Goal: Task Accomplishment & Management: Use online tool/utility

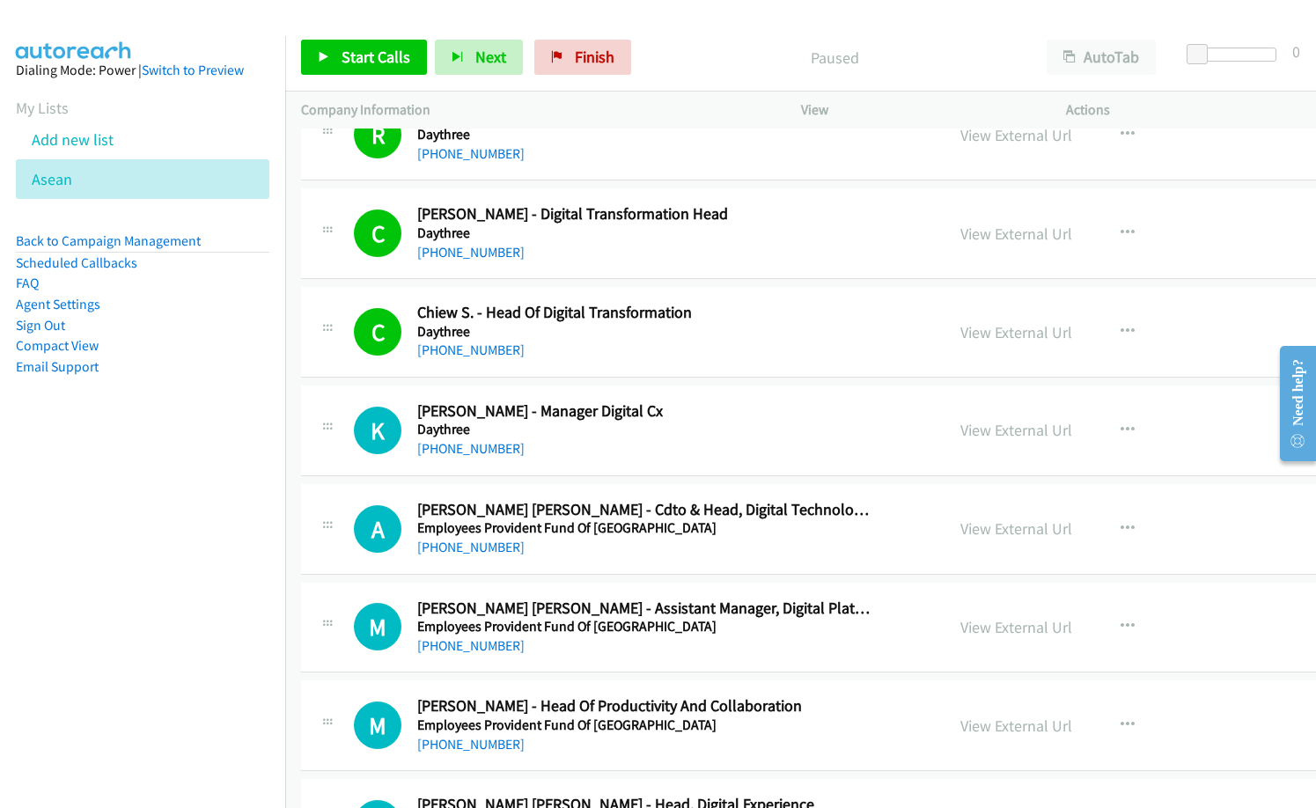
scroll to position [16017, 0]
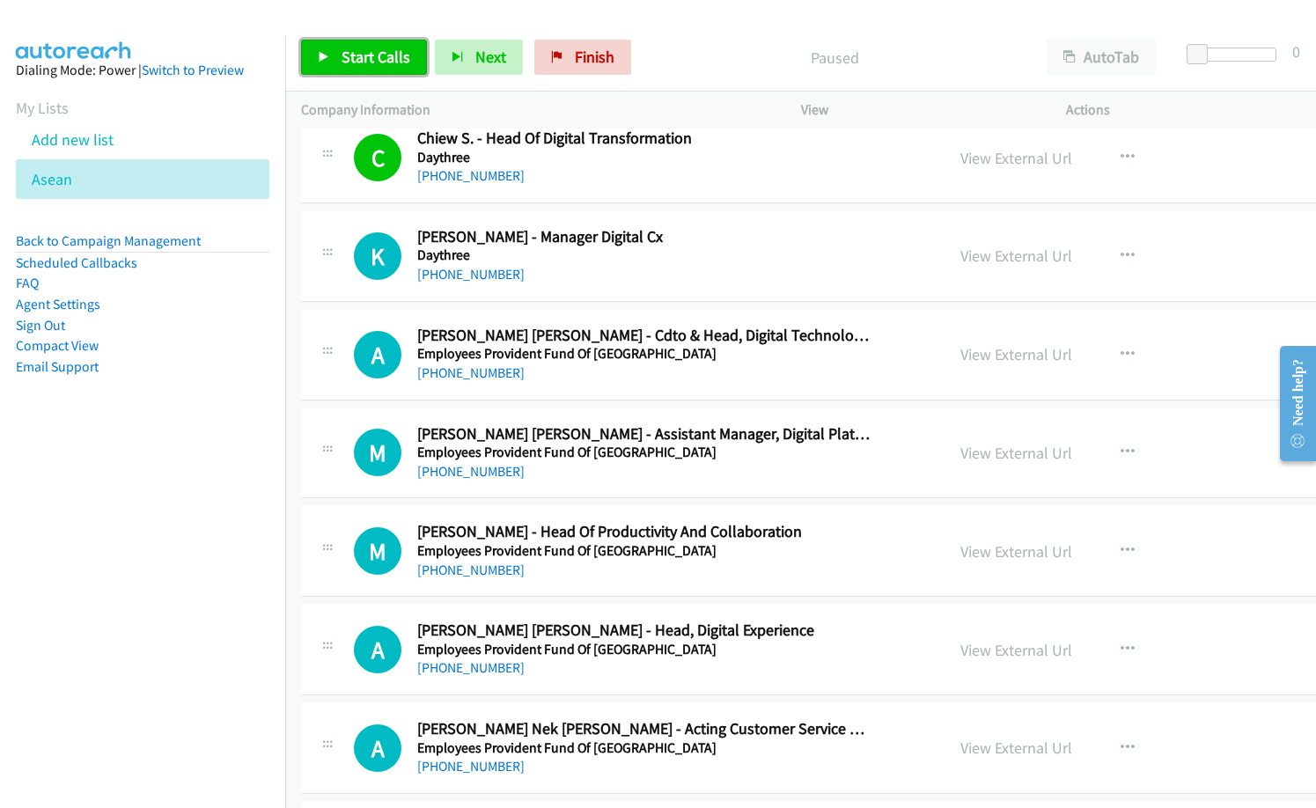
click at [390, 62] on span "Start Calls" at bounding box center [375, 57] width 69 height 20
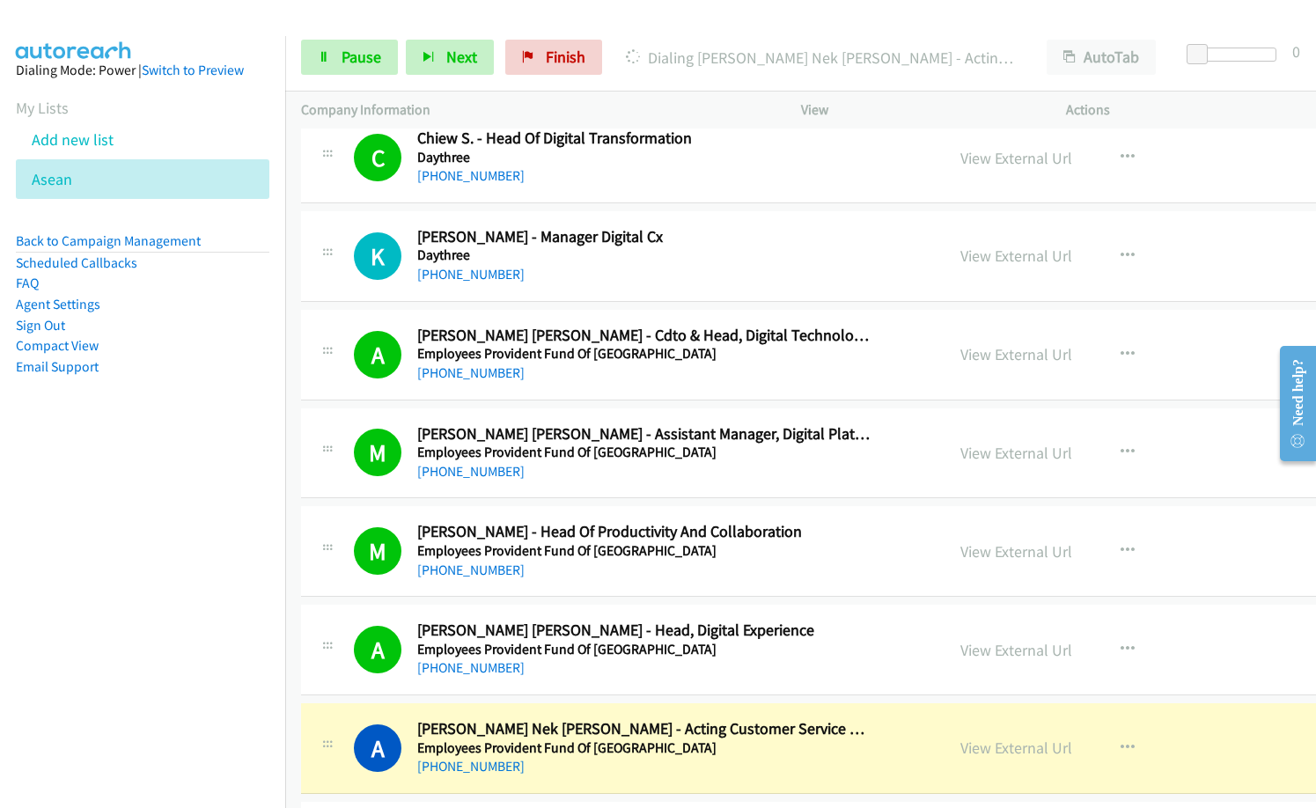
click at [177, 630] on nav "Dialing Mode: Power | Switch to Preview My Lists Add new list Asean Back to Cam…" at bounding box center [143, 440] width 286 height 808
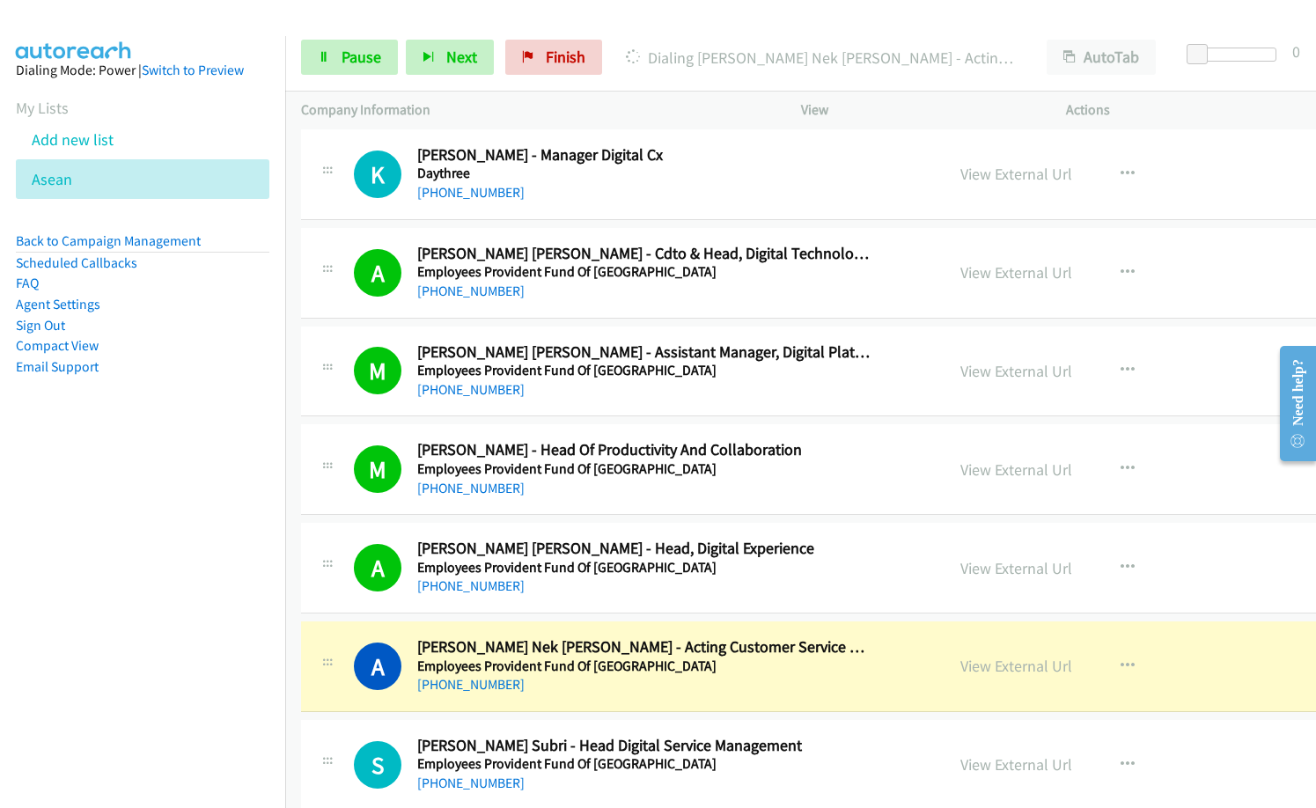
scroll to position [16193, 0]
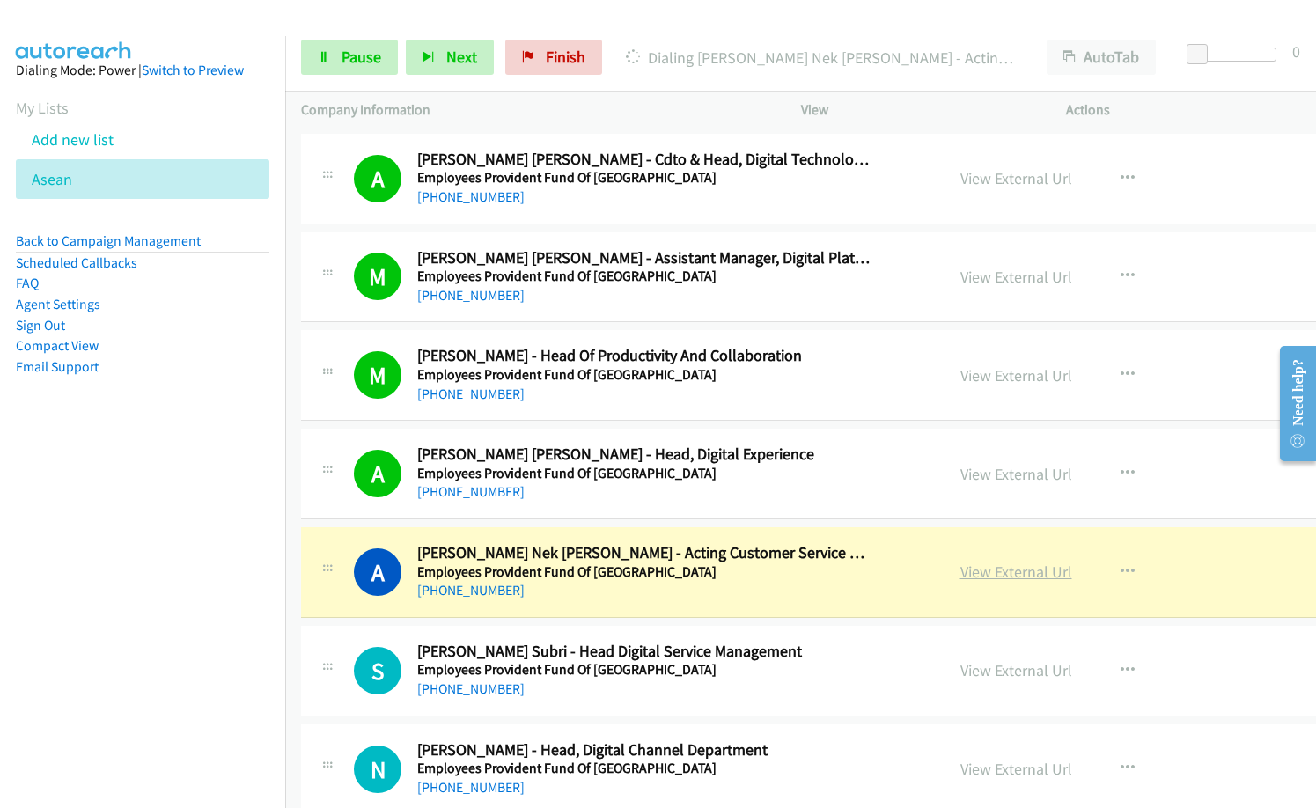
drag, startPoint x: 932, startPoint y: 576, endPoint x: 959, endPoint y: 576, distance: 27.3
click at [960, 569] on link "View External Url" at bounding box center [1016, 571] width 112 height 20
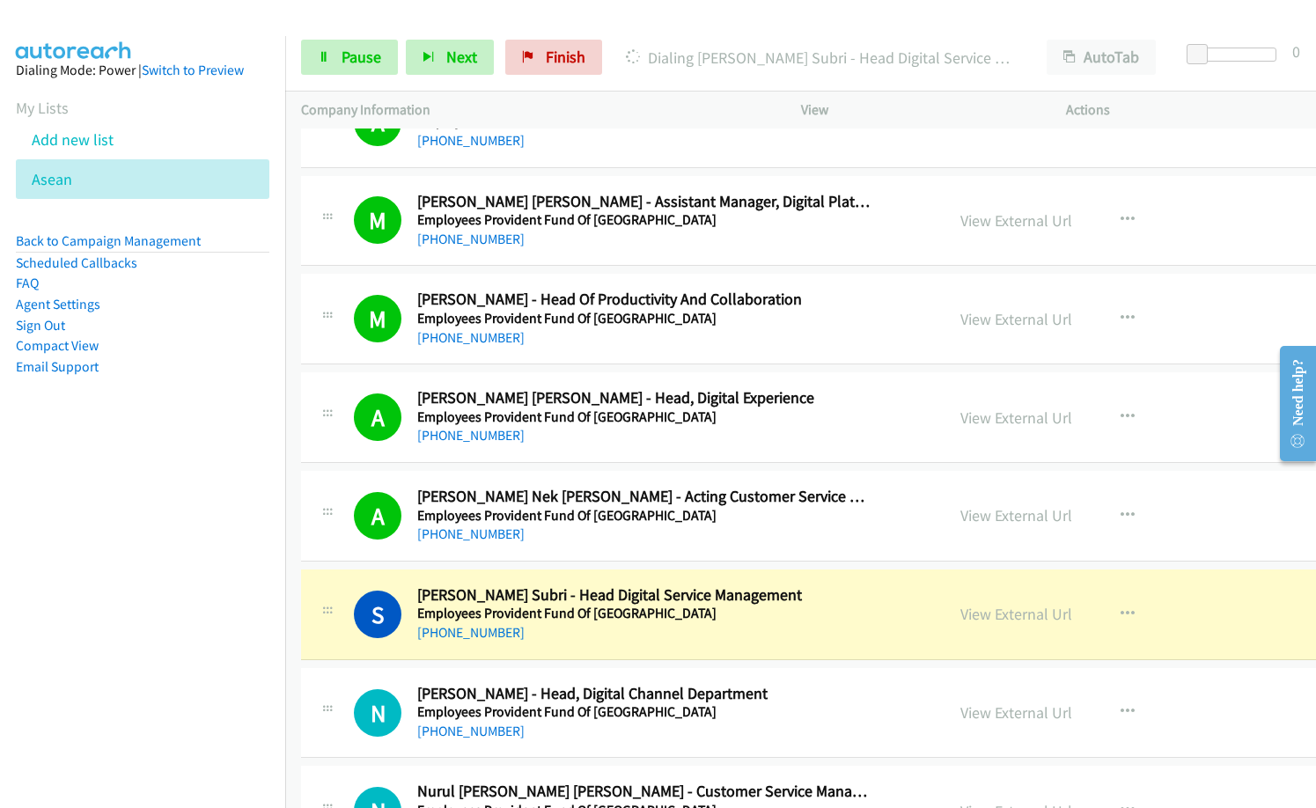
scroll to position [16281, 0]
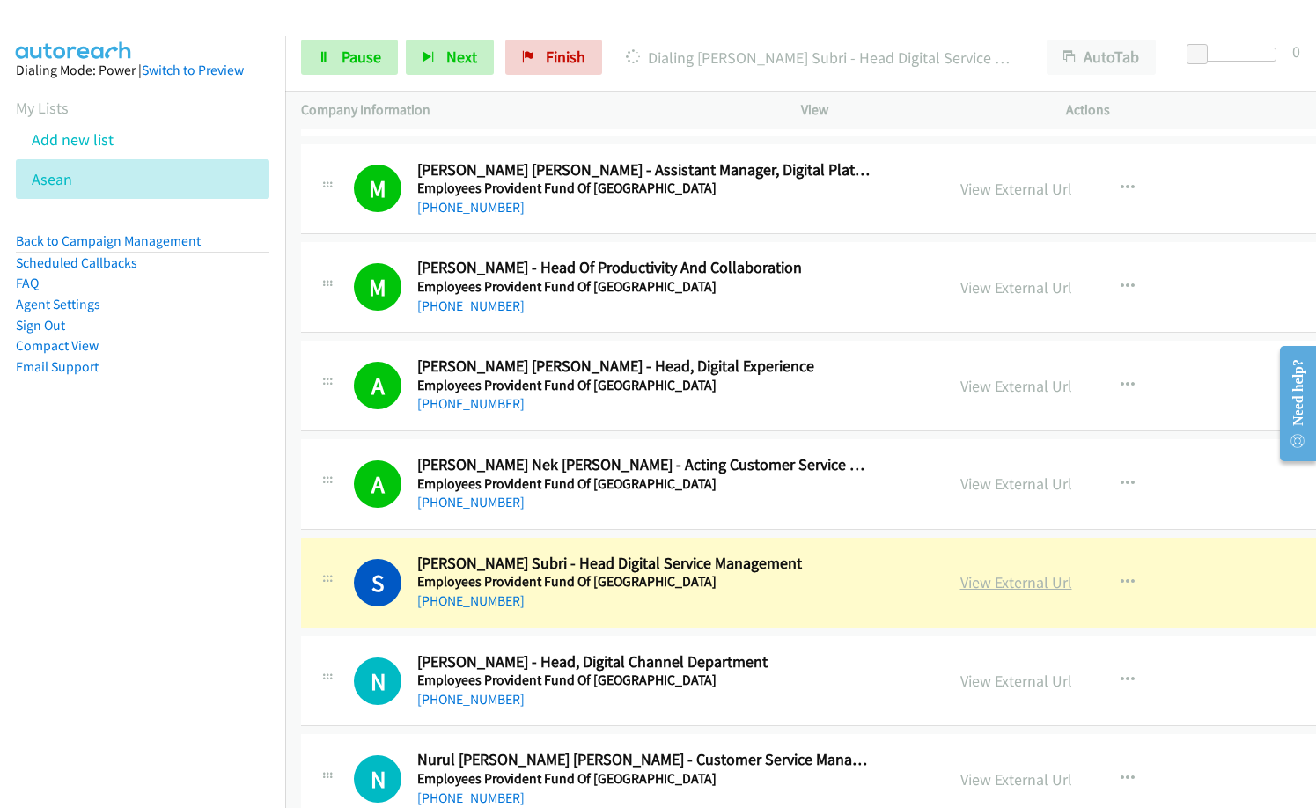
click at [960, 583] on link "View External Url" at bounding box center [1016, 582] width 112 height 20
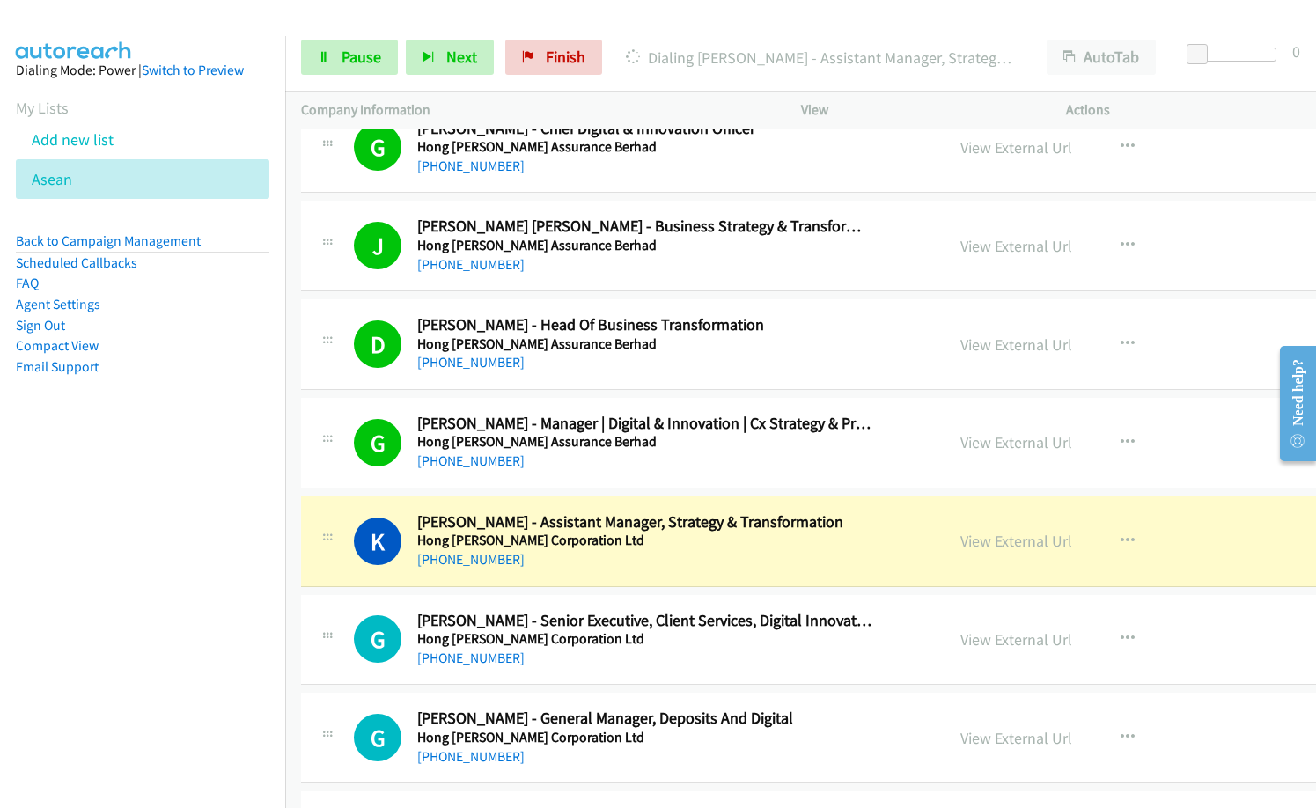
scroll to position [17601, 0]
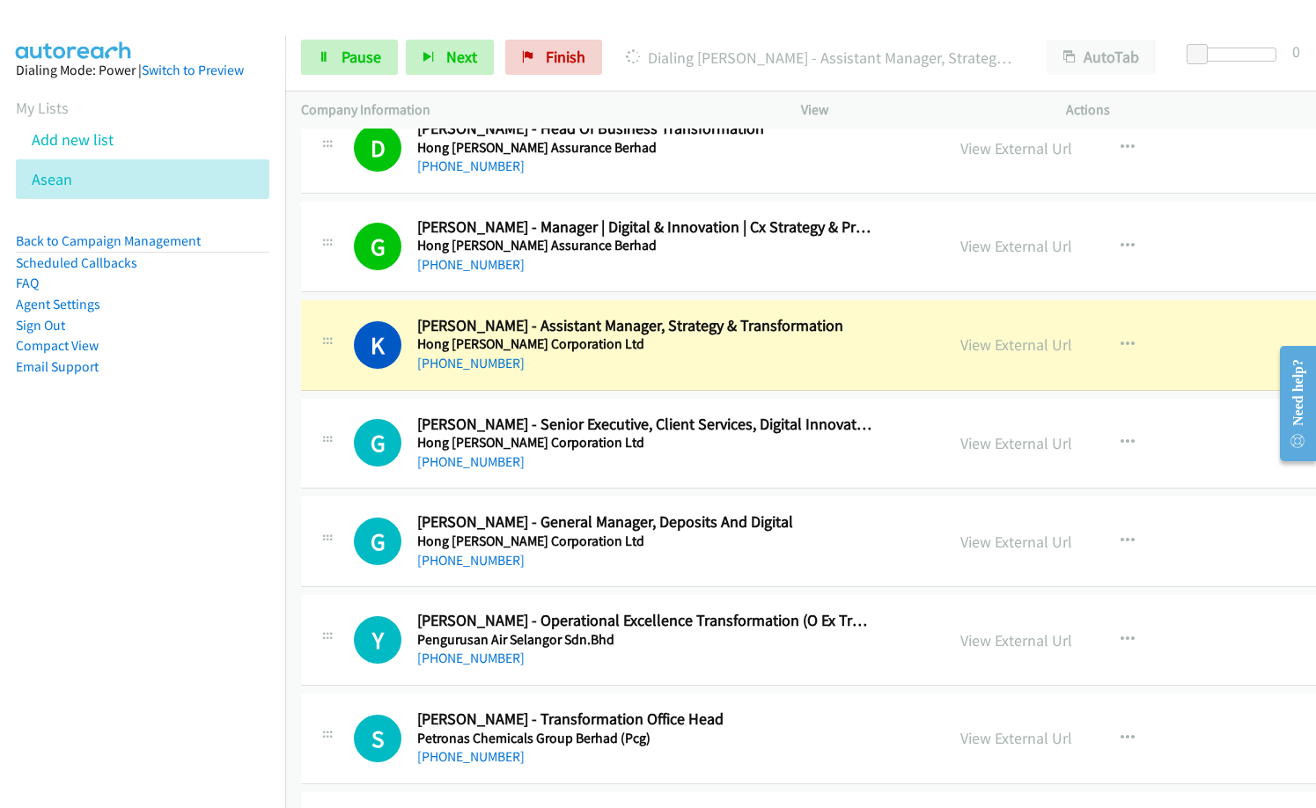
click at [591, 428] on h2 "Grace Goh - Senior Executive, Client Services, Digital Innovation & Transaction…" at bounding box center [644, 425] width 455 height 20
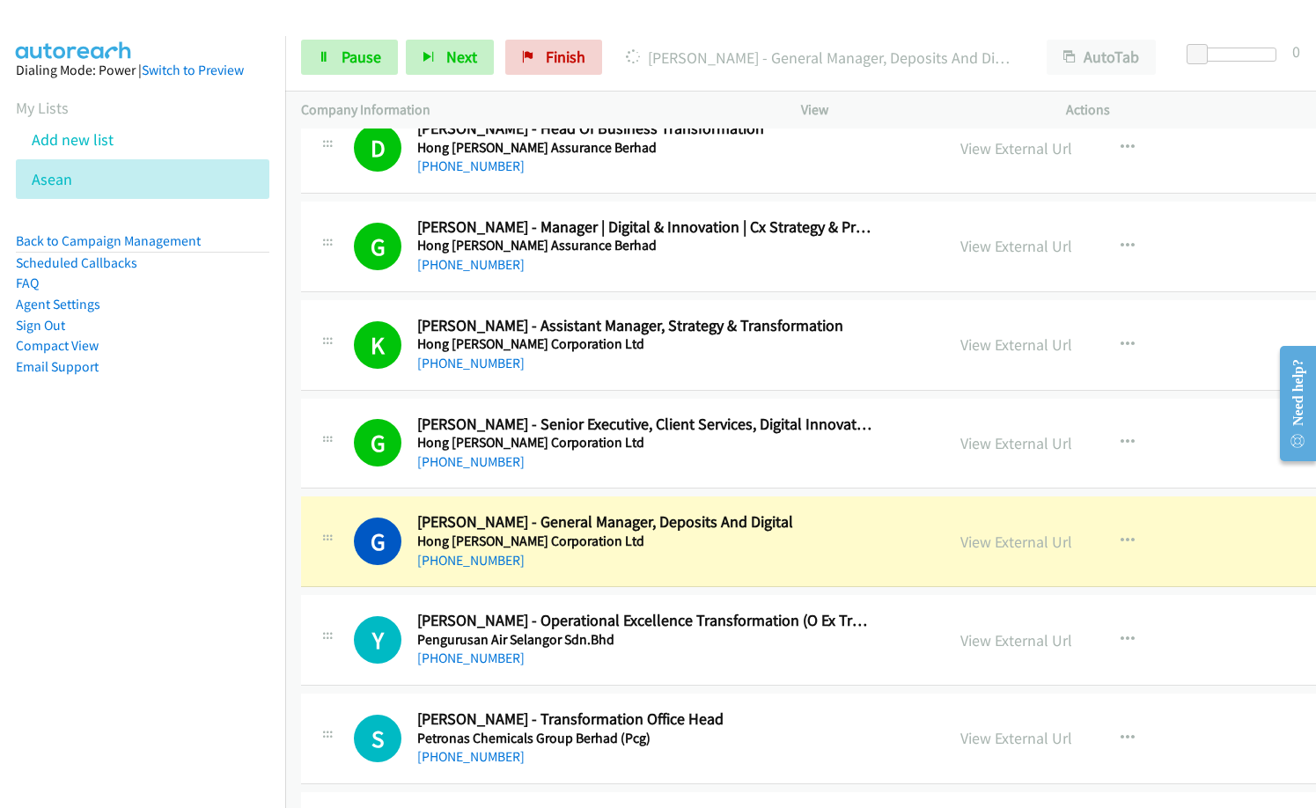
click at [649, 559] on div "+60 16-831 1088" at bounding box center [644, 560] width 455 height 21
click at [972, 546] on link "View External Url" at bounding box center [1016, 542] width 112 height 20
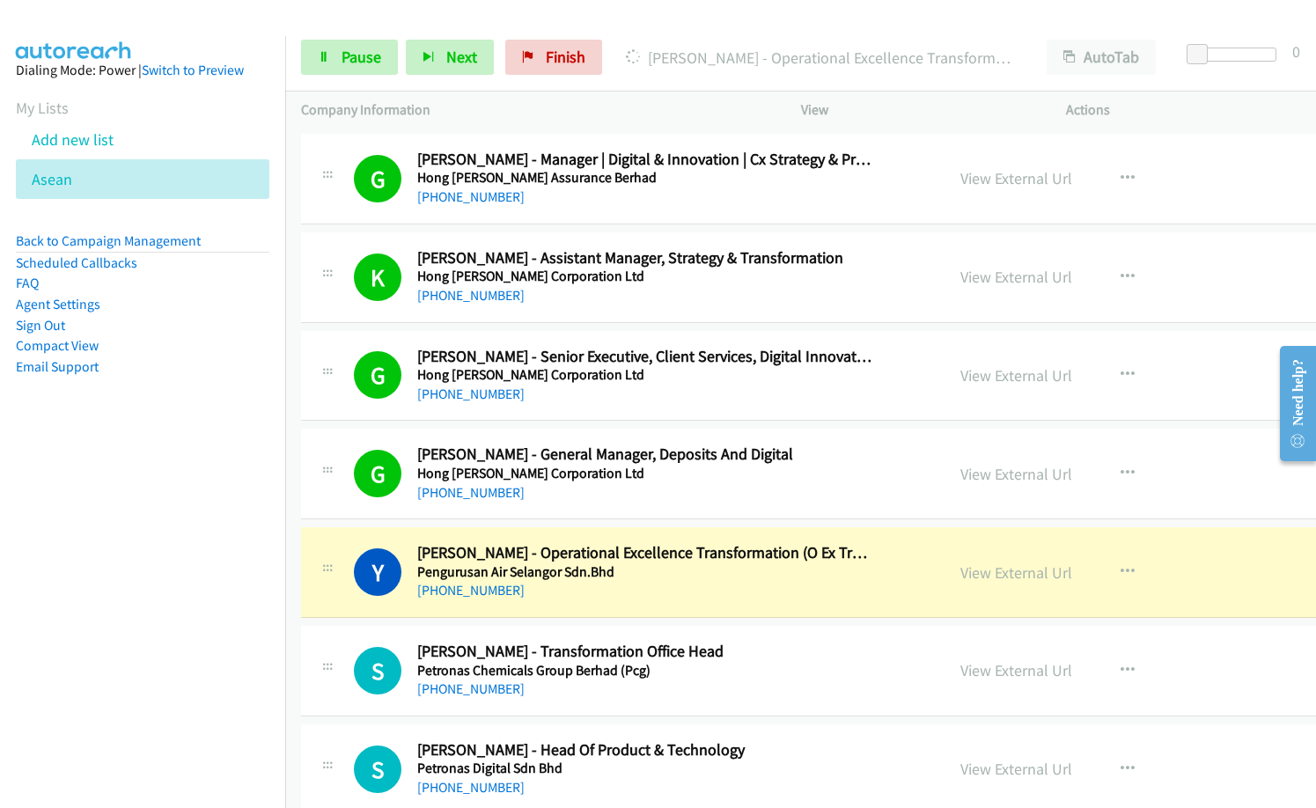
scroll to position [17689, 0]
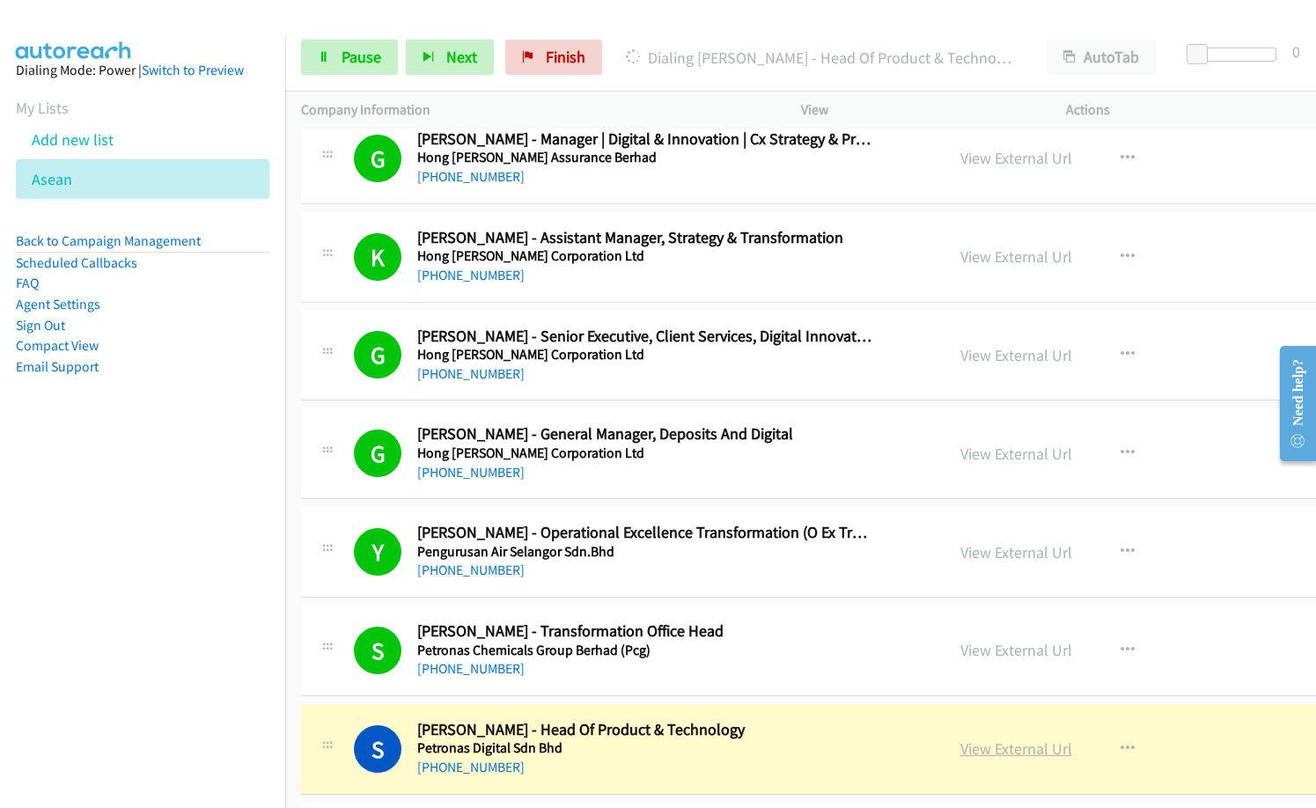
click at [960, 749] on link "View External Url" at bounding box center [1016, 748] width 112 height 20
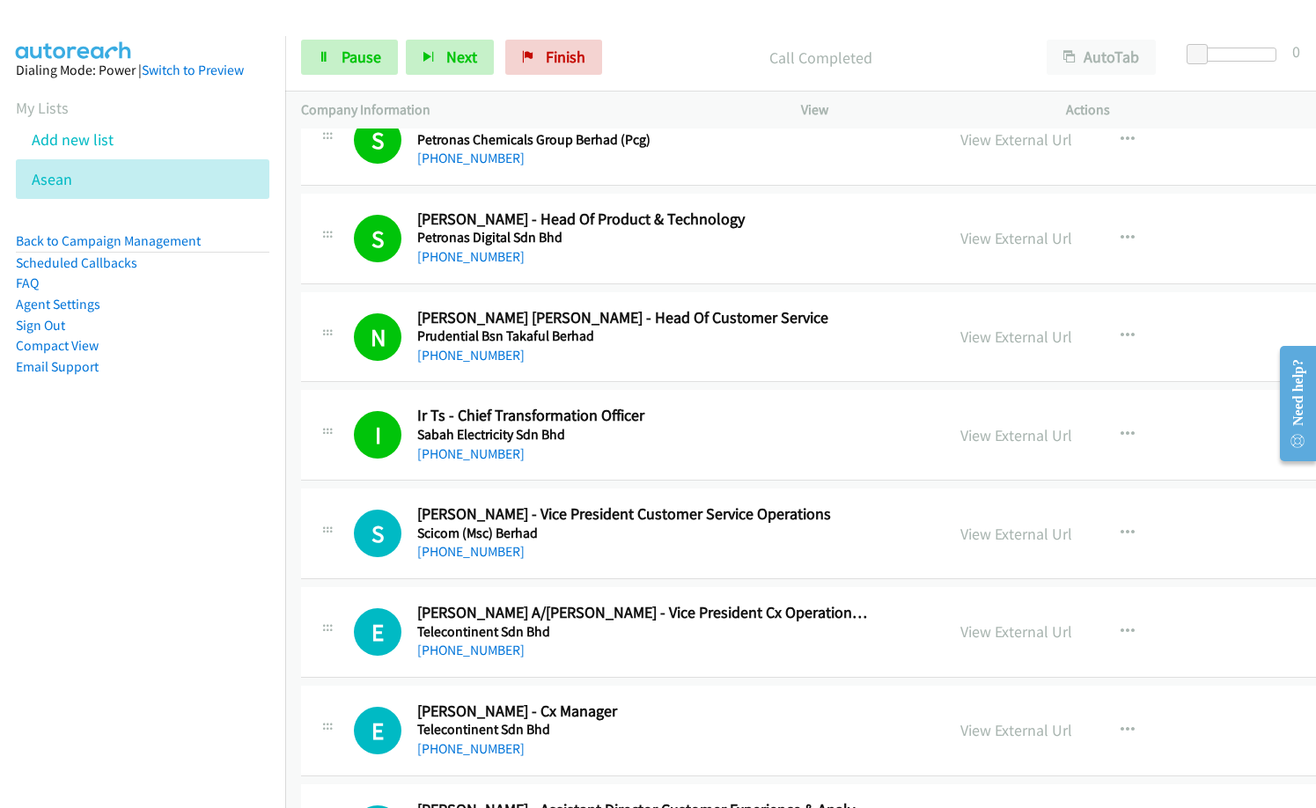
scroll to position [18305, 0]
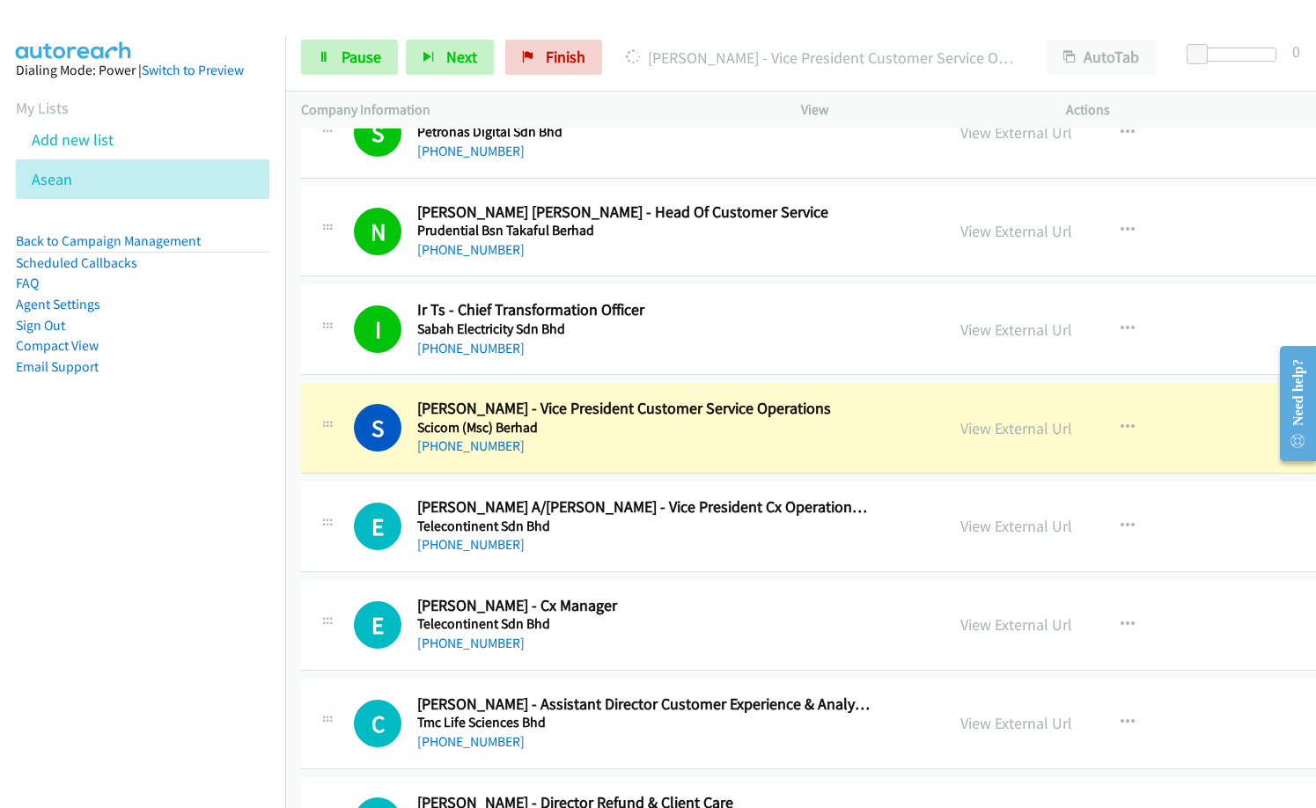
click at [164, 657] on nav "Dialing Mode: Power | Switch to Preview My Lists Add new list Asean Back to Cam…" at bounding box center [143, 440] width 286 height 808
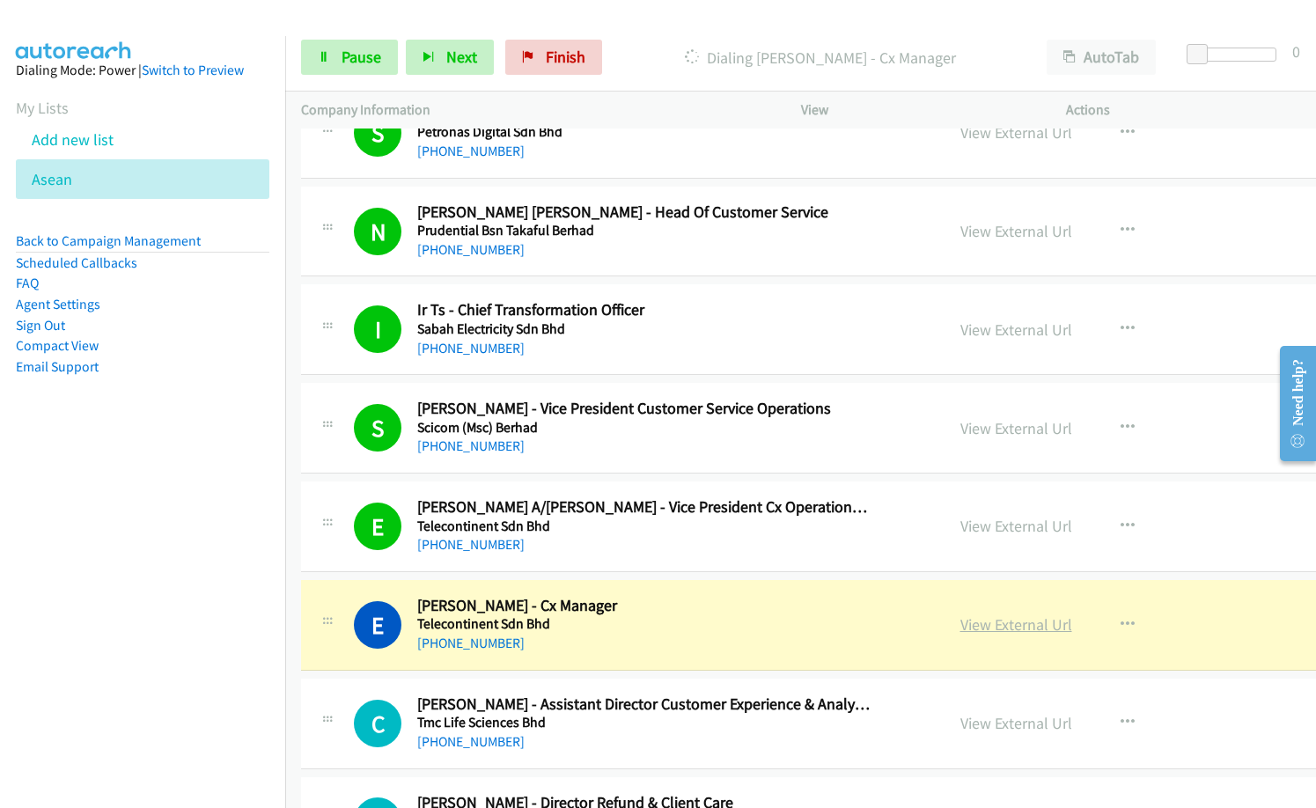
click at [960, 617] on link "View External Url" at bounding box center [1016, 624] width 112 height 20
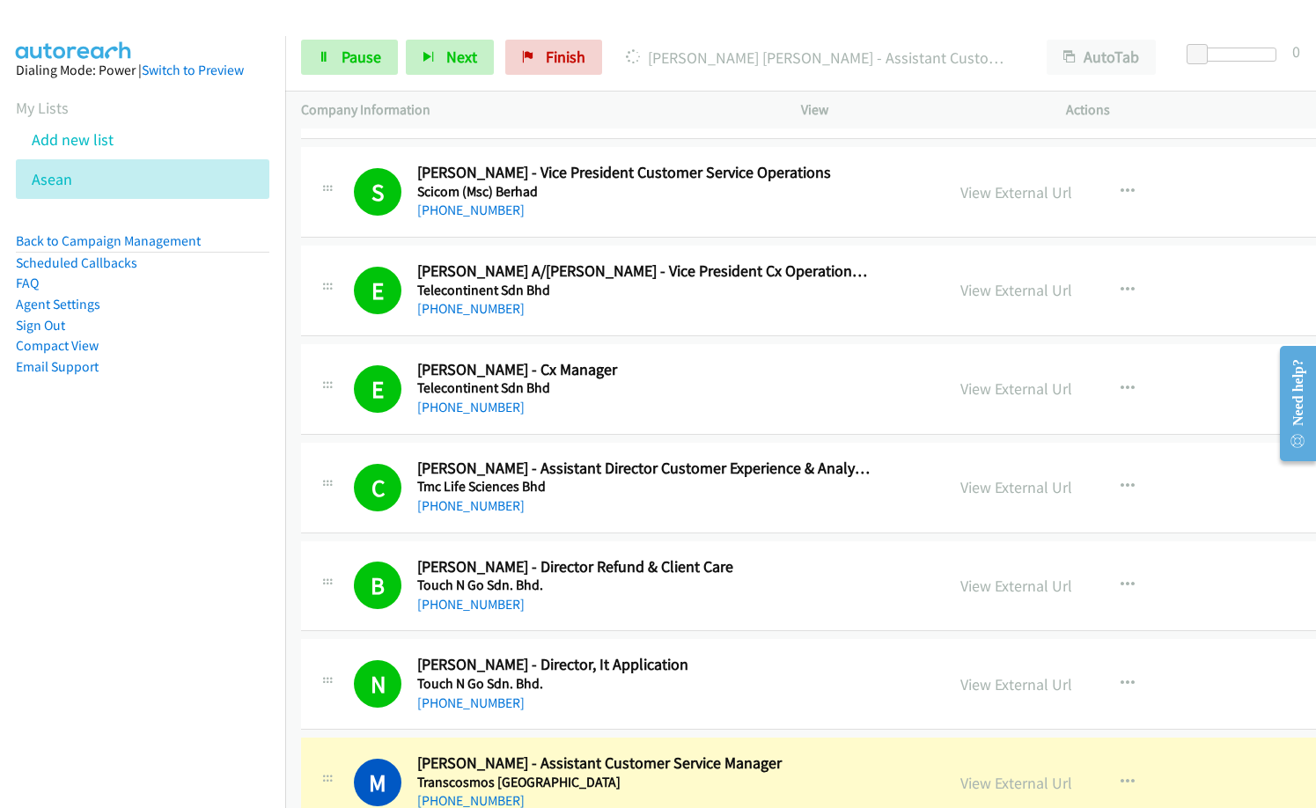
scroll to position [18745, 0]
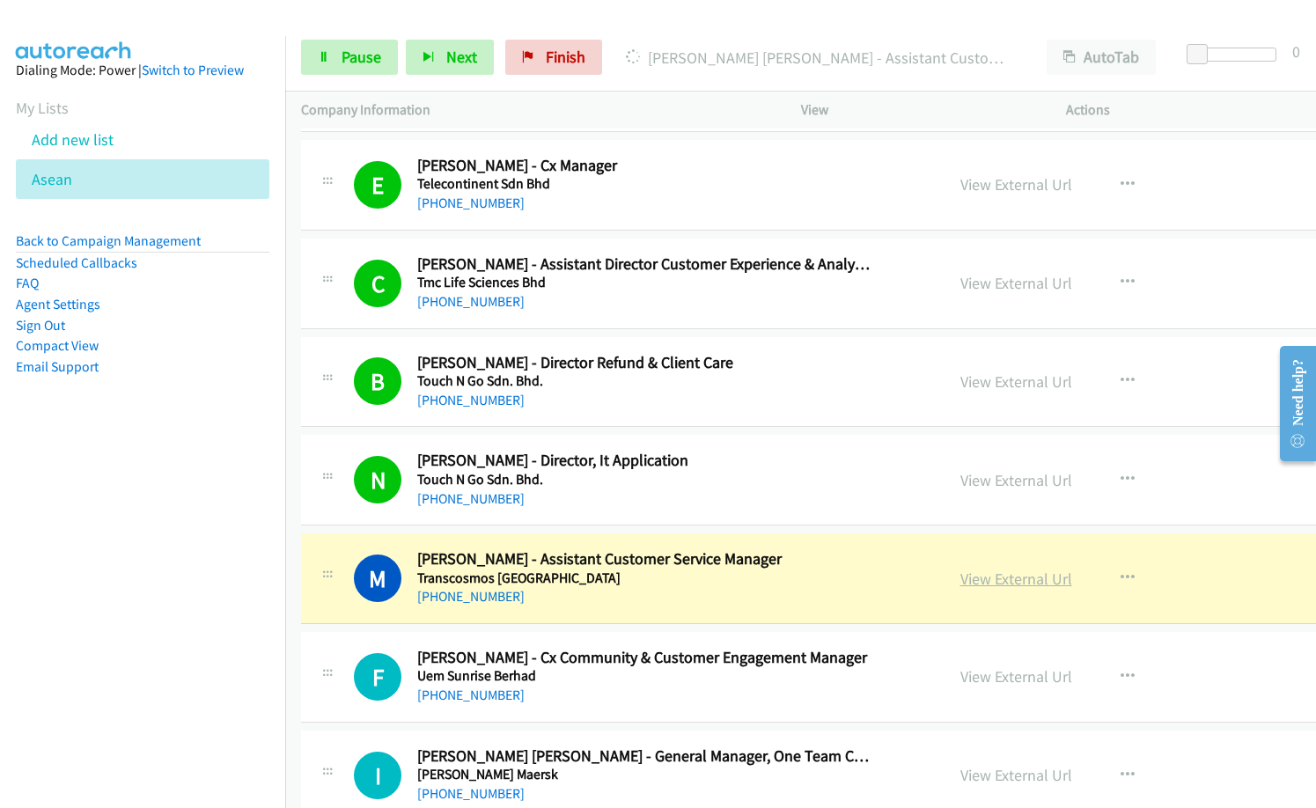
click at [960, 577] on link "View External Url" at bounding box center [1016, 579] width 112 height 20
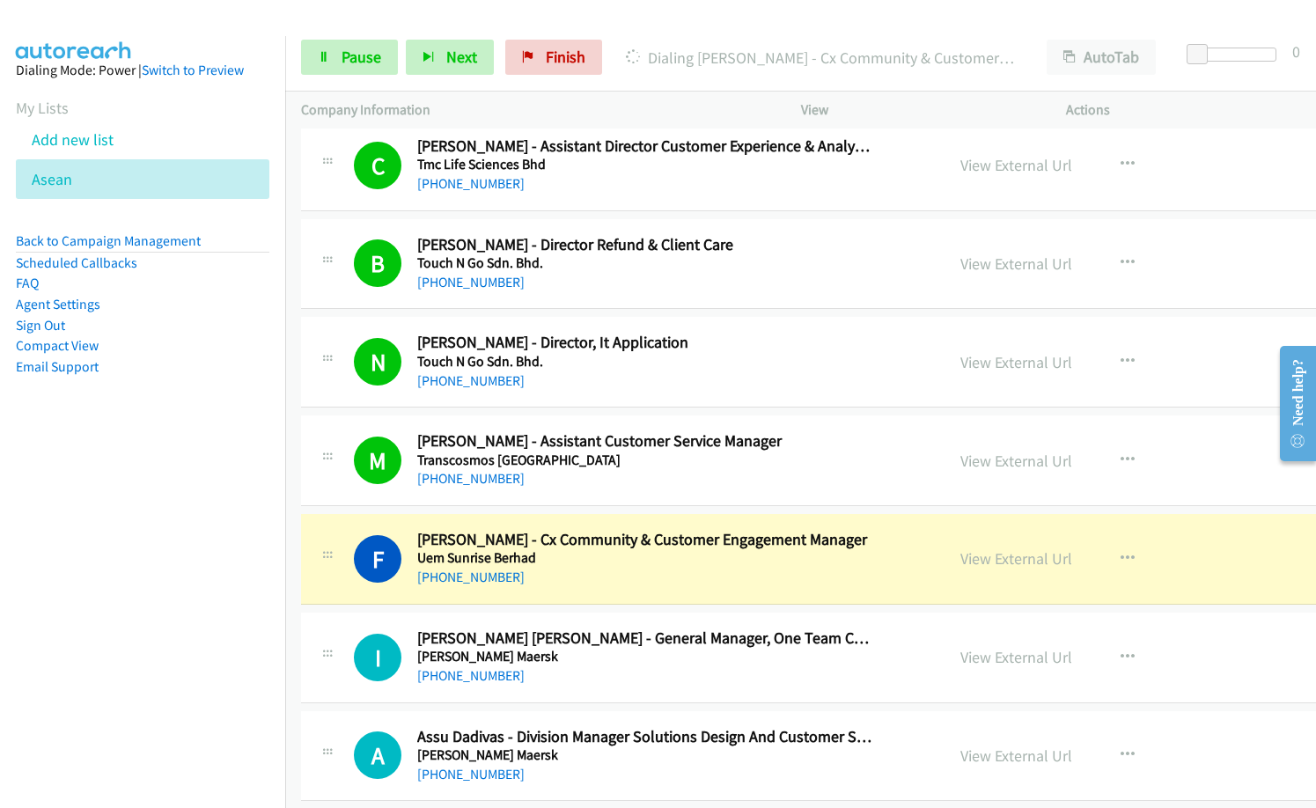
scroll to position [18921, 0]
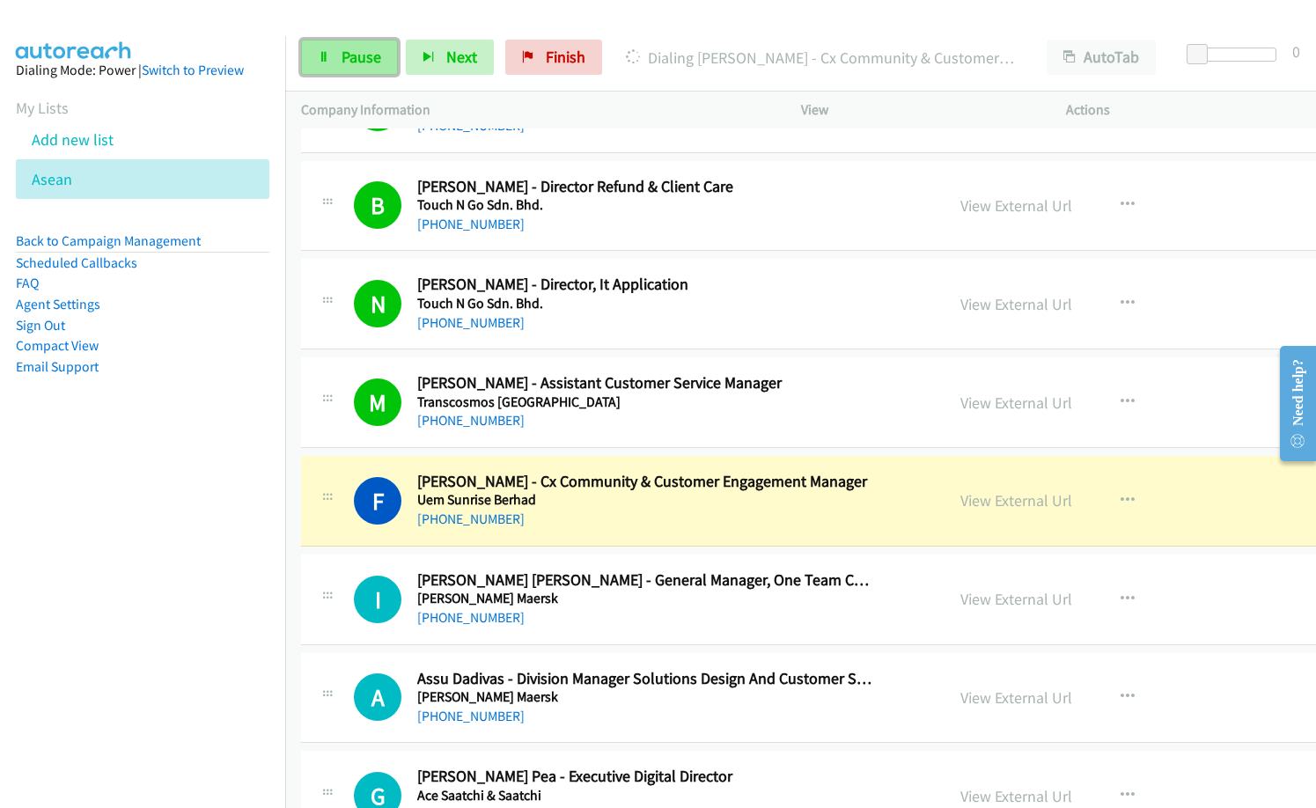
click at [362, 60] on span "Pause" at bounding box center [361, 57] width 40 height 20
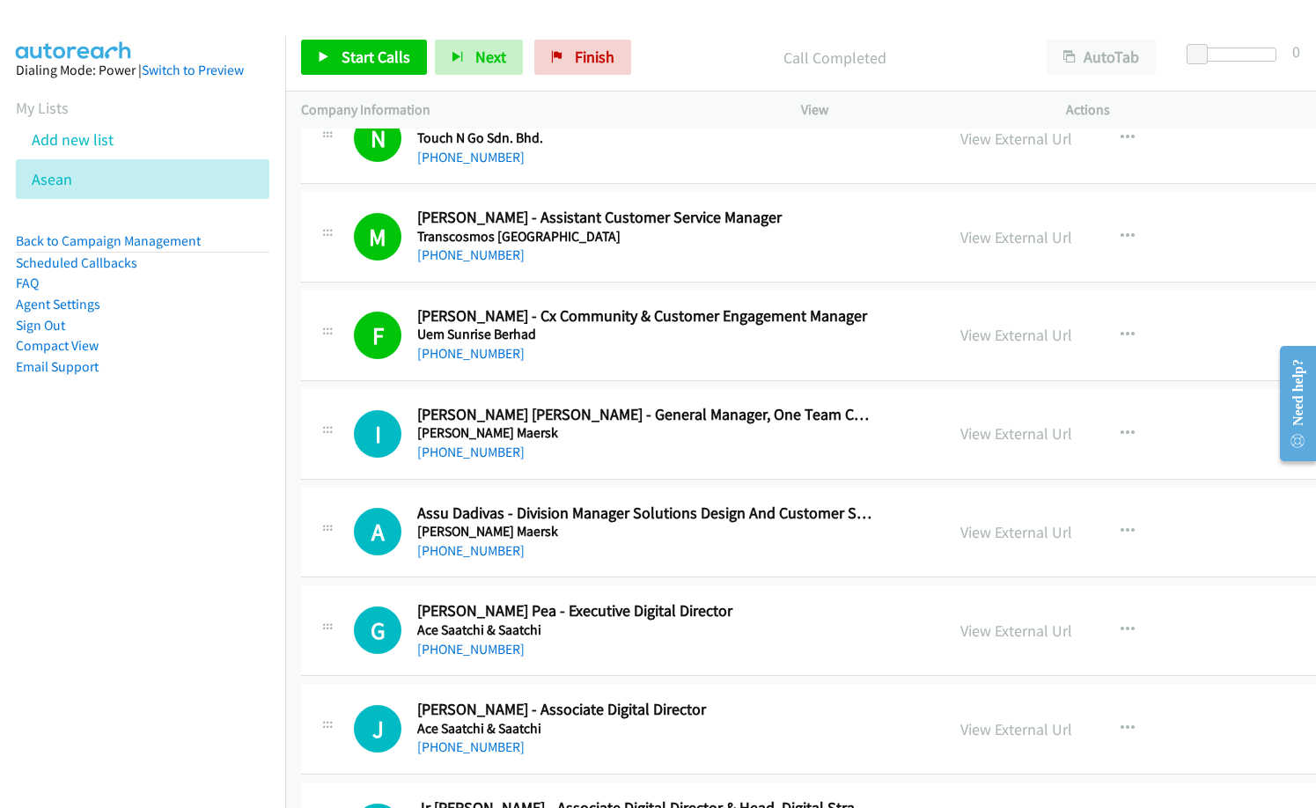
scroll to position [19097, 0]
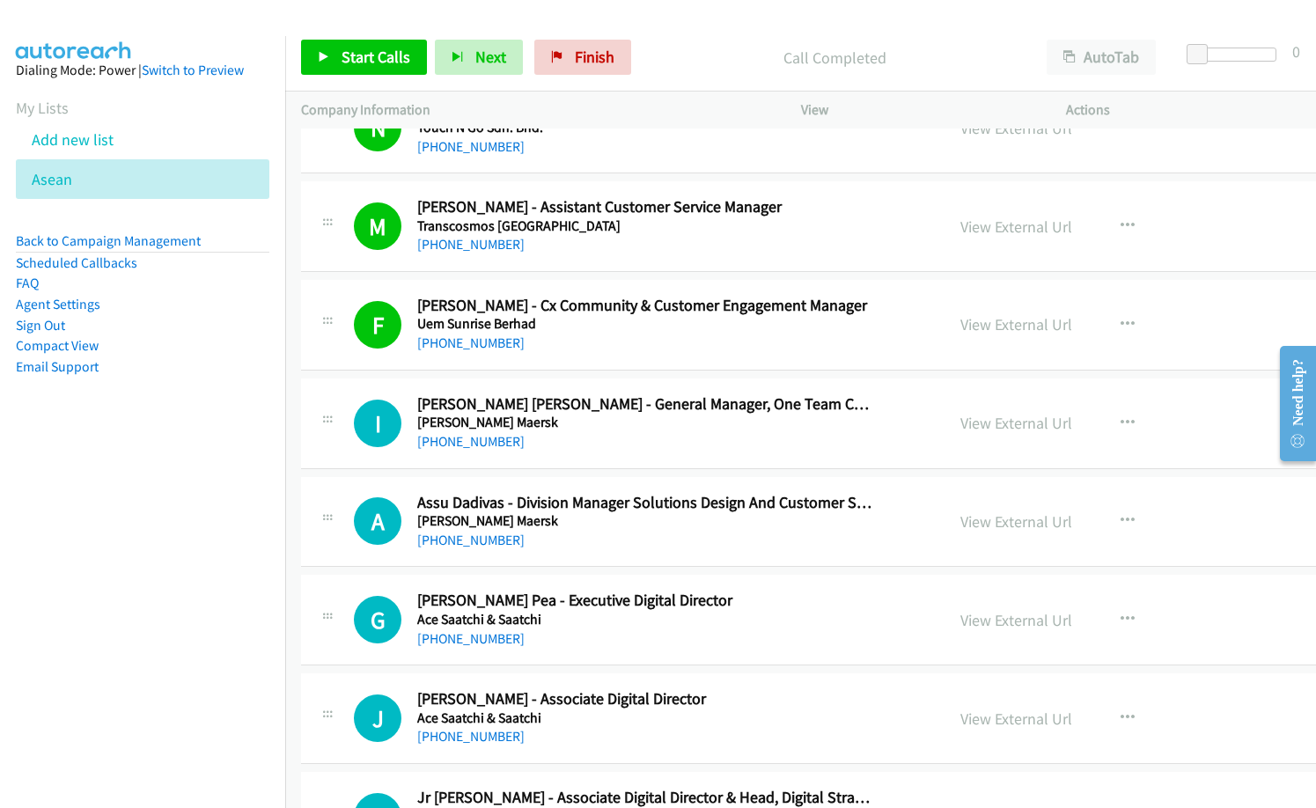
click at [604, 455] on div "I Callback Scheduled Ian George Masangkay - General Manager, One Team Customer …" at bounding box center [912, 423] width 1222 height 91
click at [380, 49] on span "Start Calls" at bounding box center [375, 57] width 69 height 20
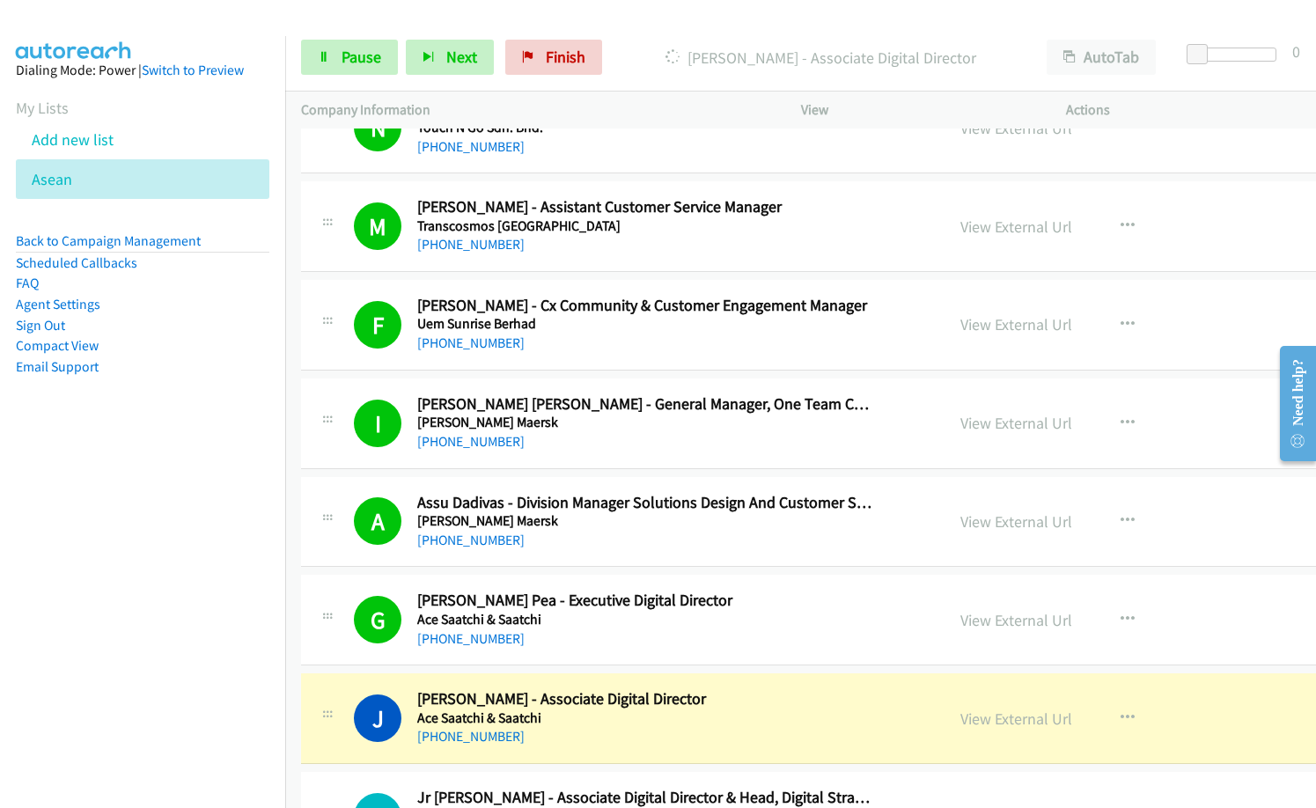
scroll to position [19185, 0]
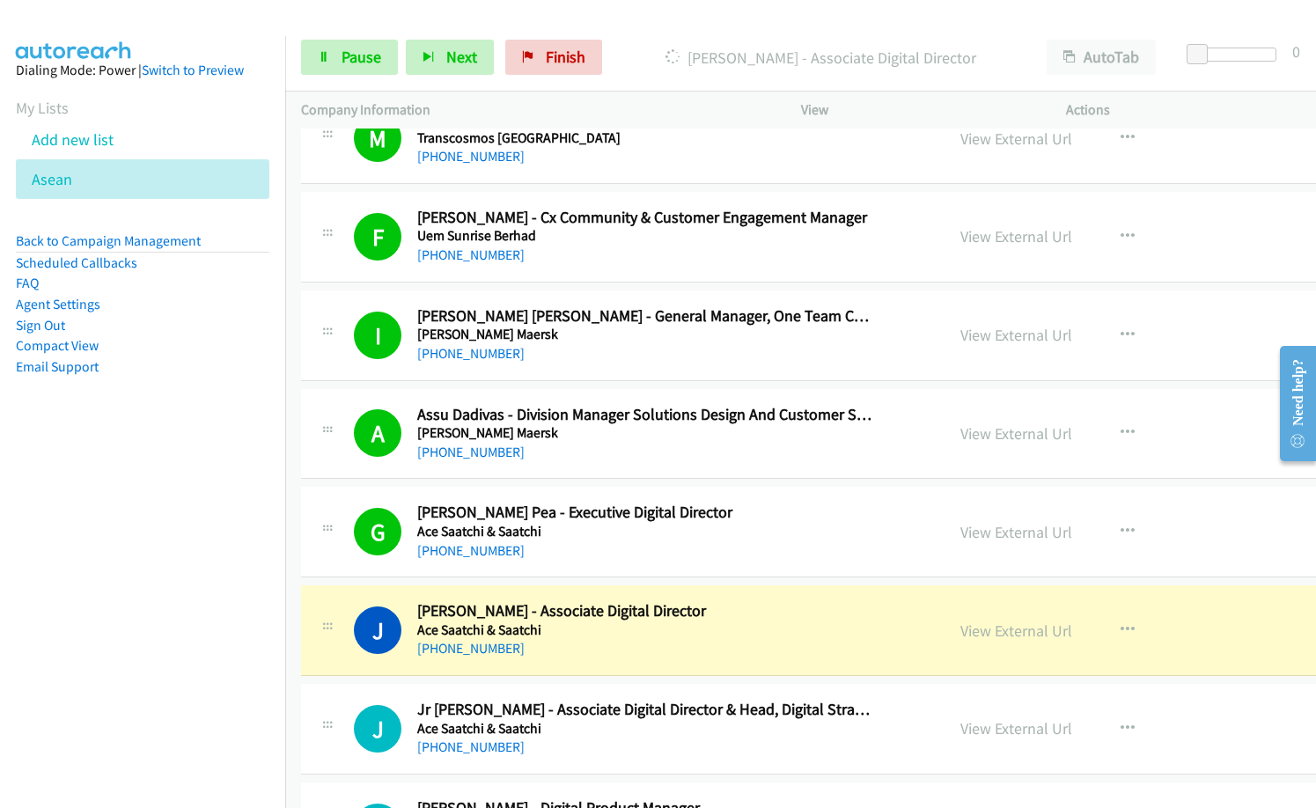
click at [73, 650] on nav "Dialing Mode: Power | Switch to Preview My Lists Add new list Asean Back to Cam…" at bounding box center [143, 440] width 286 height 808
click at [960, 634] on link "View External Url" at bounding box center [1016, 630] width 112 height 20
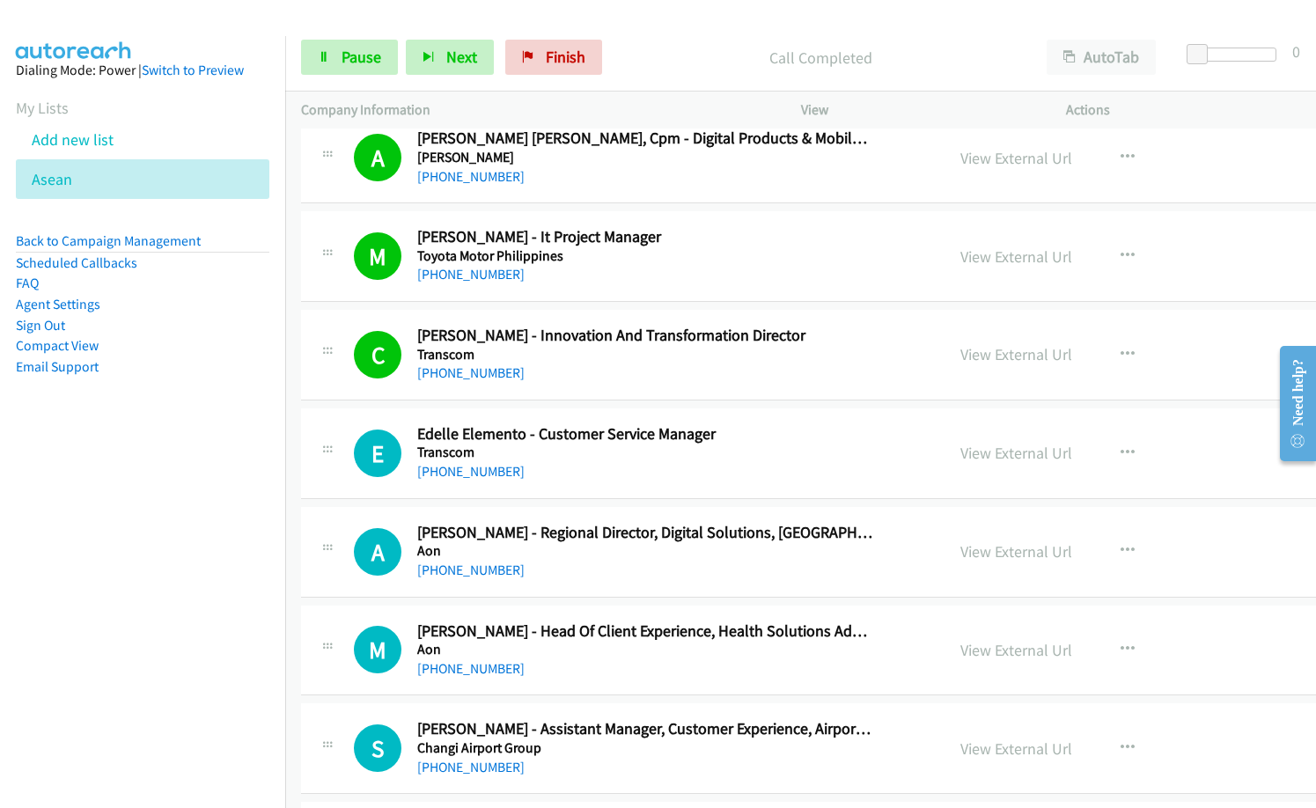
scroll to position [20065, 0]
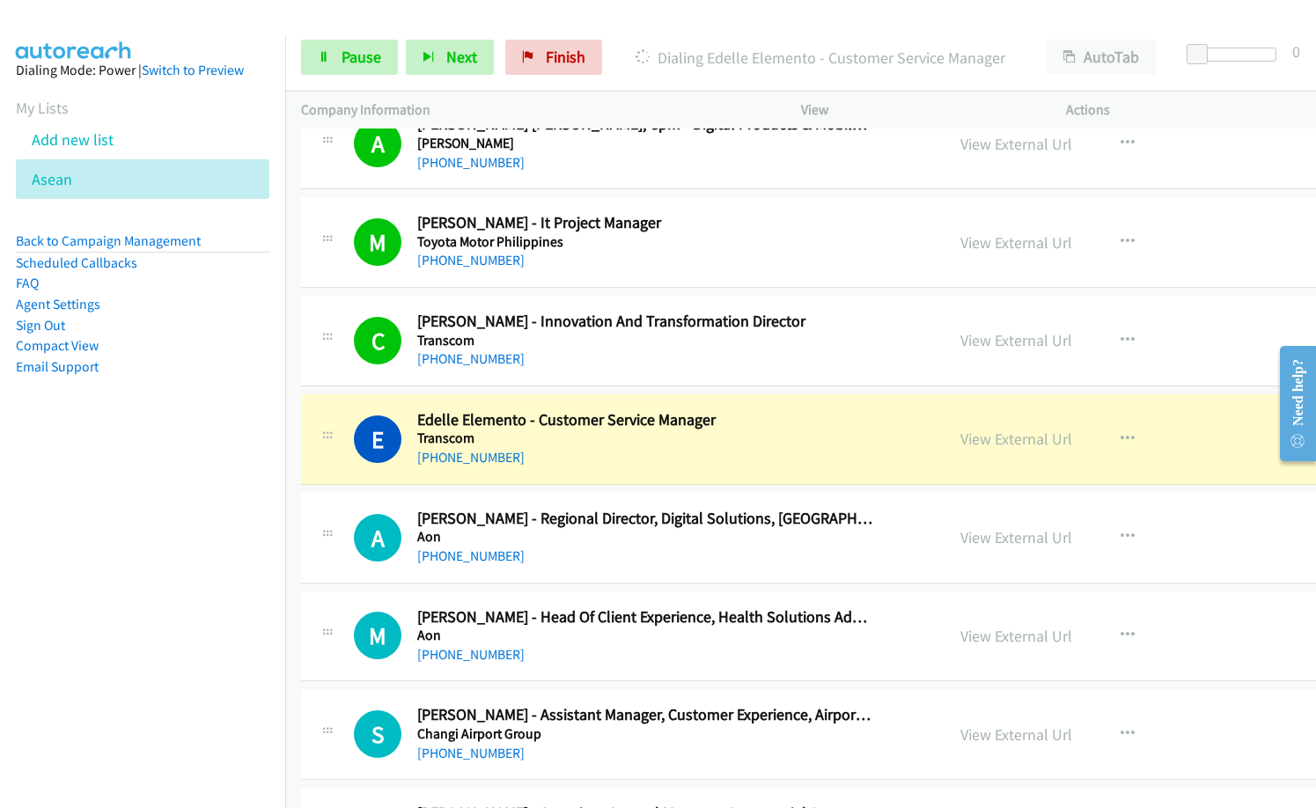
click at [187, 586] on nav "Dialing Mode: Power | Switch to Preview My Lists Add new list Asean Back to Cam…" at bounding box center [143, 440] width 286 height 808
click at [960, 438] on link "View External Url" at bounding box center [1016, 439] width 112 height 20
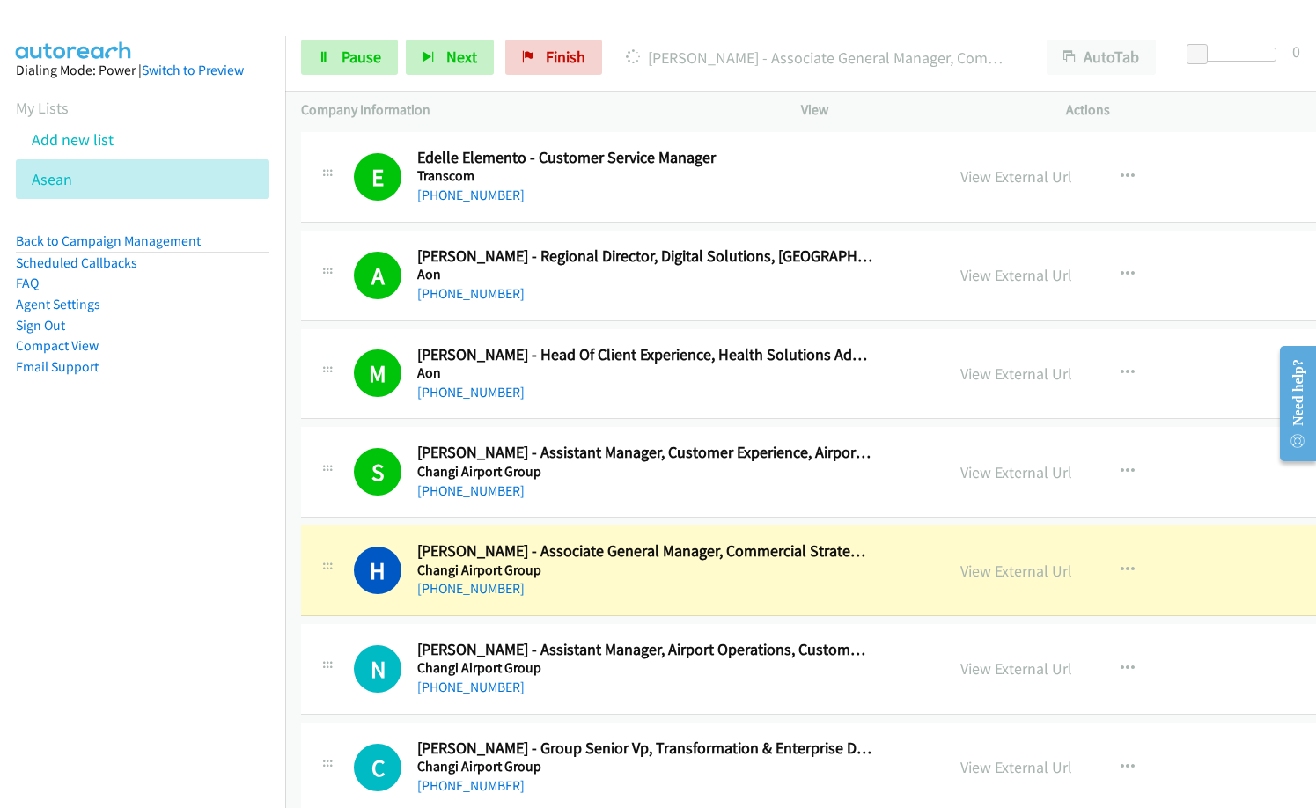
scroll to position [20329, 0]
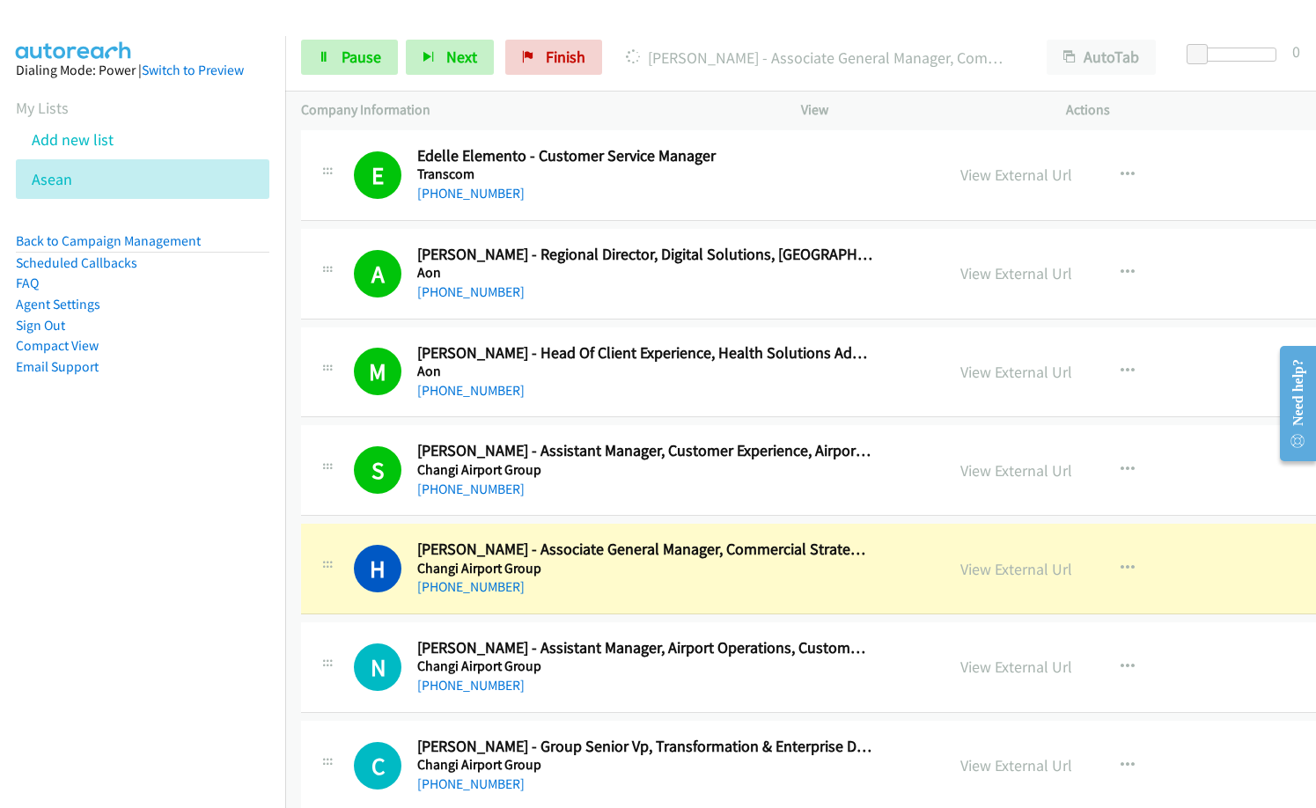
click at [37, 547] on nav "Dialing Mode: Power | Switch to Preview My Lists Add new list Asean Back to Cam…" at bounding box center [143, 440] width 286 height 808
click at [358, 64] on span "Pause" at bounding box center [361, 57] width 40 height 20
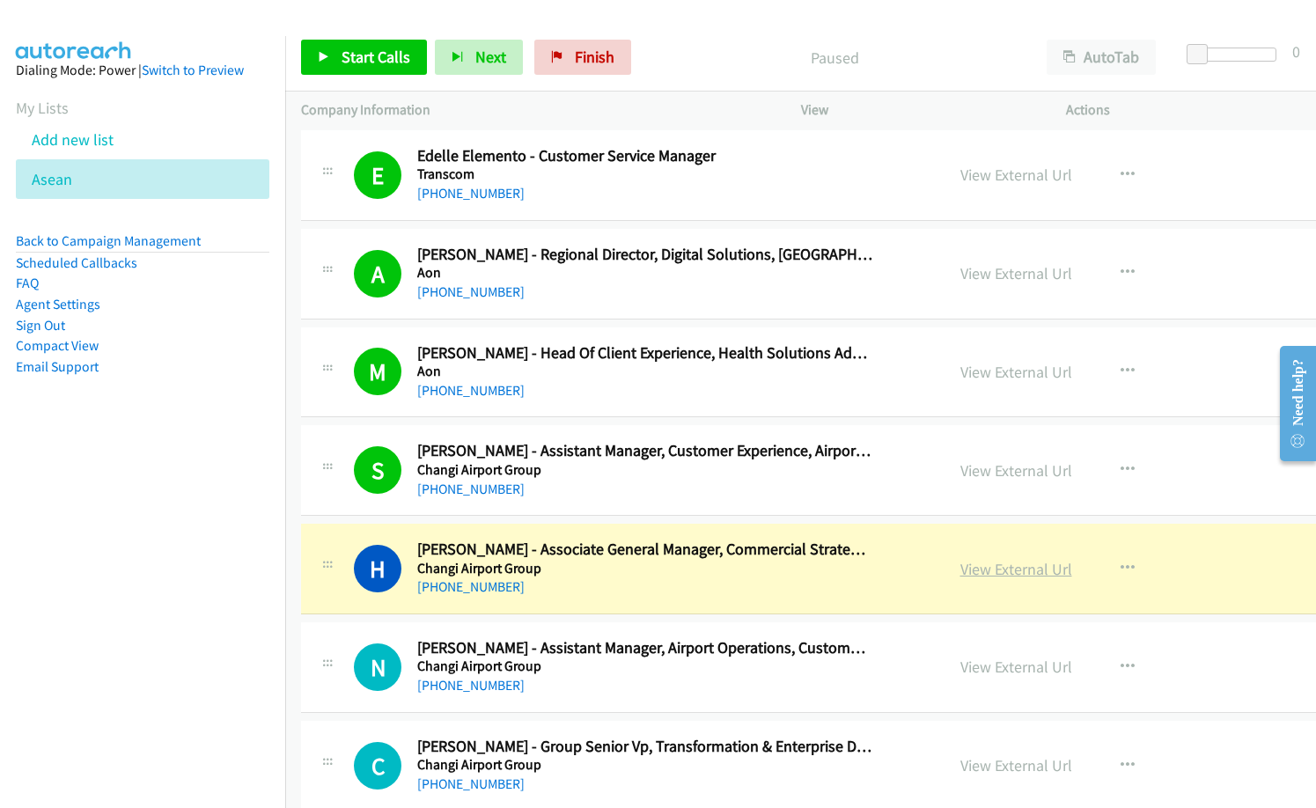
click at [960, 573] on link "View External Url" at bounding box center [1016, 569] width 112 height 20
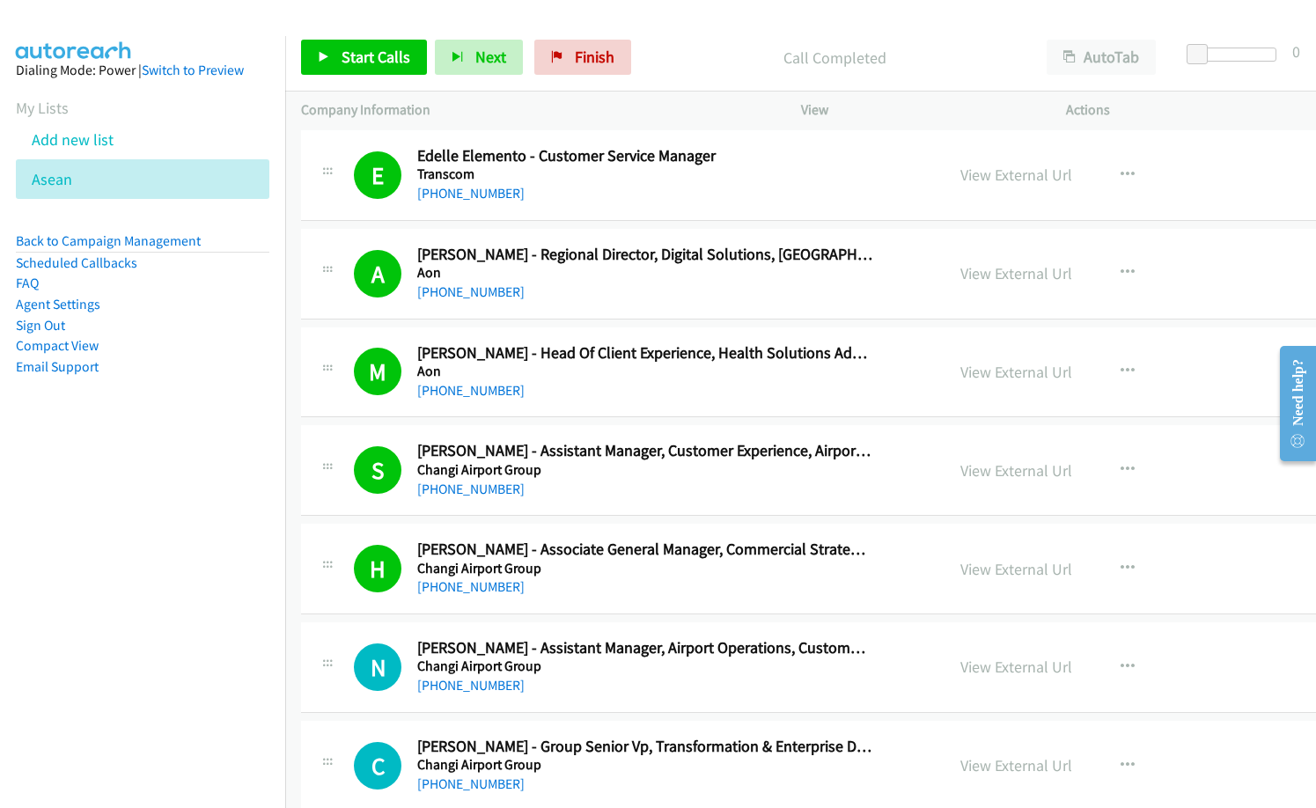
click at [677, 62] on p "Call Completed" at bounding box center [835, 58] width 360 height 24
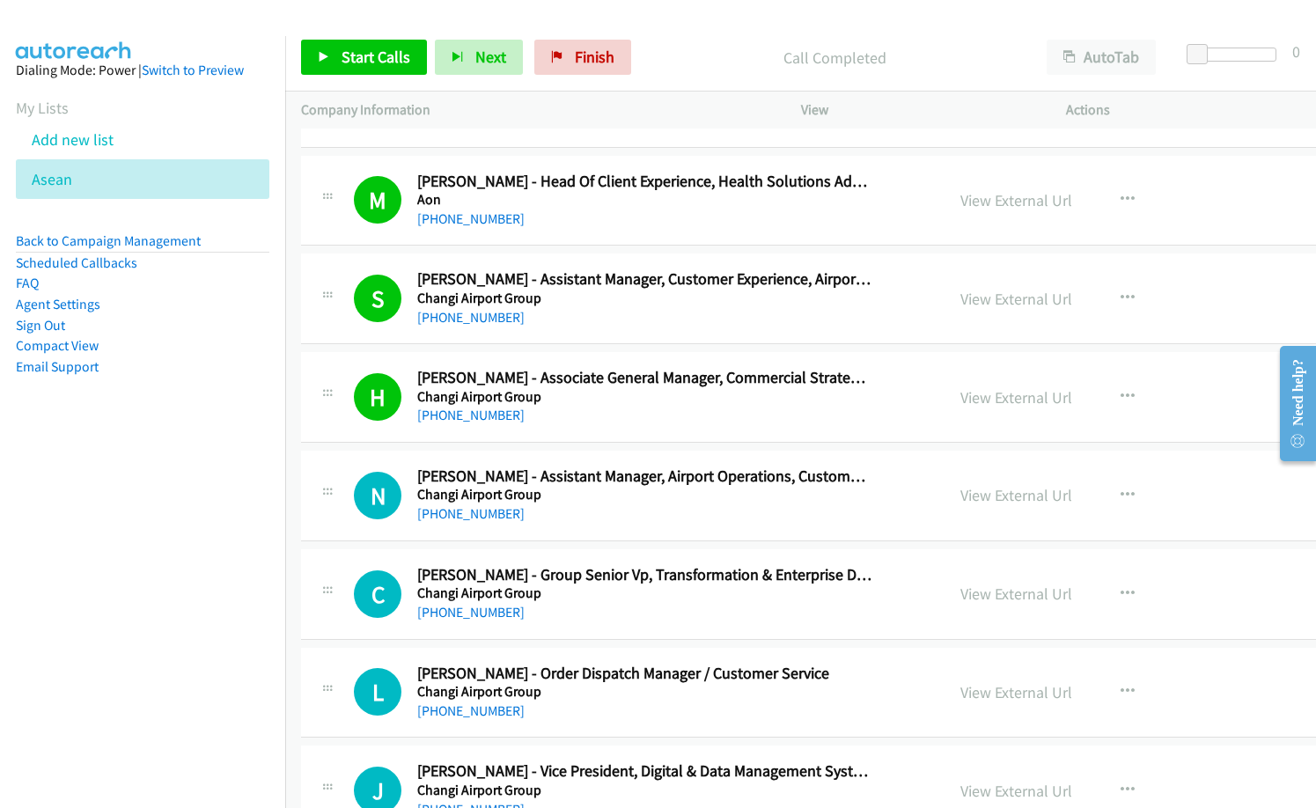
scroll to position [20505, 0]
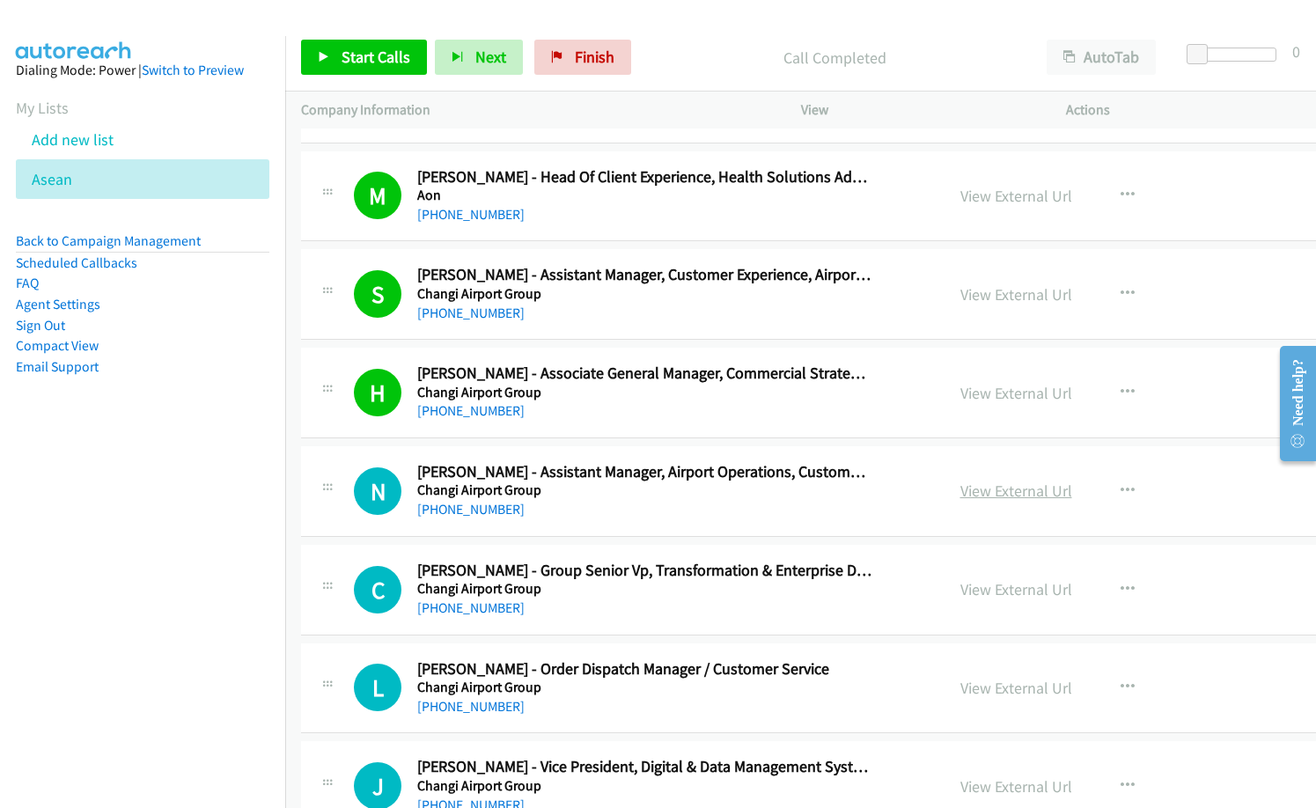
click at [960, 487] on link "View External Url" at bounding box center [1016, 491] width 112 height 20
drag, startPoint x: 675, startPoint y: 62, endPoint x: 763, endPoint y: 0, distance: 107.4
click at [691, 47] on p "Call Completed" at bounding box center [835, 58] width 360 height 24
click at [1104, 586] on button "button" at bounding box center [1128, 589] width 48 height 35
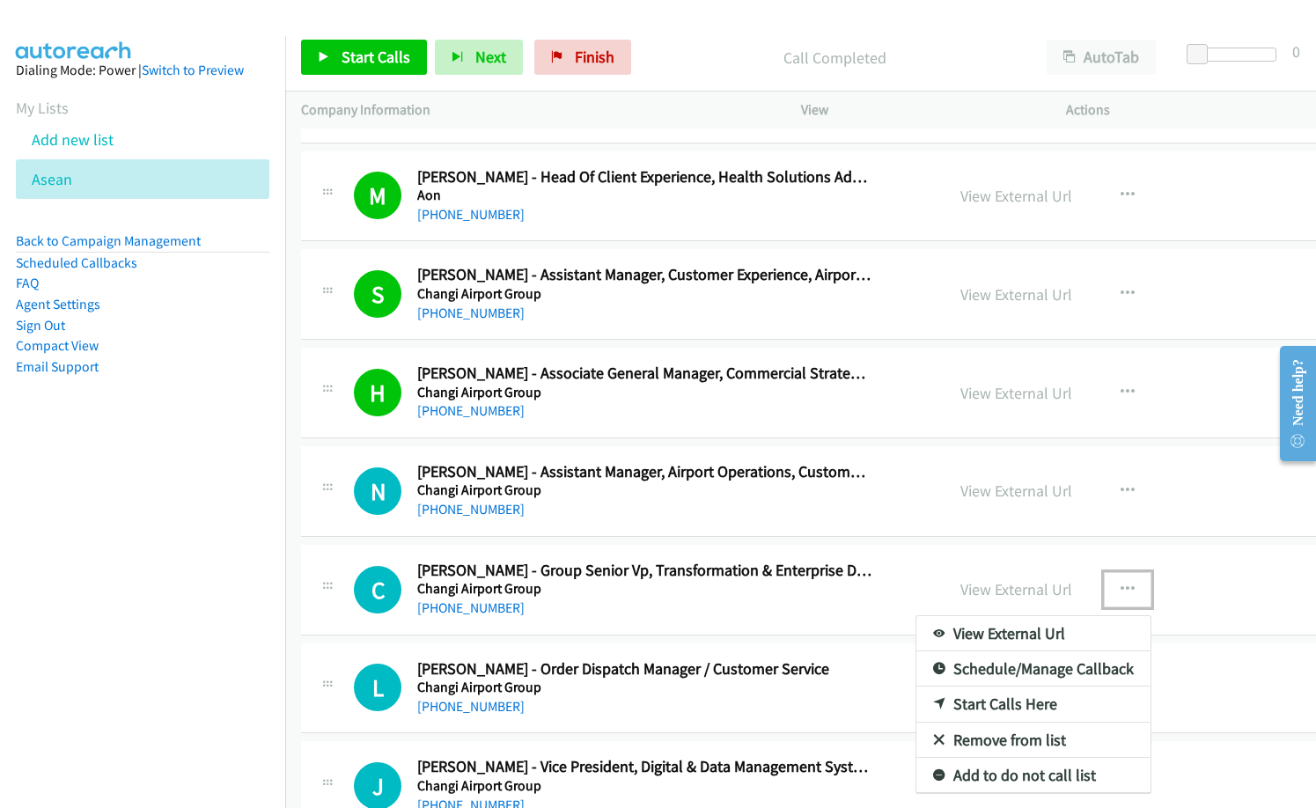
drag, startPoint x: 933, startPoint y: 707, endPoint x: 525, endPoint y: 507, distance: 453.8
click at [927, 702] on link "Start Calls Here" at bounding box center [1033, 703] width 234 height 35
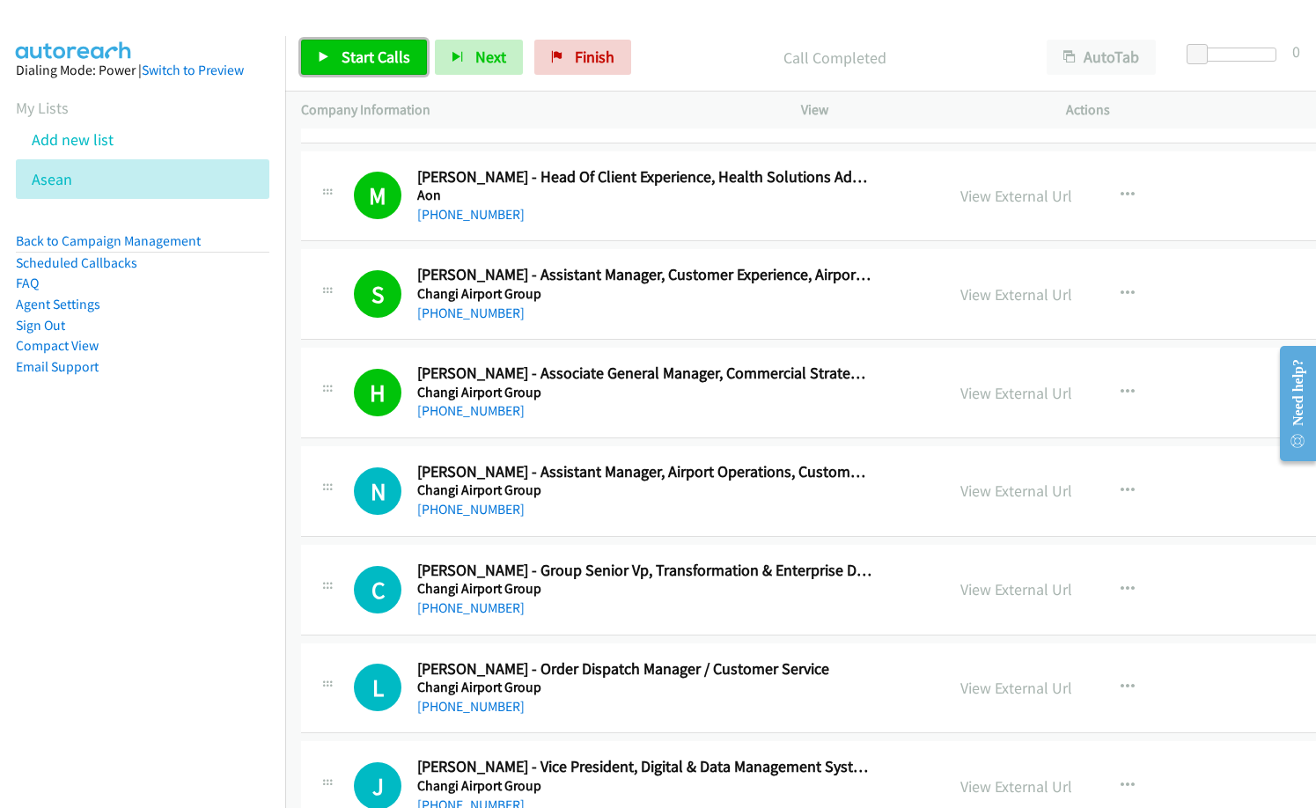
click at [381, 60] on span "Start Calls" at bounding box center [375, 57] width 69 height 20
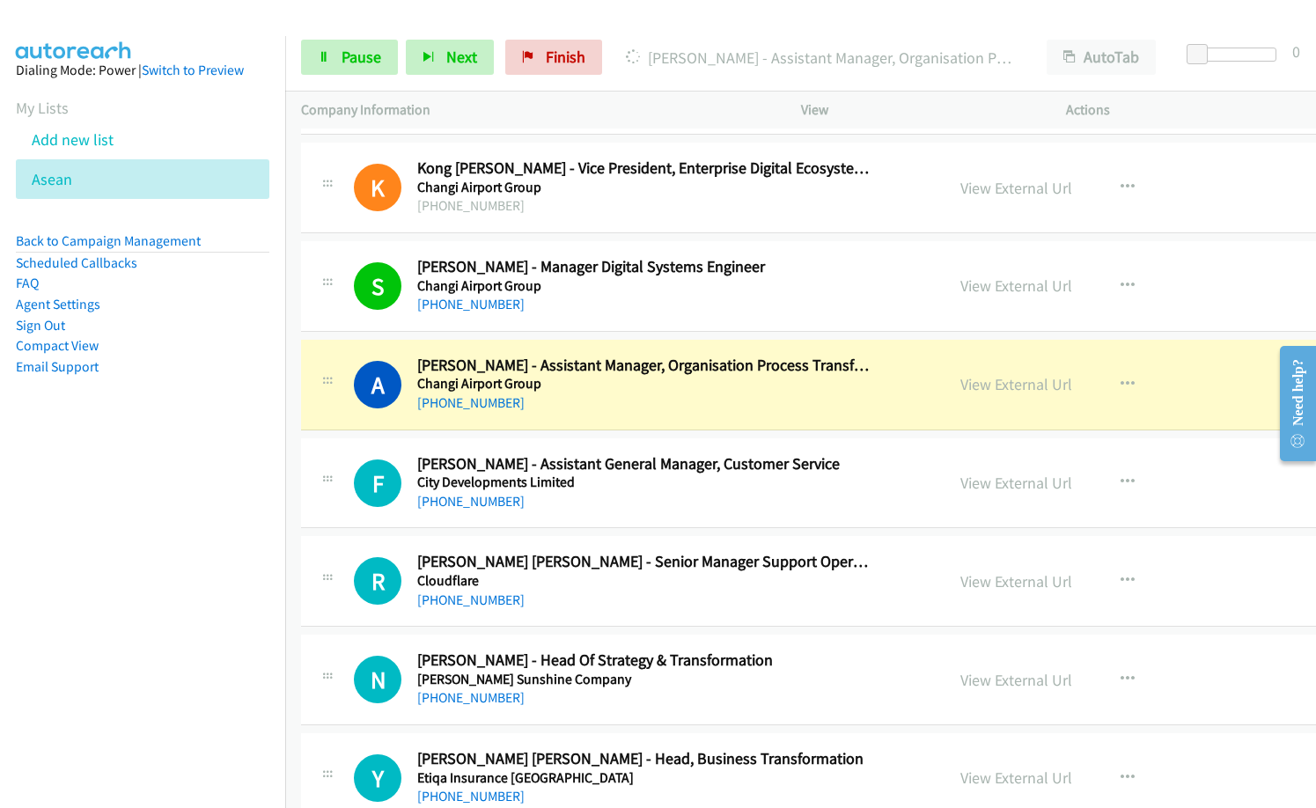
scroll to position [21209, 0]
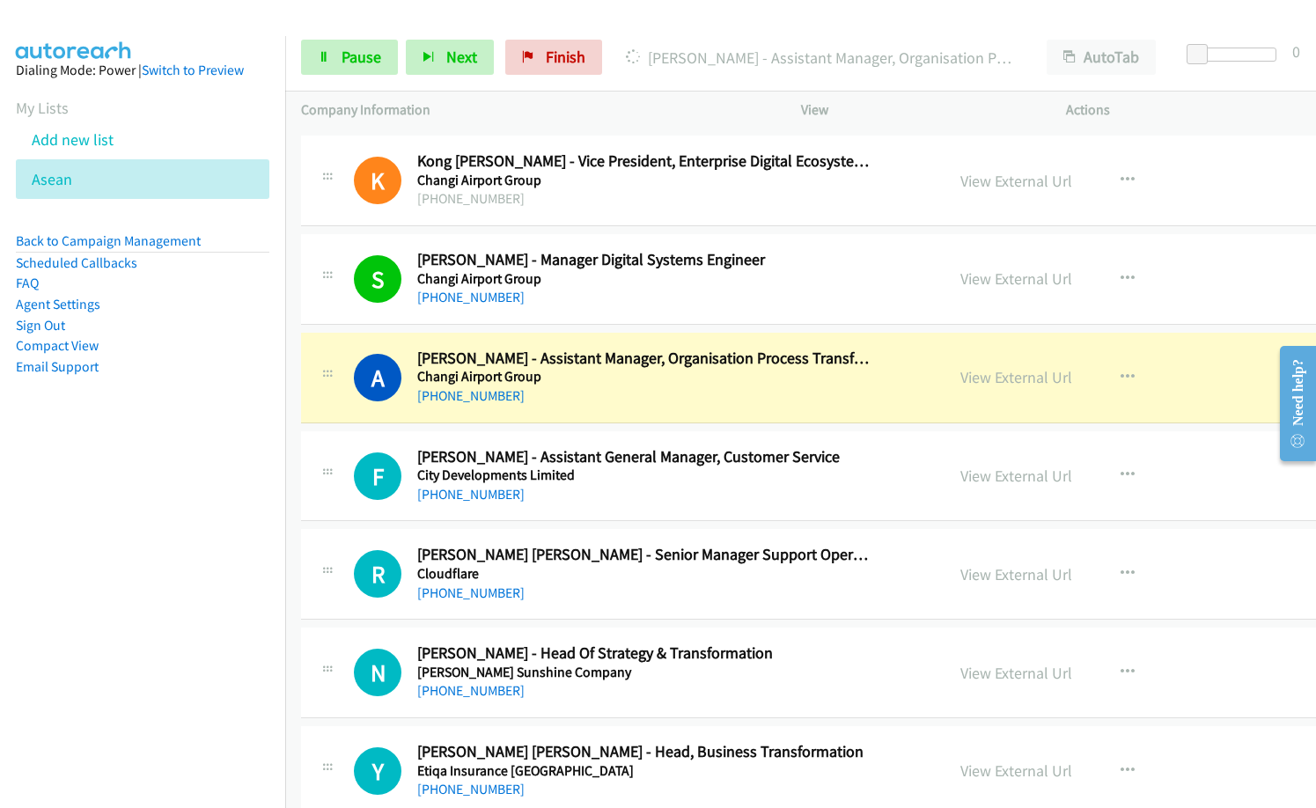
click at [576, 402] on div "+65 9027 2434" at bounding box center [644, 395] width 455 height 21
click at [960, 377] on link "View External Url" at bounding box center [1016, 377] width 112 height 20
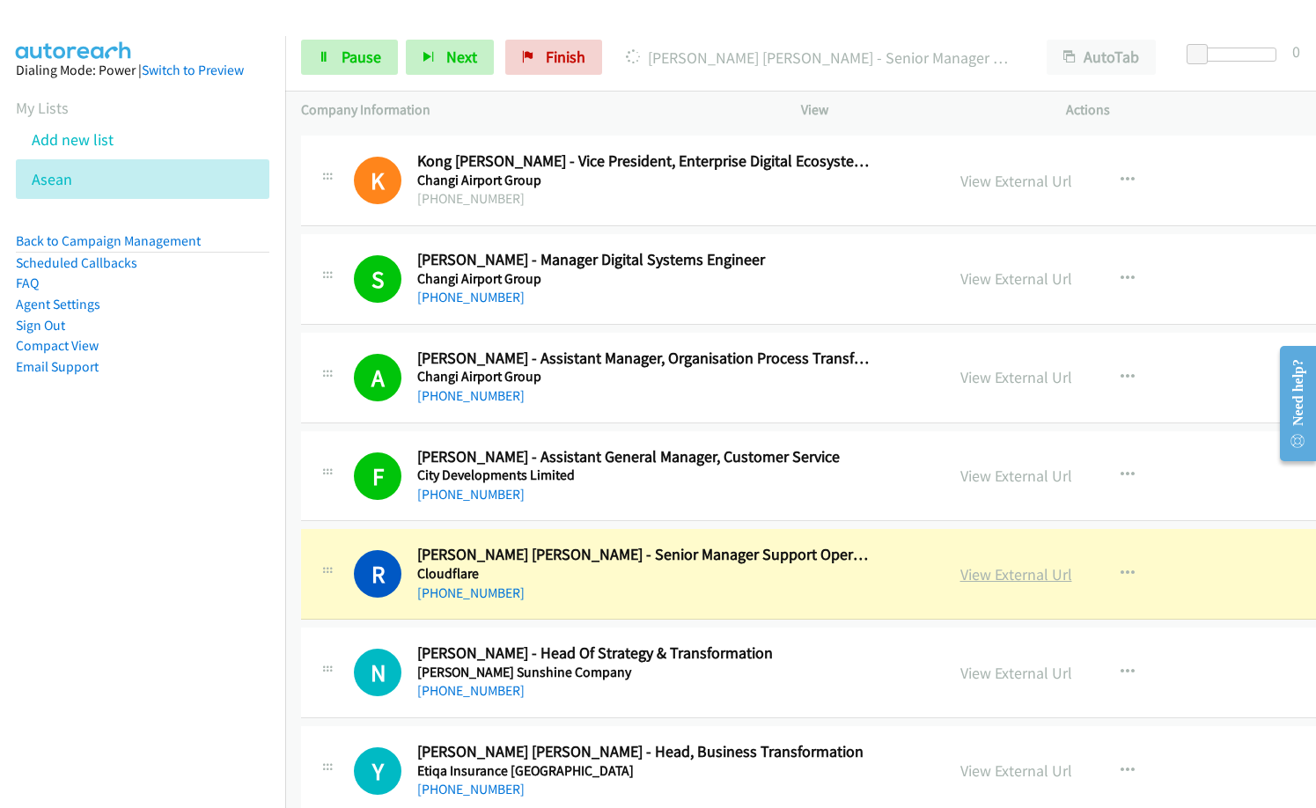
click at [960, 574] on link "View External Url" at bounding box center [1016, 574] width 112 height 20
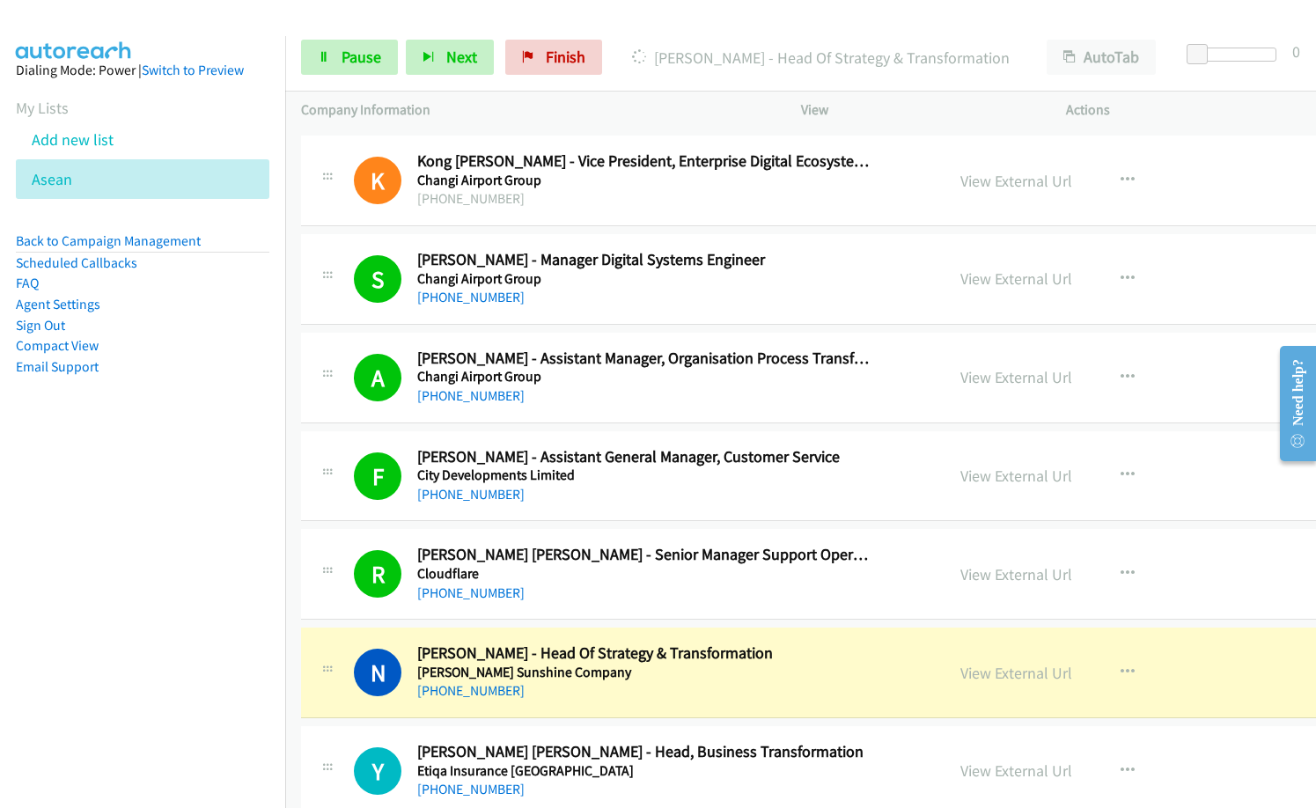
click at [791, 698] on div "+65 9756 0432" at bounding box center [644, 690] width 455 height 21
click at [960, 671] on link "View External Url" at bounding box center [1016, 673] width 112 height 20
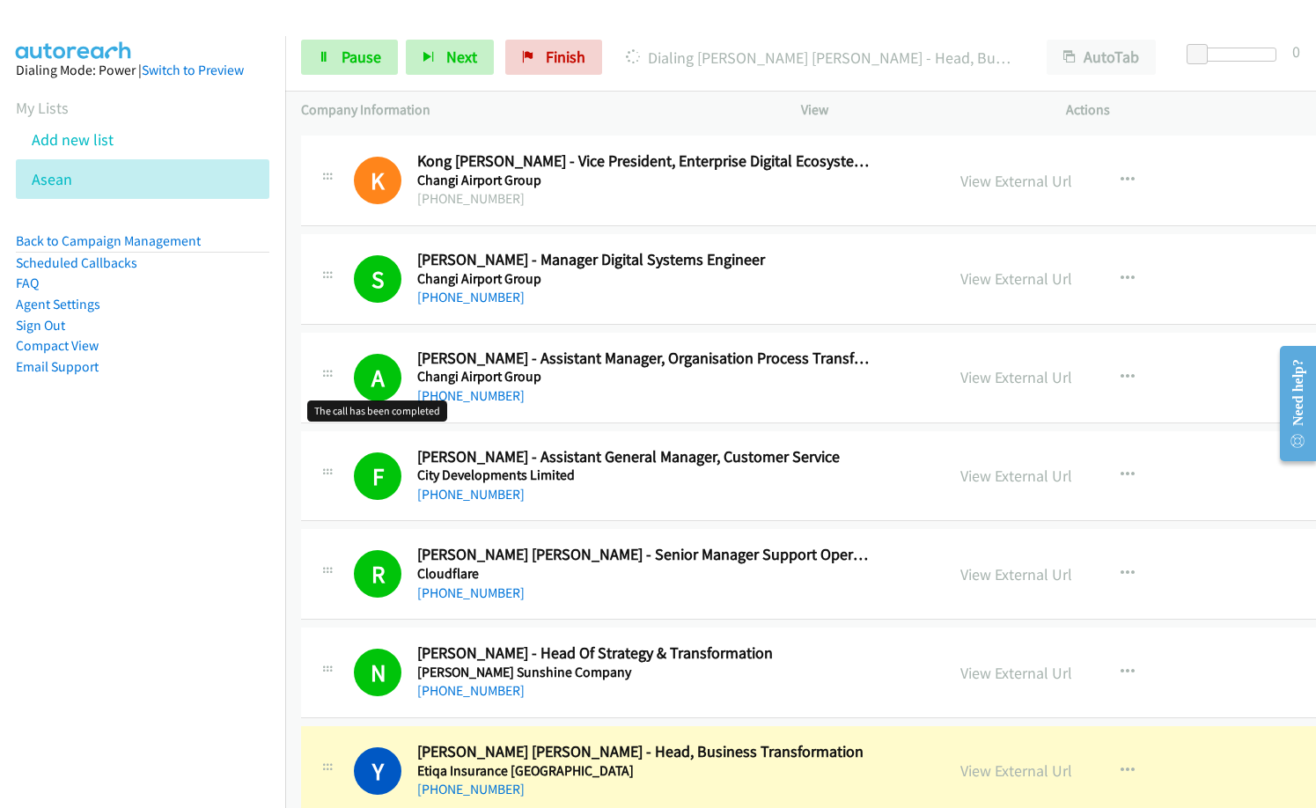
scroll to position [21561, 0]
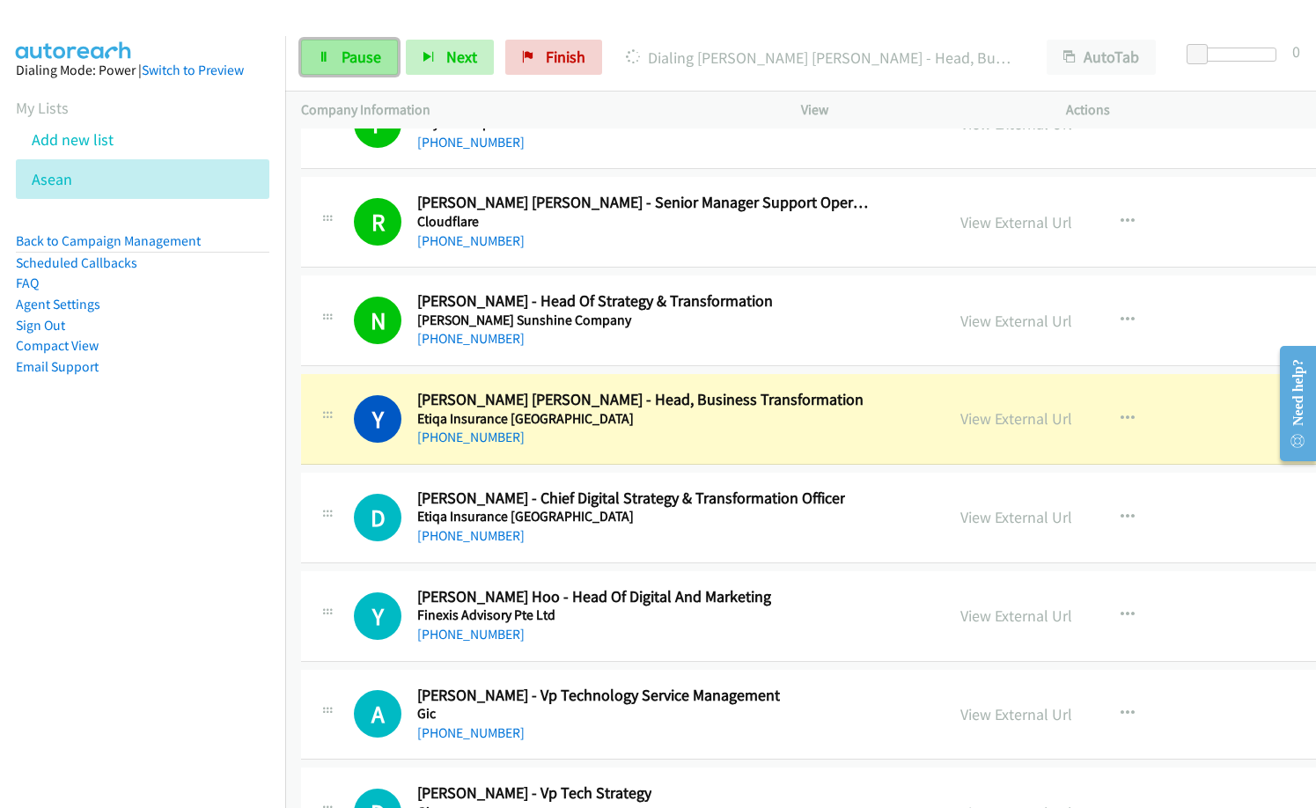
click at [377, 61] on span "Pause" at bounding box center [361, 57] width 40 height 20
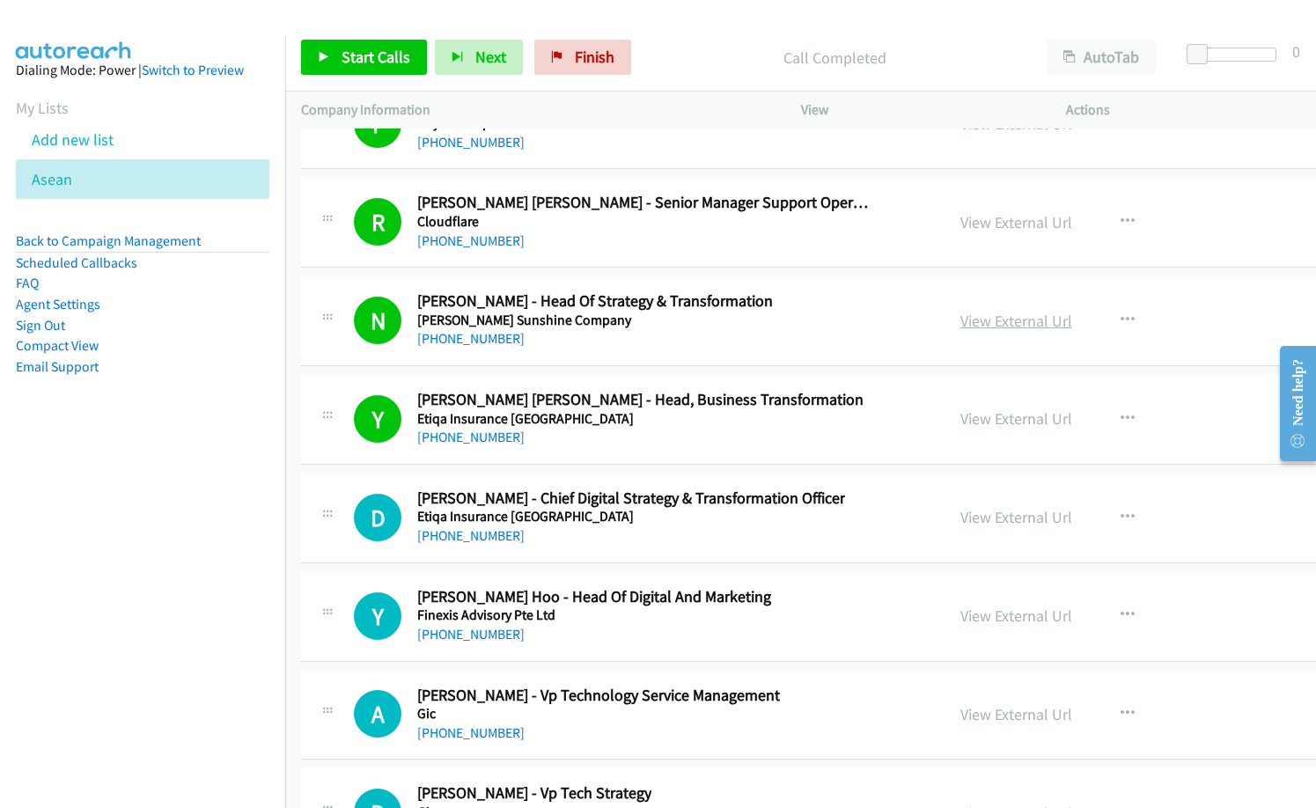
scroll to position [21649, 0]
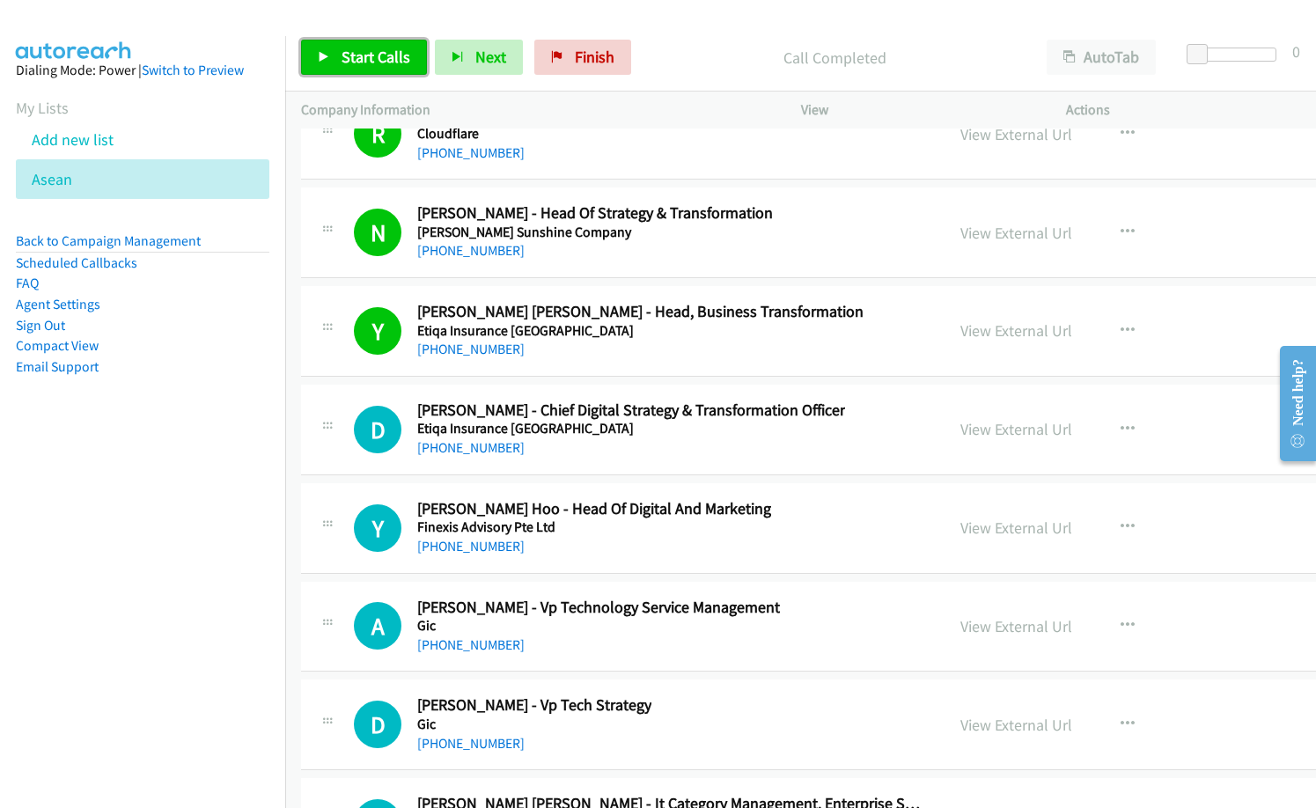
click at [385, 55] on span "Start Calls" at bounding box center [375, 57] width 69 height 20
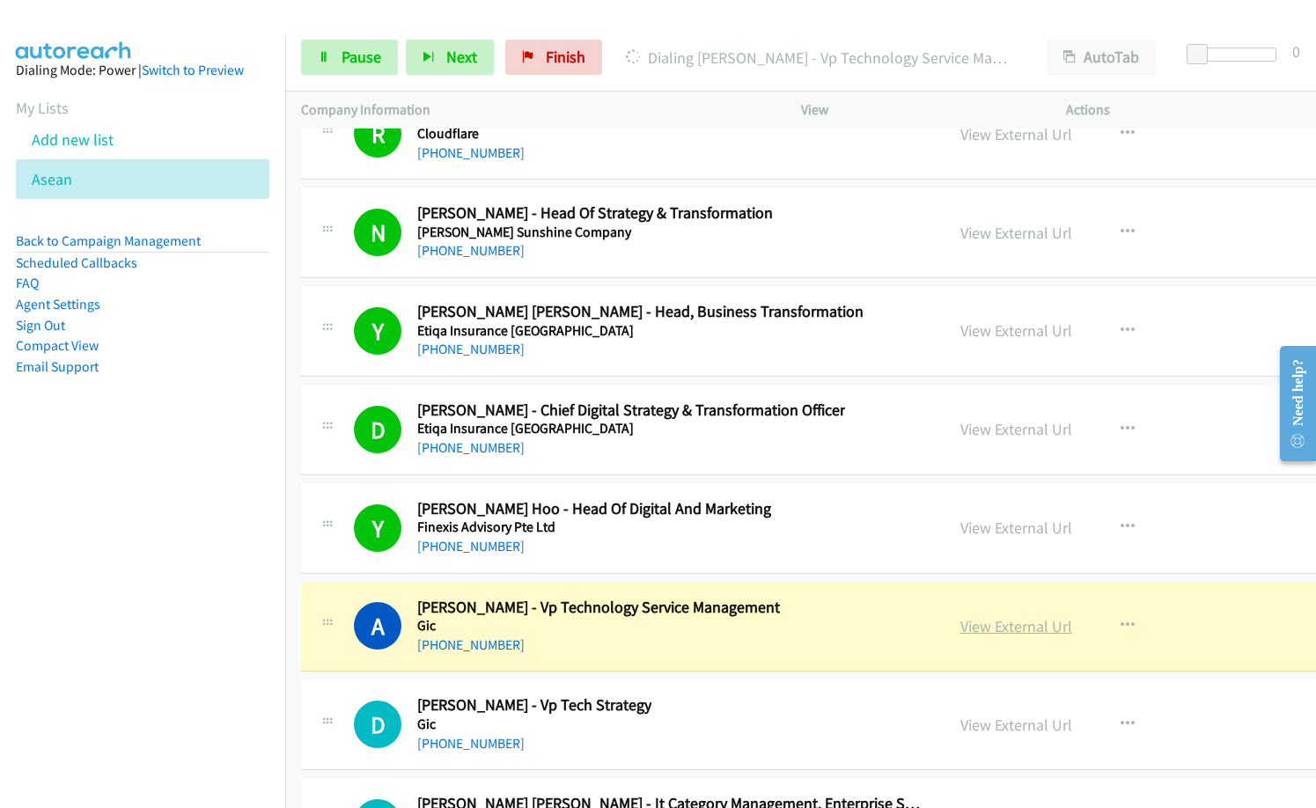
click at [960, 633] on link "View External Url" at bounding box center [1016, 626] width 112 height 20
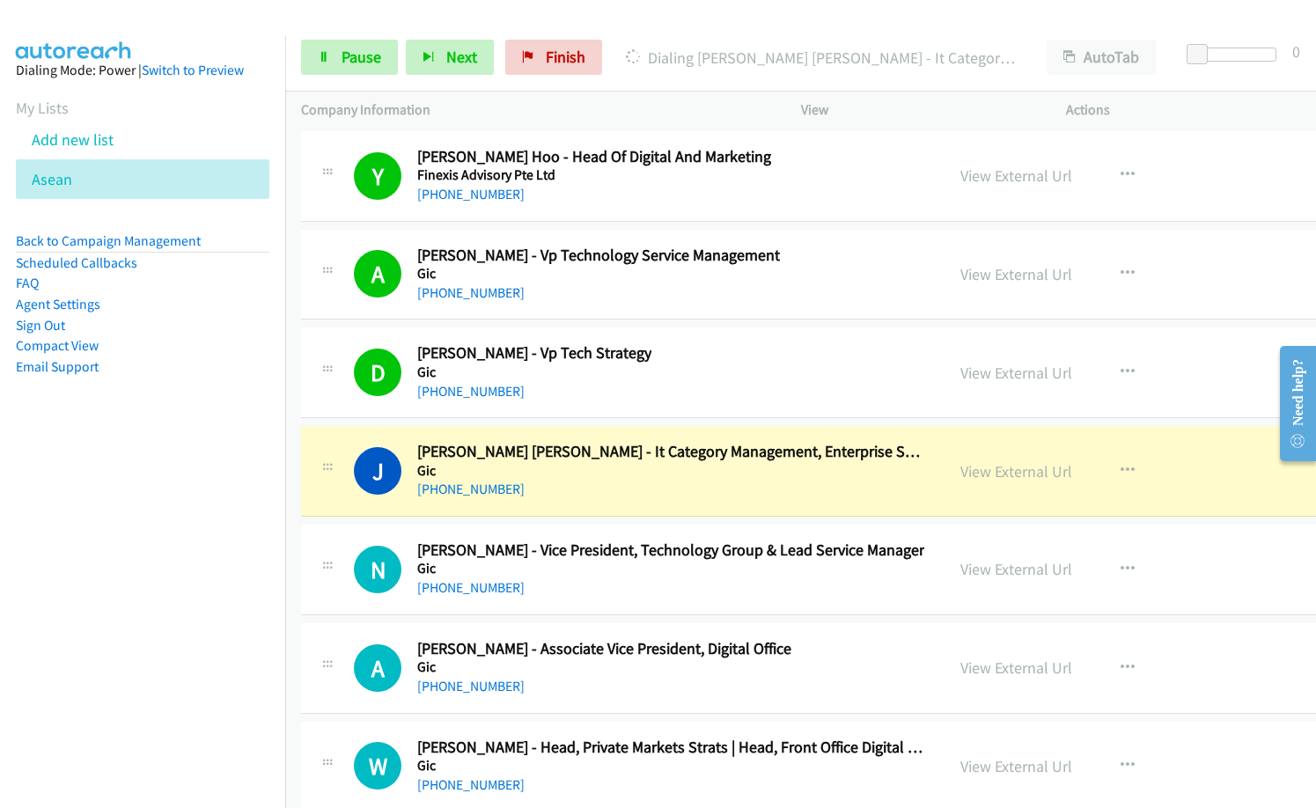
scroll to position [22089, 0]
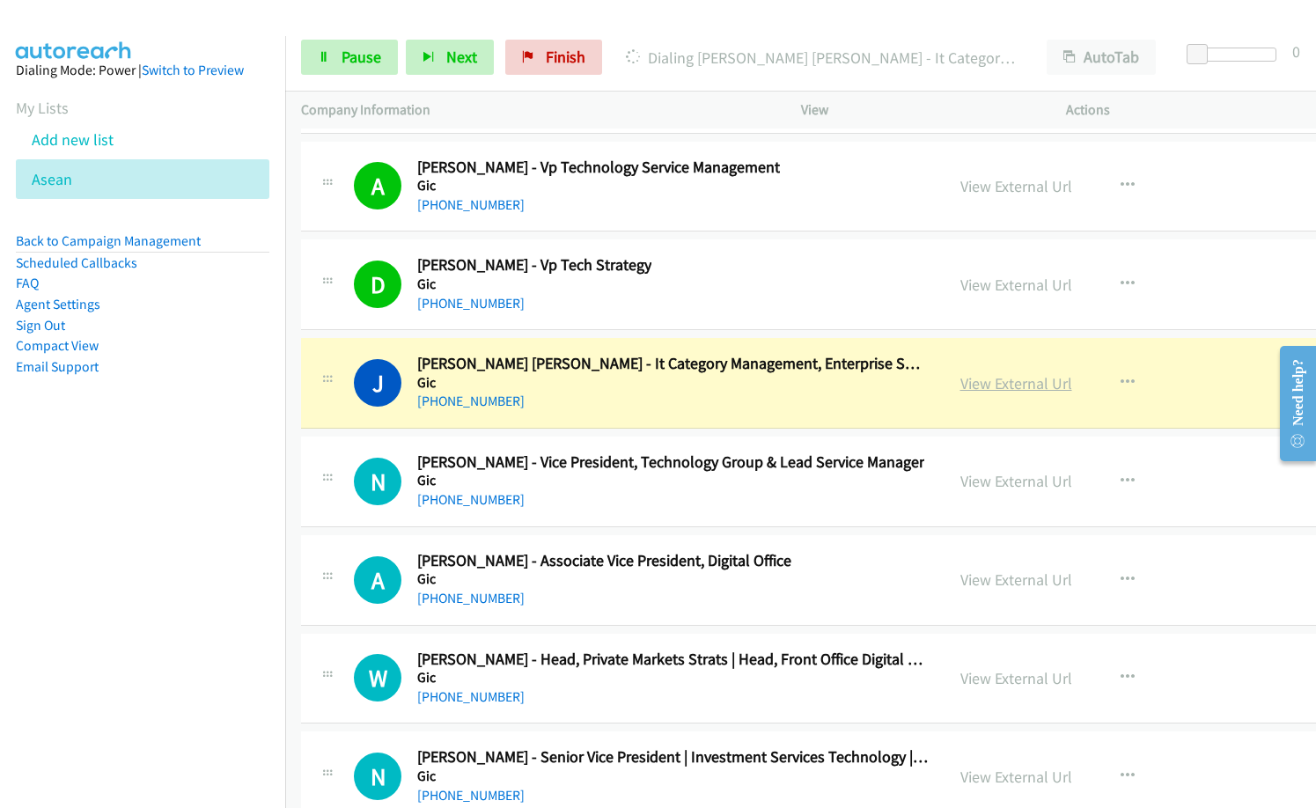
click at [960, 385] on link "View External Url" at bounding box center [1016, 383] width 112 height 20
click at [960, 478] on link "View External Url" at bounding box center [1016, 481] width 112 height 20
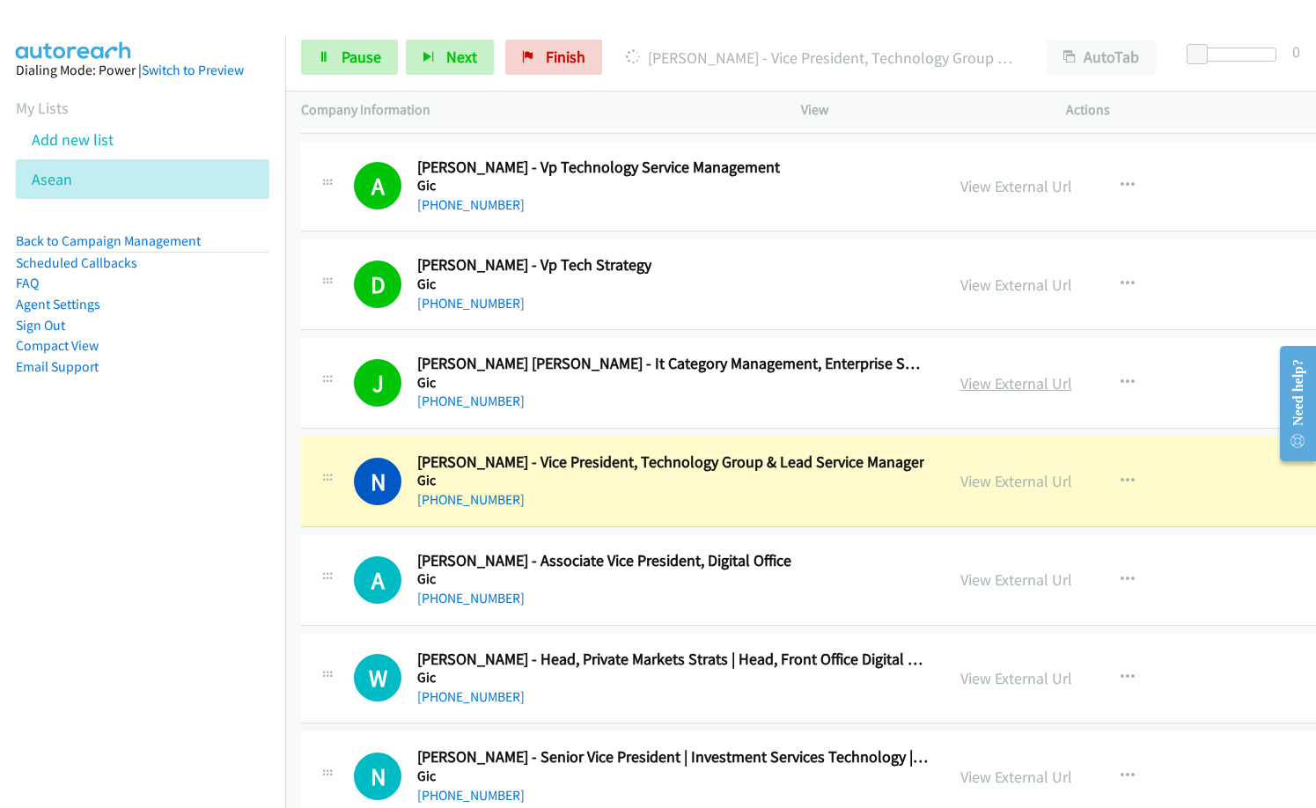
click at [960, 383] on link "View External Url" at bounding box center [1016, 383] width 112 height 20
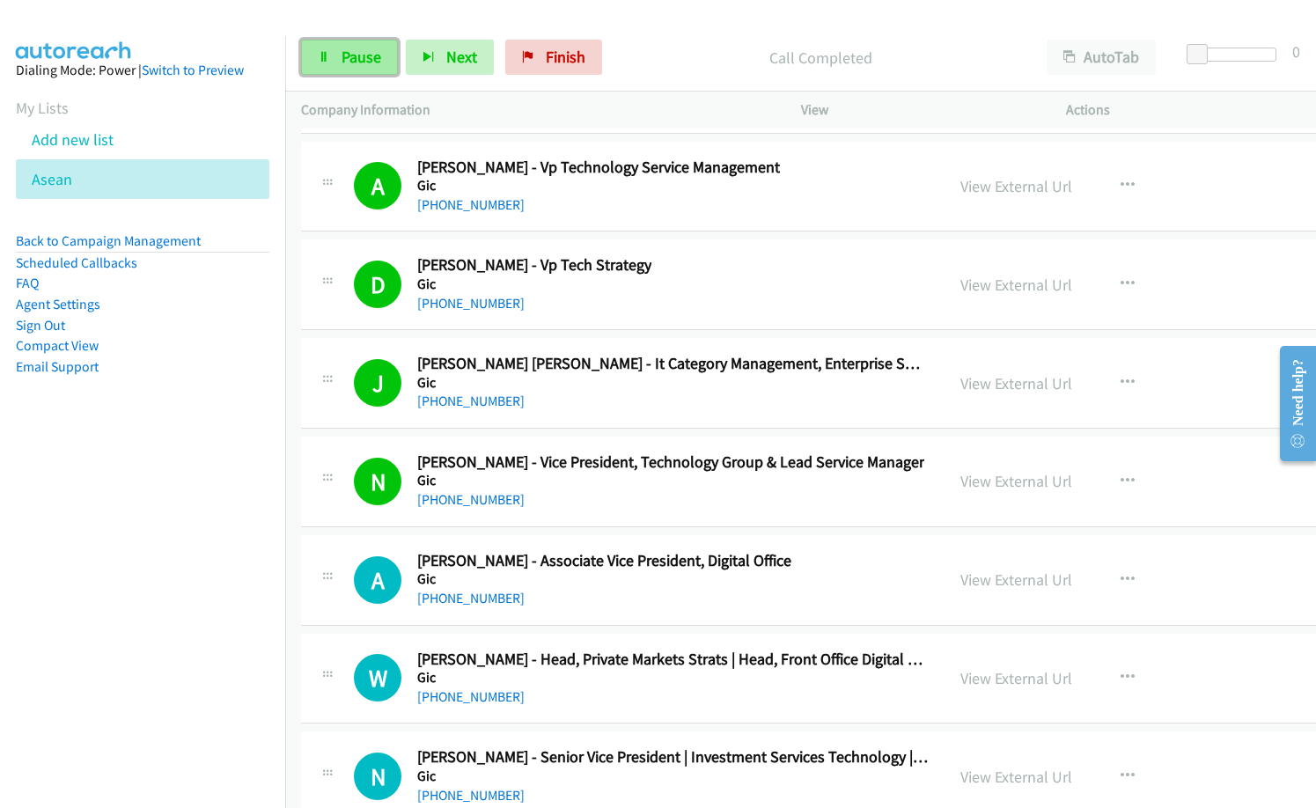
click at [363, 71] on link "Pause" at bounding box center [349, 57] width 97 height 35
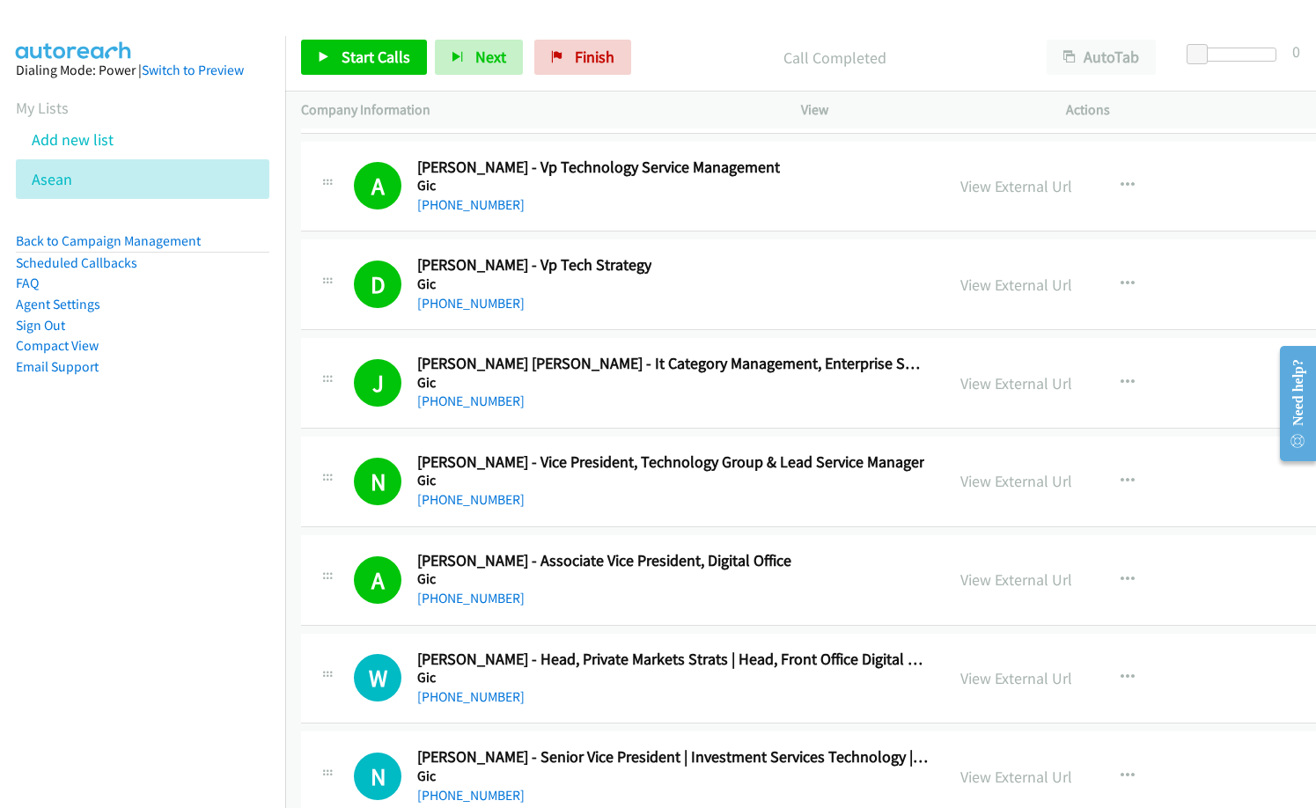
drag, startPoint x: 676, startPoint y: 40, endPoint x: 830, endPoint y: 0, distance: 159.2
click at [682, 39] on div "Start Calls Pause Next Finish Call Completed AutoTab AutoTab 0" at bounding box center [800, 58] width 1031 height 68
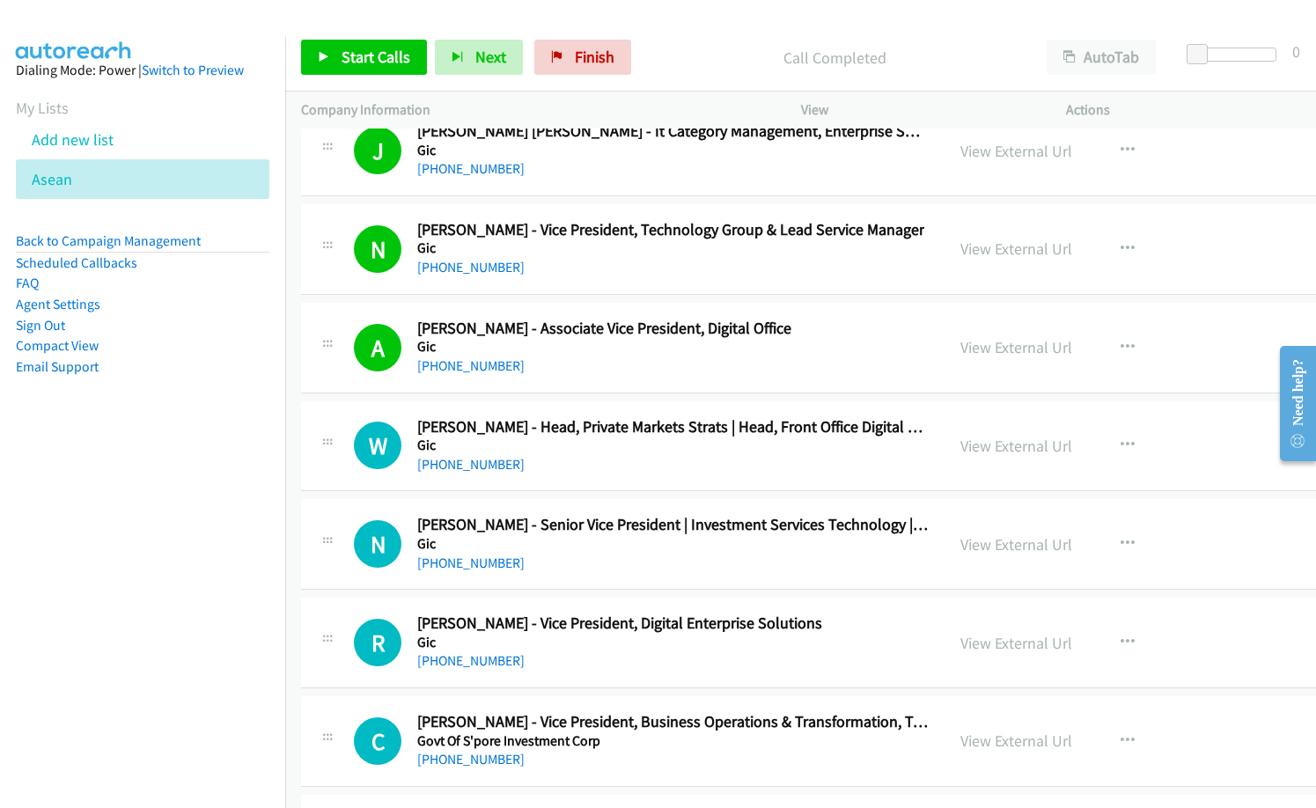
scroll to position [22353, 0]
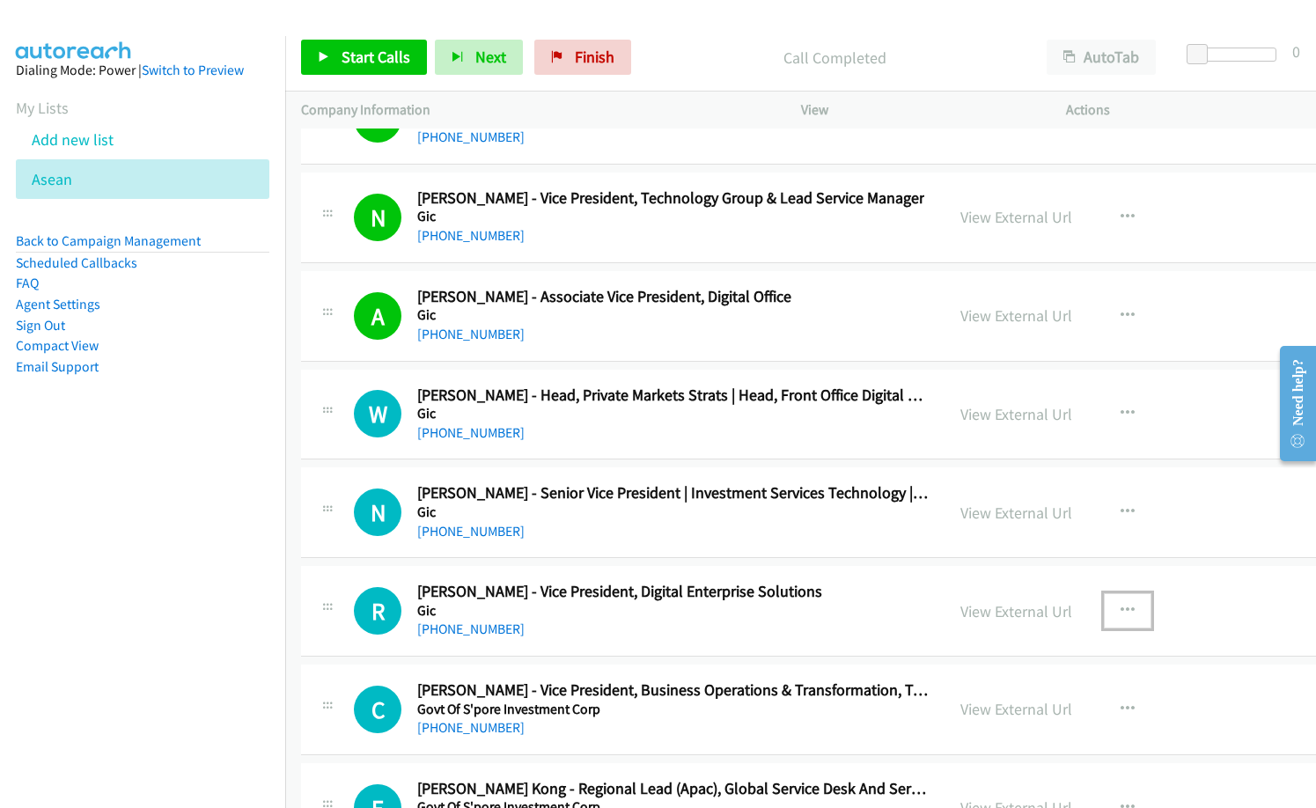
click at [1104, 605] on button "button" at bounding box center [1128, 610] width 48 height 35
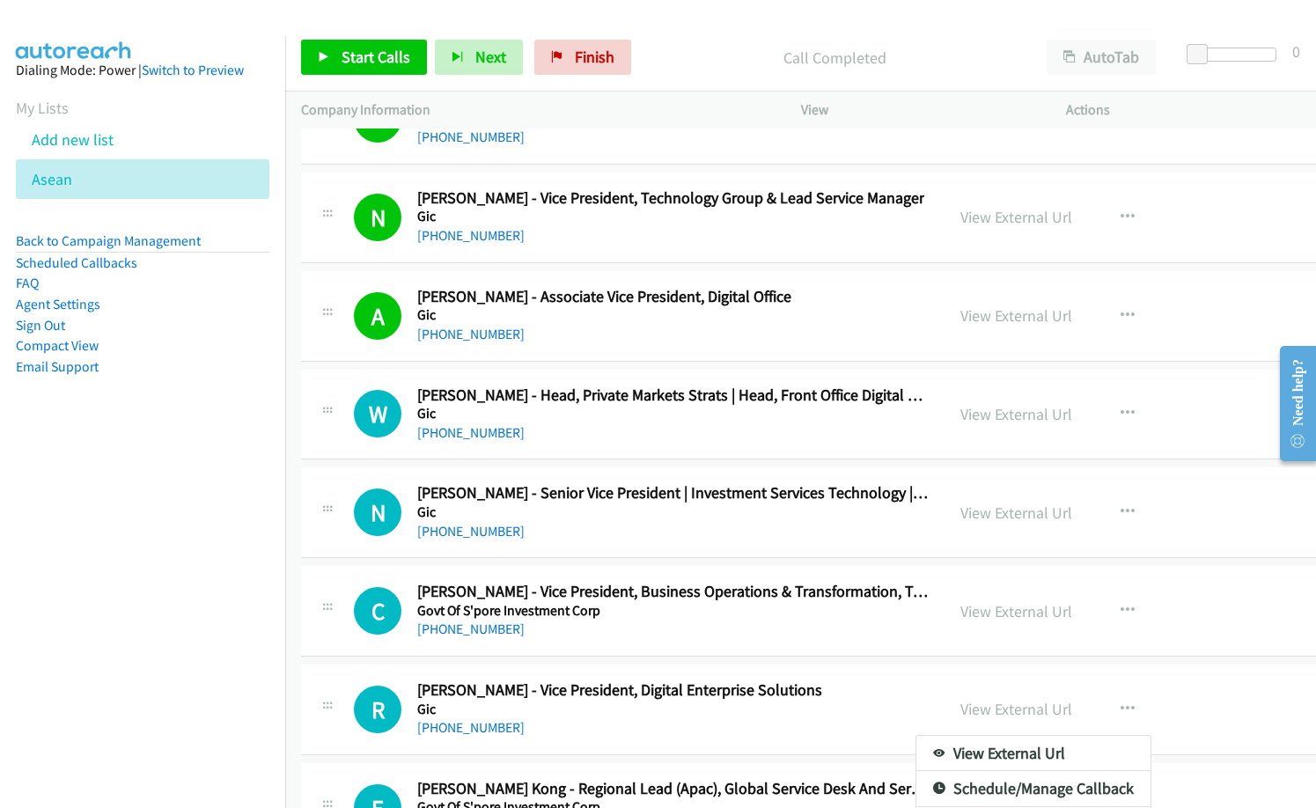
click at [1104, 621] on div at bounding box center [658, 404] width 1316 height 808
click at [1120, 607] on icon "button" at bounding box center [1127, 611] width 14 height 14
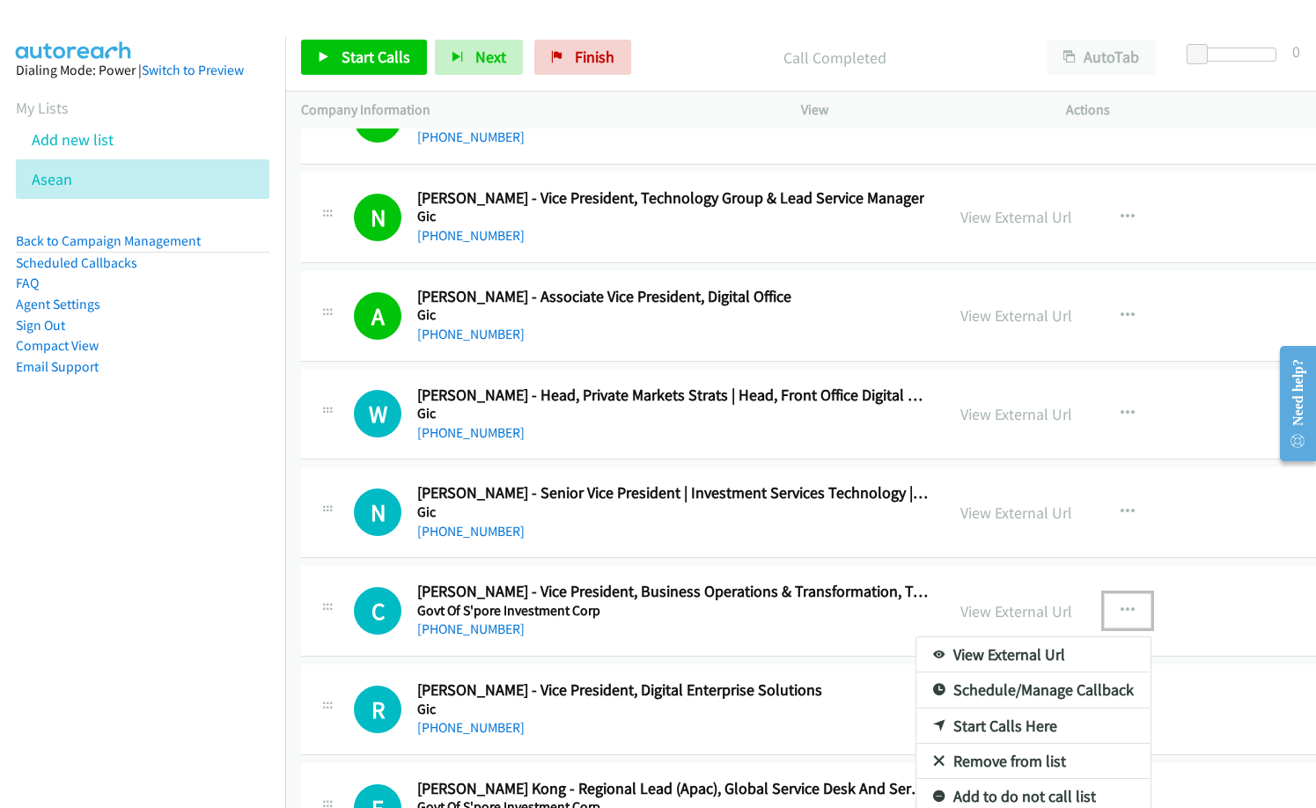
click at [942, 730] on link "Start Calls Here" at bounding box center [1033, 725] width 234 height 35
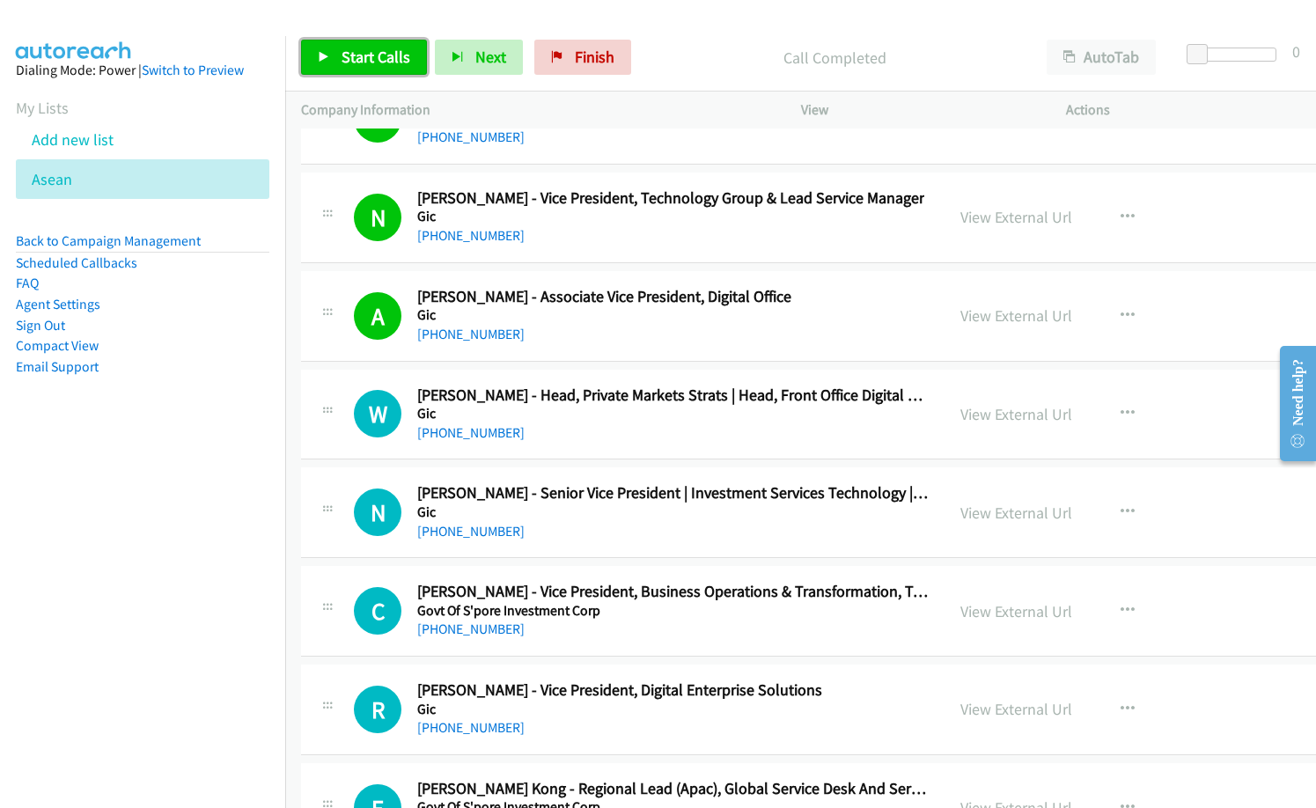
click at [365, 50] on span "Start Calls" at bounding box center [375, 57] width 69 height 20
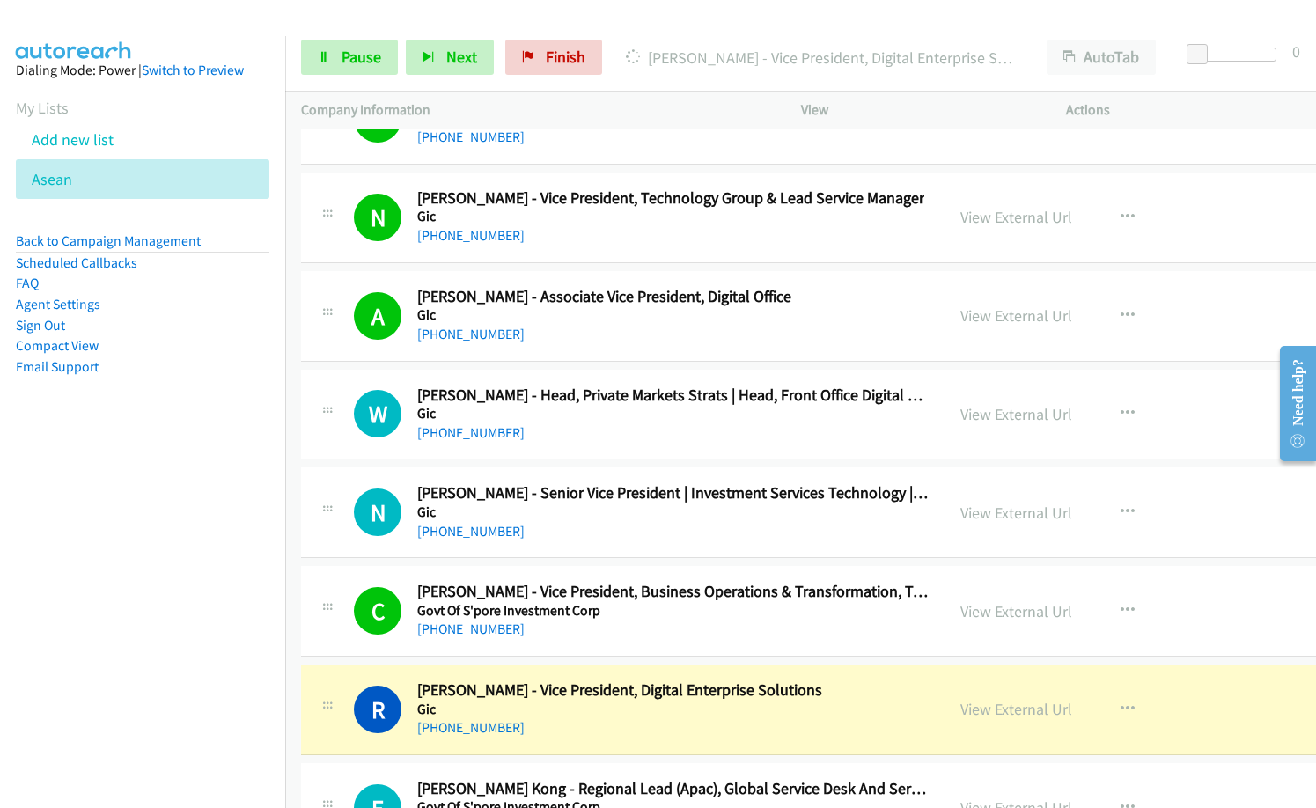
click at [972, 709] on link "View External Url" at bounding box center [1016, 709] width 112 height 20
click at [345, 51] on span "Pause" at bounding box center [361, 57] width 40 height 20
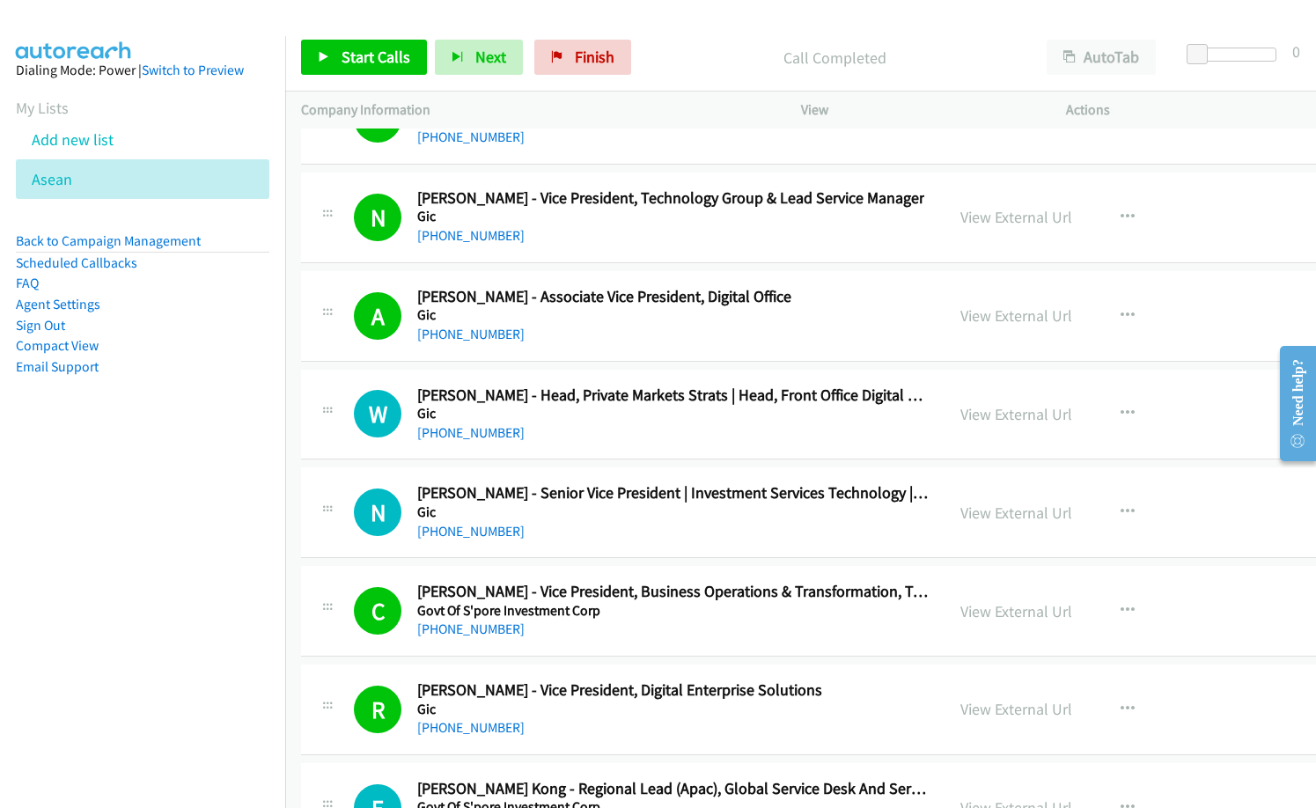
drag, startPoint x: 676, startPoint y: 71, endPoint x: 932, endPoint y: 1, distance: 265.6
click at [677, 71] on div "Call Completed" at bounding box center [835, 57] width 392 height 35
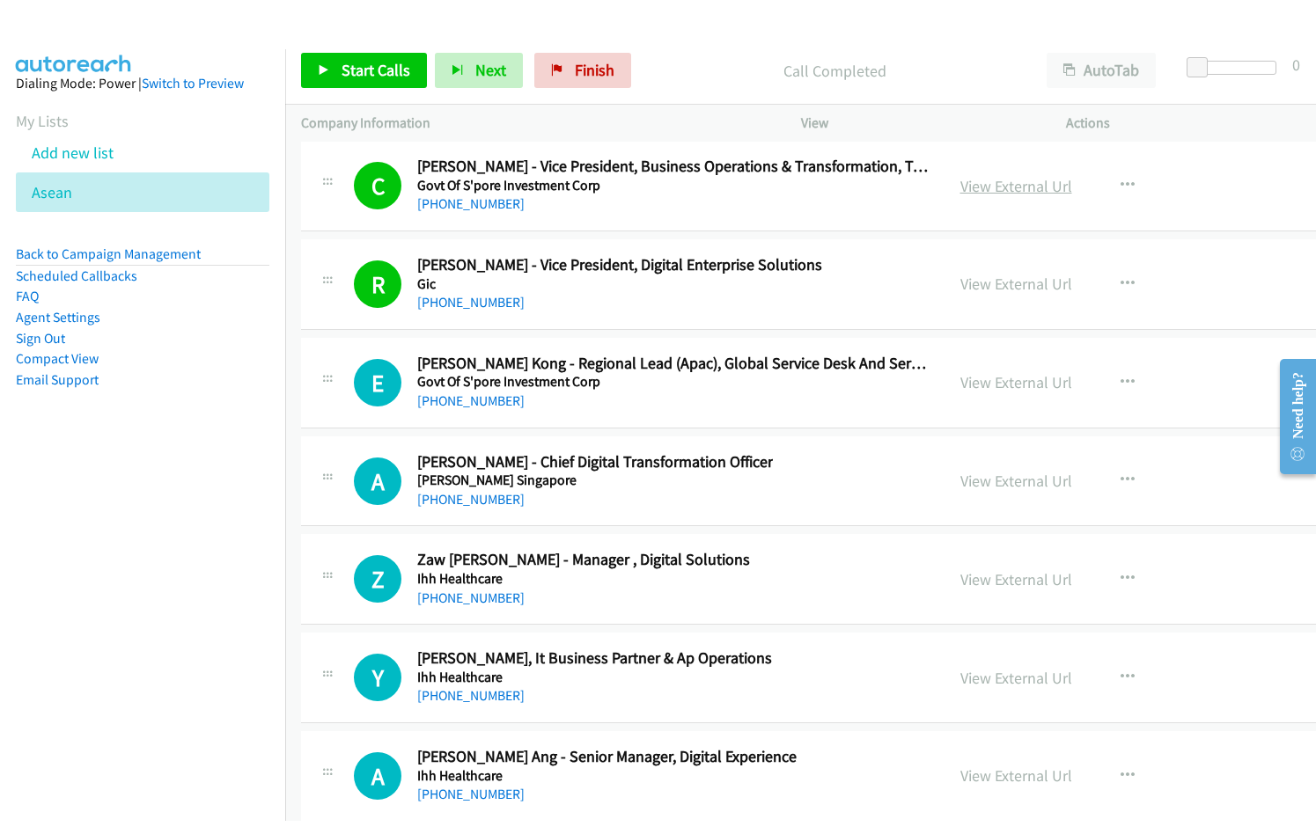
scroll to position [22799, 0]
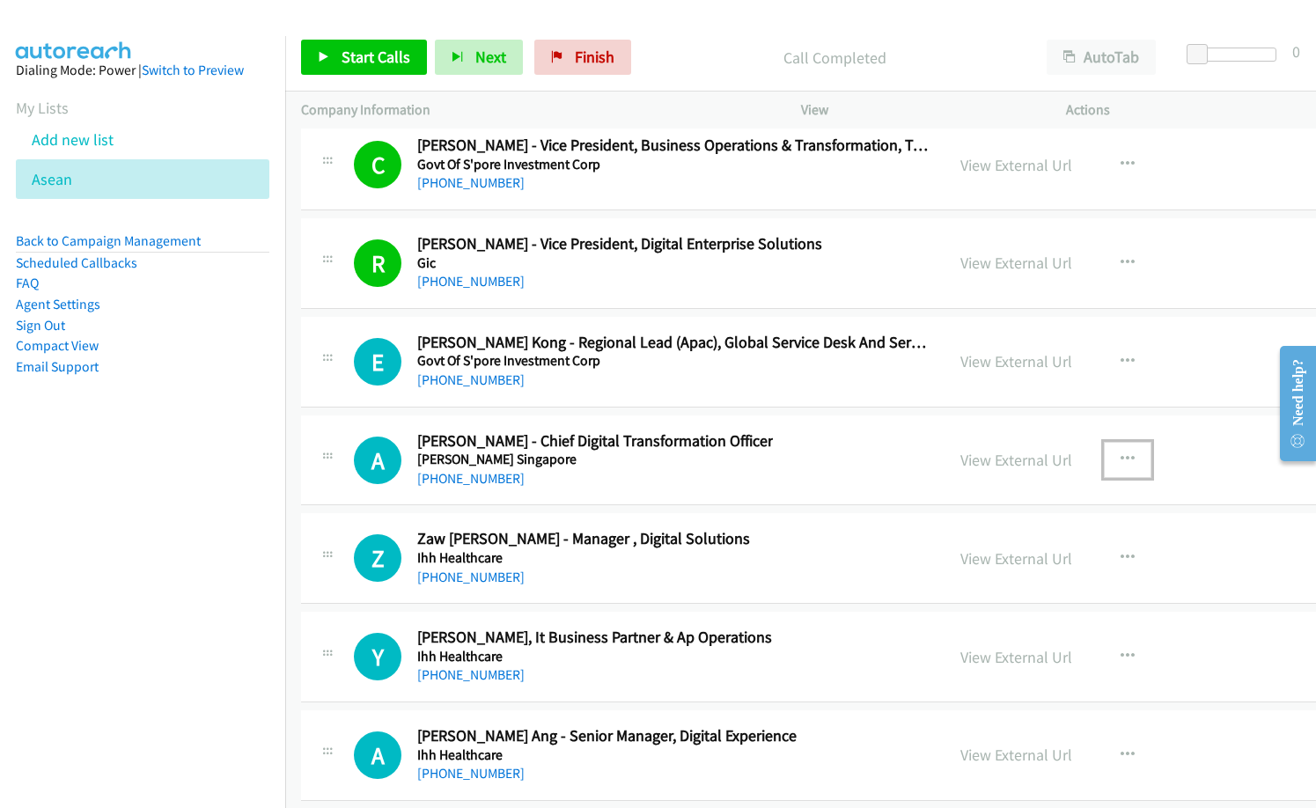
click at [1104, 455] on button "button" at bounding box center [1128, 459] width 48 height 35
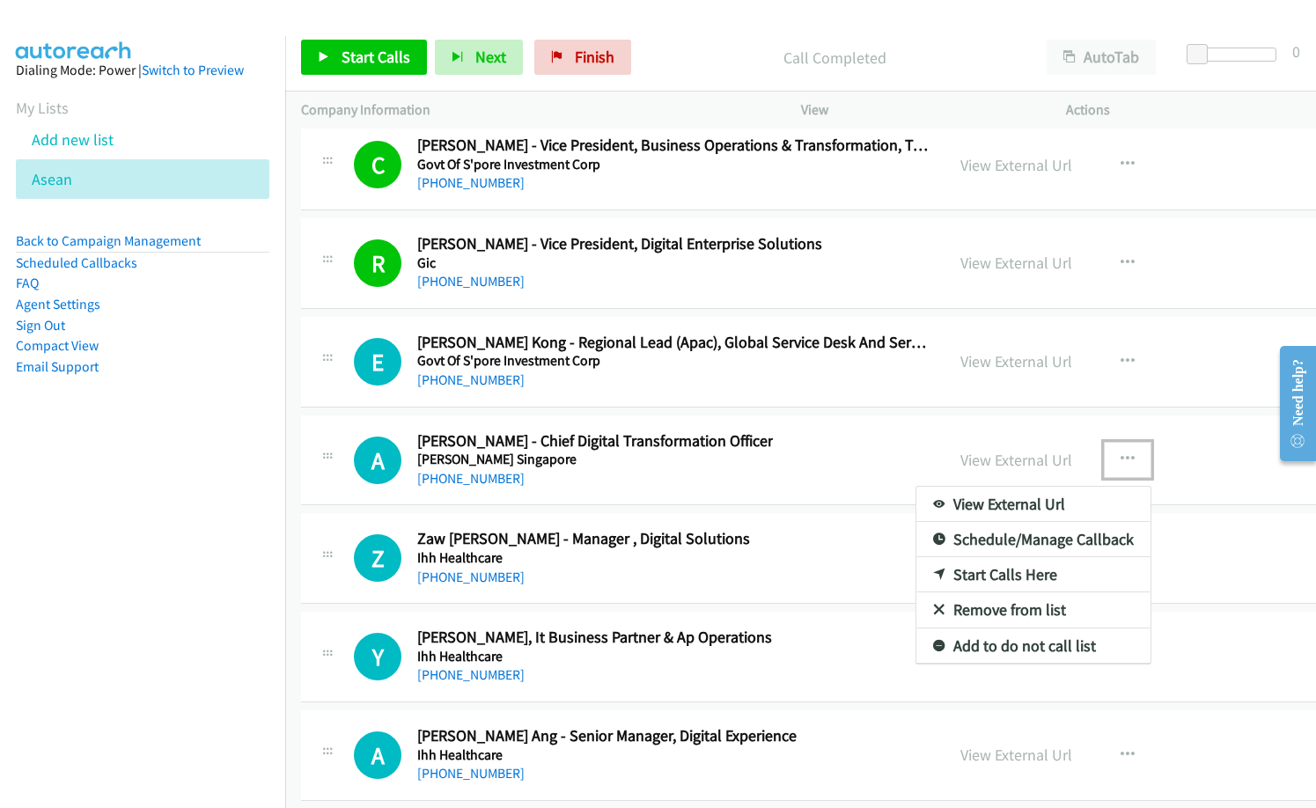
click at [966, 565] on link "Start Calls Here" at bounding box center [1033, 574] width 234 height 35
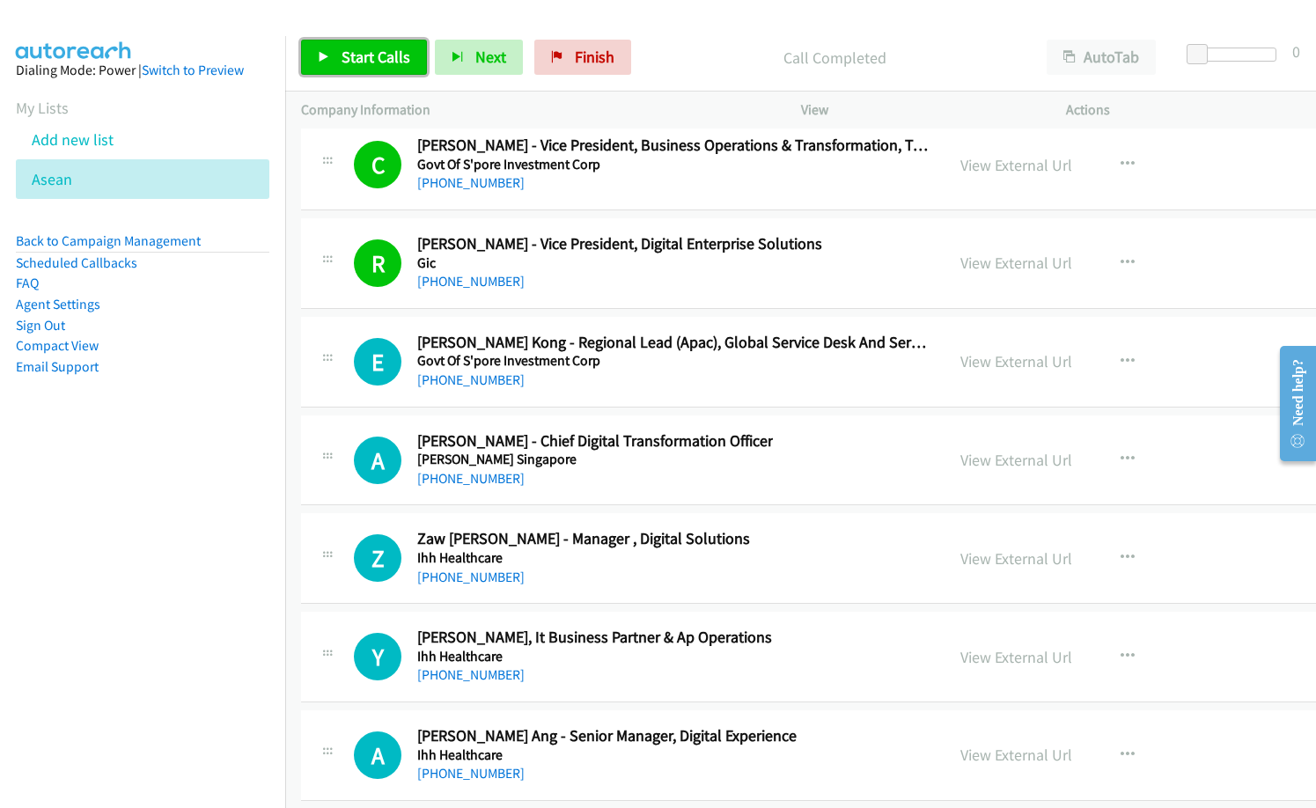
click at [393, 51] on span "Start Calls" at bounding box center [375, 57] width 69 height 20
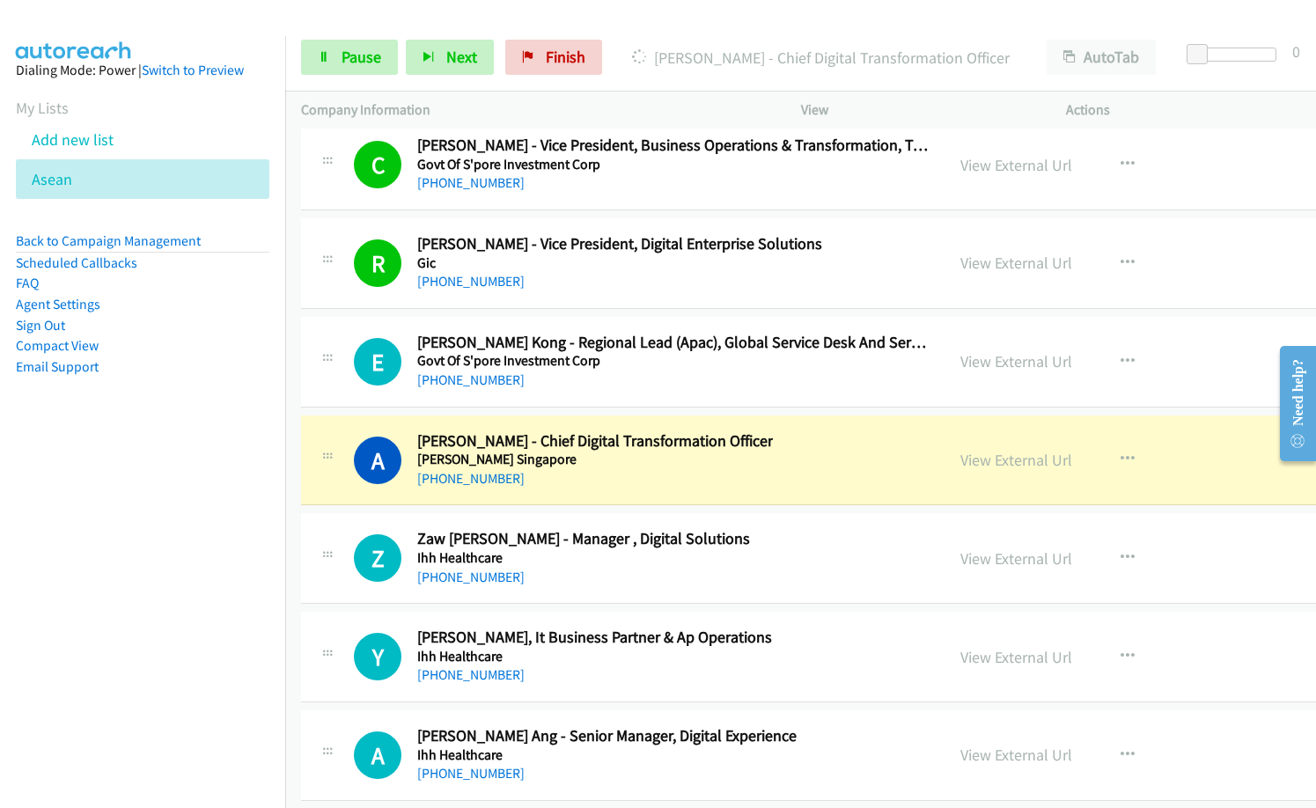
click at [169, 554] on nav "Dialing Mode: Power | Switch to Preview My Lists Add new list Asean Back to Cam…" at bounding box center [143, 440] width 286 height 808
click at [960, 466] on link "View External Url" at bounding box center [1016, 460] width 112 height 20
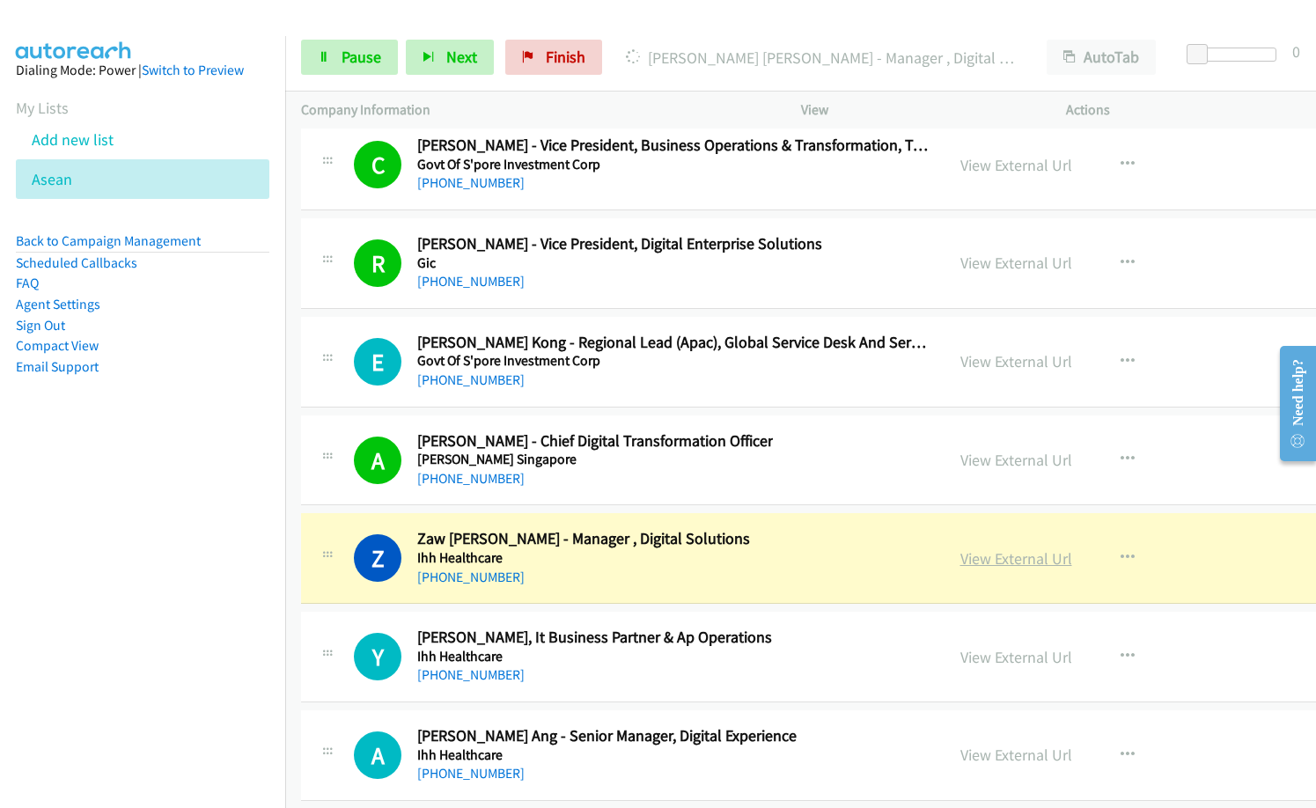
click at [960, 556] on link "View External Url" at bounding box center [1016, 558] width 112 height 20
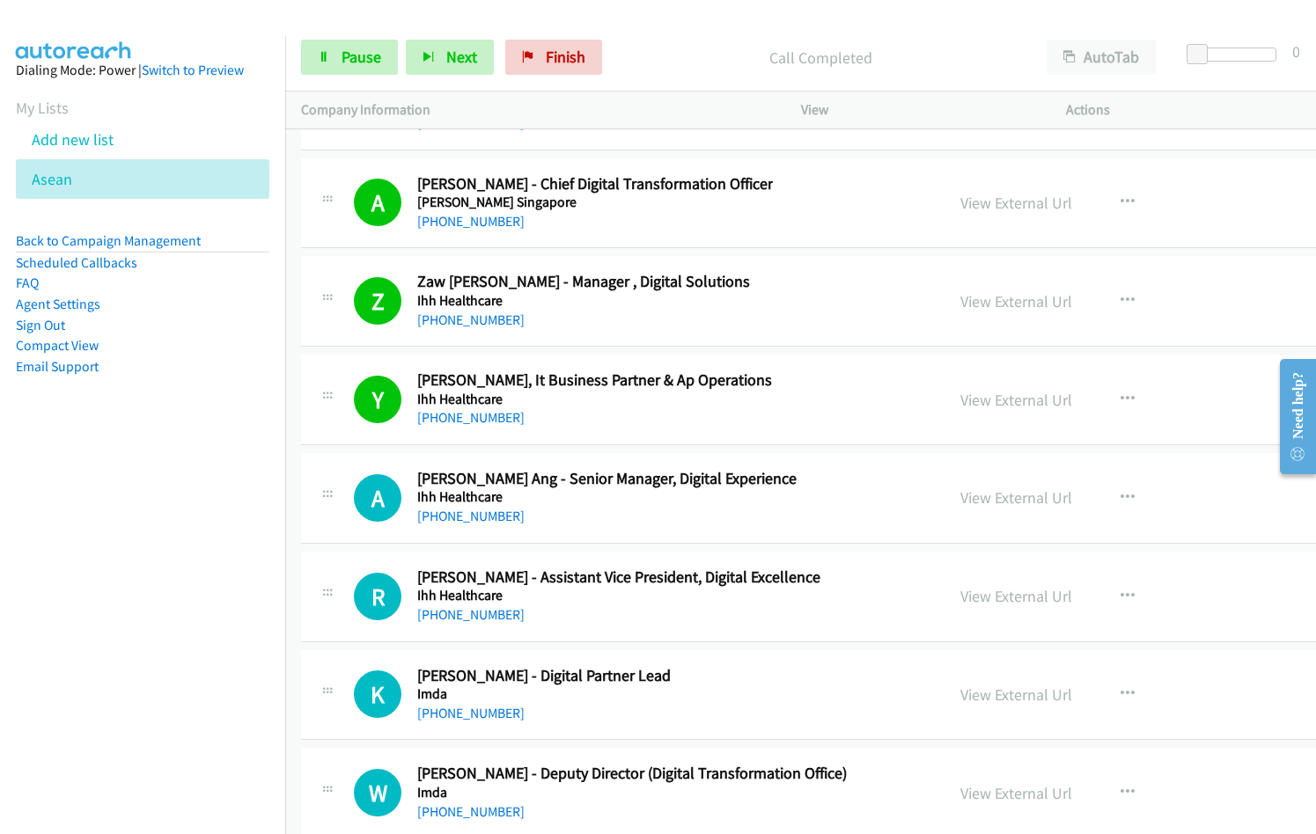
scroll to position [23063, 0]
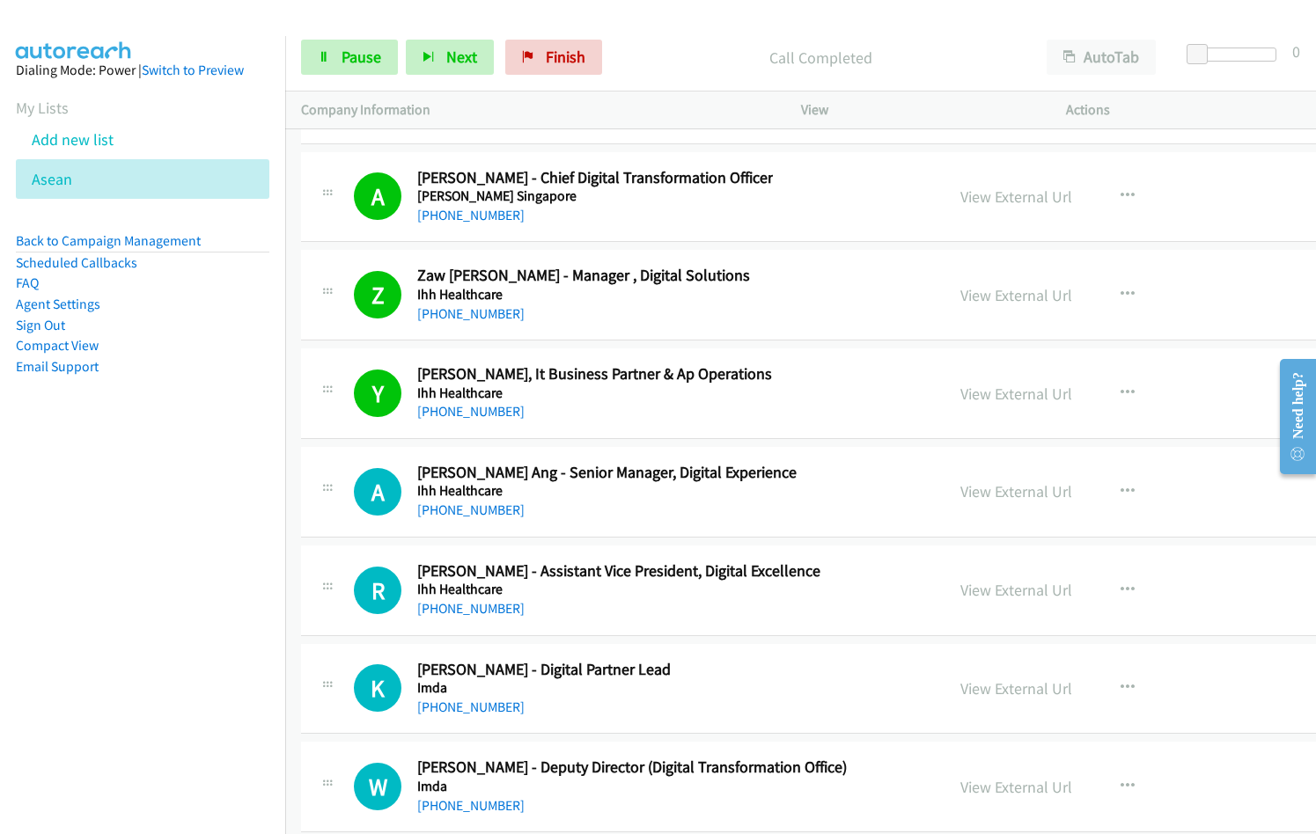
click at [605, 526] on div "A Callback Scheduled Ai Sime Ang - Senior Manager, Digital Experience Ihh Healt…" at bounding box center [912, 492] width 1222 height 91
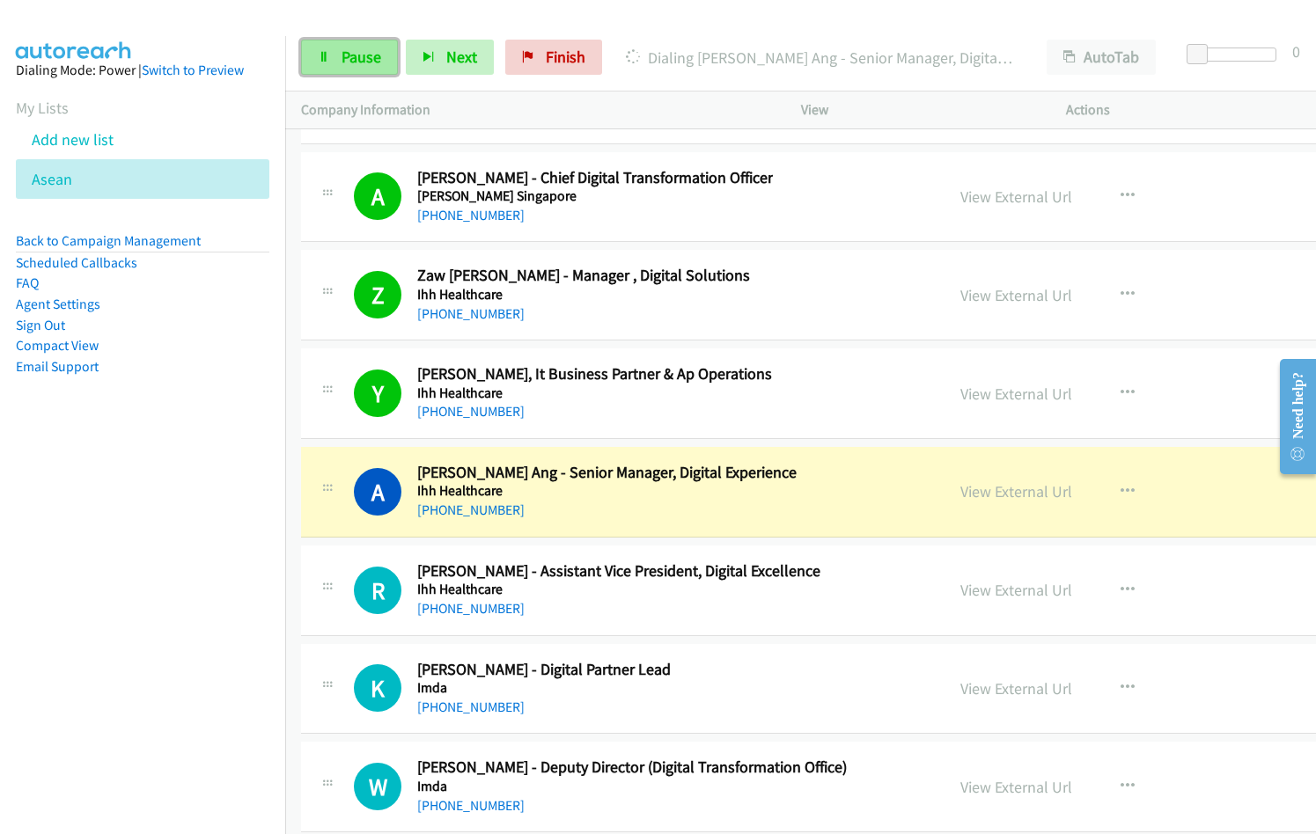
click at [356, 47] on span "Pause" at bounding box center [361, 57] width 40 height 20
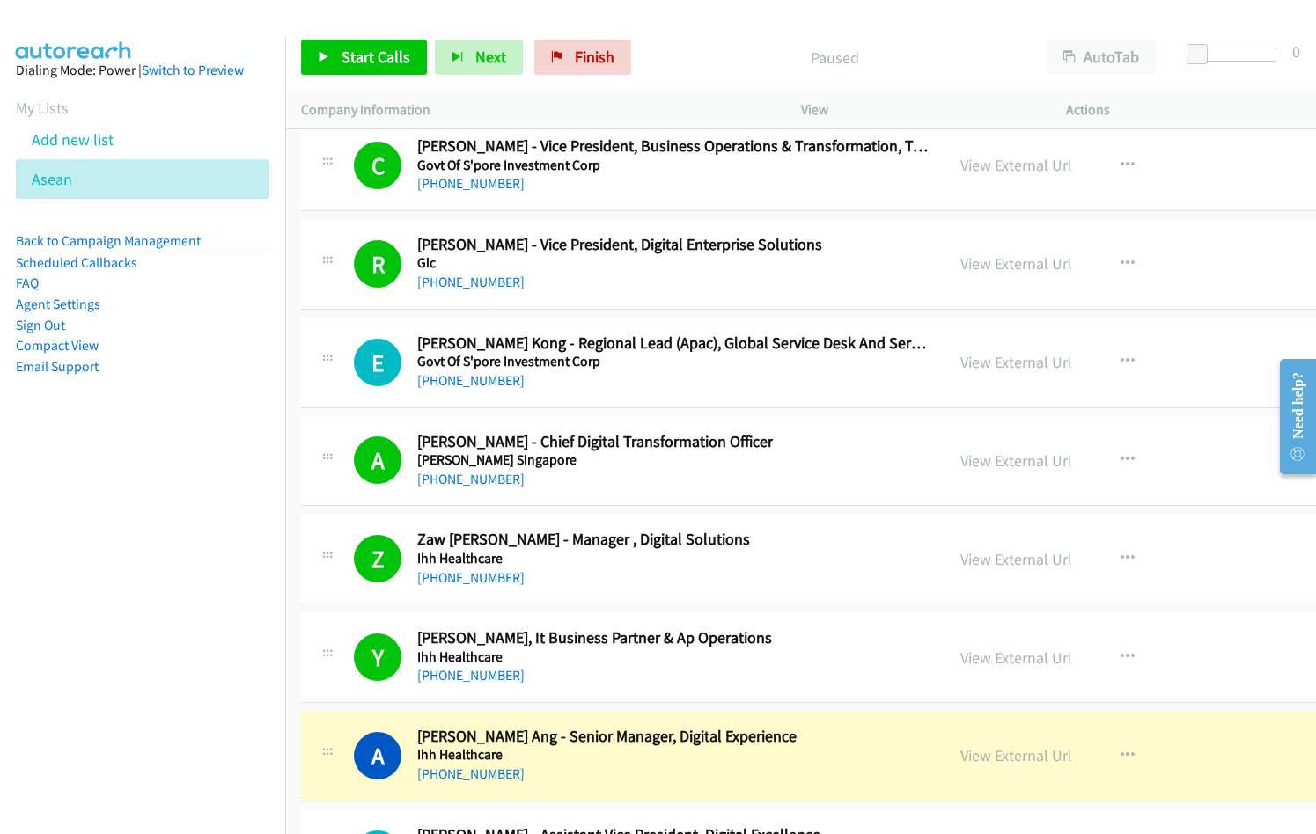
scroll to position [22975, 0]
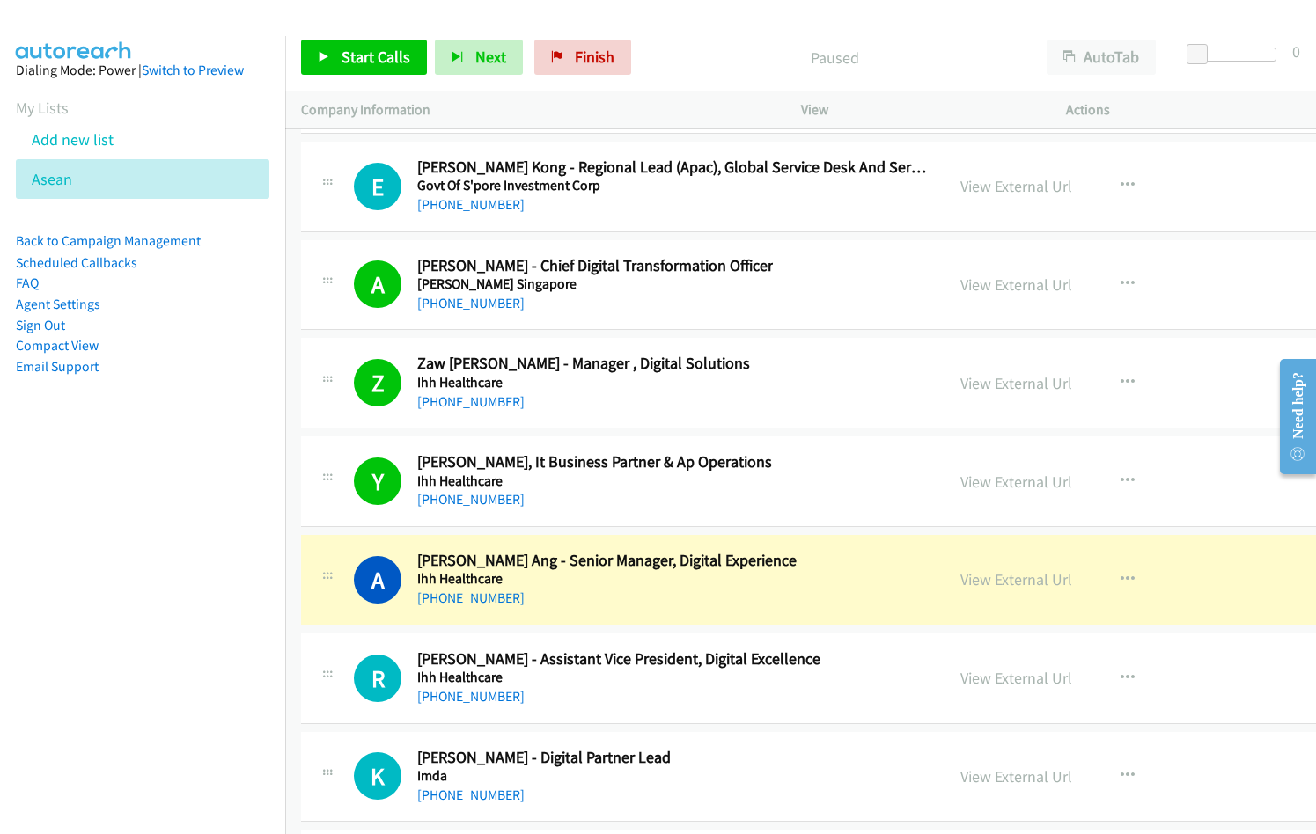
drag, startPoint x: 928, startPoint y: 580, endPoint x: 1038, endPoint y: 0, distance: 590.5
click at [960, 583] on link "View External Url" at bounding box center [1016, 579] width 112 height 20
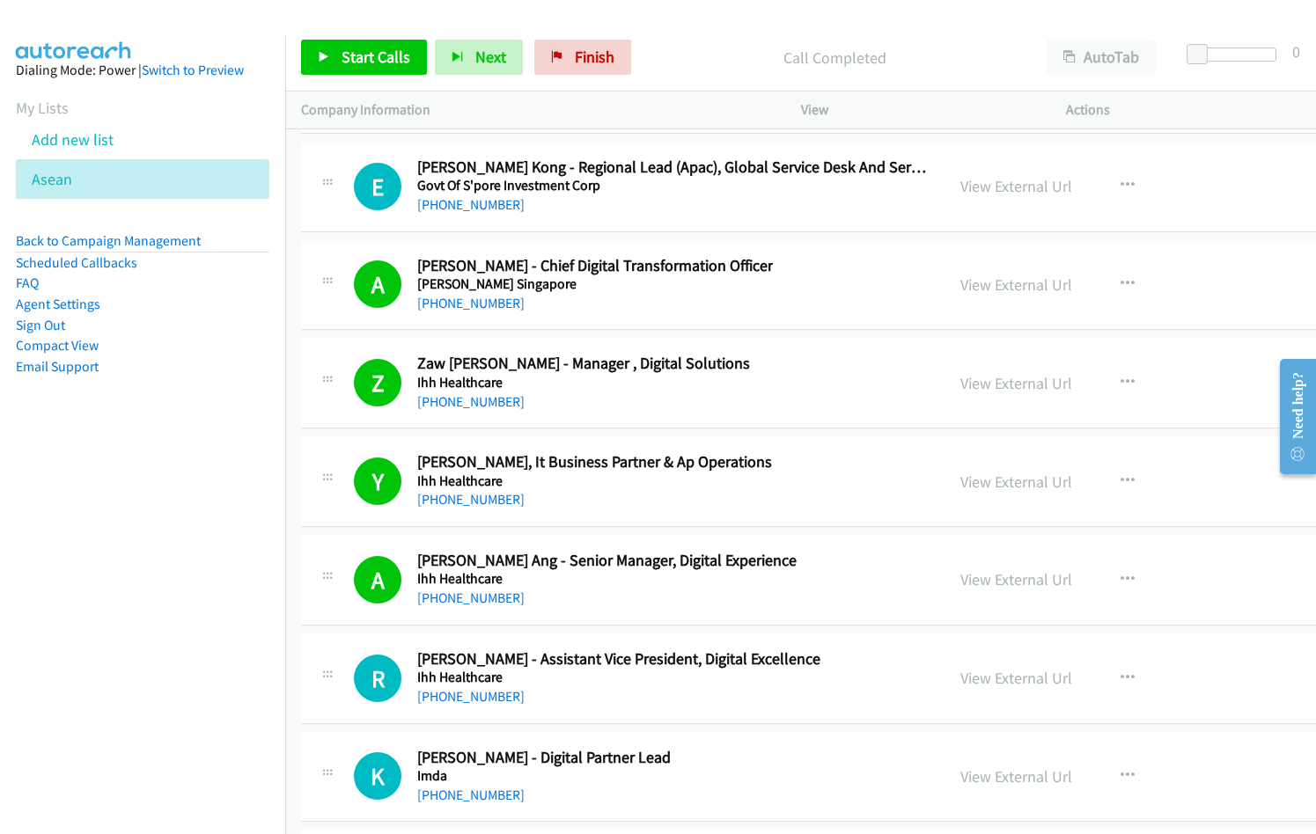
click at [607, 503] on div "+65 6307 6556" at bounding box center [594, 499] width 355 height 21
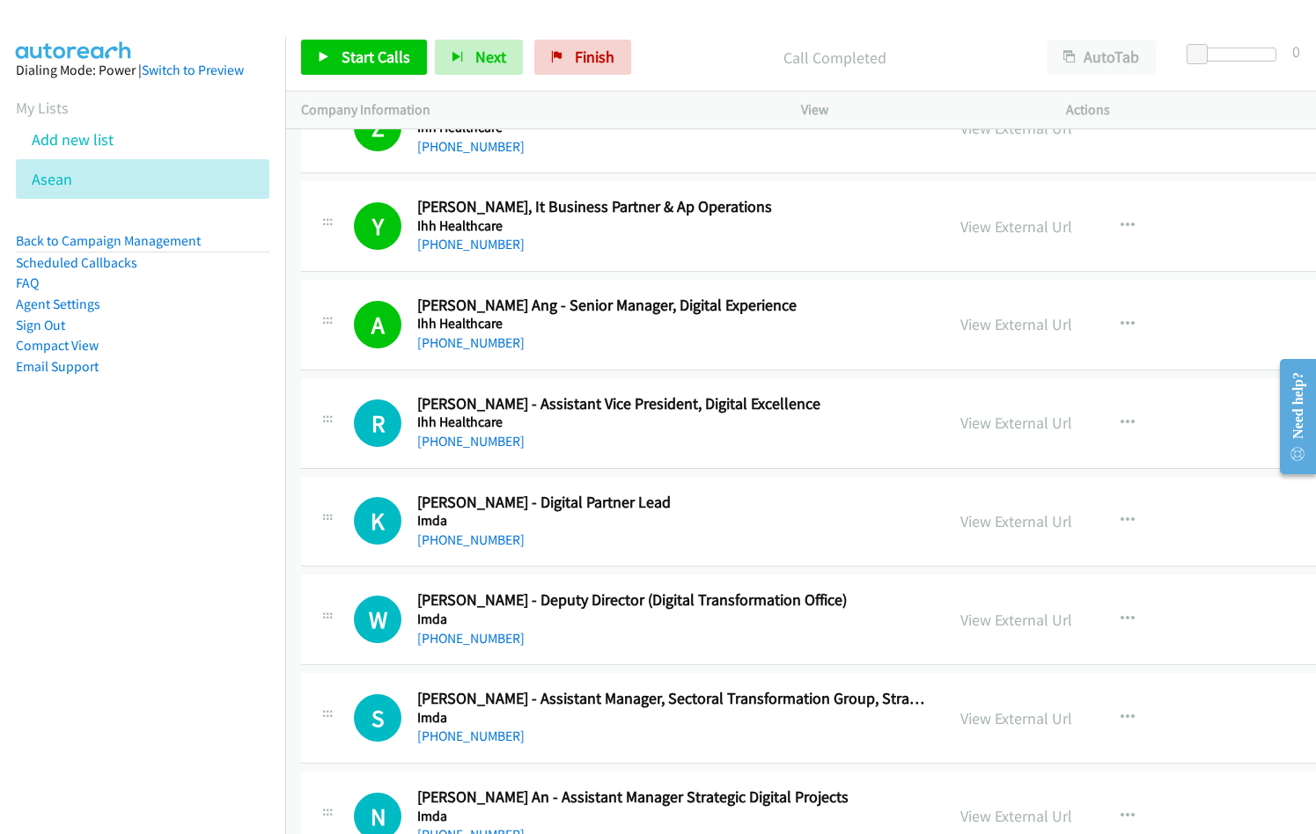
scroll to position [23239, 0]
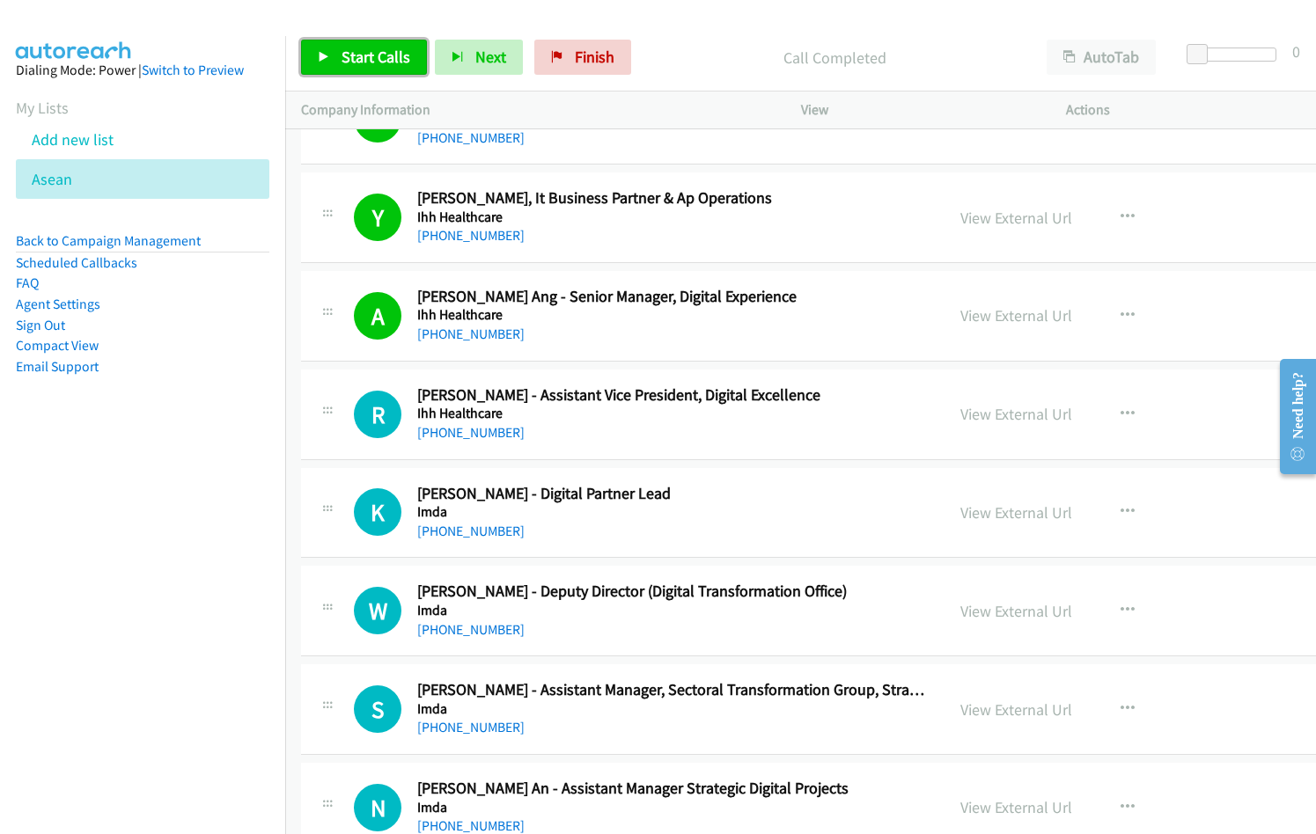
click at [363, 55] on span "Start Calls" at bounding box center [375, 57] width 69 height 20
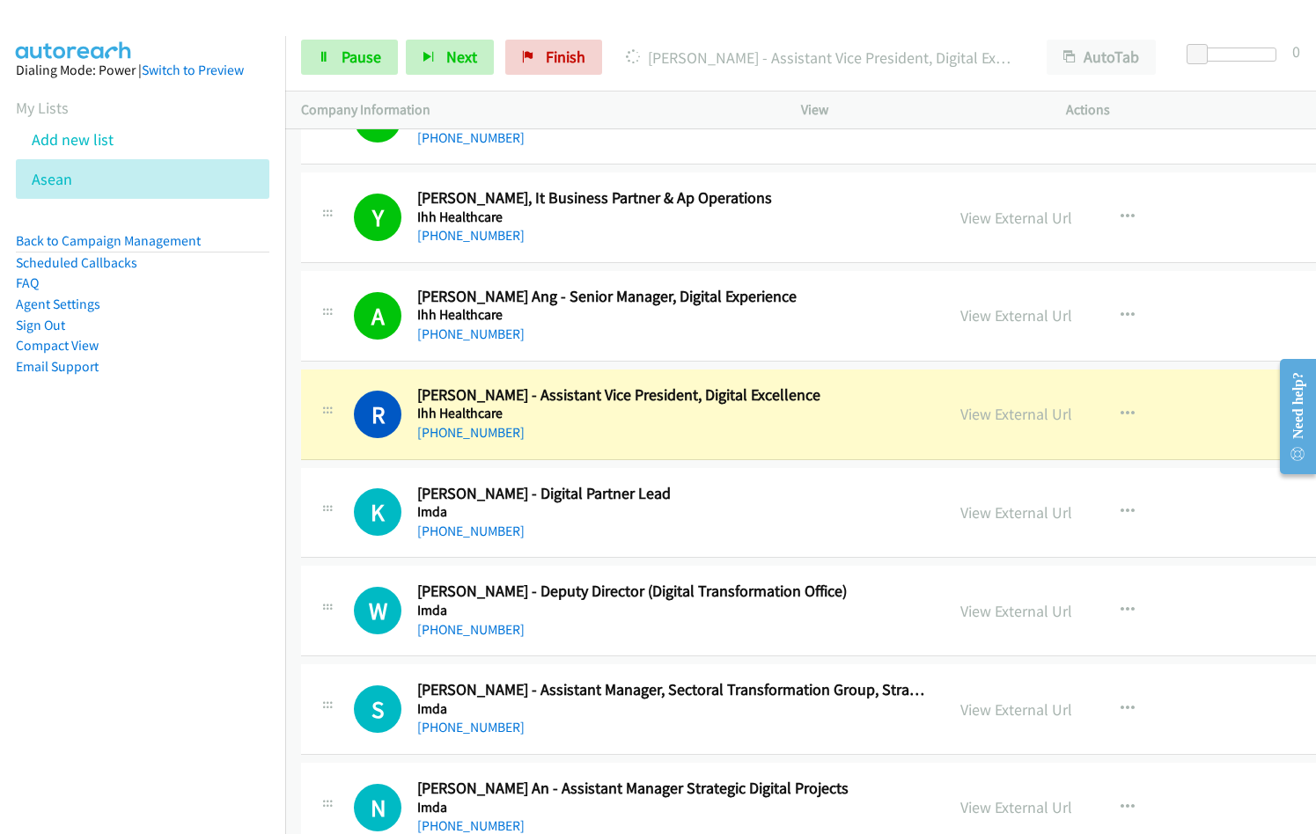
drag, startPoint x: 150, startPoint y: 517, endPoint x: 340, endPoint y: 467, distance: 196.4
click at [151, 517] on nav "Dialing Mode: Power | Switch to Preview My Lists Add new list Asean Back to Cam…" at bounding box center [143, 453] width 286 height 834
click at [960, 317] on link "View External Url" at bounding box center [1016, 315] width 112 height 20
drag, startPoint x: 385, startPoint y: 58, endPoint x: 707, endPoint y: 159, distance: 337.6
click at [385, 57] on link "Pause" at bounding box center [349, 57] width 97 height 35
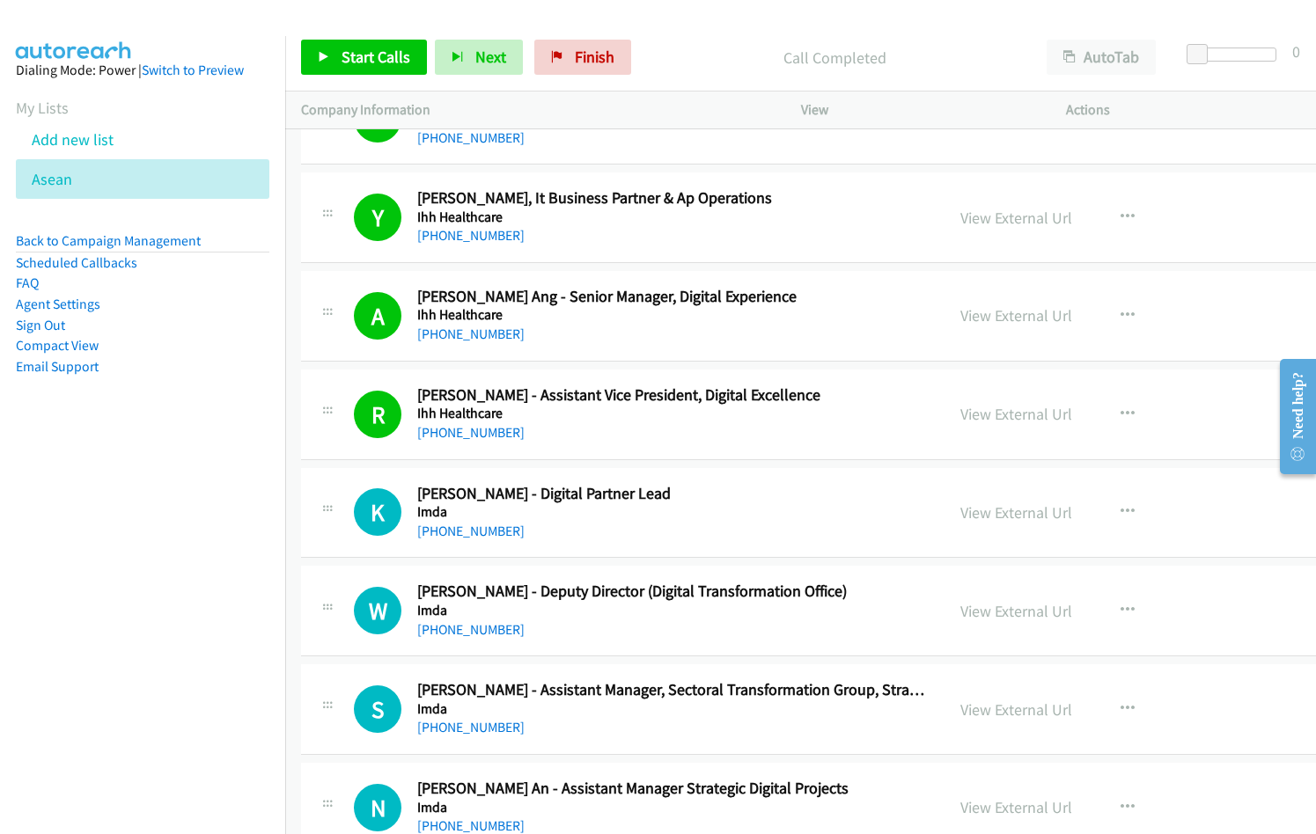
click at [625, 538] on div "+65 9199 3337" at bounding box center [543, 531] width 253 height 21
click at [1104, 605] on button "button" at bounding box center [1128, 610] width 48 height 35
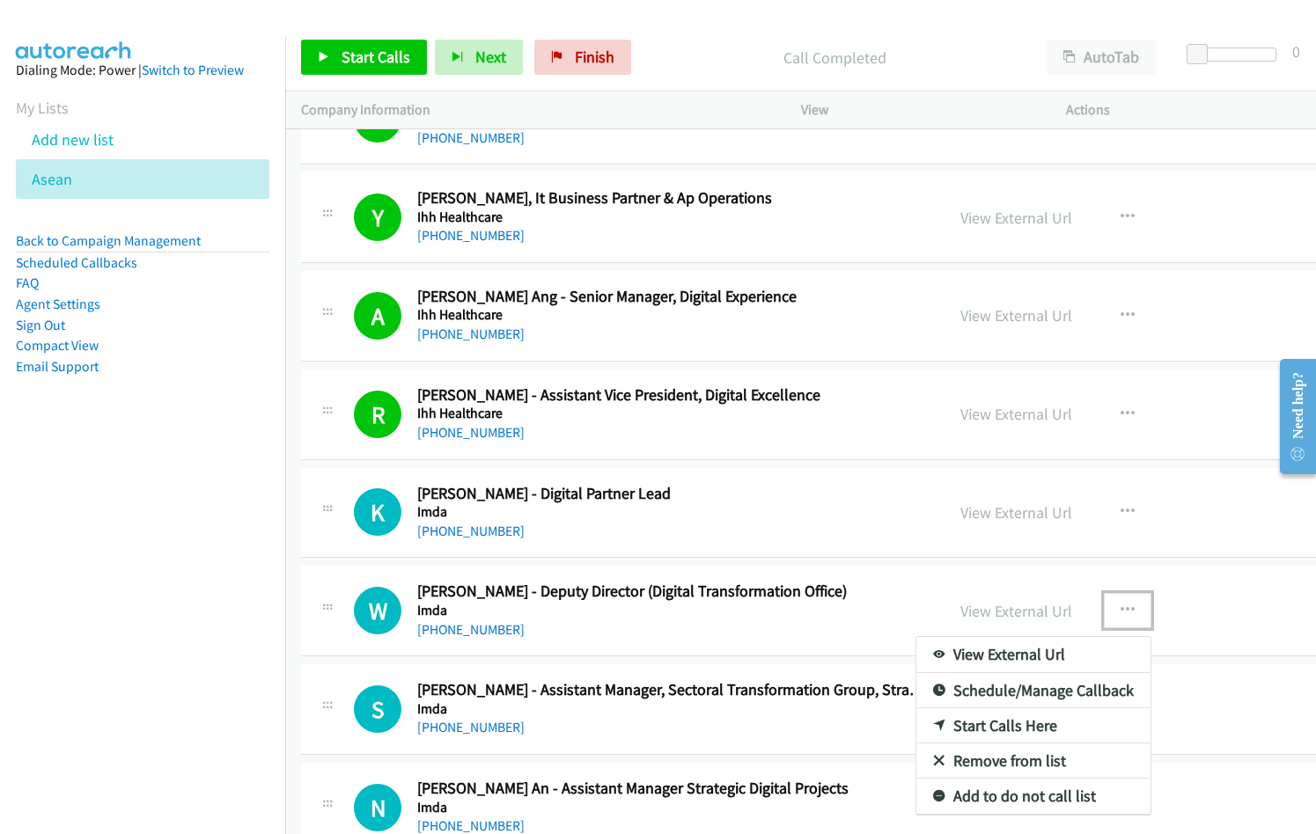
click at [943, 730] on link "Start Calls Here" at bounding box center [1033, 725] width 234 height 35
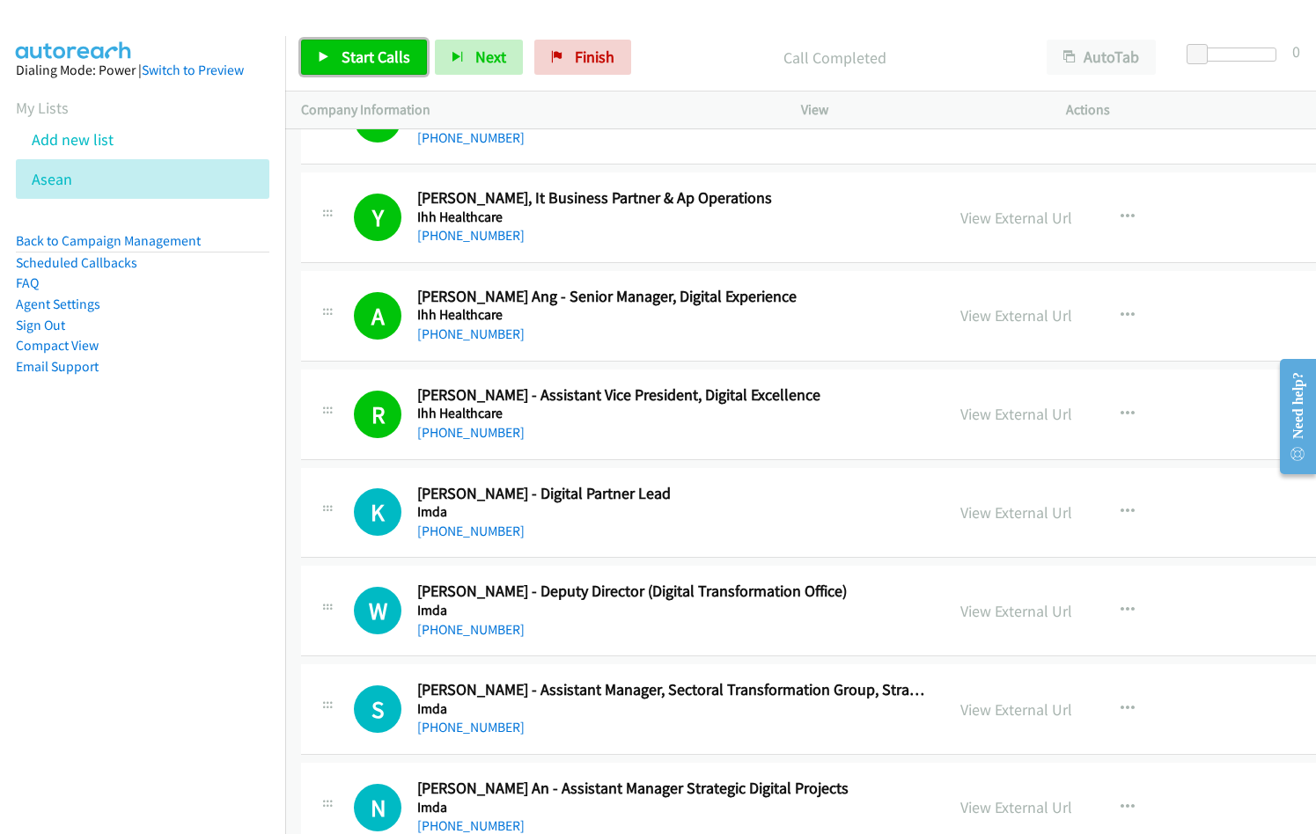
click at [374, 57] on span "Start Calls" at bounding box center [375, 57] width 69 height 20
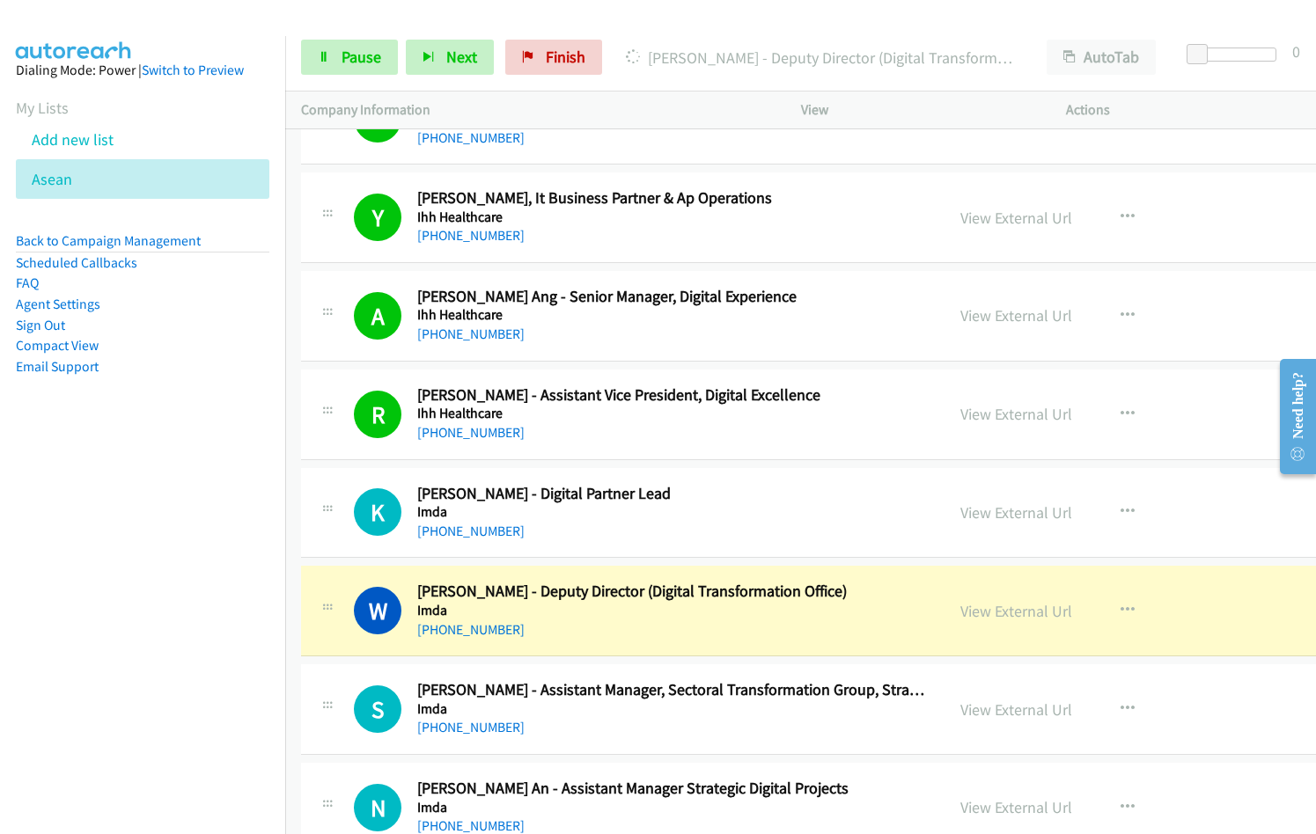
scroll to position [23327, 0]
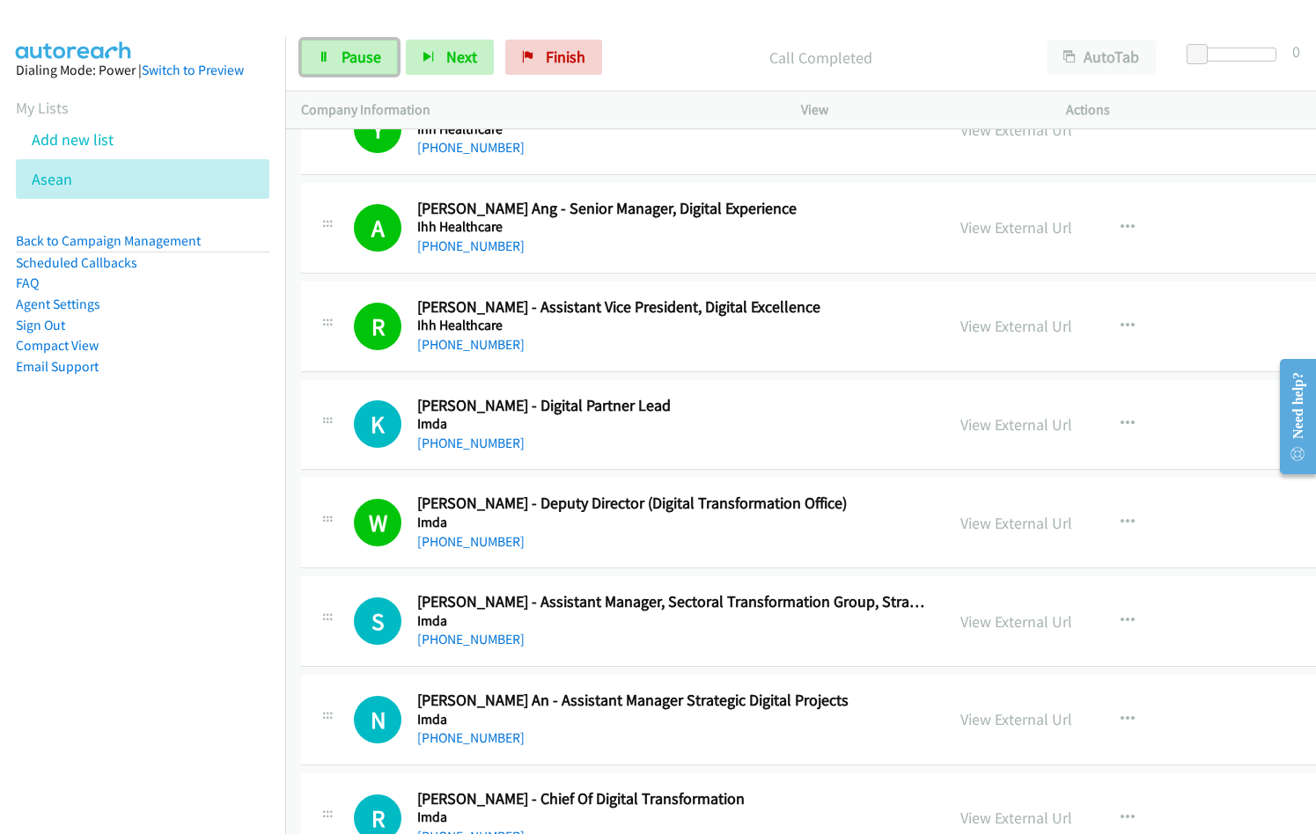
drag, startPoint x: 362, startPoint y: 51, endPoint x: 672, endPoint y: 384, distance: 455.2
click at [362, 51] on span "Pause" at bounding box center [361, 57] width 40 height 20
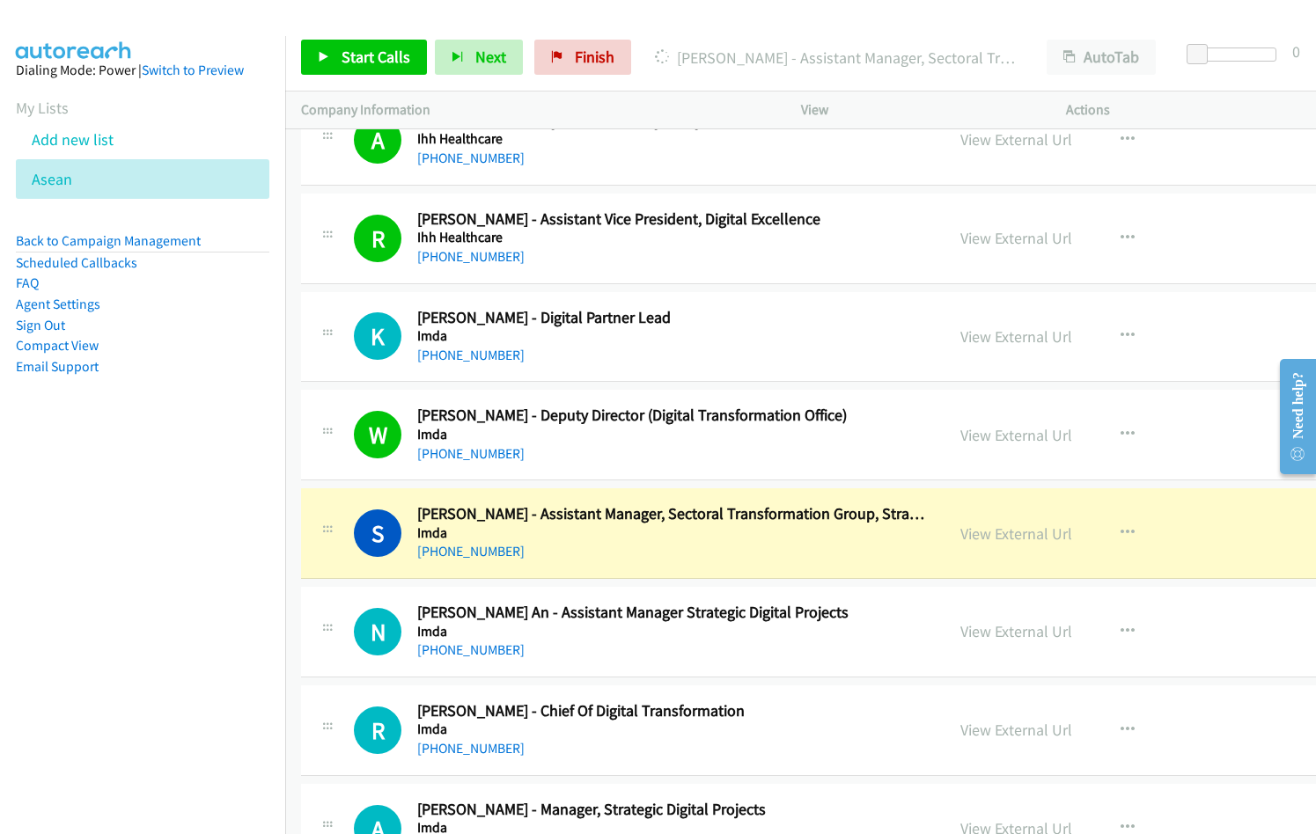
scroll to position [23591, 0]
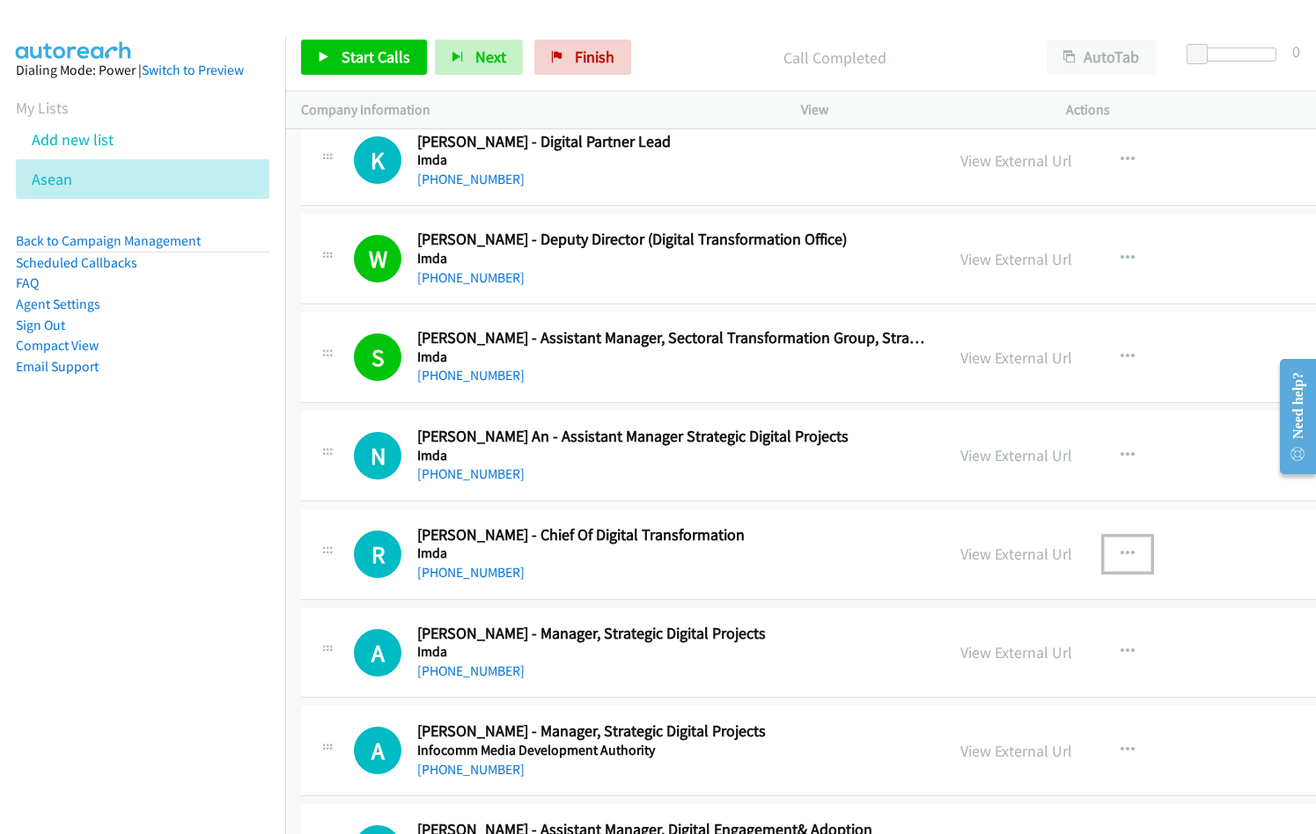
click at [1120, 554] on icon "button" at bounding box center [1127, 554] width 14 height 14
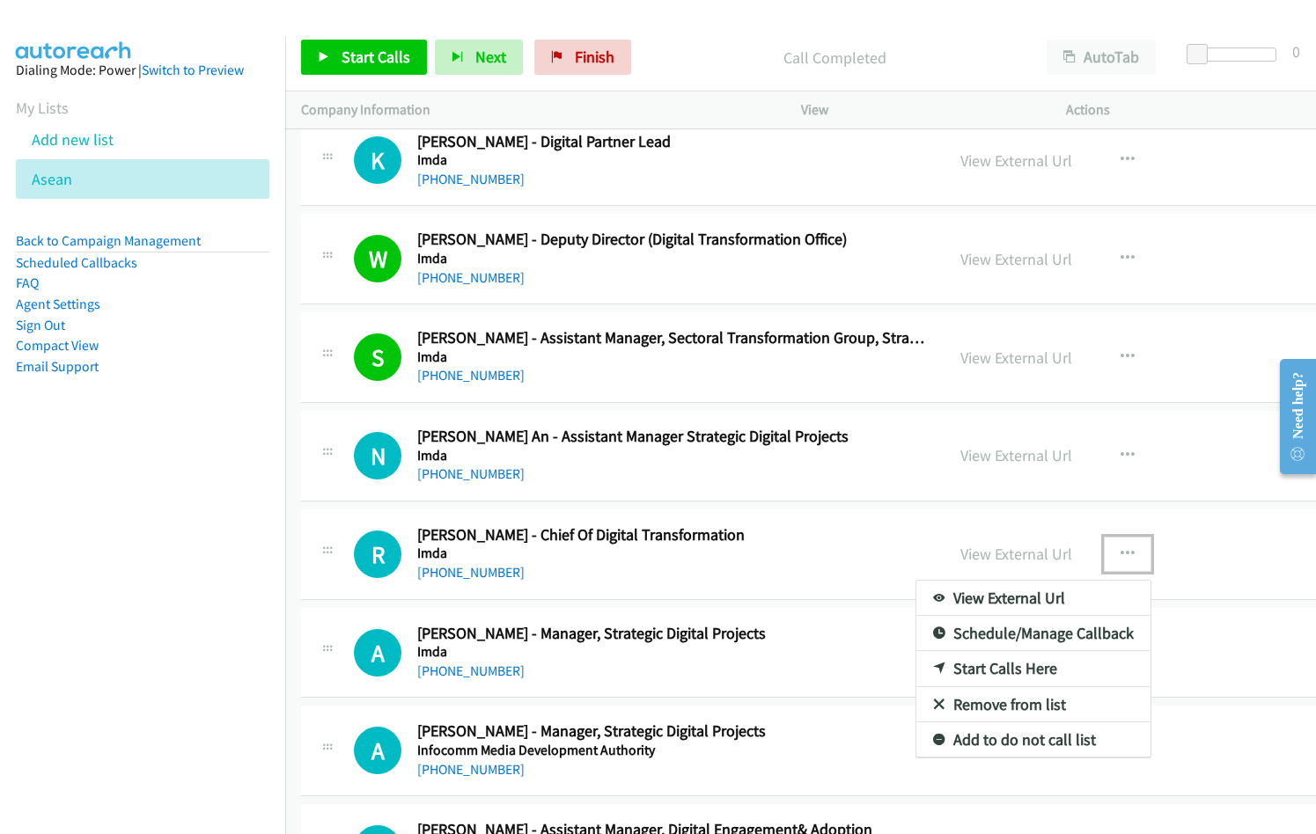
click at [938, 663] on link "Start Calls Here" at bounding box center [1033, 668] width 234 height 35
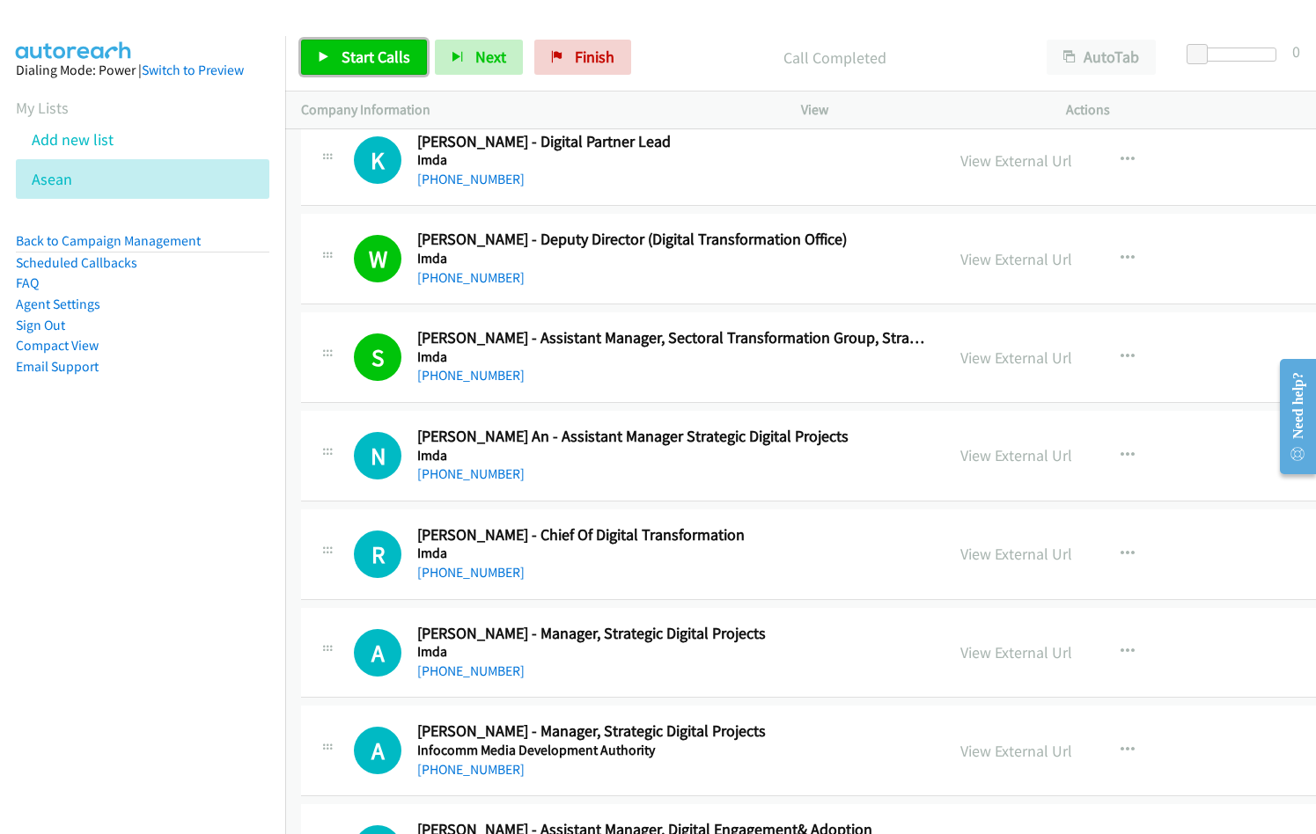
click at [370, 69] on link "Start Calls" at bounding box center [364, 57] width 126 height 35
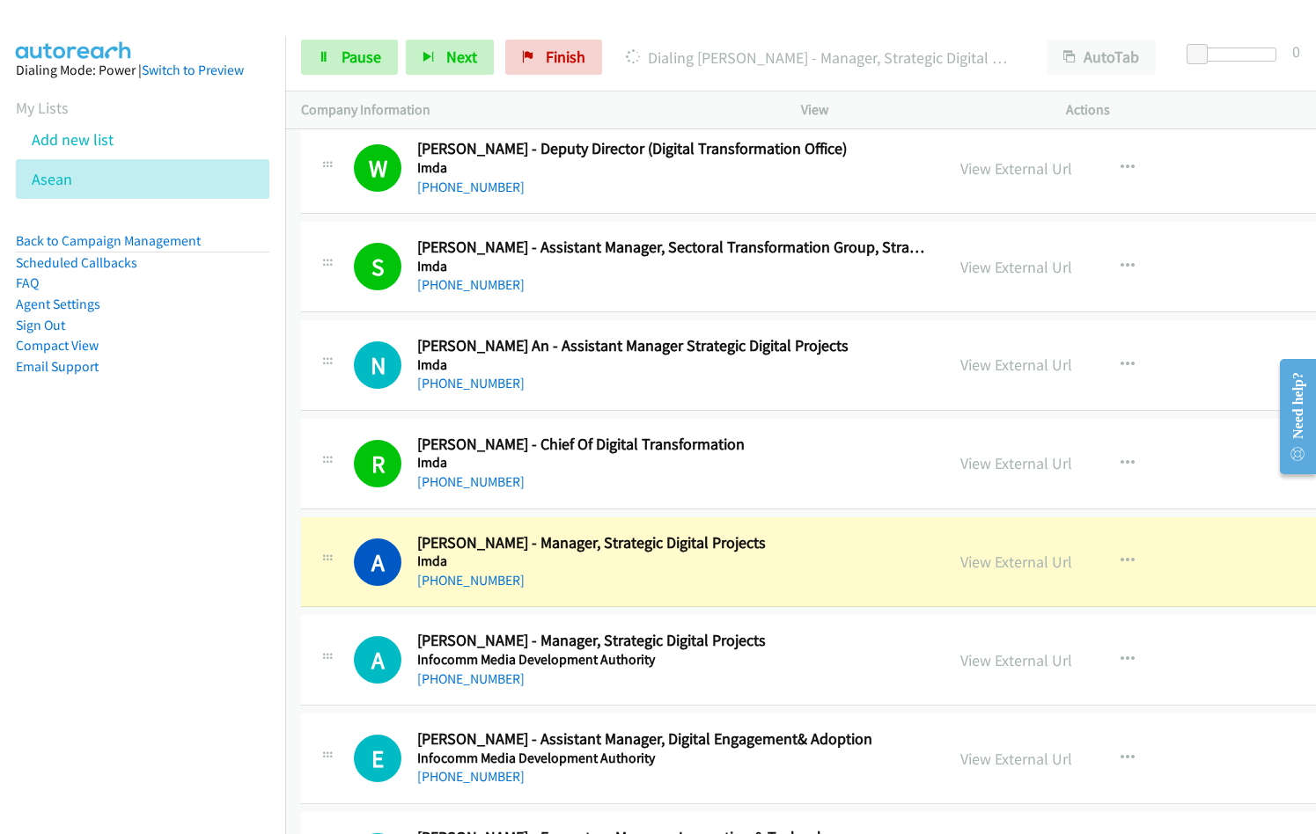
scroll to position [23767, 0]
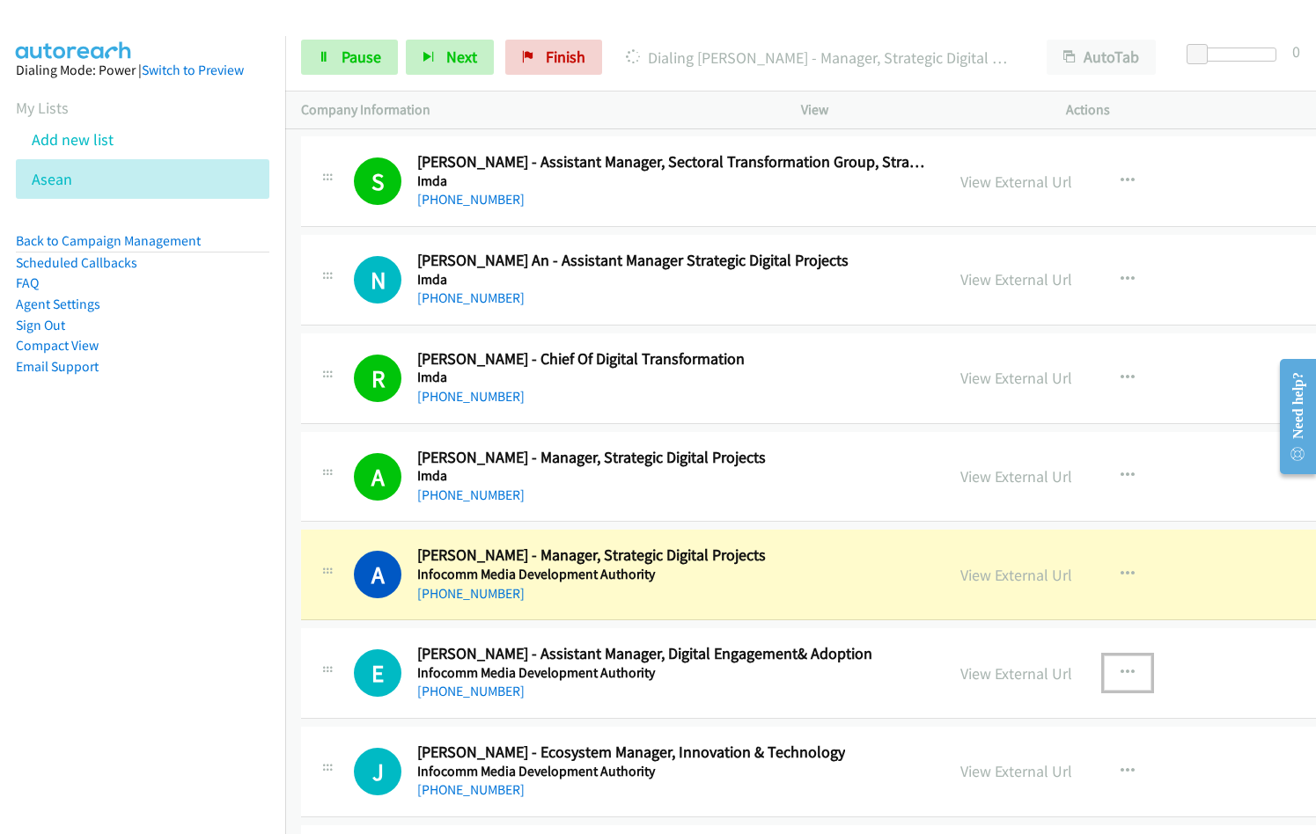
click at [1104, 667] on button "button" at bounding box center [1128, 673] width 48 height 35
click at [1164, 664] on div at bounding box center [658, 417] width 1316 height 834
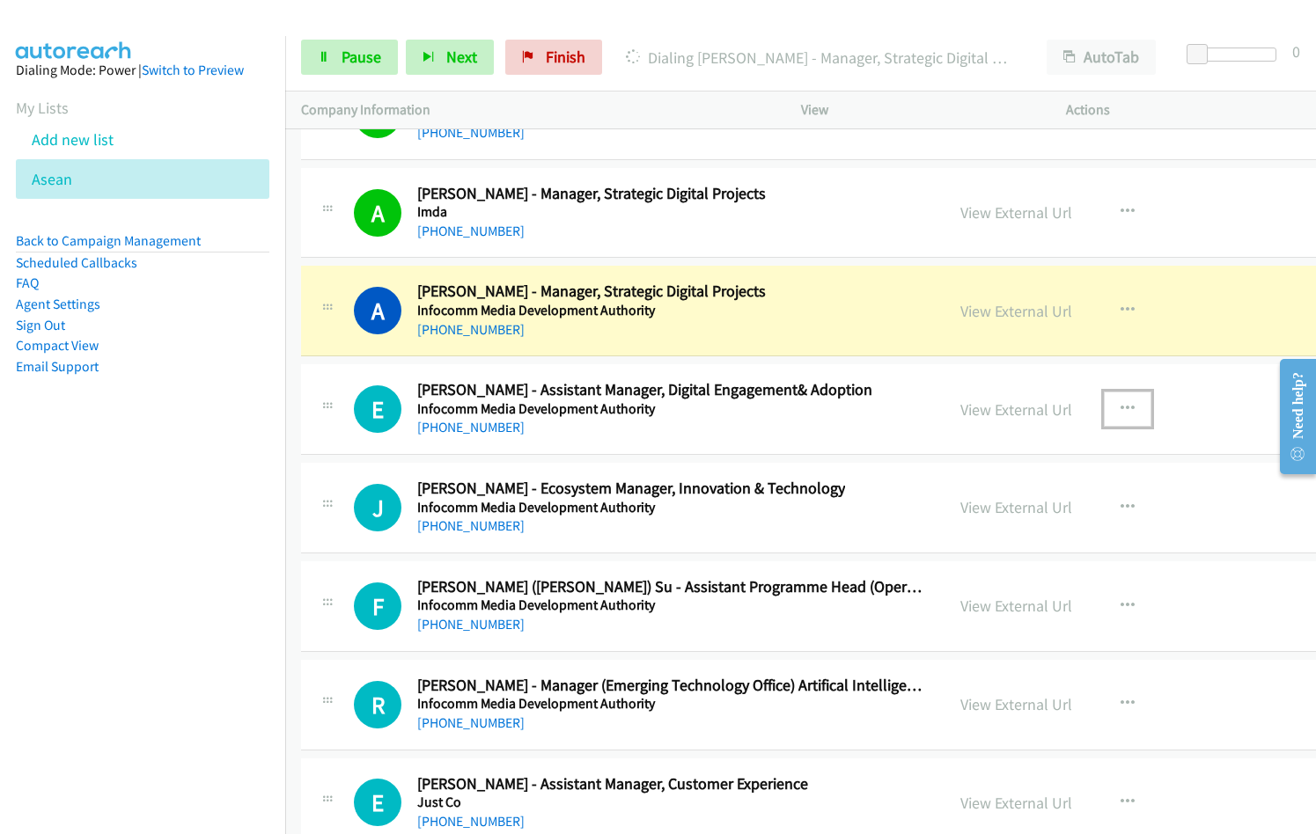
click at [1104, 399] on button "button" at bounding box center [1128, 409] width 48 height 35
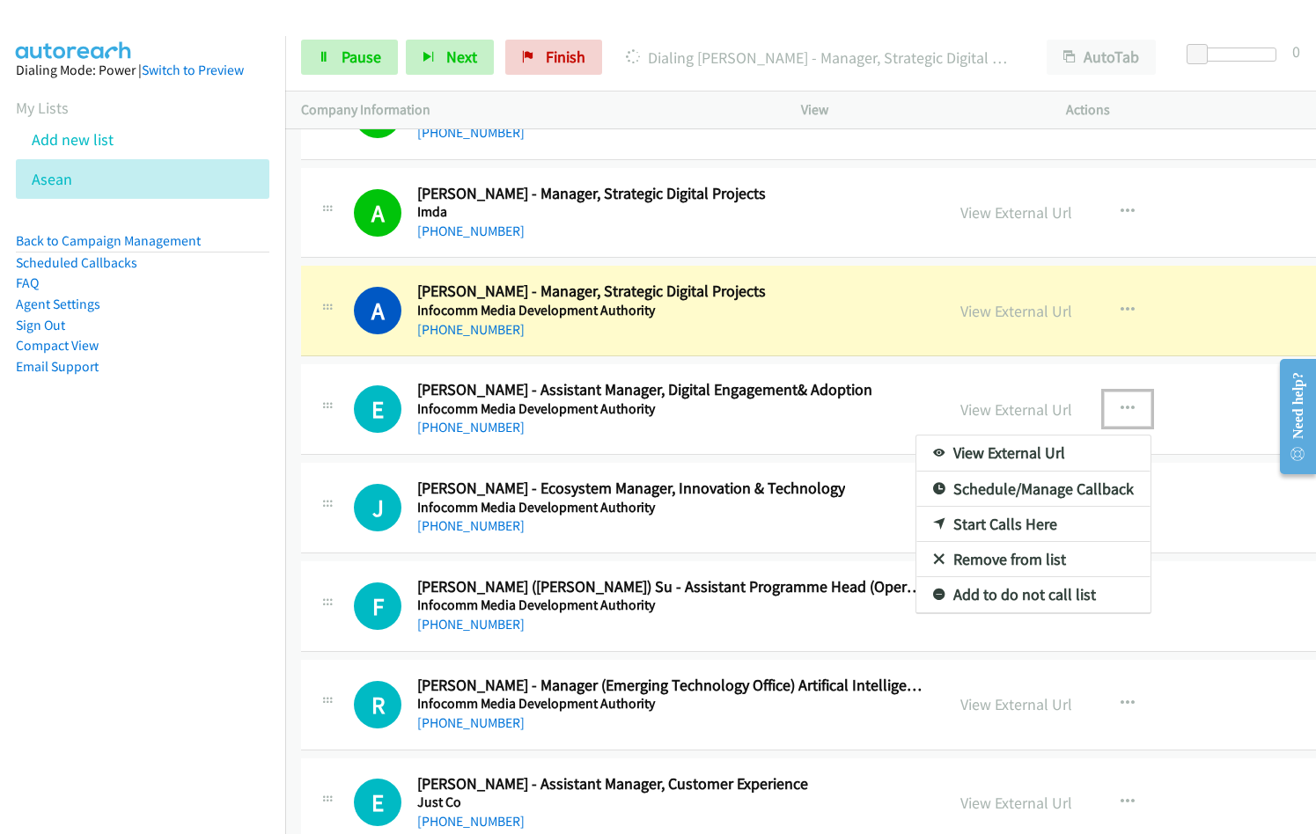
click at [960, 561] on link "Remove from list" at bounding box center [1033, 559] width 234 height 35
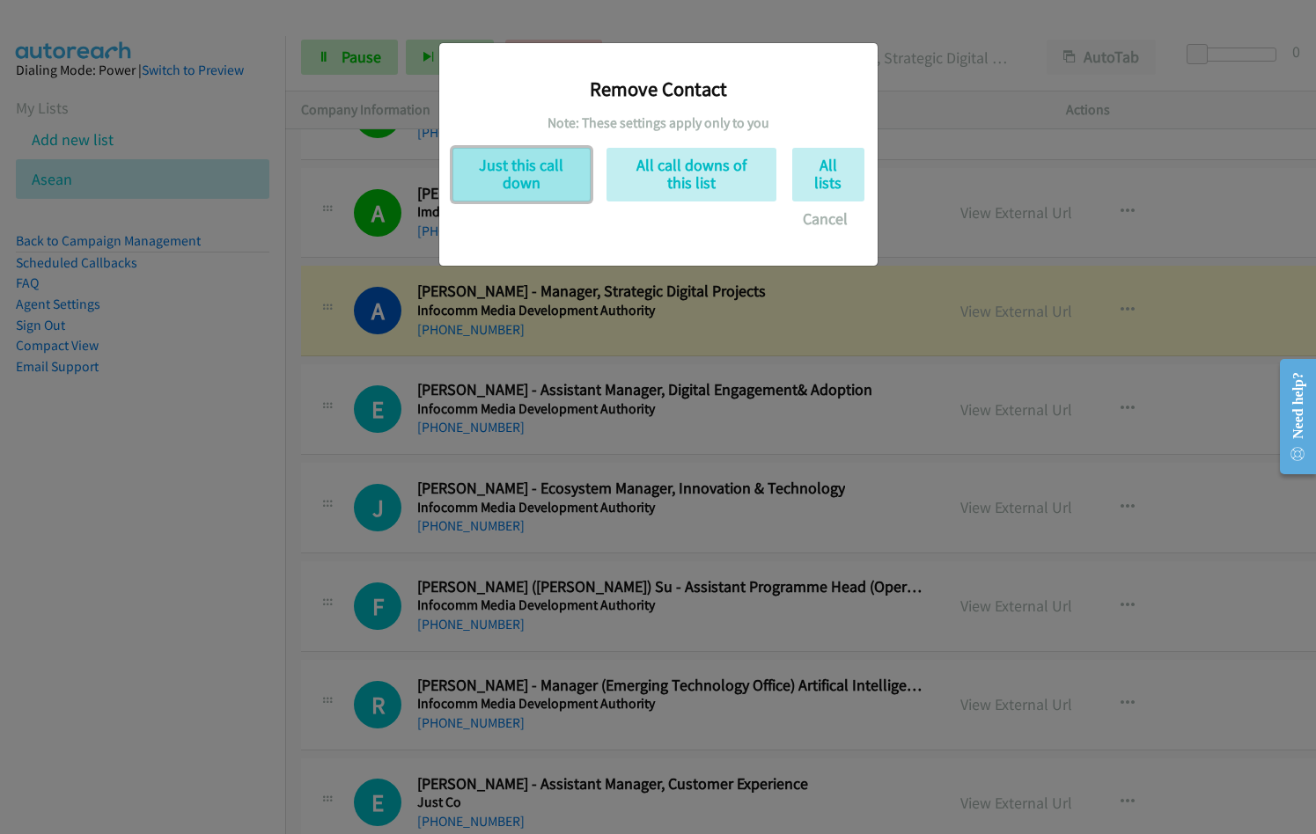
click at [539, 184] on button "Just this call down" at bounding box center [521, 175] width 138 height 54
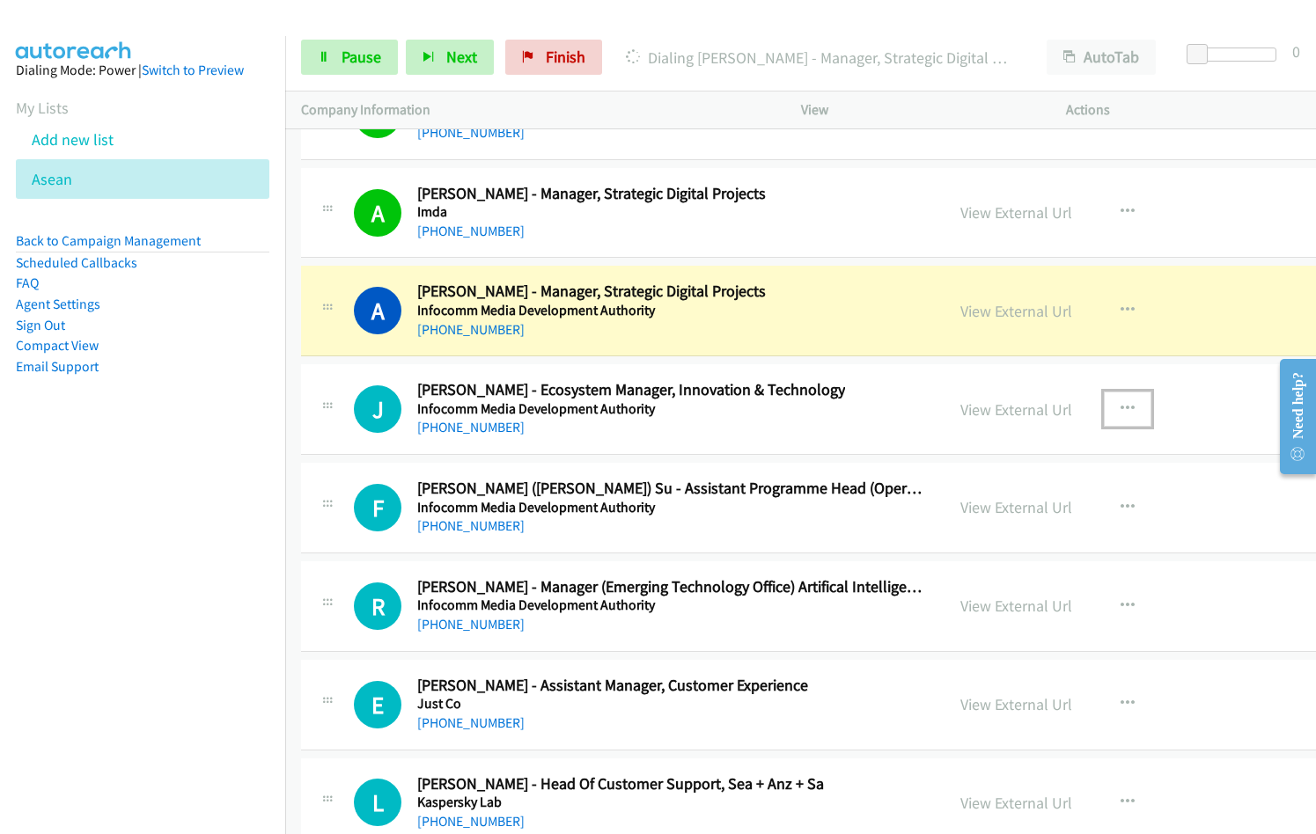
click at [1120, 405] on icon "button" at bounding box center [1127, 409] width 14 height 14
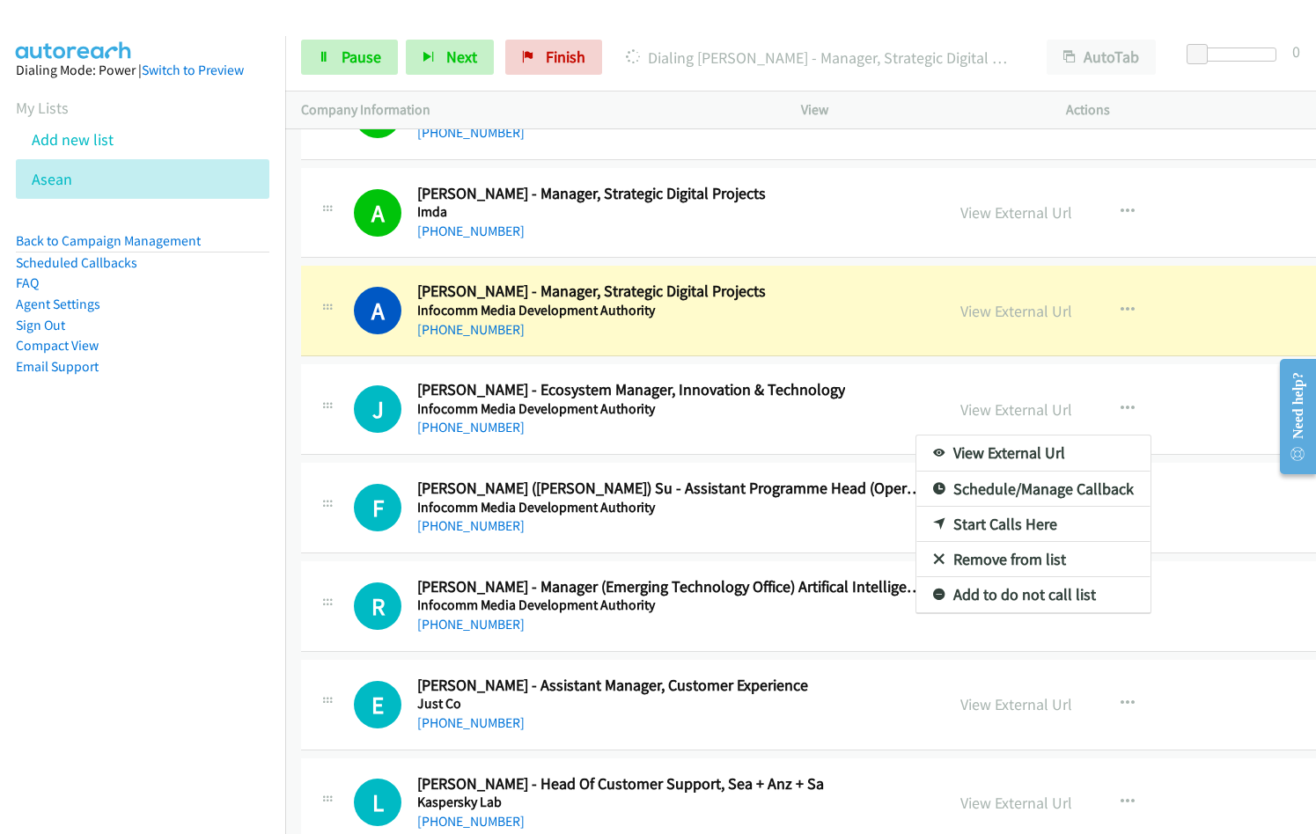
click at [350, 62] on div at bounding box center [658, 417] width 1316 height 834
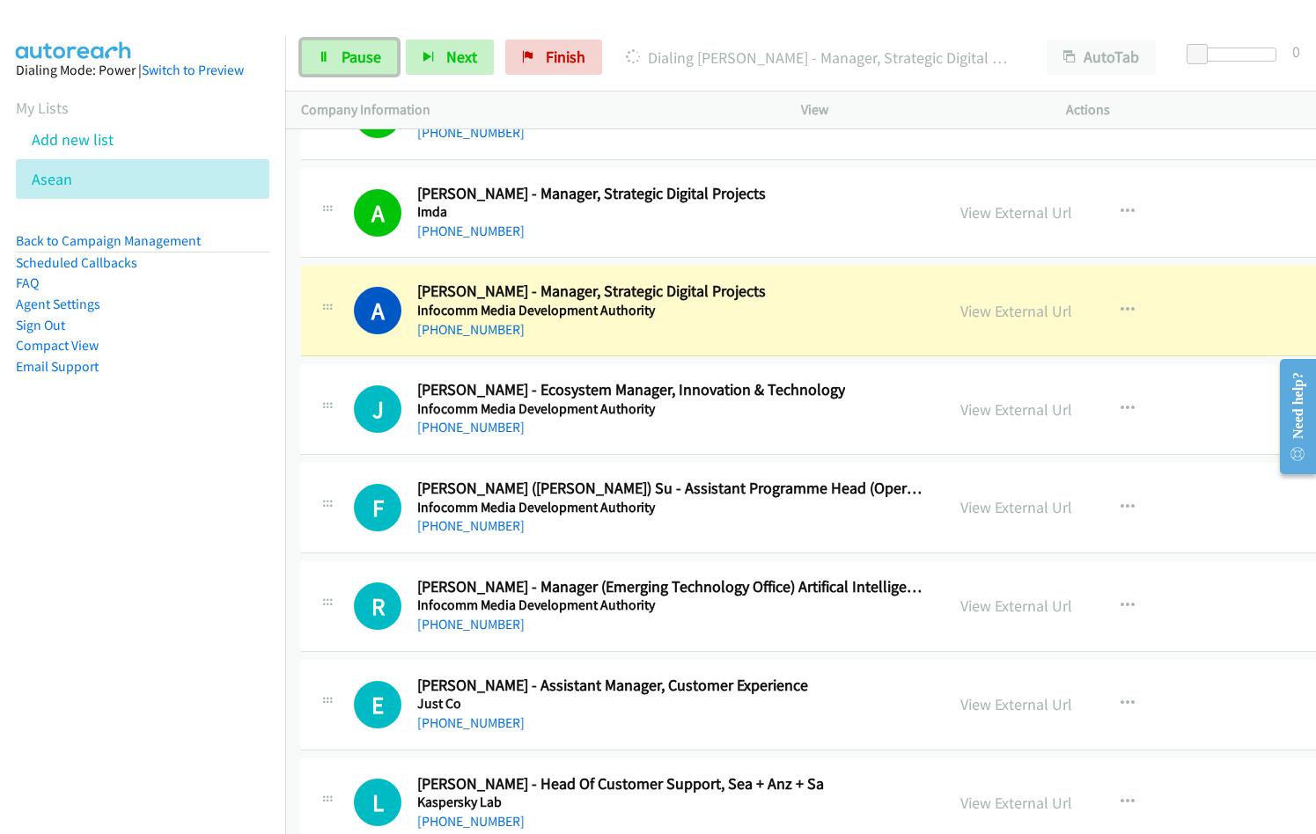
drag, startPoint x: 359, startPoint y: 49, endPoint x: 488, endPoint y: 272, distance: 257.5
click at [359, 49] on span "Pause" at bounding box center [361, 57] width 40 height 20
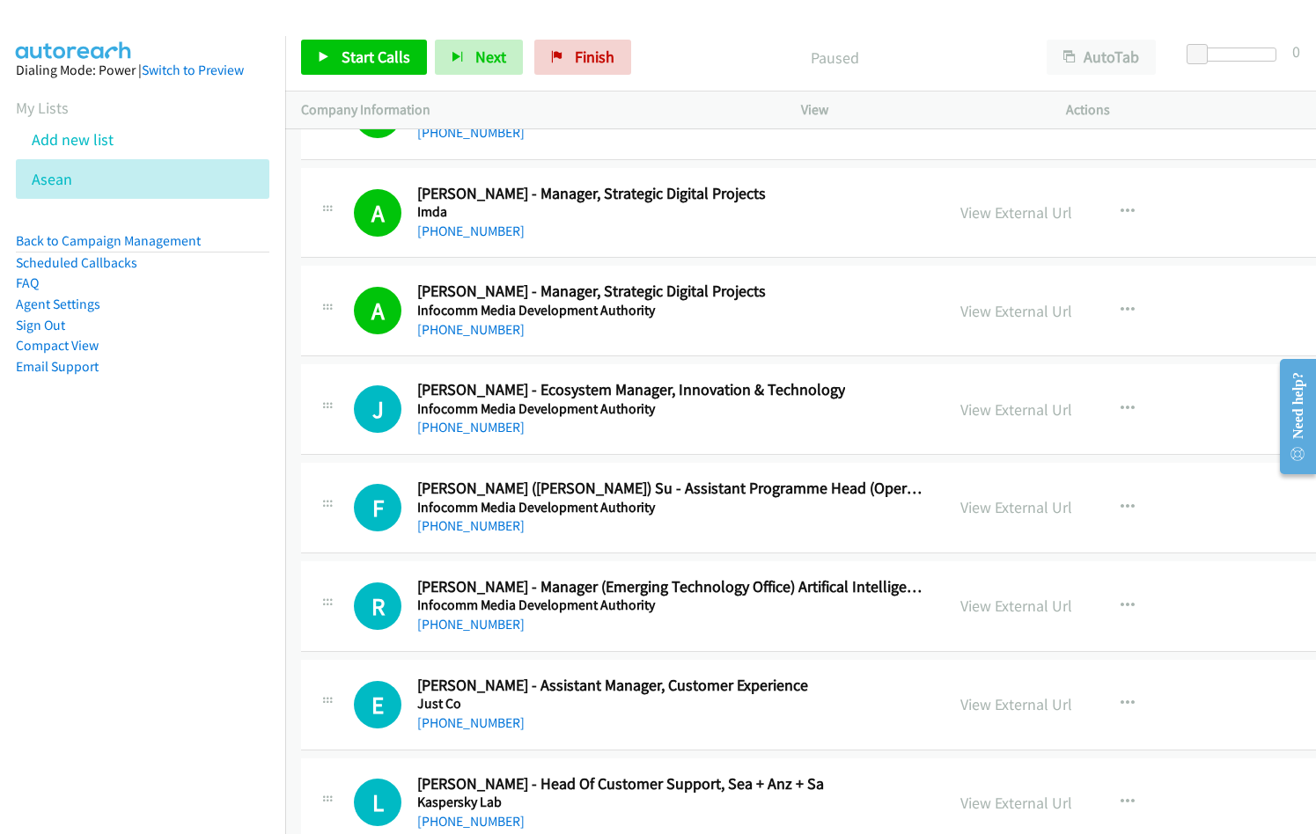
click at [146, 515] on nav "Dialing Mode: Power | Switch to Preview My Lists Add new list Asean Back to Cam…" at bounding box center [143, 453] width 286 height 834
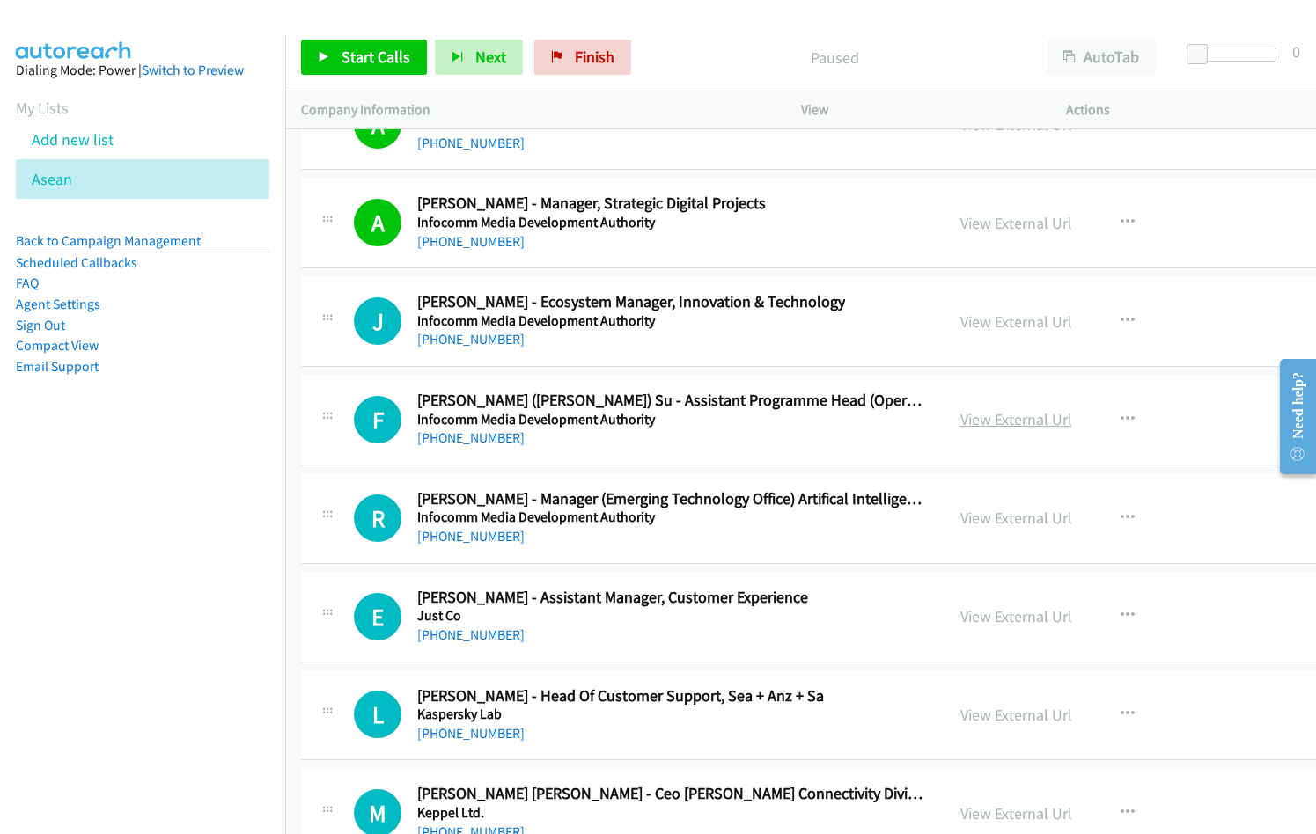
click at [960, 413] on link "View External Url" at bounding box center [1016, 419] width 112 height 20
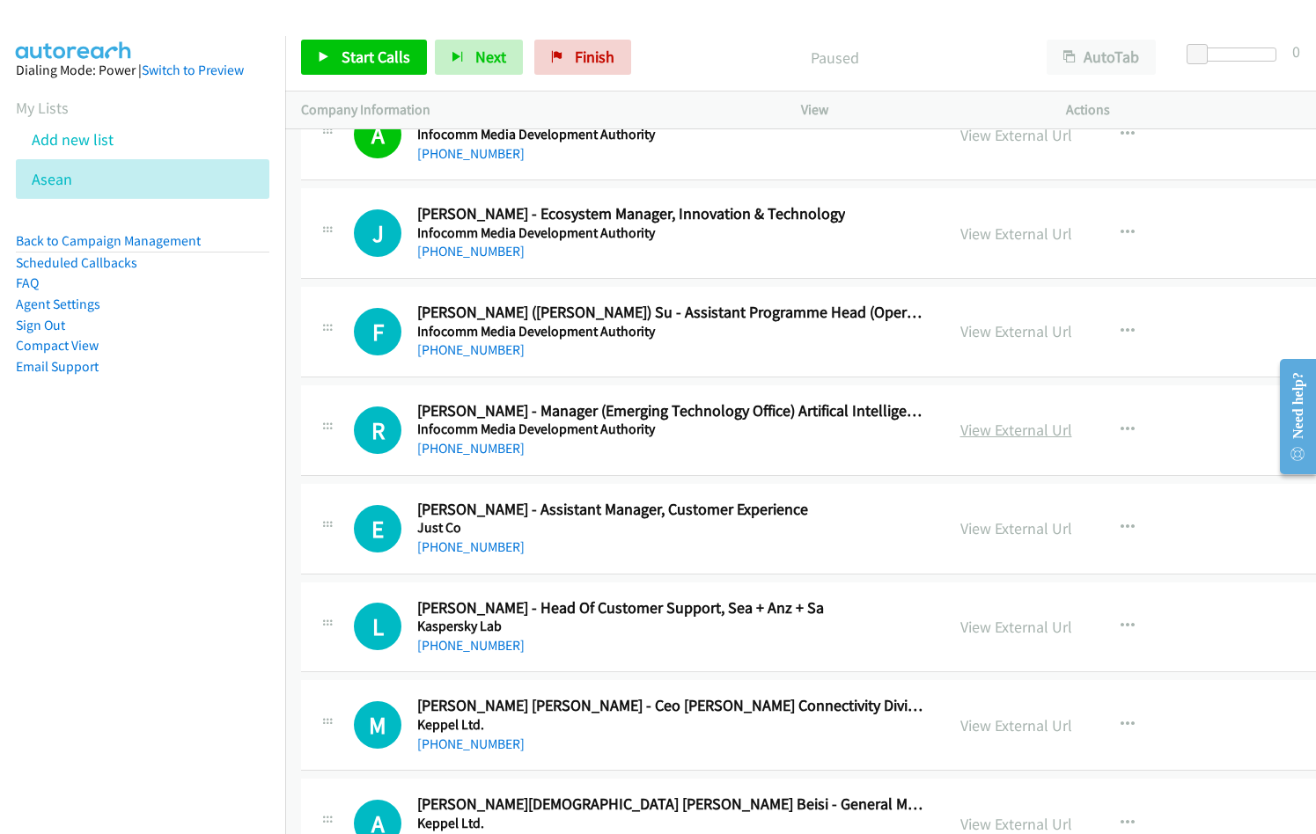
click at [960, 433] on link "View External Url" at bounding box center [1016, 430] width 112 height 20
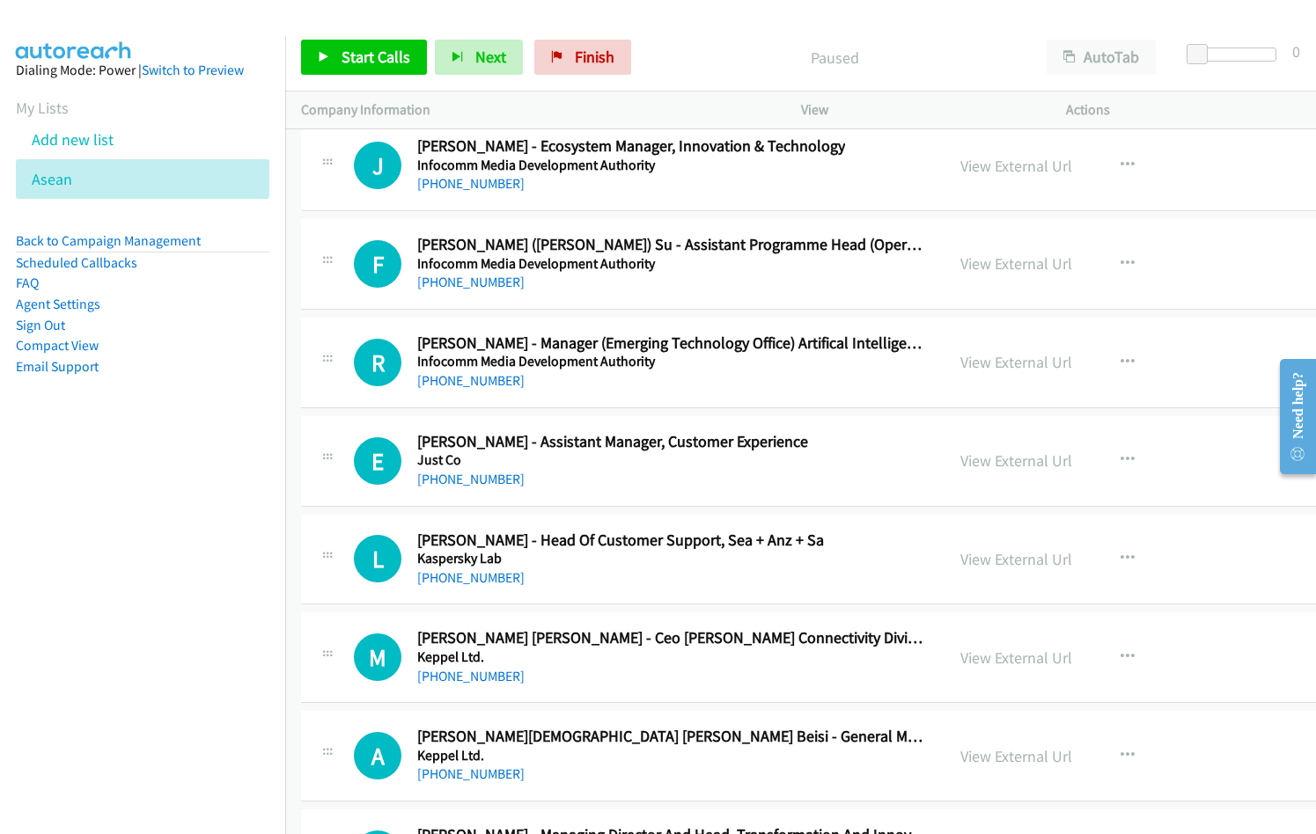
scroll to position [24295, 0]
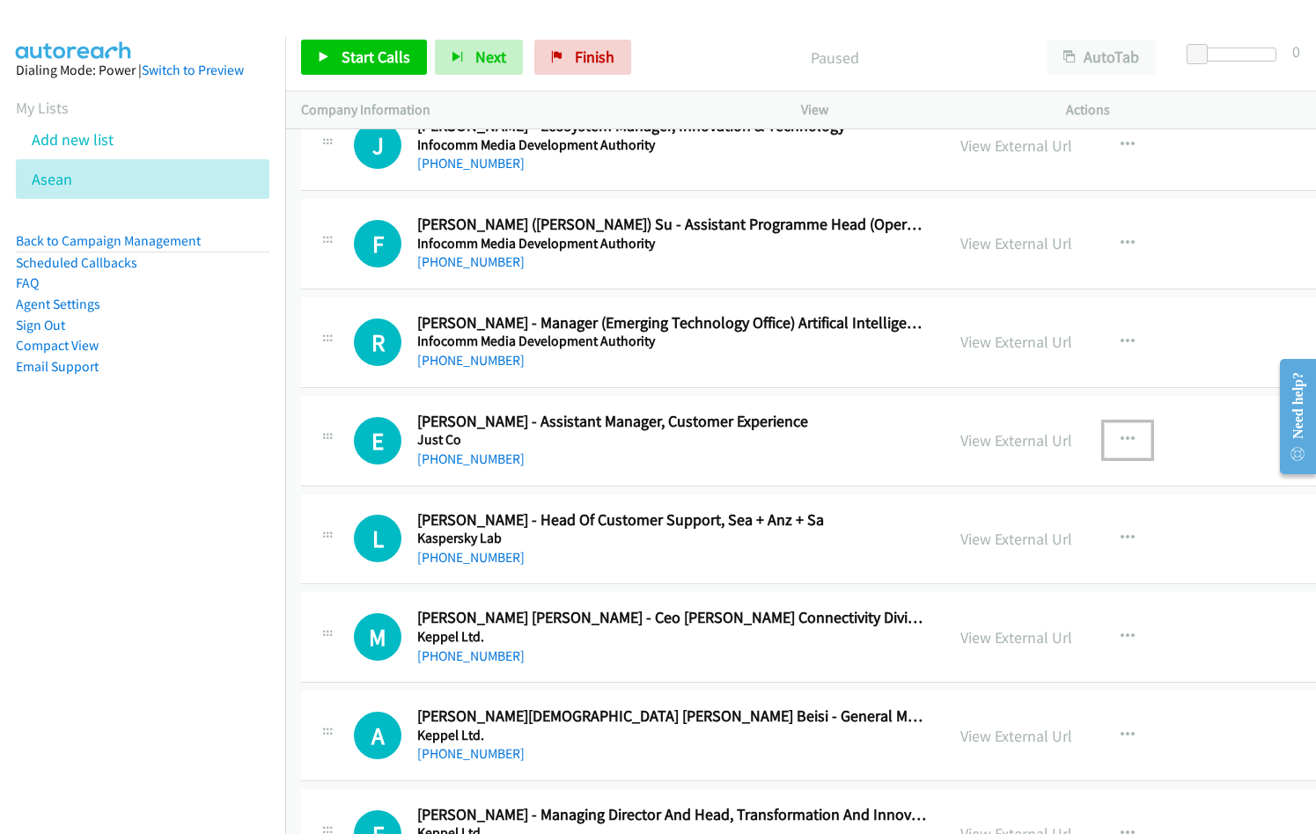
click at [1120, 438] on icon "button" at bounding box center [1127, 440] width 14 height 14
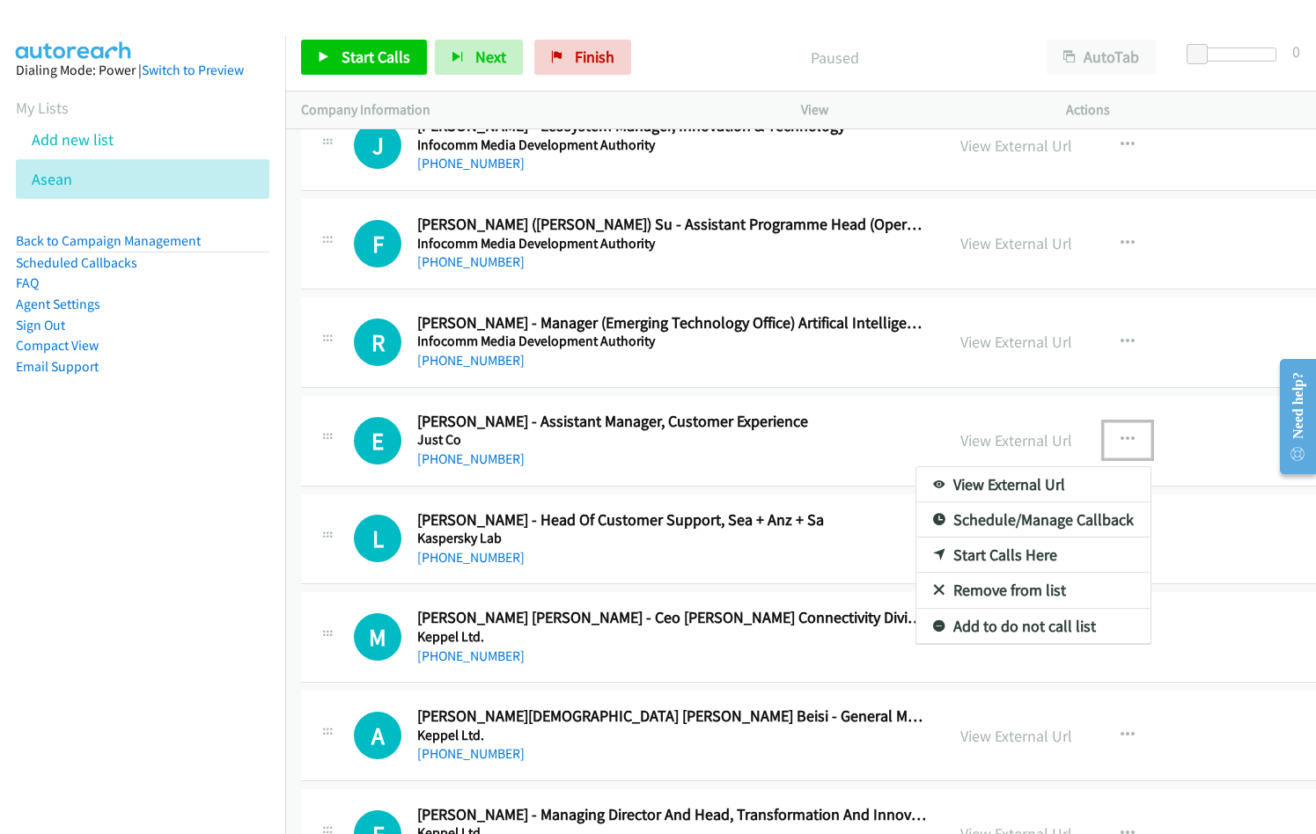
click at [965, 554] on link "Start Calls Here" at bounding box center [1033, 555] width 234 height 35
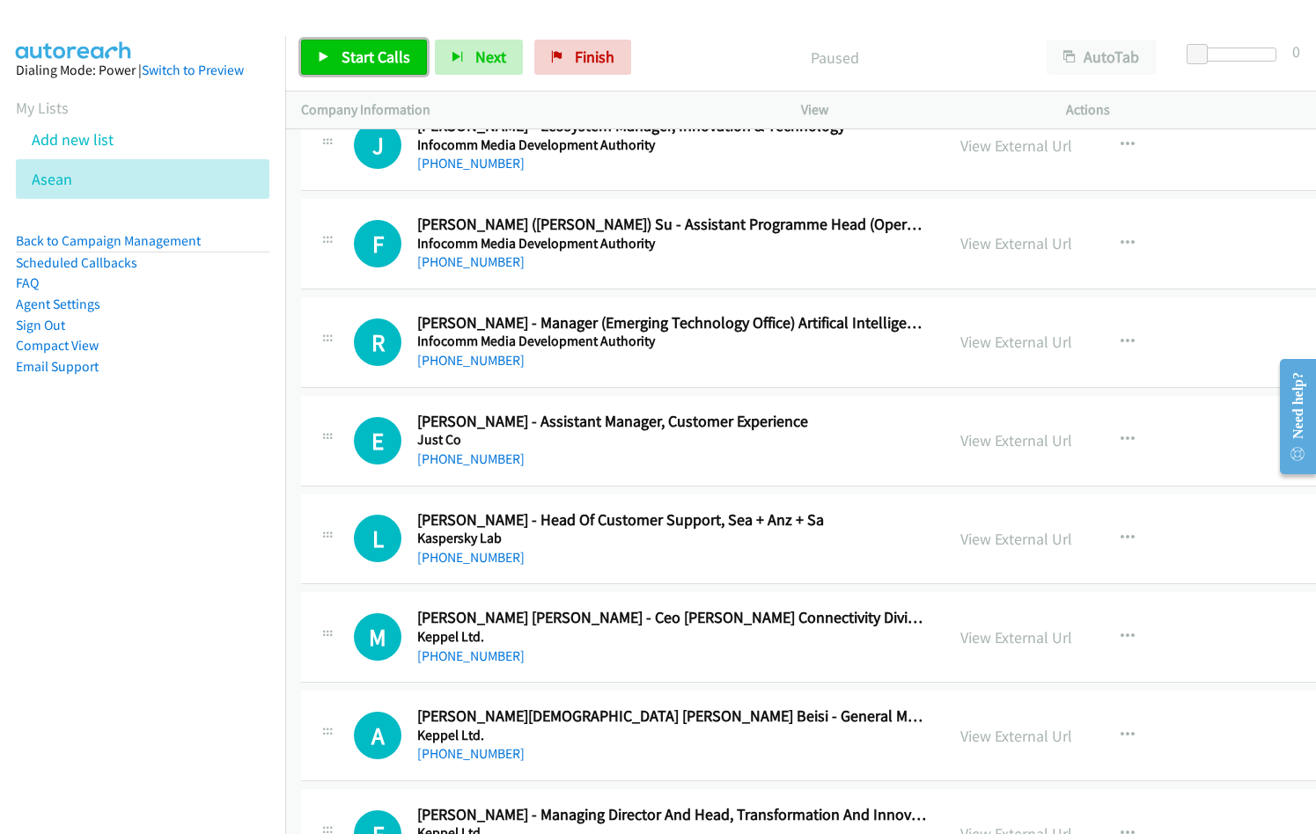
click at [414, 67] on link "Start Calls" at bounding box center [364, 57] width 126 height 35
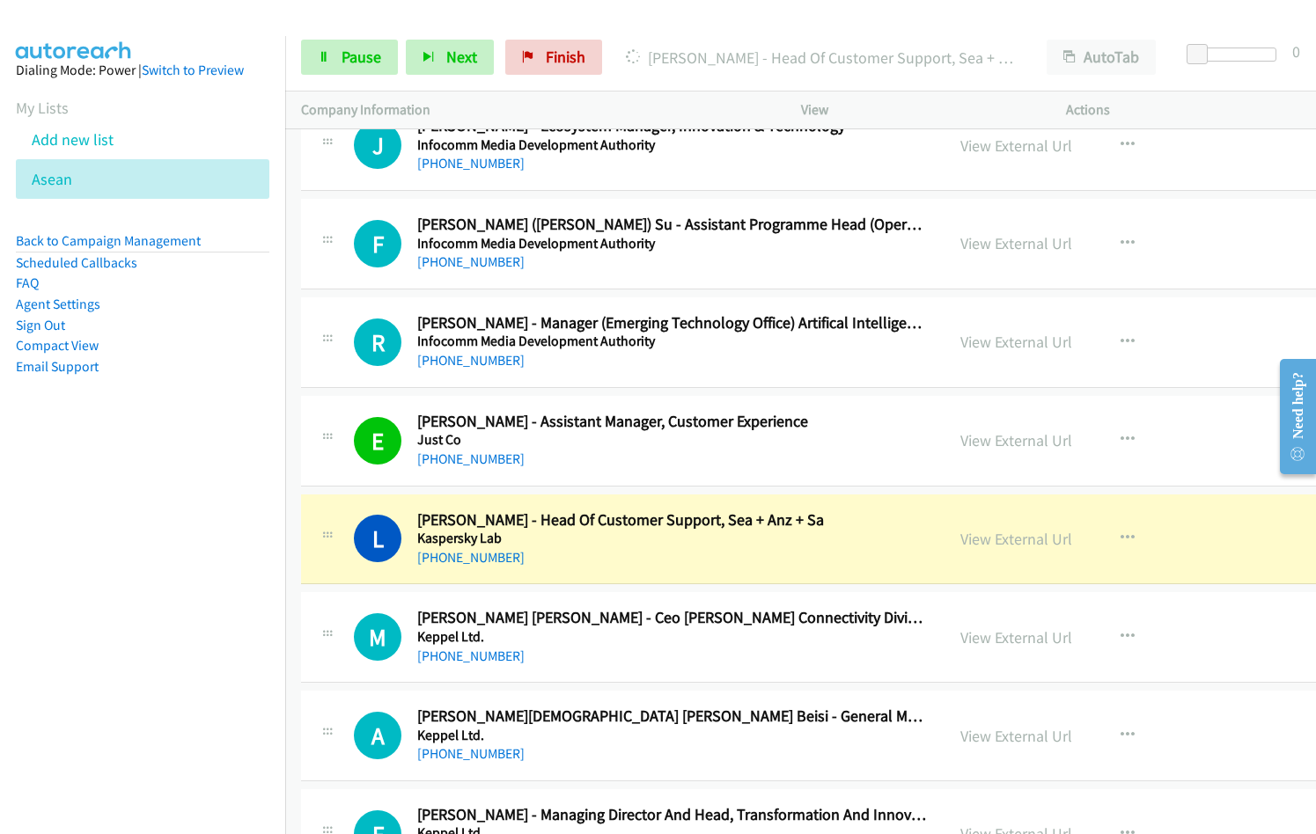
click at [688, 560] on div "+65 9168 2965" at bounding box center [620, 557] width 407 height 21
click at [960, 542] on link "View External Url" at bounding box center [1016, 539] width 112 height 20
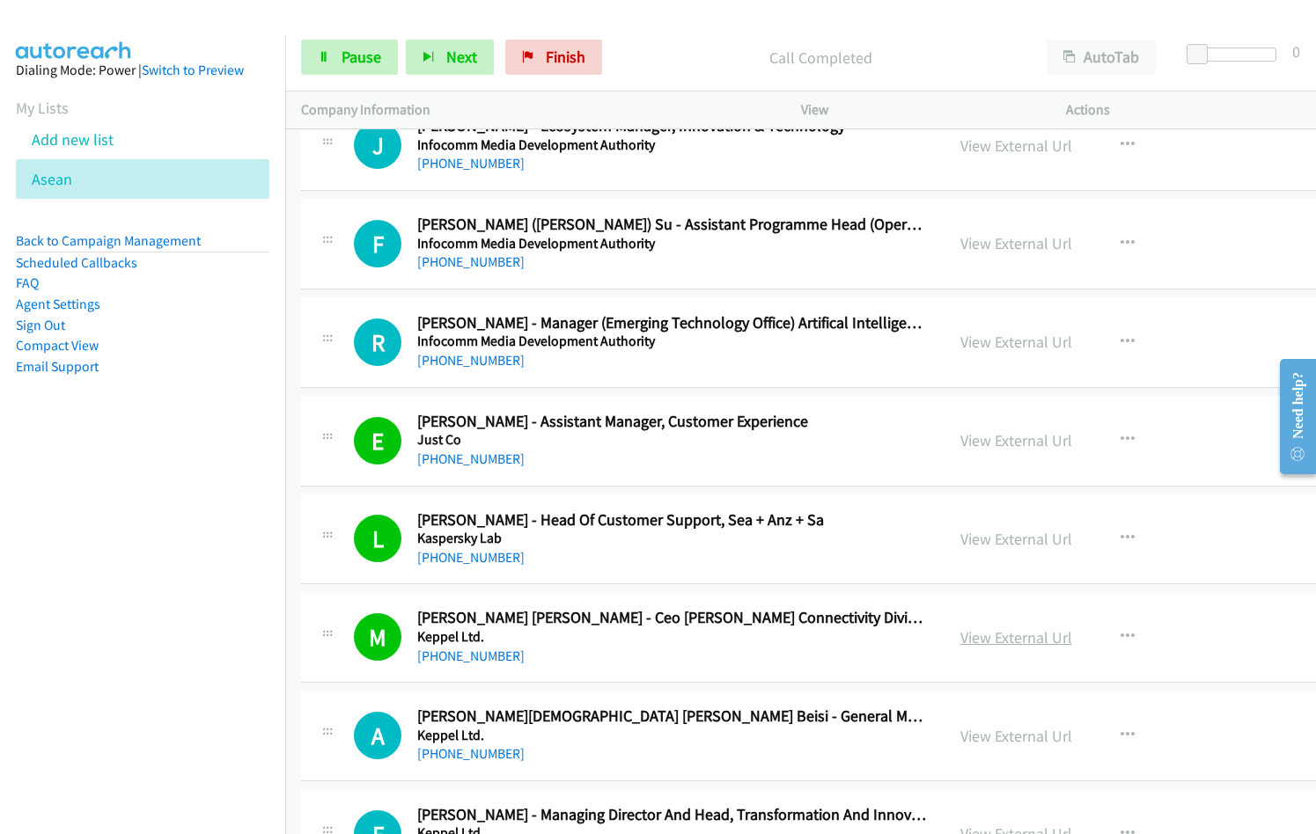
click at [960, 634] on link "View External Url" at bounding box center [1016, 637] width 112 height 20
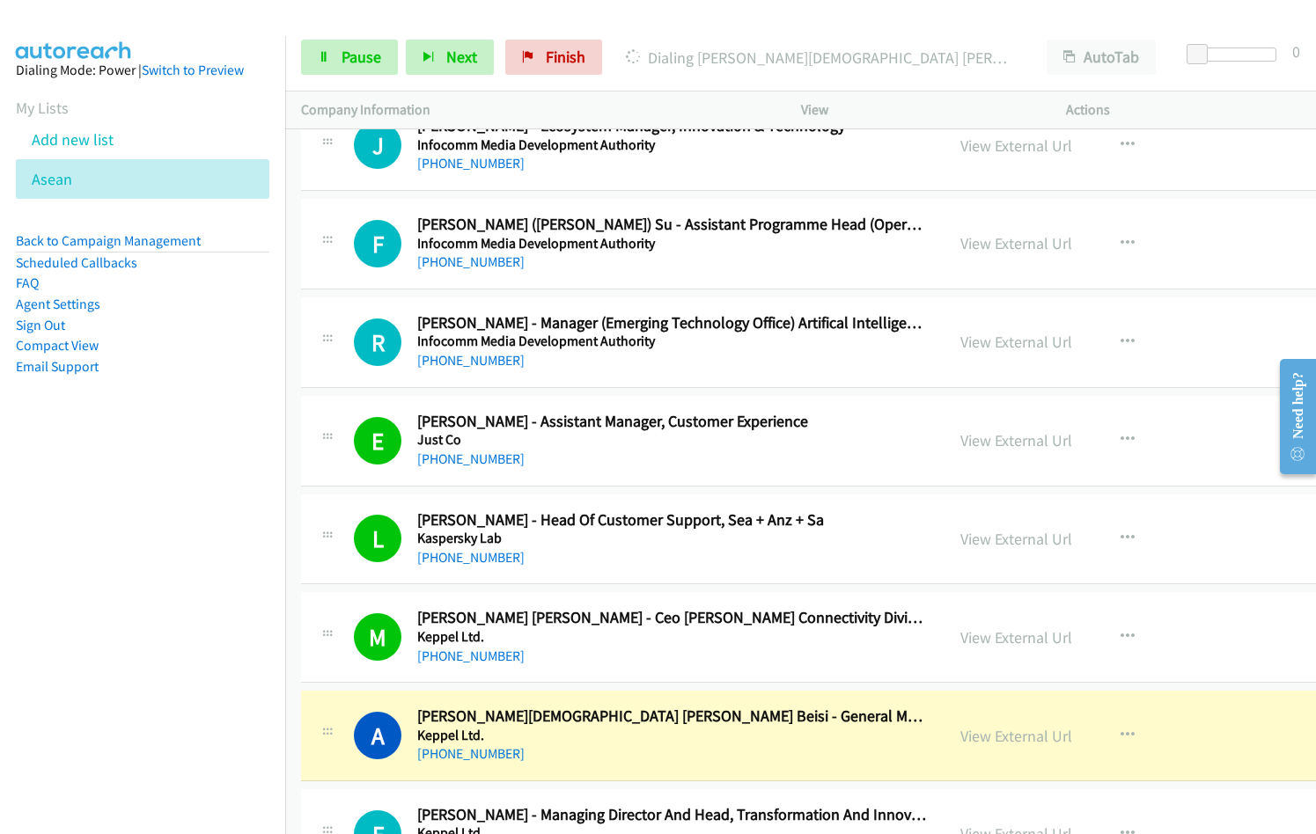
scroll to position [24383, 0]
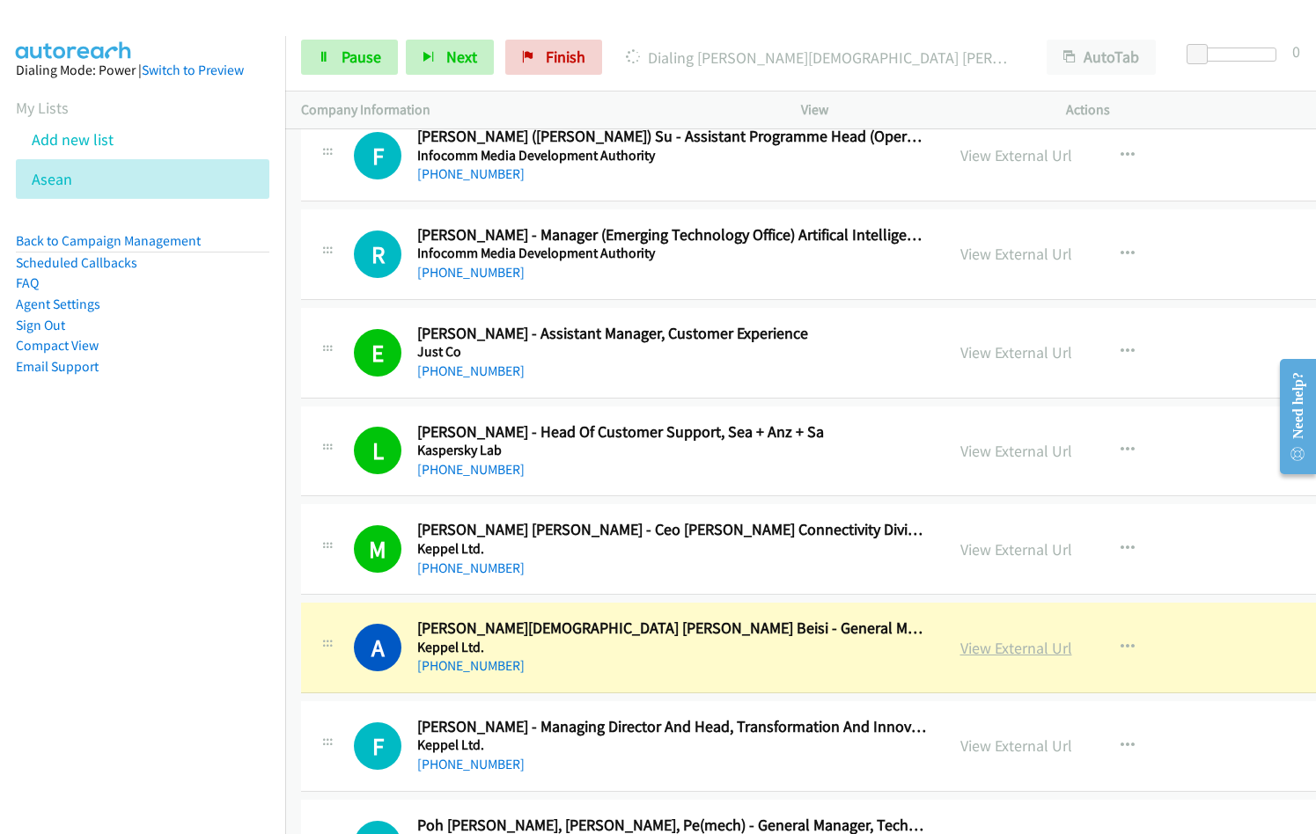
click at [960, 648] on link "View External Url" at bounding box center [1016, 648] width 112 height 20
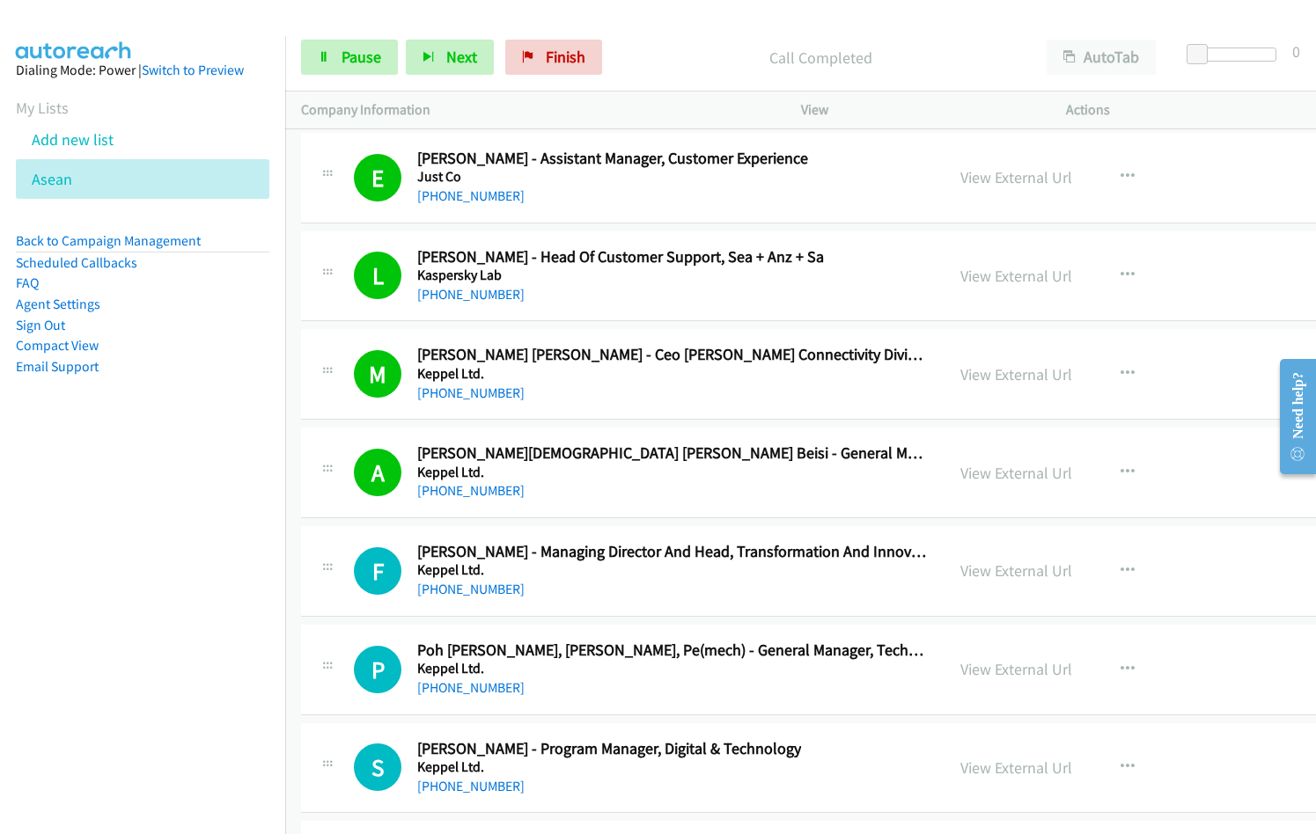
scroll to position [24559, 0]
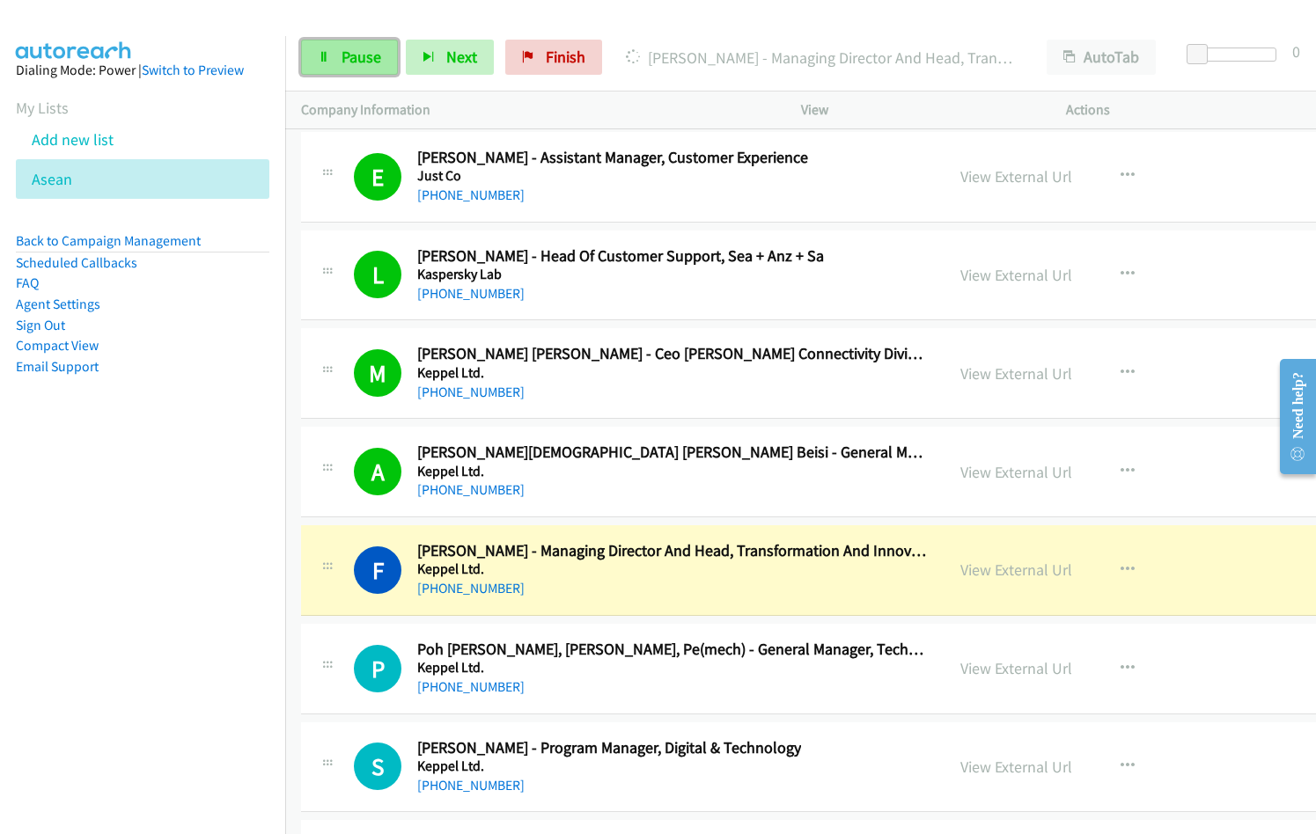
click at [377, 58] on span "Pause" at bounding box center [361, 57] width 40 height 20
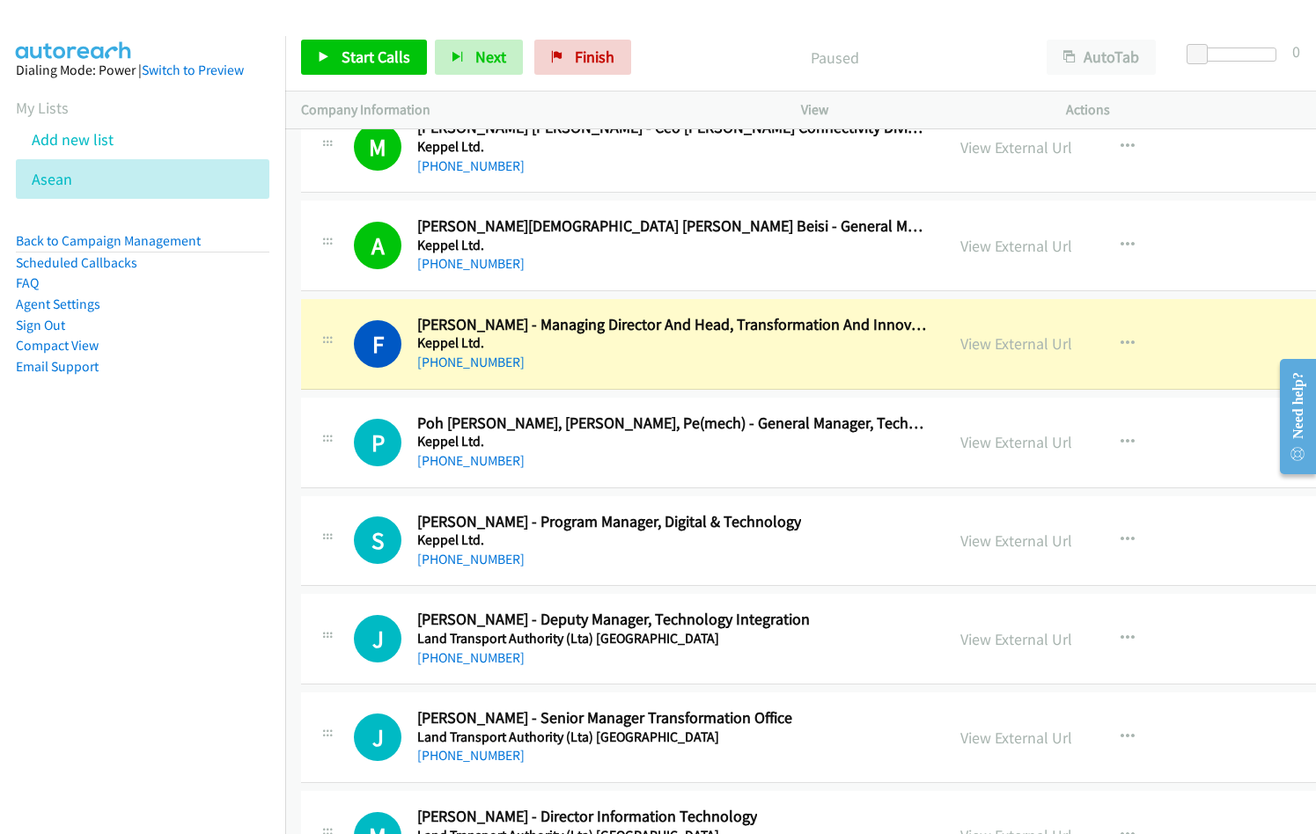
scroll to position [24823, 0]
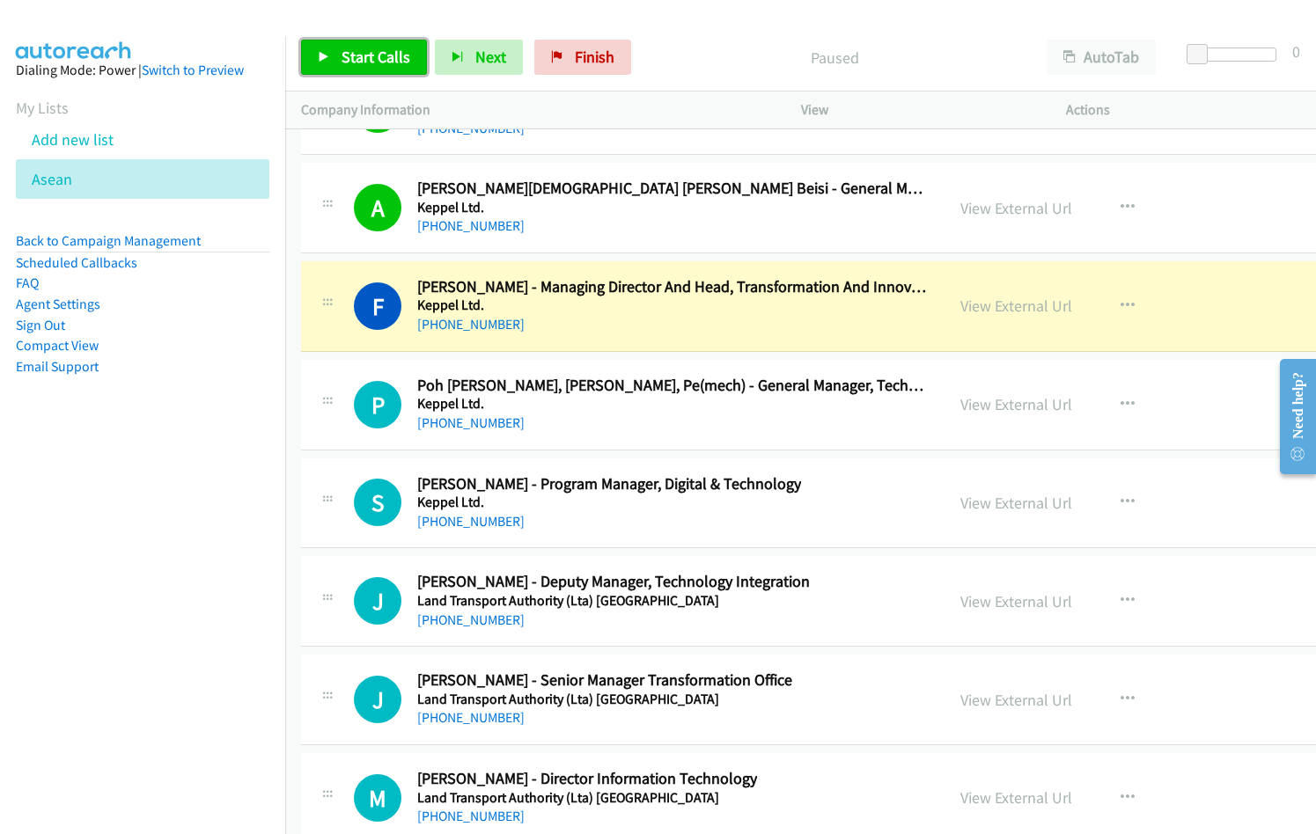
click at [407, 68] on link "Start Calls" at bounding box center [364, 57] width 126 height 35
click at [356, 50] on span "Pause" at bounding box center [361, 57] width 40 height 20
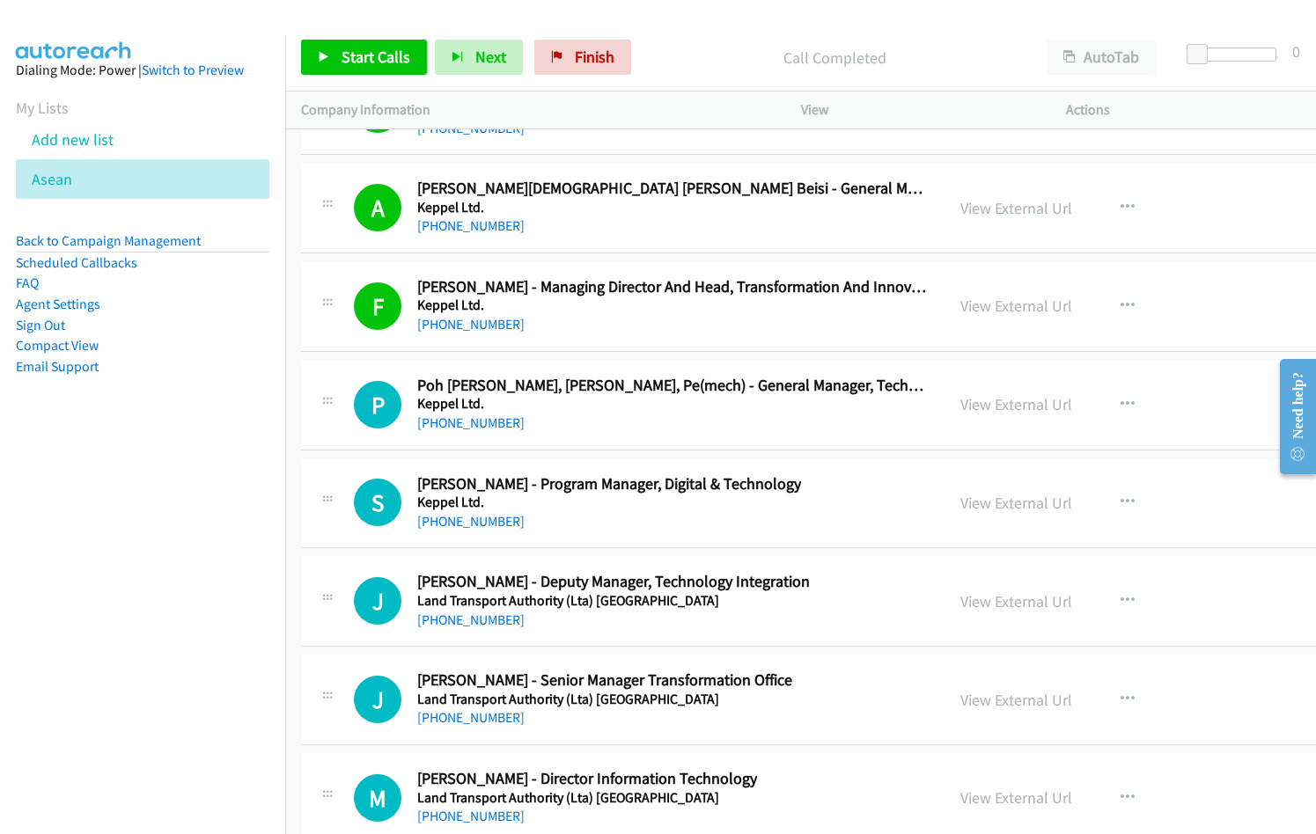
click at [668, 54] on p "Call Completed" at bounding box center [835, 58] width 360 height 24
click at [373, 54] on span "Start Calls" at bounding box center [375, 57] width 69 height 20
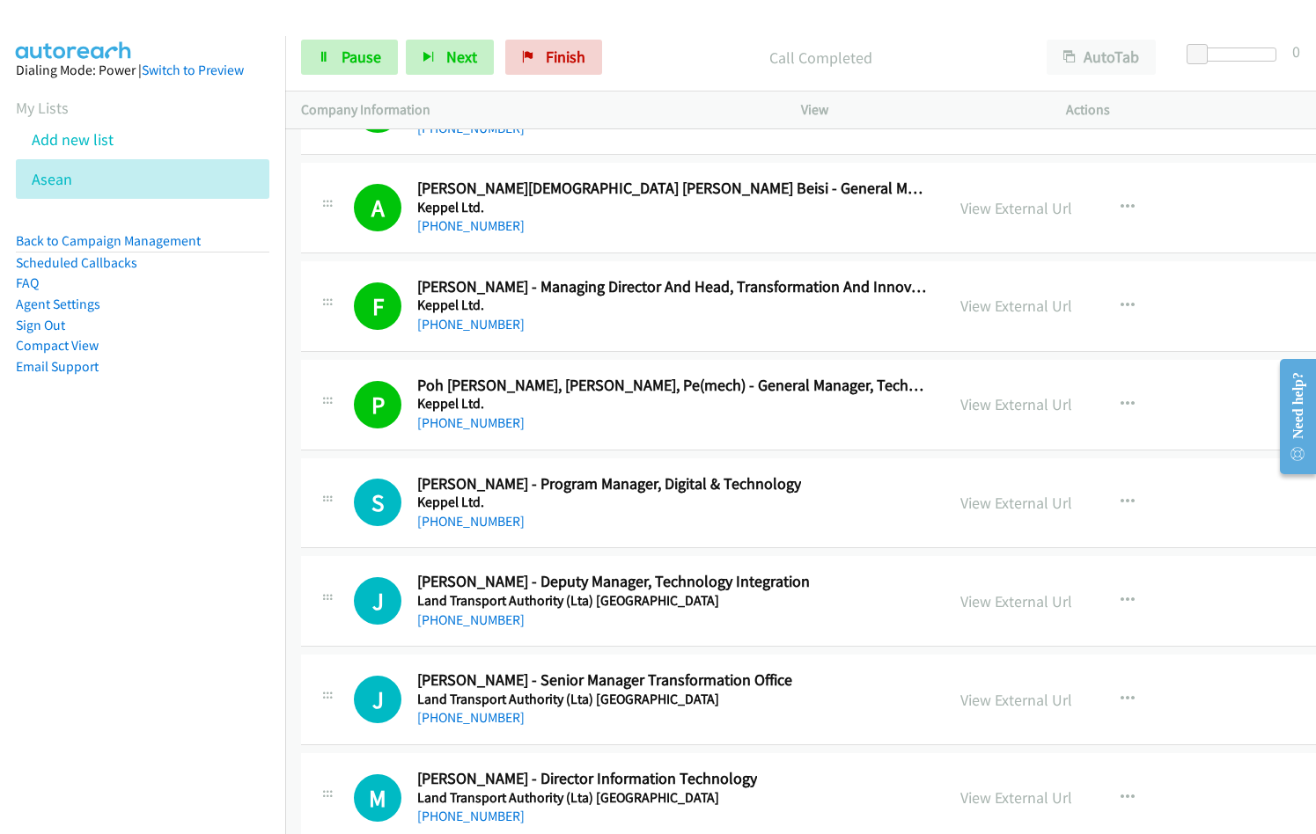
click at [669, 53] on p "Call Completed" at bounding box center [820, 58] width 389 height 24
drag, startPoint x: 364, startPoint y: 62, endPoint x: 389, endPoint y: 70, distance: 25.9
click at [364, 62] on span "Pause" at bounding box center [361, 57] width 40 height 20
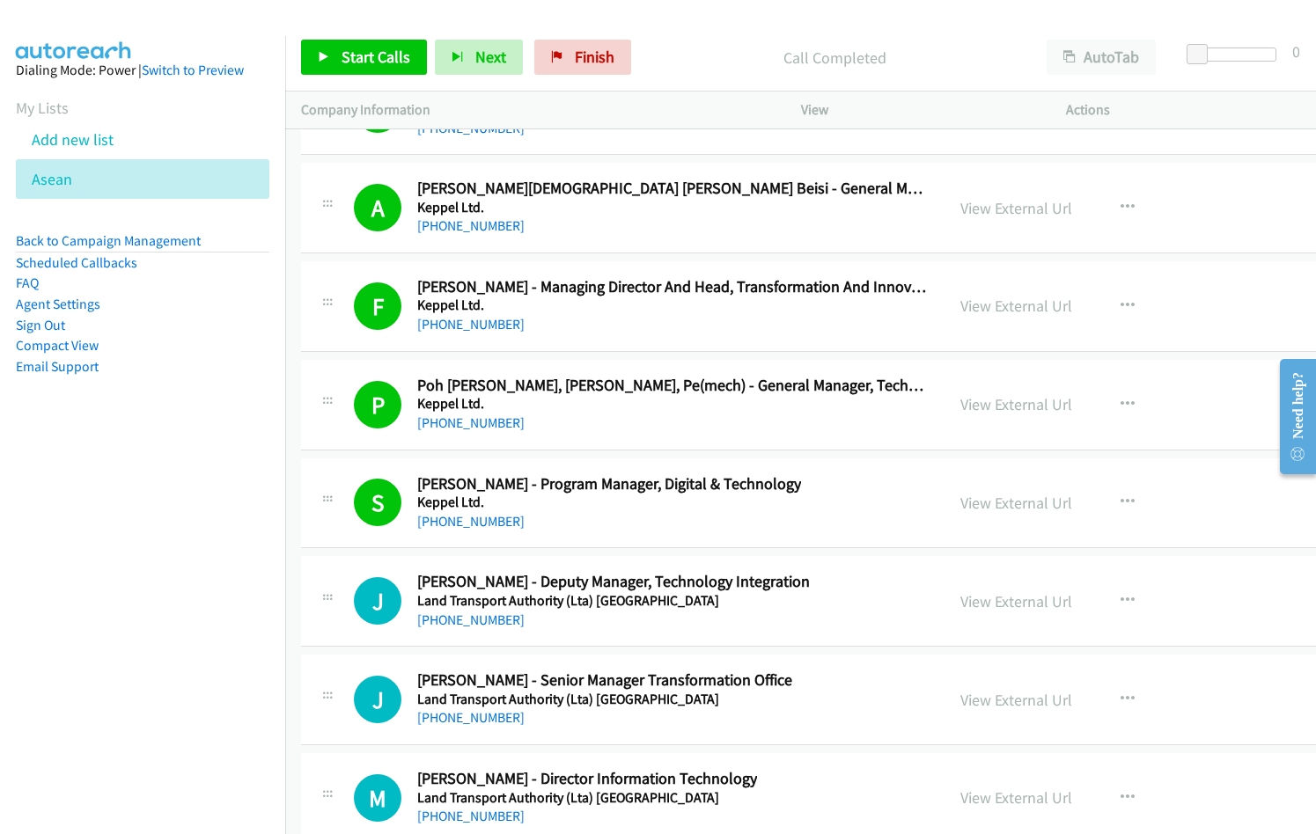
click at [112, 503] on nav "Dialing Mode: Power | Switch to Preview My Lists Add new list Asean Back to Cam…" at bounding box center [143, 453] width 286 height 834
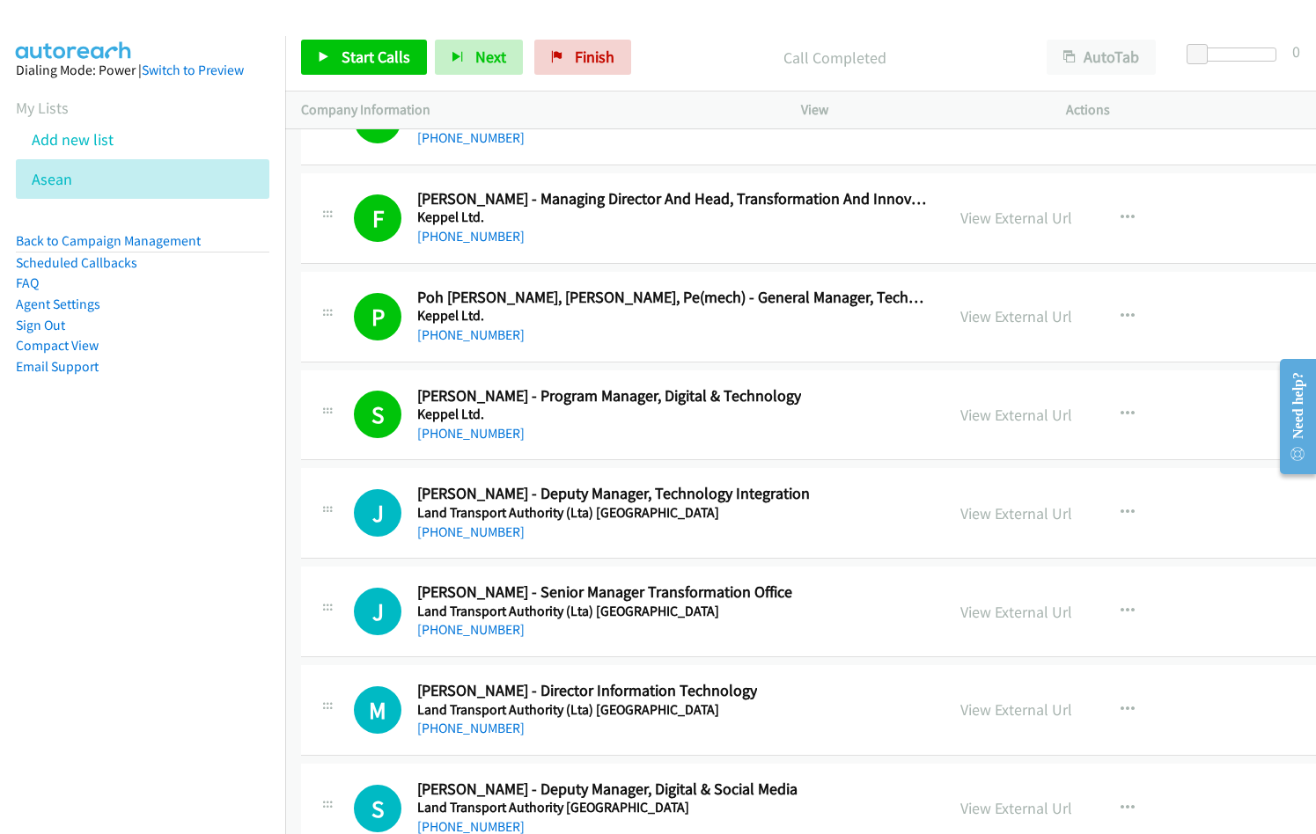
scroll to position [25087, 0]
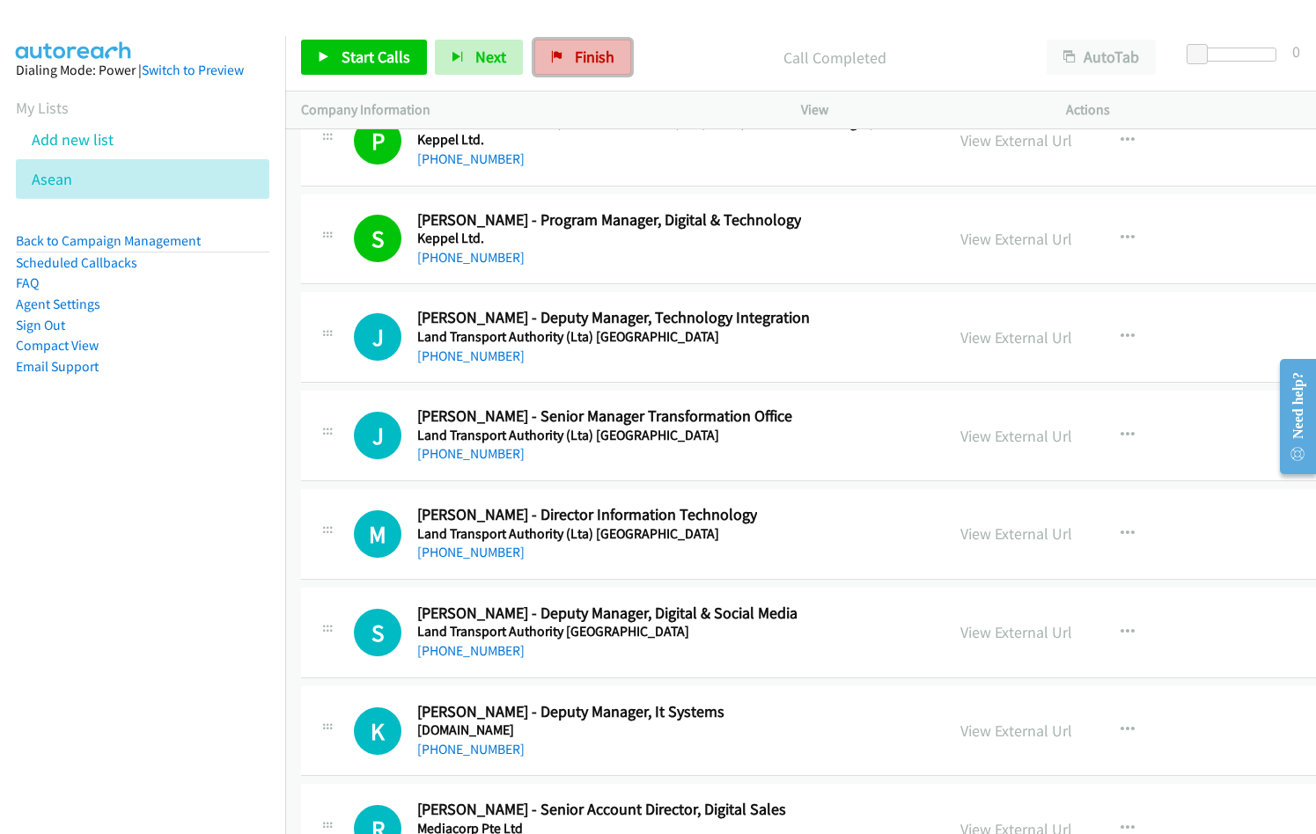
click at [595, 54] on span "Finish" at bounding box center [595, 57] width 40 height 20
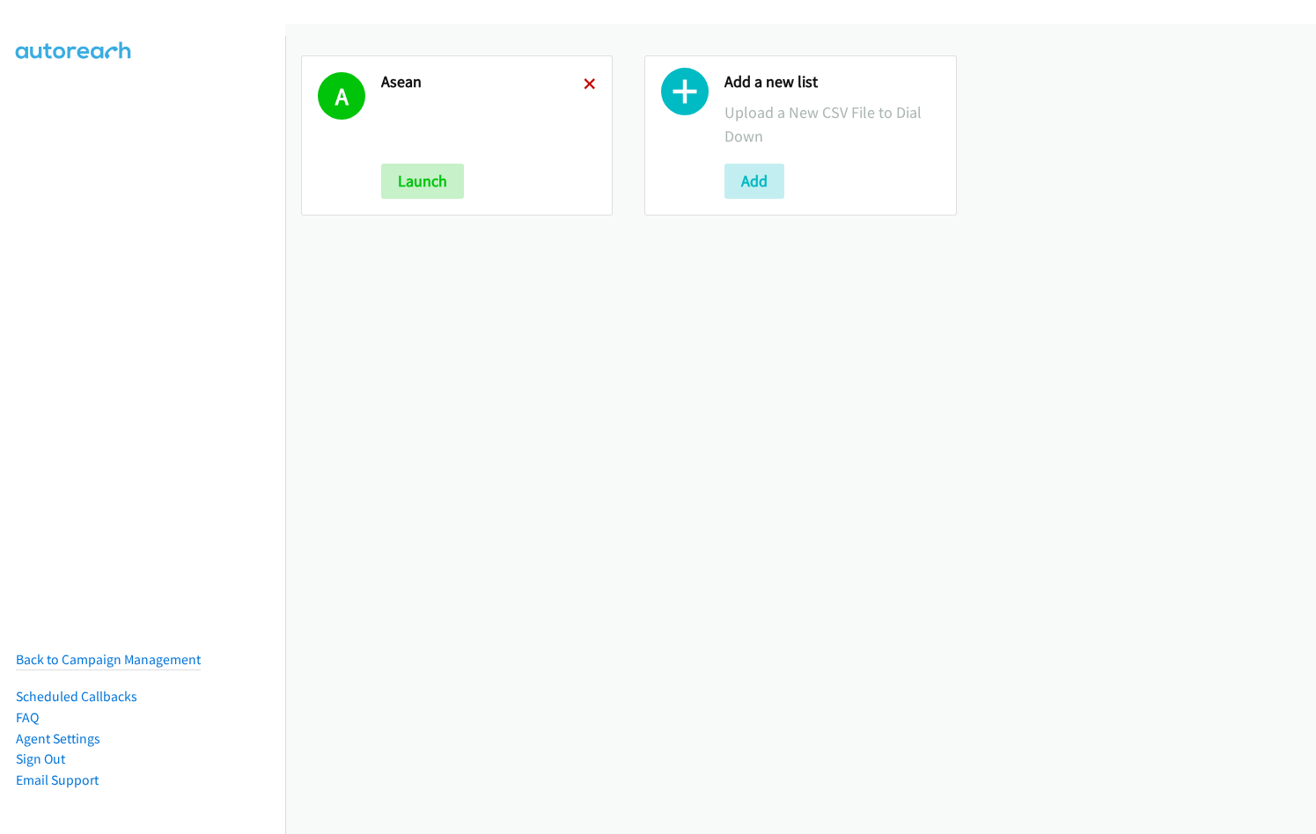
click at [590, 81] on icon at bounding box center [589, 85] width 12 height 12
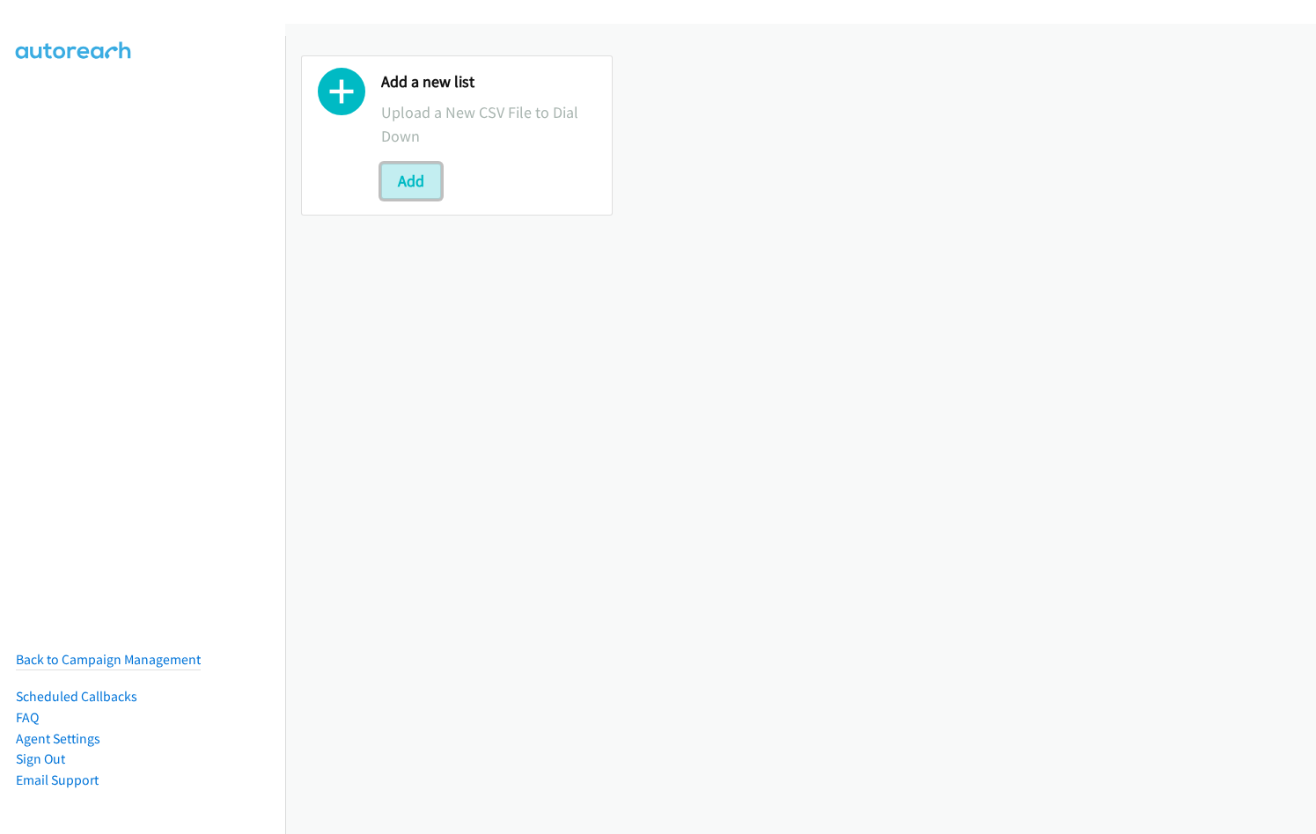
click at [408, 181] on button "Add" at bounding box center [411, 181] width 60 height 35
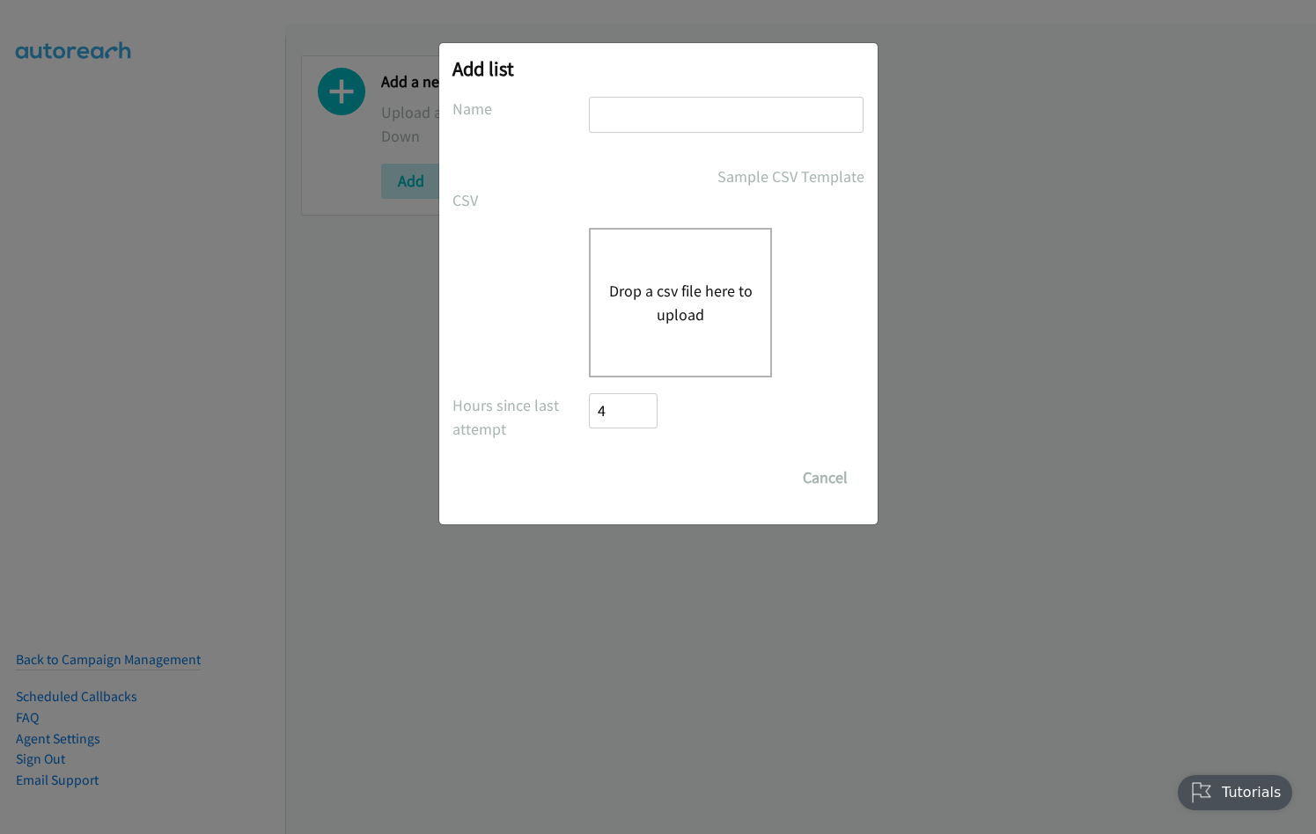
click at [733, 114] on input "text" at bounding box center [726, 115] width 275 height 36
click at [730, 114] on input "spl" at bounding box center [726, 115] width 275 height 36
click at [701, 122] on input "splunk SG" at bounding box center [726, 115] width 275 height 36
type input "splunk"
click at [690, 297] on button "Drop a csv file here to upload" at bounding box center [680, 303] width 144 height 48
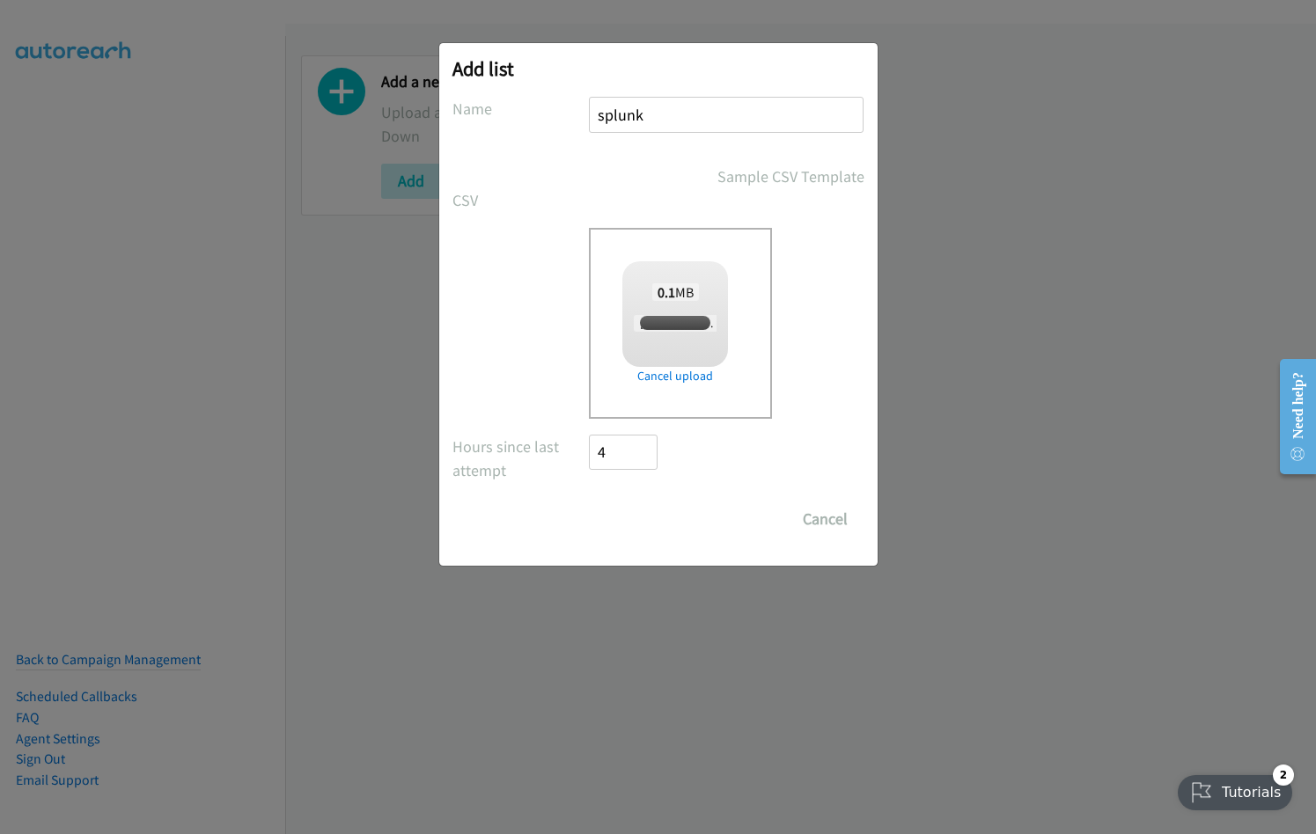
checkbox input "true"
click at [631, 528] on input "Save List" at bounding box center [636, 519] width 92 height 35
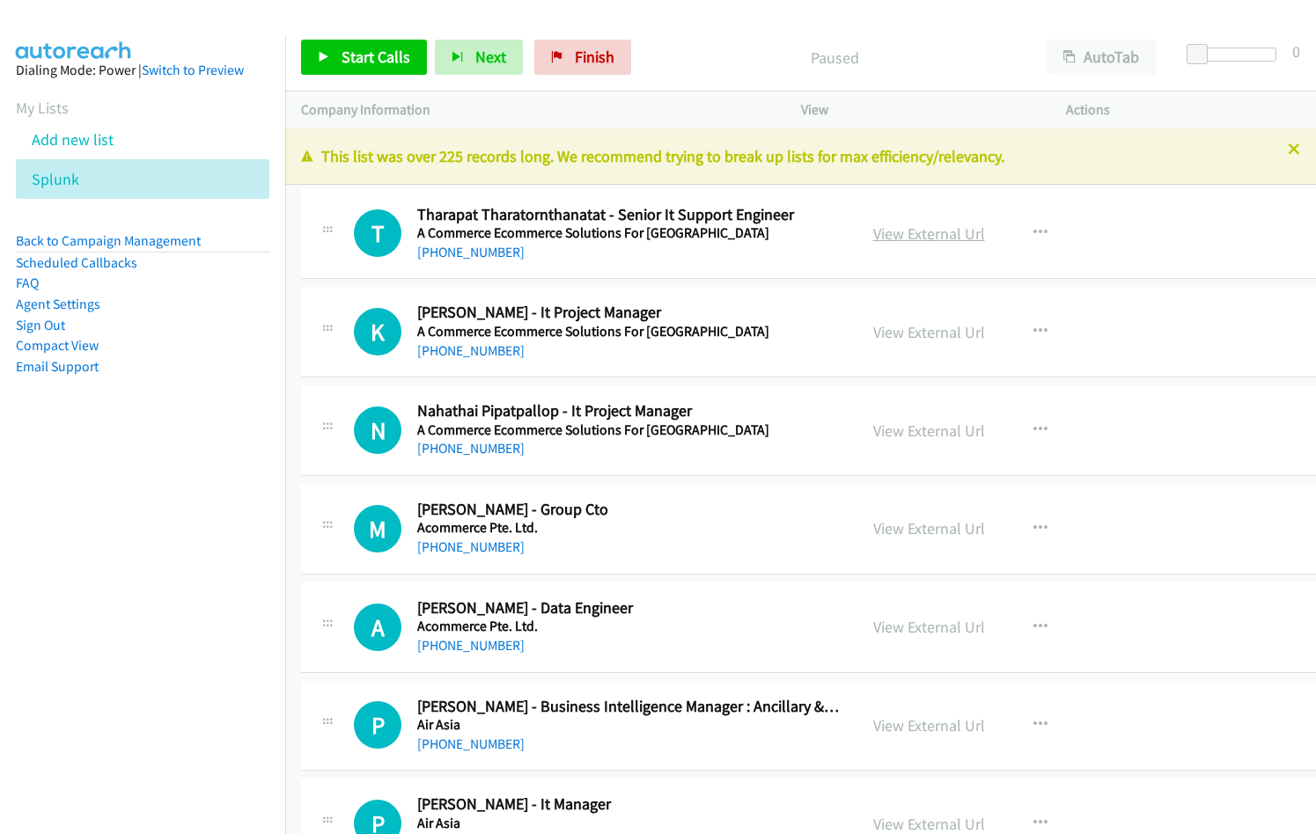
click at [926, 236] on link "View External Url" at bounding box center [929, 234] width 112 height 20
click at [113, 589] on nav "Dialing Mode: Power | Switch to Preview My Lists Add new list Splunk Back to Ca…" at bounding box center [143, 453] width 286 height 834
click at [375, 56] on span "Start Calls" at bounding box center [375, 57] width 69 height 20
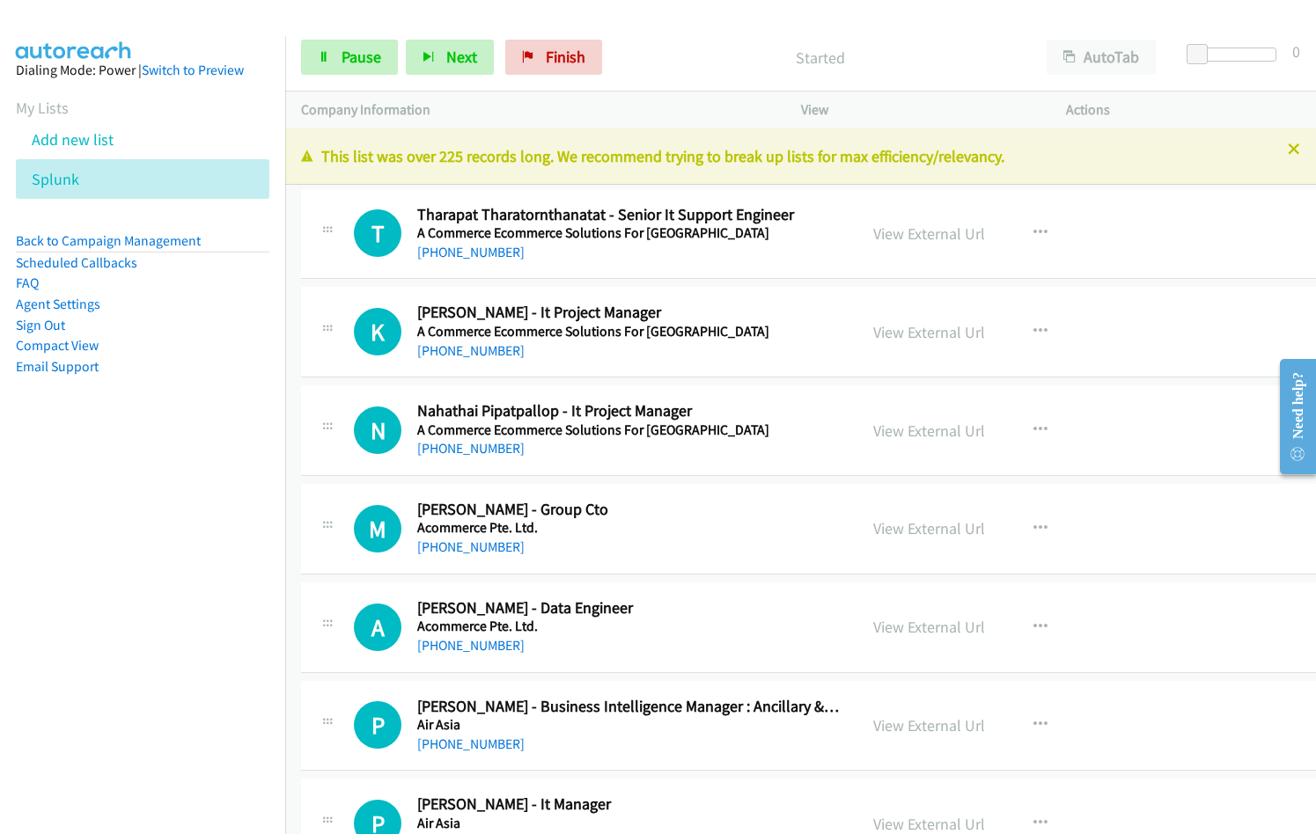
click at [655, 360] on div "[PHONE_NUMBER]" at bounding box center [629, 351] width 424 height 21
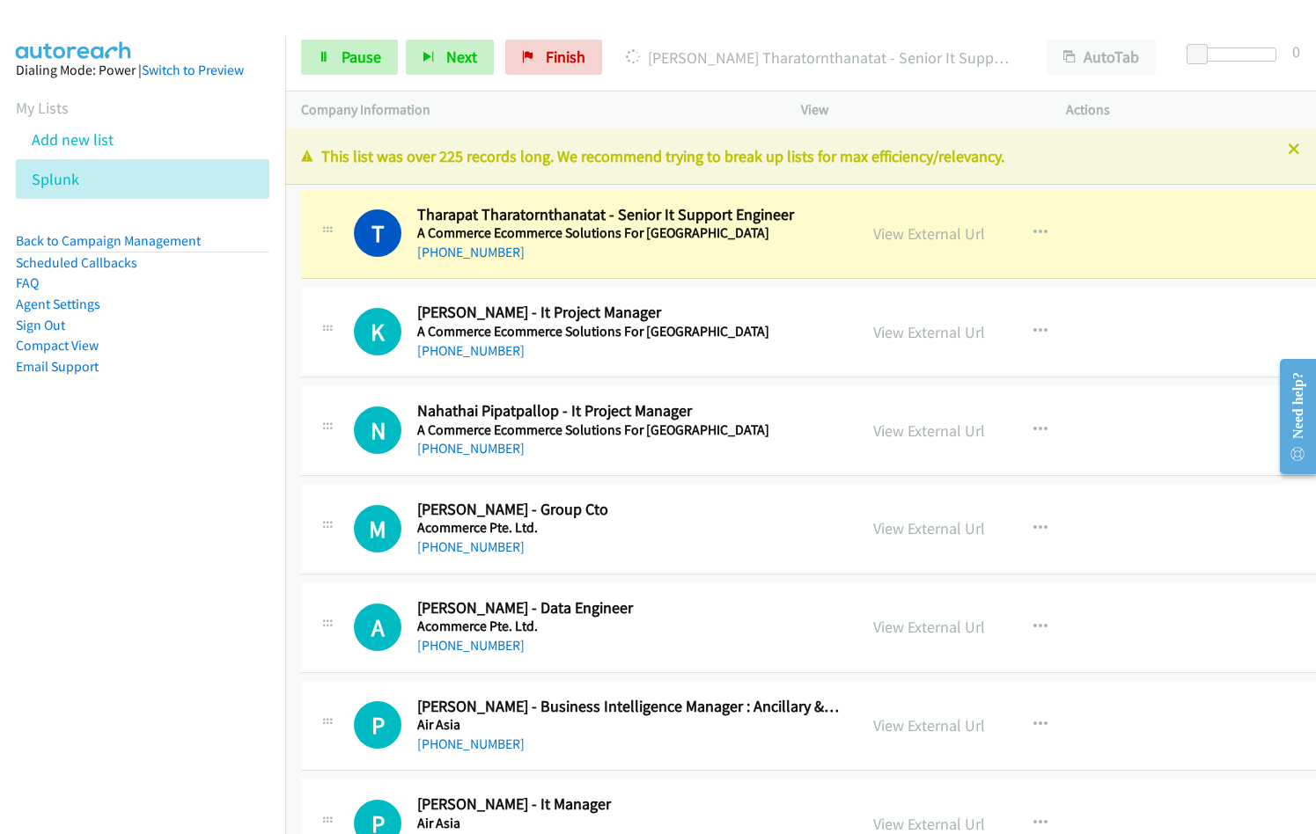
click at [133, 521] on nav "Dialing Mode: Power | Switch to Preview My Lists Add new list Splunk Back to Ca…" at bounding box center [143, 453] width 286 height 834
click at [908, 239] on link "View External Url" at bounding box center [929, 234] width 112 height 20
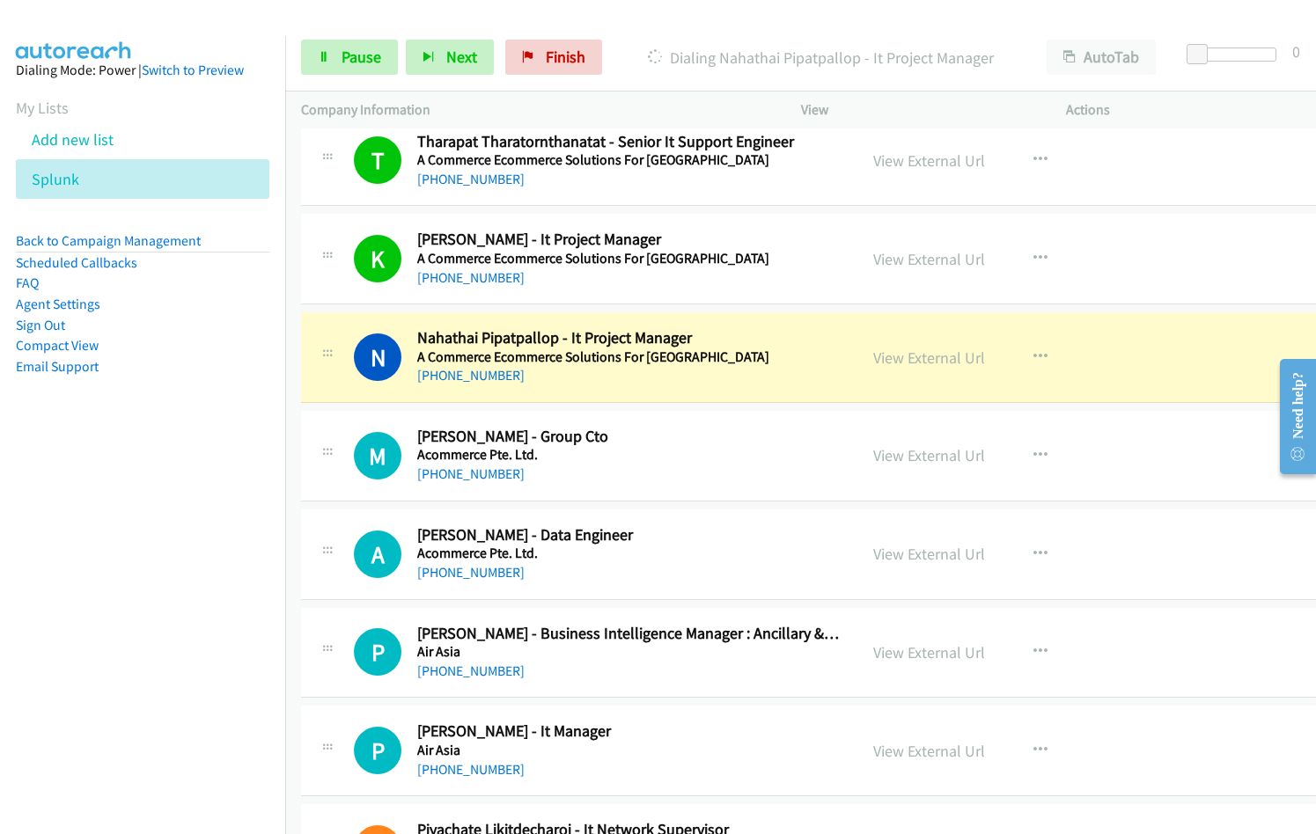
scroll to position [88, 0]
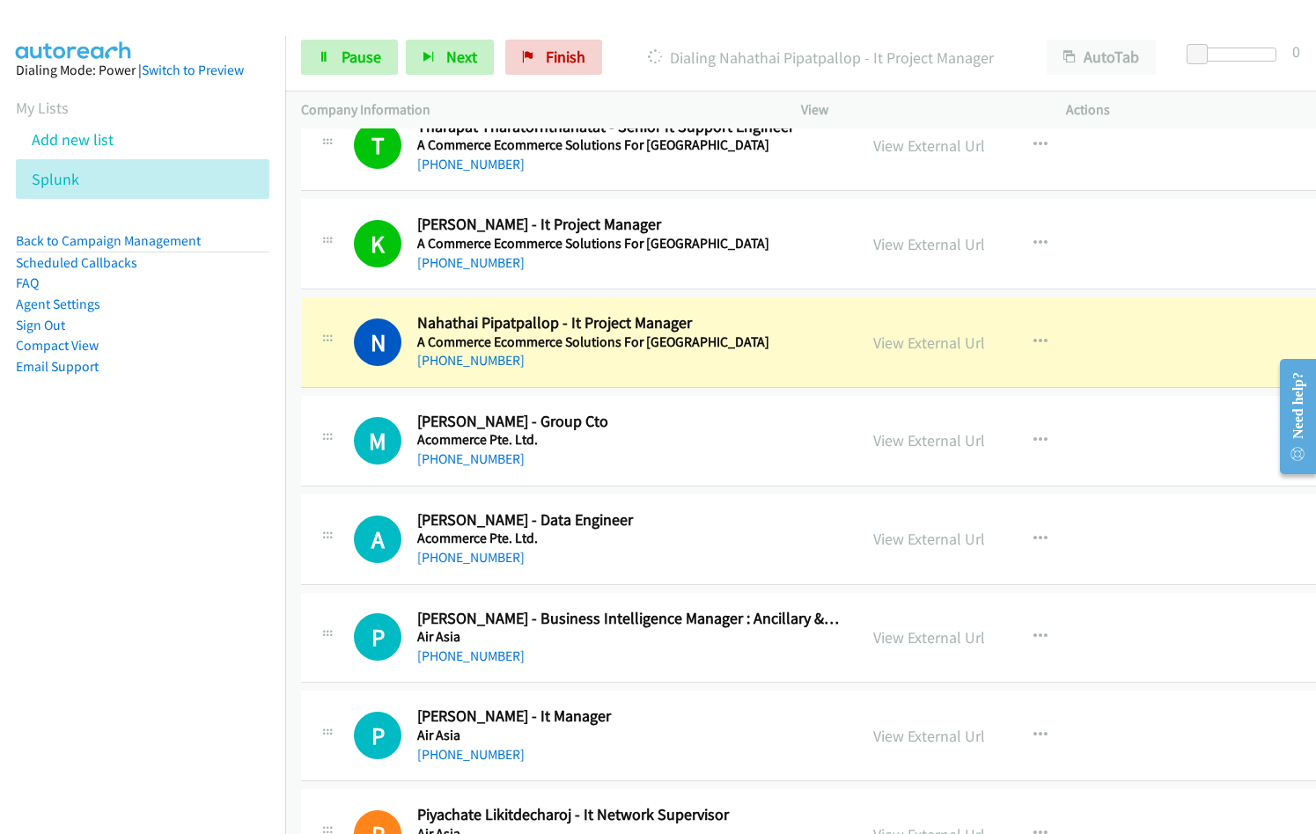
click at [150, 443] on aside "Dialing Mode: Power | Switch to Preview My Lists Add new list Splunk Back to Ca…" at bounding box center [142, 246] width 285 height 421
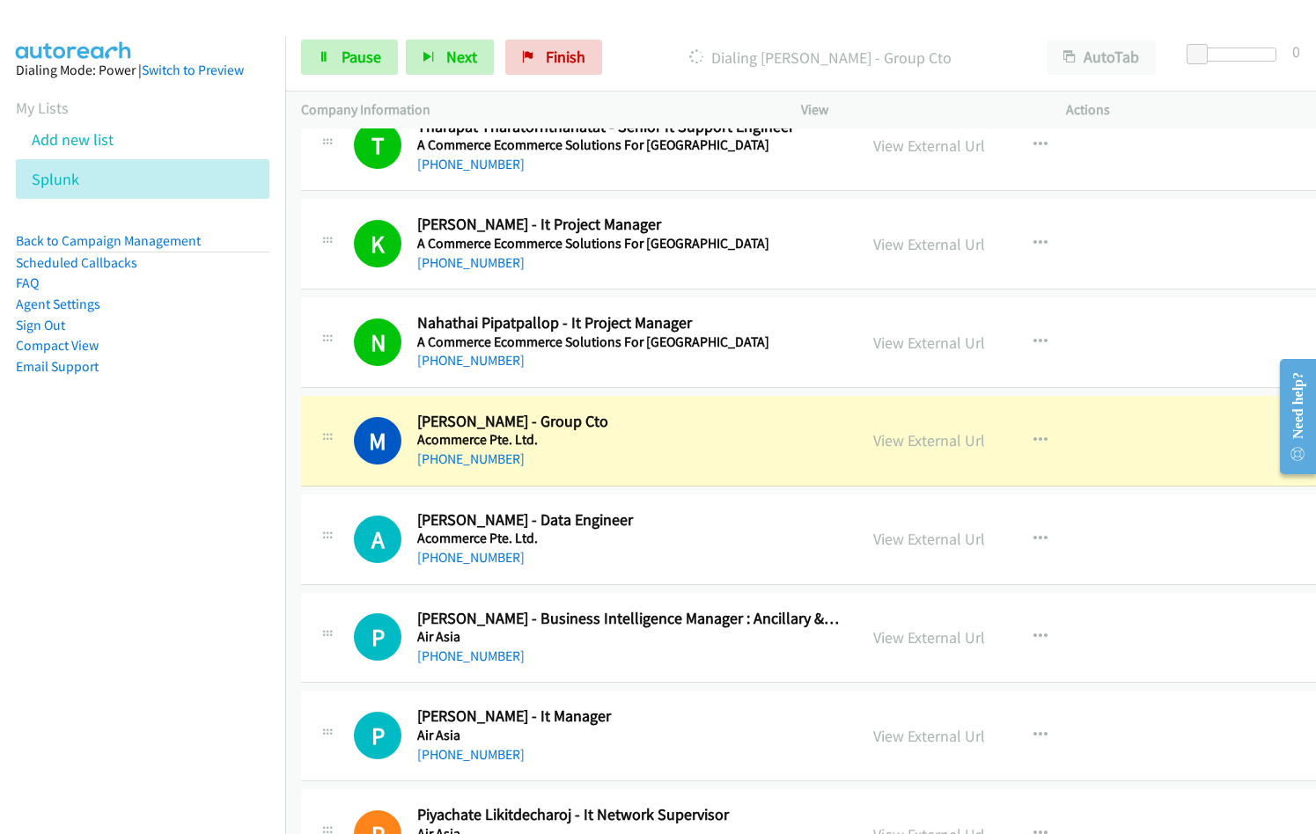
click at [52, 612] on nav "Dialing Mode: Power | Switch to Preview My Lists Add new list Splunk Back to Ca…" at bounding box center [143, 453] width 286 height 834
click at [946, 444] on link "View External Url" at bounding box center [929, 440] width 112 height 20
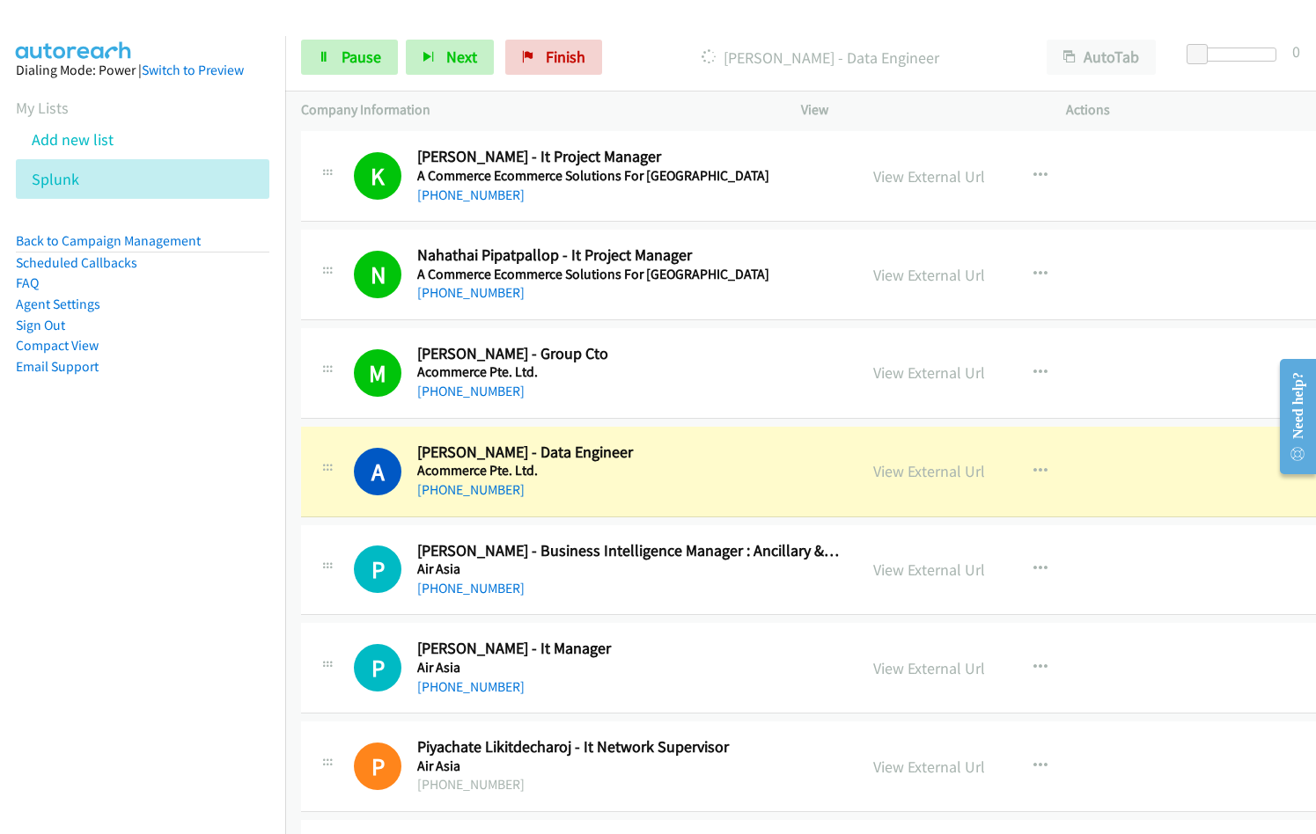
scroll to position [176, 0]
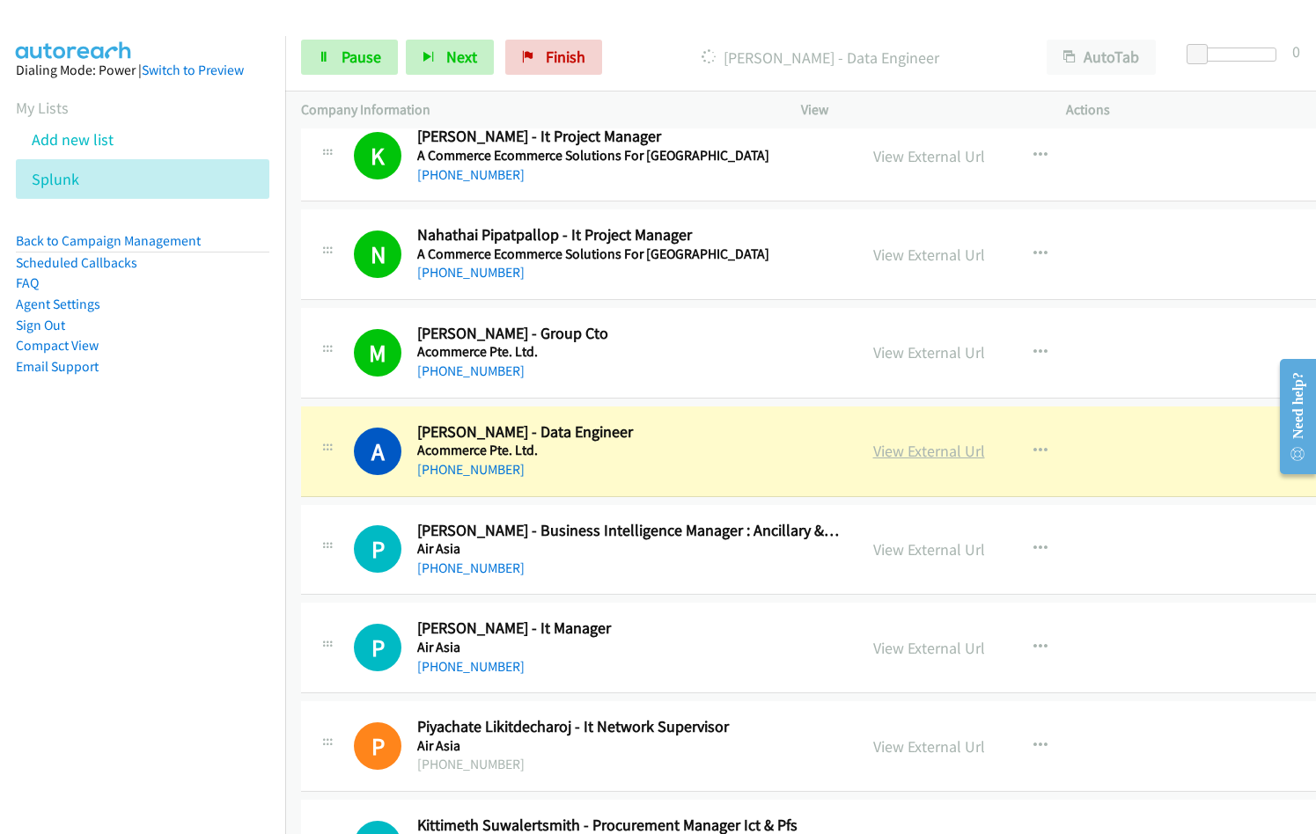
click at [945, 455] on link "View External Url" at bounding box center [929, 451] width 112 height 20
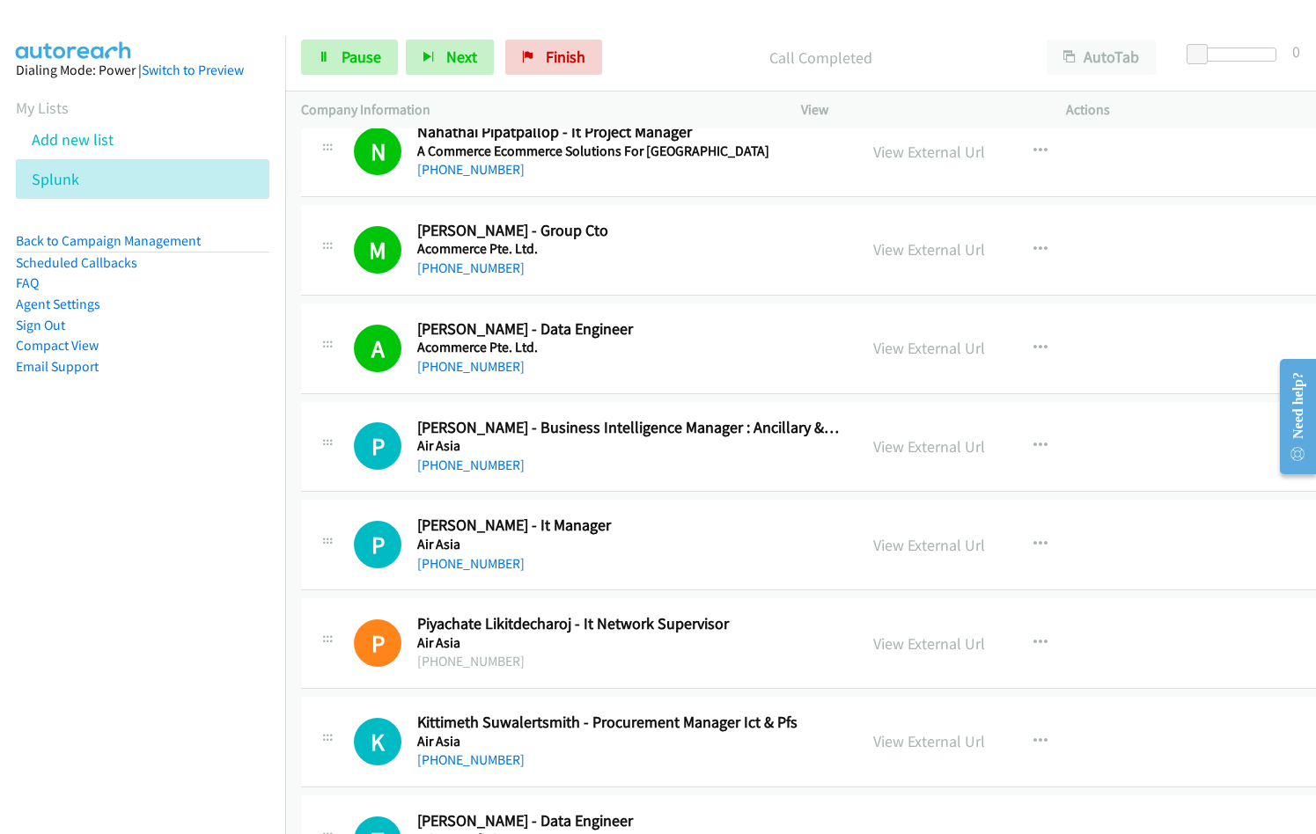
scroll to position [440, 0]
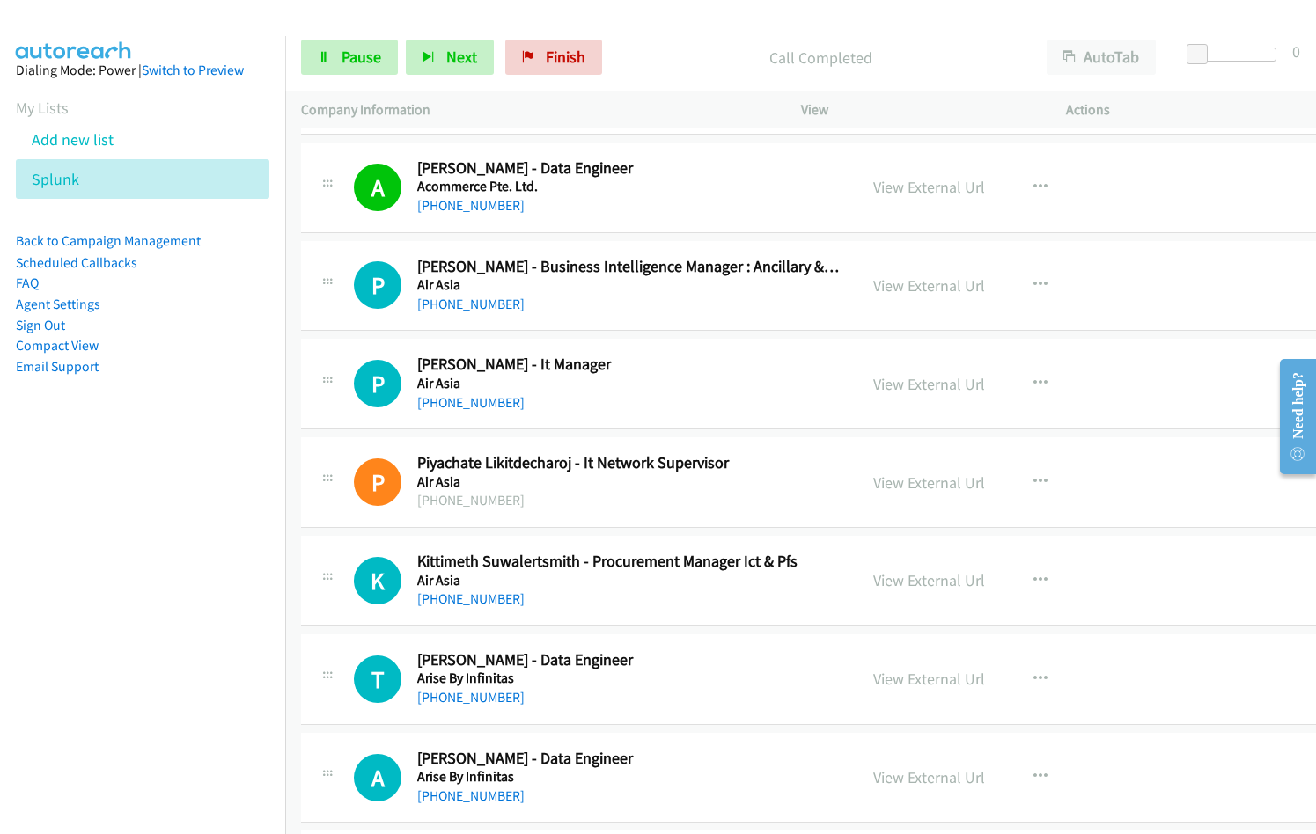
drag, startPoint x: 662, startPoint y: 57, endPoint x: 850, endPoint y: 0, distance: 196.8
click at [664, 55] on p "Call Completed" at bounding box center [820, 58] width 389 height 24
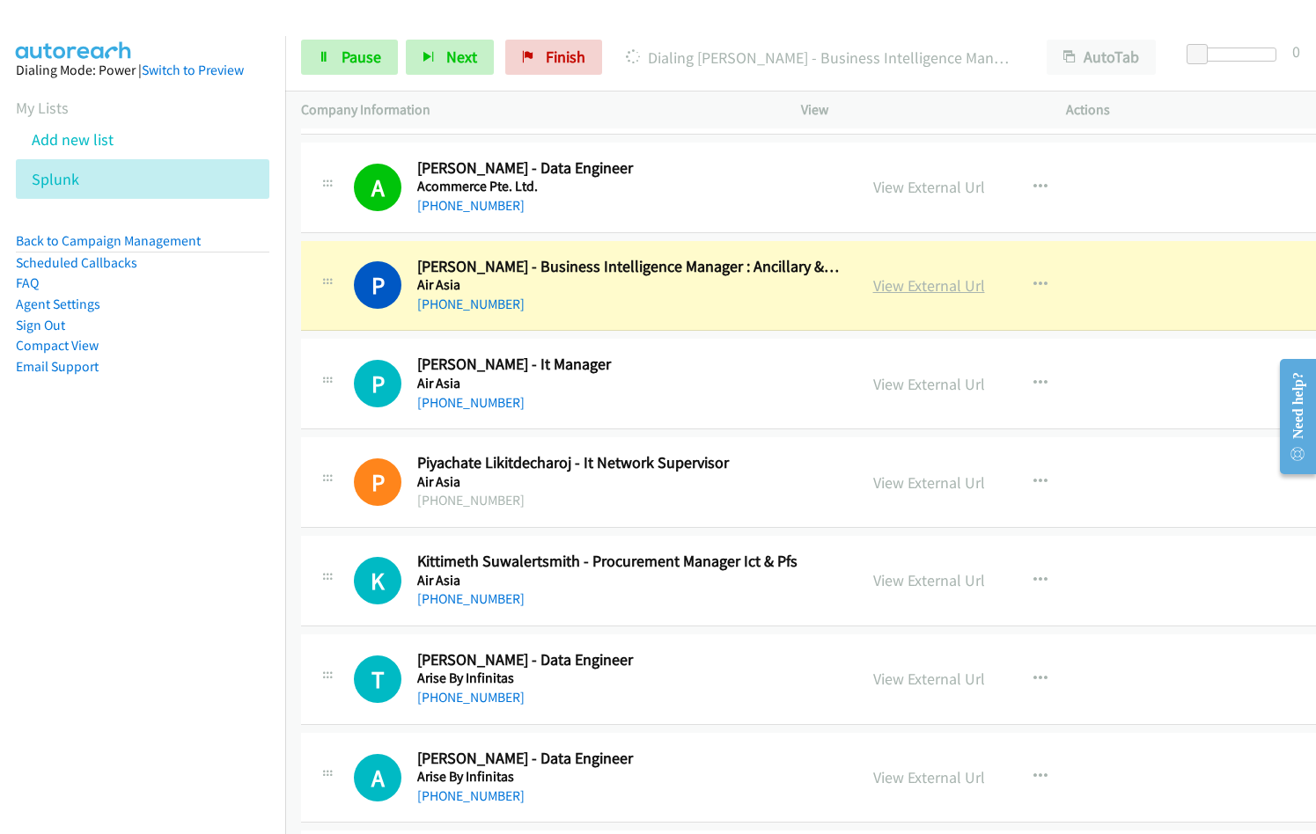
click at [906, 295] on link "View External Url" at bounding box center [929, 285] width 112 height 20
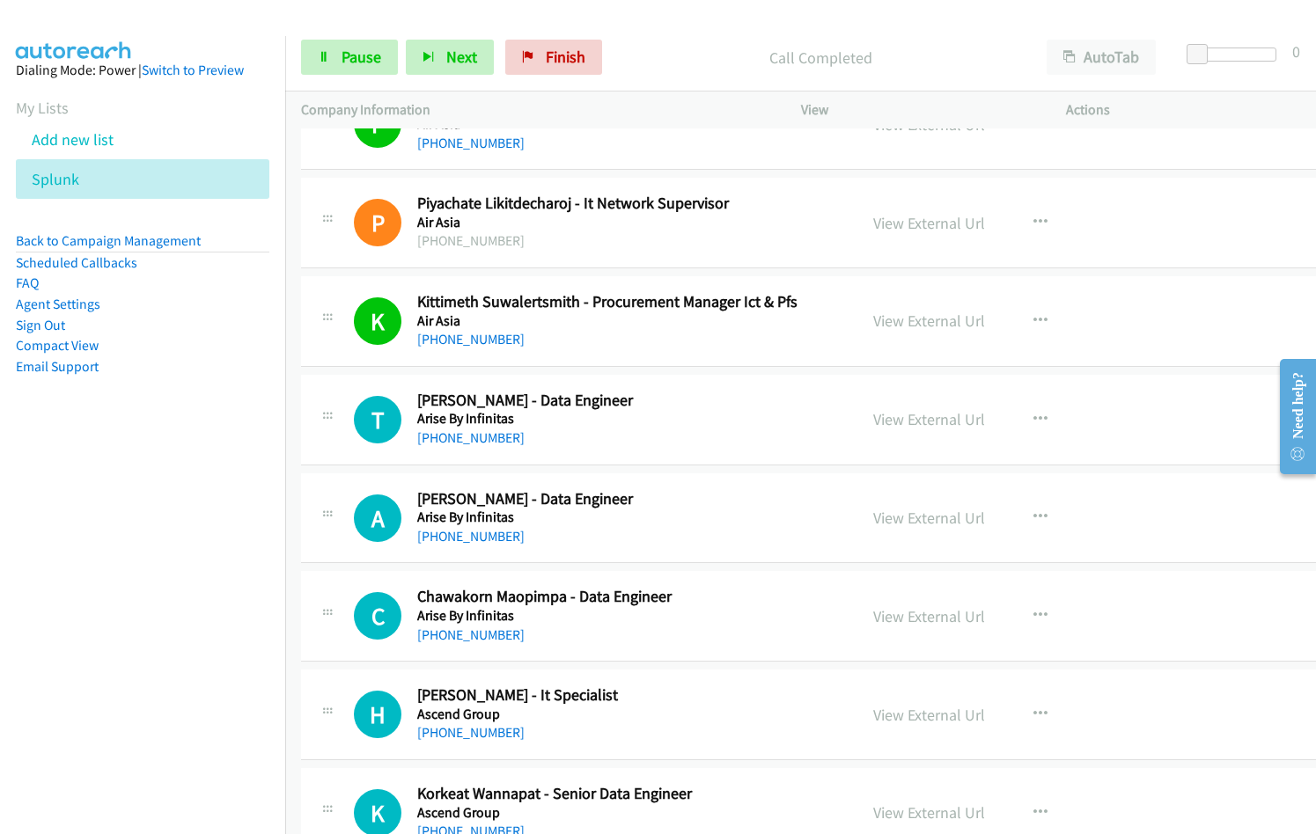
scroll to position [704, 0]
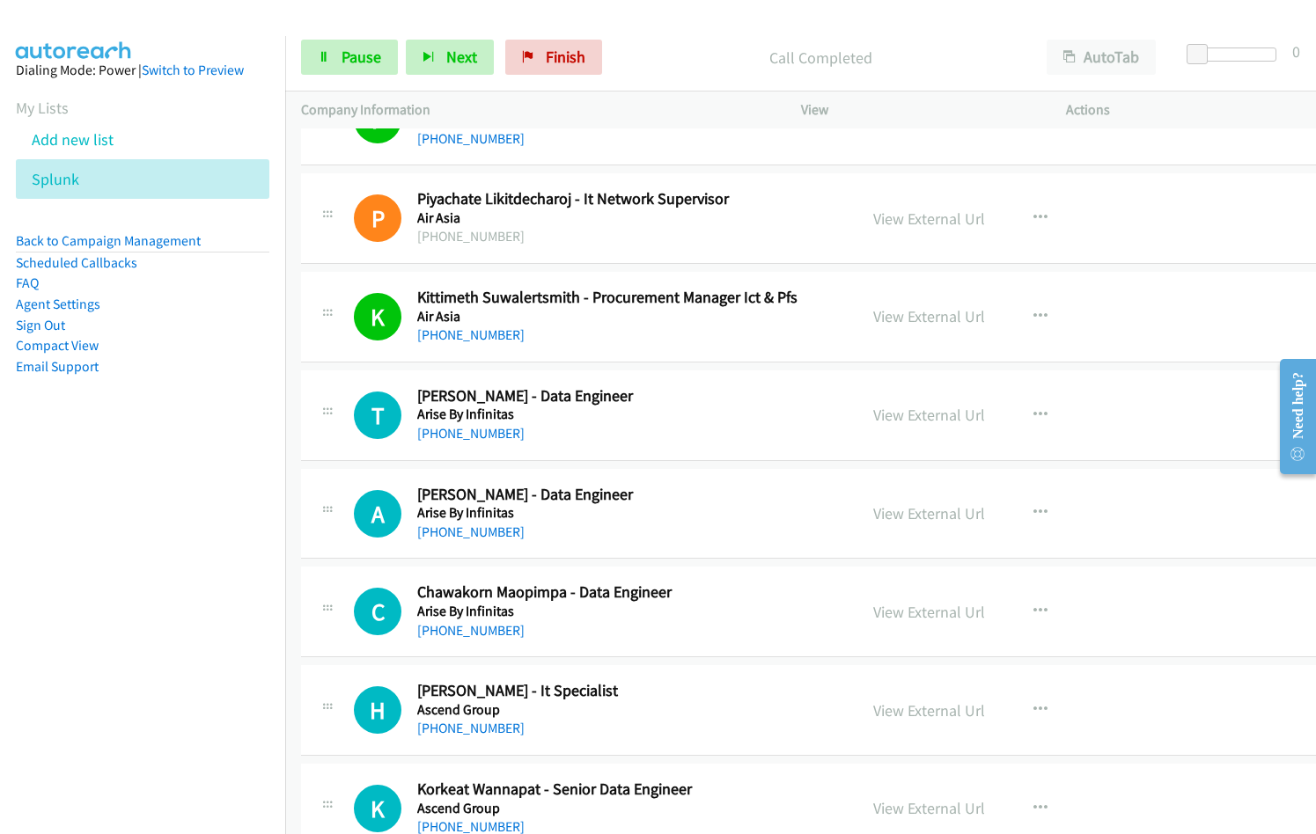
click at [664, 450] on div "T Callback Scheduled Thanakrit Wutthiphithak - Data Engineer Arise By Infinitas…" at bounding box center [825, 415] width 1048 height 91
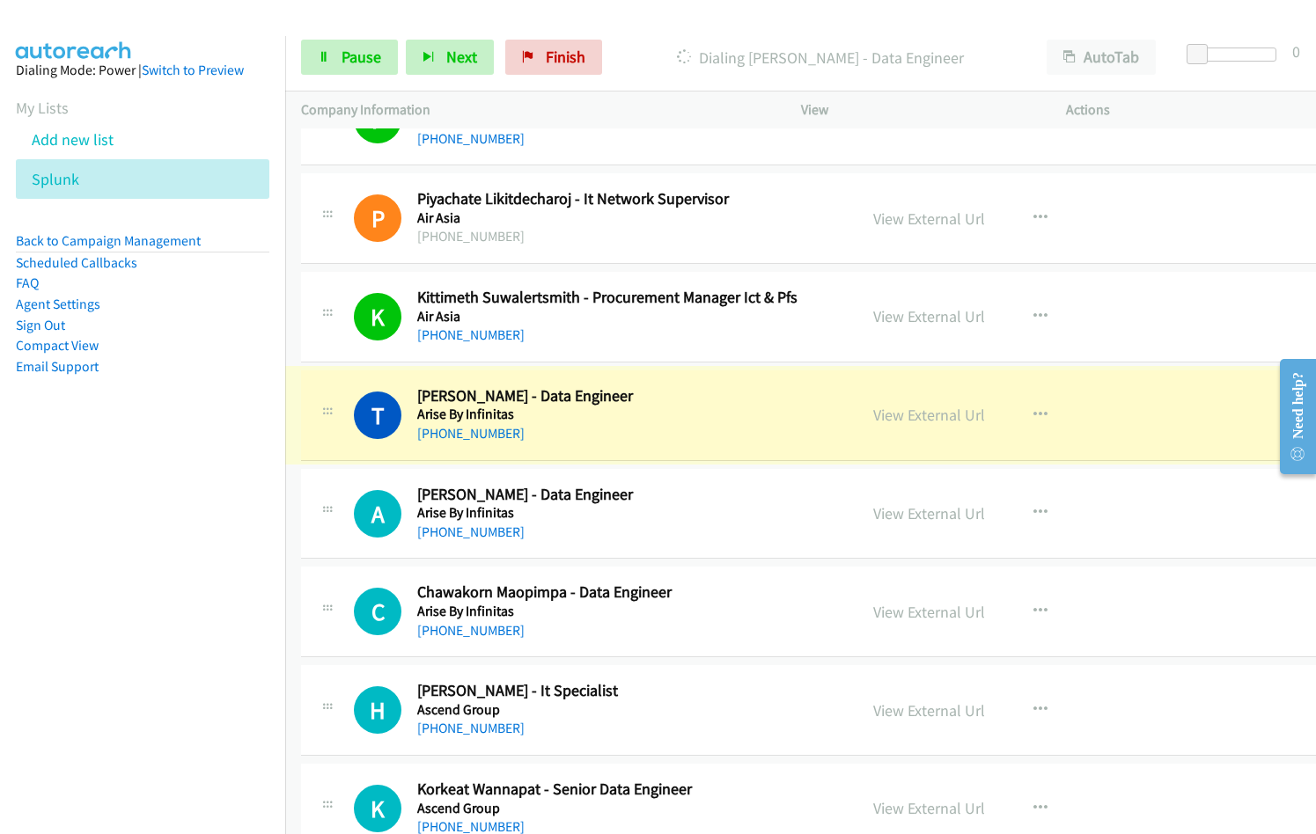
click at [929, 407] on link "View External Url" at bounding box center [929, 415] width 112 height 20
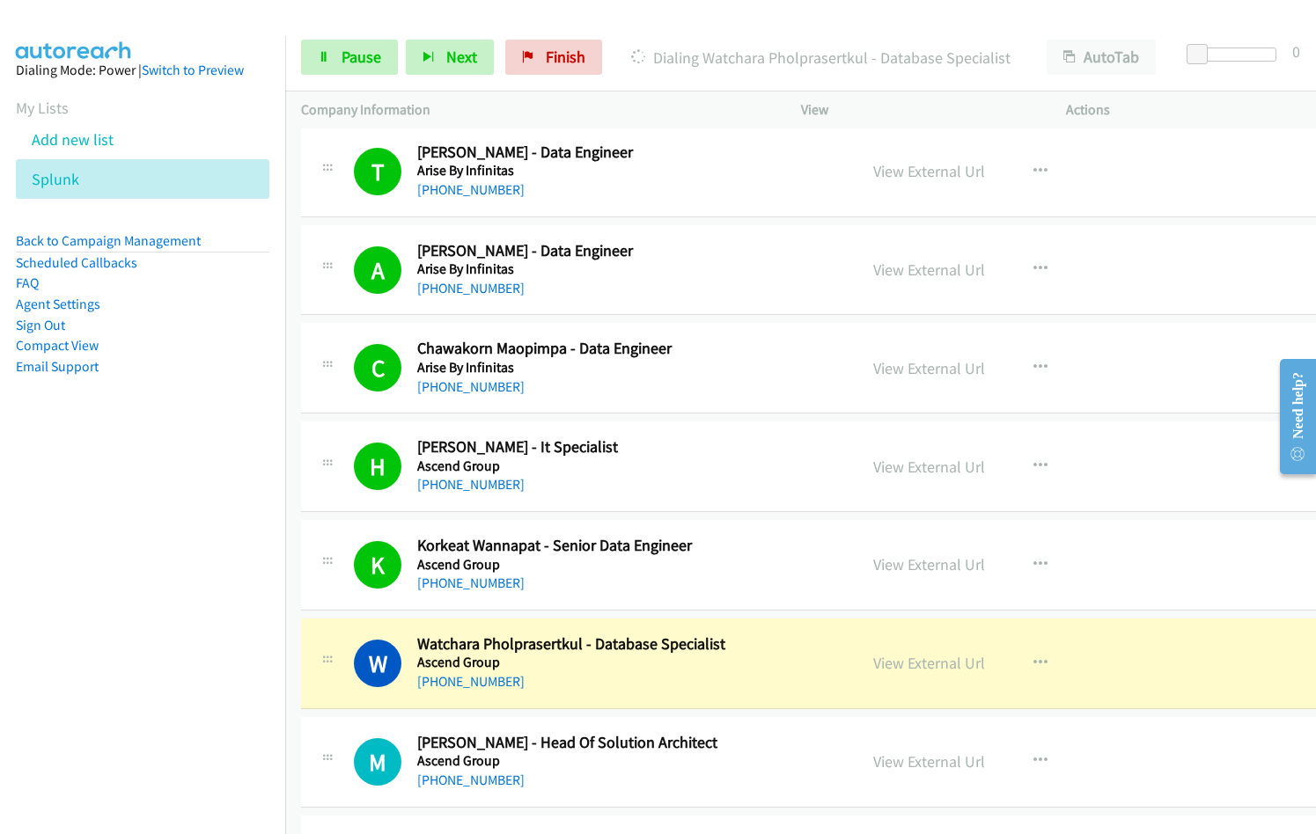
scroll to position [968, 0]
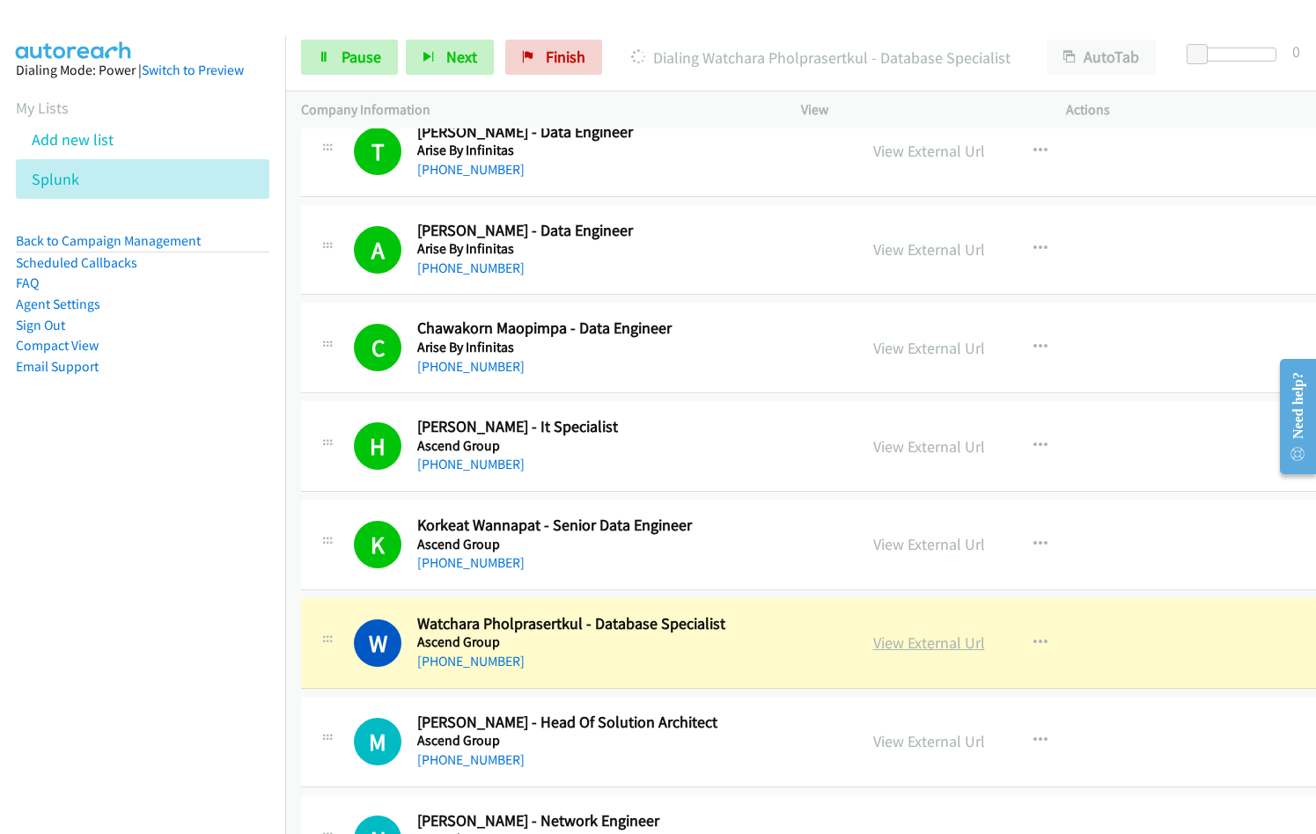
click at [935, 644] on link "View External Url" at bounding box center [929, 643] width 112 height 20
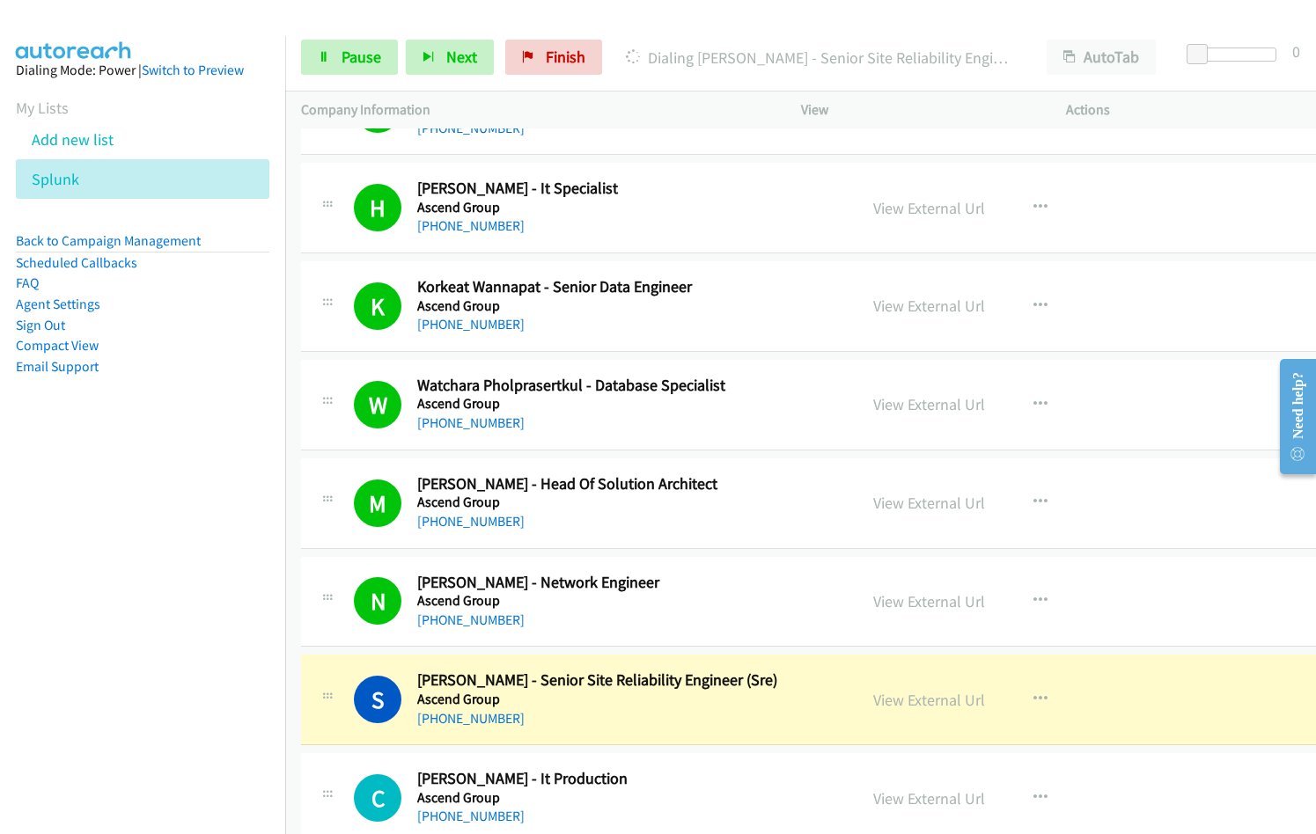
scroll to position [1232, 0]
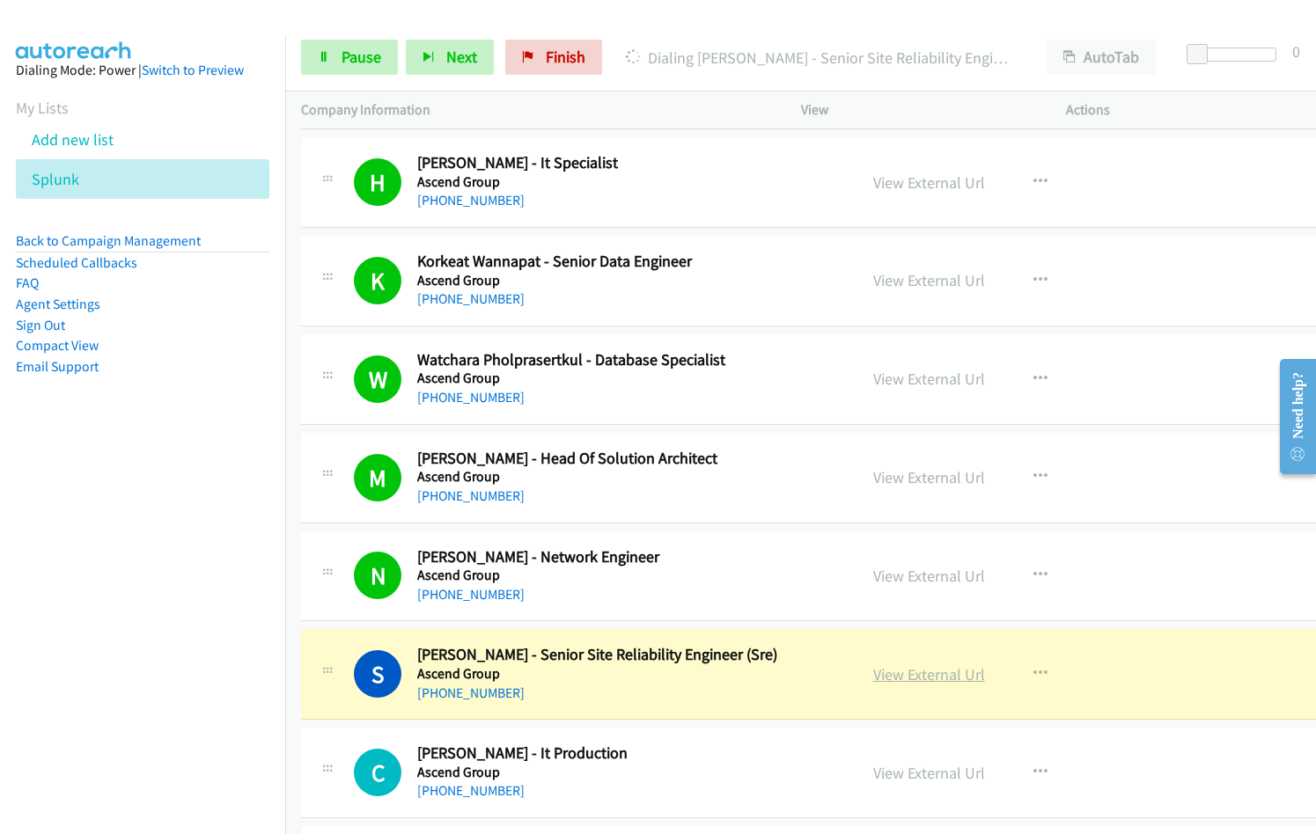
click at [908, 681] on link "View External Url" at bounding box center [929, 674] width 112 height 20
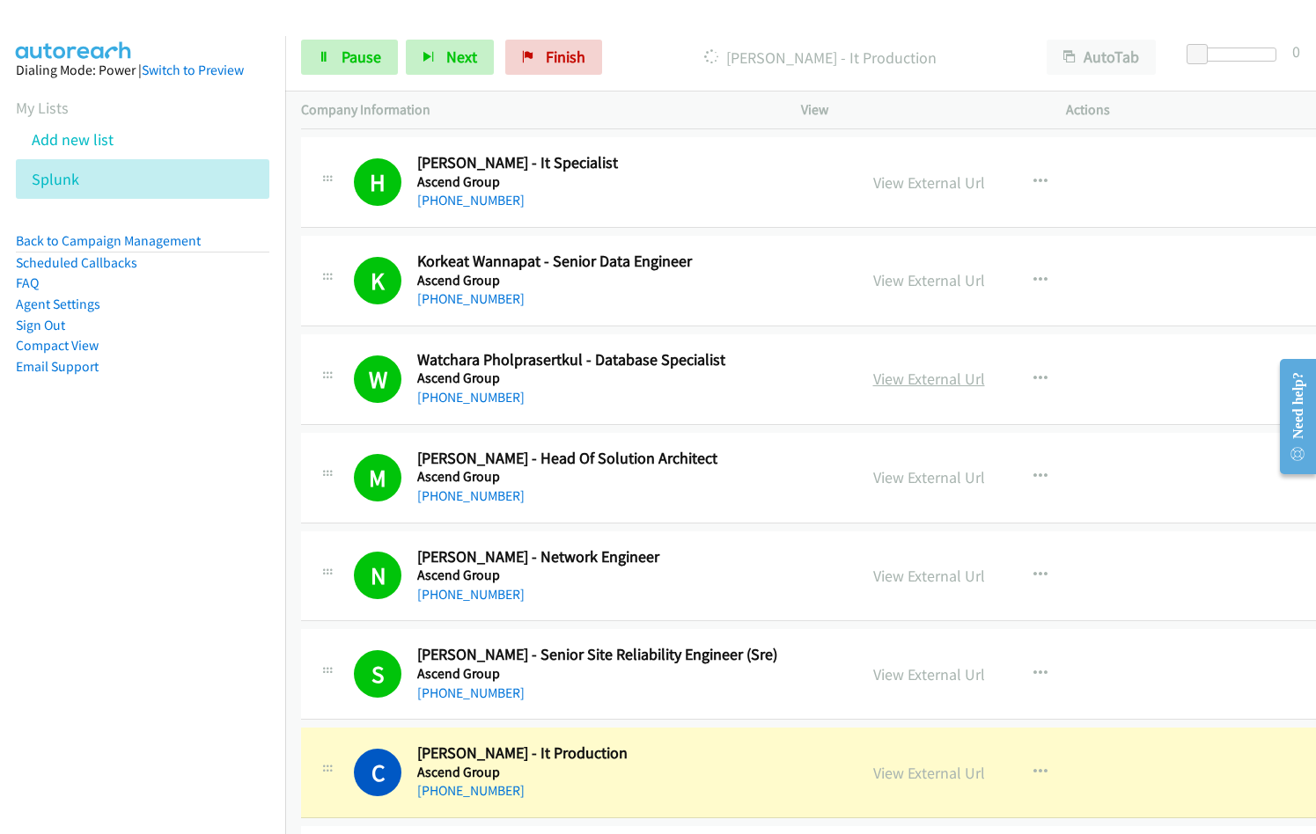
scroll to position [1408, 0]
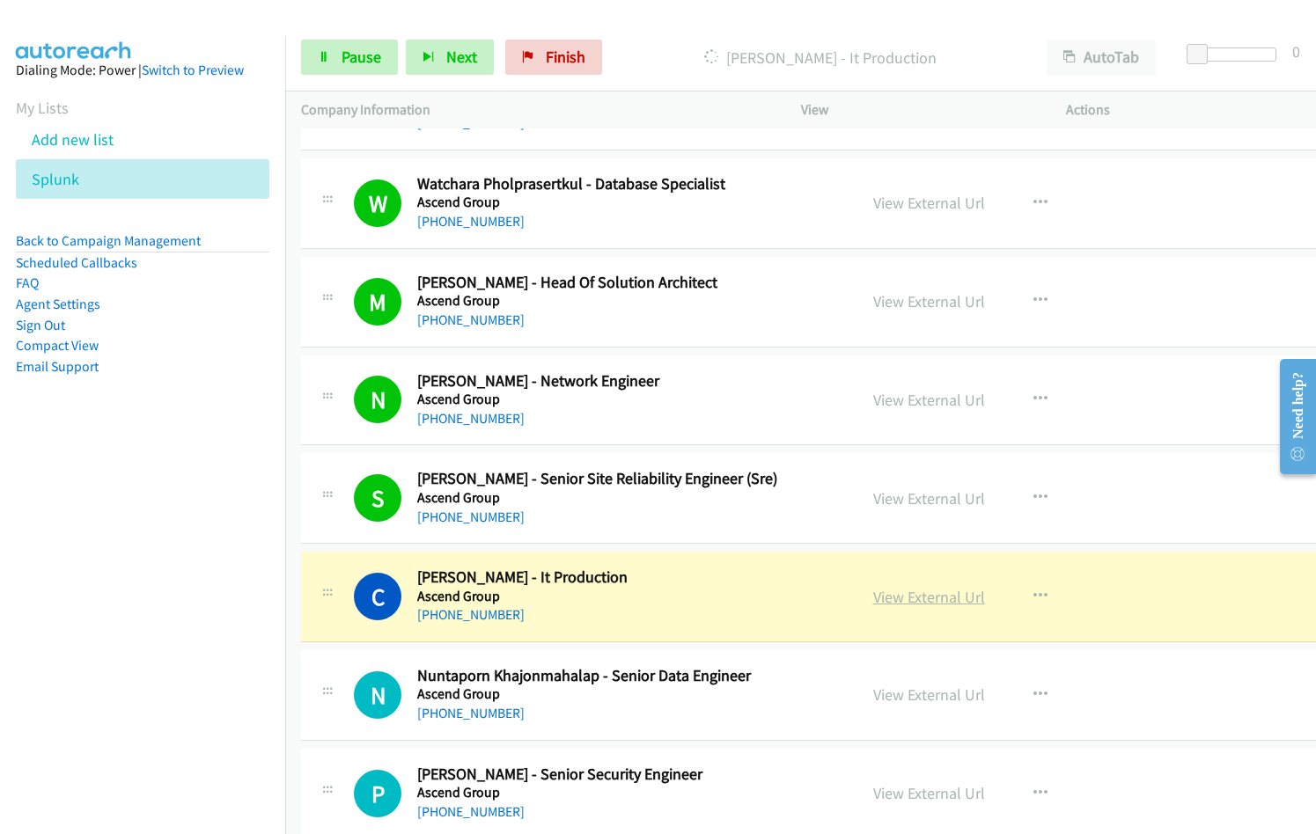
click at [928, 601] on link "View External Url" at bounding box center [929, 597] width 112 height 20
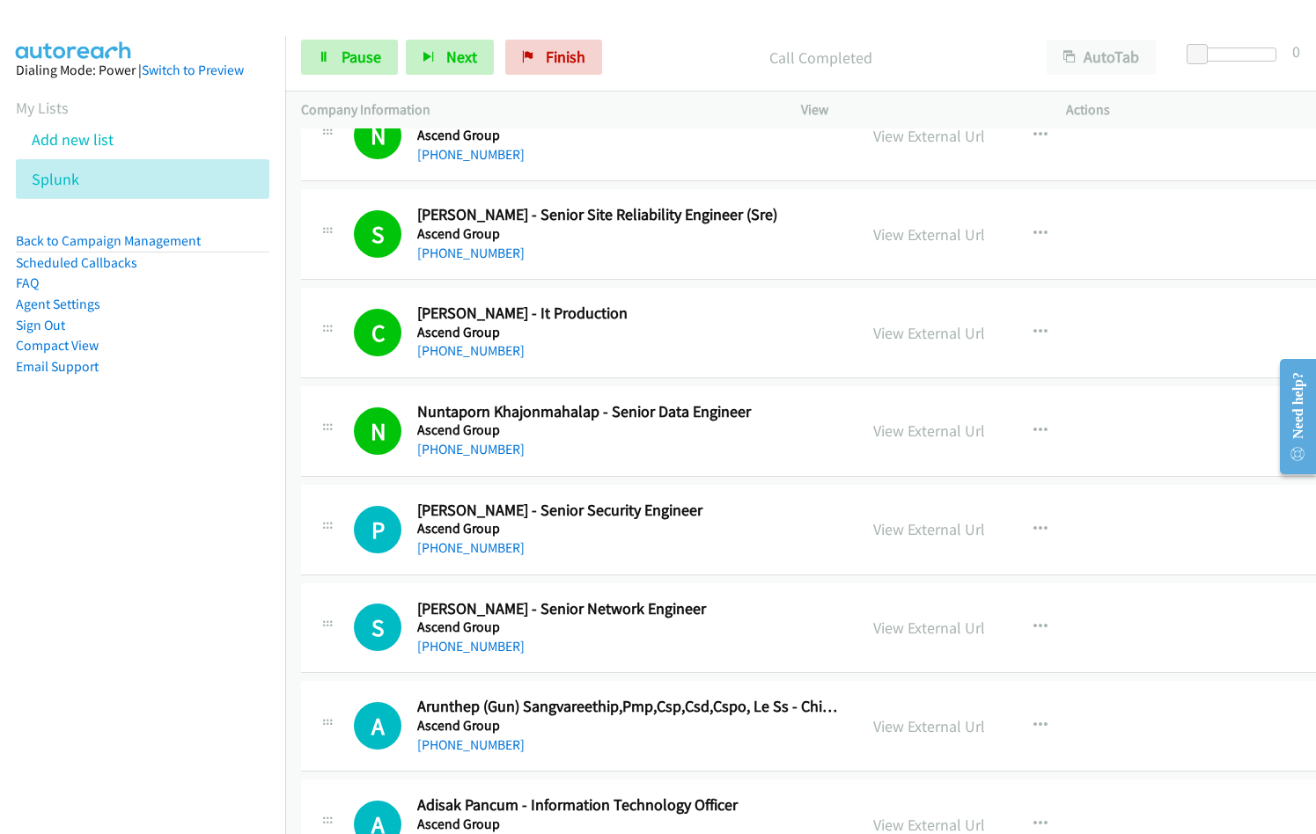
drag, startPoint x: 653, startPoint y: 58, endPoint x: 811, endPoint y: 29, distance: 160.2
click at [664, 55] on p "Call Completed" at bounding box center [820, 58] width 389 height 24
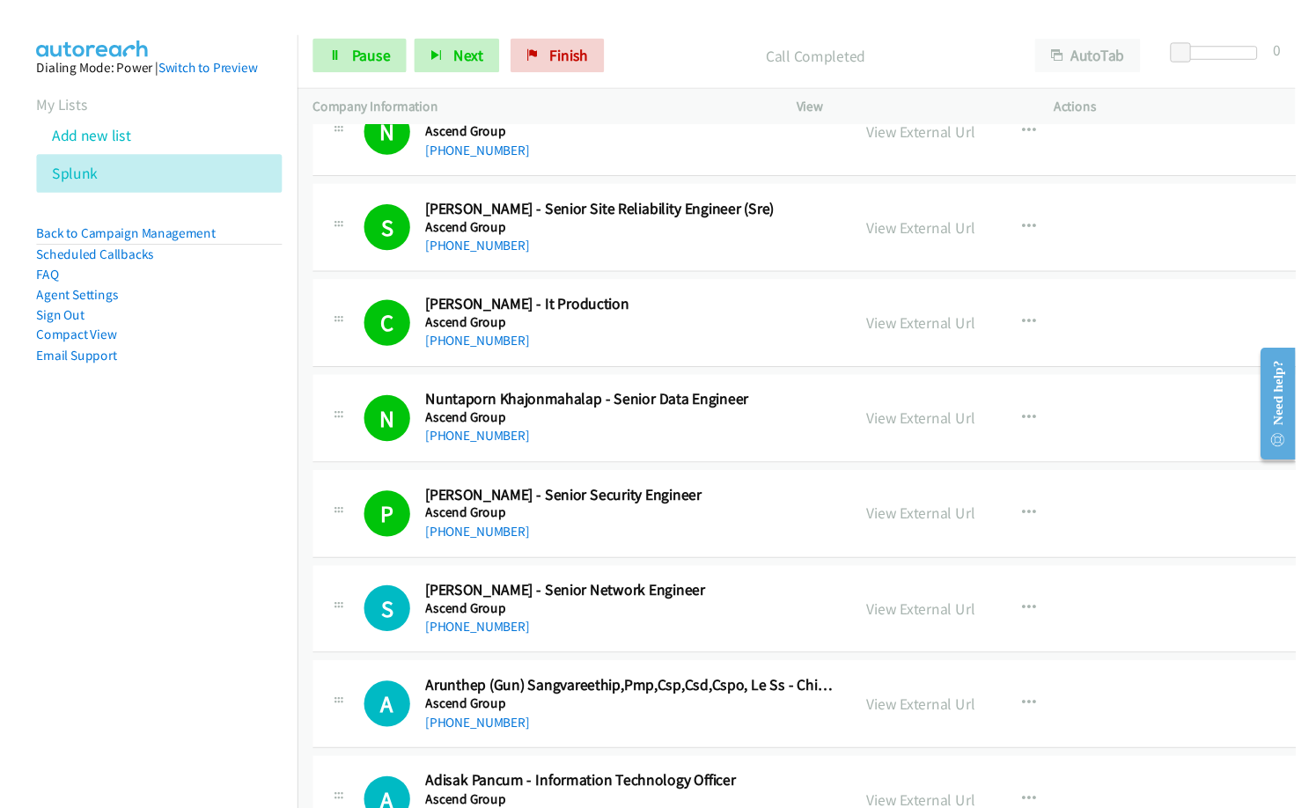
scroll to position [1760, 0]
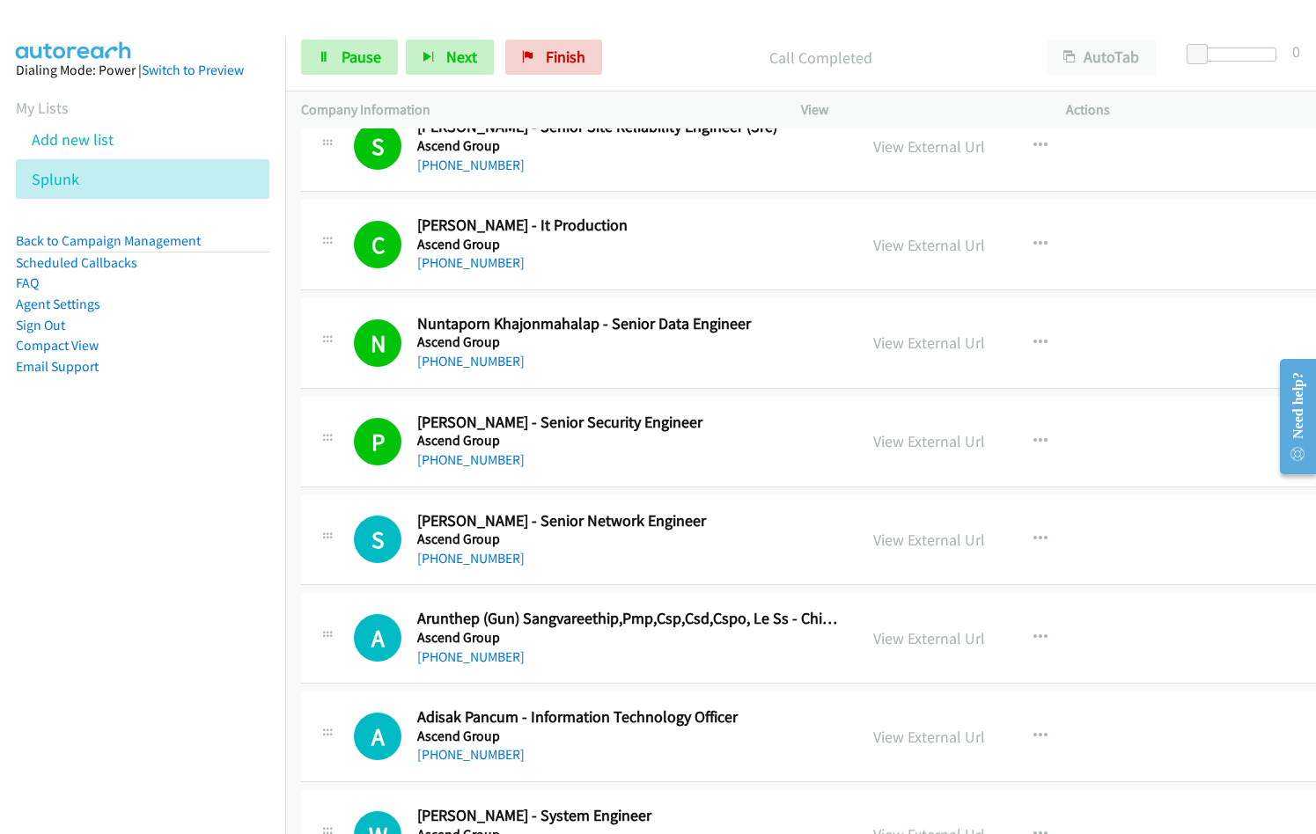
click at [608, 466] on div "[PHONE_NUMBER]" at bounding box center [629, 460] width 424 height 21
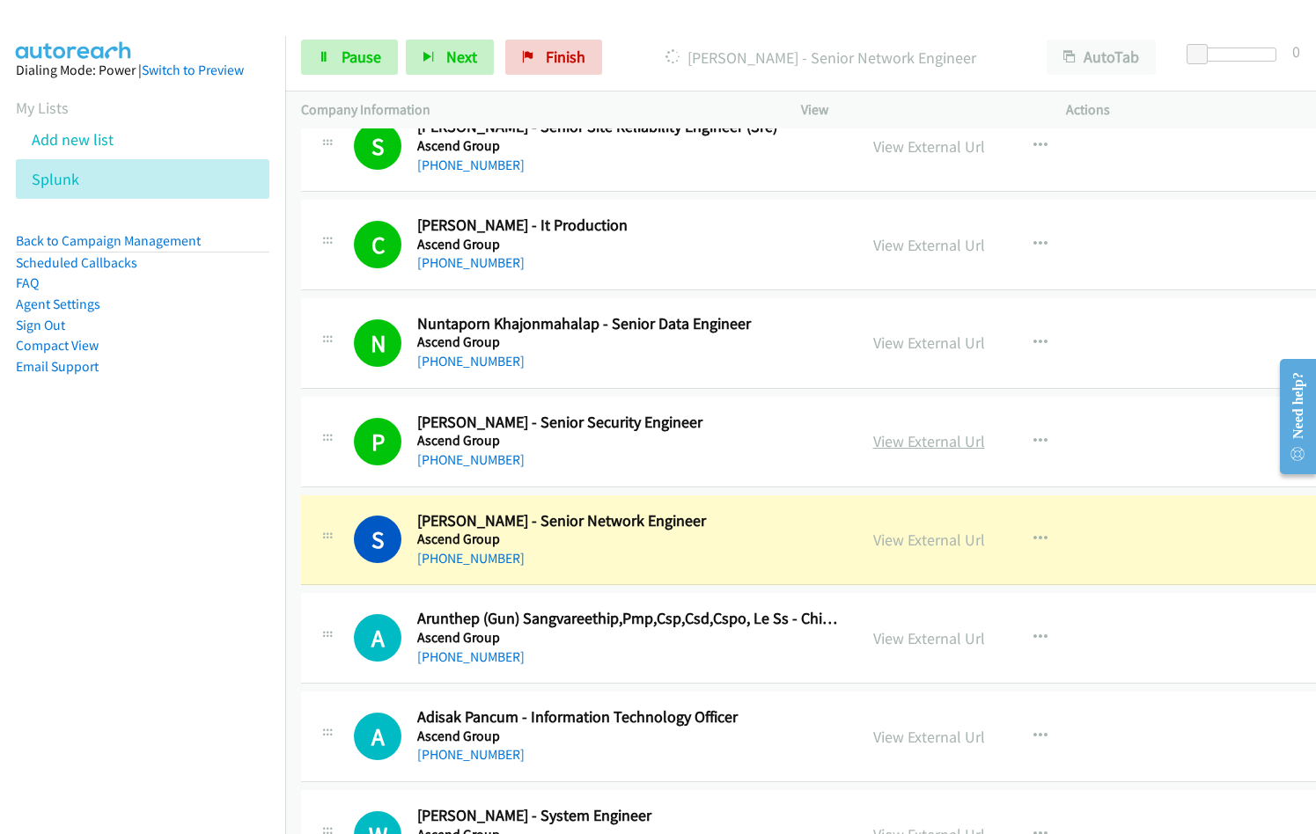
click at [947, 442] on link "View External Url" at bounding box center [929, 441] width 112 height 20
click at [930, 340] on link "View External Url" at bounding box center [929, 343] width 112 height 20
click at [907, 540] on link "View External Url" at bounding box center [929, 540] width 112 height 20
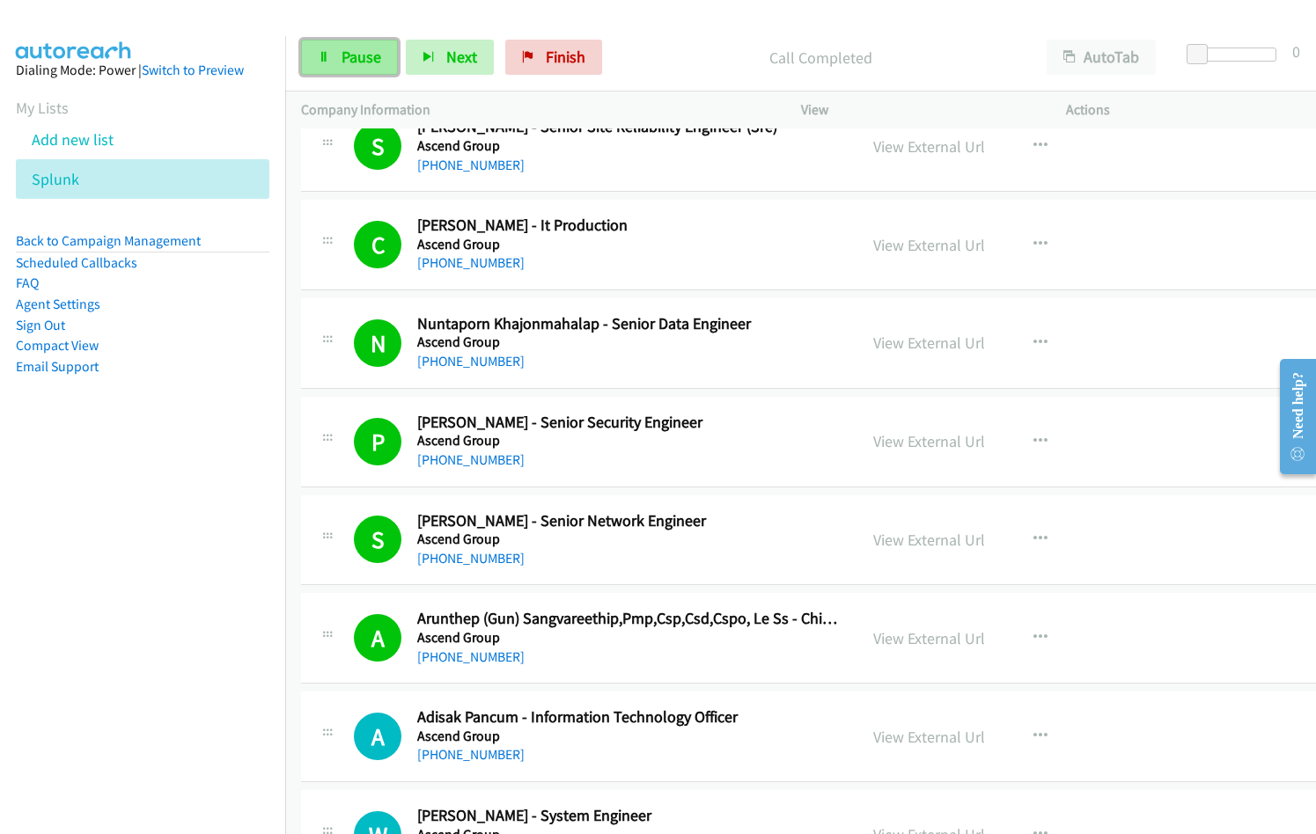
click at [341, 73] on link "Pause" at bounding box center [349, 57] width 97 height 35
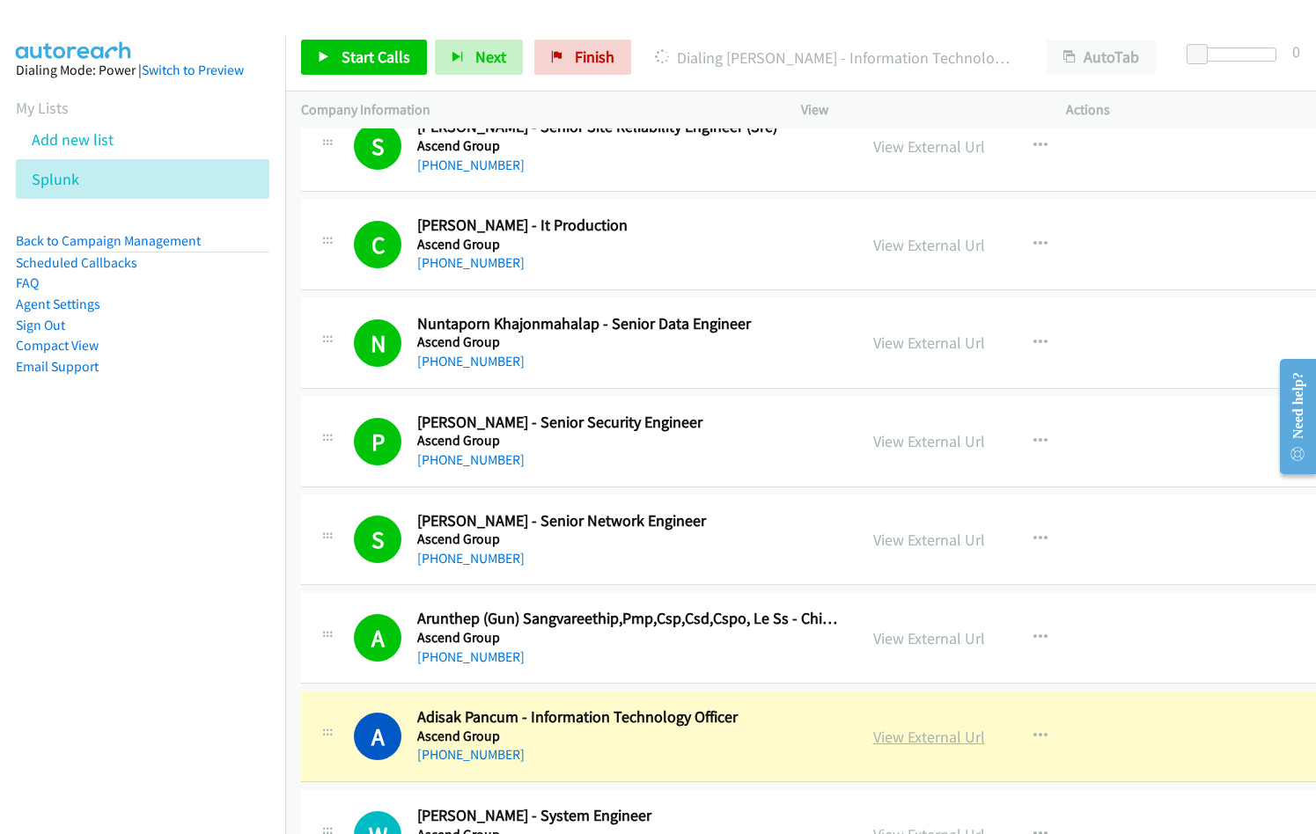
click at [928, 734] on link "View External Url" at bounding box center [929, 737] width 112 height 20
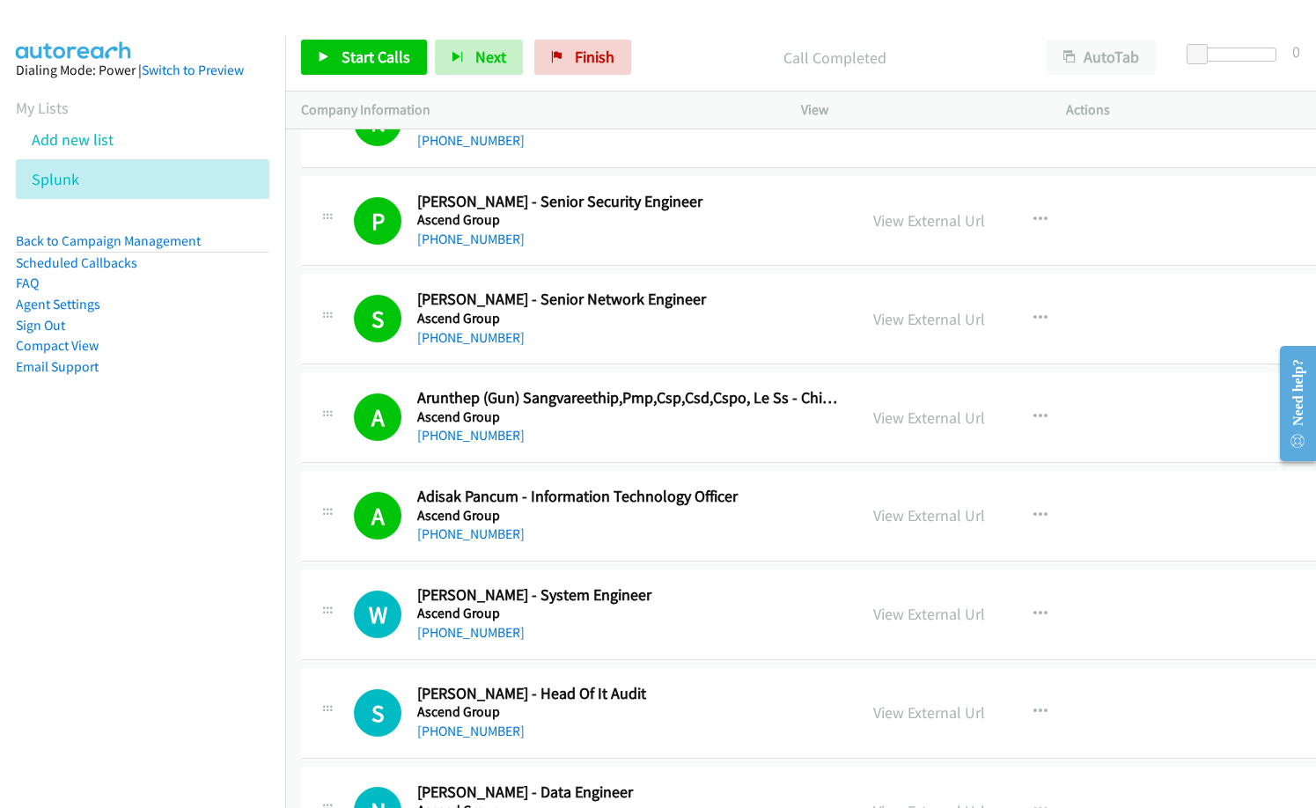
scroll to position [2024, 0]
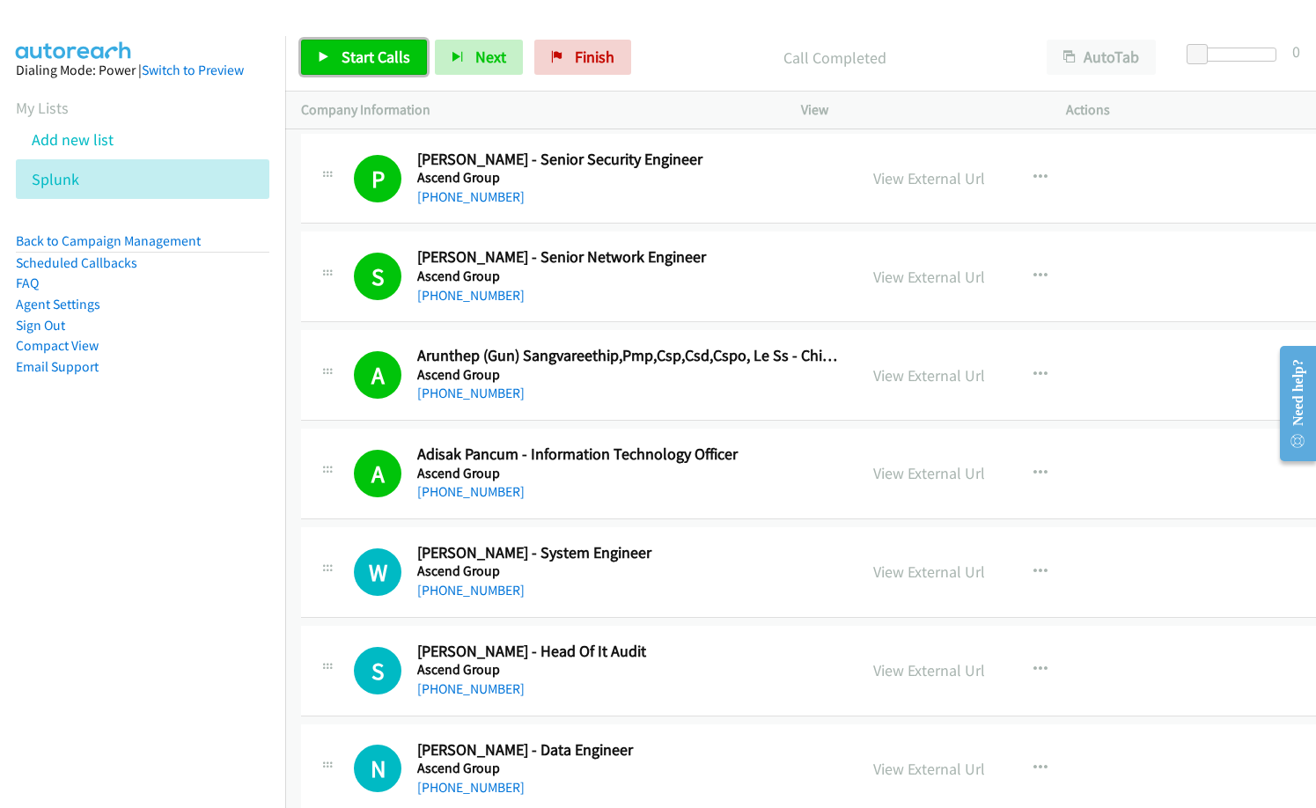
click at [378, 58] on span "Start Calls" at bounding box center [375, 57] width 69 height 20
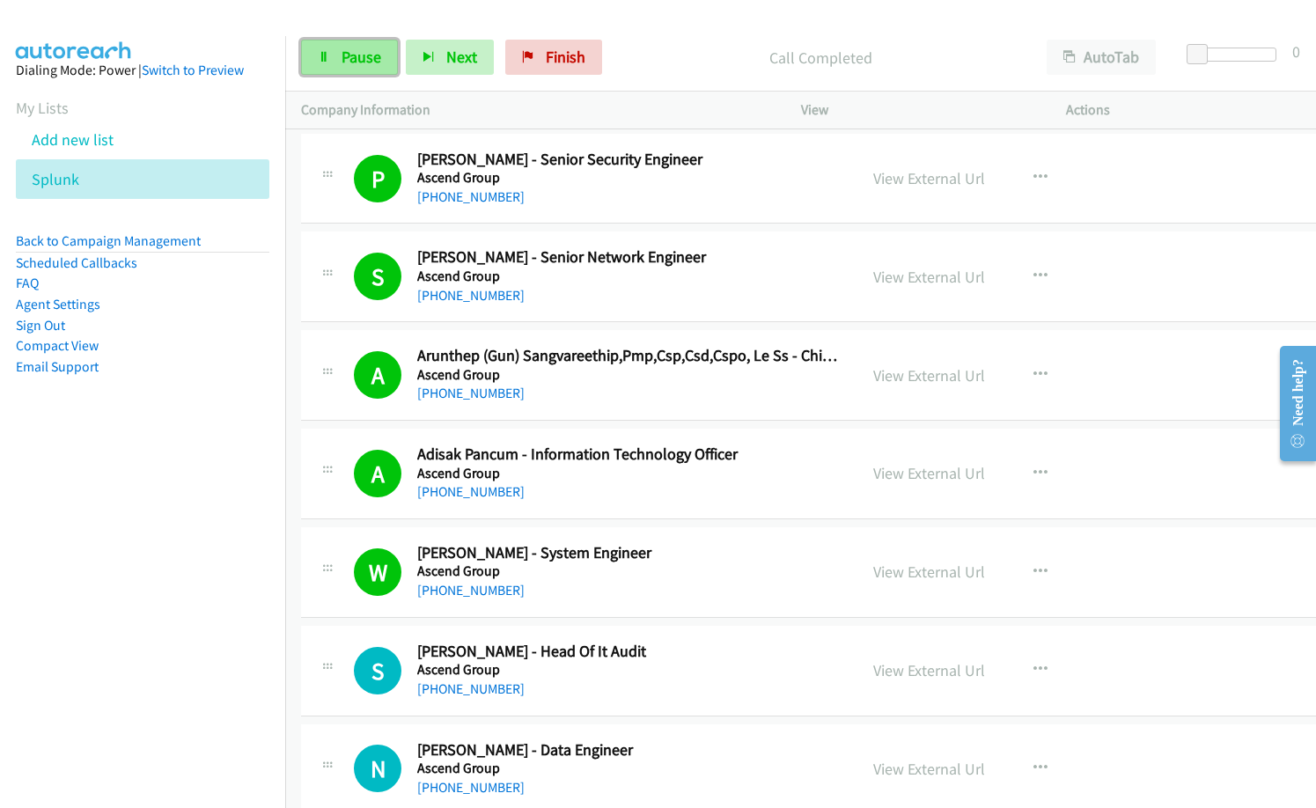
click at [354, 60] on span "Pause" at bounding box center [361, 57] width 40 height 20
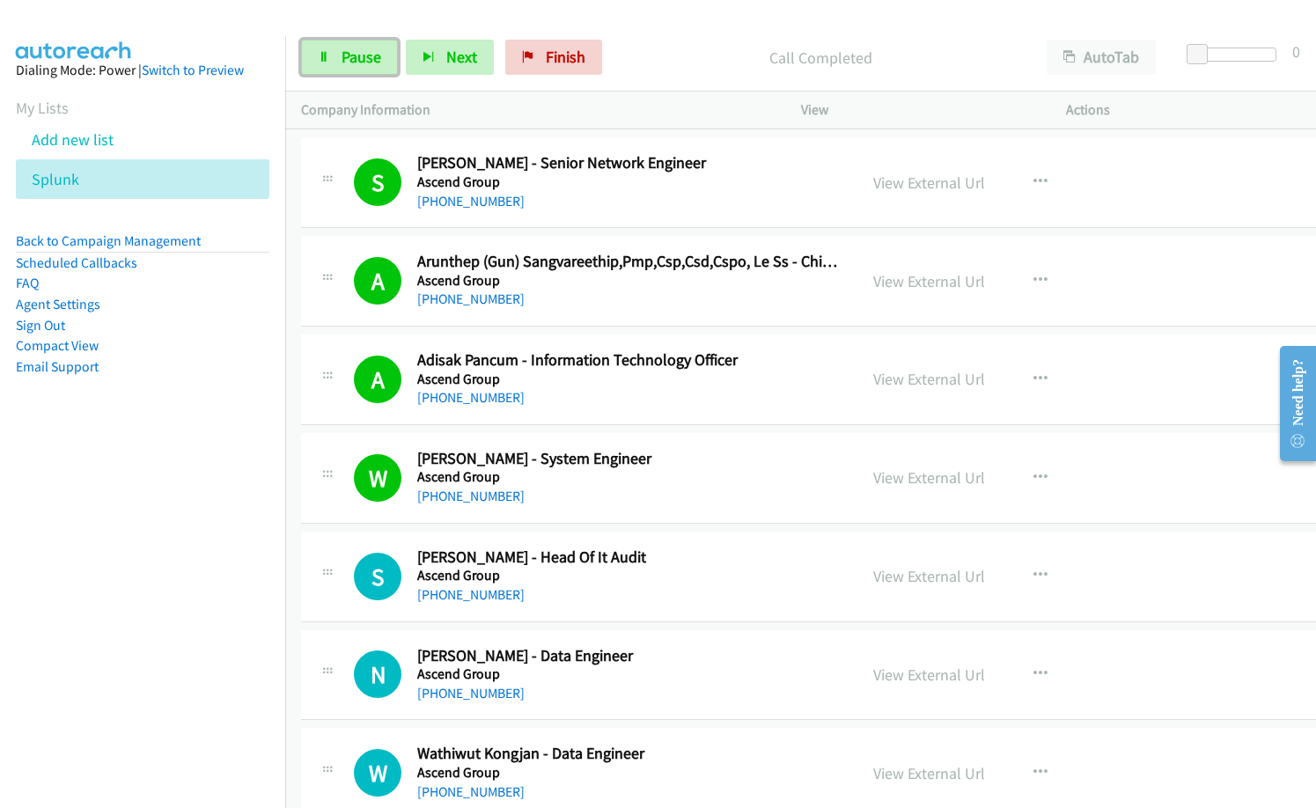
scroll to position [2288, 0]
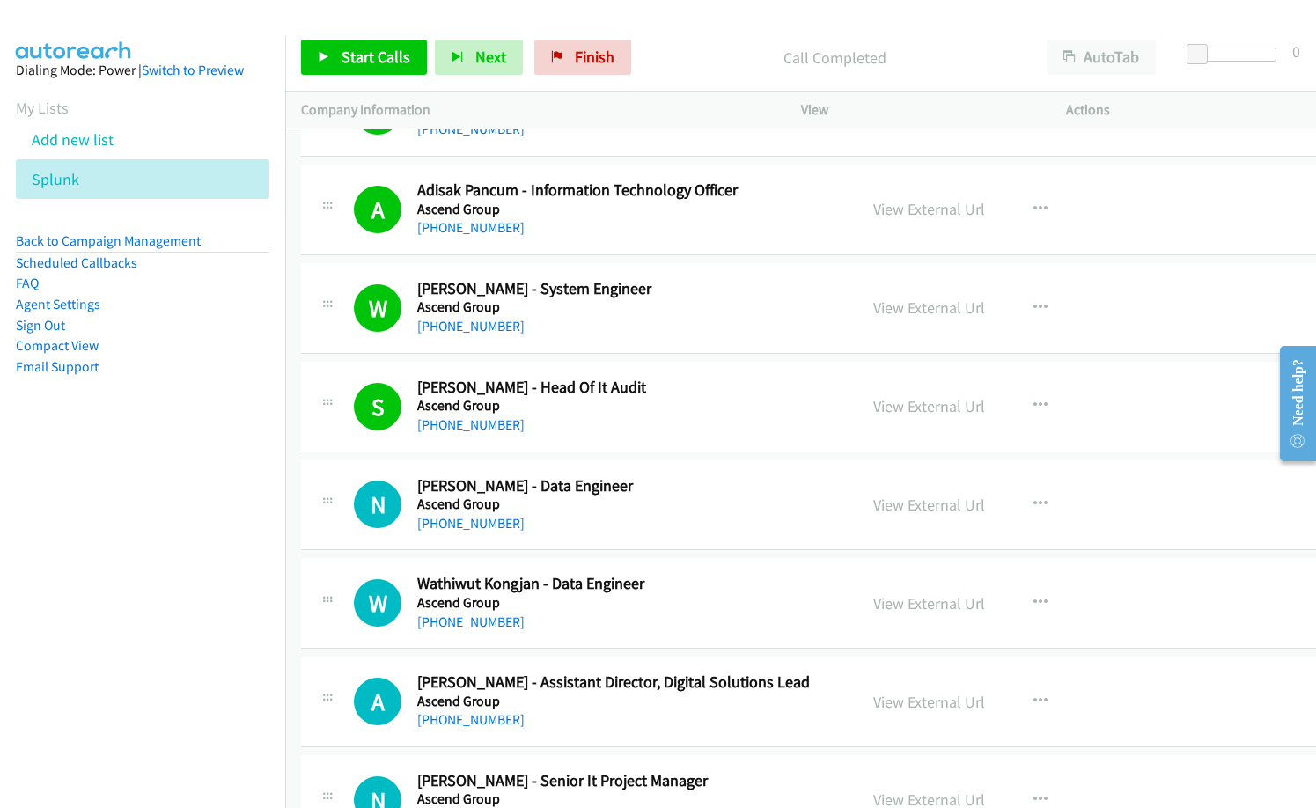
drag, startPoint x: 675, startPoint y: 47, endPoint x: 787, endPoint y: 1, distance: 120.8
click at [676, 47] on p "Call Completed" at bounding box center [835, 58] width 360 height 24
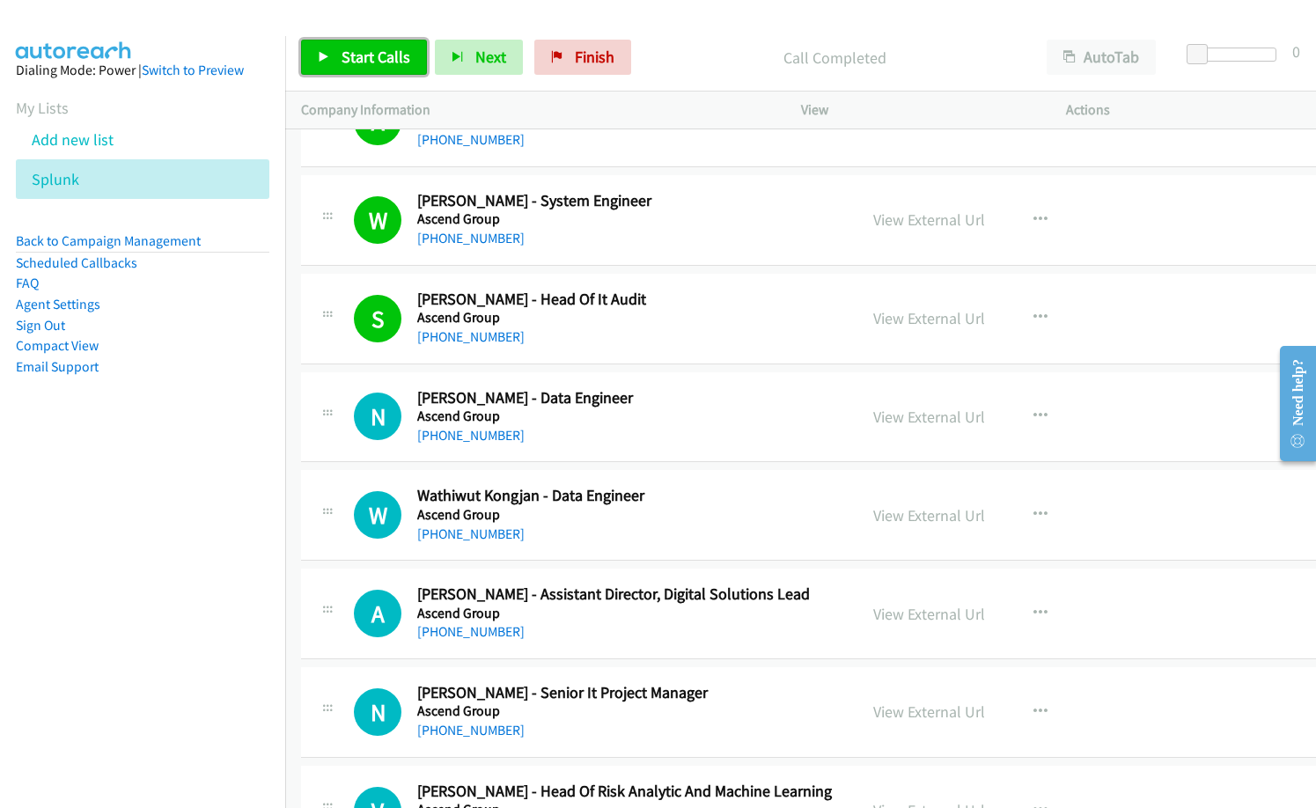
click at [378, 55] on span "Start Calls" at bounding box center [375, 57] width 69 height 20
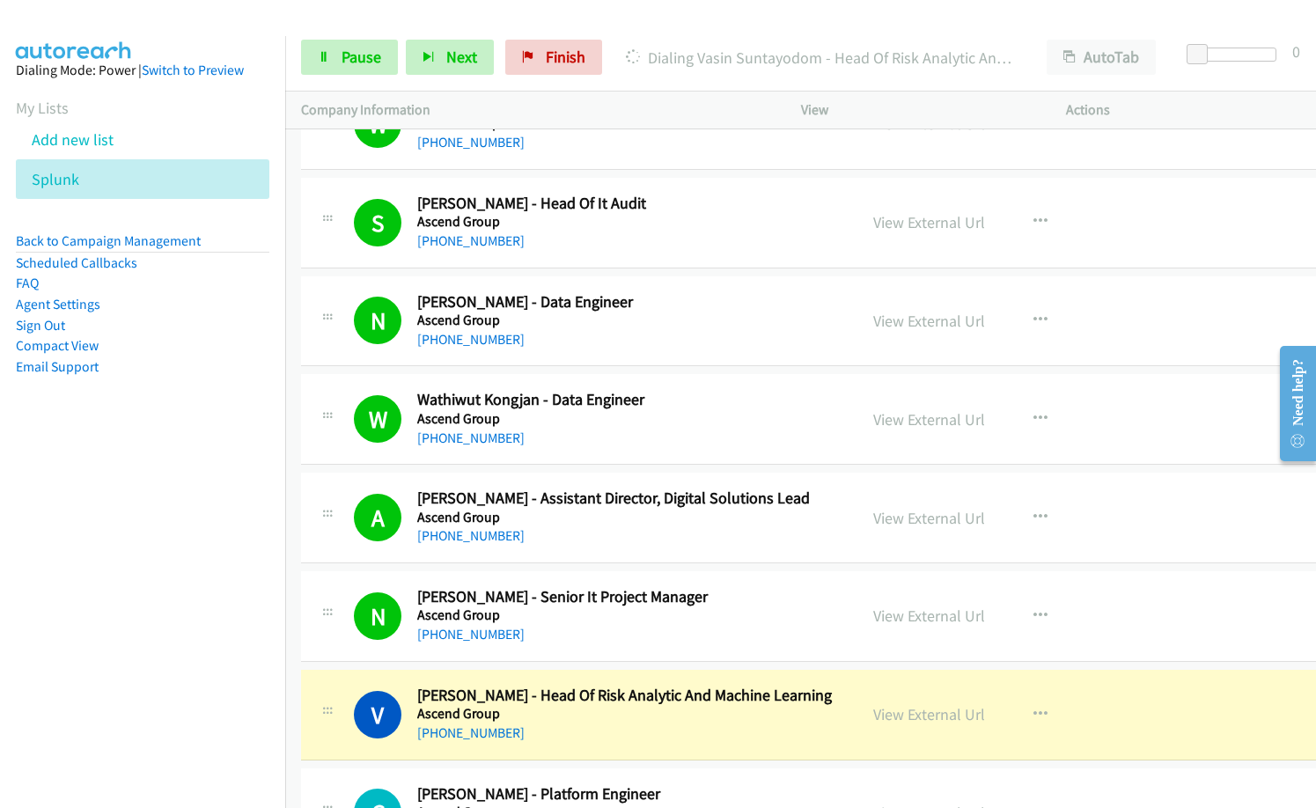
scroll to position [2728, 0]
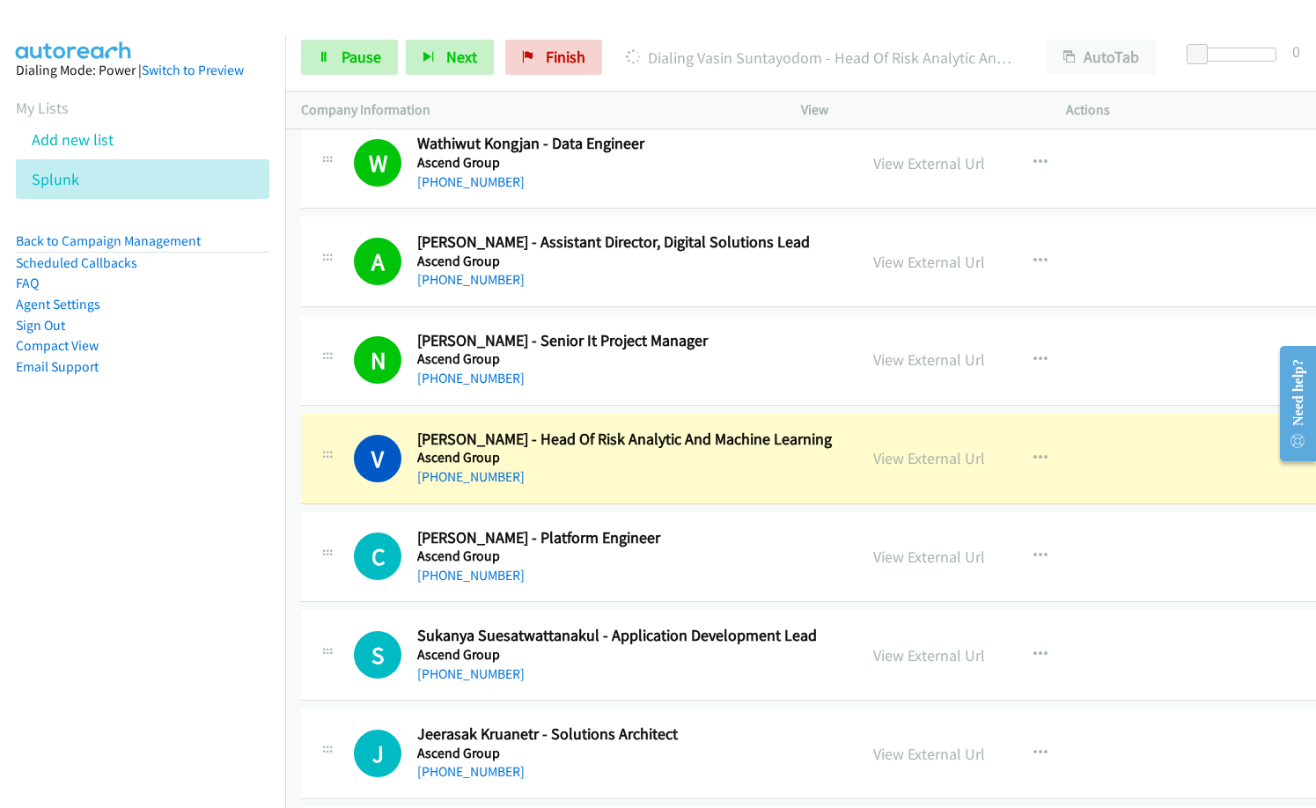
click at [149, 646] on nav "Dialing Mode: Power | Switch to Preview My Lists Add new list Splunk Back to Ca…" at bounding box center [143, 440] width 286 height 808
click at [945, 457] on link "View External Url" at bounding box center [929, 458] width 112 height 20
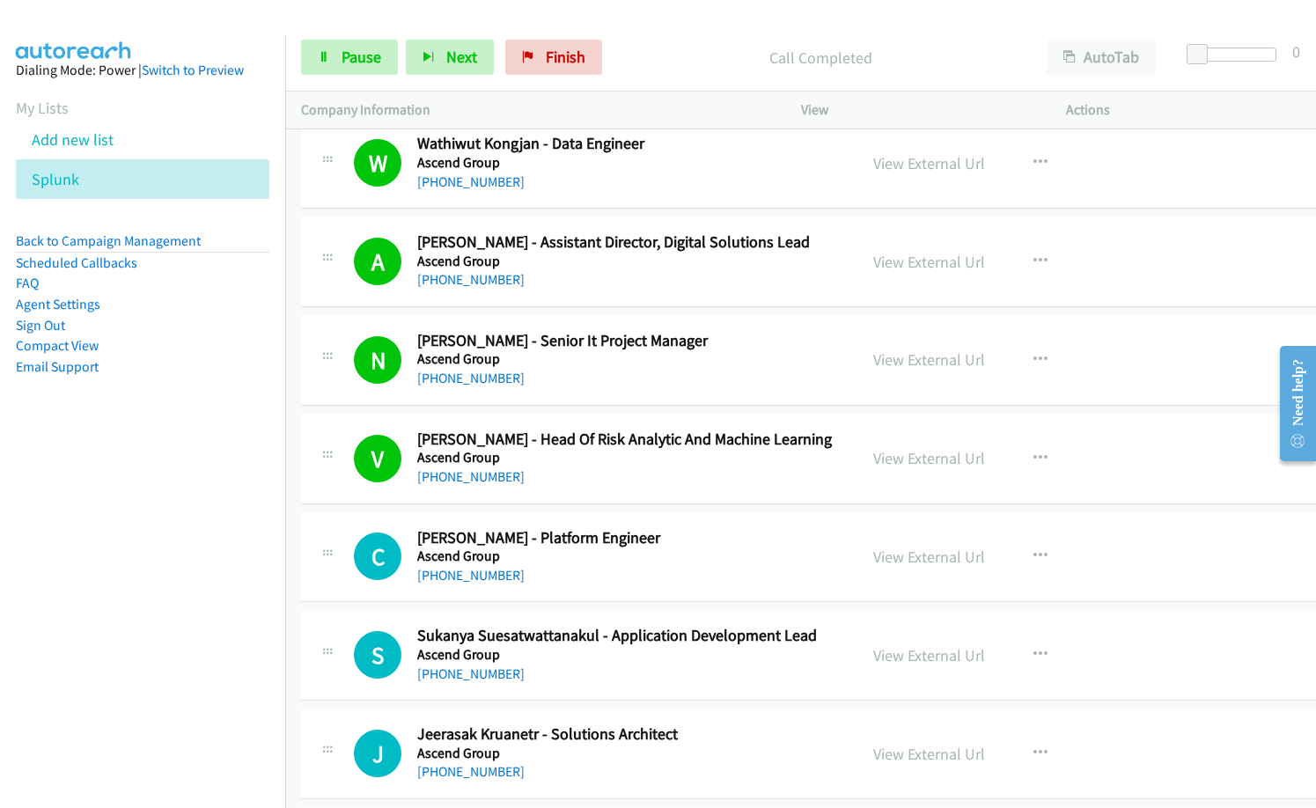
scroll to position [2904, 0]
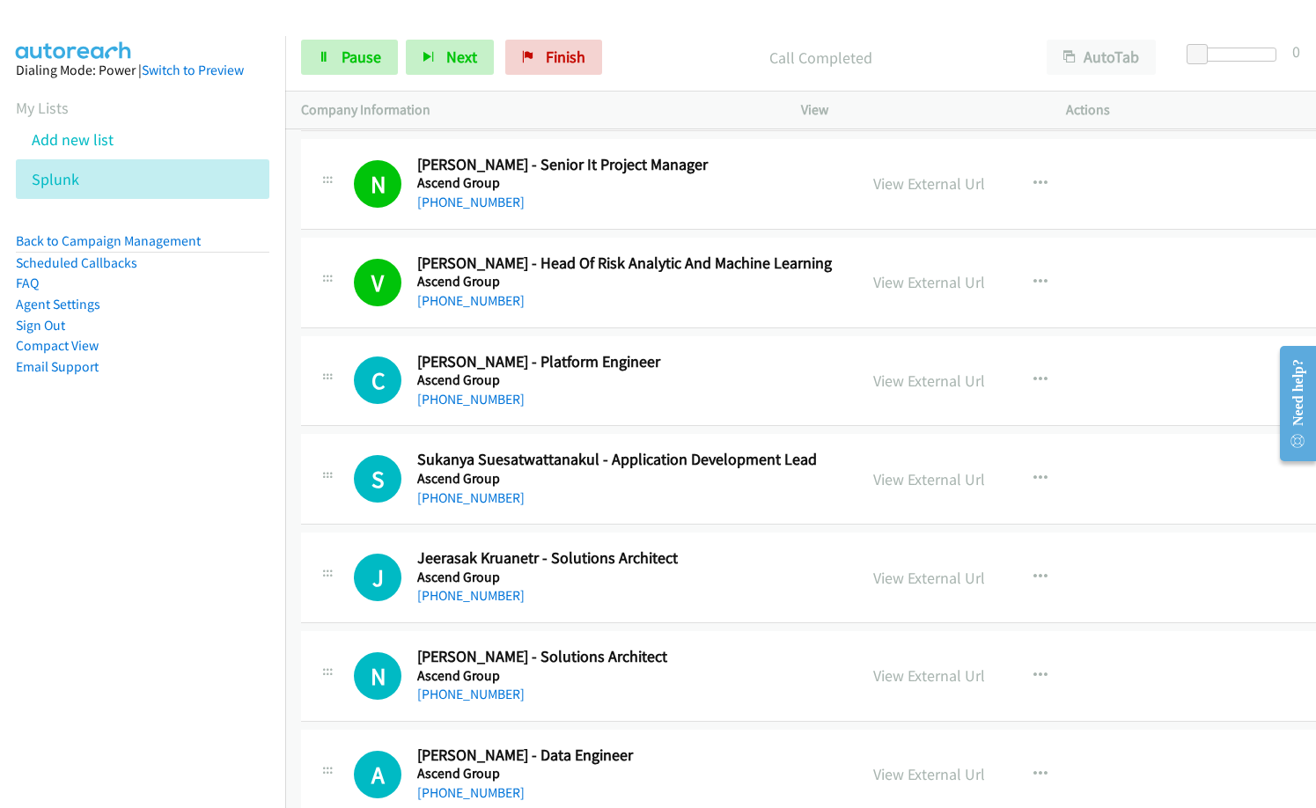
drag, startPoint x: 664, startPoint y: 62, endPoint x: 869, endPoint y: 1, distance: 214.1
click at [664, 62] on p "Call Completed" at bounding box center [820, 58] width 389 height 24
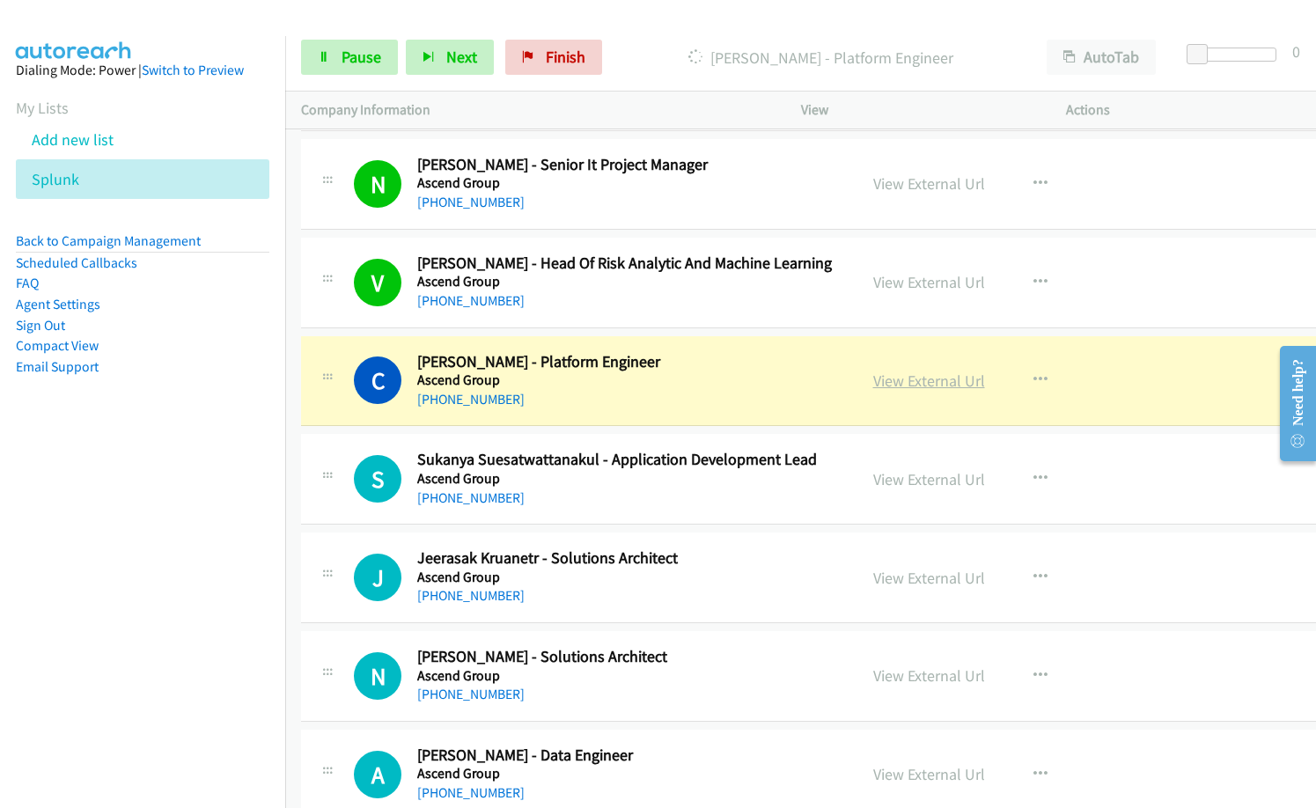
click at [916, 381] on link "View External Url" at bounding box center [929, 380] width 112 height 20
click at [356, 60] on span "Pause" at bounding box center [361, 57] width 40 height 20
click at [682, 54] on p "Paused" at bounding box center [835, 58] width 360 height 24
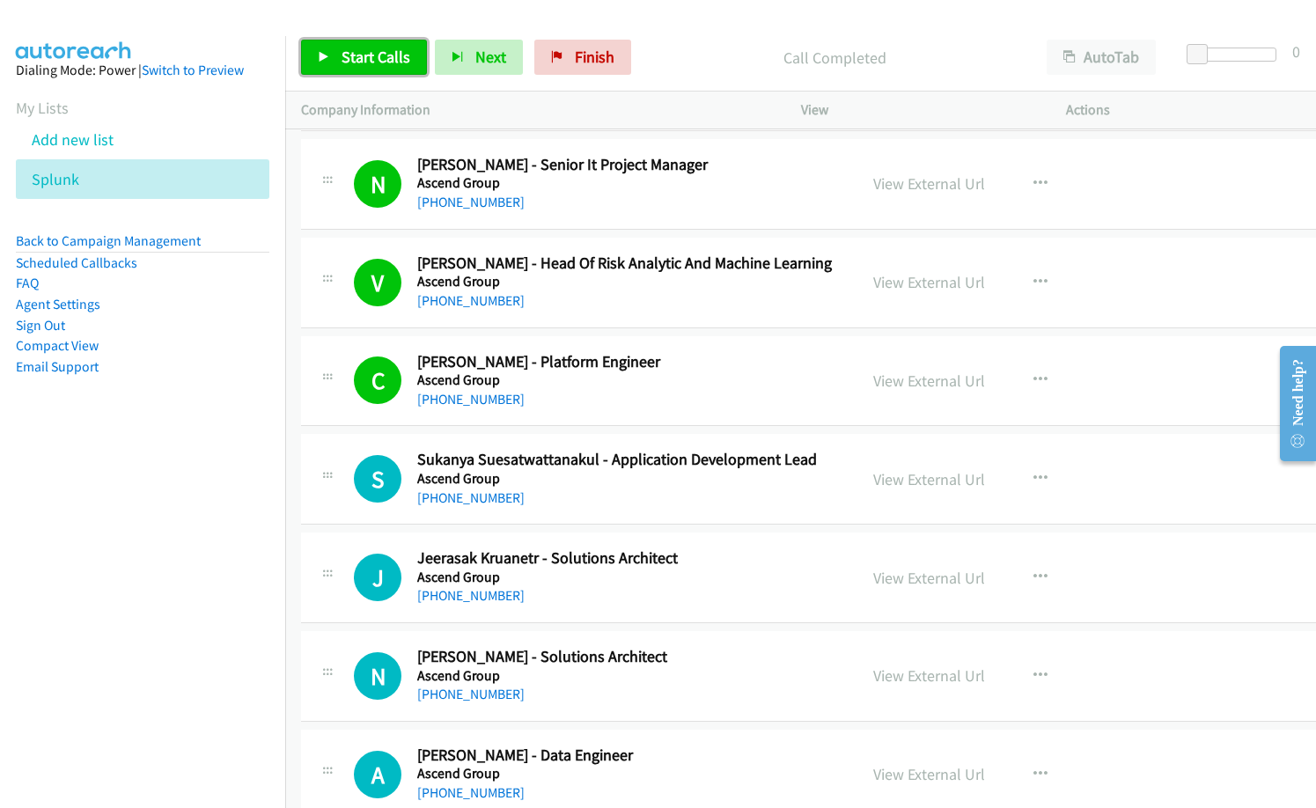
click at [379, 50] on span "Start Calls" at bounding box center [375, 57] width 69 height 20
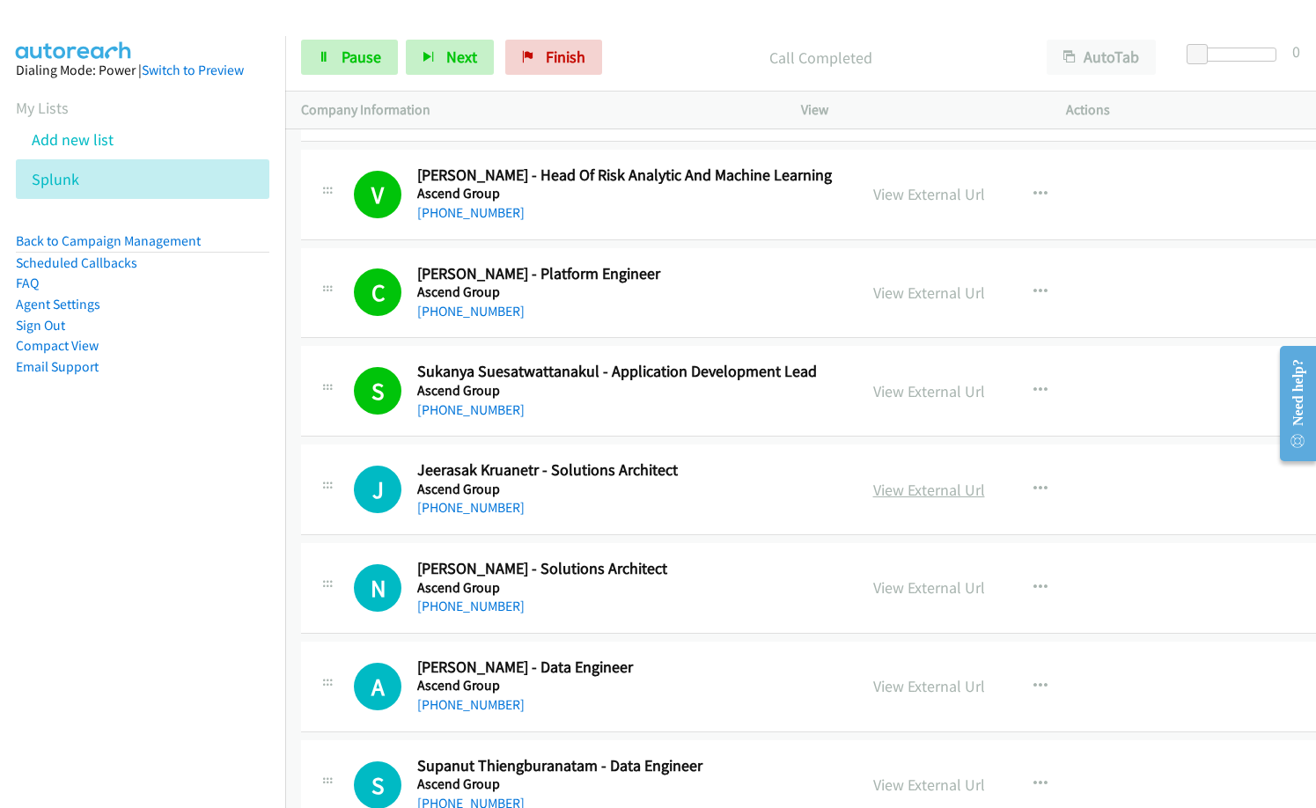
scroll to position [3080, 0]
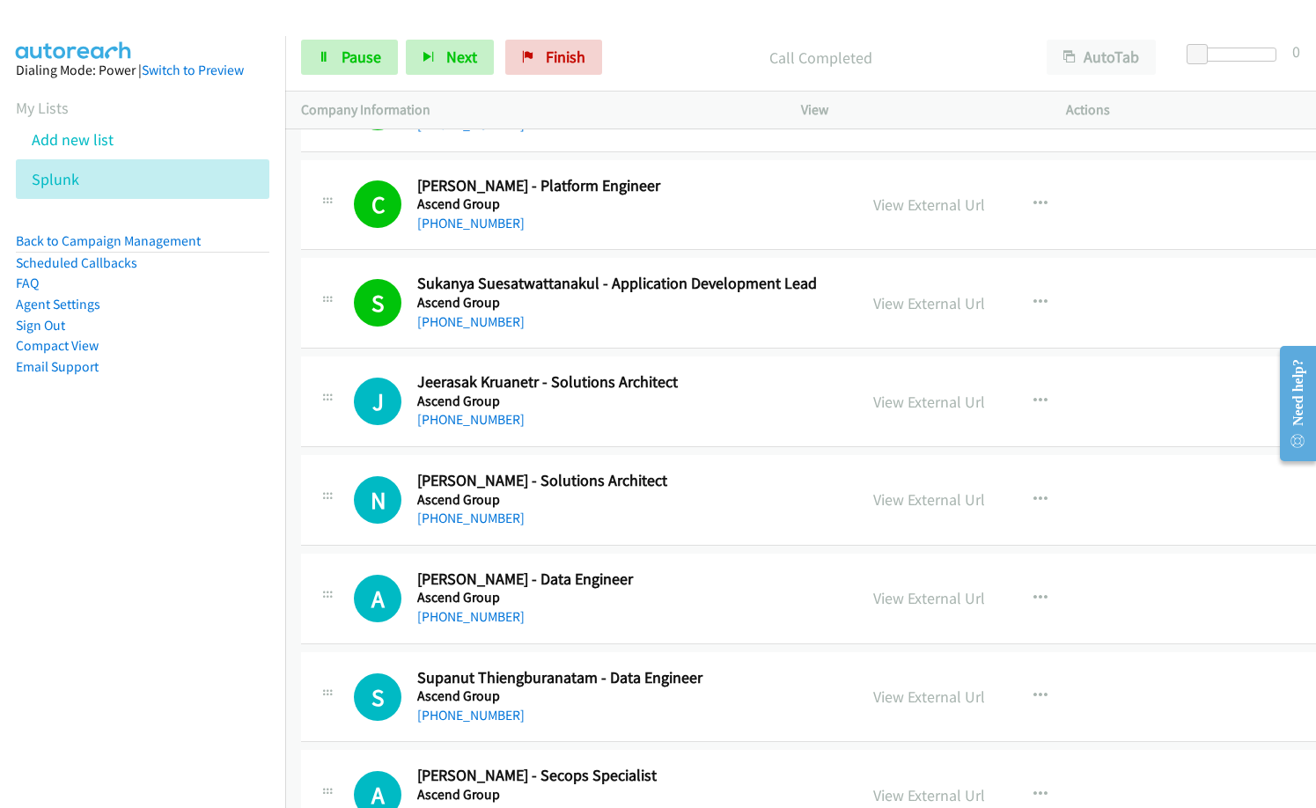
click at [678, 487] on h2 "[PERSON_NAME] - Solutions Architect" at bounding box center [629, 481] width 424 height 20
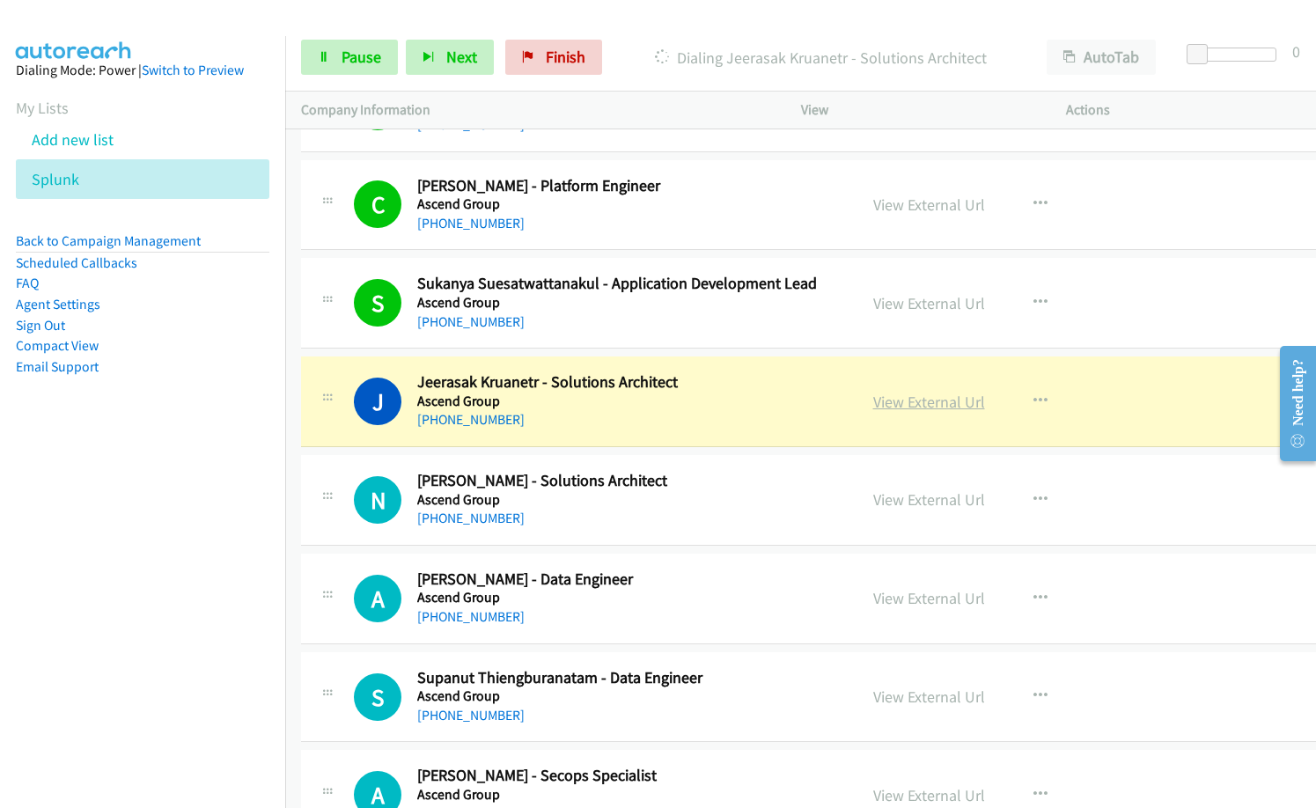
click at [893, 403] on link "View External Url" at bounding box center [929, 402] width 112 height 20
click at [934, 397] on link "View External Url" at bounding box center [929, 402] width 112 height 20
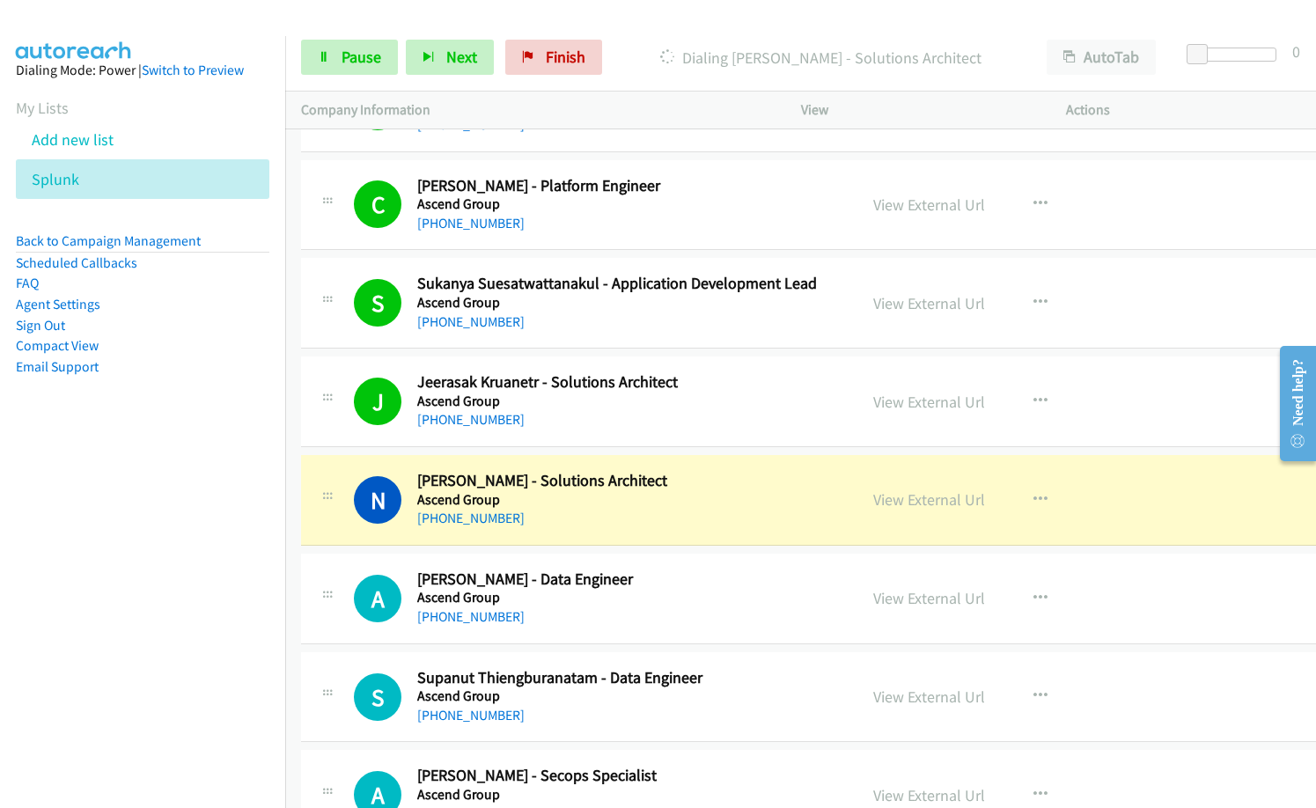
click at [583, 339] on div "S Callback Scheduled Sukanya Suesatwattanakul - Application Development Lead As…" at bounding box center [825, 303] width 1048 height 91
click at [881, 499] on link "View External Url" at bounding box center [929, 499] width 112 height 20
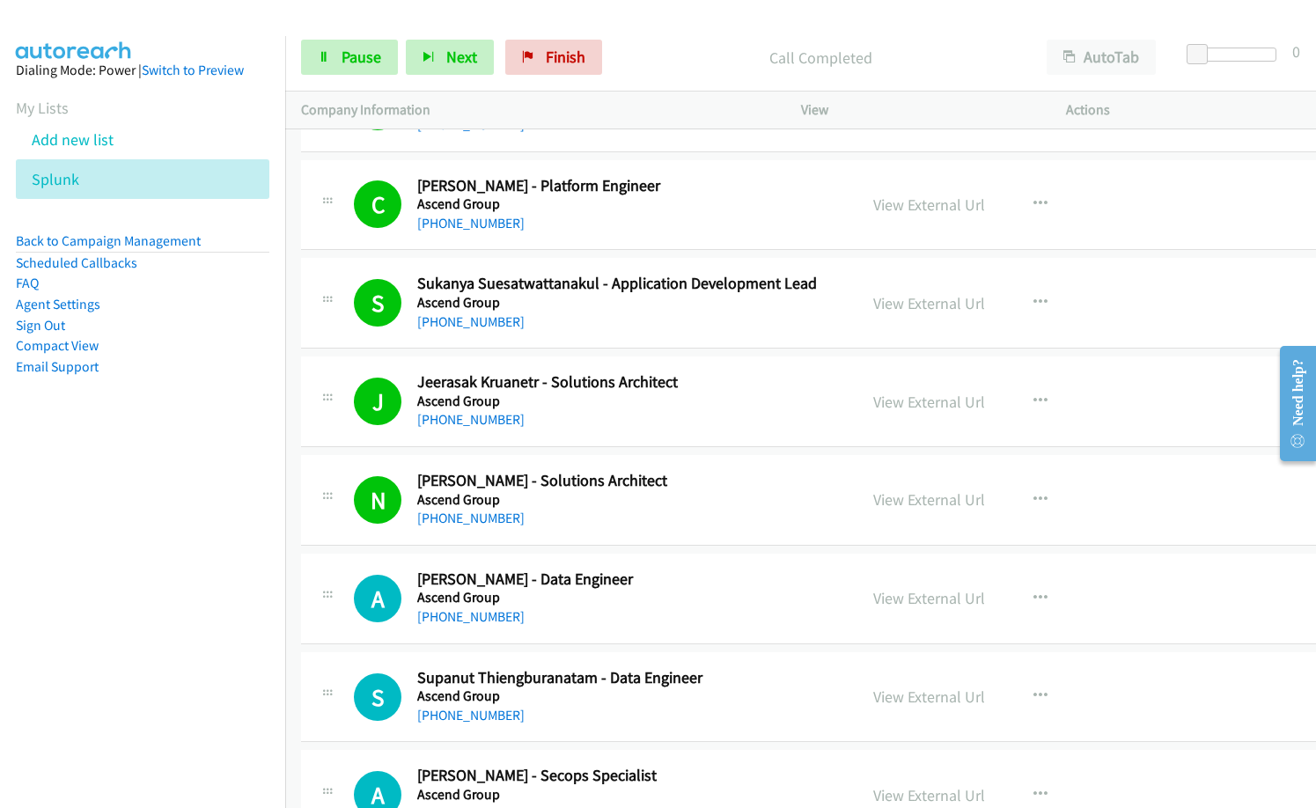
click at [349, 58] on span "Pause" at bounding box center [361, 57] width 40 height 20
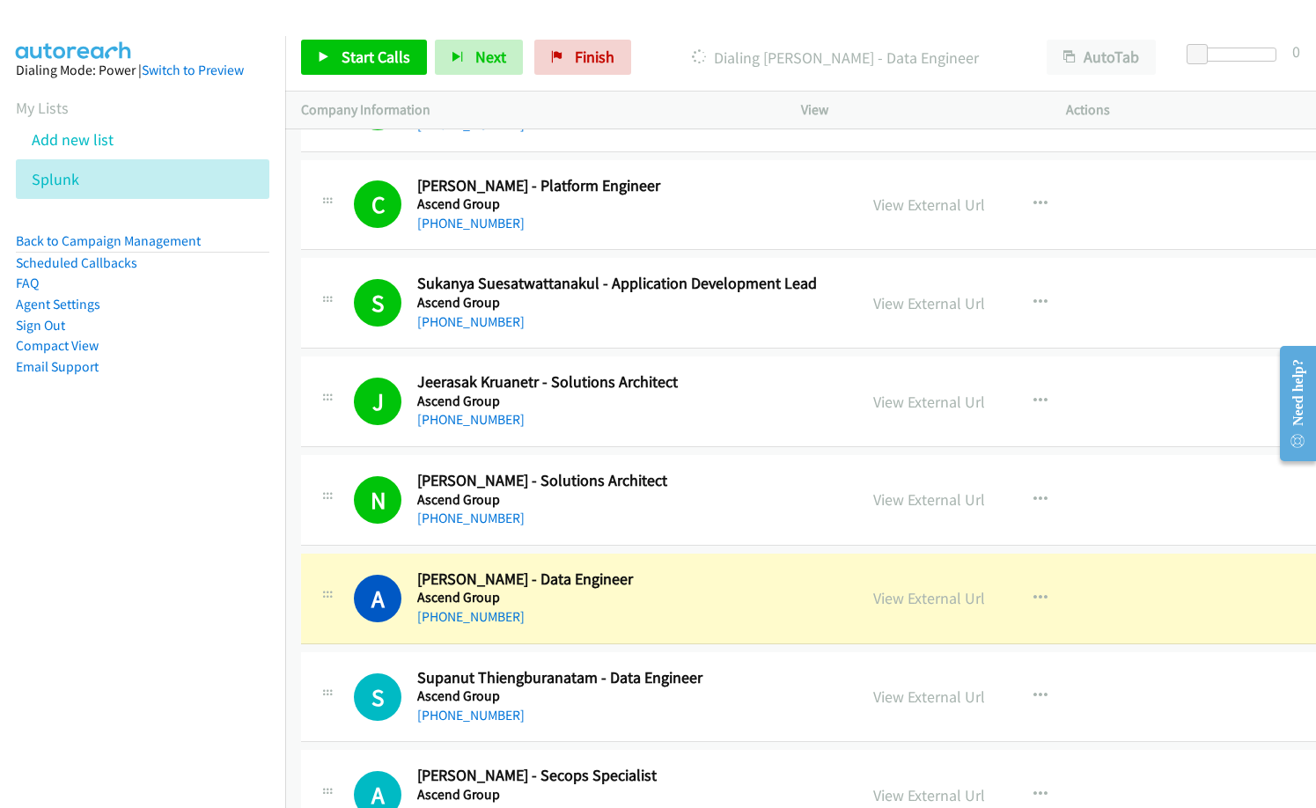
drag, startPoint x: 648, startPoint y: 340, endPoint x: 883, endPoint y: 92, distance: 341.8
click at [648, 340] on div "S Callback Scheduled Sukanya Suesatwattanakul - Application Development Lead As…" at bounding box center [825, 303] width 1048 height 91
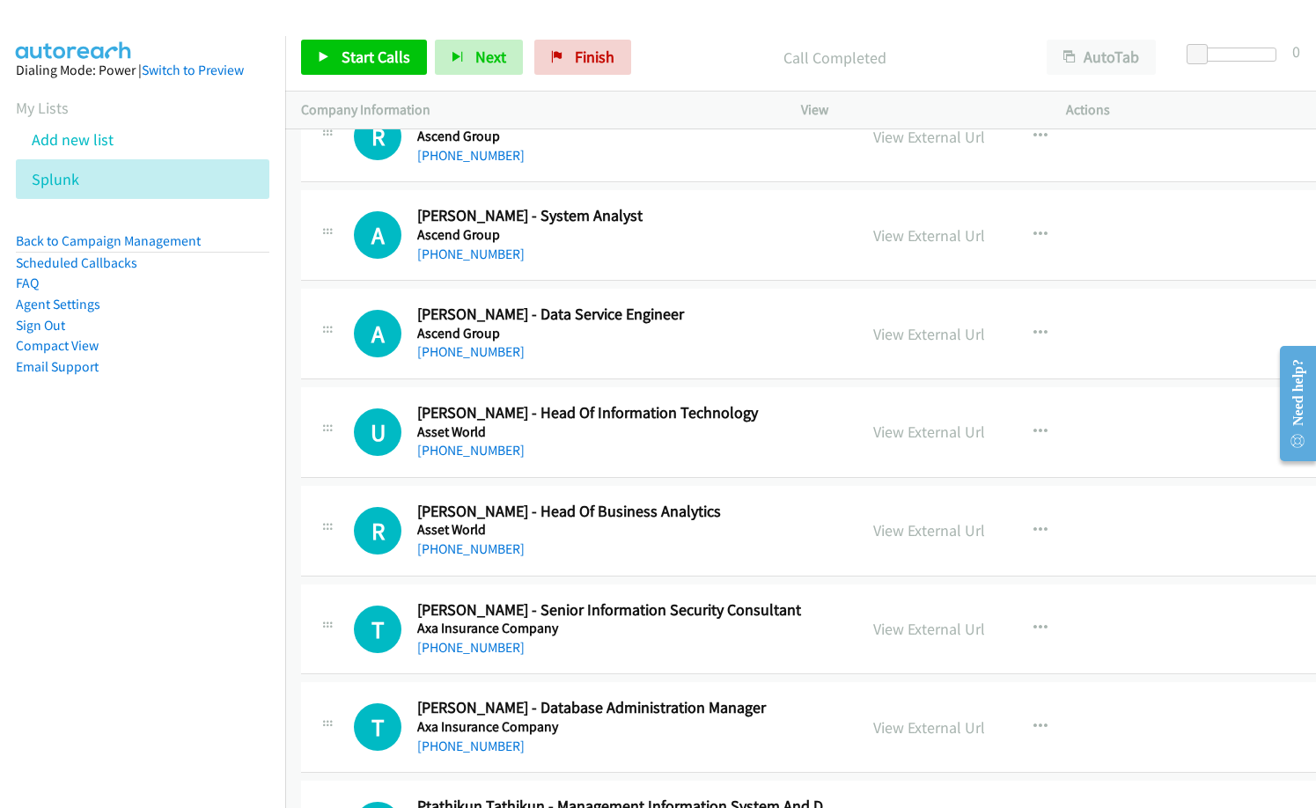
scroll to position [4752, 0]
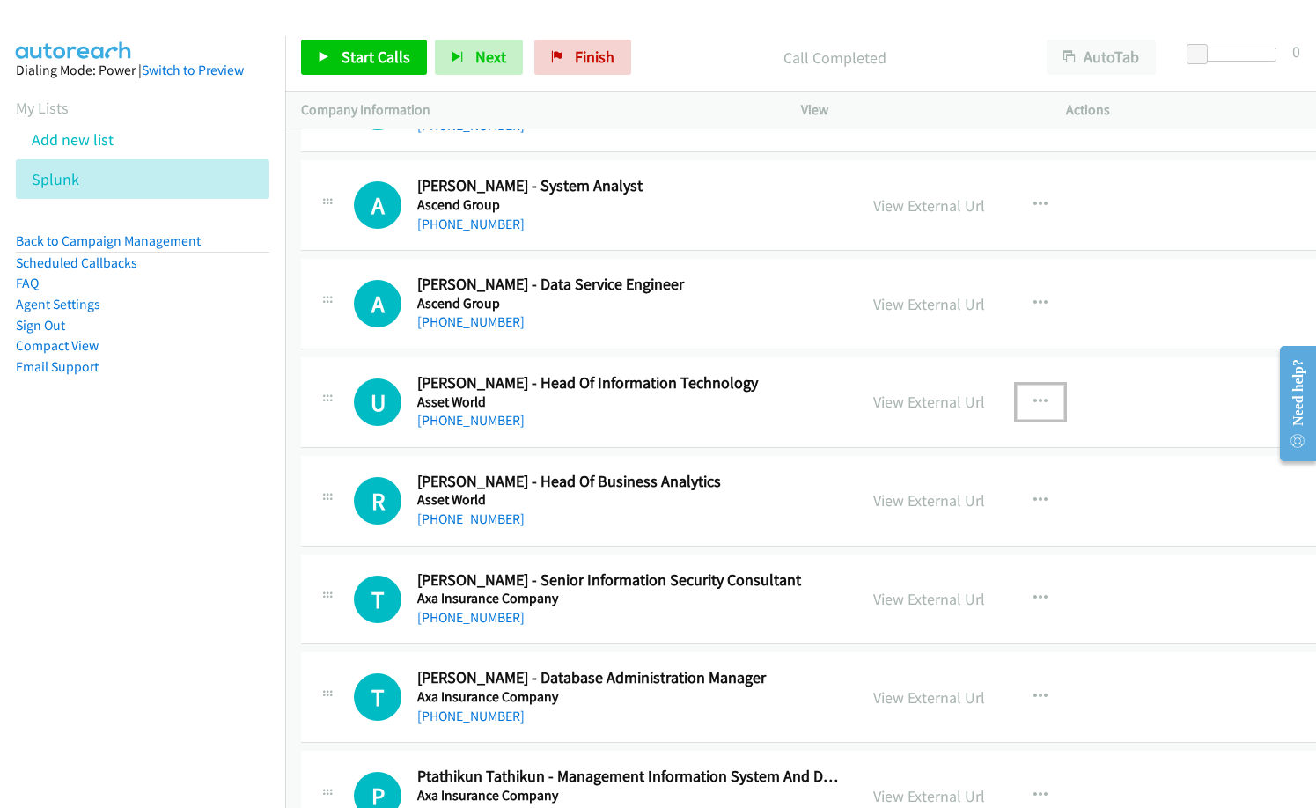
click at [1033, 397] on icon "button" at bounding box center [1040, 402] width 14 height 14
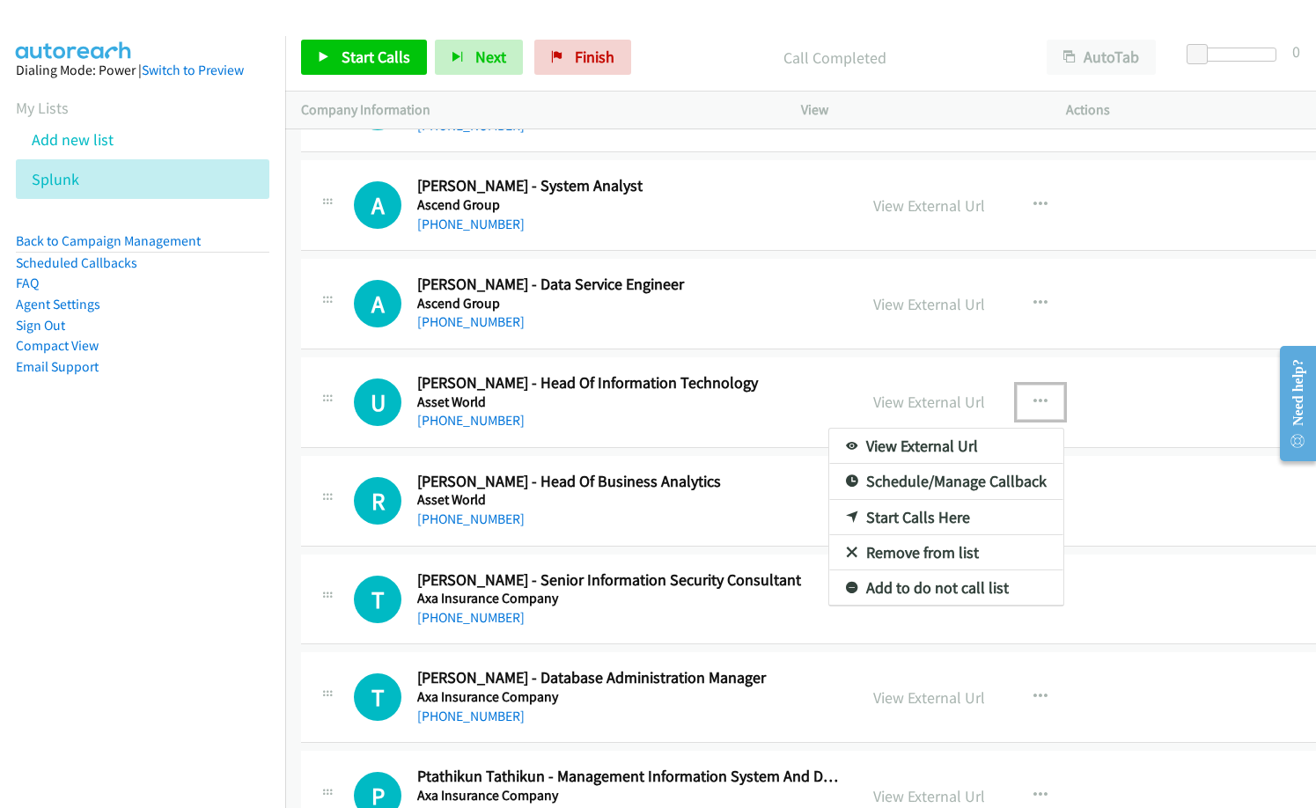
click at [892, 515] on link "Start Calls Here" at bounding box center [946, 517] width 234 height 35
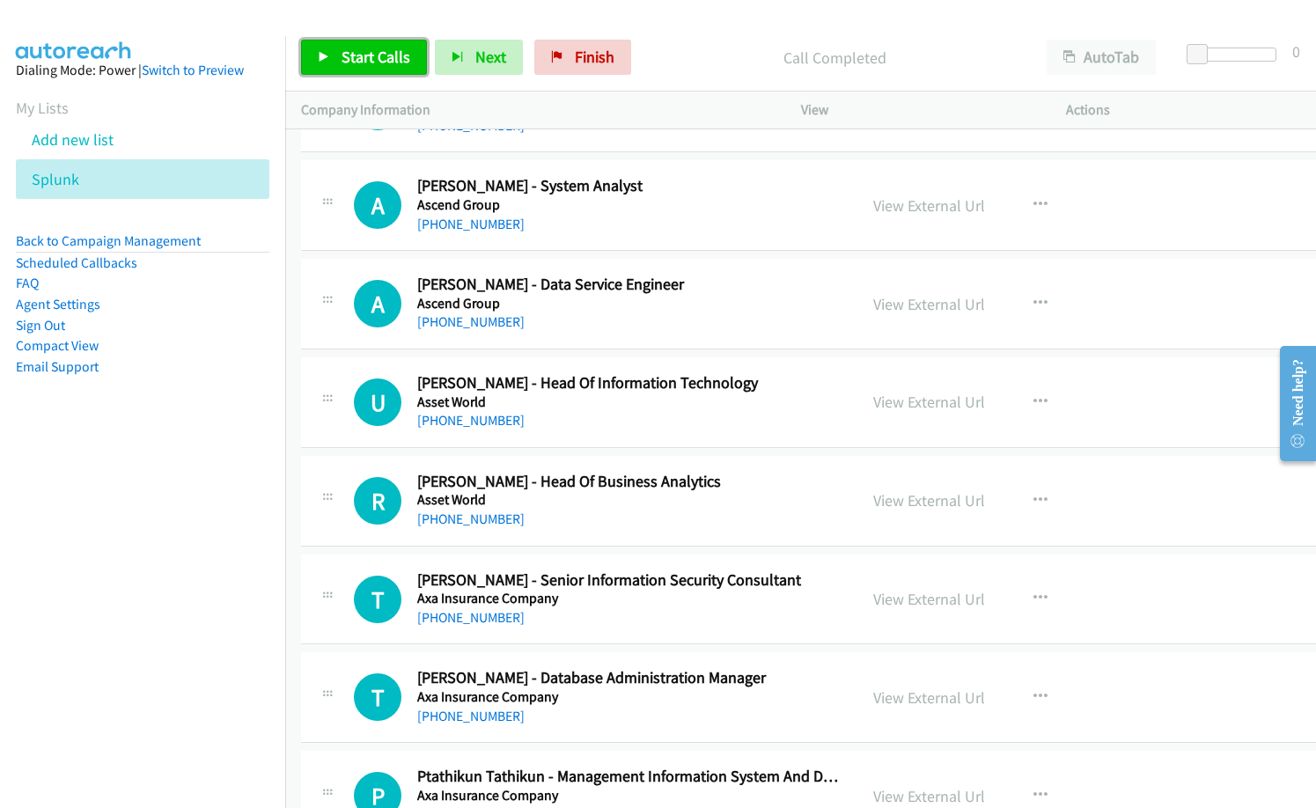
click at [391, 61] on span "Start Calls" at bounding box center [375, 57] width 69 height 20
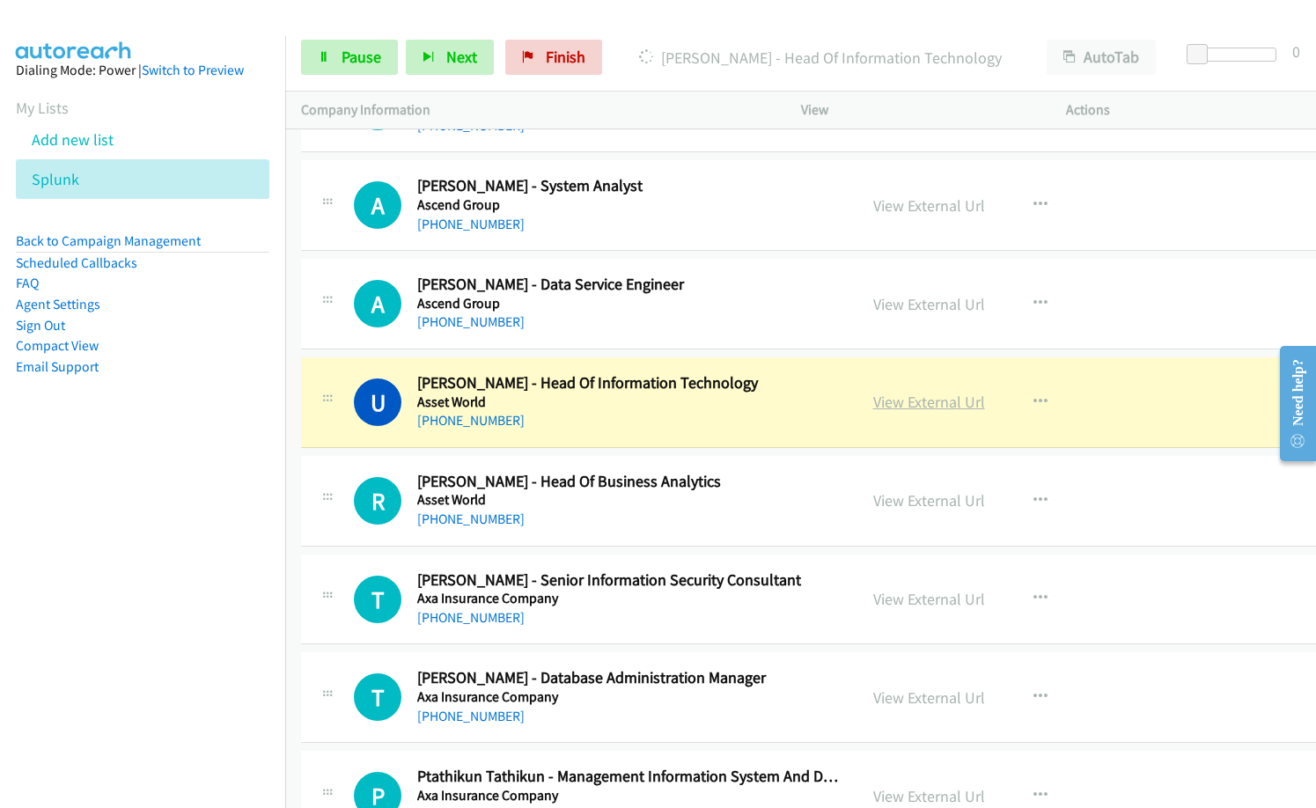
click at [931, 399] on link "View External Url" at bounding box center [929, 402] width 112 height 20
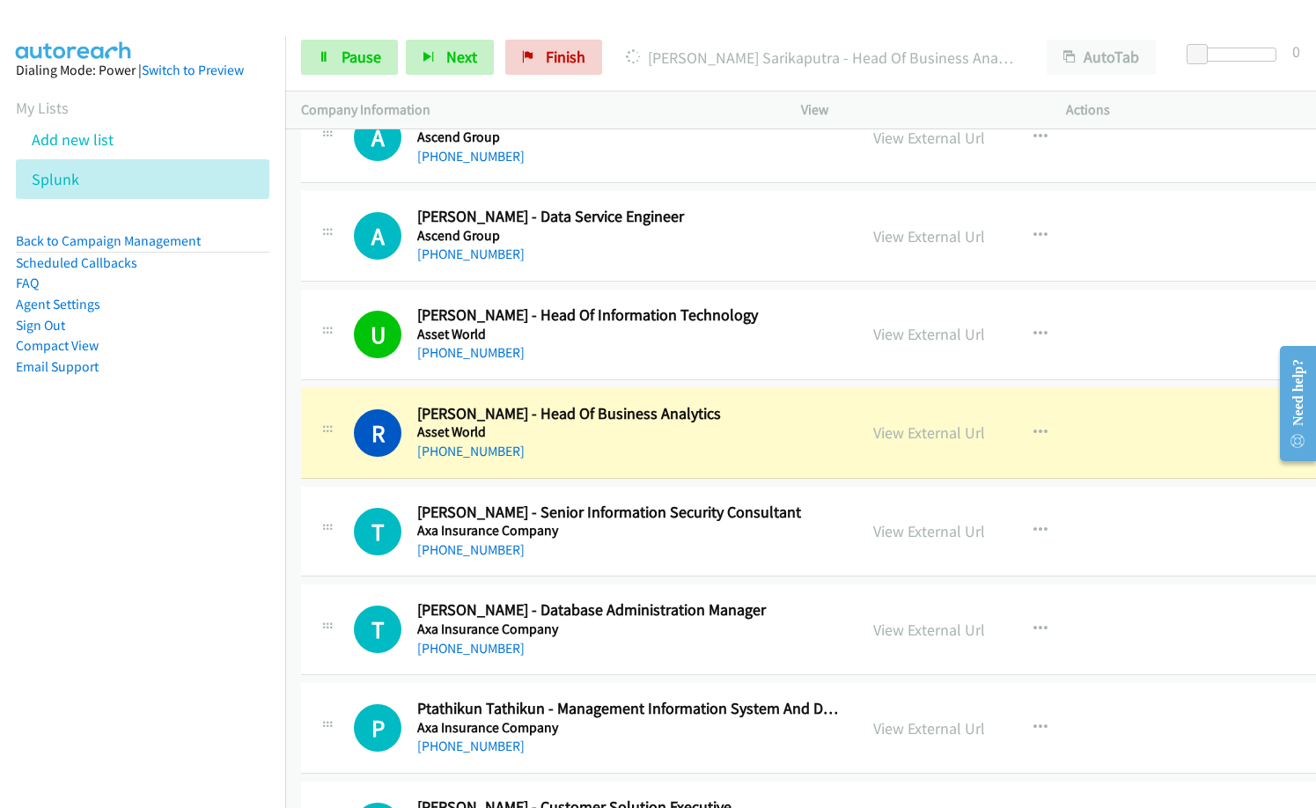
scroll to position [4928, 0]
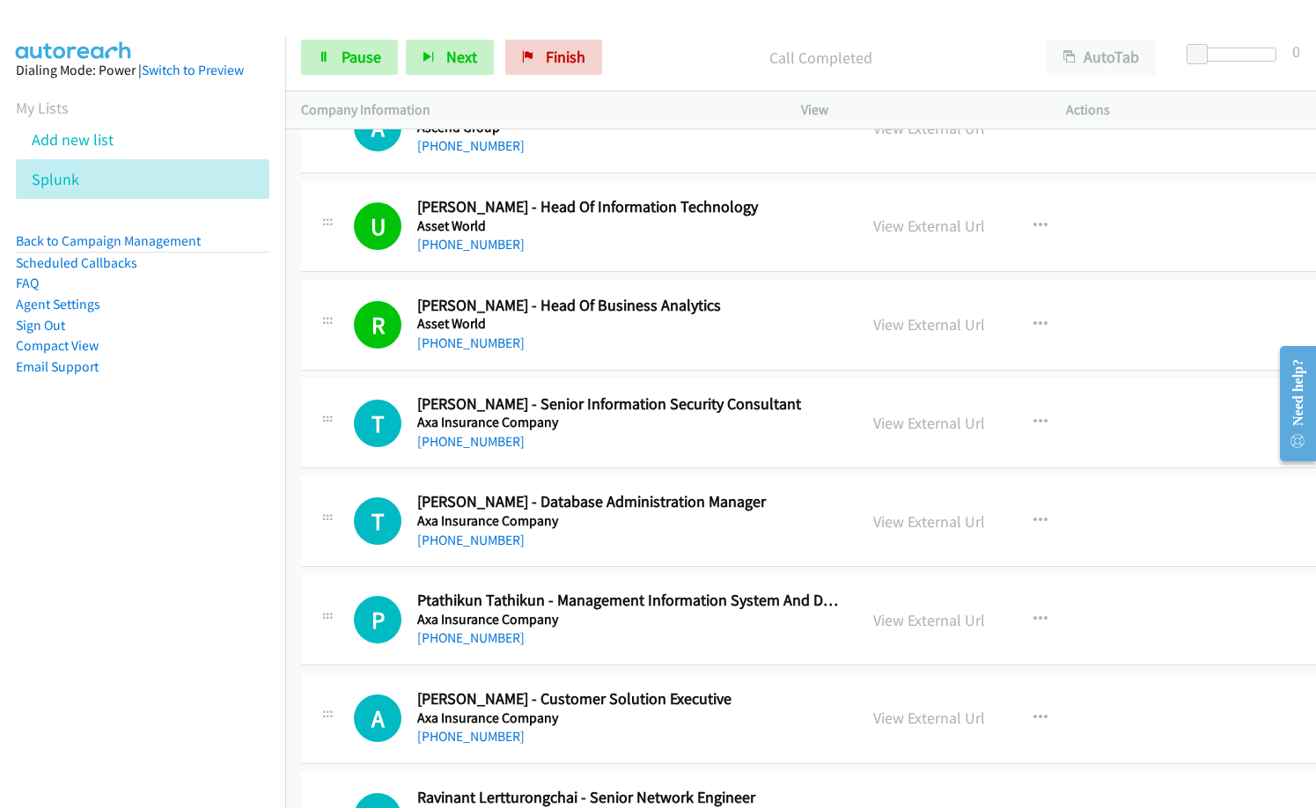
drag, startPoint x: 130, startPoint y: 544, endPoint x: 555, endPoint y: 234, distance: 526.0
click at [135, 540] on nav "Dialing Mode: Power | Switch to Preview My Lists Add new list Splunk Back to Ca…" at bounding box center [143, 440] width 286 height 808
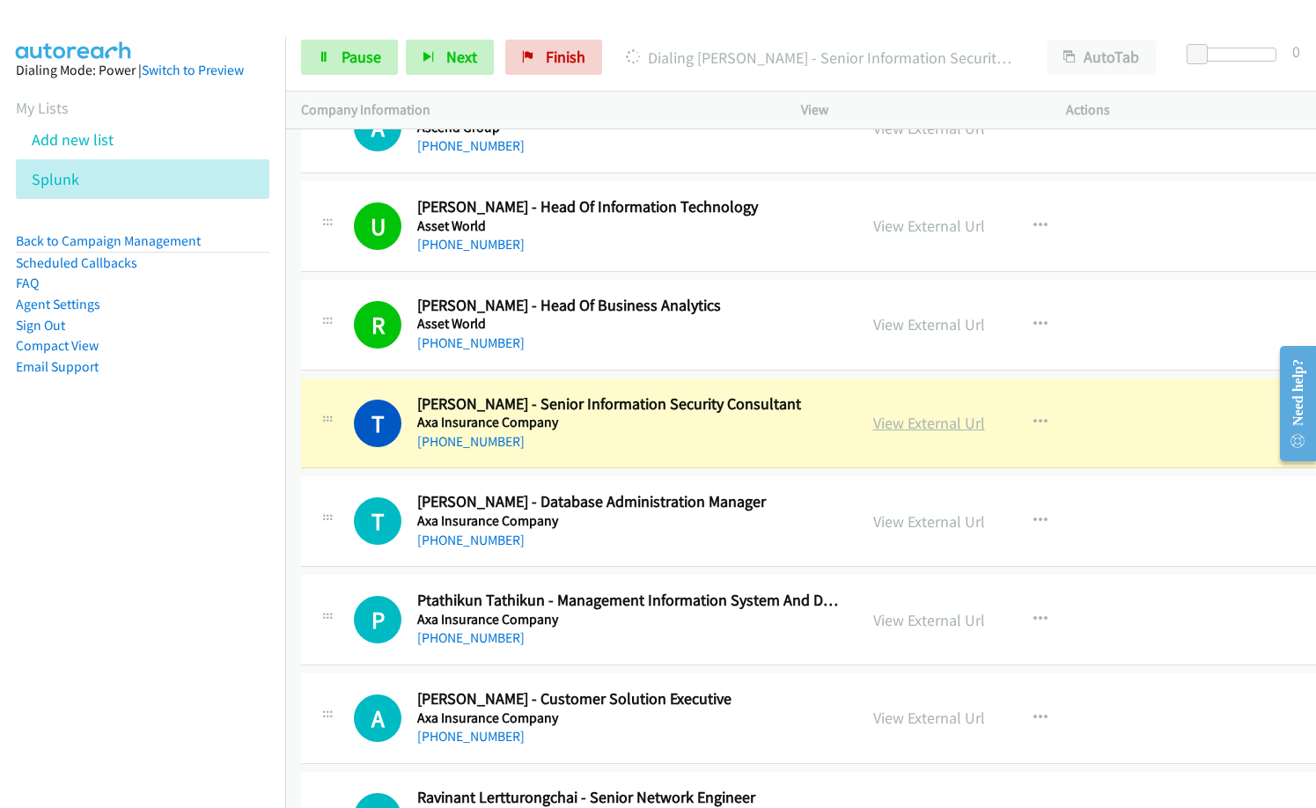
click at [927, 427] on link "View External Url" at bounding box center [929, 423] width 112 height 20
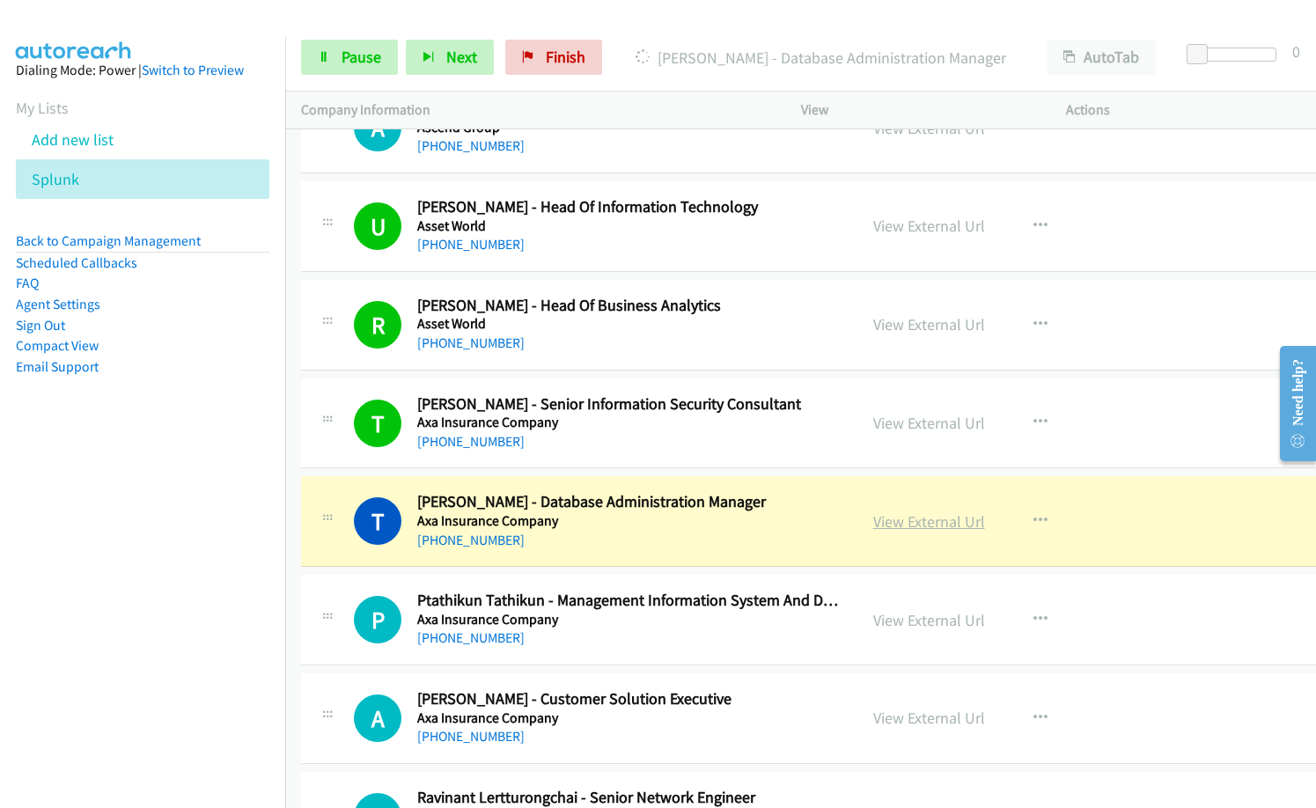
click at [947, 528] on link "View External Url" at bounding box center [929, 521] width 112 height 20
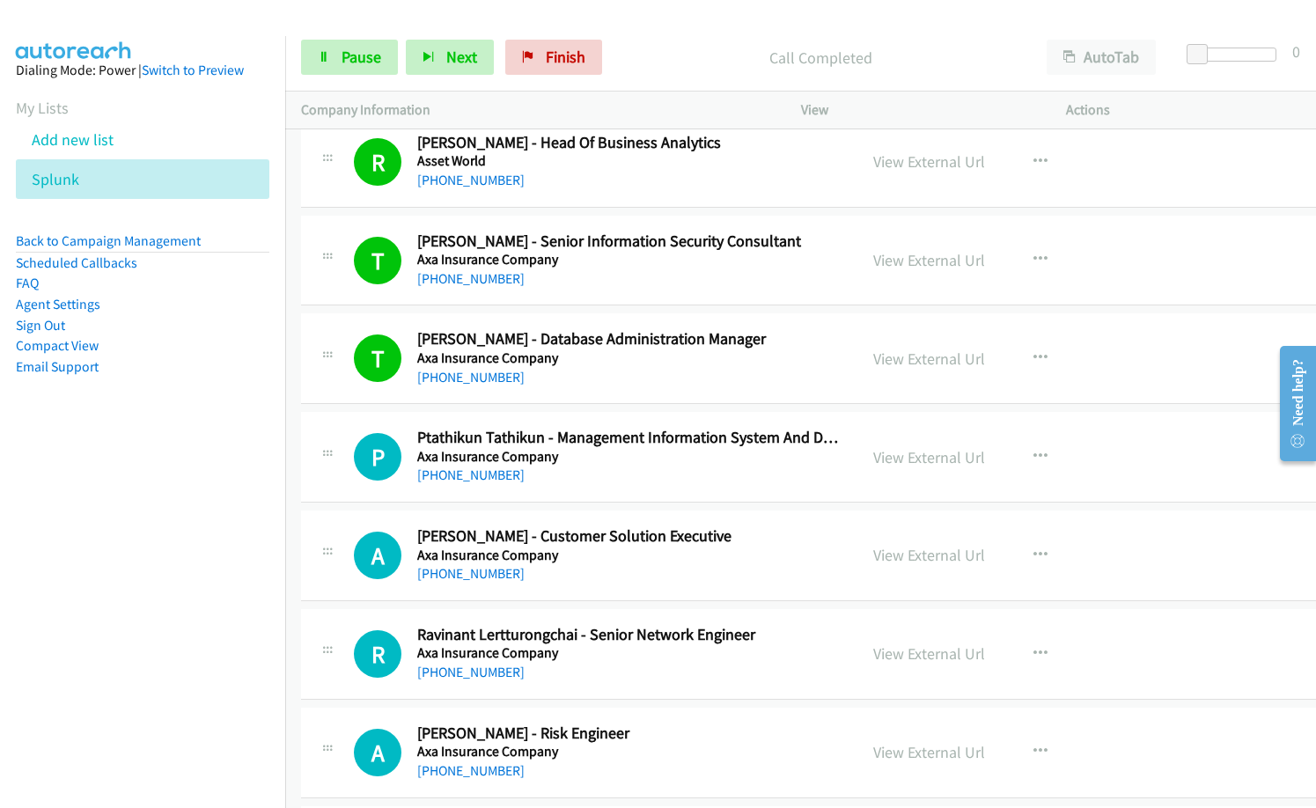
scroll to position [5104, 0]
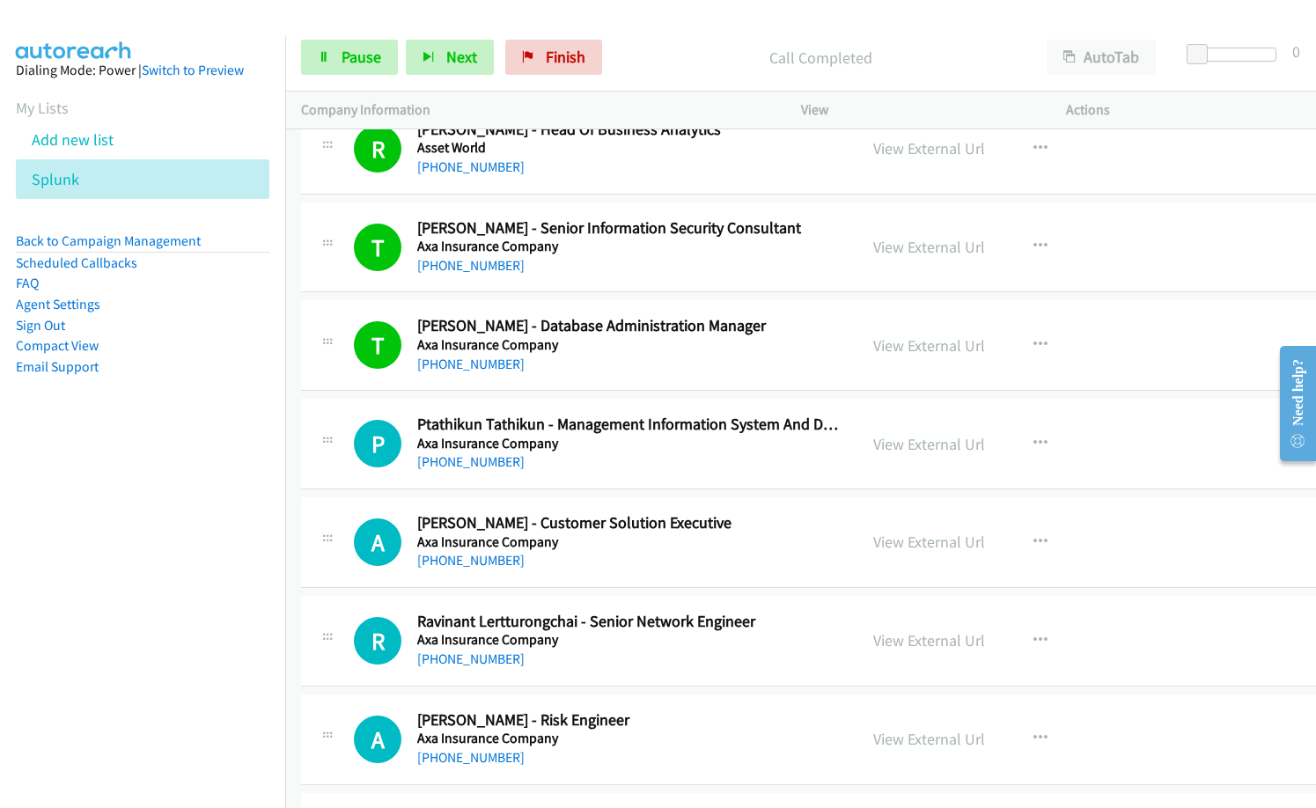
click at [620, 189] on div "R Callback Scheduled Risinee Sarikaputra - Head Of Business Analytics Asset Wor…" at bounding box center [825, 149] width 1048 height 91
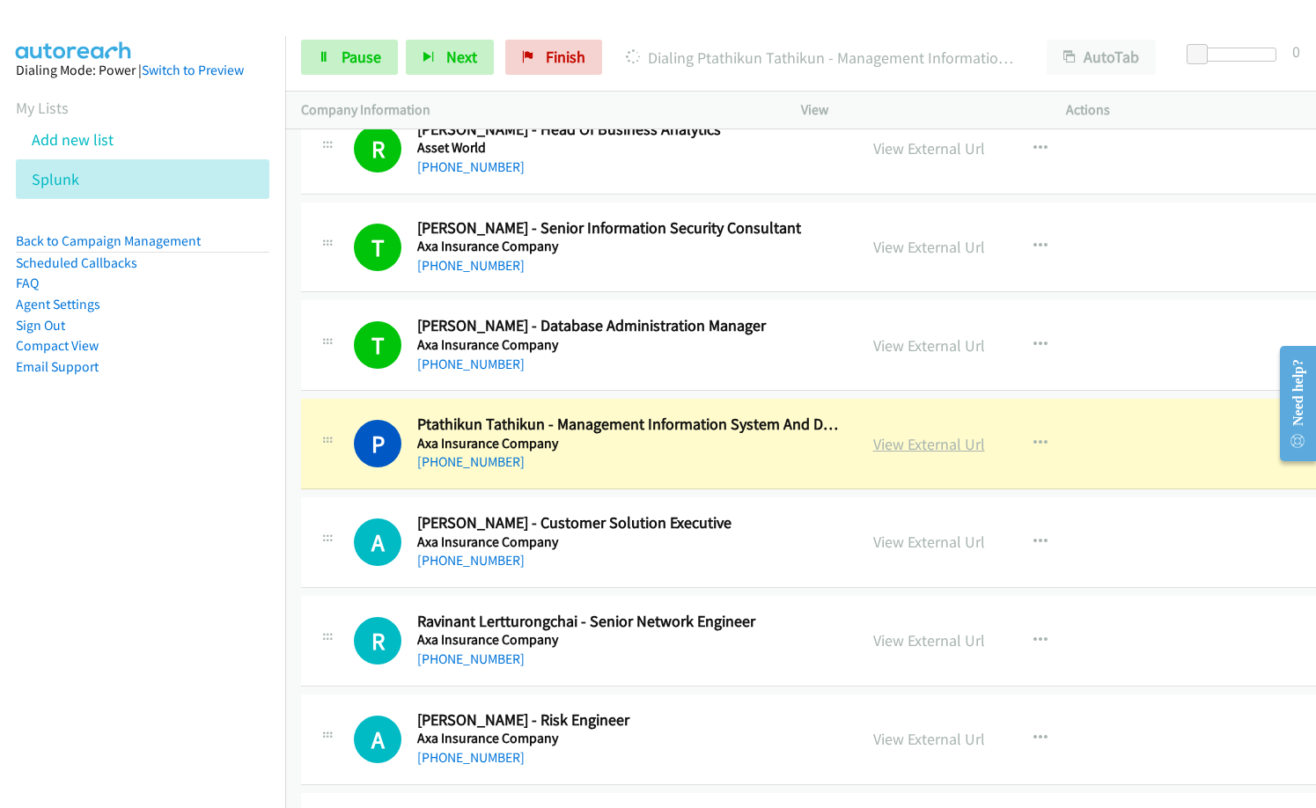
click at [929, 444] on link "View External Url" at bounding box center [929, 444] width 112 height 20
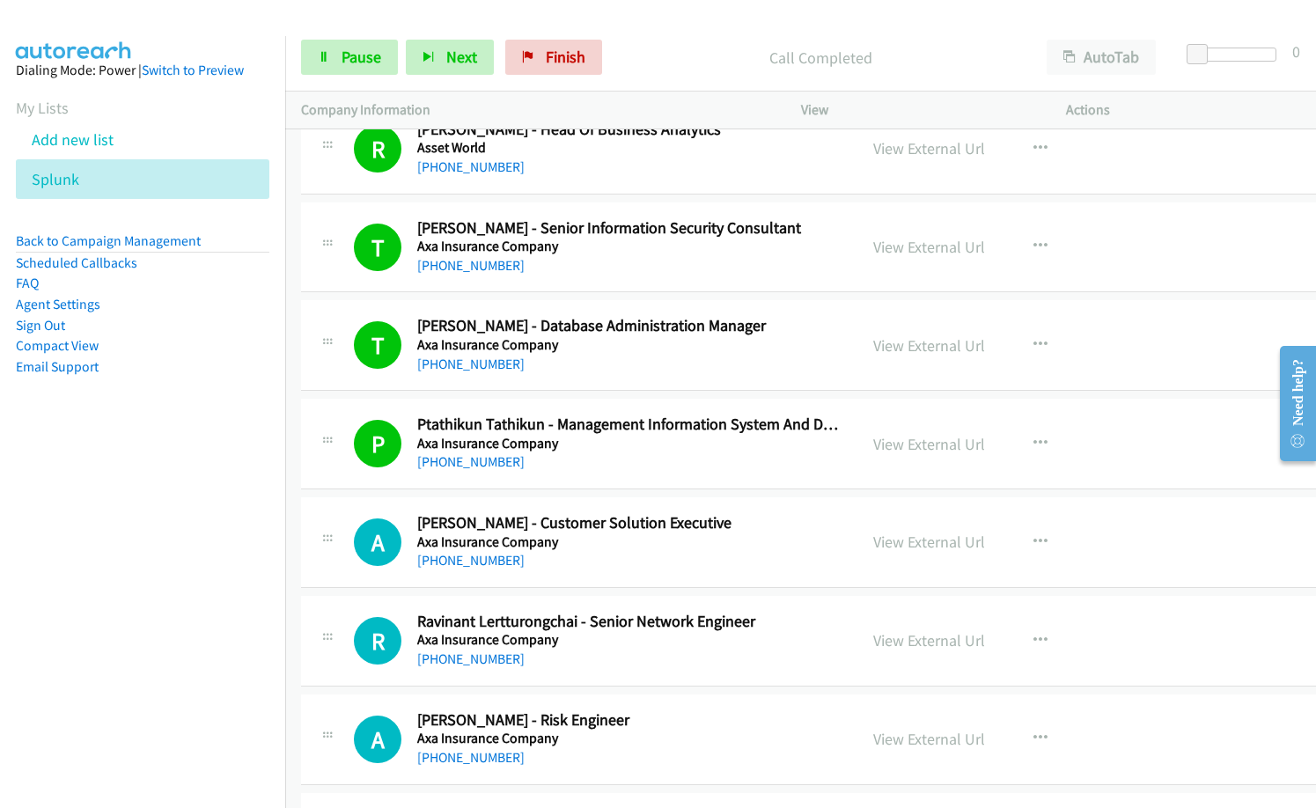
click at [624, 363] on div "[PHONE_NUMBER]" at bounding box center [629, 364] width 424 height 21
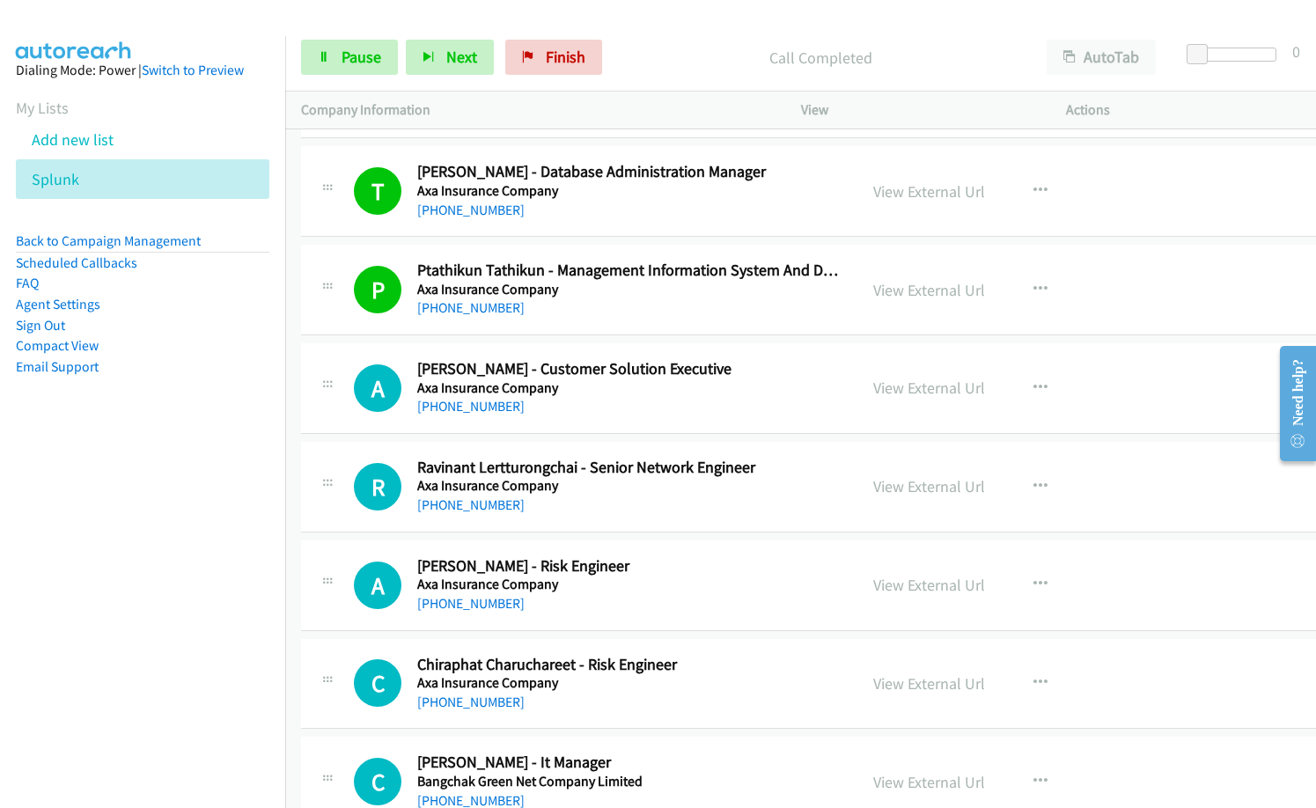
scroll to position [5280, 0]
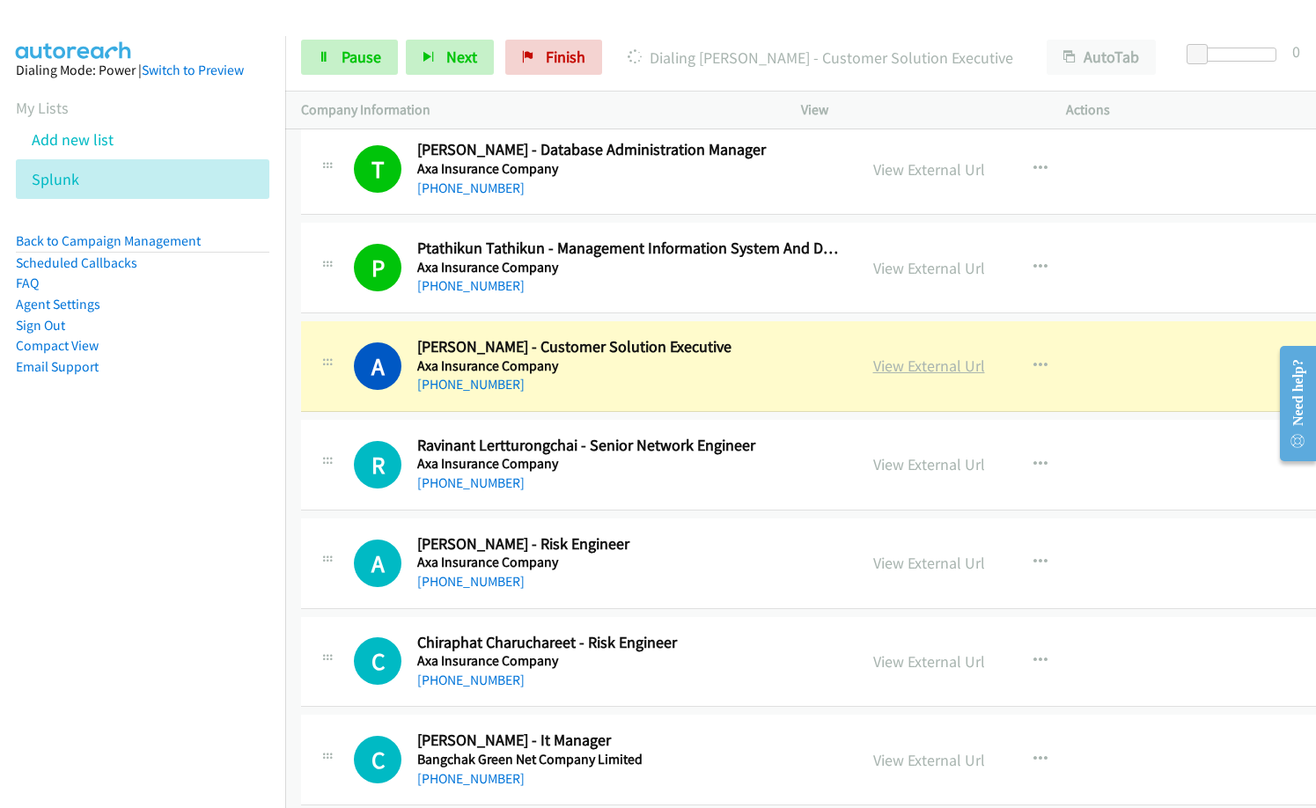
click at [906, 370] on link "View External Url" at bounding box center [929, 366] width 112 height 20
click at [359, 48] on span "Pause" at bounding box center [361, 57] width 40 height 20
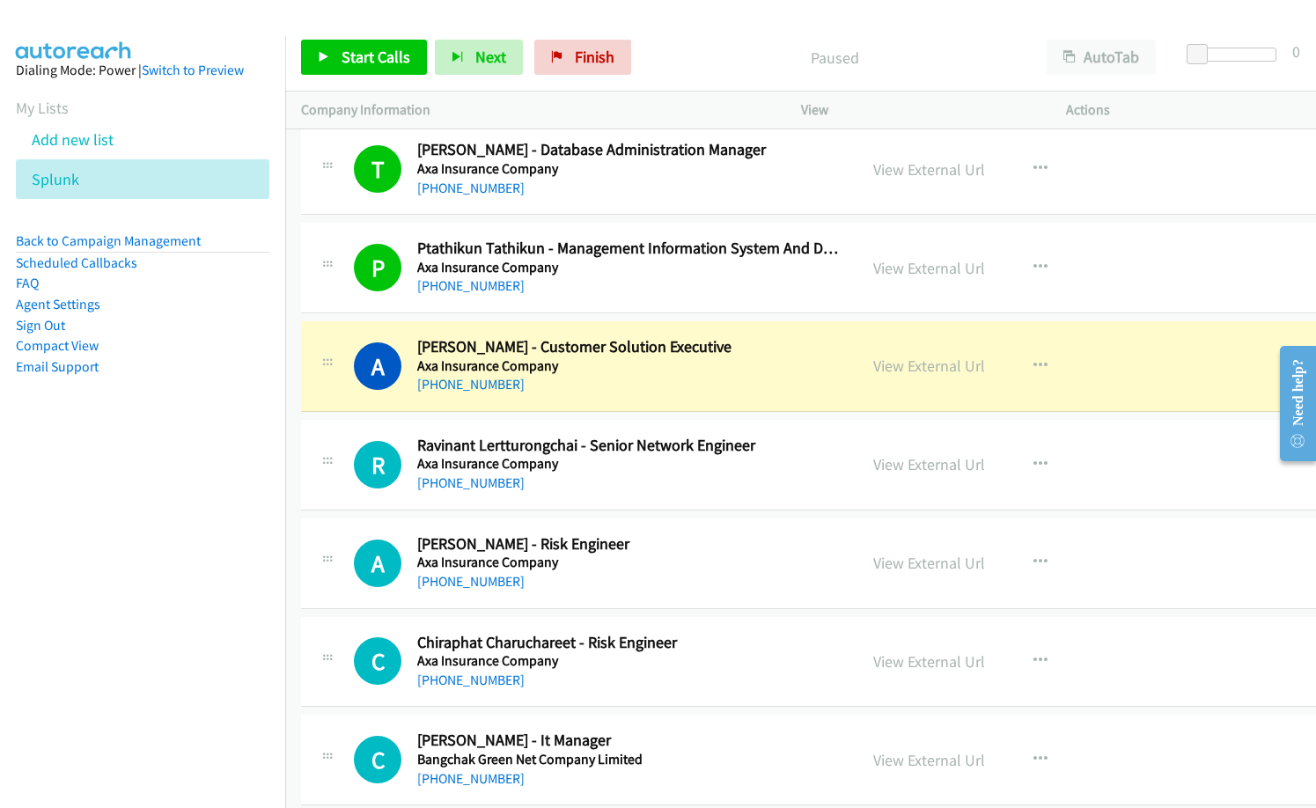
click at [641, 383] on div "[PHONE_NUMBER]" at bounding box center [629, 384] width 424 height 21
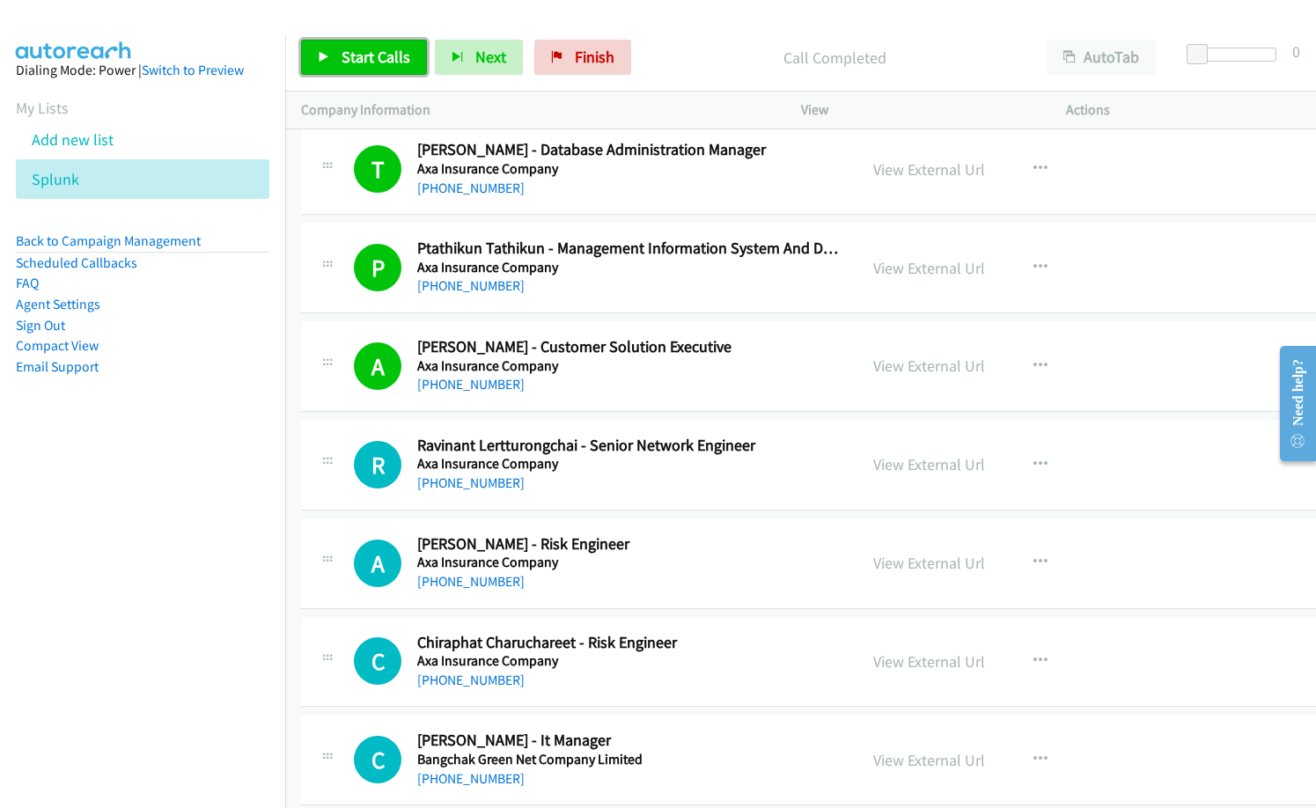
click at [385, 53] on span "Start Calls" at bounding box center [375, 57] width 69 height 20
click at [692, 28] on div "Start Calls Pause Next Finish Started AutoTab AutoTab 0" at bounding box center [800, 58] width 1031 height 68
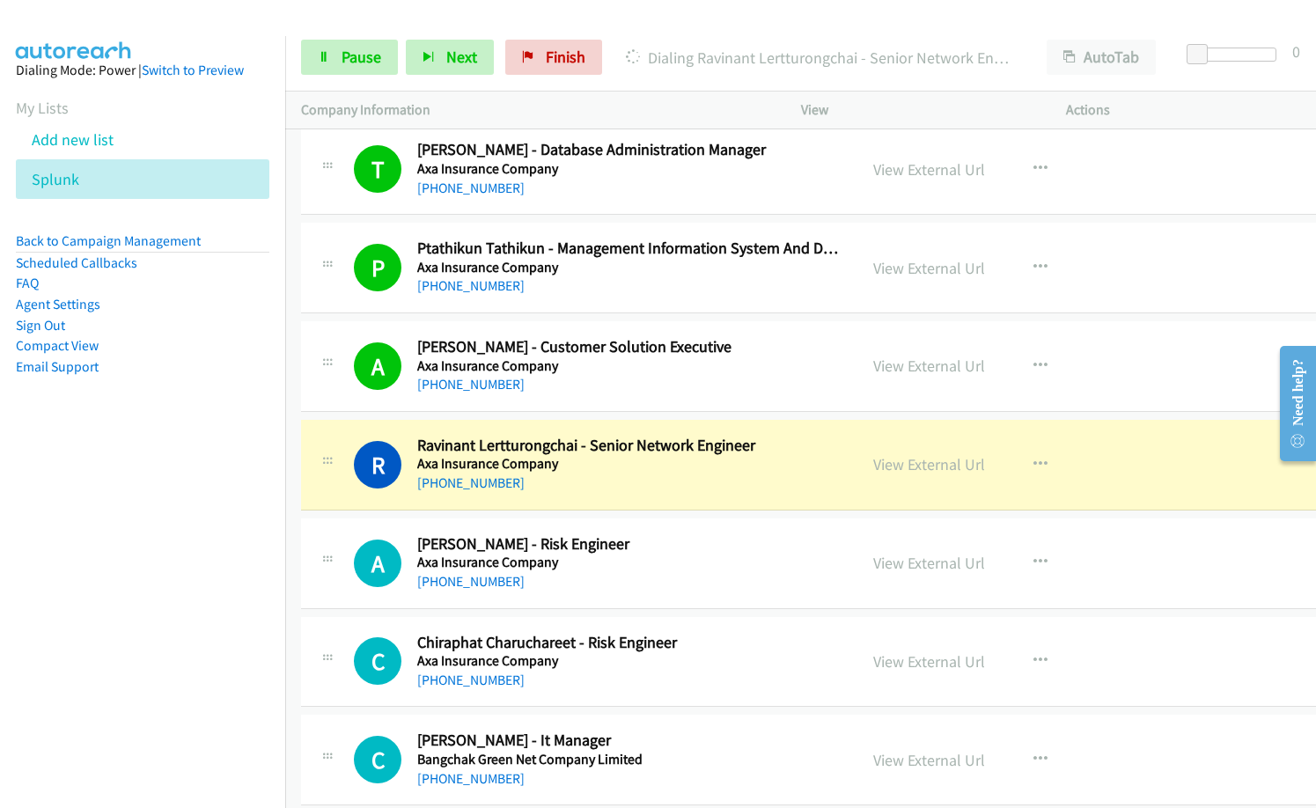
drag, startPoint x: 664, startPoint y: 66, endPoint x: 690, endPoint y: 53, distance: 29.5
click at [664, 65] on p "Dialing Ravinant Lertturongchai - Senior Network Engineer" at bounding box center [820, 58] width 389 height 24
click at [615, 501] on div "R Callback Scheduled Ravinant Lertturongchai - Senior Network Engineer Axa Insu…" at bounding box center [825, 465] width 1048 height 91
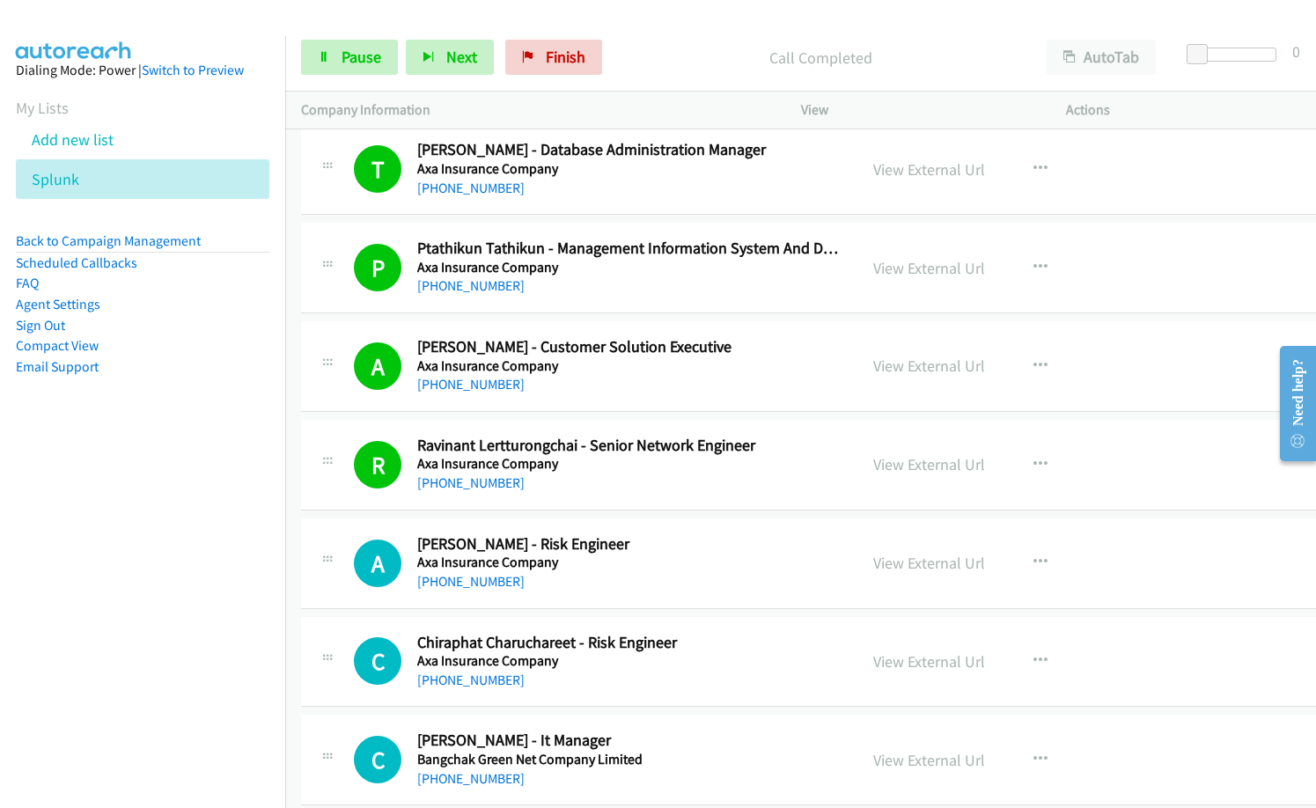
click at [645, 62] on p "Call Completed" at bounding box center [820, 58] width 389 height 24
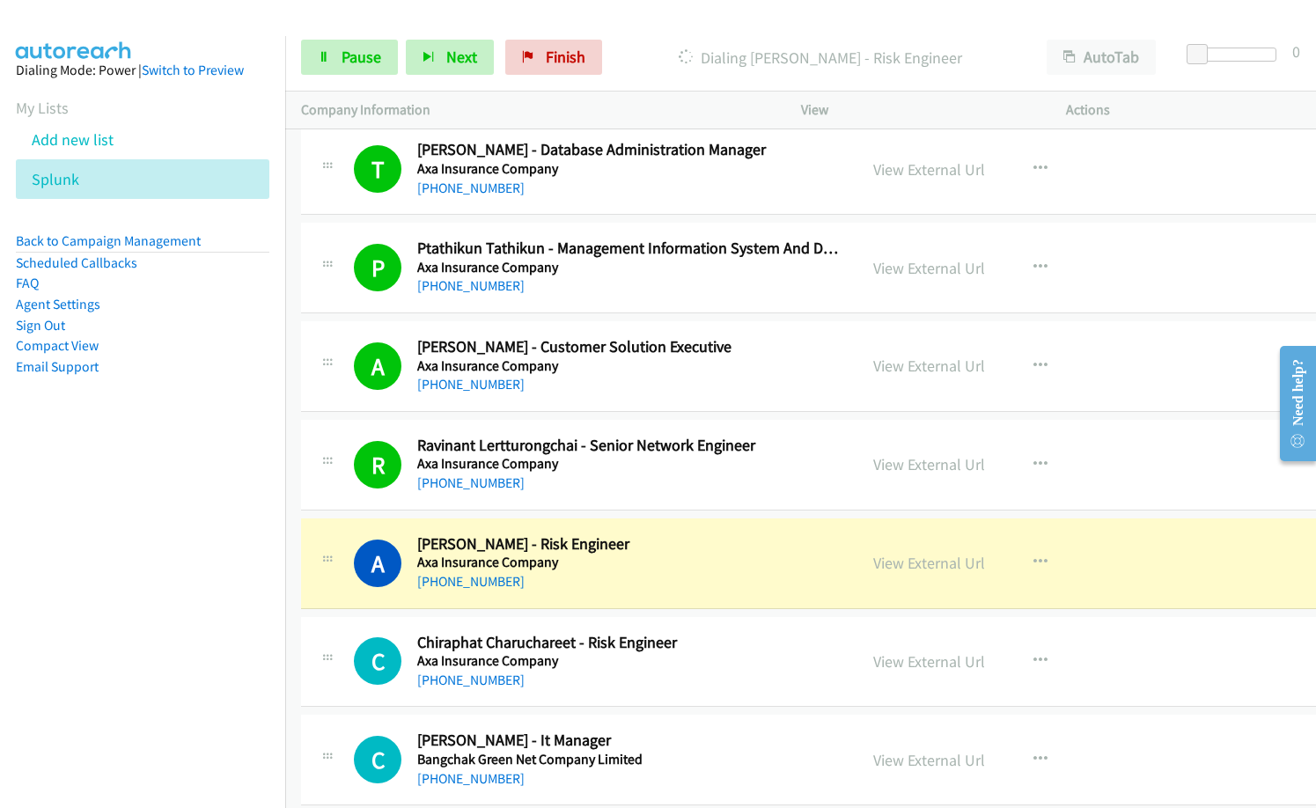
click at [742, 583] on div "[PHONE_NUMBER]" at bounding box center [629, 581] width 424 height 21
click at [899, 568] on link "View External Url" at bounding box center [929, 563] width 112 height 20
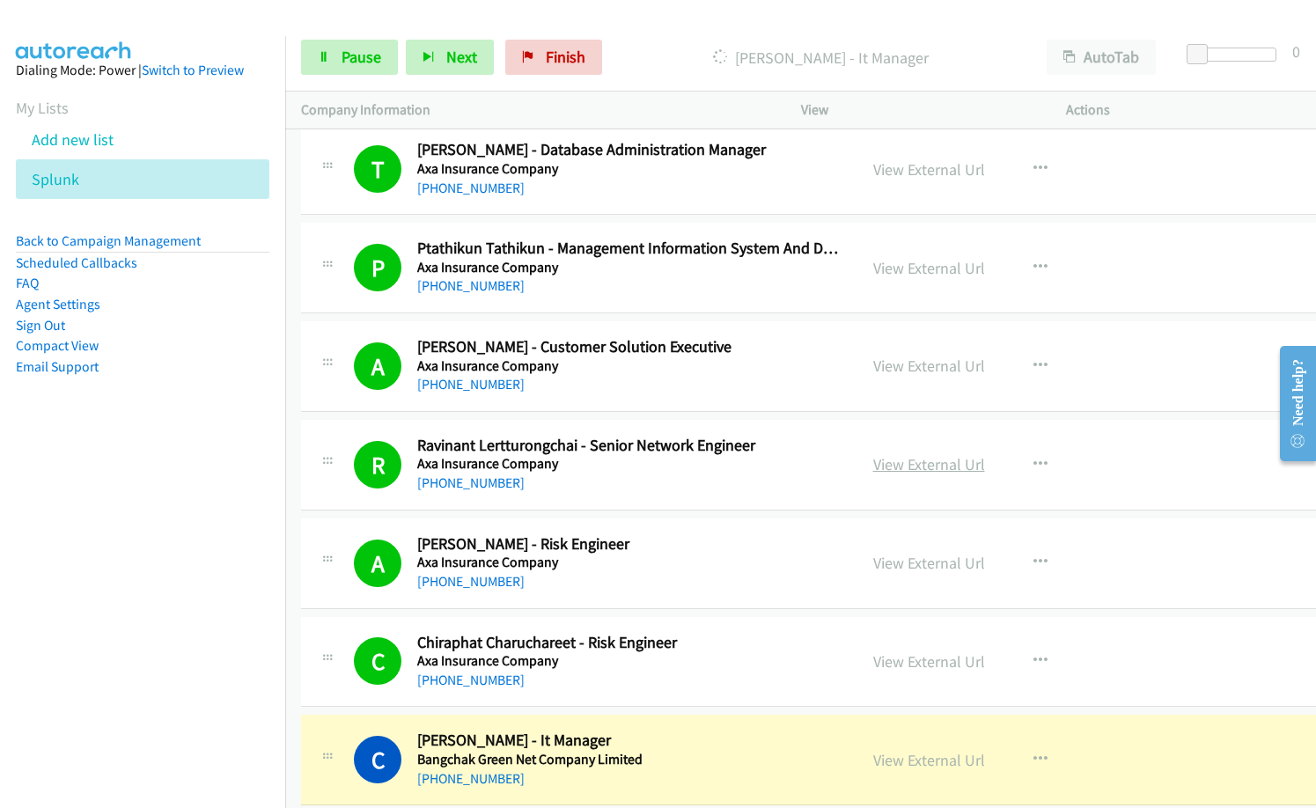
scroll to position [5544, 0]
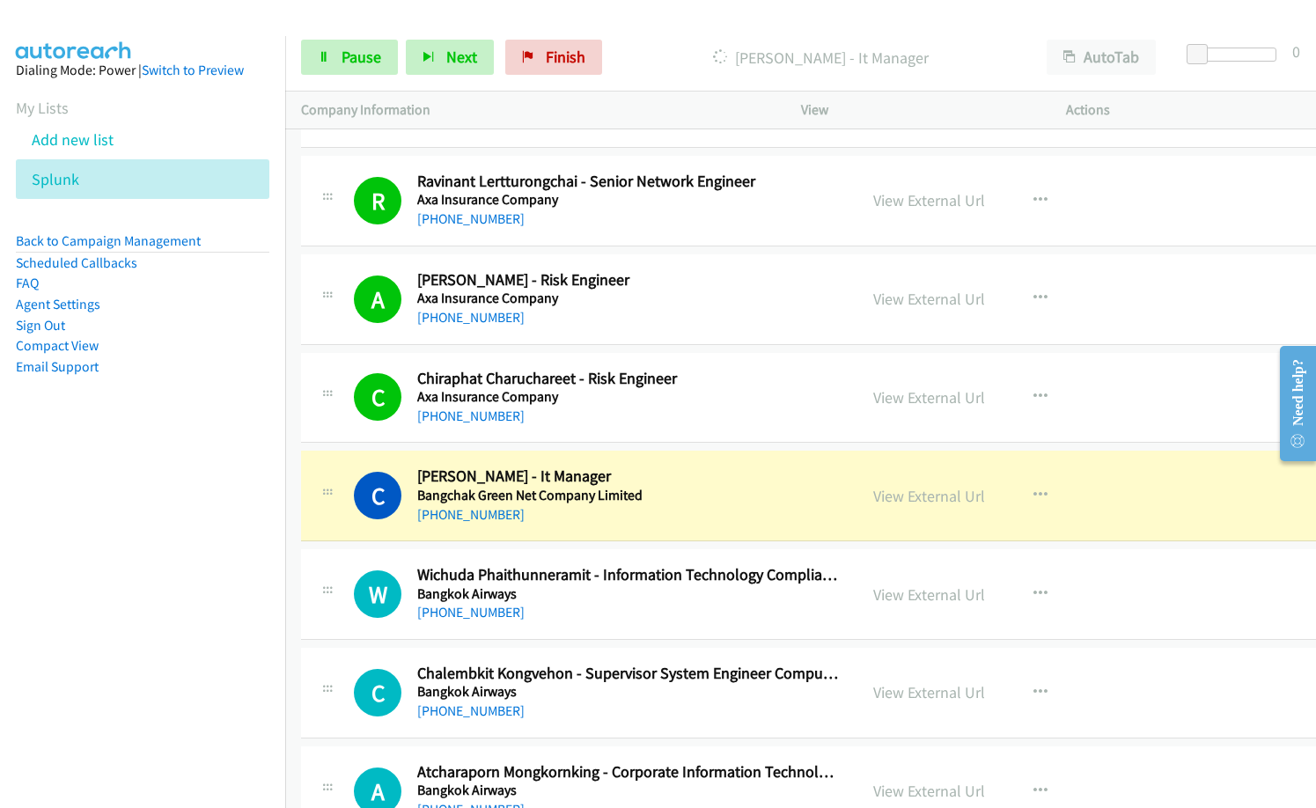
drag, startPoint x: 680, startPoint y: 225, endPoint x: 989, endPoint y: 0, distance: 382.3
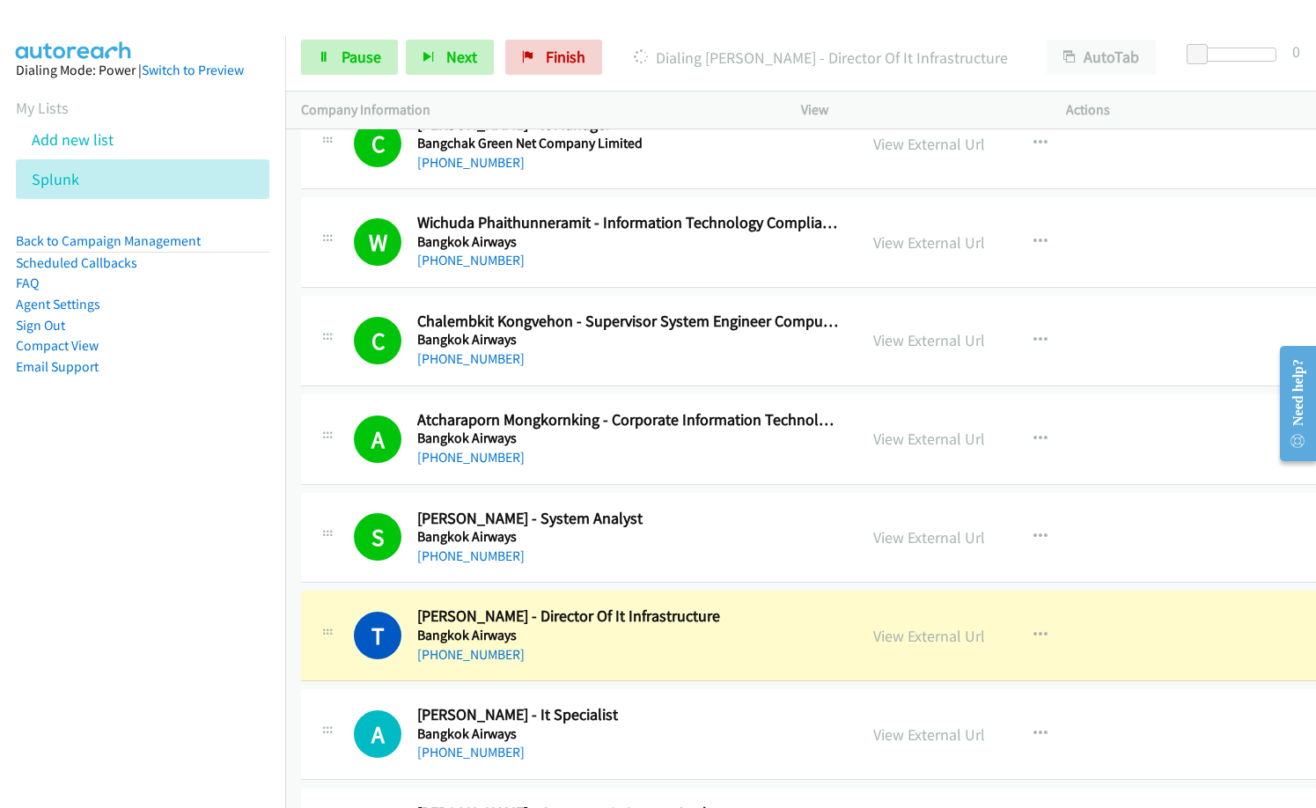
scroll to position [5984, 0]
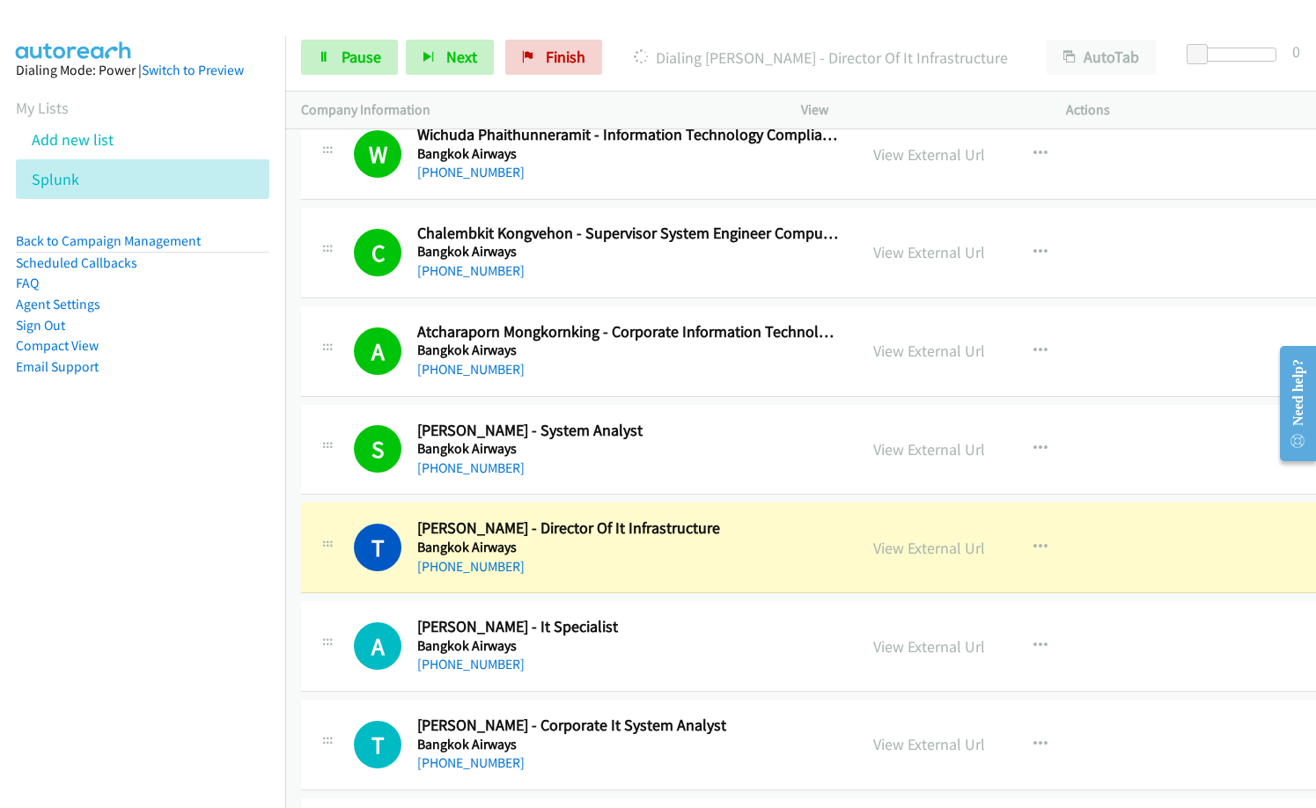
click at [606, 469] on div "[PHONE_NUMBER]" at bounding box center [629, 468] width 424 height 21
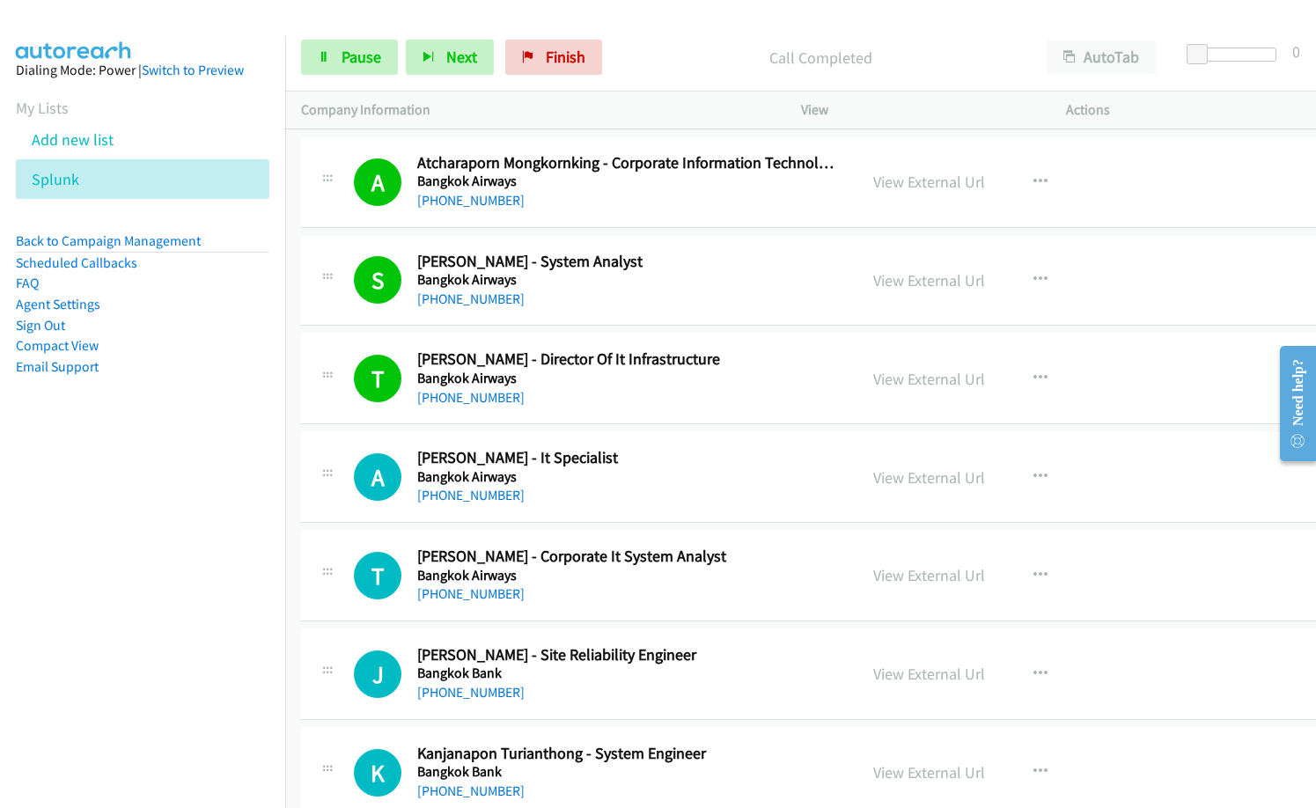
scroll to position [6160, 0]
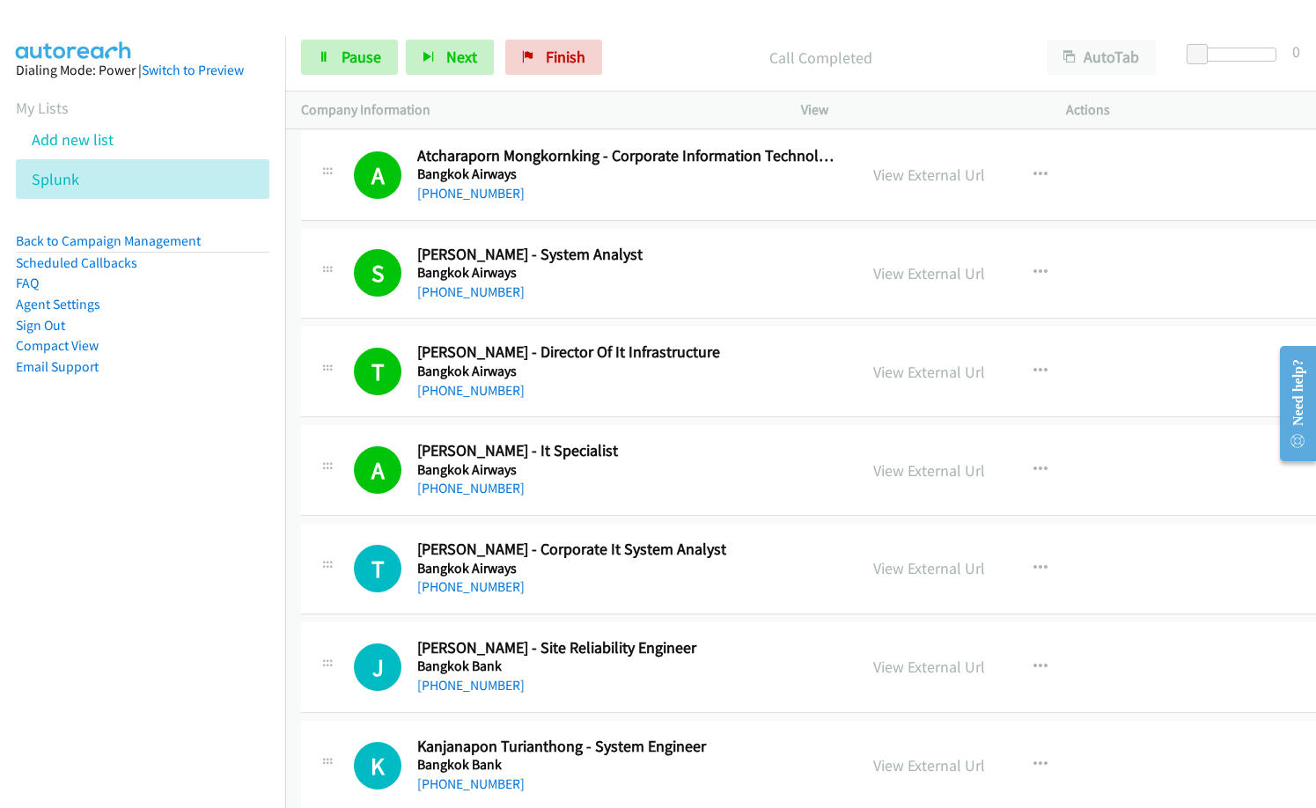
click at [627, 494] on div "[PHONE_NUMBER]" at bounding box center [629, 488] width 424 height 21
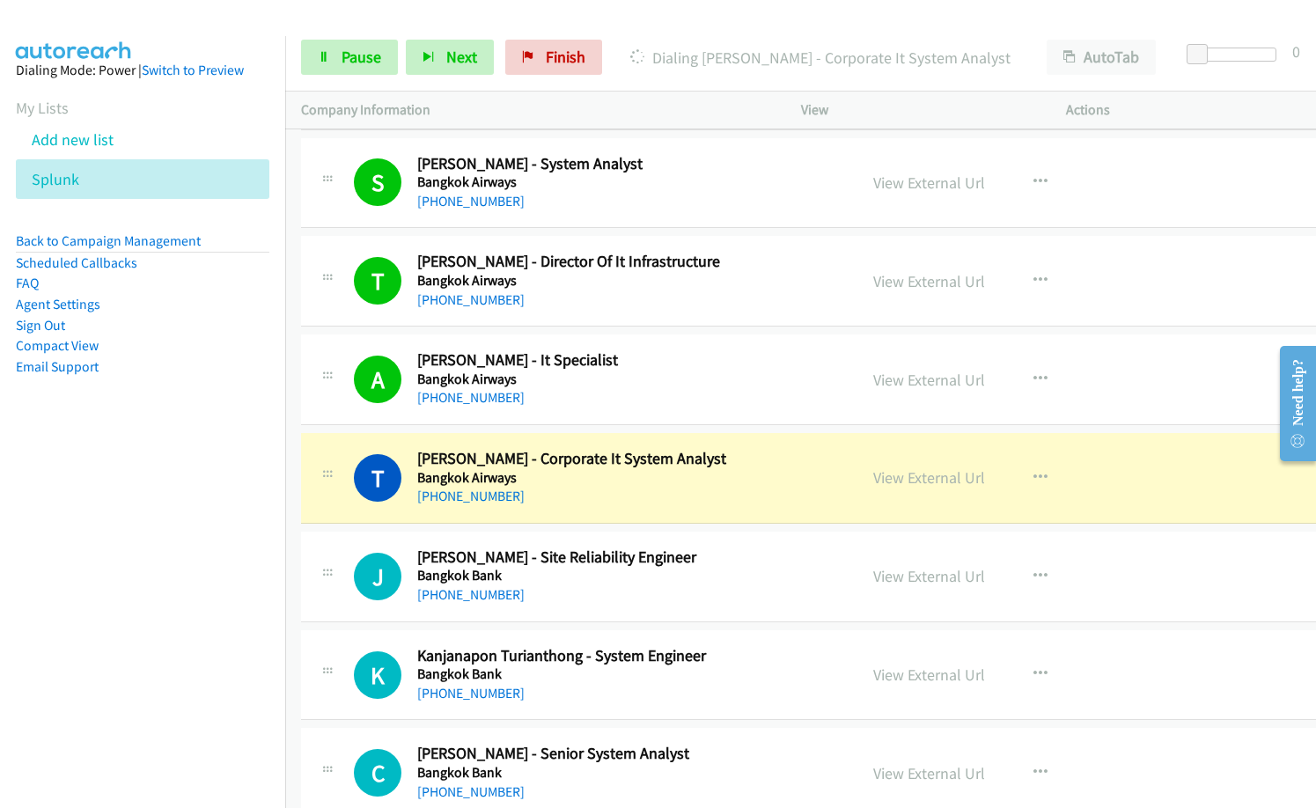
scroll to position [6336, 0]
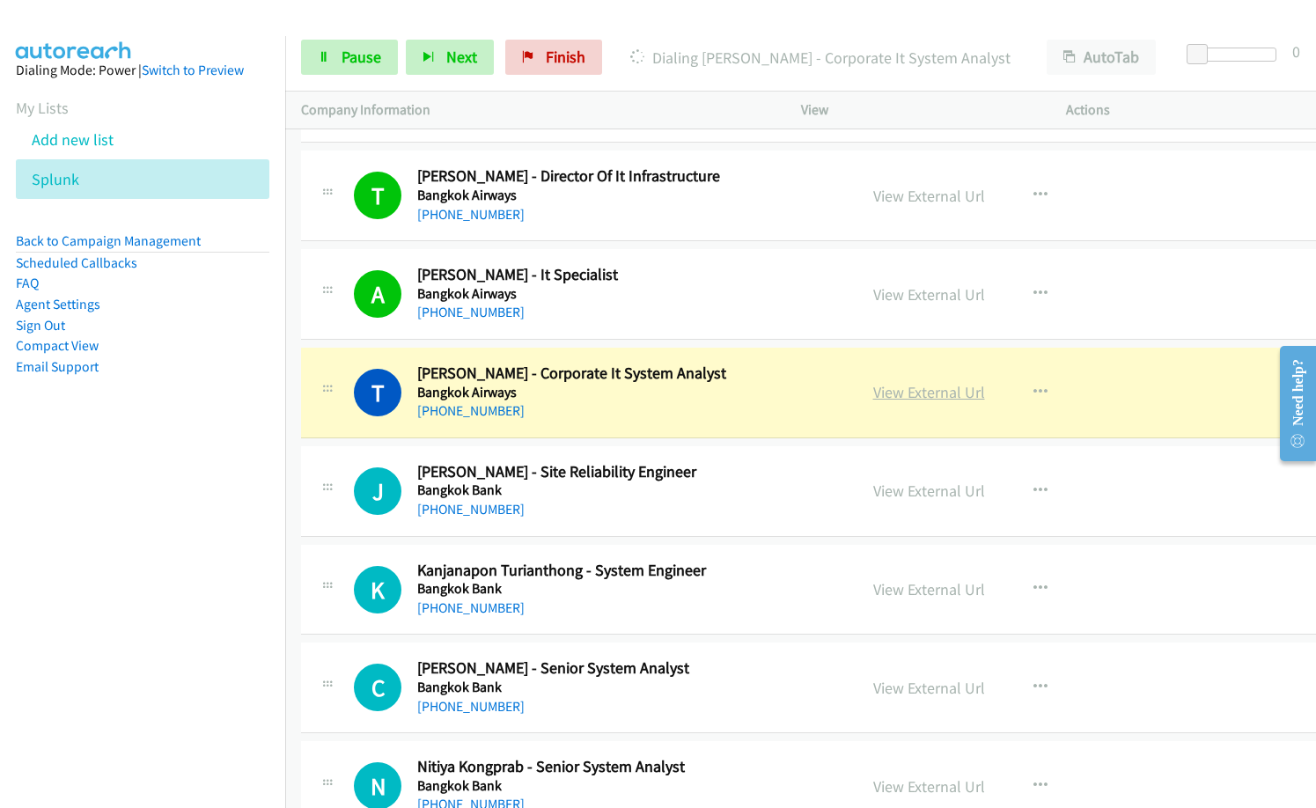
click at [927, 392] on link "View External Url" at bounding box center [929, 392] width 112 height 20
click at [371, 59] on span "Pause" at bounding box center [361, 57] width 40 height 20
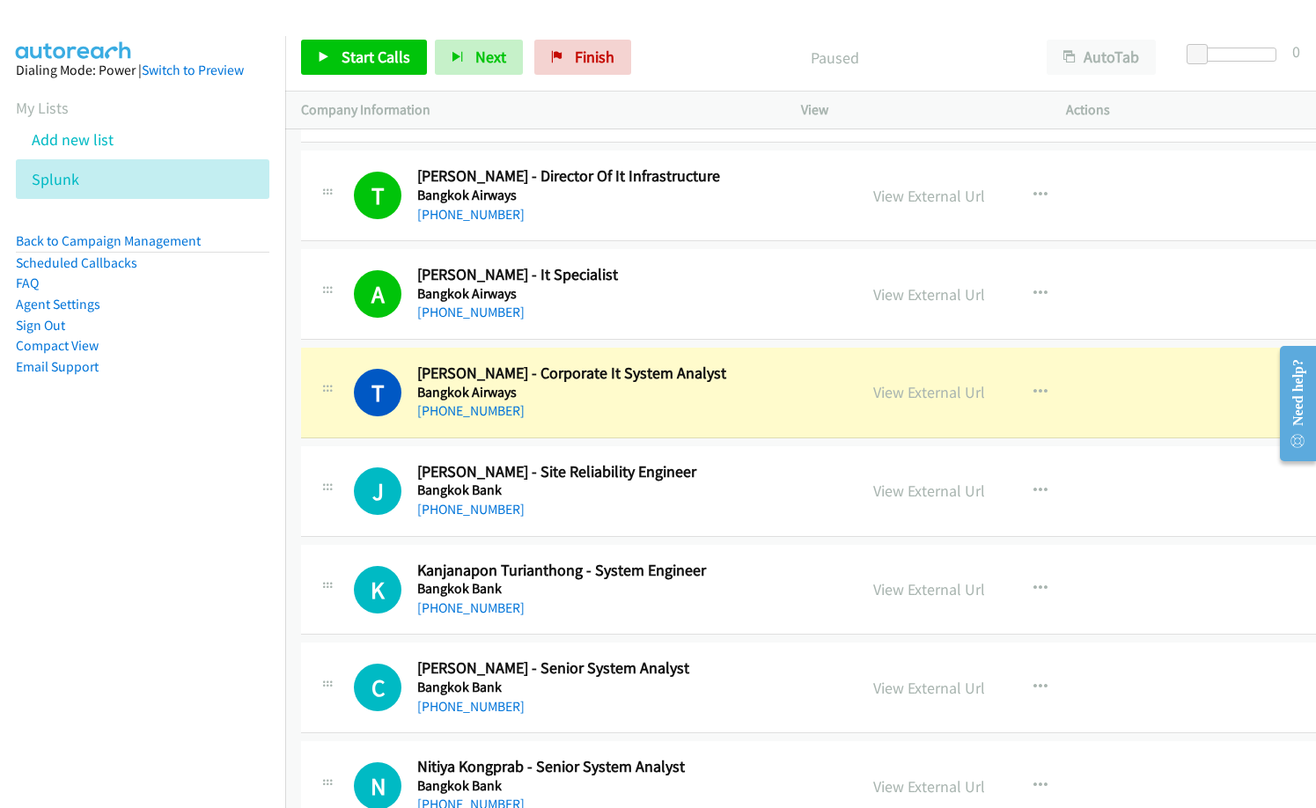
drag, startPoint x: 686, startPoint y: 57, endPoint x: 710, endPoint y: 45, distance: 27.5
click at [686, 57] on p "Paused" at bounding box center [835, 58] width 360 height 24
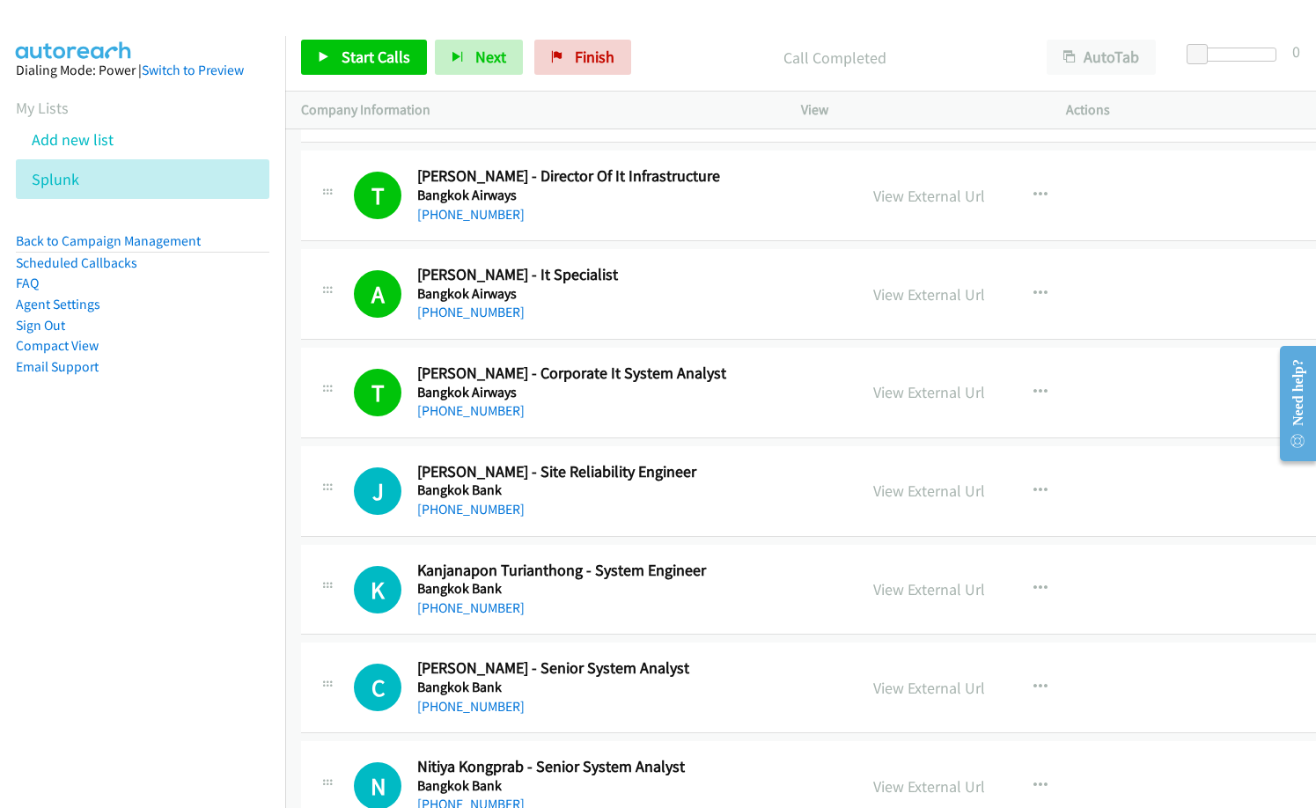
scroll to position [6424, 0]
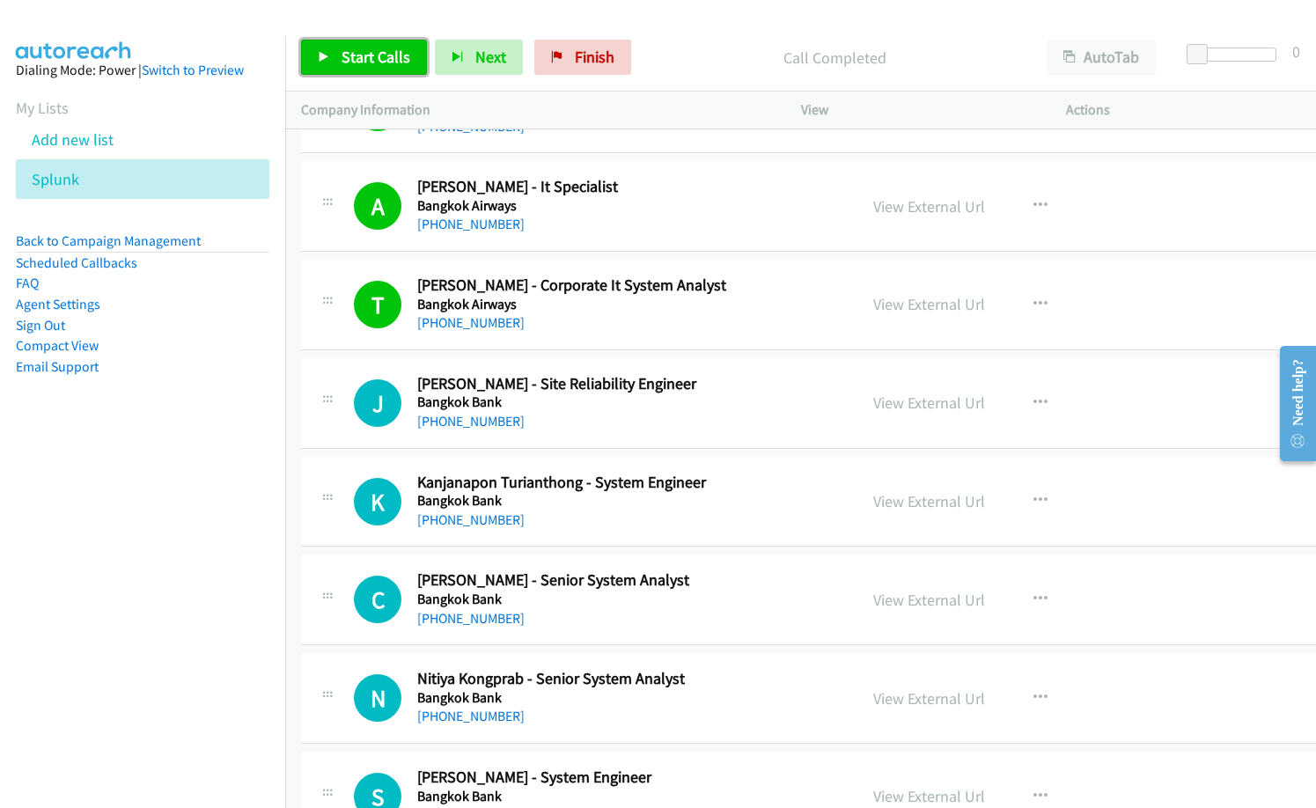
click at [375, 58] on span "Start Calls" at bounding box center [375, 57] width 69 height 20
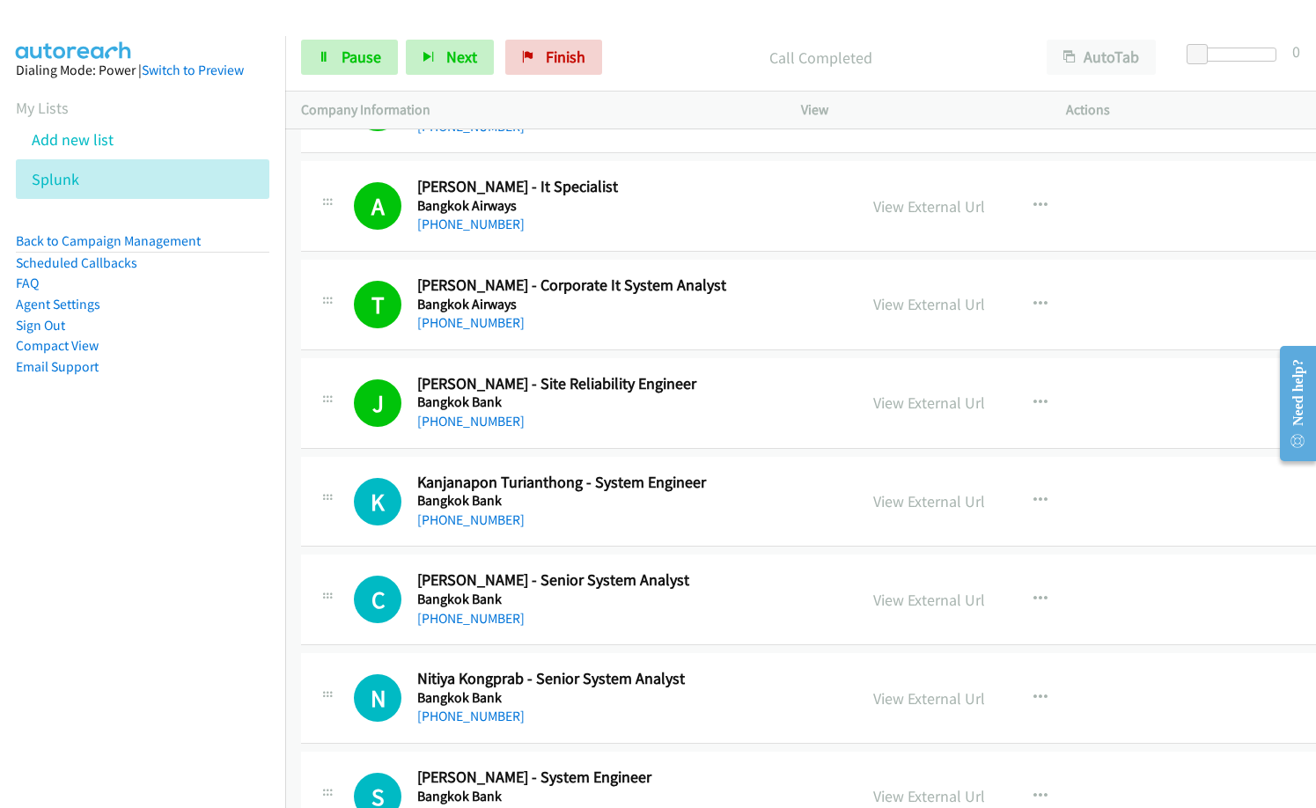
click at [586, 434] on div "J Callback Scheduled Jatupon Hongsapak - Site Reliability Engineer Bangkok Bank…" at bounding box center [825, 403] width 1048 height 91
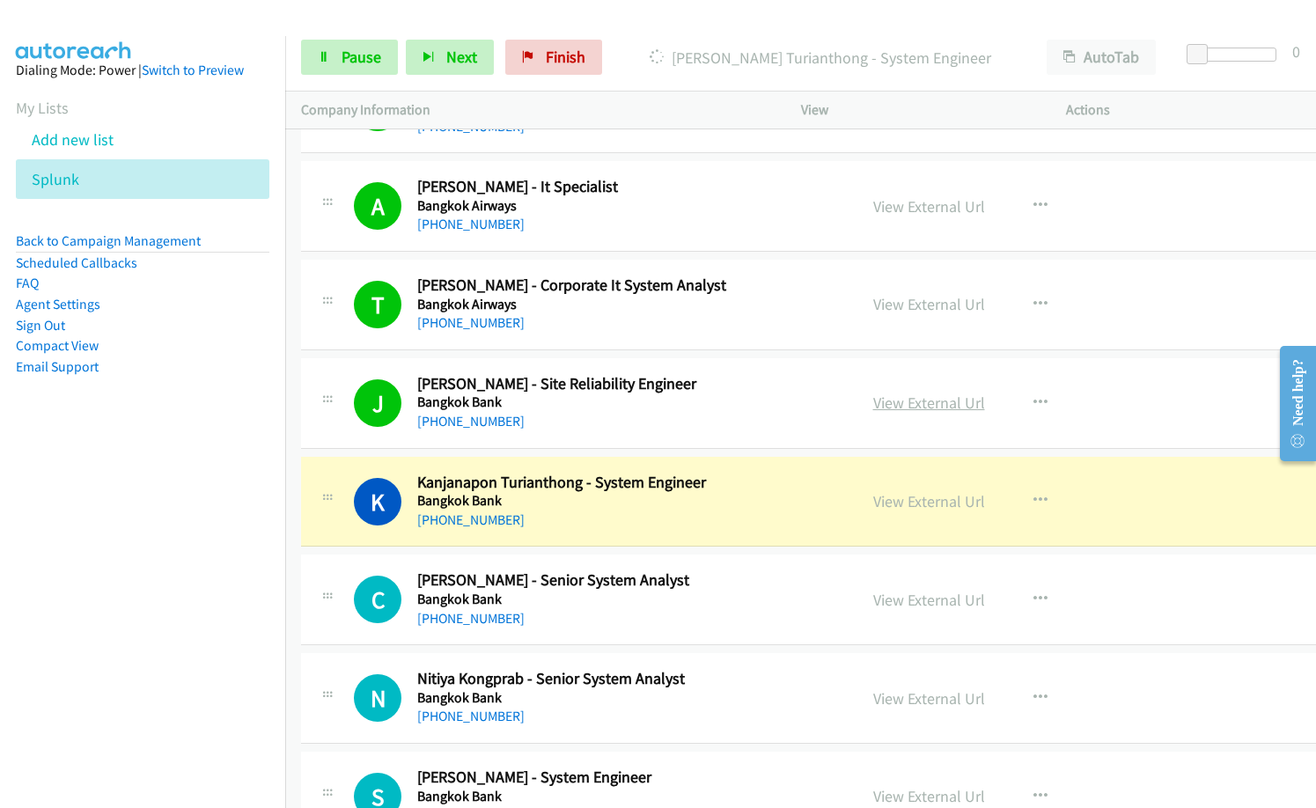
click at [900, 400] on link "View External Url" at bounding box center [929, 403] width 112 height 20
click at [919, 503] on link "View External Url" at bounding box center [929, 501] width 112 height 20
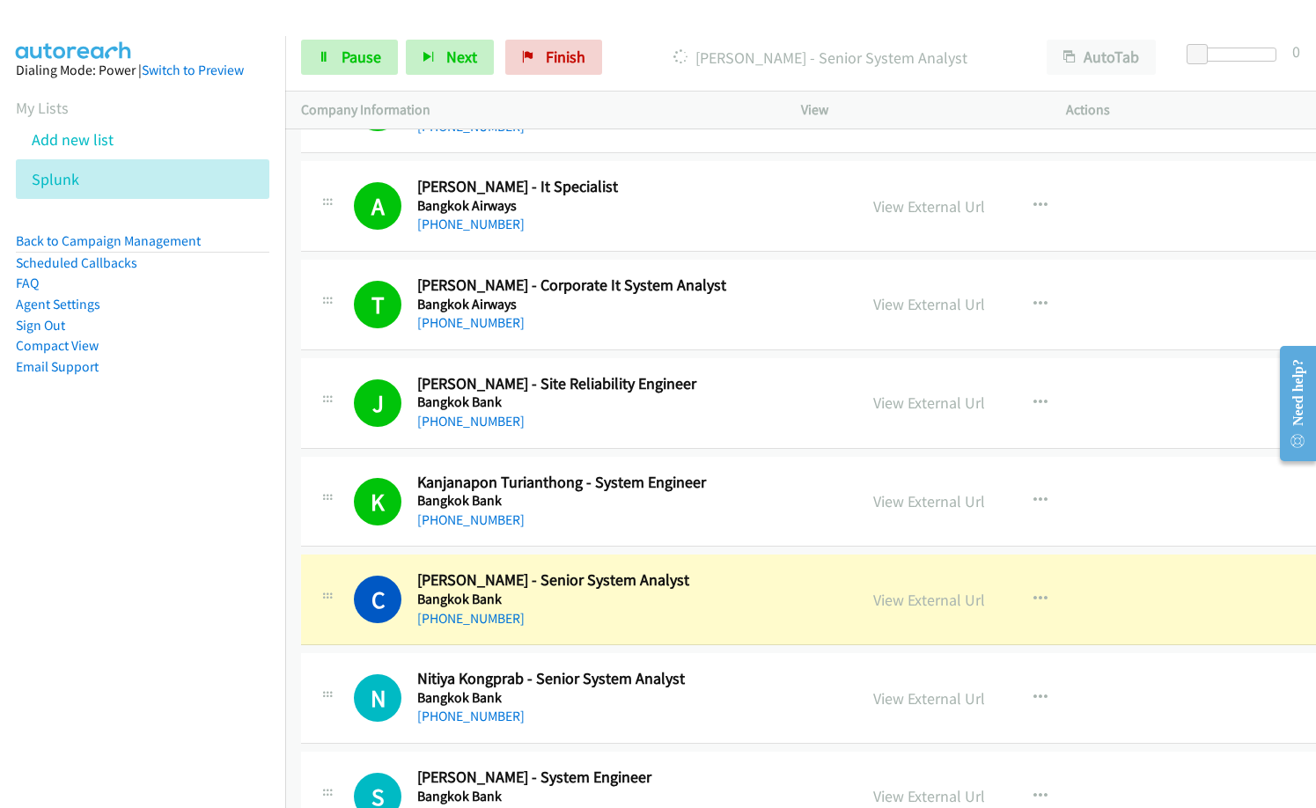
scroll to position [6600, 0]
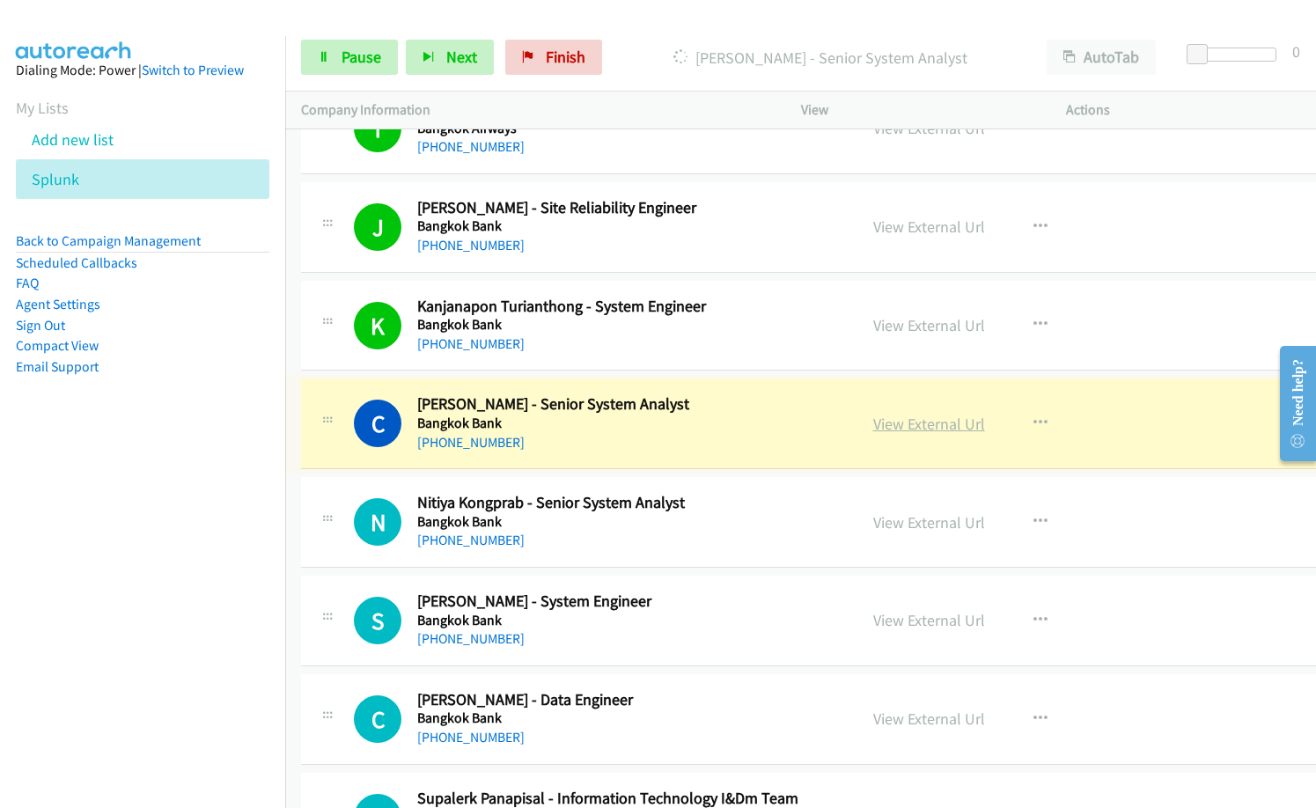
click at [955, 418] on link "View External Url" at bounding box center [929, 424] width 112 height 20
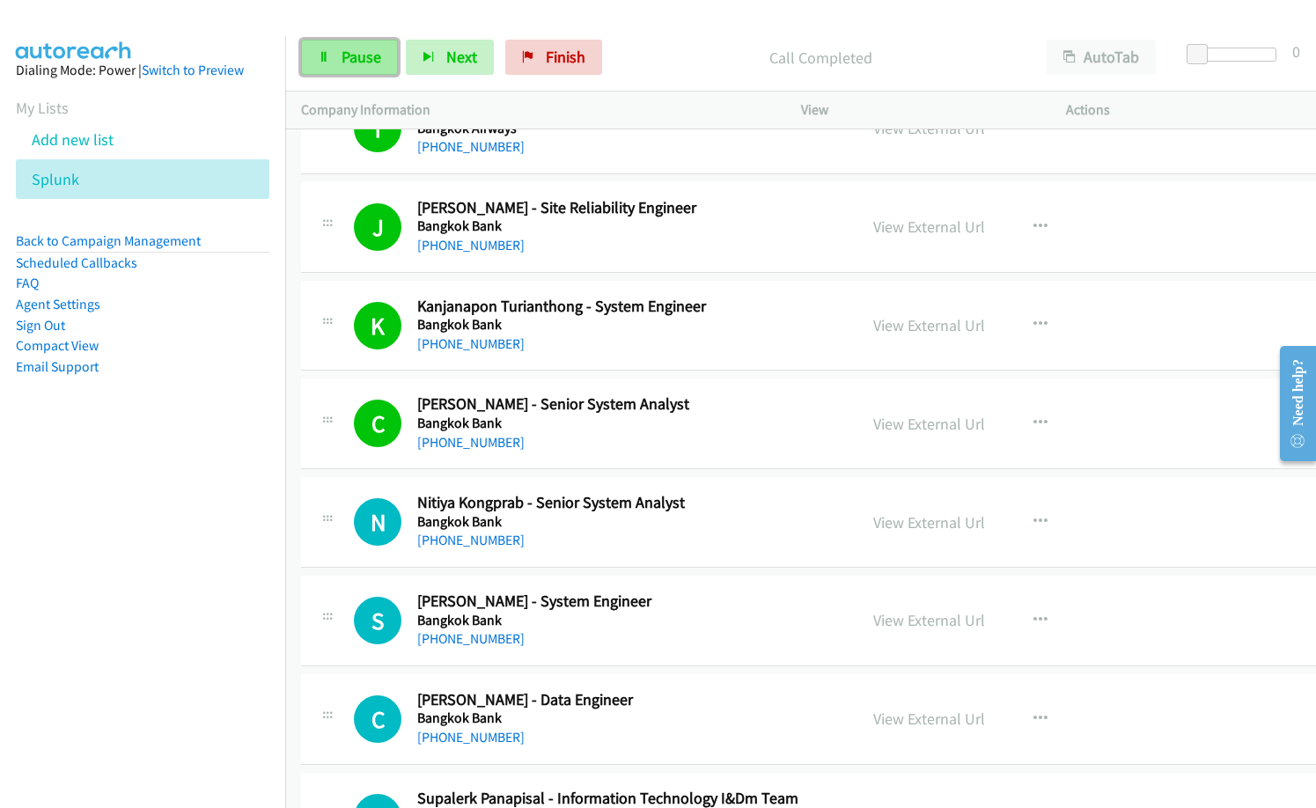
click at [348, 40] on link "Pause" at bounding box center [349, 57] width 97 height 35
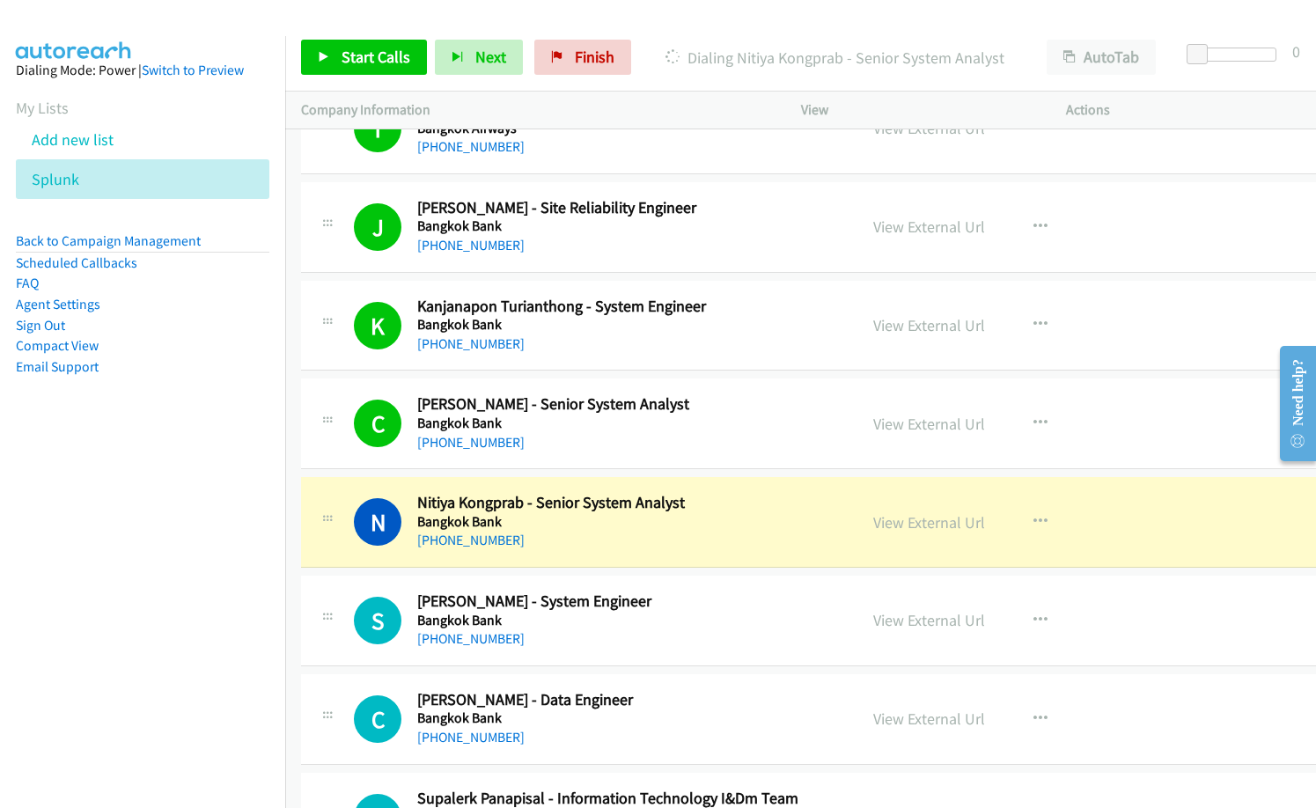
click at [668, 63] on icon at bounding box center [672, 58] width 14 height 14
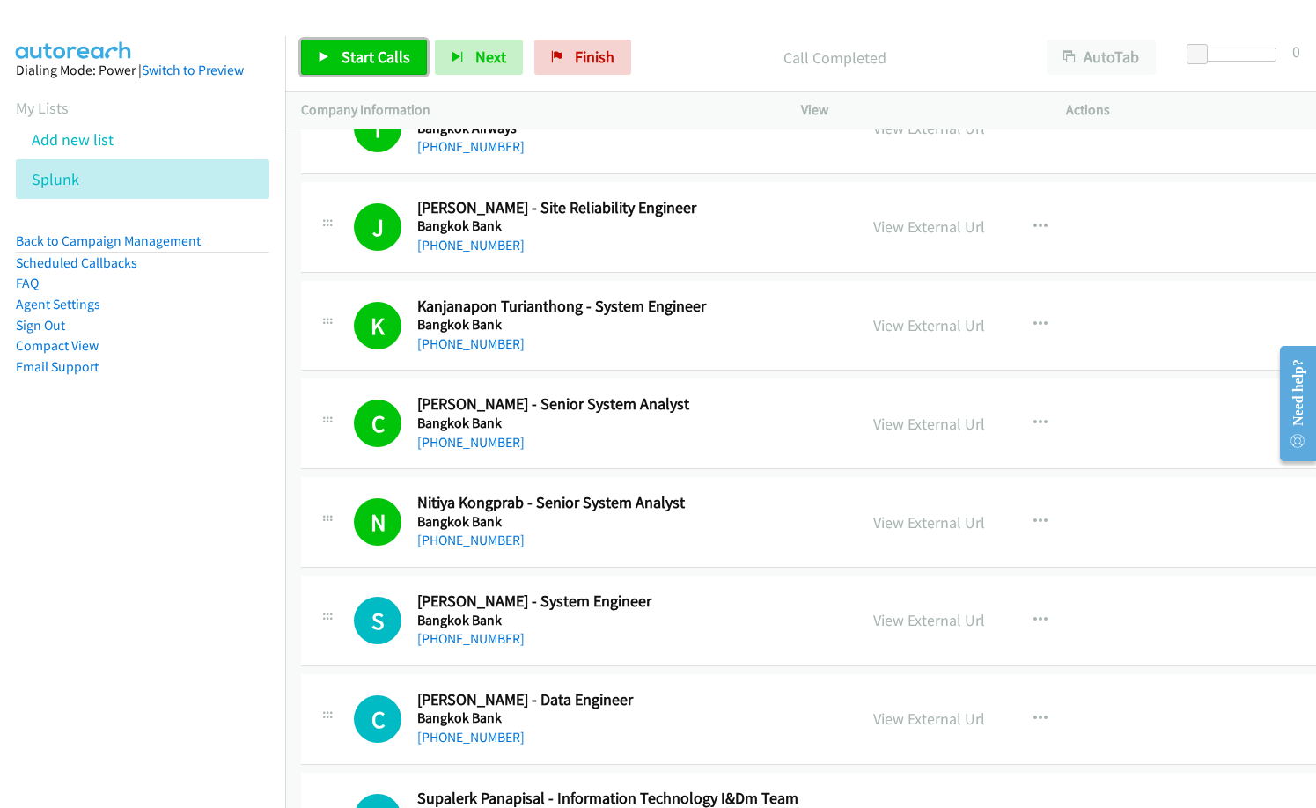
click at [397, 49] on span "Start Calls" at bounding box center [375, 57] width 69 height 20
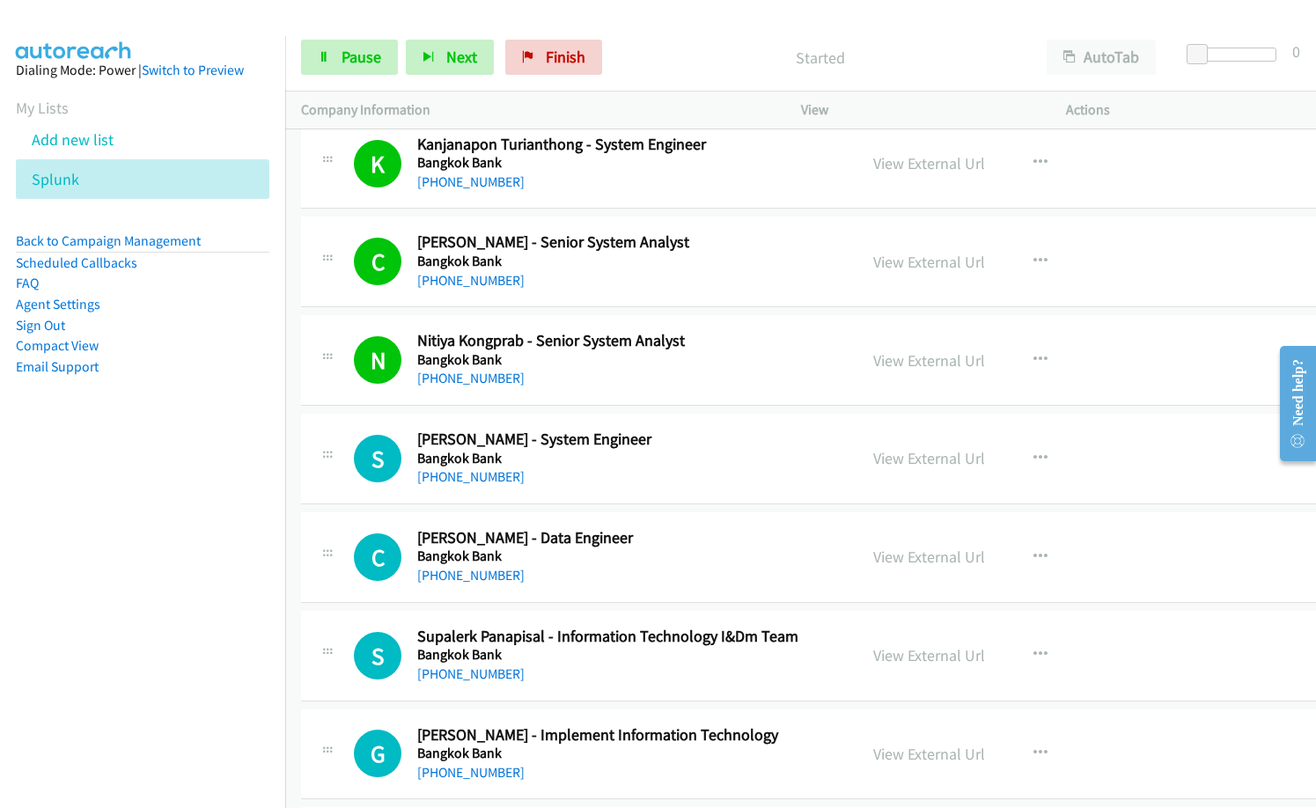
scroll to position [6776, 0]
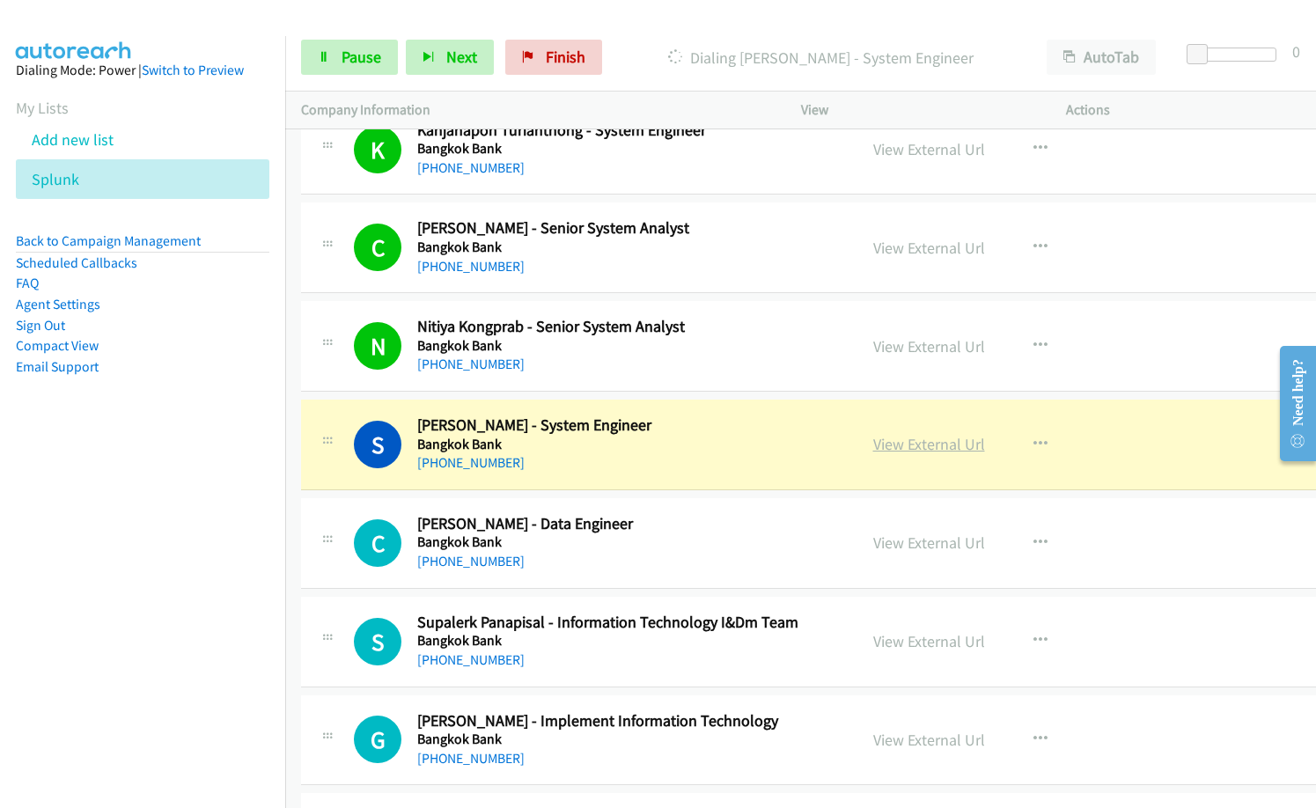
click at [910, 444] on link "View External Url" at bounding box center [929, 444] width 112 height 20
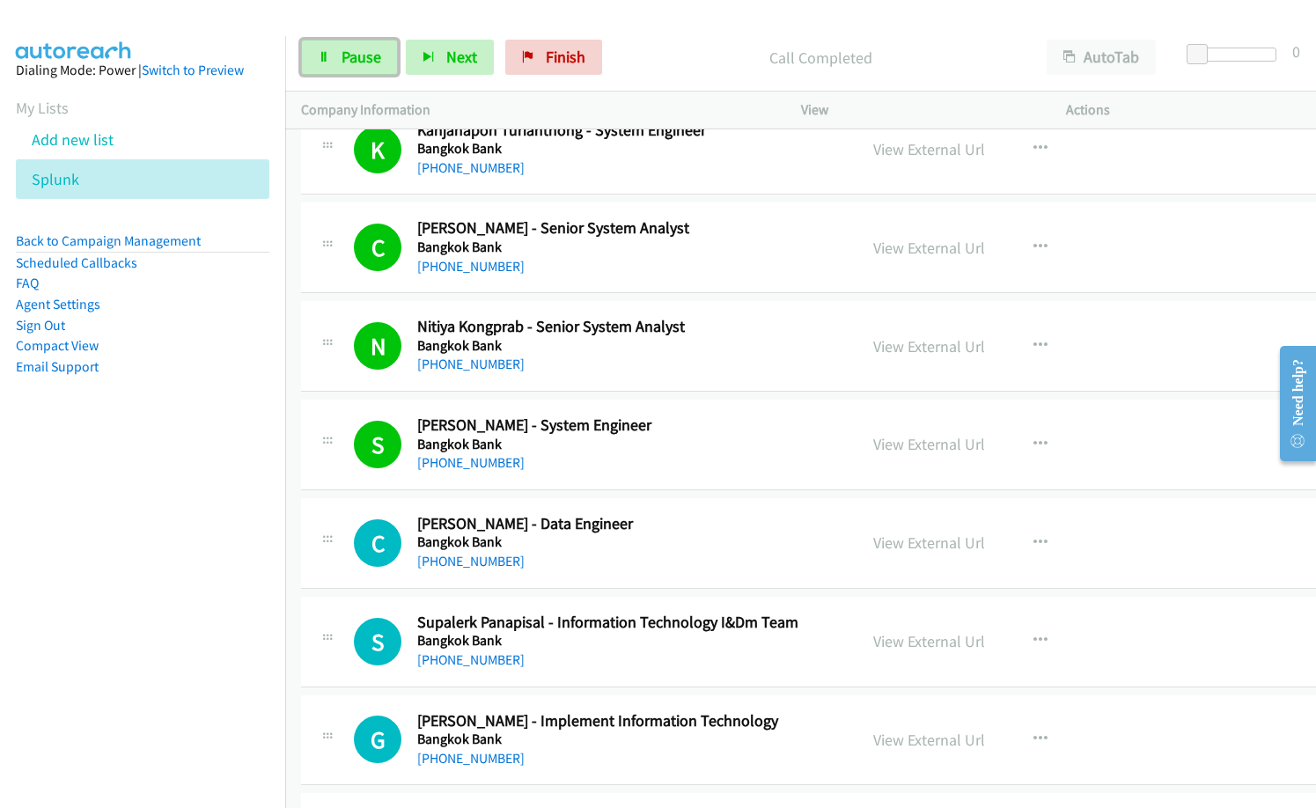
drag, startPoint x: 357, startPoint y: 56, endPoint x: 532, endPoint y: 227, distance: 244.6
click at [357, 55] on span "Pause" at bounding box center [361, 57] width 40 height 20
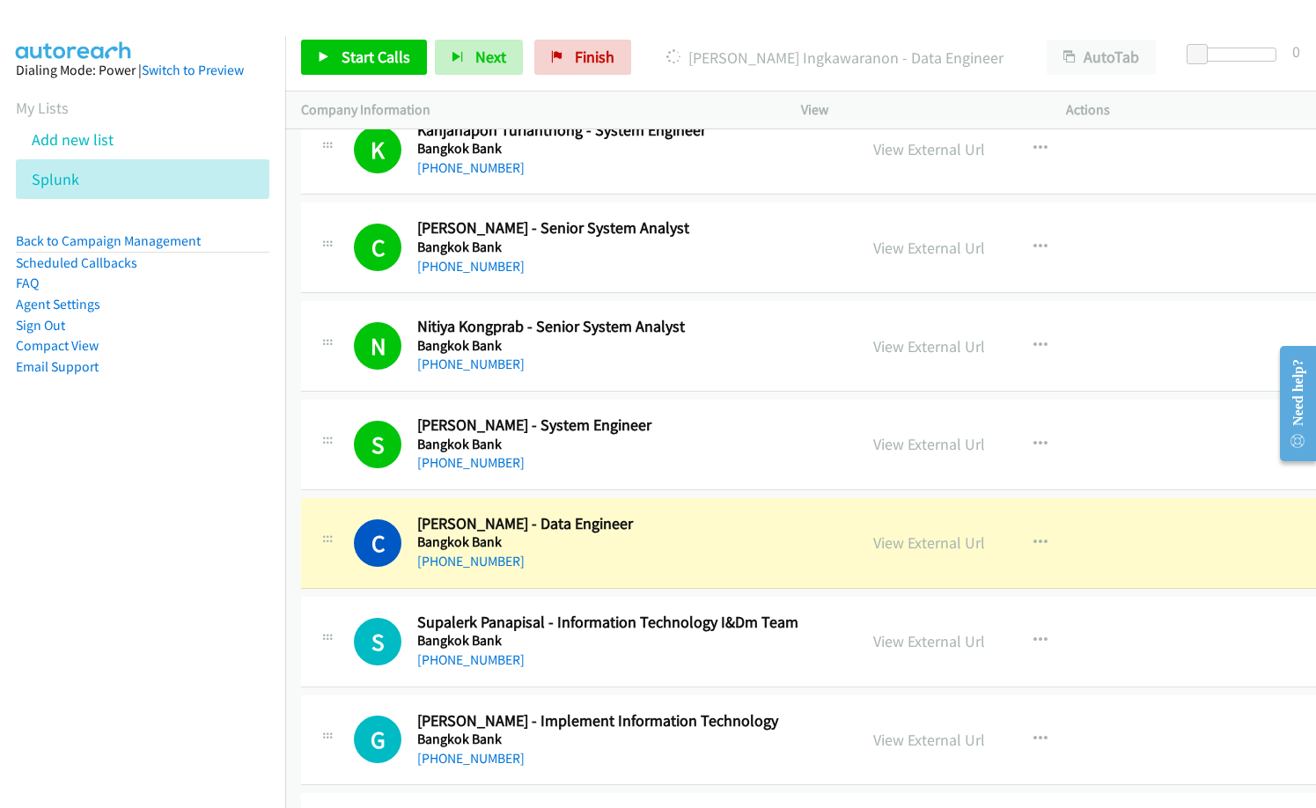
click at [672, 51] on icon at bounding box center [673, 58] width 14 height 14
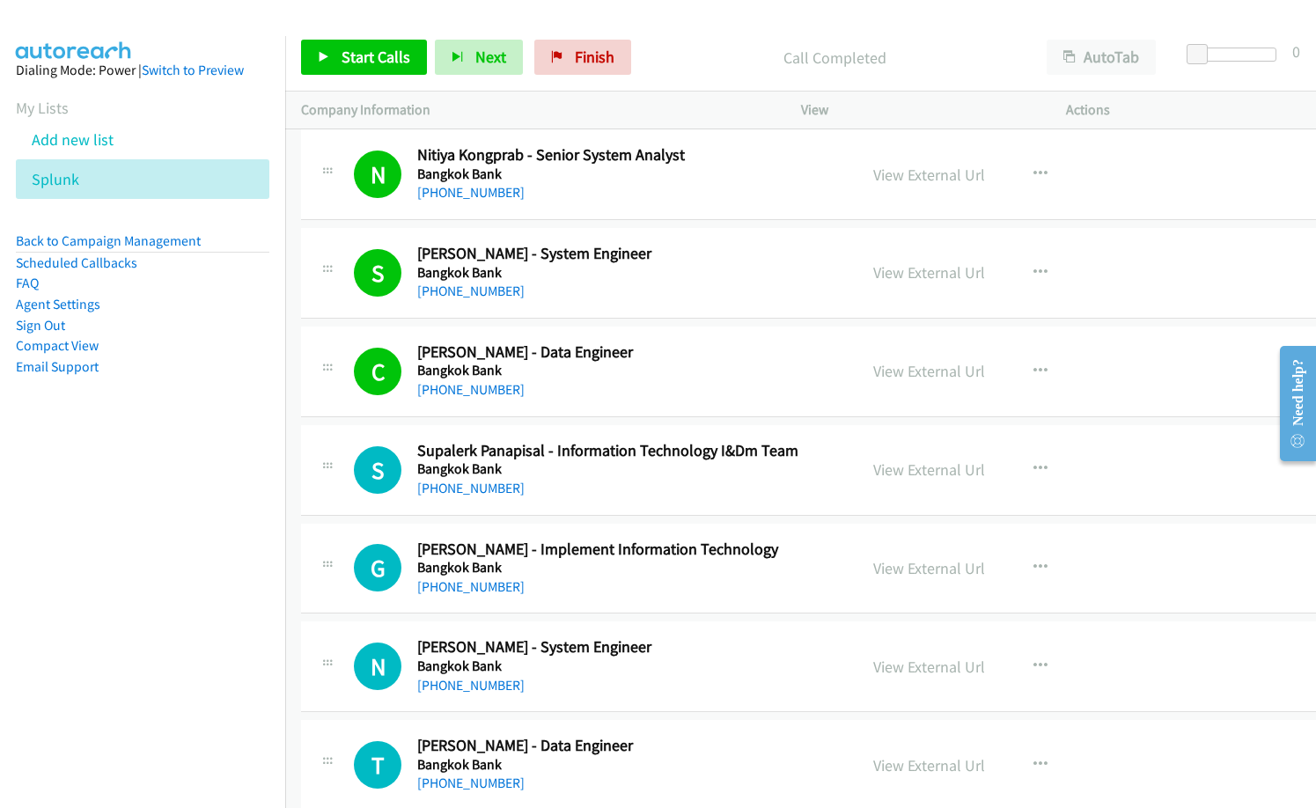
scroll to position [6952, 0]
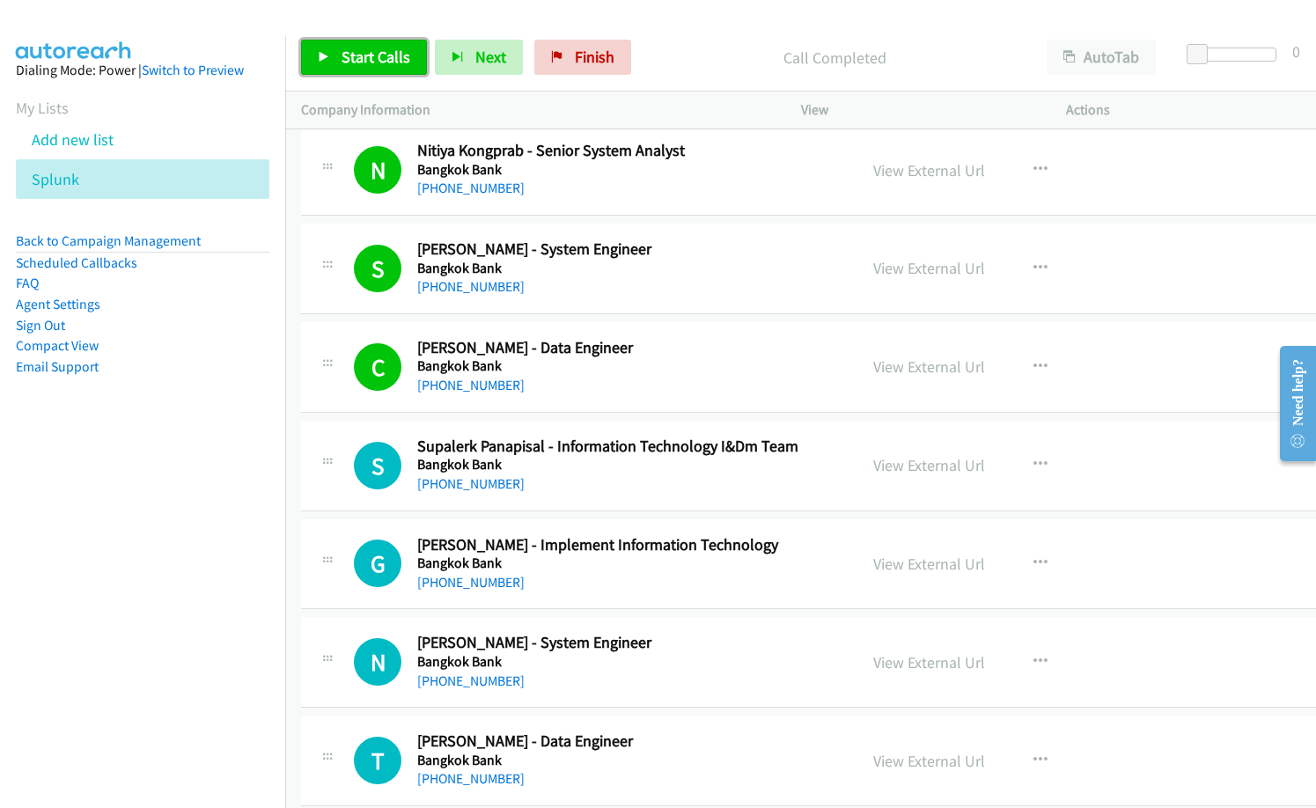
click at [362, 60] on span "Start Calls" at bounding box center [375, 57] width 69 height 20
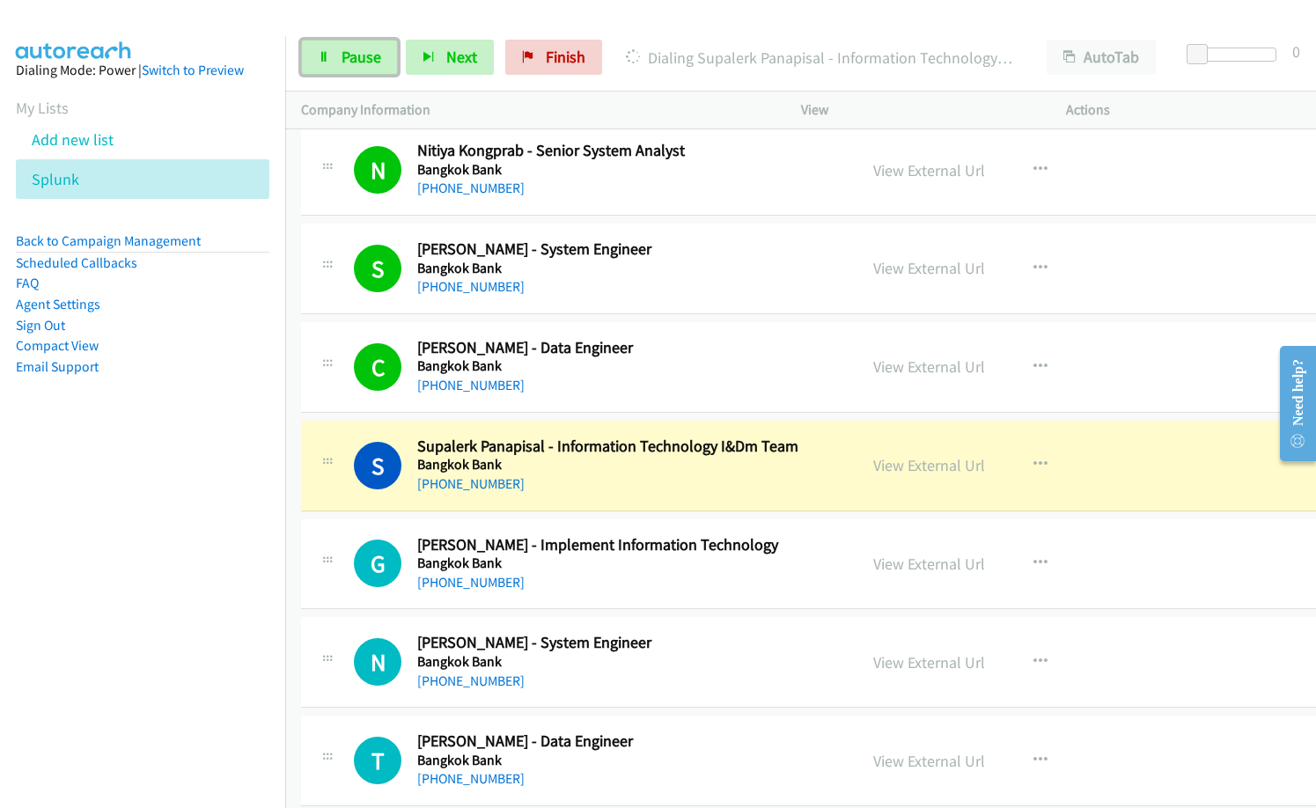
drag, startPoint x: 358, startPoint y: 49, endPoint x: 608, endPoint y: 236, distance: 311.9
click at [358, 49] on span "Pause" at bounding box center [361, 57] width 40 height 20
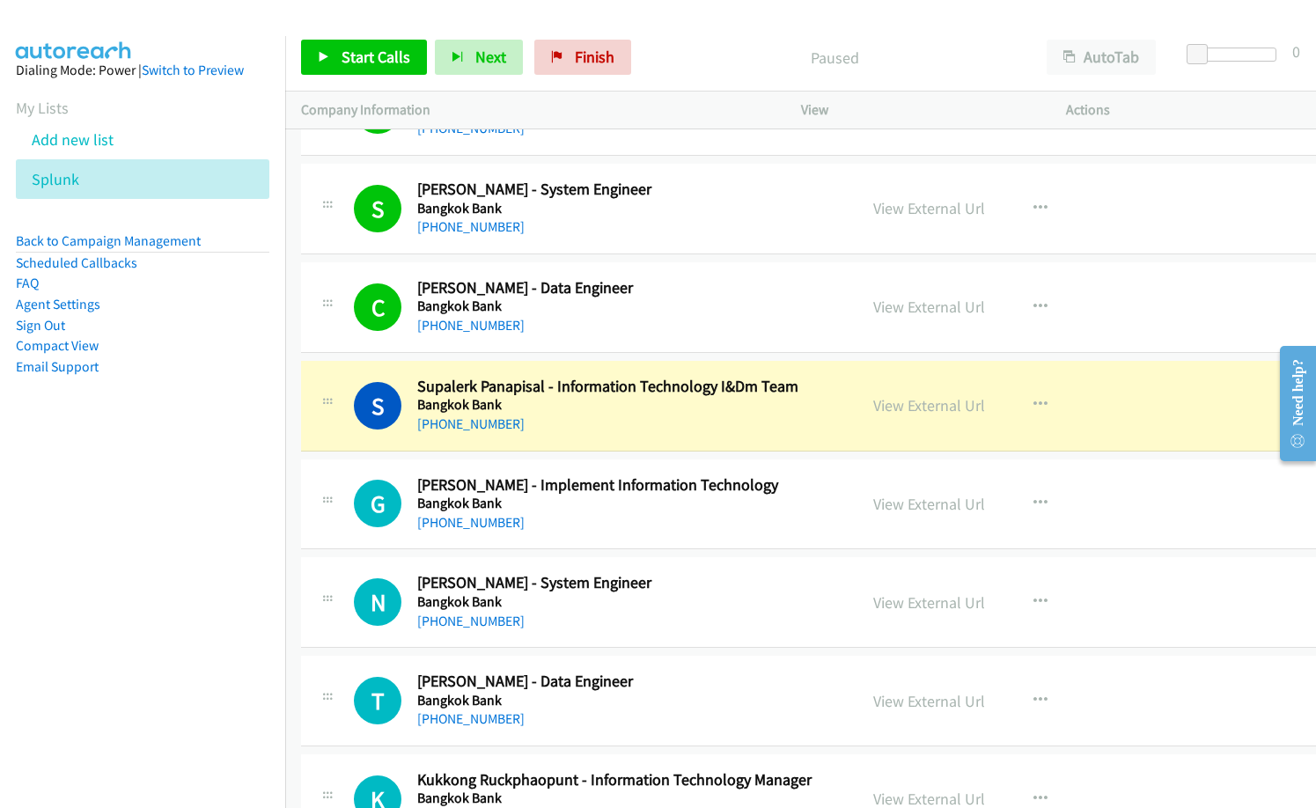
scroll to position [7040, 0]
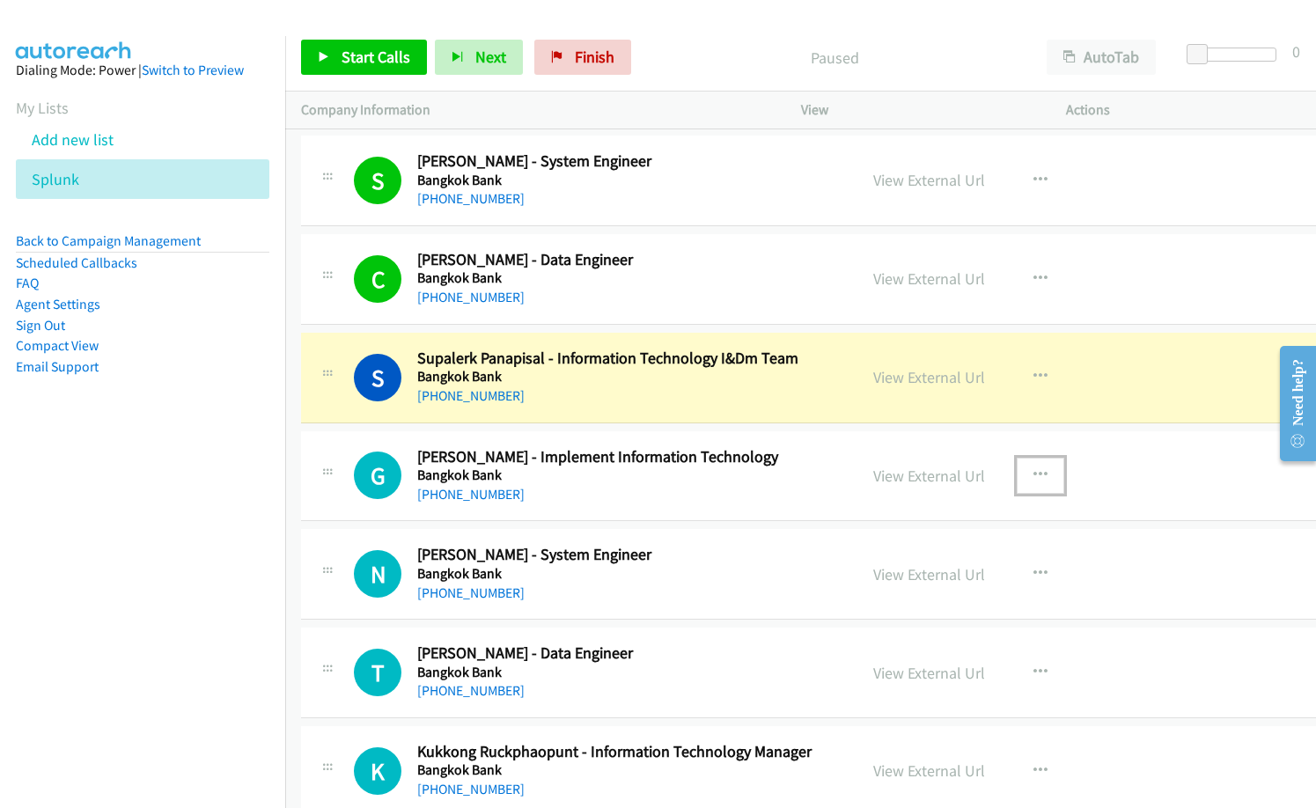
click at [1033, 472] on icon "button" at bounding box center [1040, 475] width 14 height 14
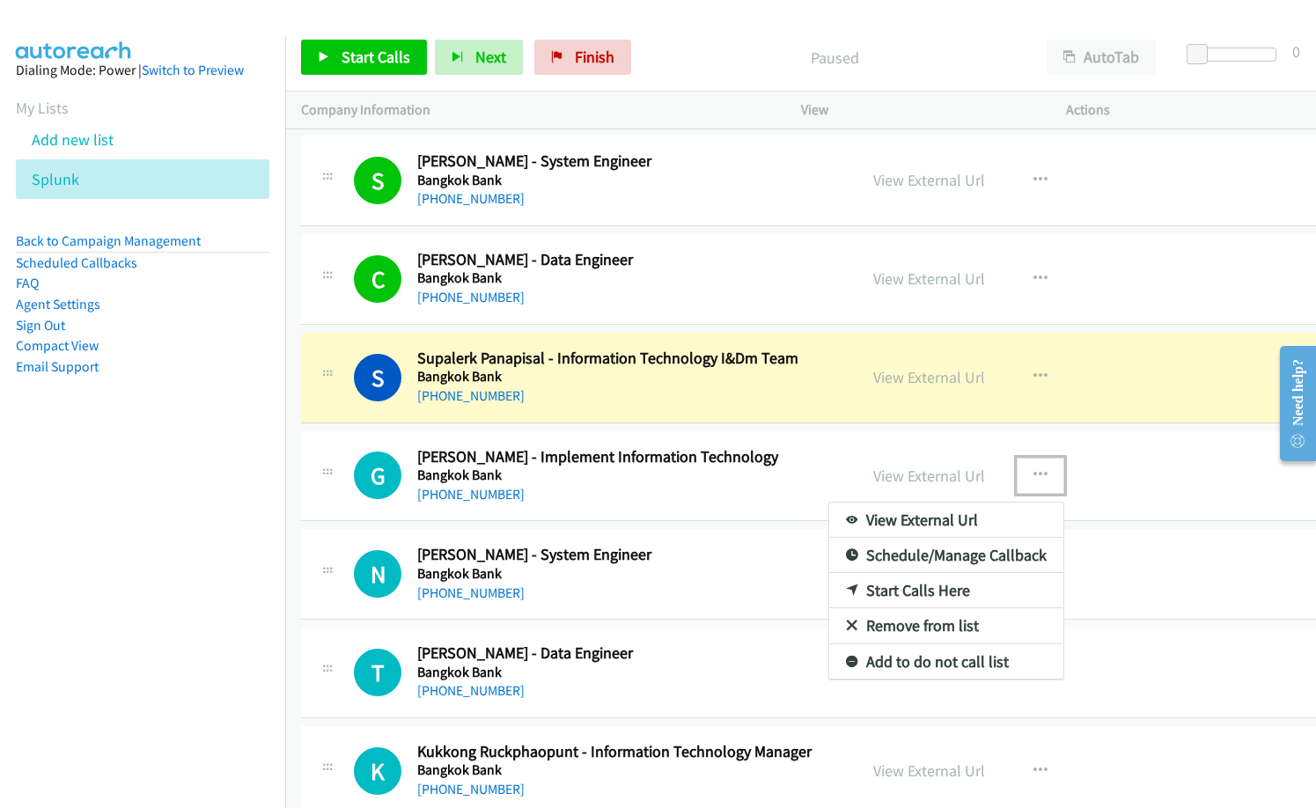
click at [898, 590] on link "Start Calls Here" at bounding box center [946, 590] width 234 height 35
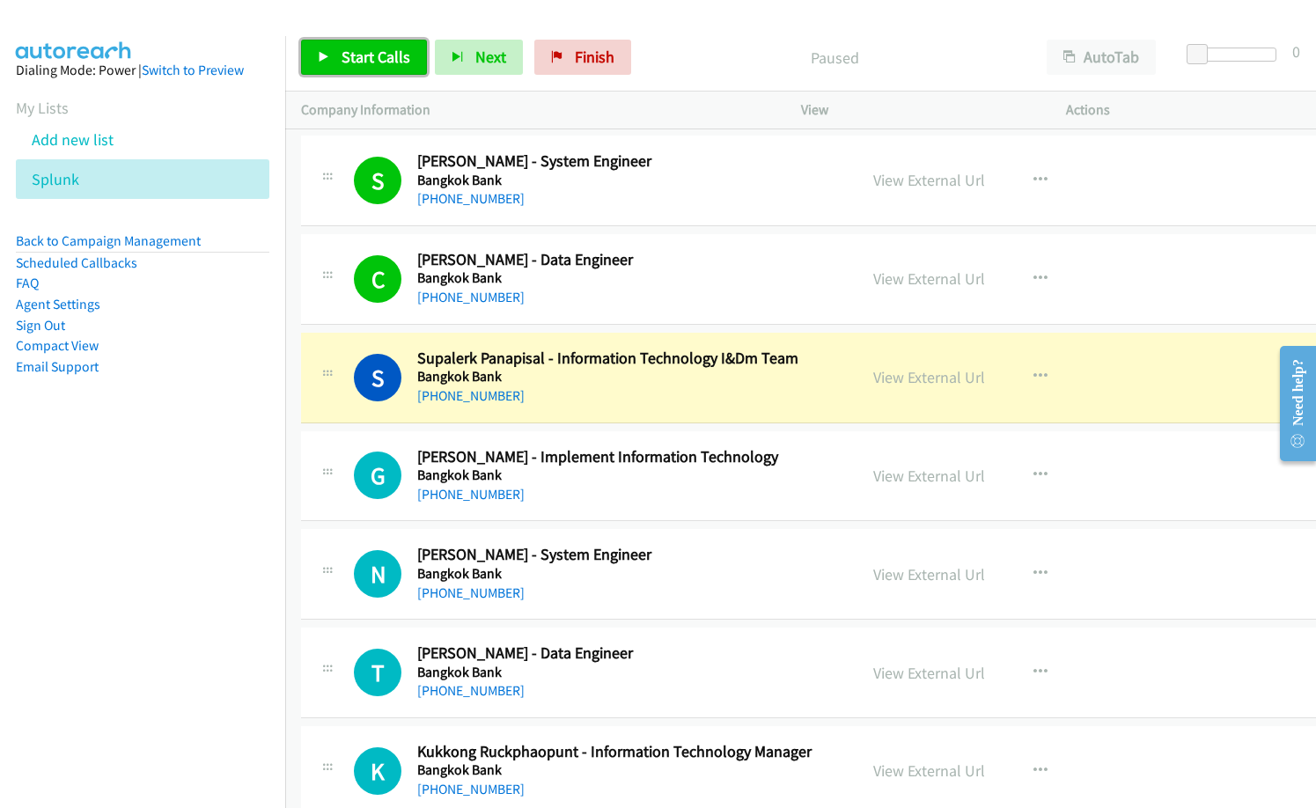
click at [380, 62] on span "Start Calls" at bounding box center [375, 57] width 69 height 20
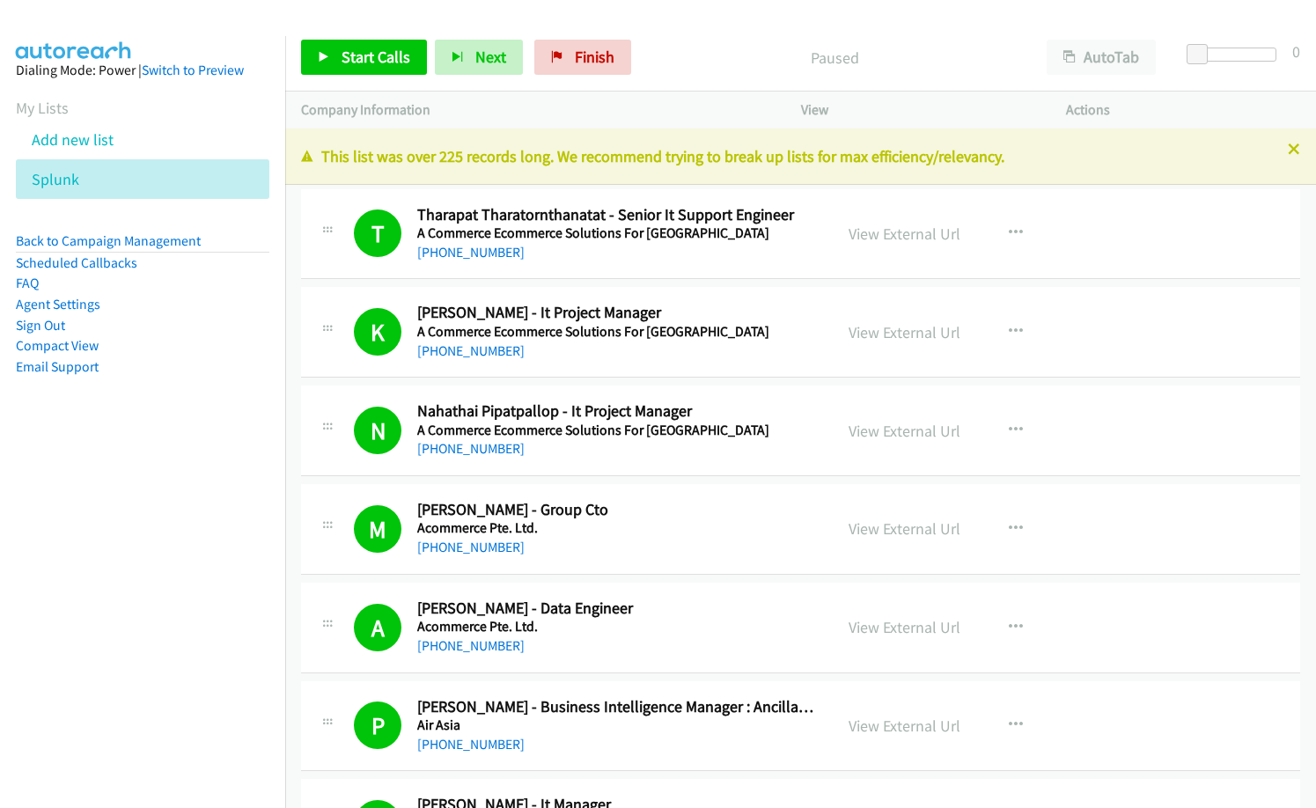
click at [761, 334] on h5 "A Commerce Ecommerce Solutions For [GEOGRAPHIC_DATA]" at bounding box center [617, 332] width 400 height 18
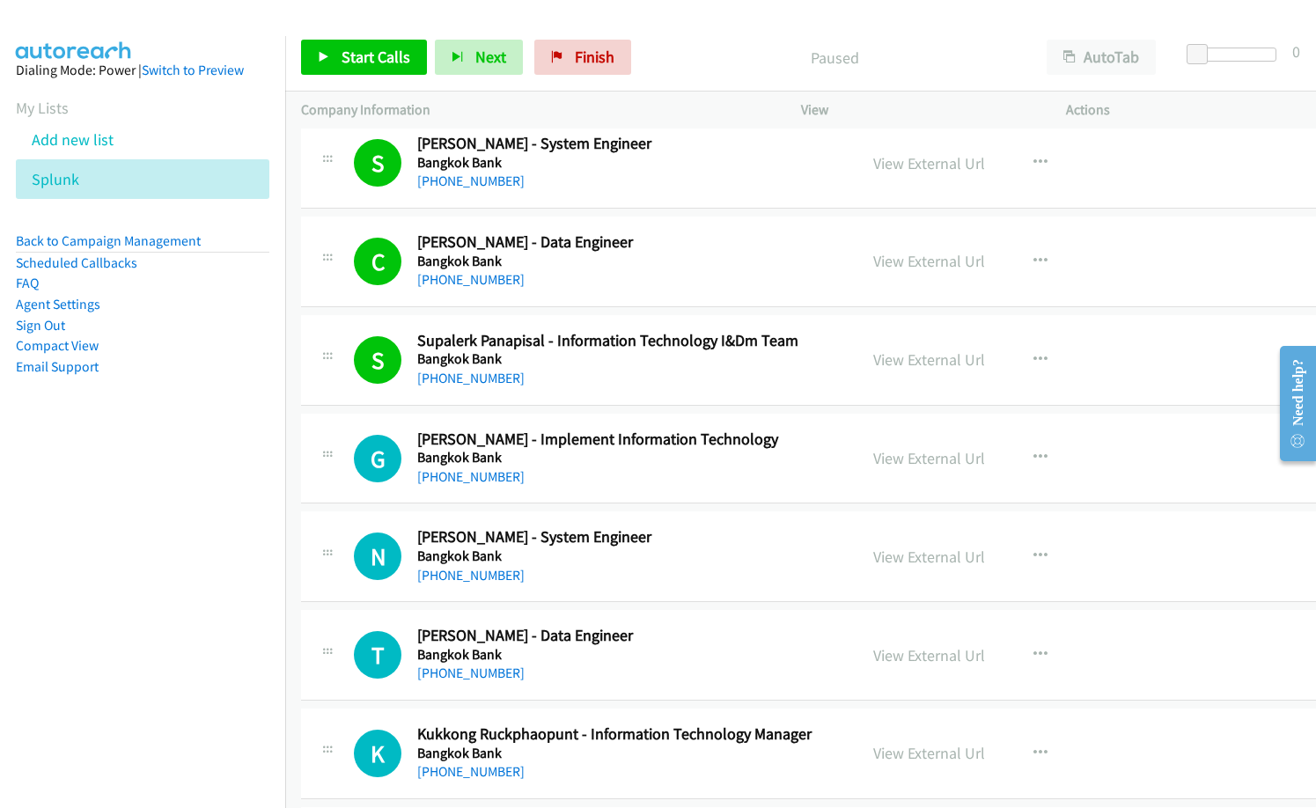
scroll to position [7040, 0]
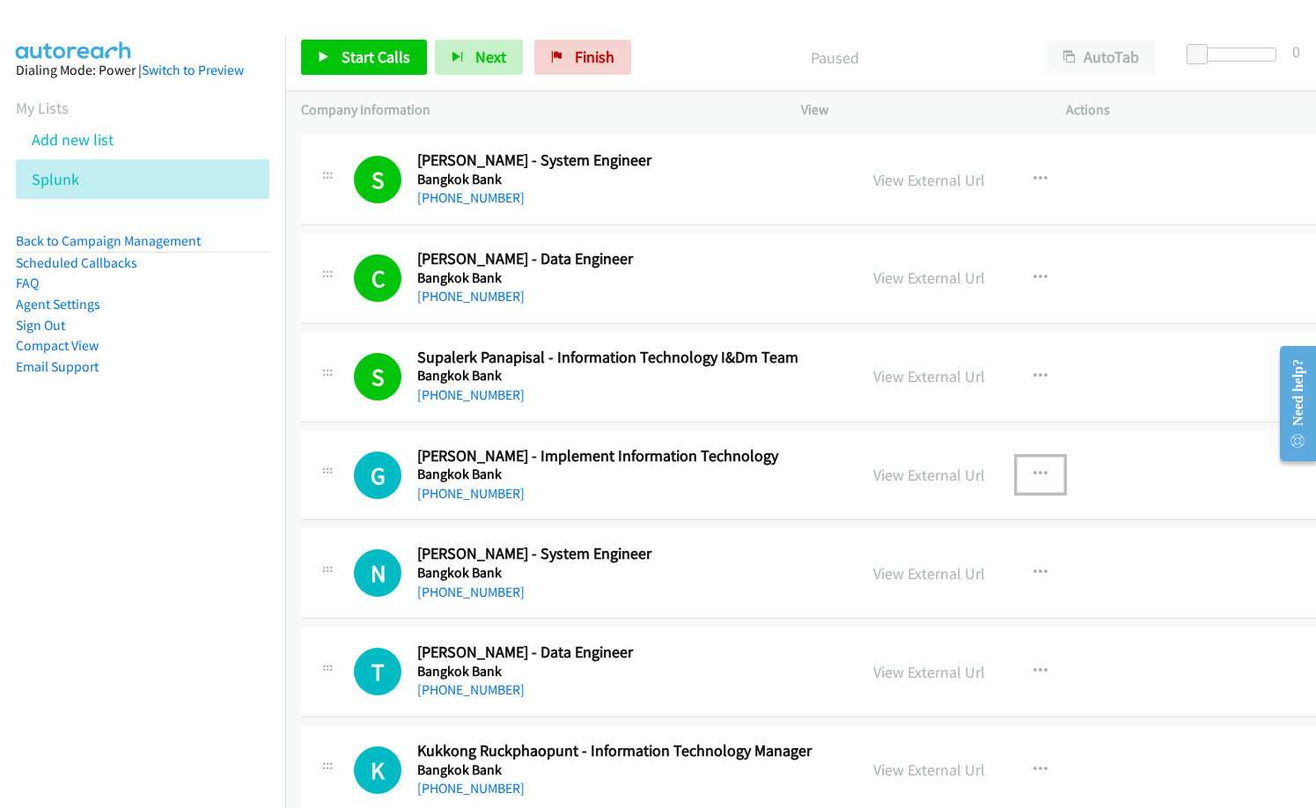
click at [1034, 468] on icon "button" at bounding box center [1040, 474] width 14 height 14
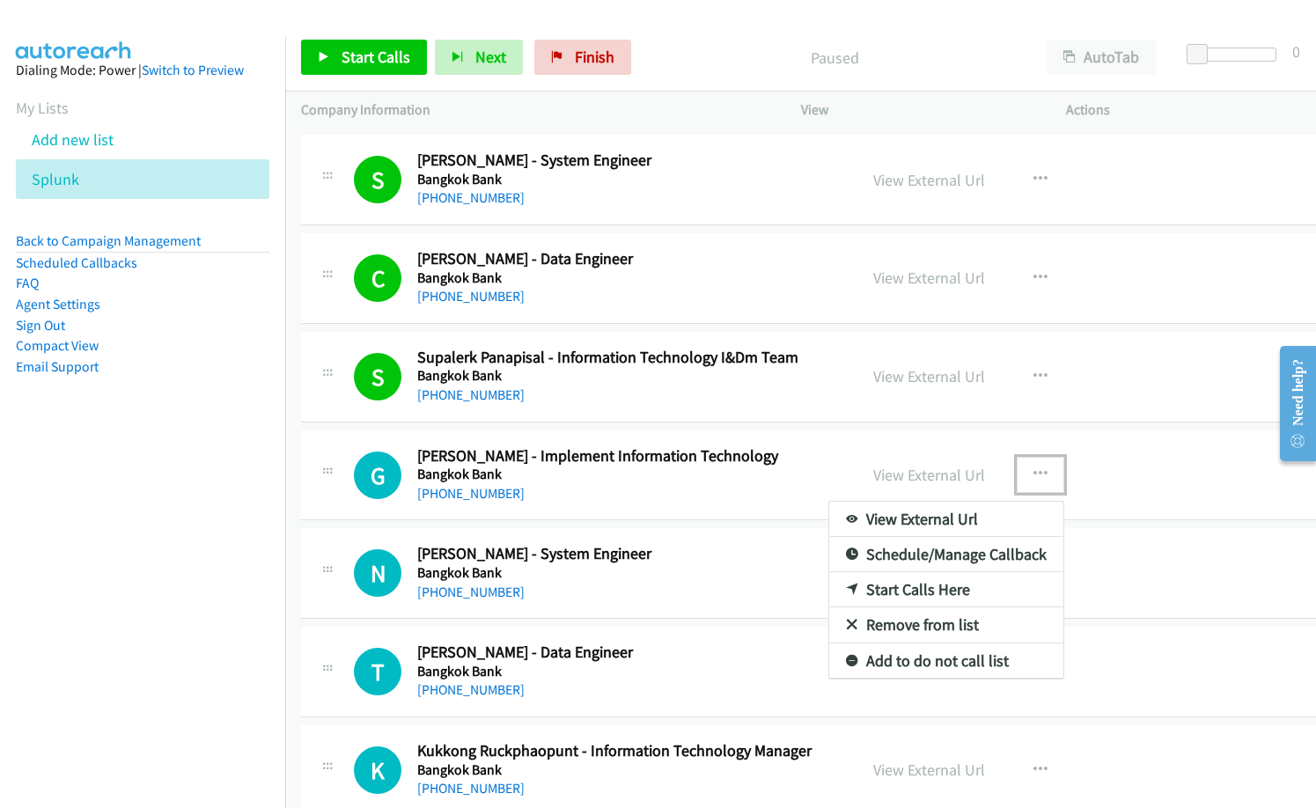
click at [898, 591] on link "Start Calls Here" at bounding box center [946, 589] width 234 height 35
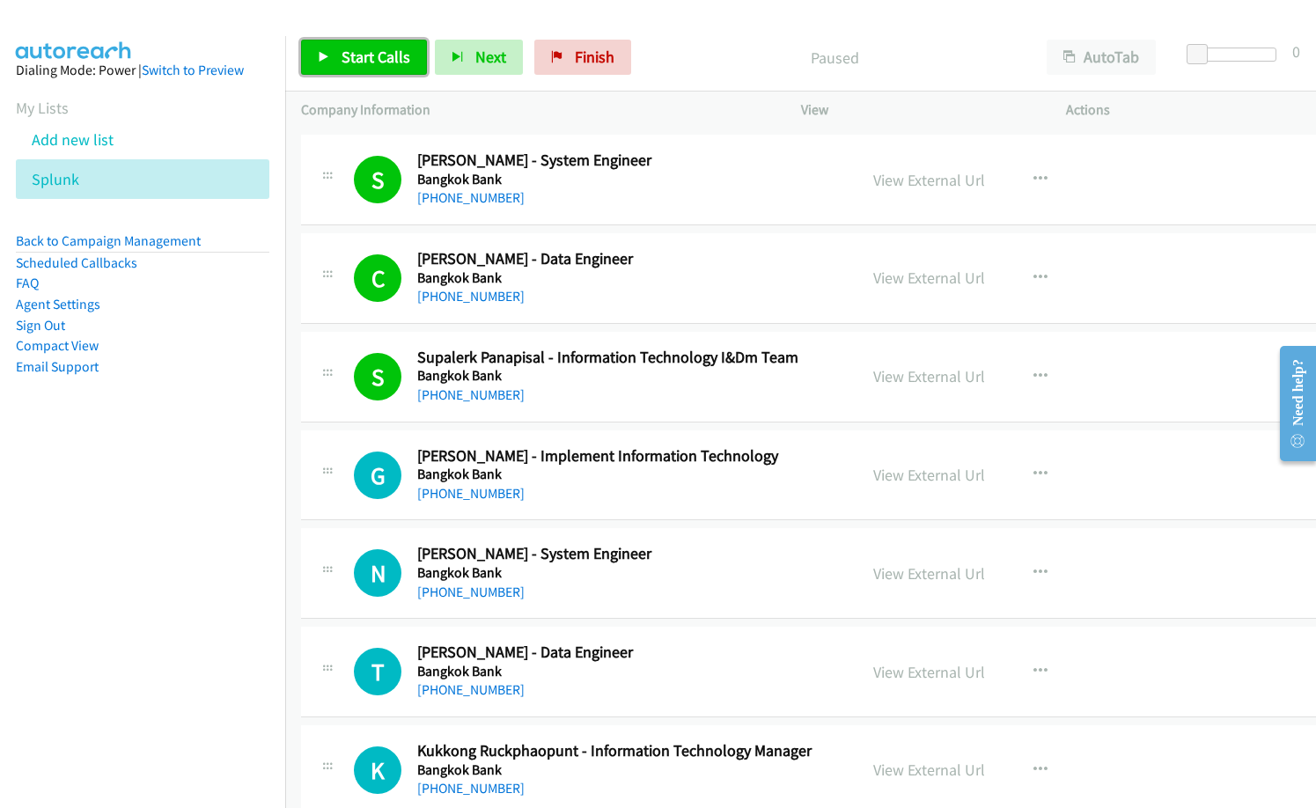
drag, startPoint x: 395, startPoint y: 66, endPoint x: 561, endPoint y: 207, distance: 217.9
click at [395, 65] on span "Start Calls" at bounding box center [375, 57] width 69 height 20
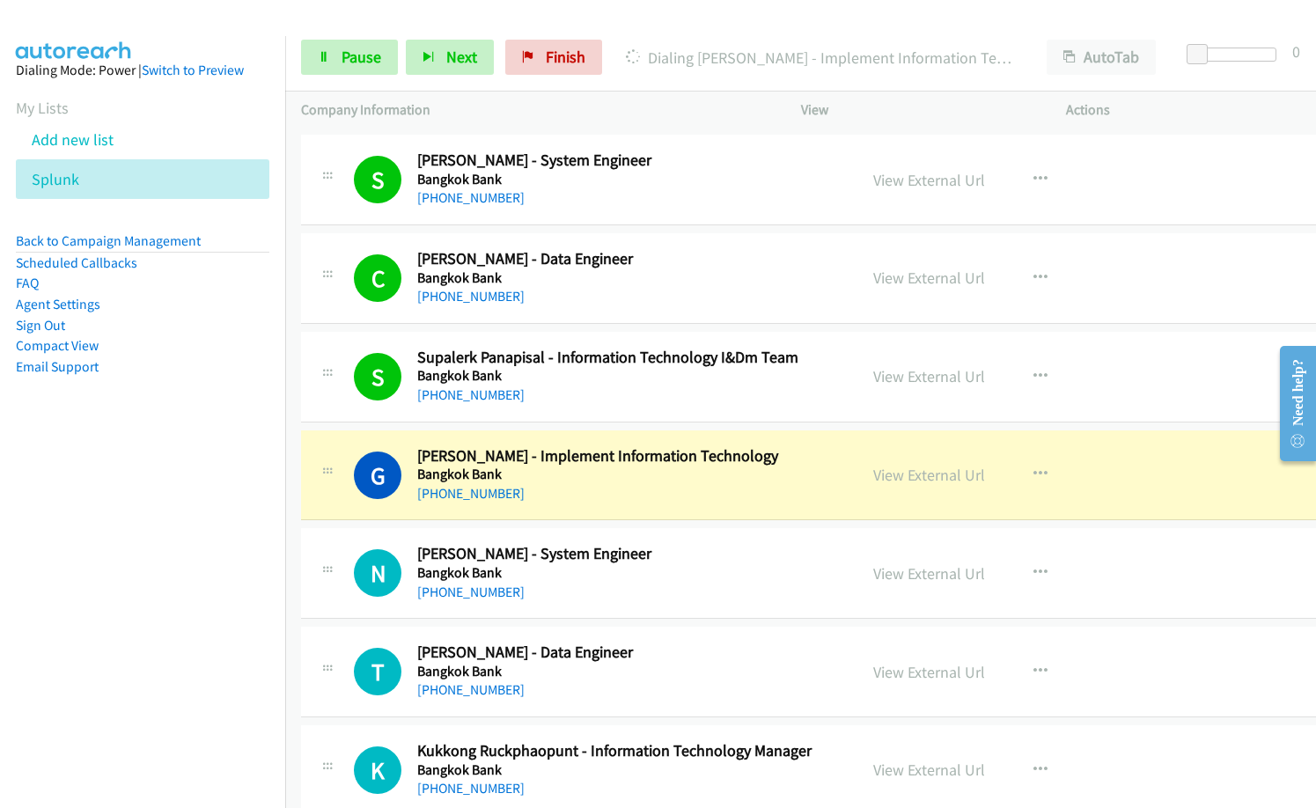
click at [151, 405] on aside "Dialing Mode: Power | Switch to Preview My Lists Add new list Splunk Back to Ca…" at bounding box center [142, 246] width 285 height 421
click at [649, 410] on div "S Callback Scheduled Supalerk Panapisal - Information Technology I&Dm Team Bang…" at bounding box center [825, 377] width 1048 height 91
click at [642, 110] on p "Company Information" at bounding box center [535, 109] width 468 height 21
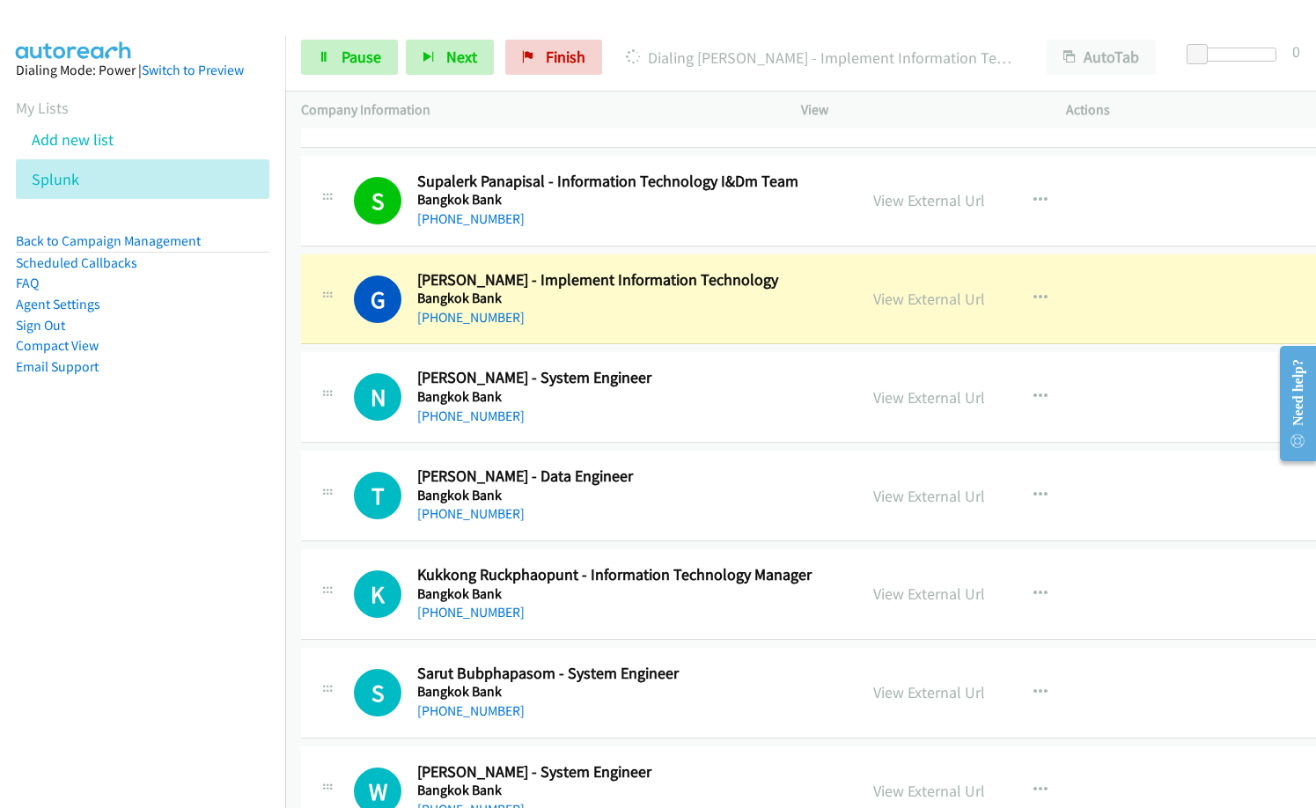
click at [618, 314] on div "[PHONE_NUMBER]" at bounding box center [629, 317] width 424 height 21
click at [919, 306] on link "View External Url" at bounding box center [929, 299] width 112 height 20
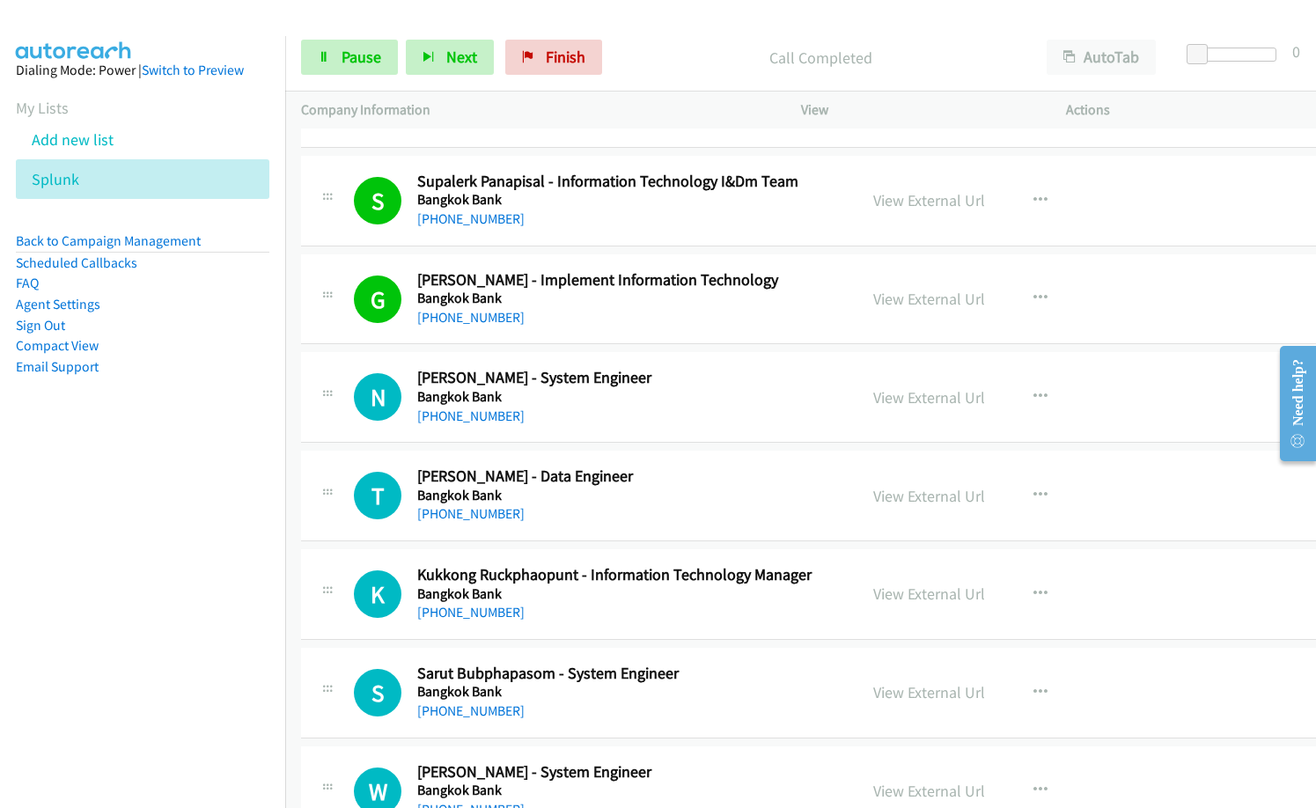
click at [638, 54] on p "Call Completed" at bounding box center [820, 58] width 389 height 24
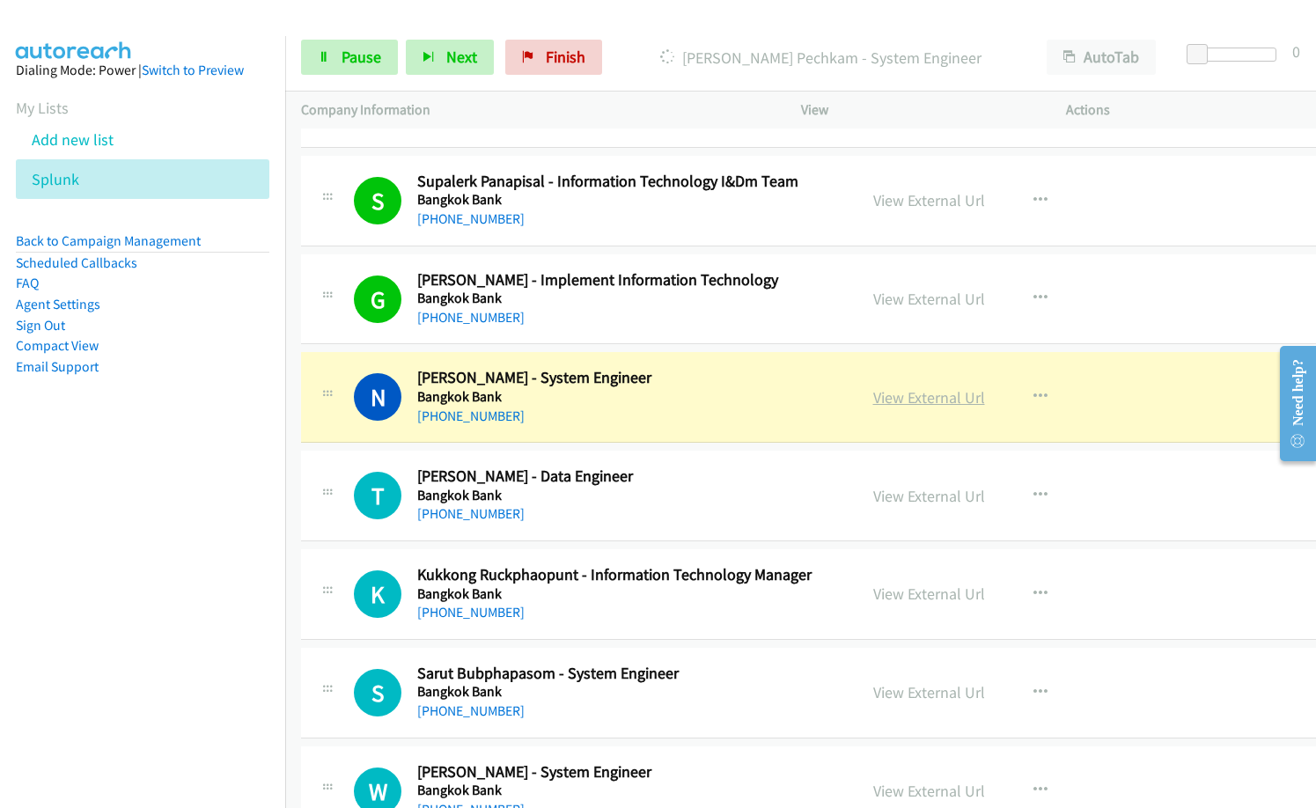
click at [921, 402] on link "View External Url" at bounding box center [929, 397] width 112 height 20
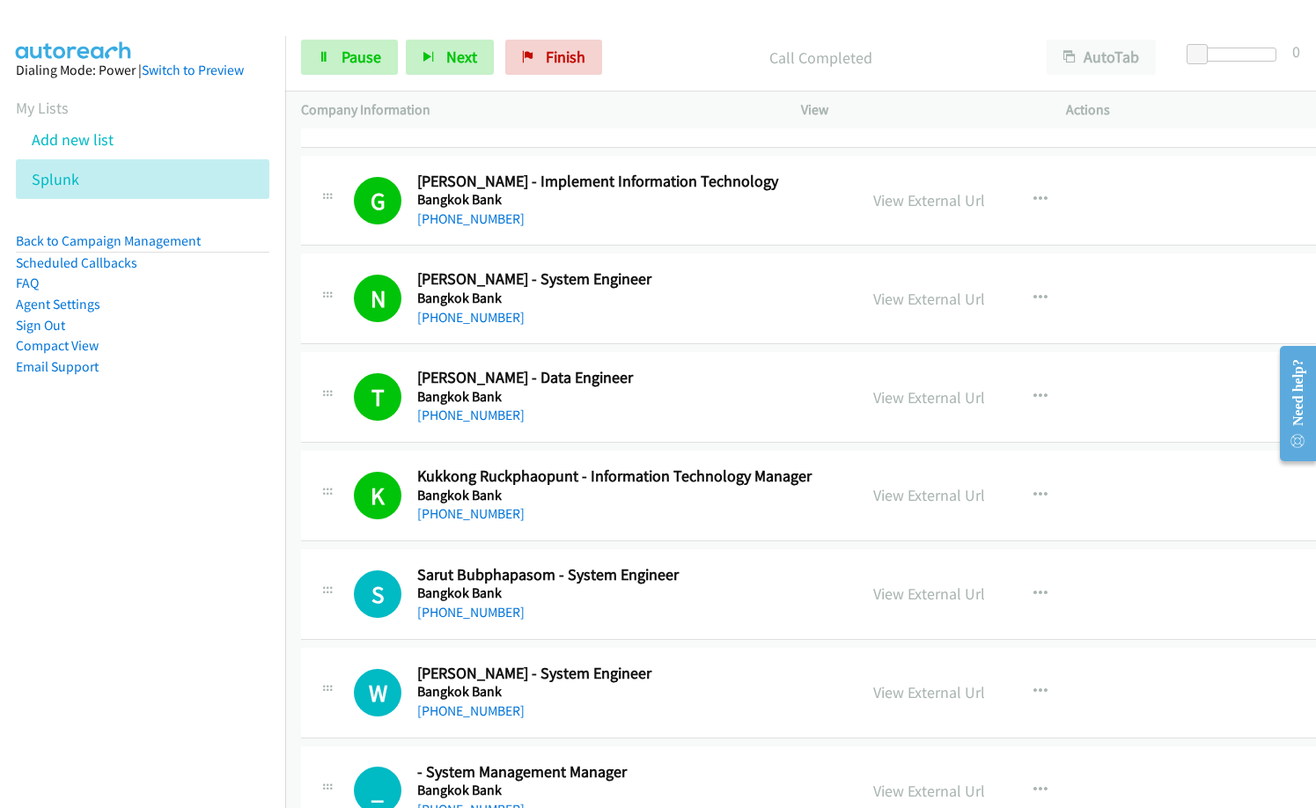
scroll to position [7480, 0]
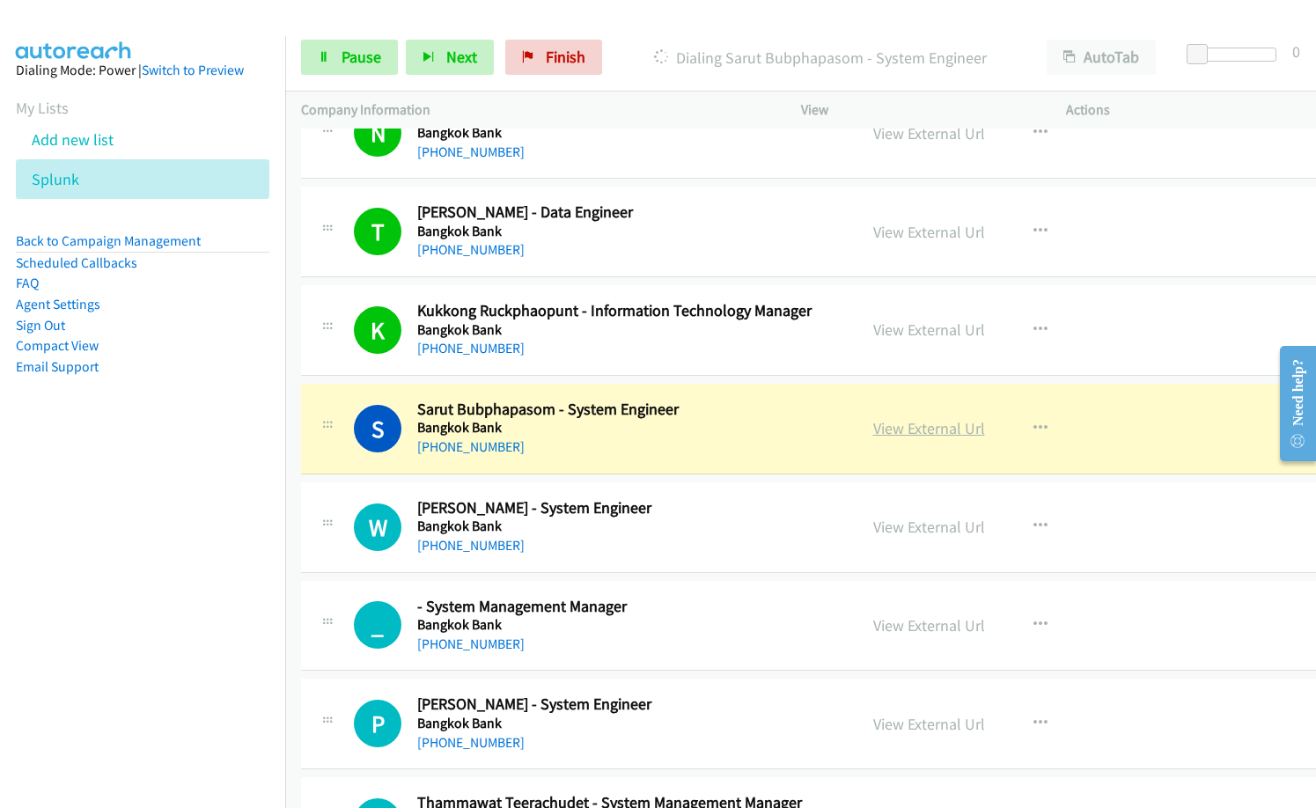
click at [901, 425] on link "View External Url" at bounding box center [929, 428] width 112 height 20
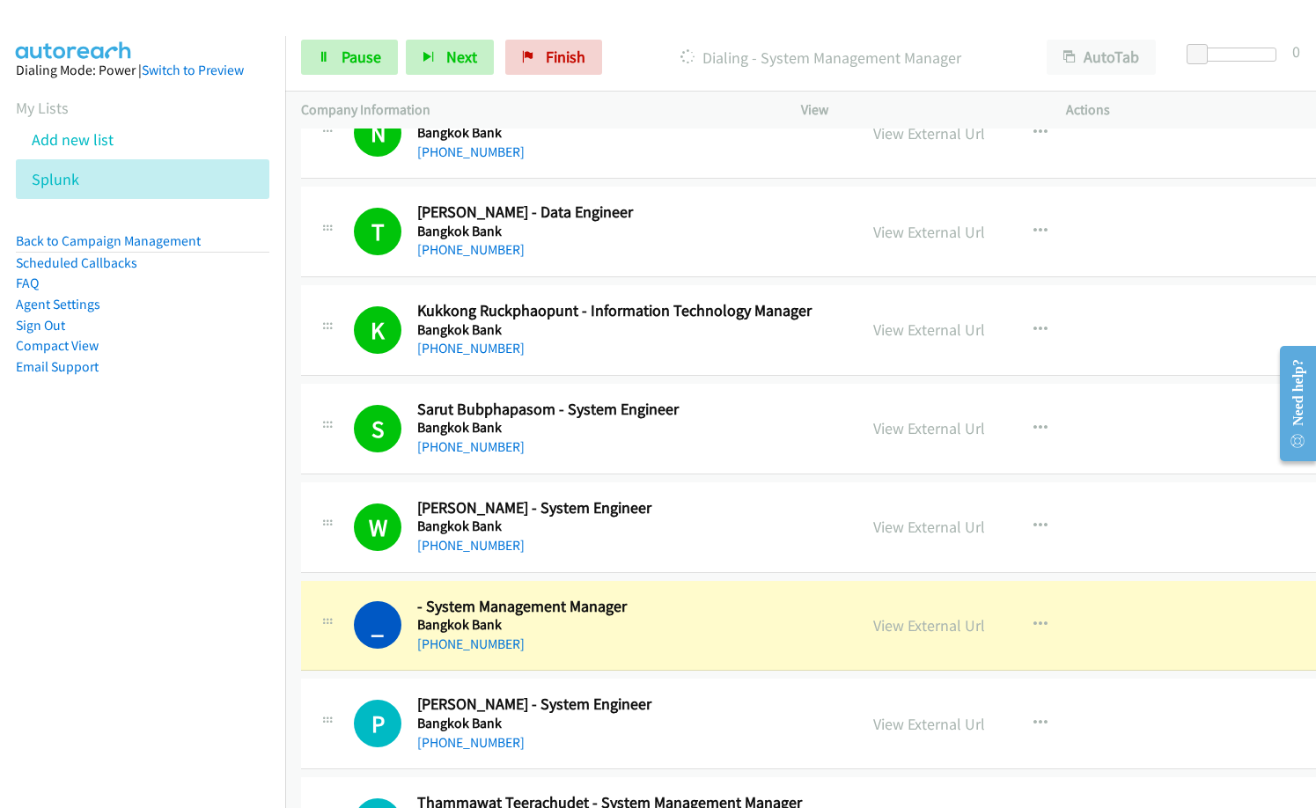
click at [680, 41] on div "Dialing - System Management Manager" at bounding box center [820, 57] width 421 height 35
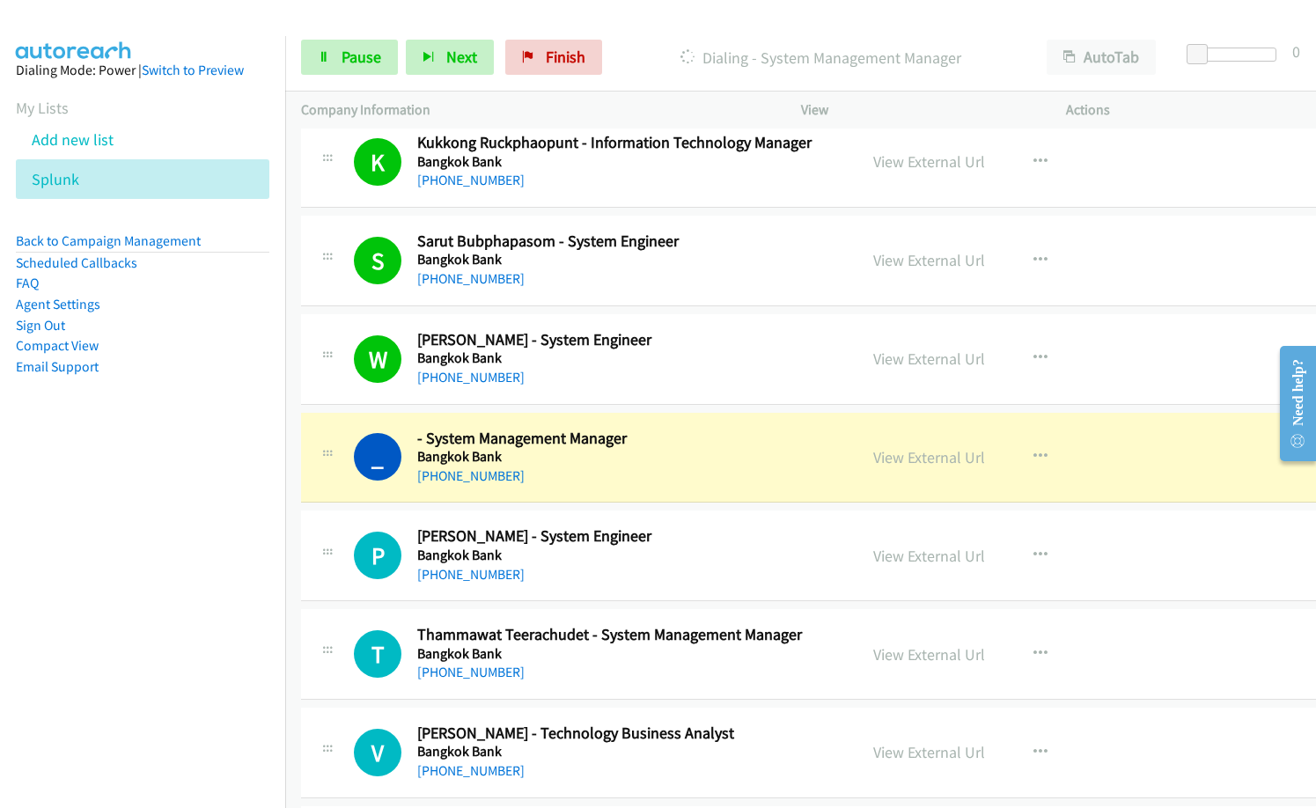
scroll to position [7656, 0]
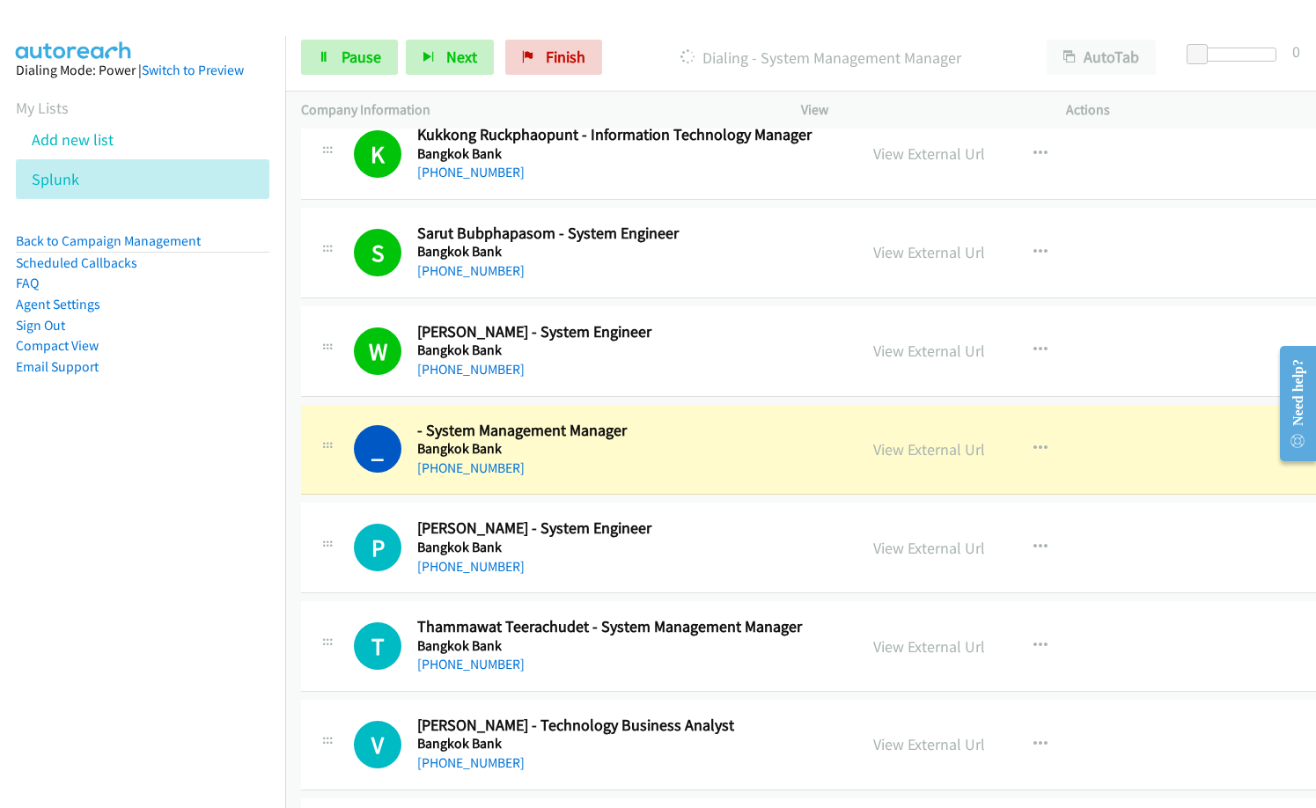
click at [585, 474] on div "[PHONE_NUMBER]" at bounding box center [629, 468] width 424 height 21
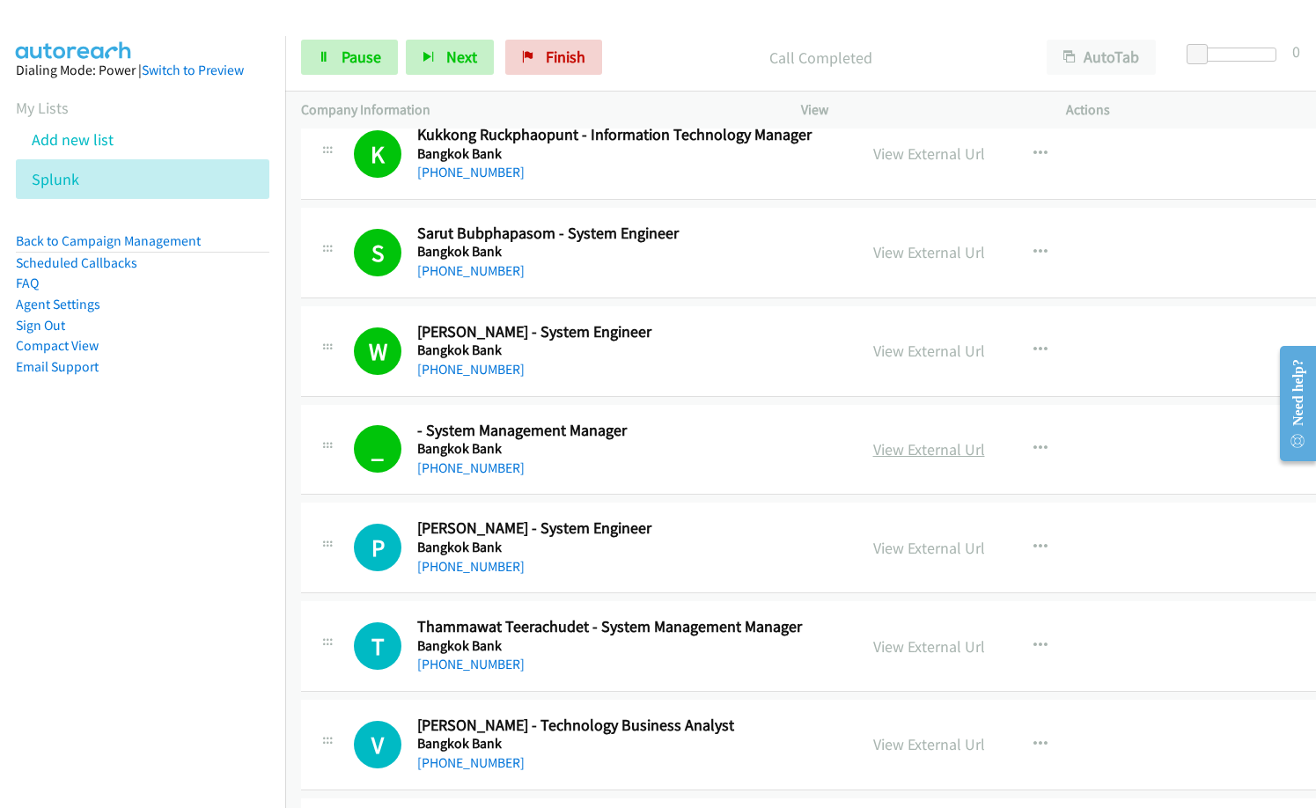
drag, startPoint x: 605, startPoint y: 458, endPoint x: 957, endPoint y: 453, distance: 352.0
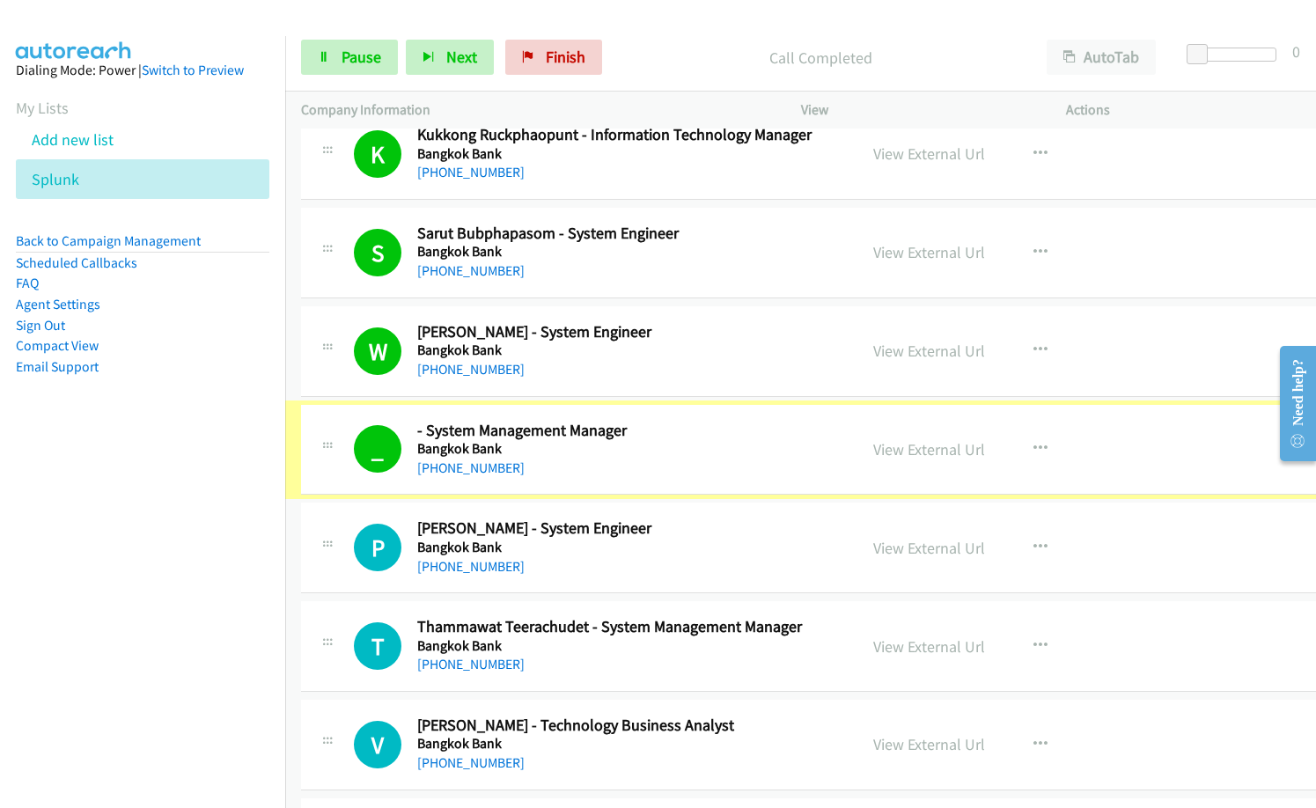
click at [957, 453] on link "View External Url" at bounding box center [929, 449] width 112 height 20
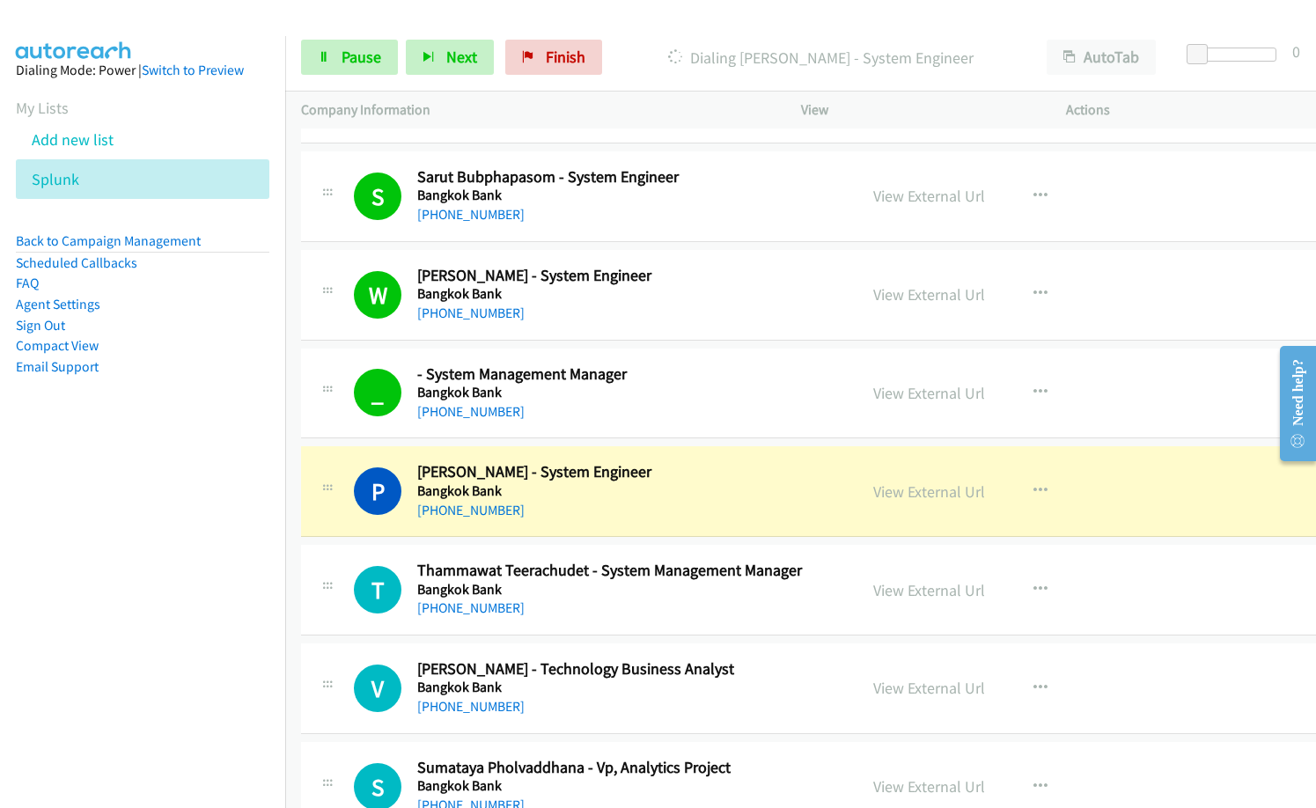
scroll to position [7744, 0]
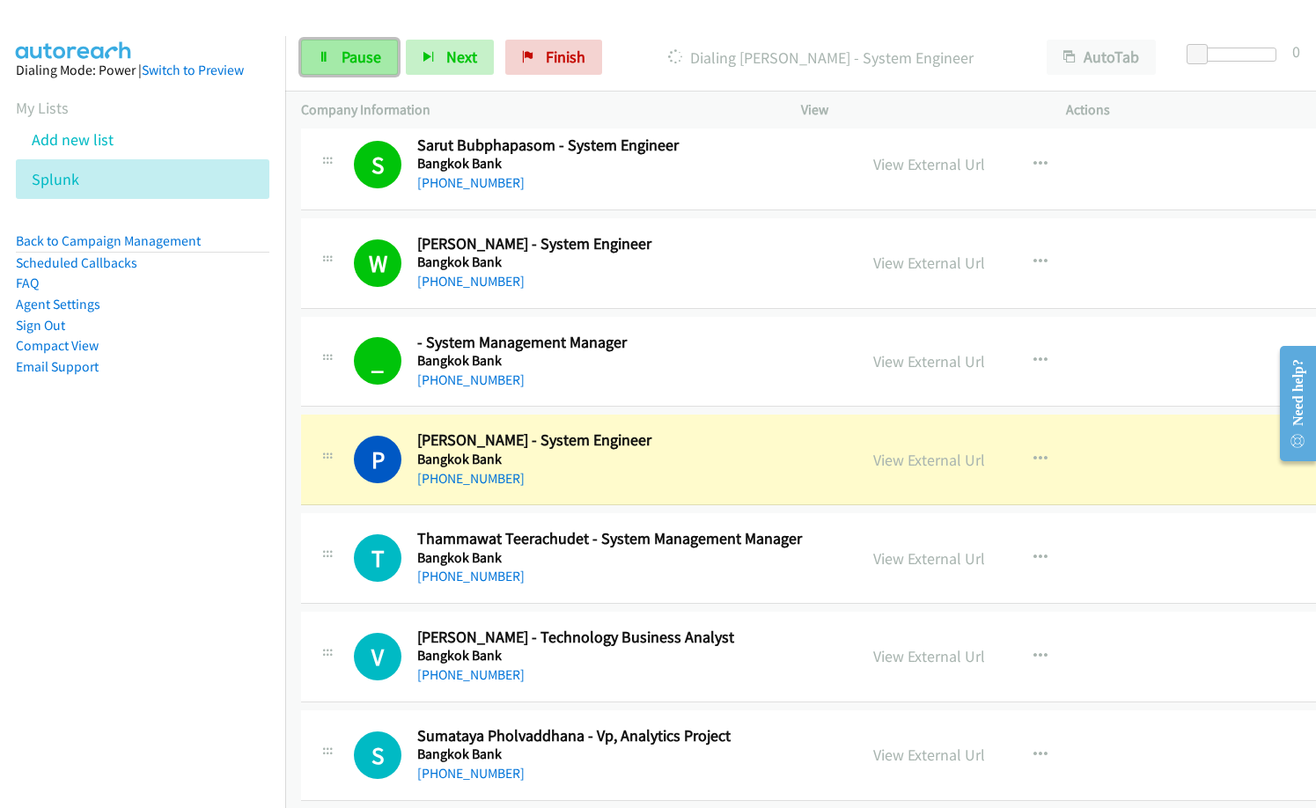
click at [358, 62] on span "Pause" at bounding box center [361, 57] width 40 height 20
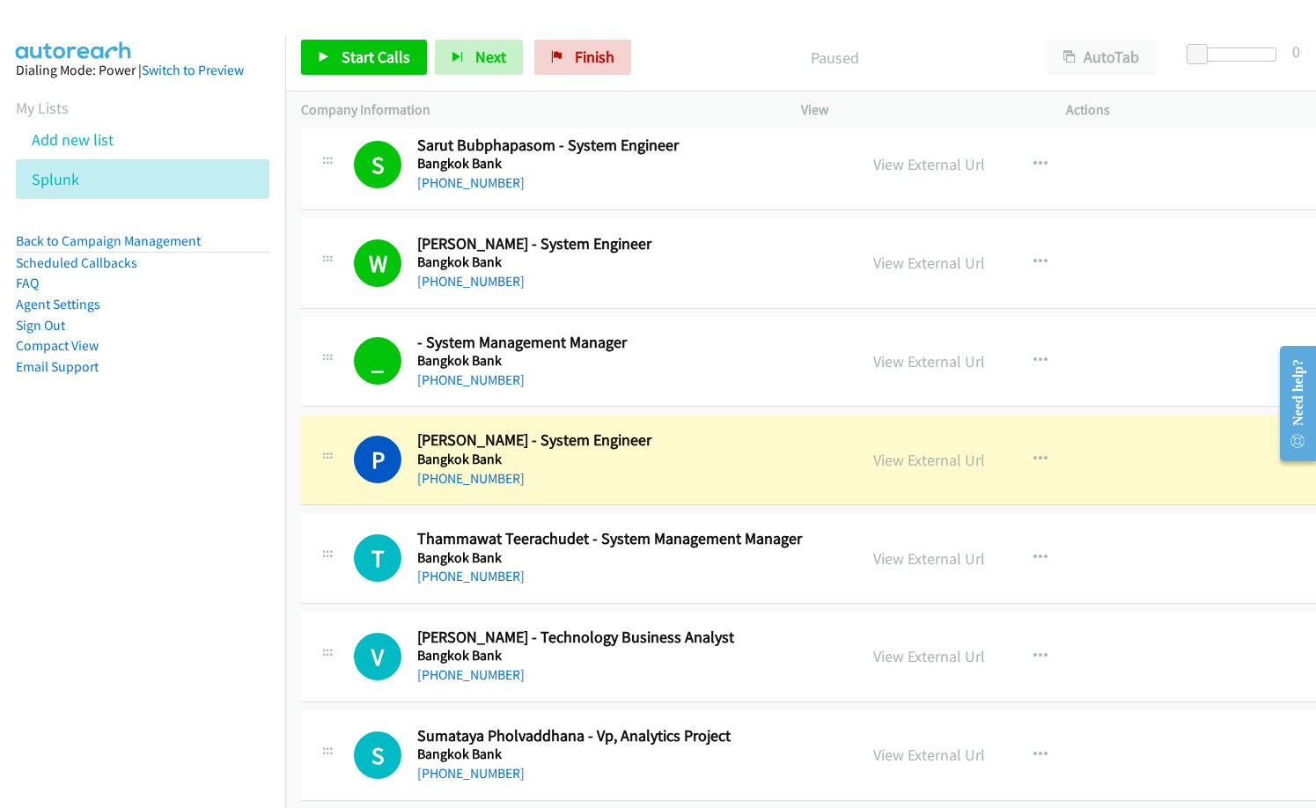
click at [633, 459] on h5 "Bangkok Bank" at bounding box center [629, 460] width 424 height 18
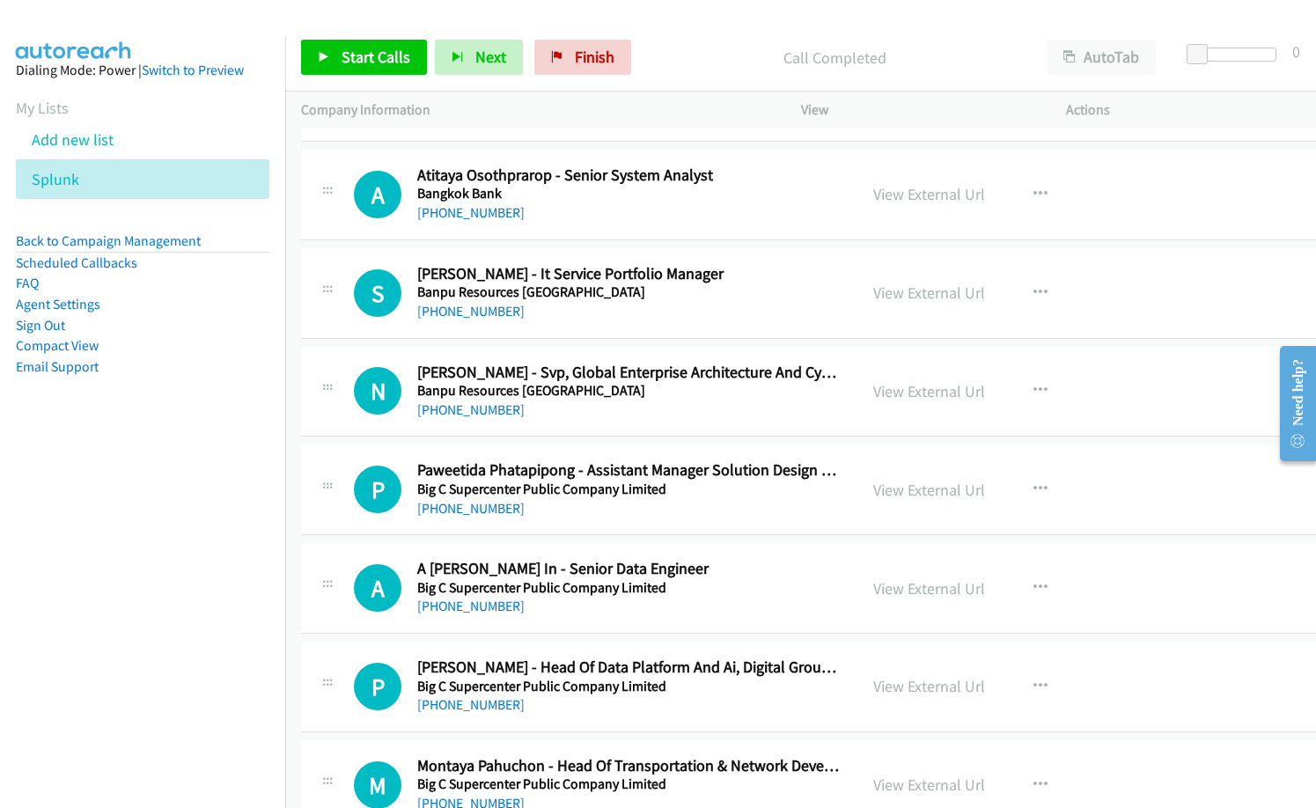
scroll to position [9681, 0]
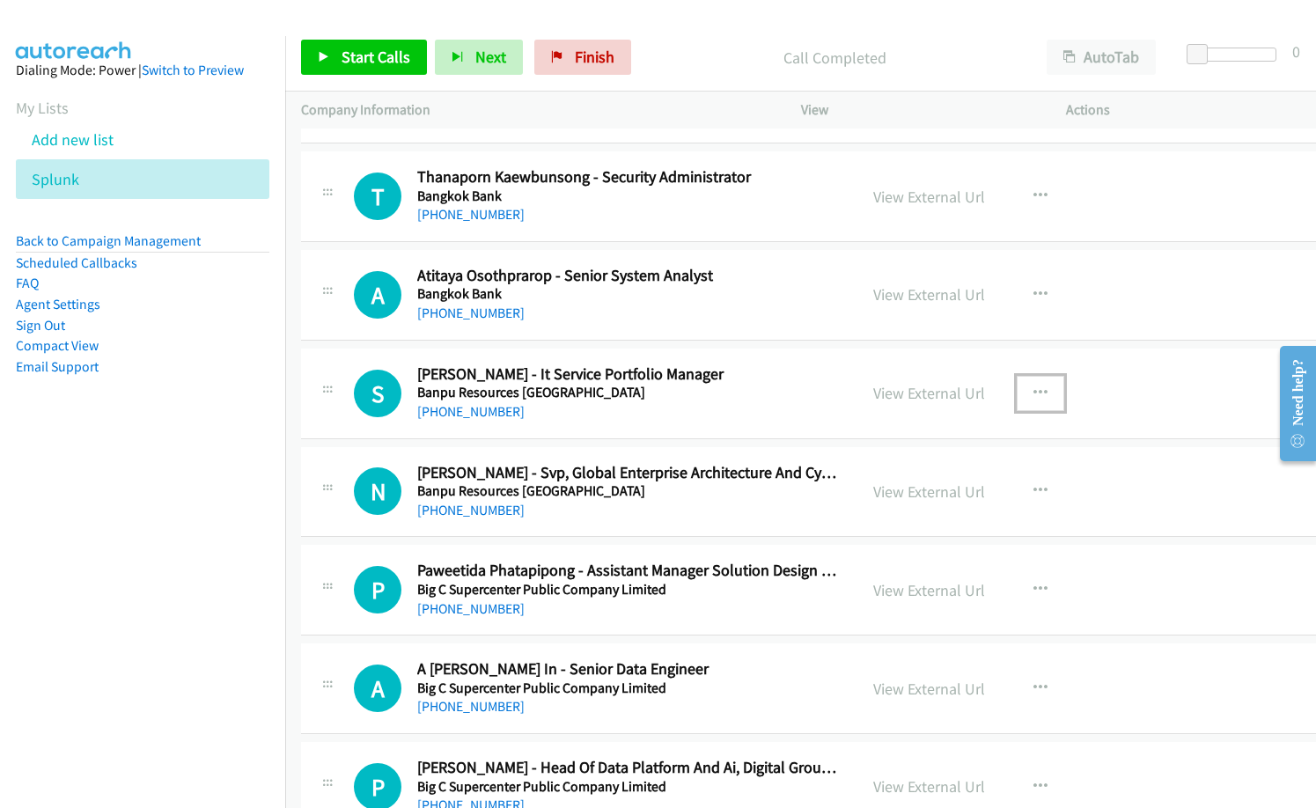
click at [1038, 392] on button "button" at bounding box center [1040, 393] width 48 height 35
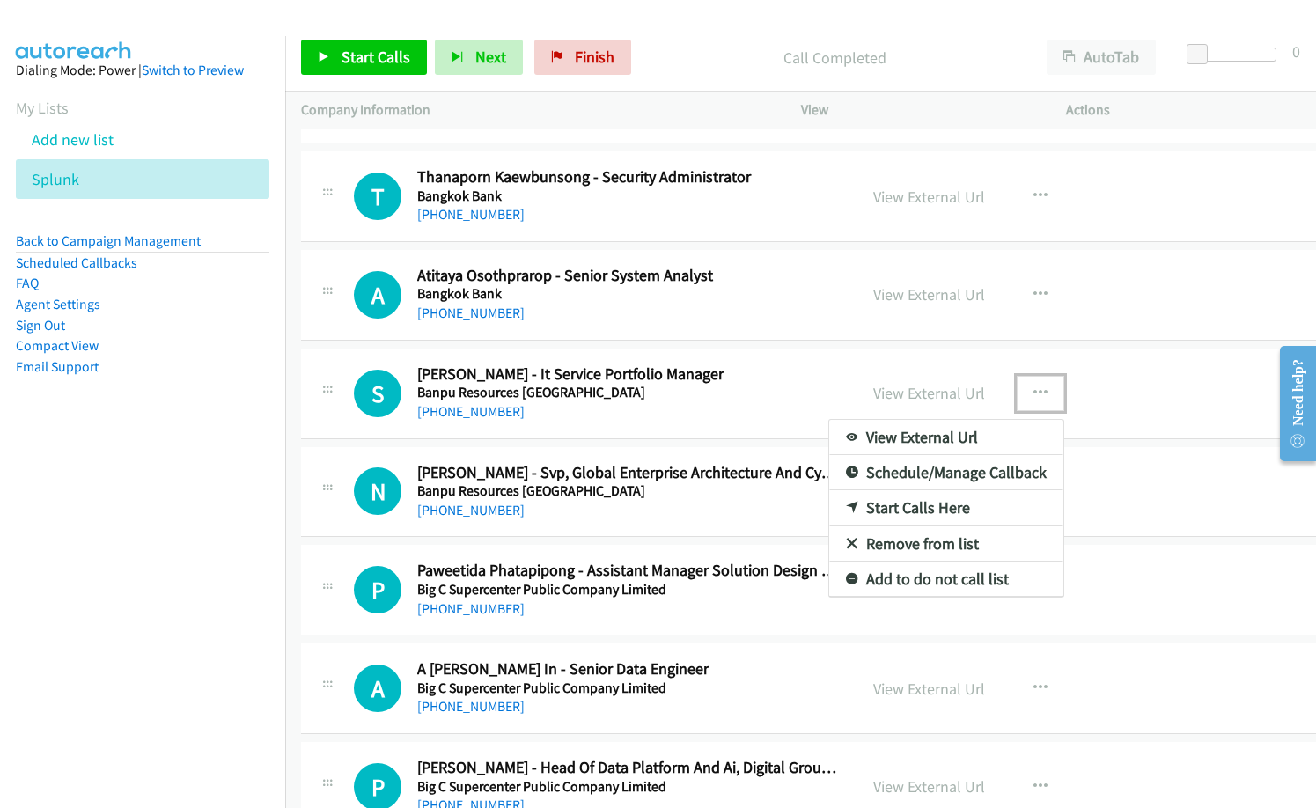
click at [927, 504] on link "Start Calls Here" at bounding box center [946, 507] width 234 height 35
click at [927, 504] on div "View External Url View External Url Schedule/Manage Callback Start Calls Here R…" at bounding box center [1004, 492] width 294 height 58
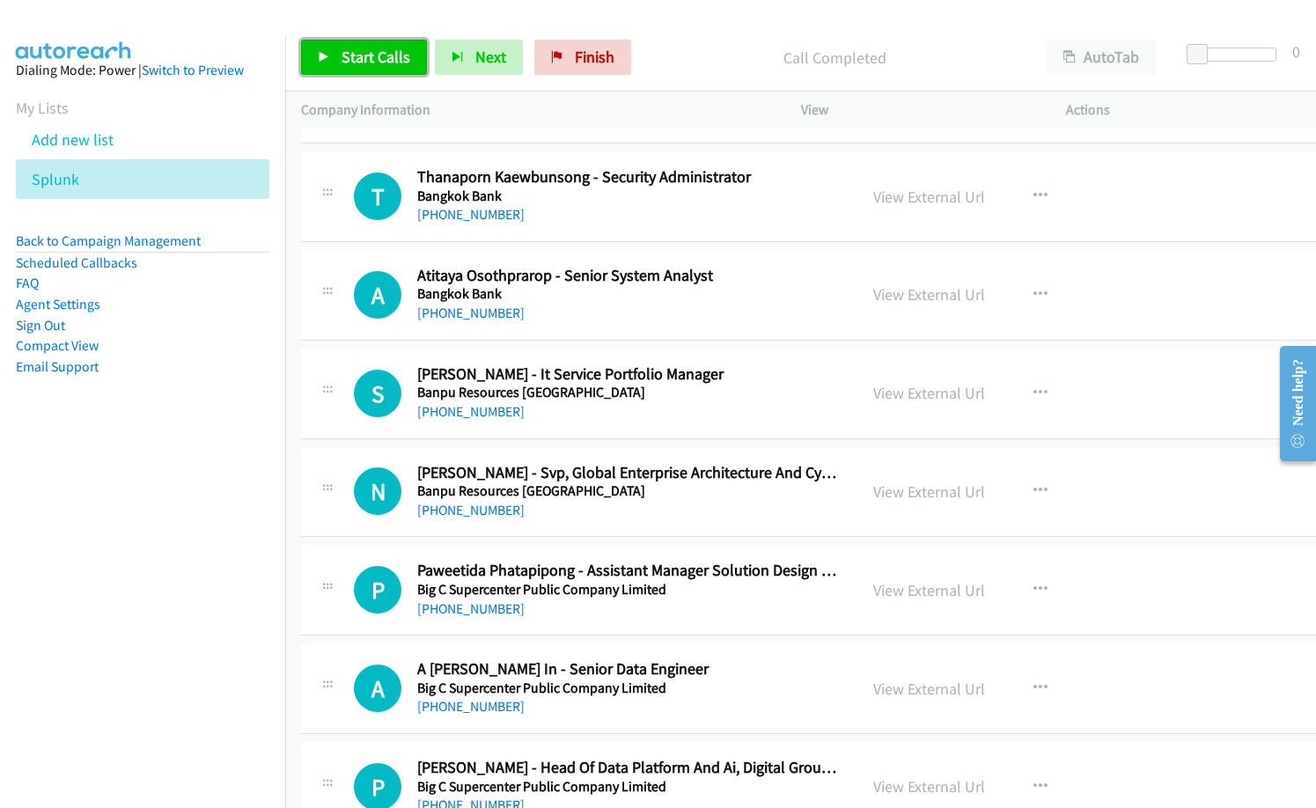
click at [370, 67] on link "Start Calls" at bounding box center [364, 57] width 126 height 35
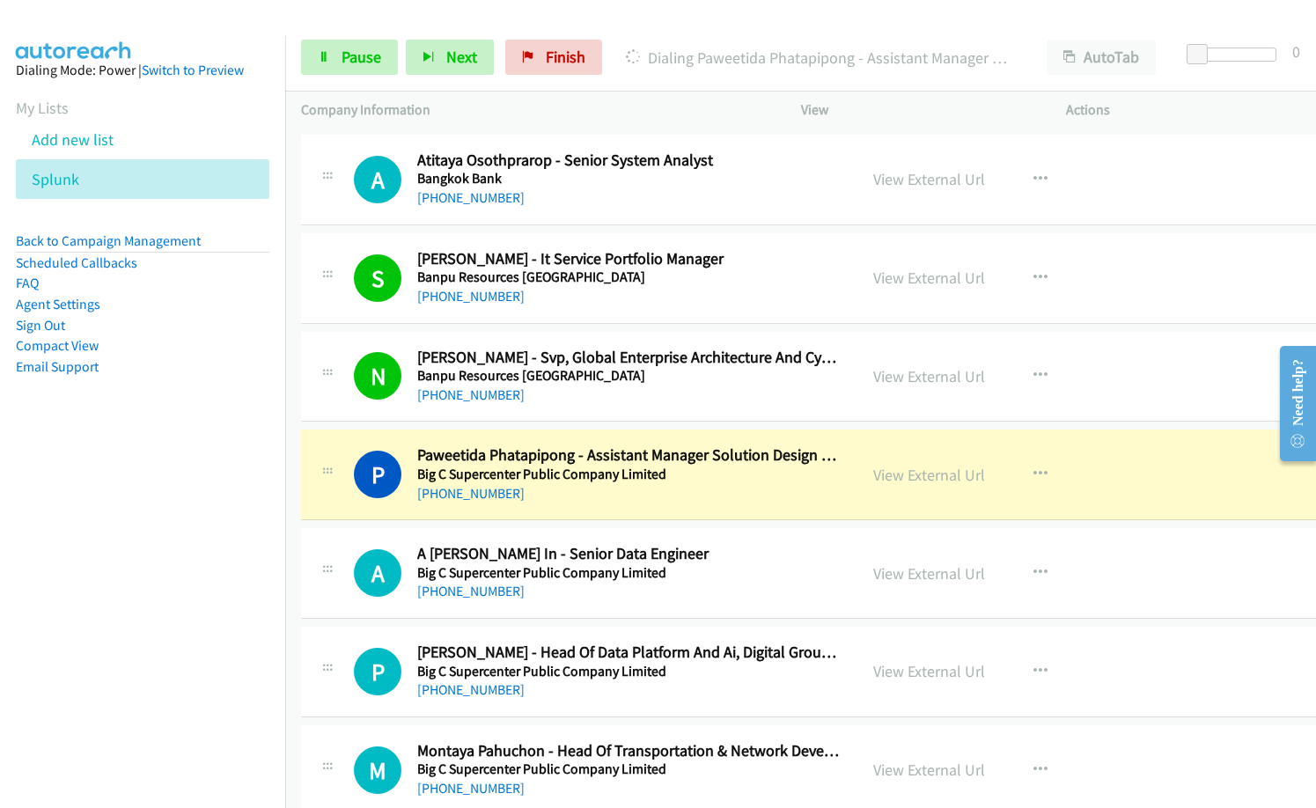
scroll to position [9857, 0]
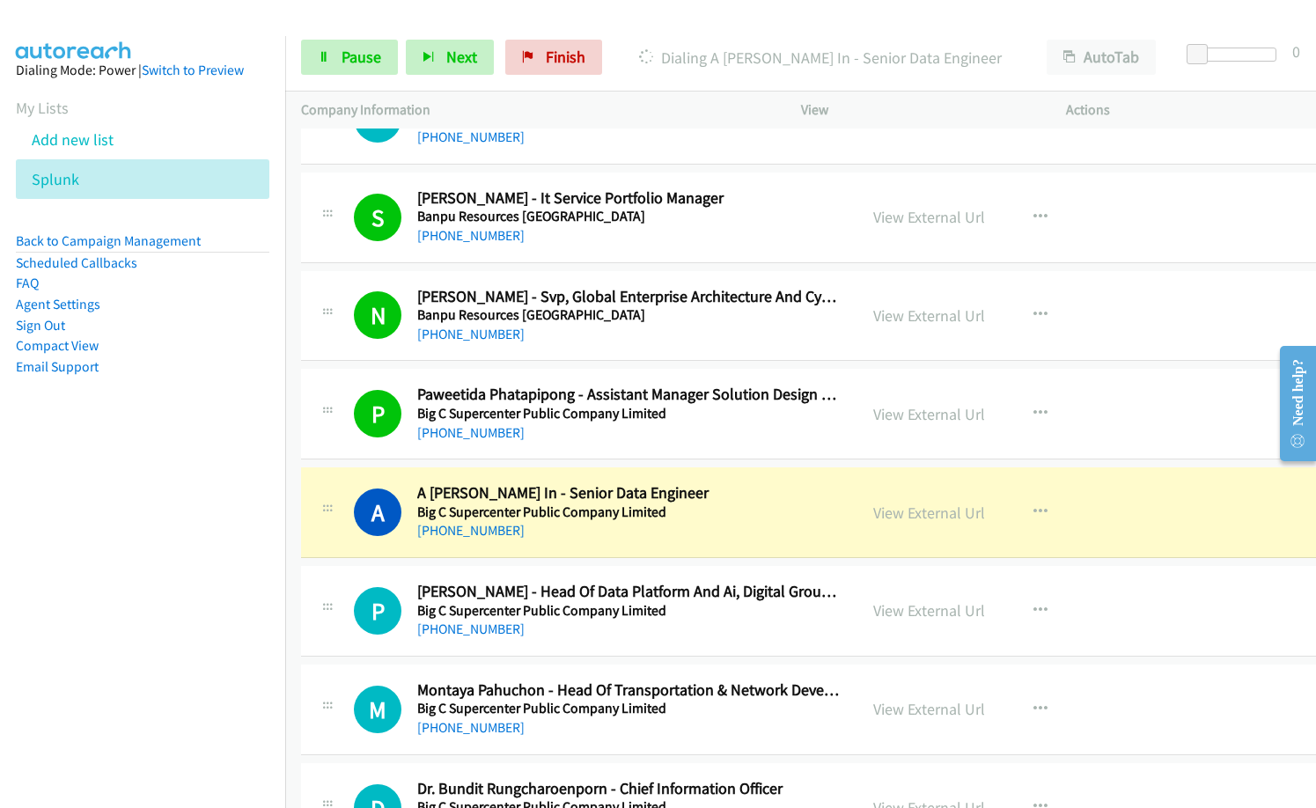
click at [695, 510] on h5 "Big C Supercenter Public Company Limited" at bounding box center [629, 512] width 424 height 18
click at [932, 514] on link "View External Url" at bounding box center [929, 513] width 112 height 20
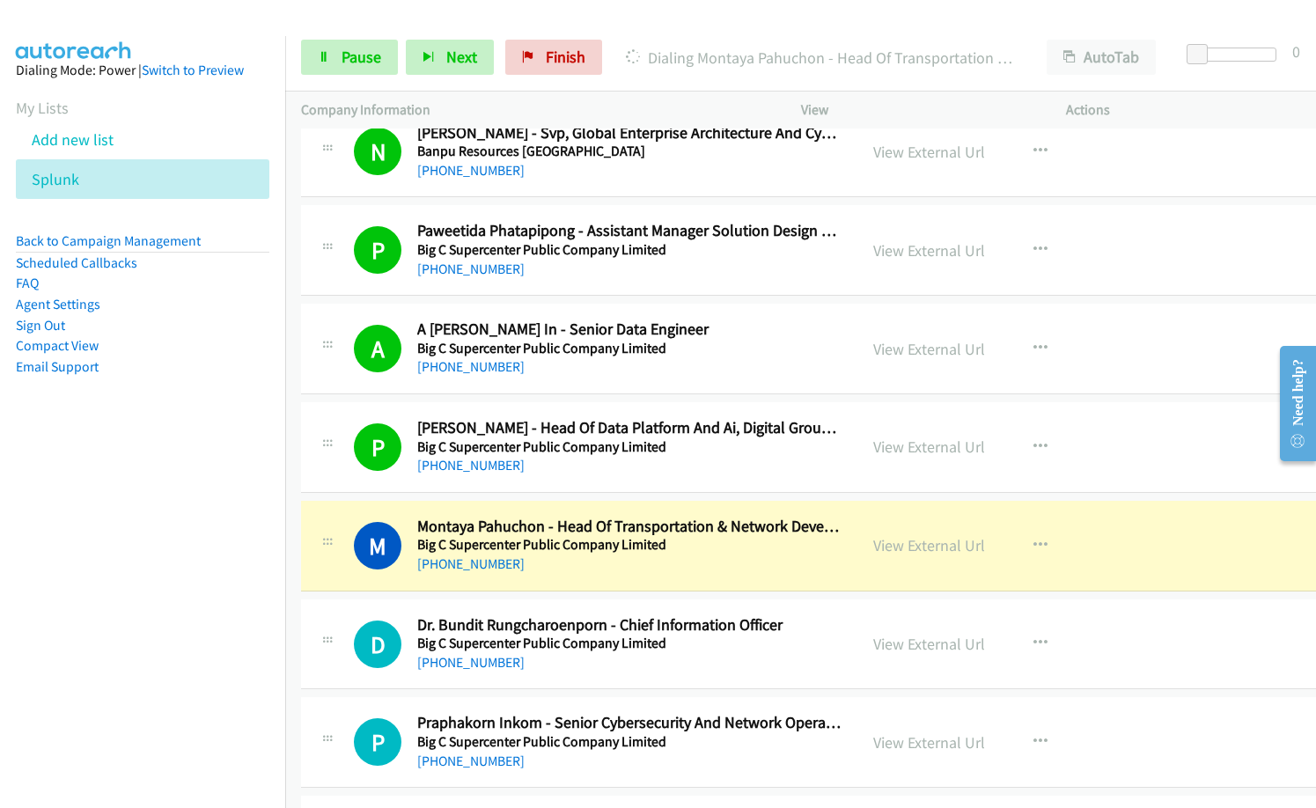
scroll to position [10033, 0]
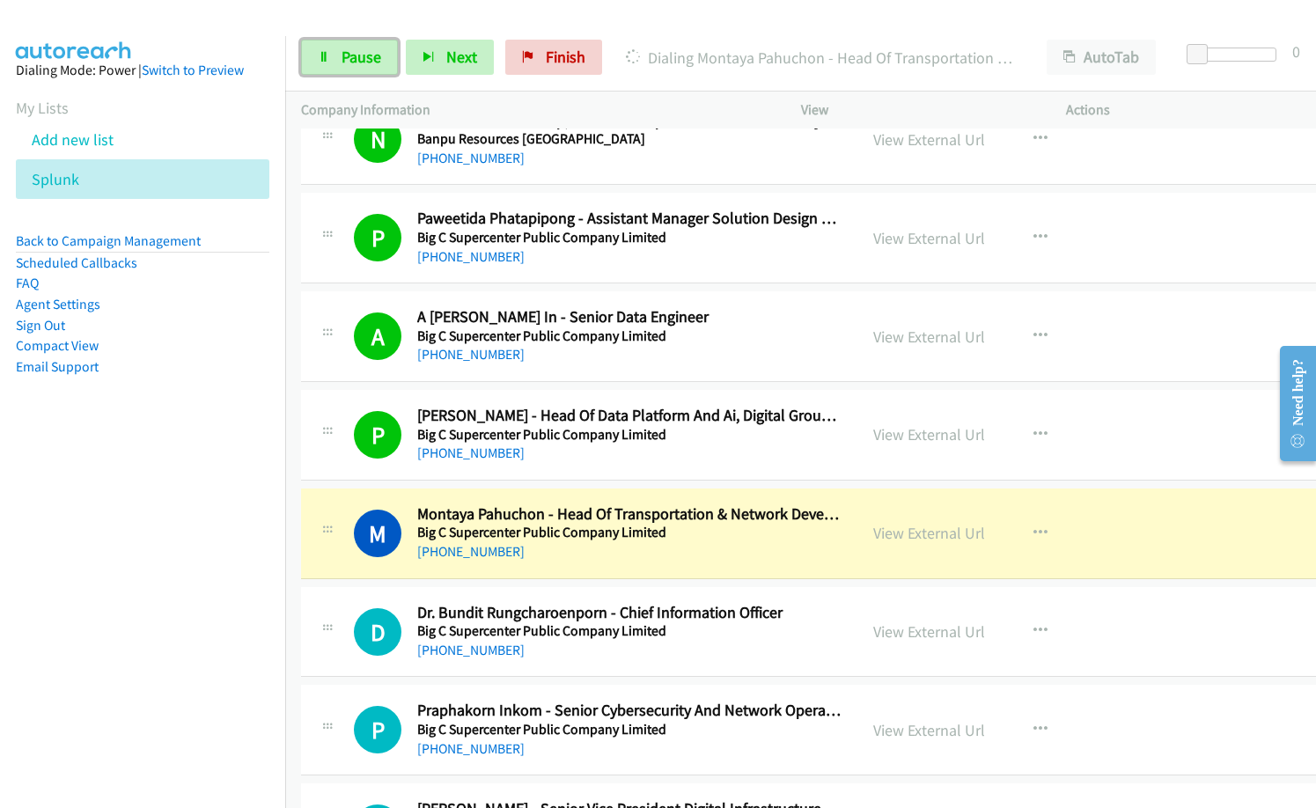
drag, startPoint x: 346, startPoint y: 57, endPoint x: 861, endPoint y: 90, distance: 515.9
click at [347, 57] on span "Pause" at bounding box center [361, 57] width 40 height 20
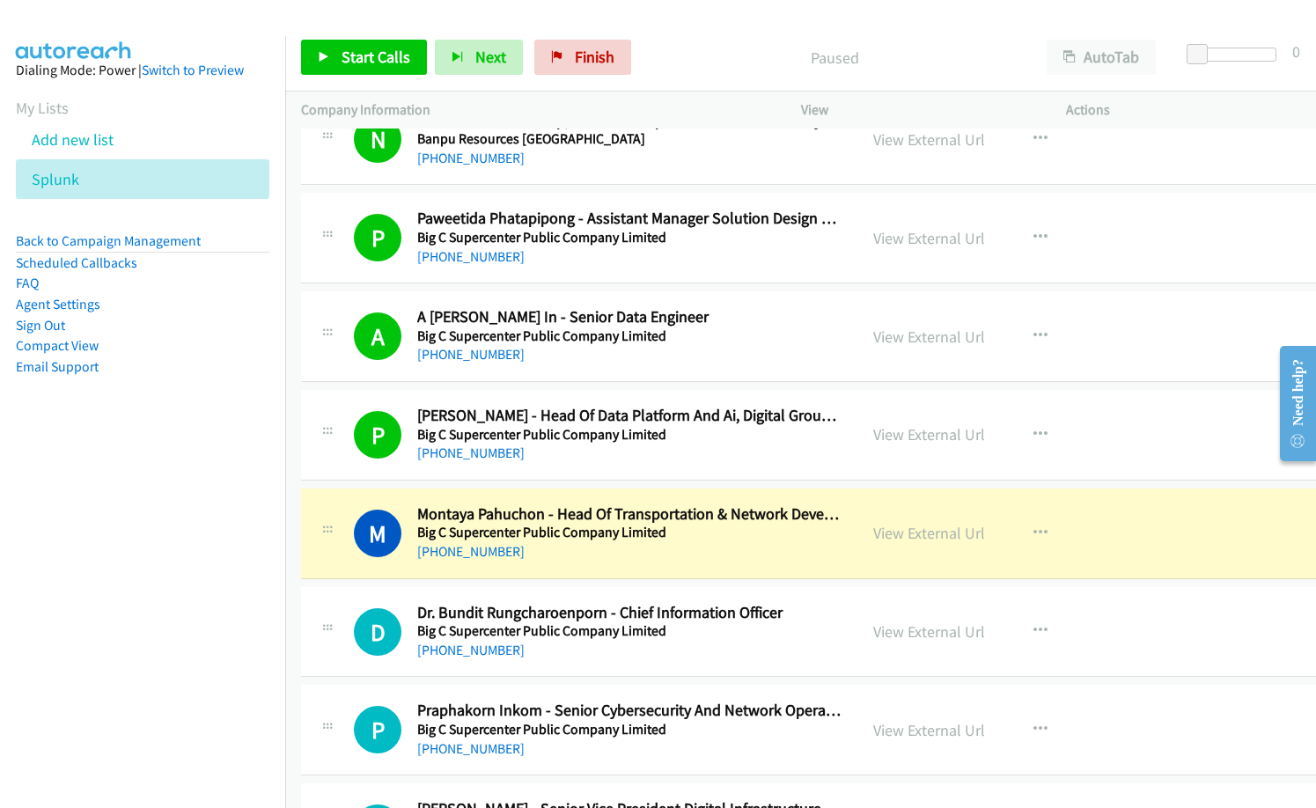
click at [689, 49] on p "Paused" at bounding box center [835, 58] width 360 height 24
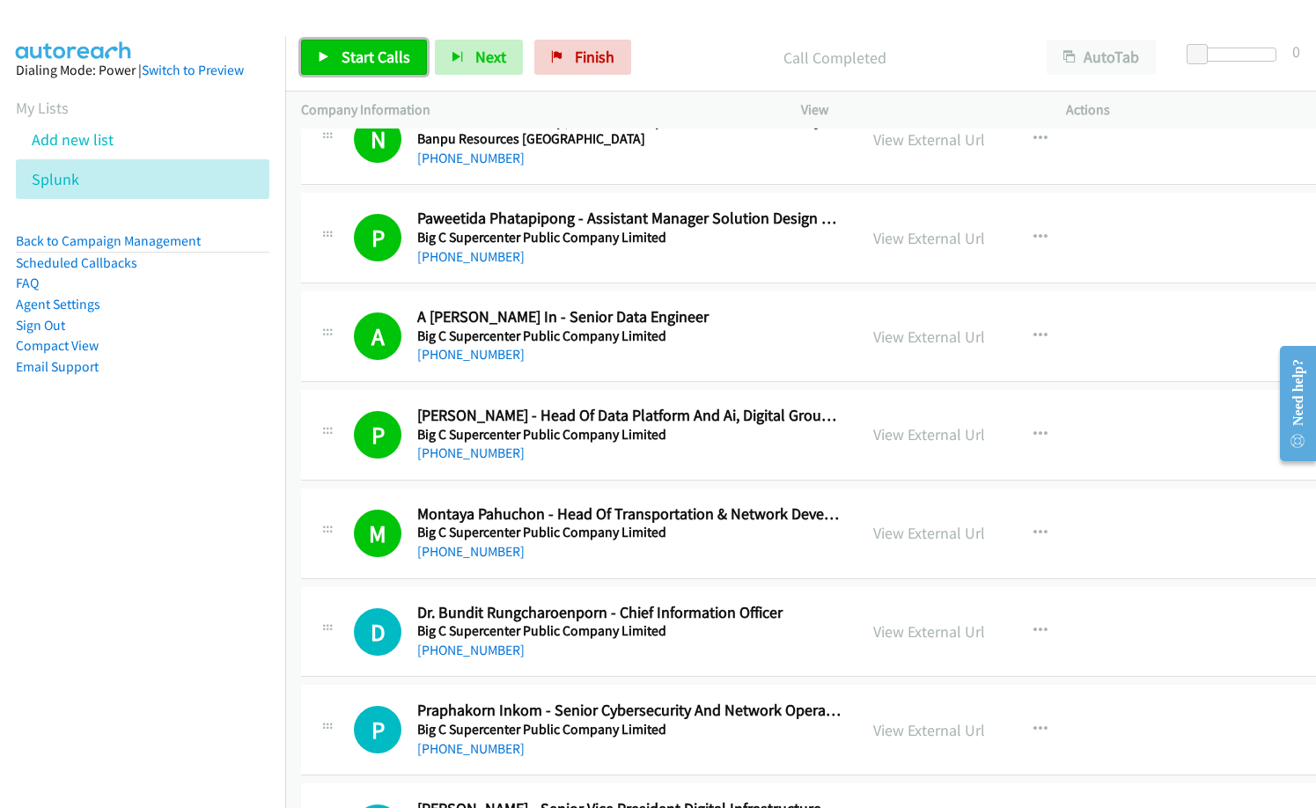
click at [329, 66] on link "Start Calls" at bounding box center [364, 57] width 126 height 35
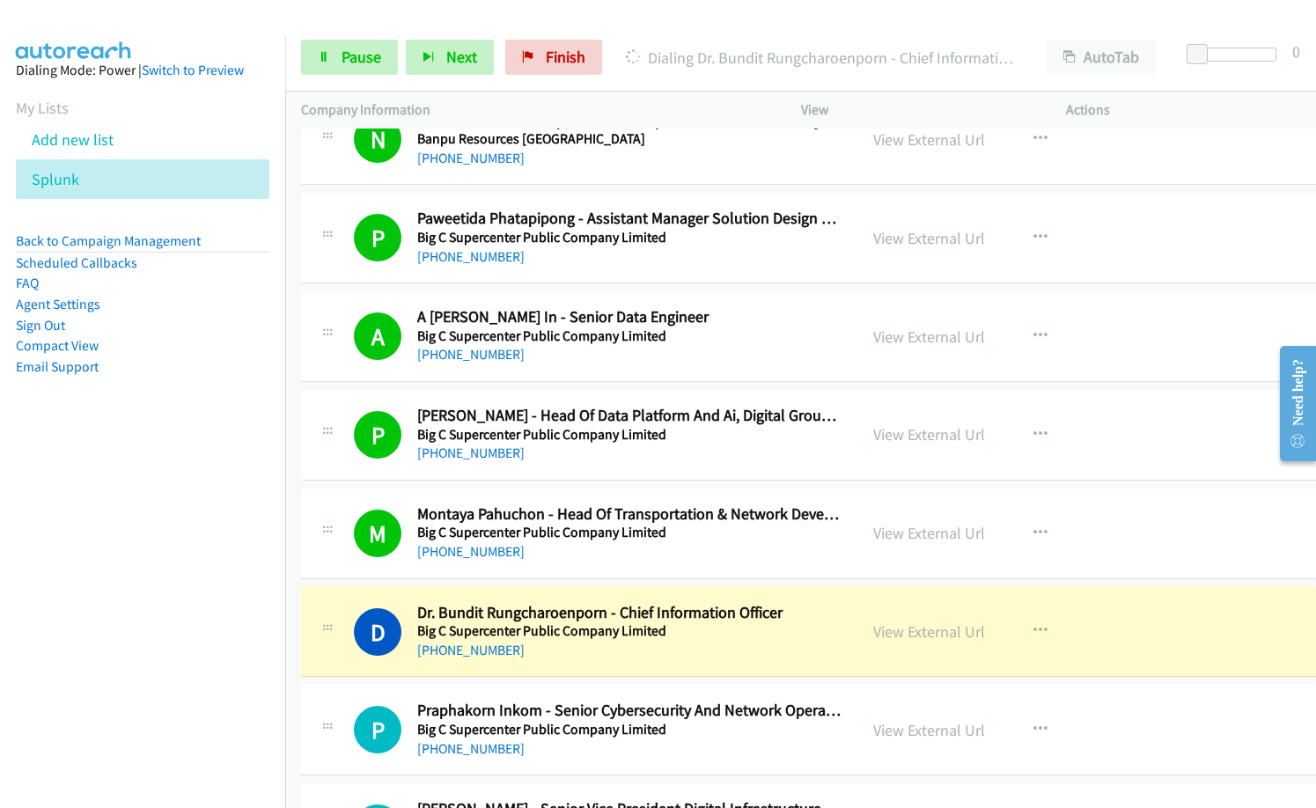
drag, startPoint x: 99, startPoint y: 533, endPoint x: 313, endPoint y: 402, distance: 251.6
click at [99, 534] on nav "Dialing Mode: Power | Switch to Preview My Lists Add new list Splunk Back to Ca…" at bounding box center [143, 440] width 286 height 808
click at [930, 637] on link "View External Url" at bounding box center [929, 631] width 112 height 20
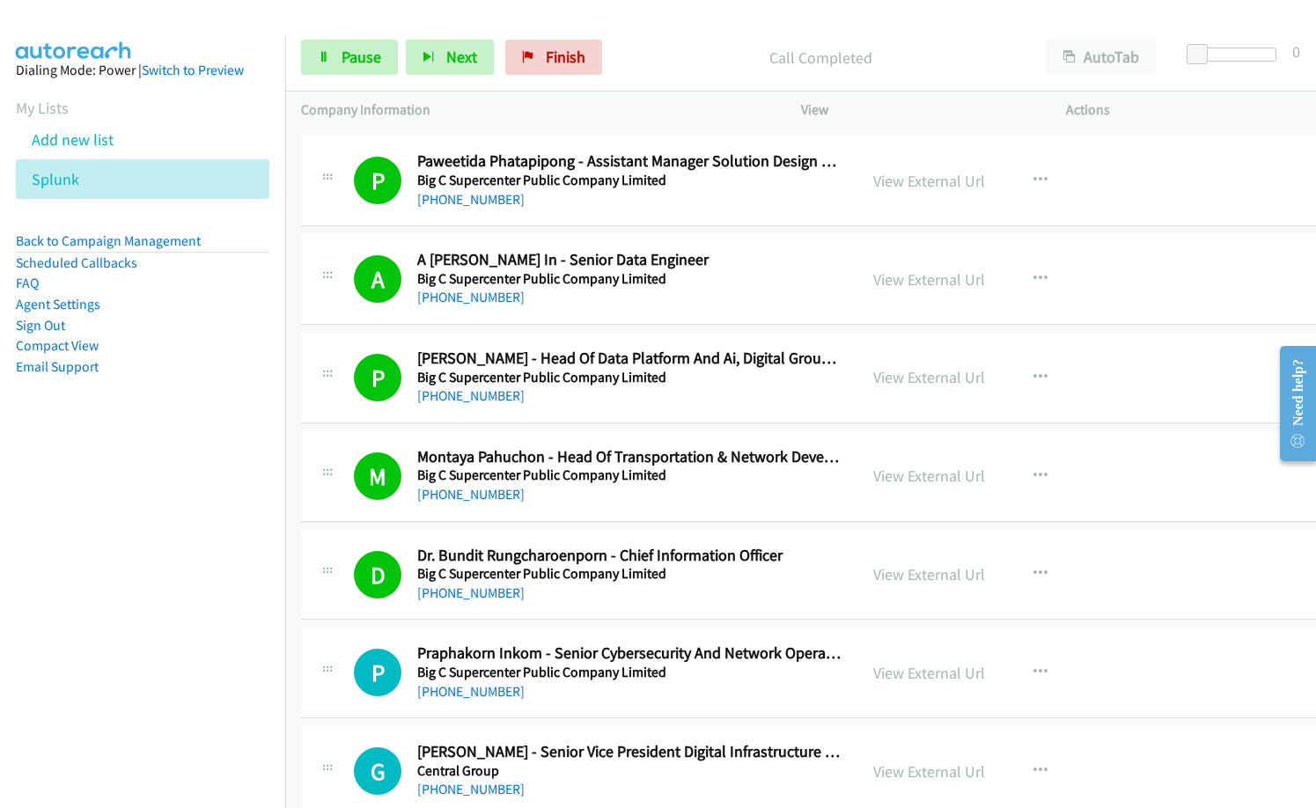
scroll to position [10121, 0]
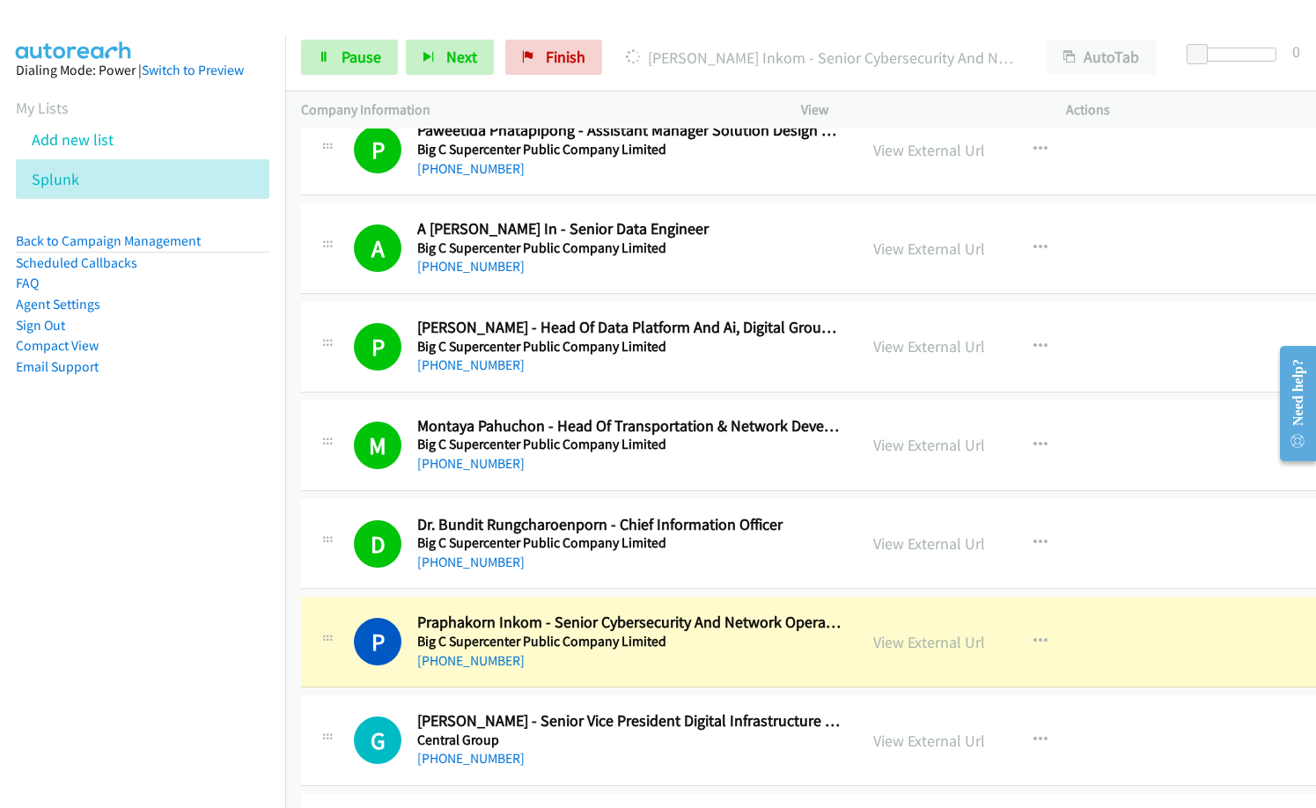
click at [638, 276] on div "[PHONE_NUMBER]" at bounding box center [629, 266] width 424 height 21
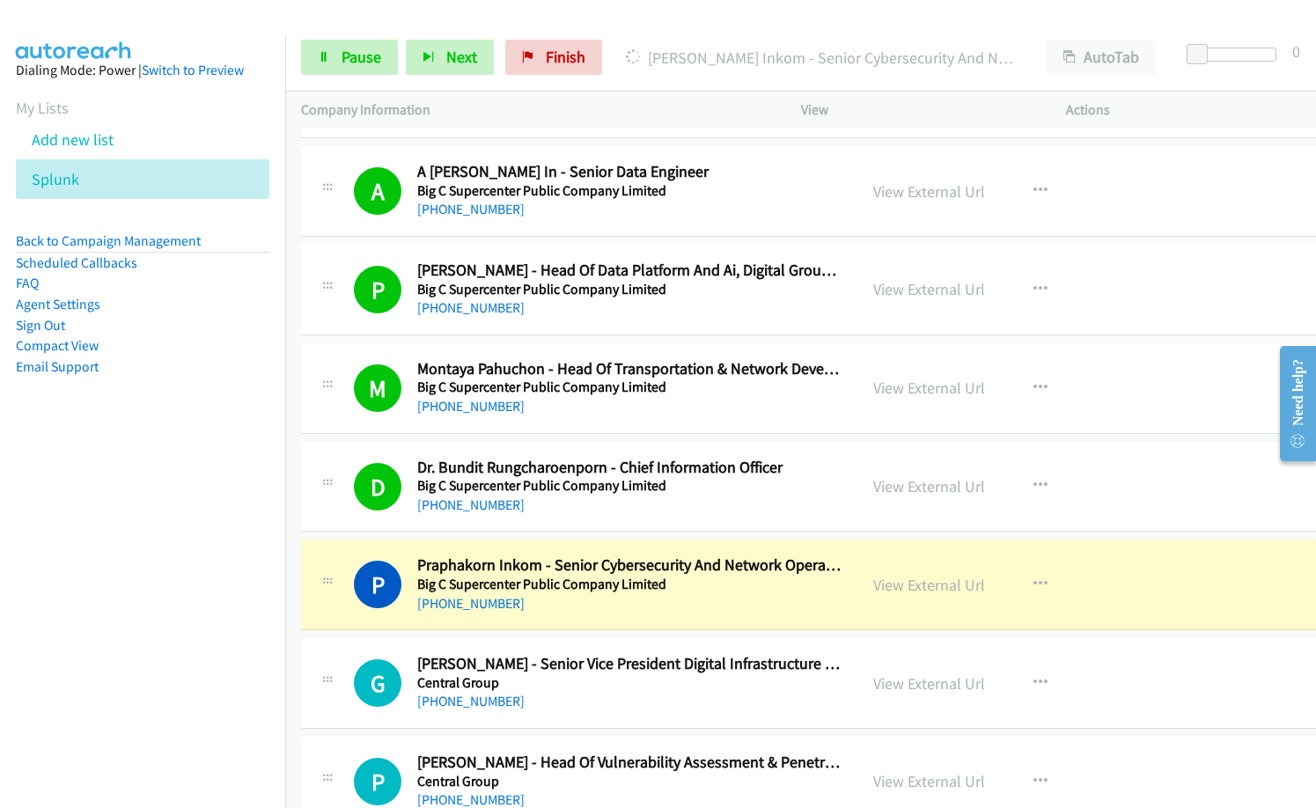
scroll to position [10209, 0]
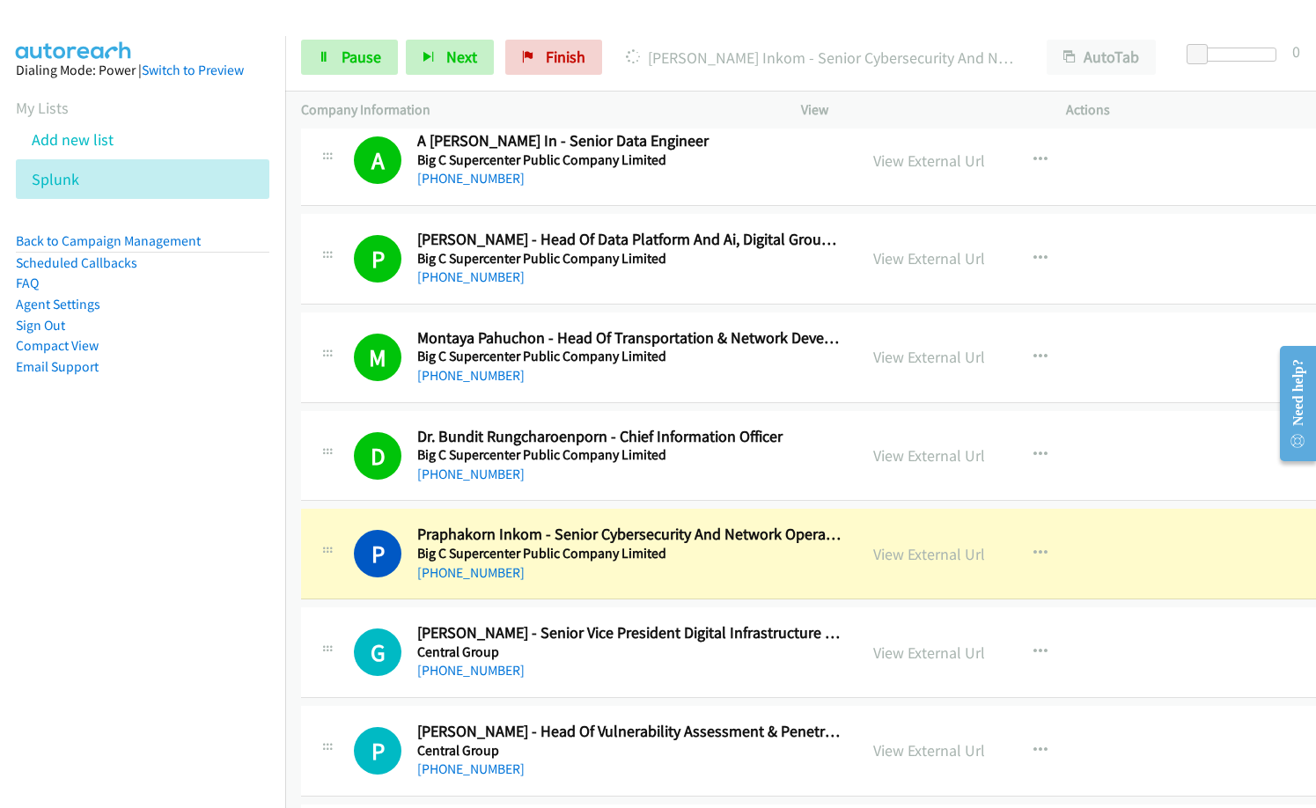
click at [664, 176] on div "[PHONE_NUMBER]" at bounding box center [629, 178] width 424 height 21
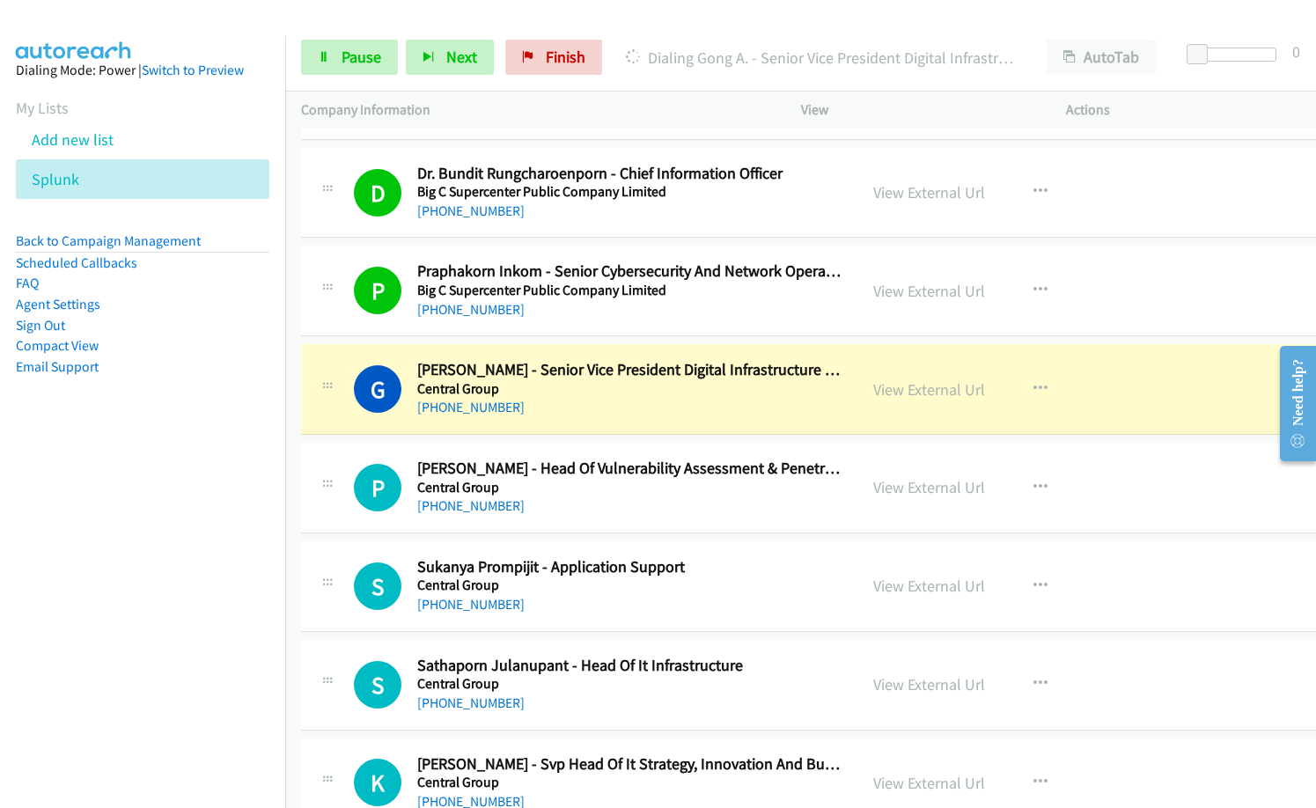
scroll to position [10473, 0]
click at [588, 405] on div "[PHONE_NUMBER]" at bounding box center [629, 406] width 424 height 21
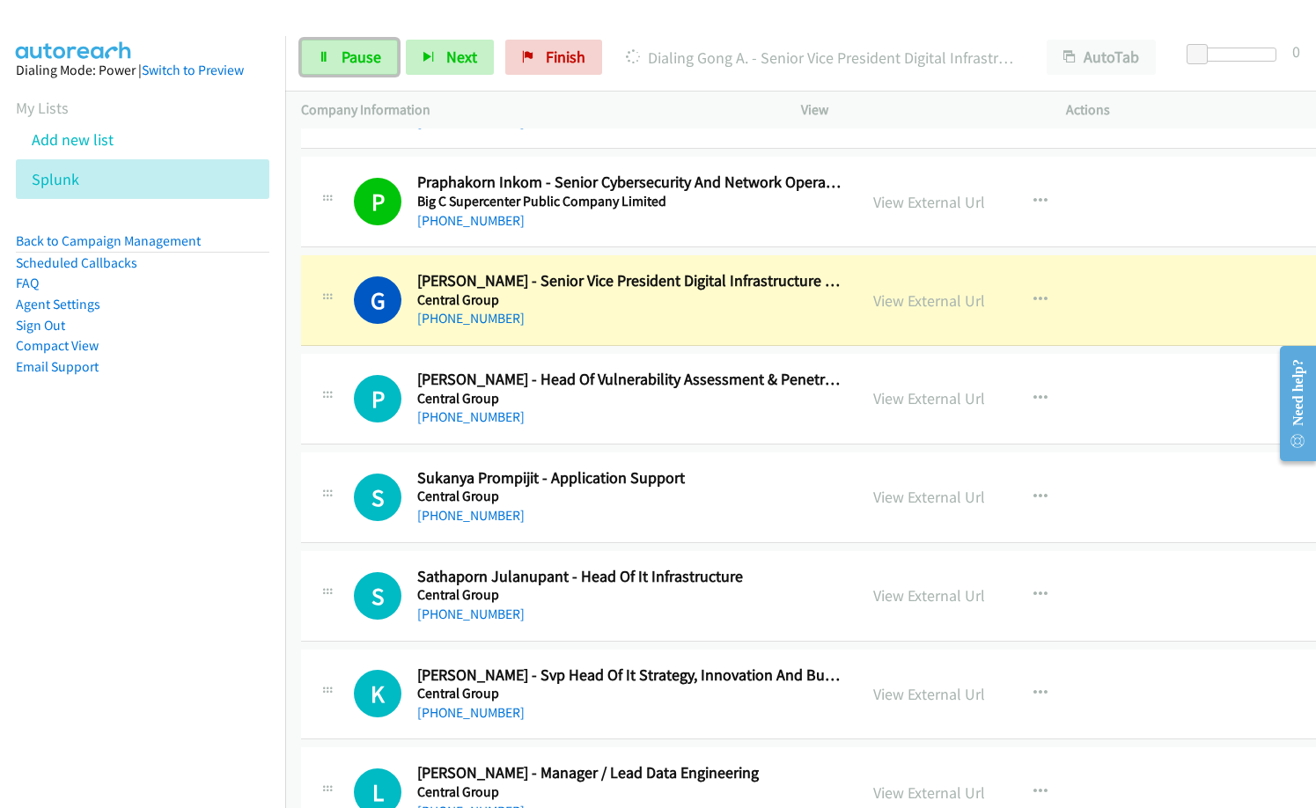
drag, startPoint x: 341, startPoint y: 63, endPoint x: 514, endPoint y: 161, distance: 199.0
click at [341, 62] on span "Pause" at bounding box center [361, 57] width 40 height 20
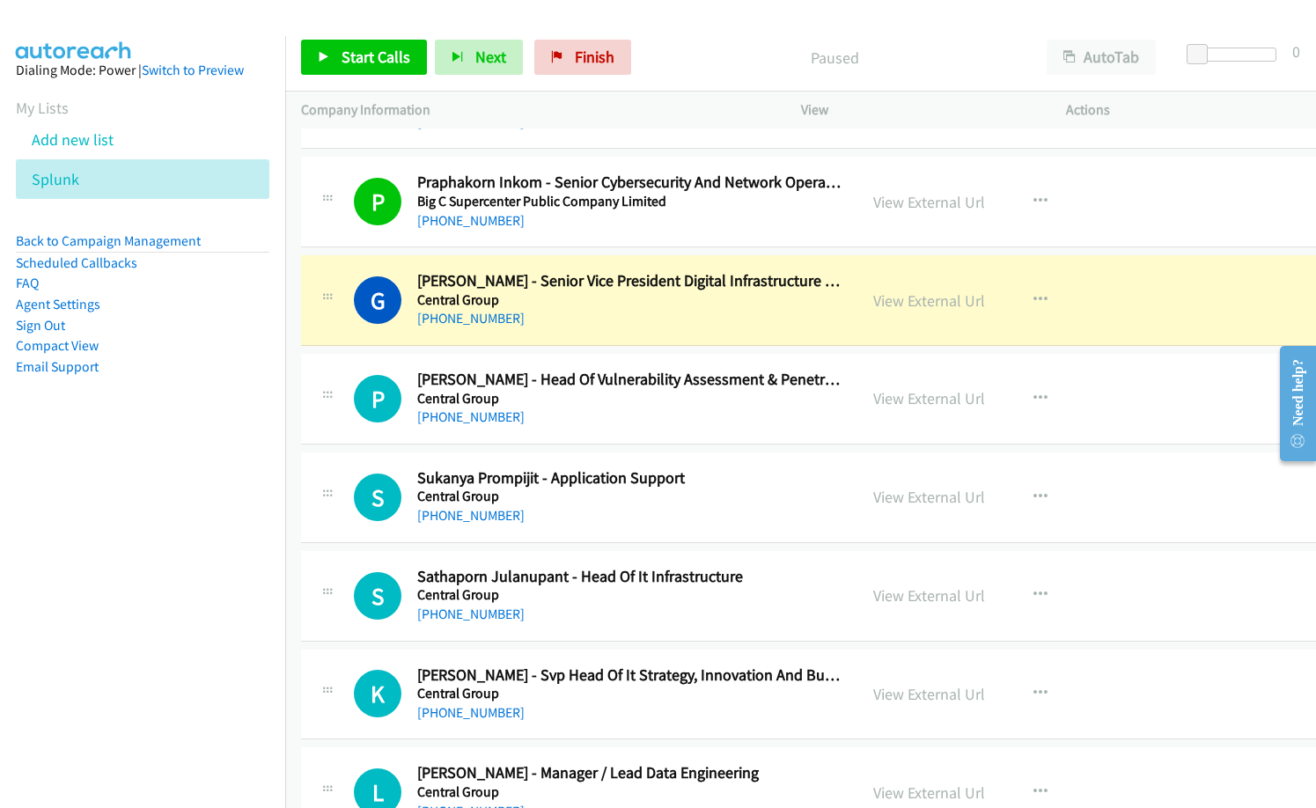
click at [836, 583] on div "S Callback Scheduled Sathaporn Julanupant - Head Of It Infrastructure Central G…" at bounding box center [579, 596] width 556 height 58
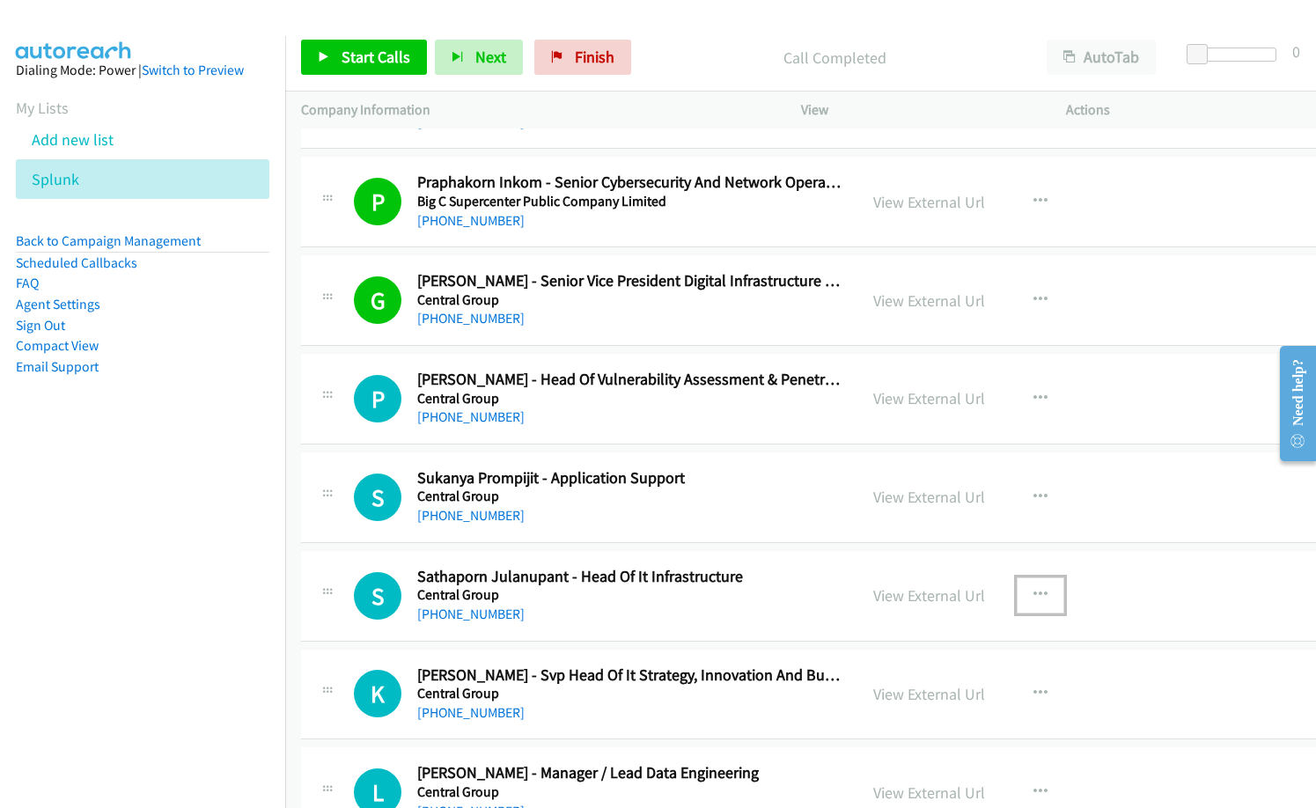
click at [1033, 590] on icon "button" at bounding box center [1040, 595] width 14 height 14
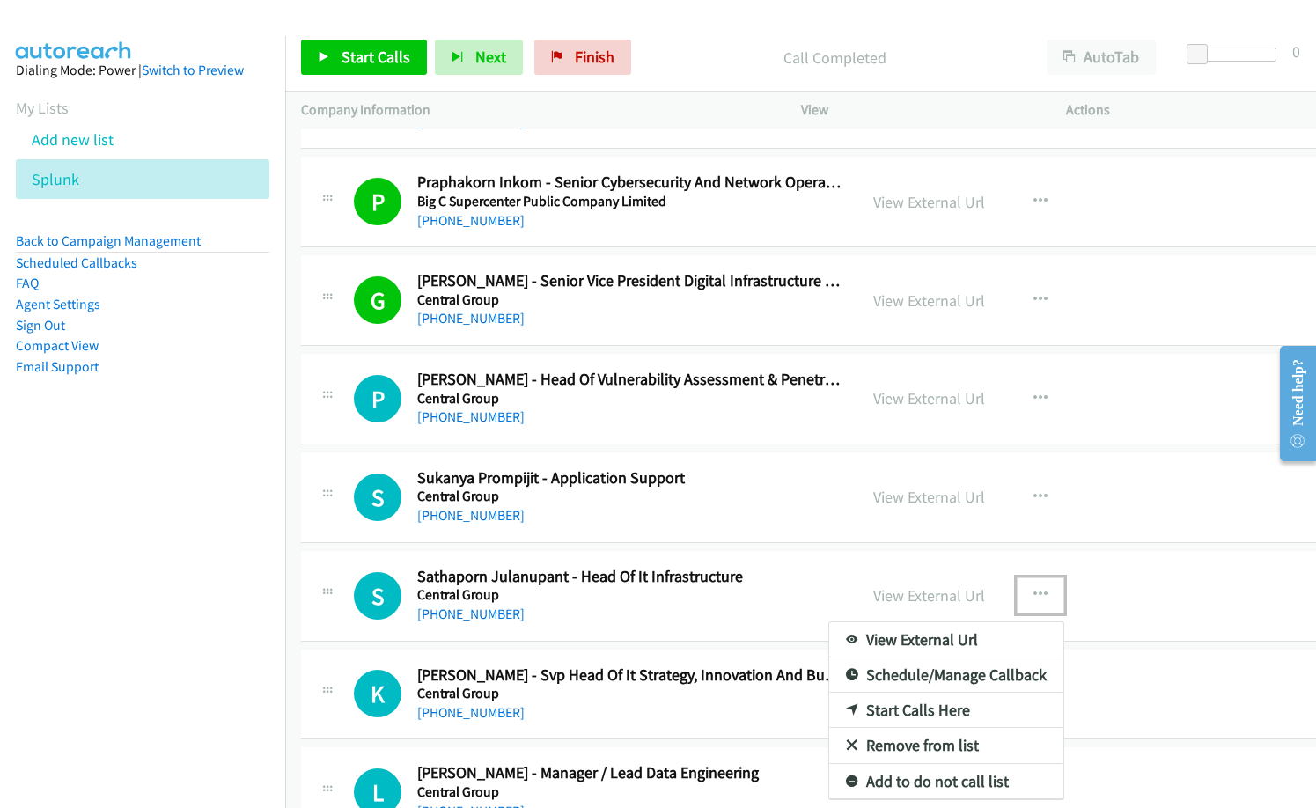
click at [888, 713] on link "Start Calls Here" at bounding box center [946, 710] width 234 height 35
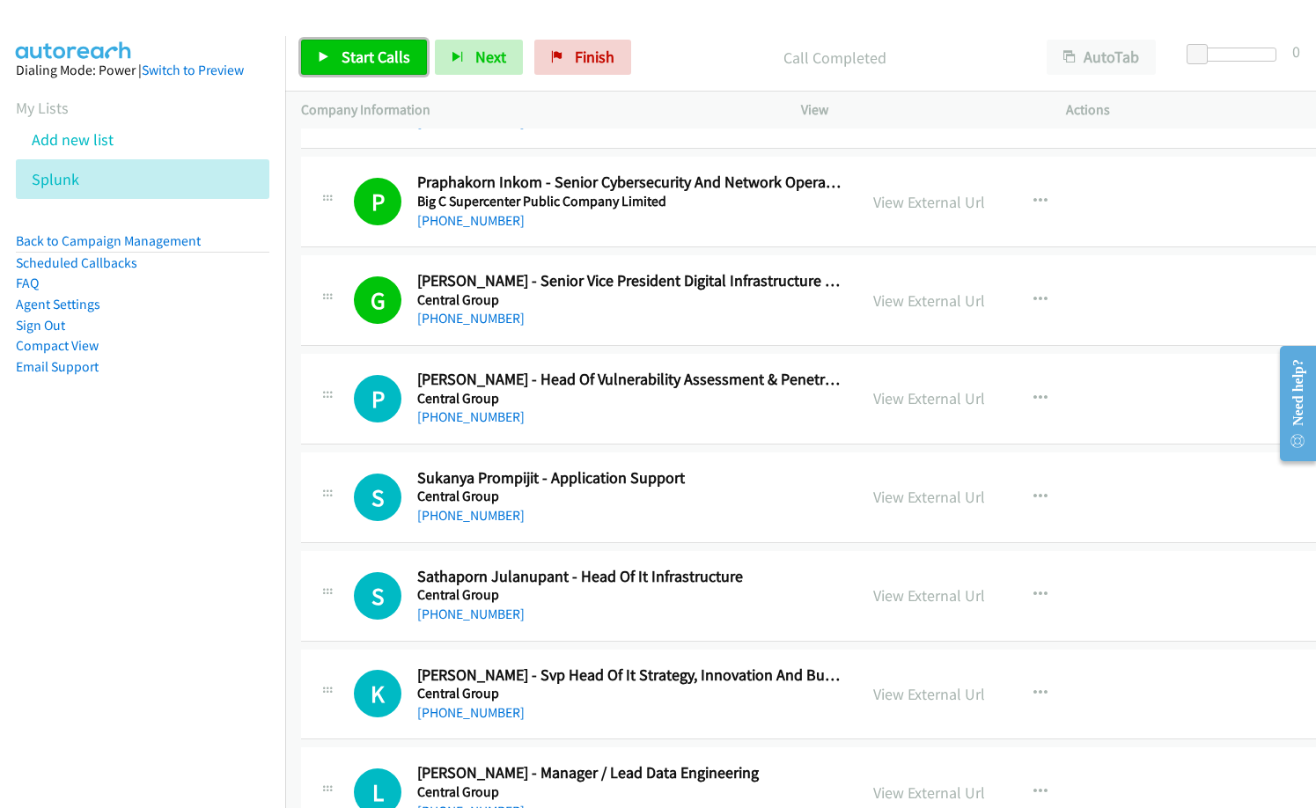
click at [402, 72] on link "Start Calls" at bounding box center [364, 57] width 126 height 35
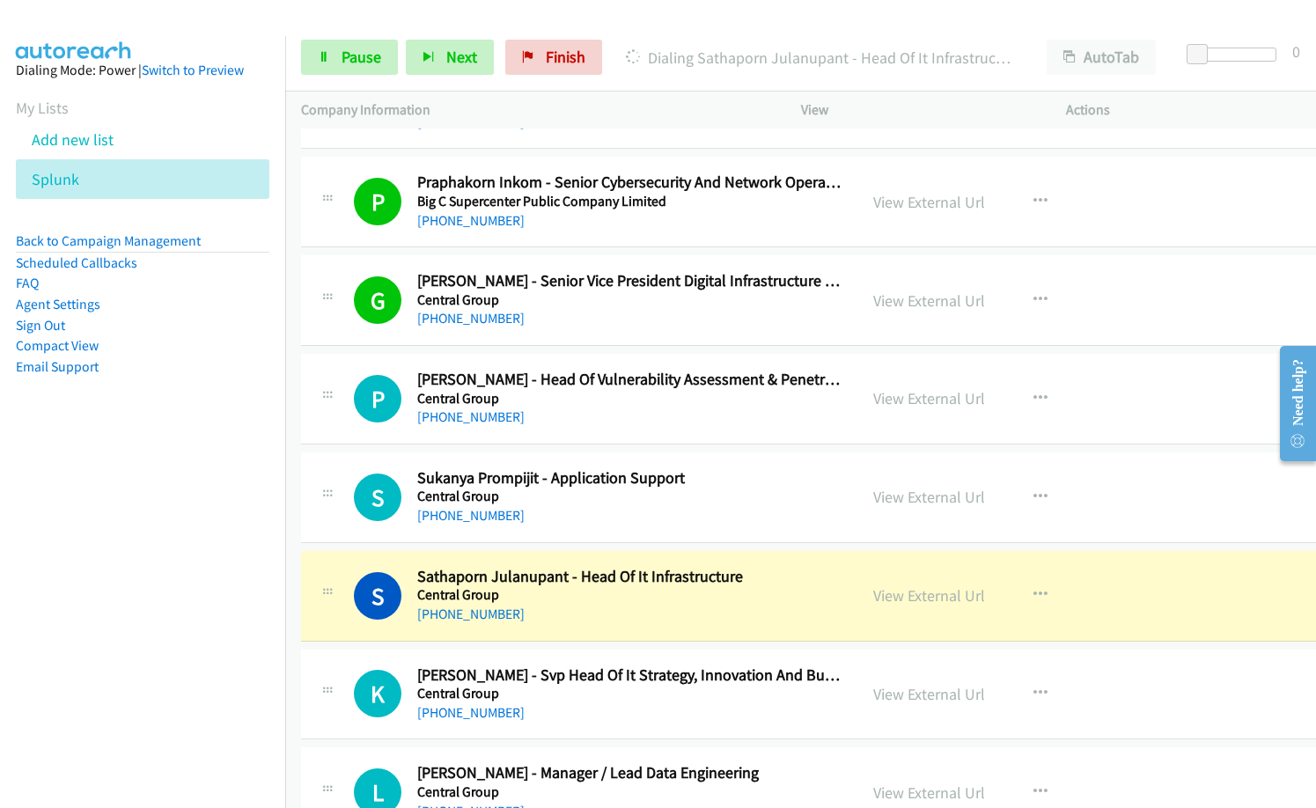
click at [152, 569] on nav "Dialing Mode: Power | Switch to Preview My Lists Add new list Splunk Back to Ca…" at bounding box center [143, 440] width 286 height 808
click at [946, 599] on link "View External Url" at bounding box center [929, 595] width 112 height 20
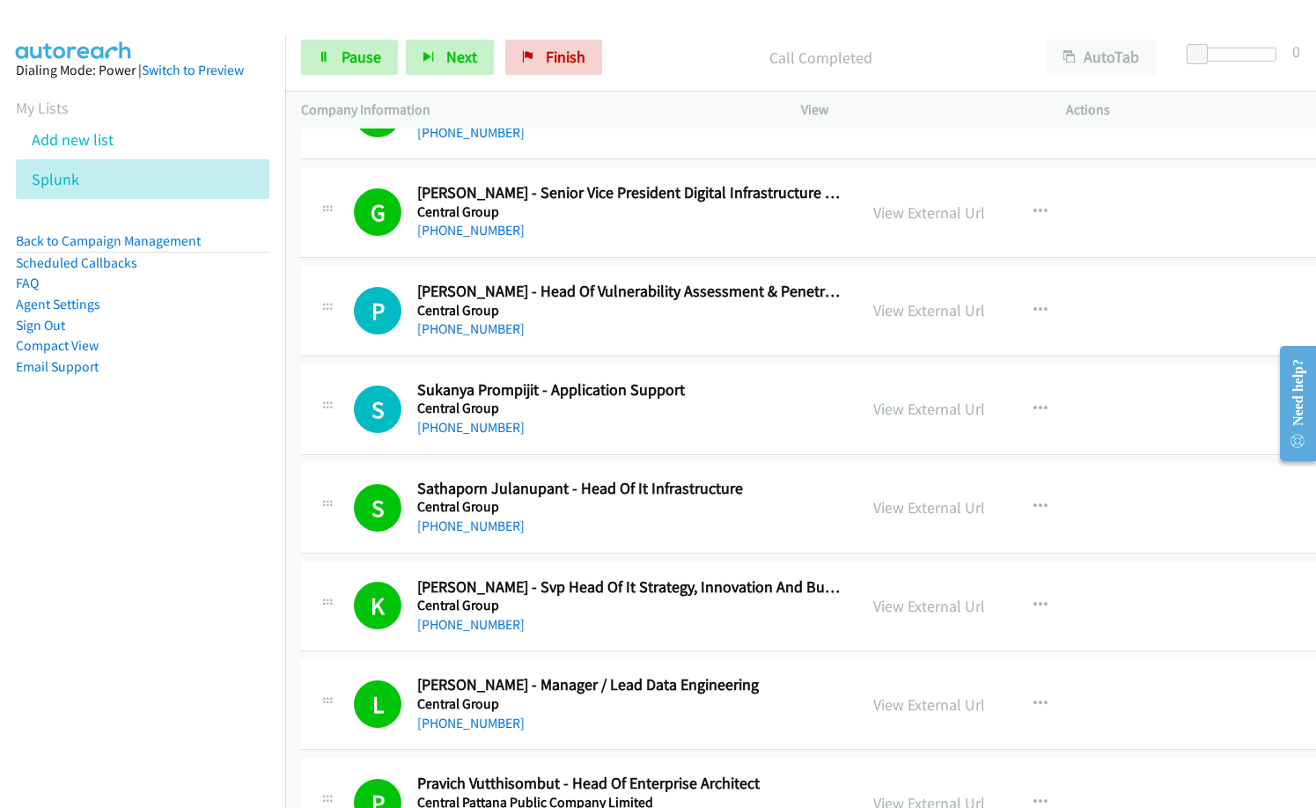
scroll to position [10913, 0]
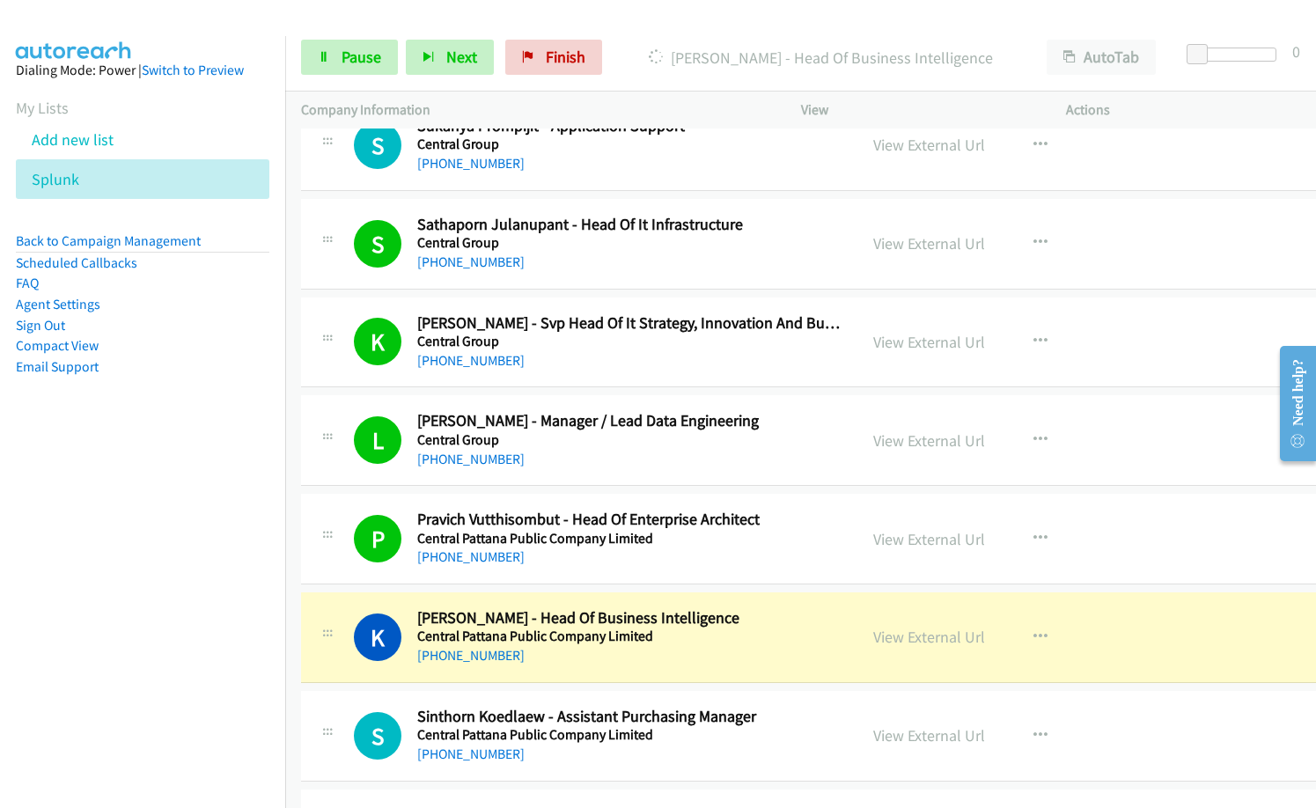
click at [613, 484] on div "L Callback Scheduled Loganath T. - Manager / Lead Data Engineering Central Grou…" at bounding box center [825, 440] width 1048 height 91
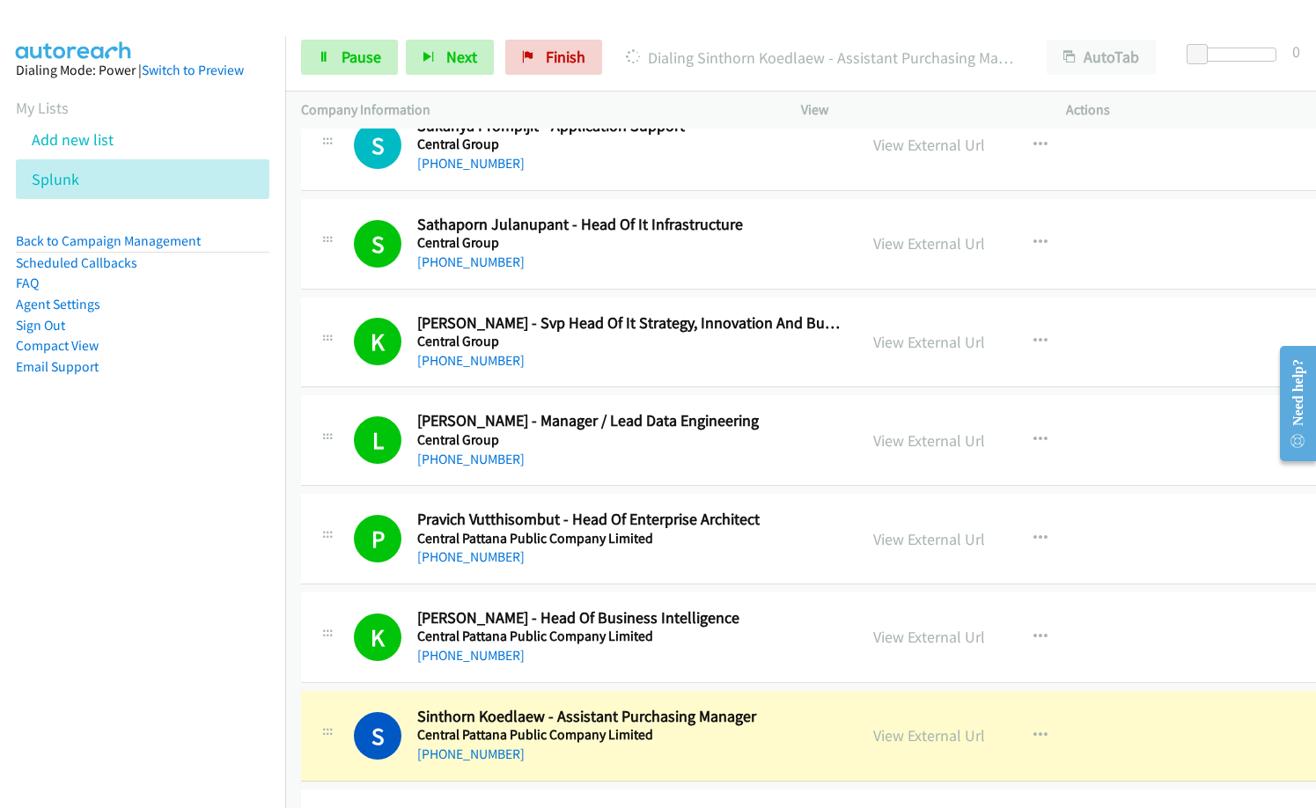
scroll to position [11089, 0]
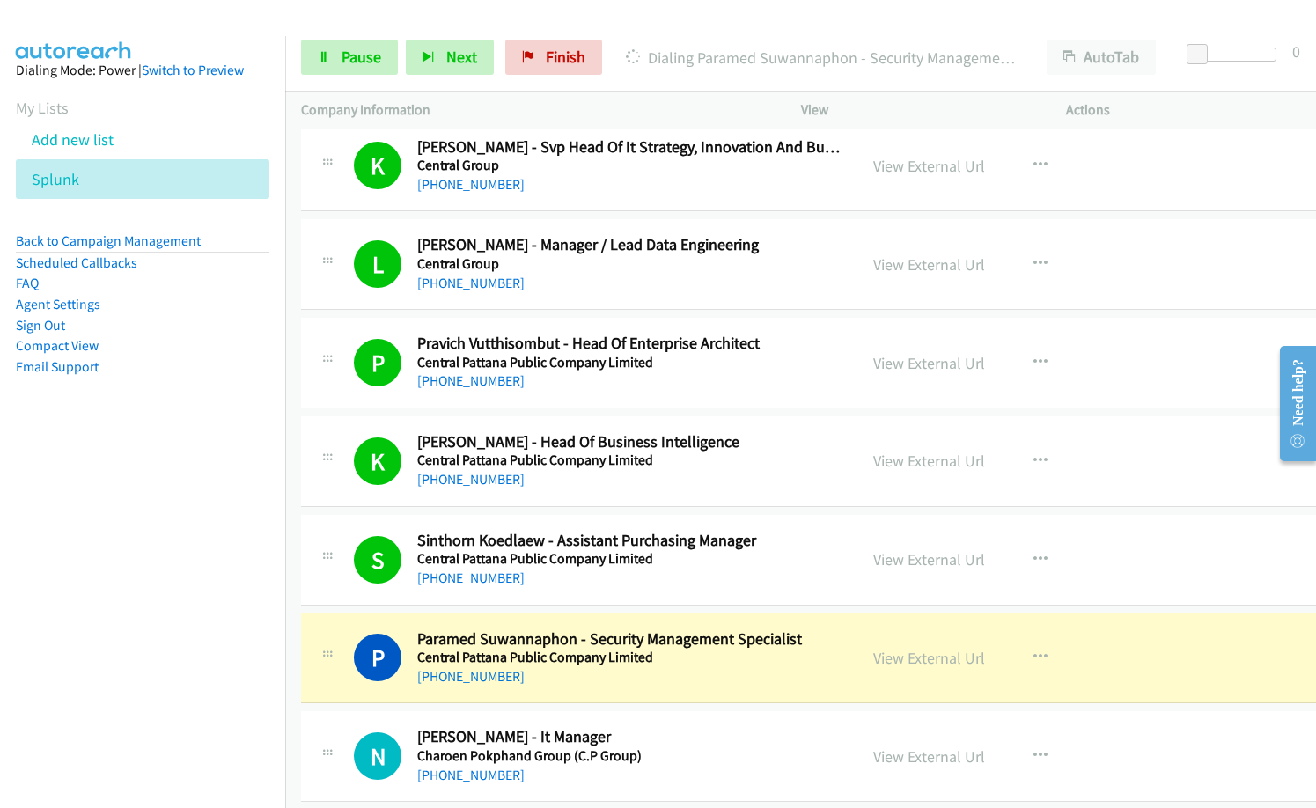
click at [927, 664] on link "View External Url" at bounding box center [929, 658] width 112 height 20
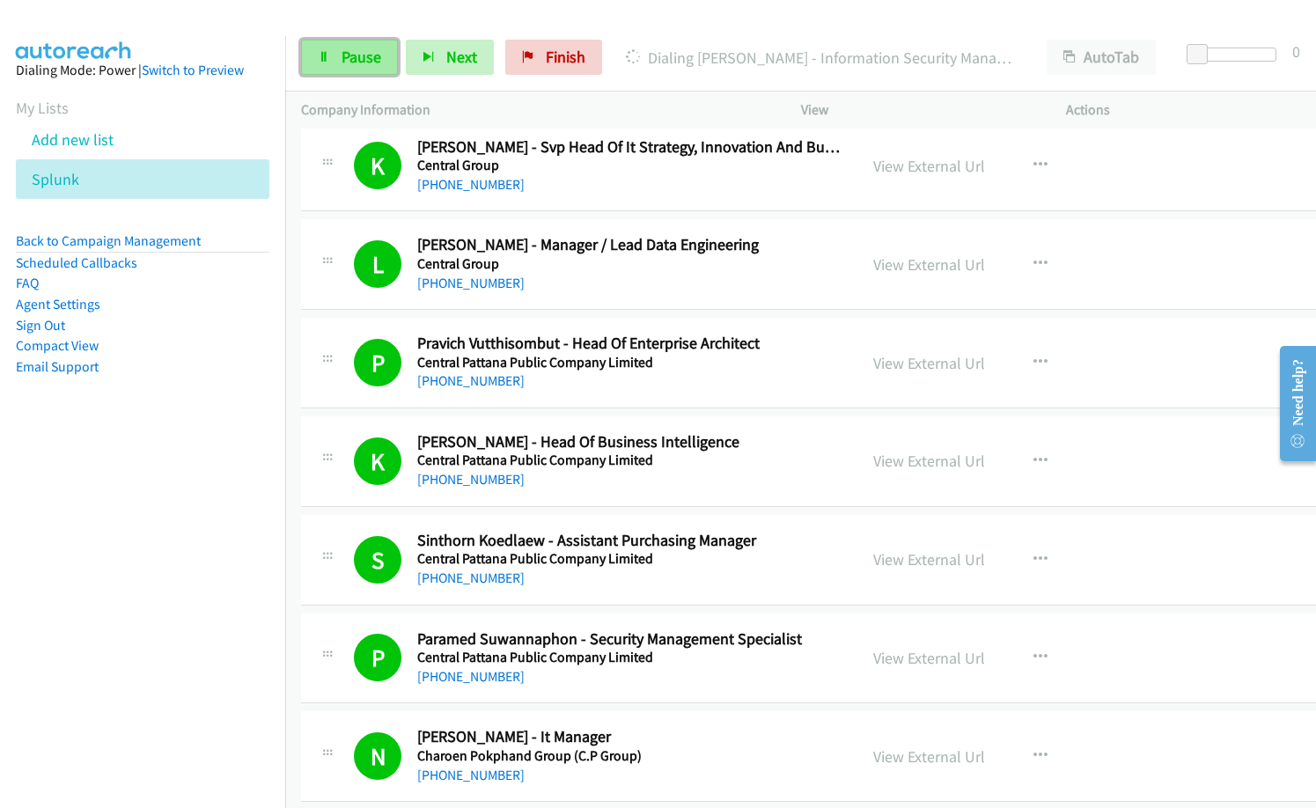
click at [348, 57] on span "Pause" at bounding box center [361, 57] width 40 height 20
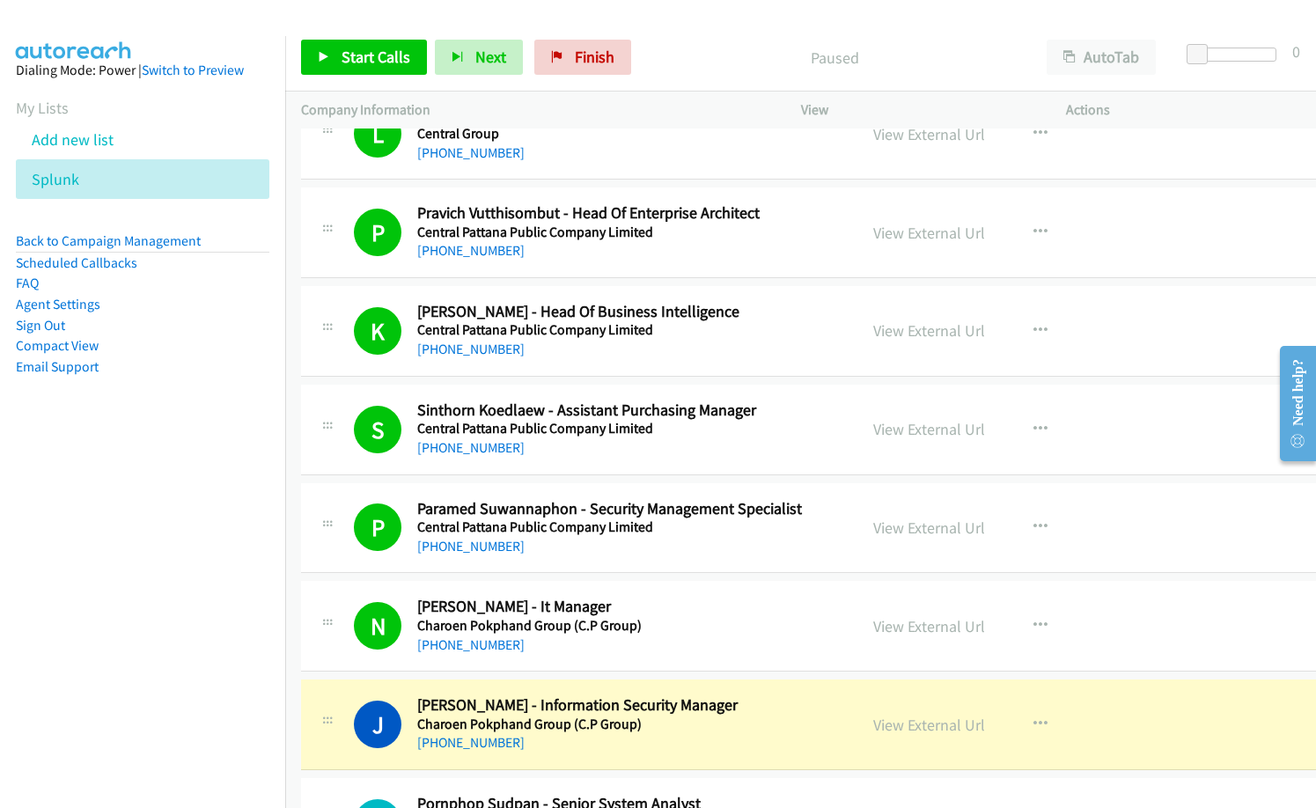
scroll to position [11353, 0]
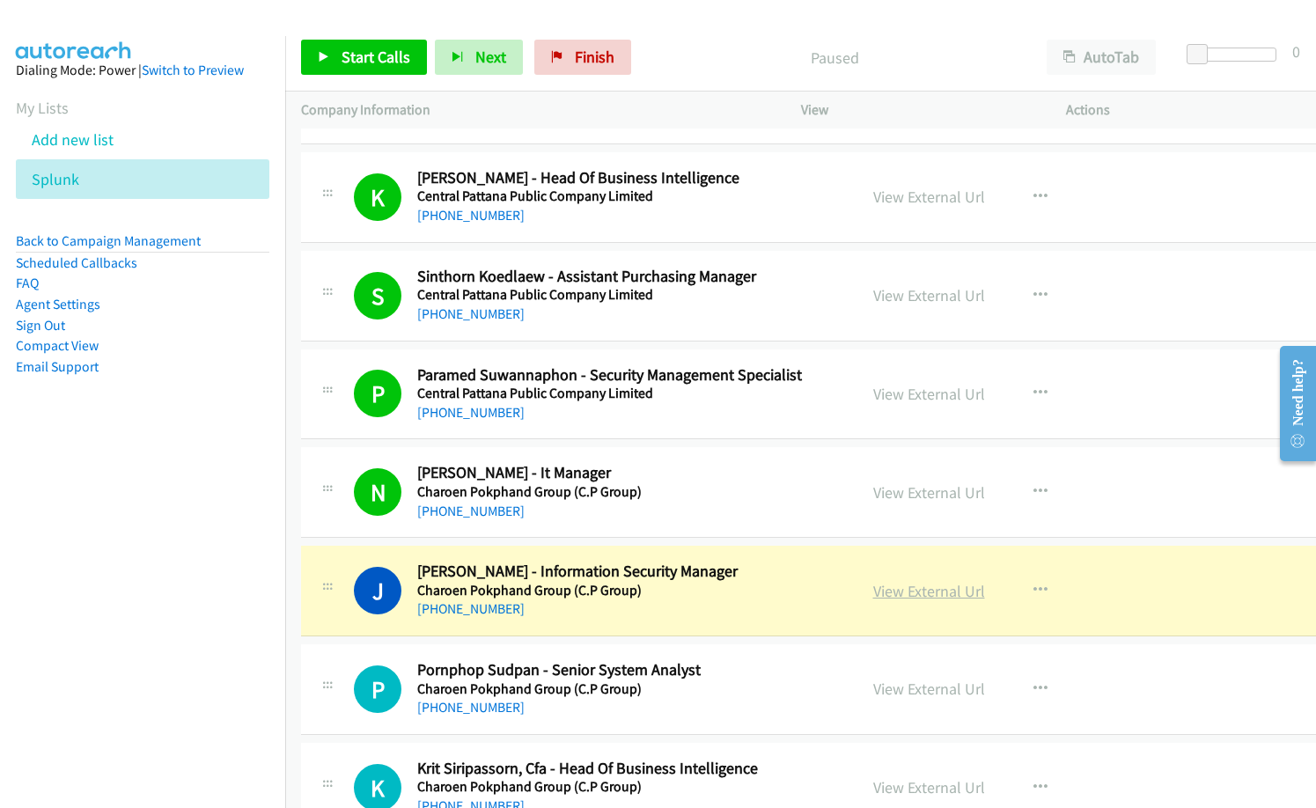
click at [904, 591] on link "View External Url" at bounding box center [929, 591] width 112 height 20
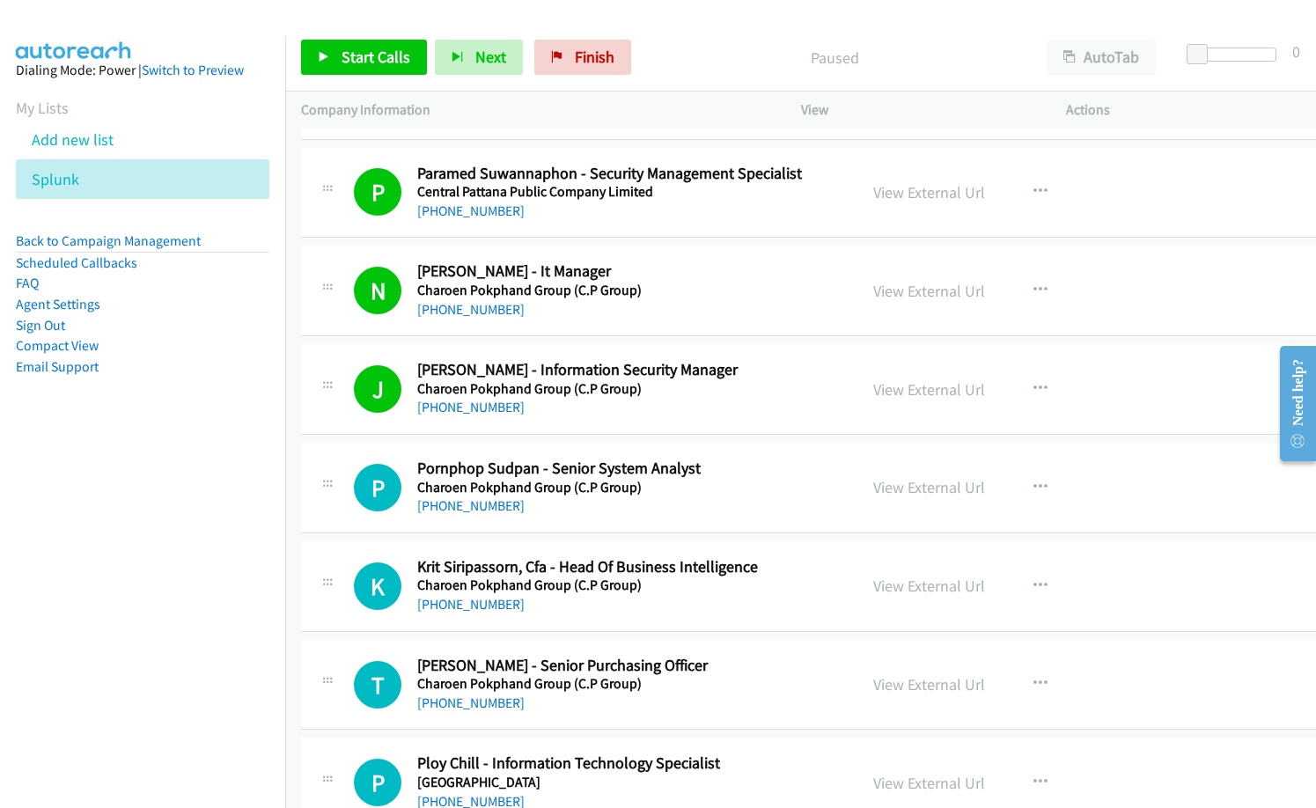
scroll to position [11564, 0]
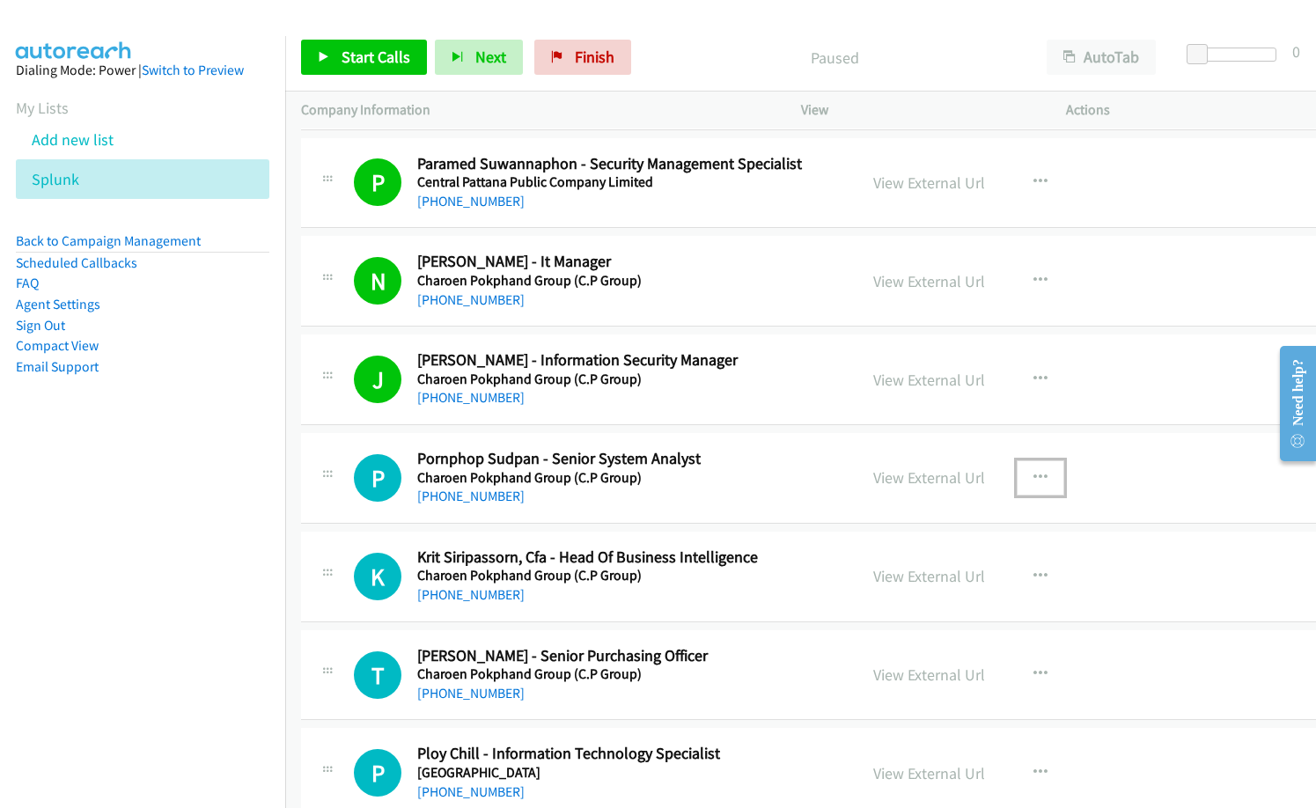
click at [1035, 473] on icon "button" at bounding box center [1040, 478] width 14 height 14
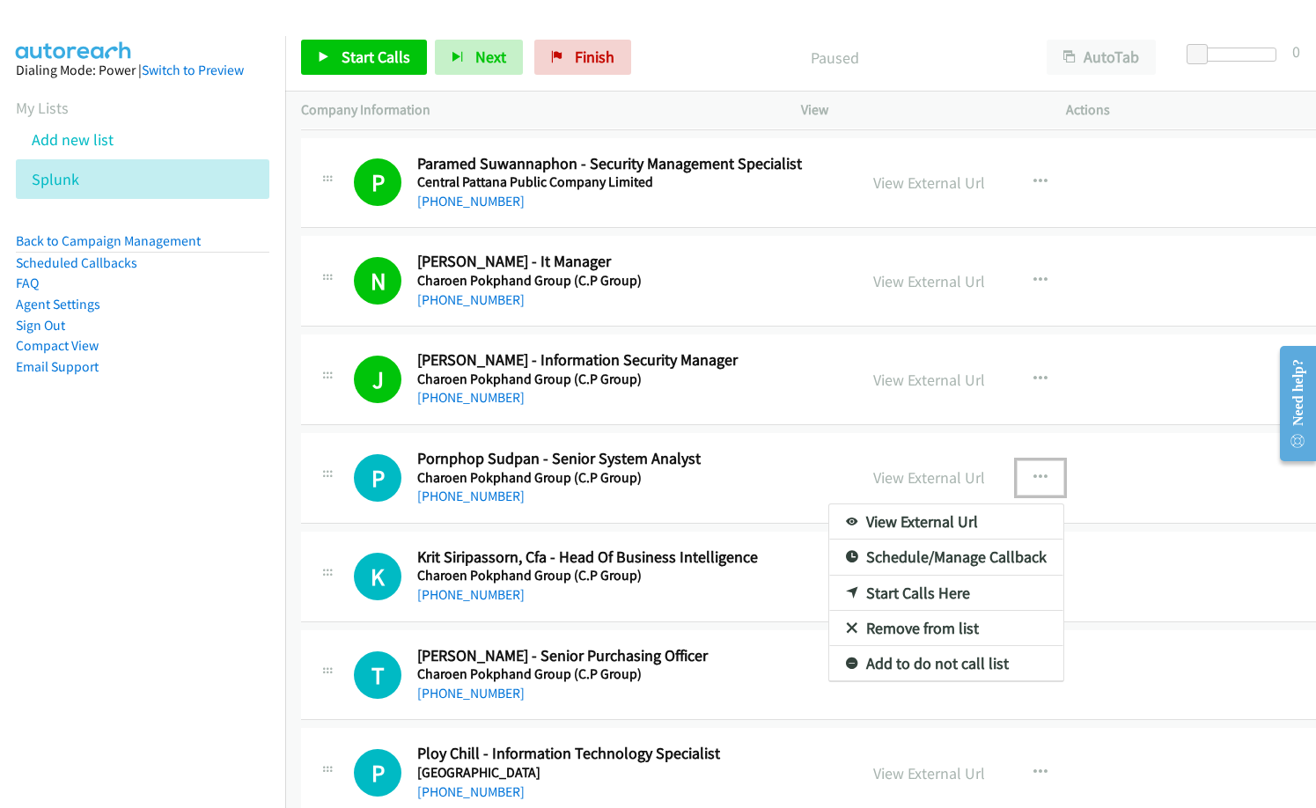
click at [941, 591] on link "Start Calls Here" at bounding box center [946, 593] width 234 height 35
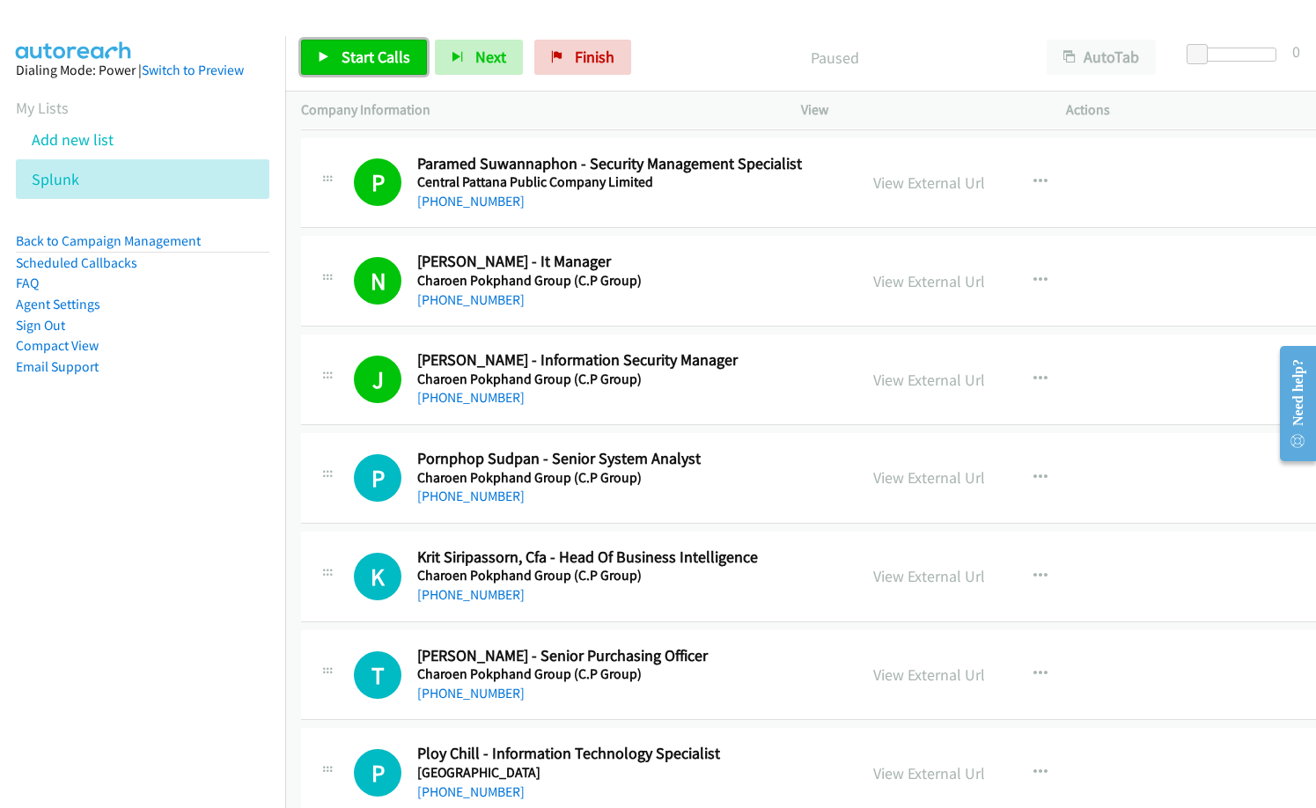
click at [361, 50] on span "Start Calls" at bounding box center [375, 57] width 69 height 20
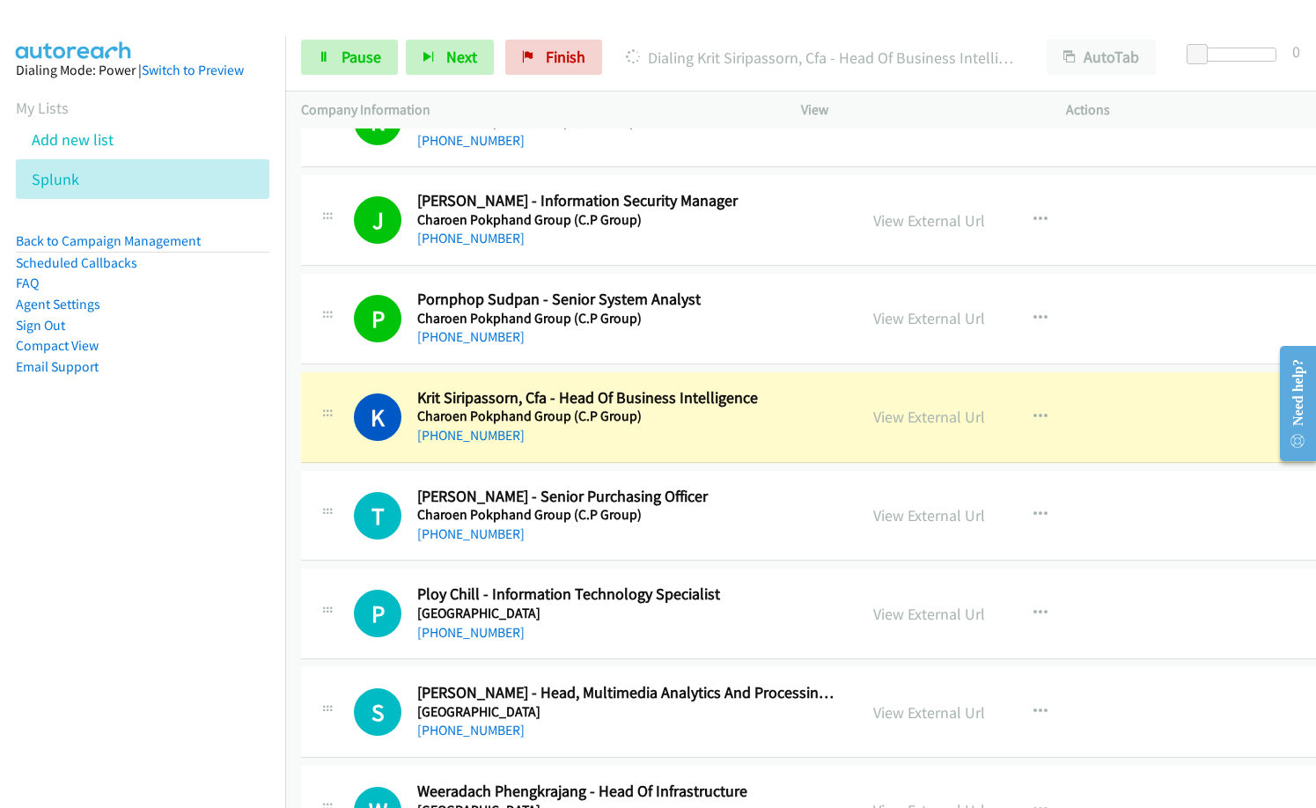
scroll to position [11740, 0]
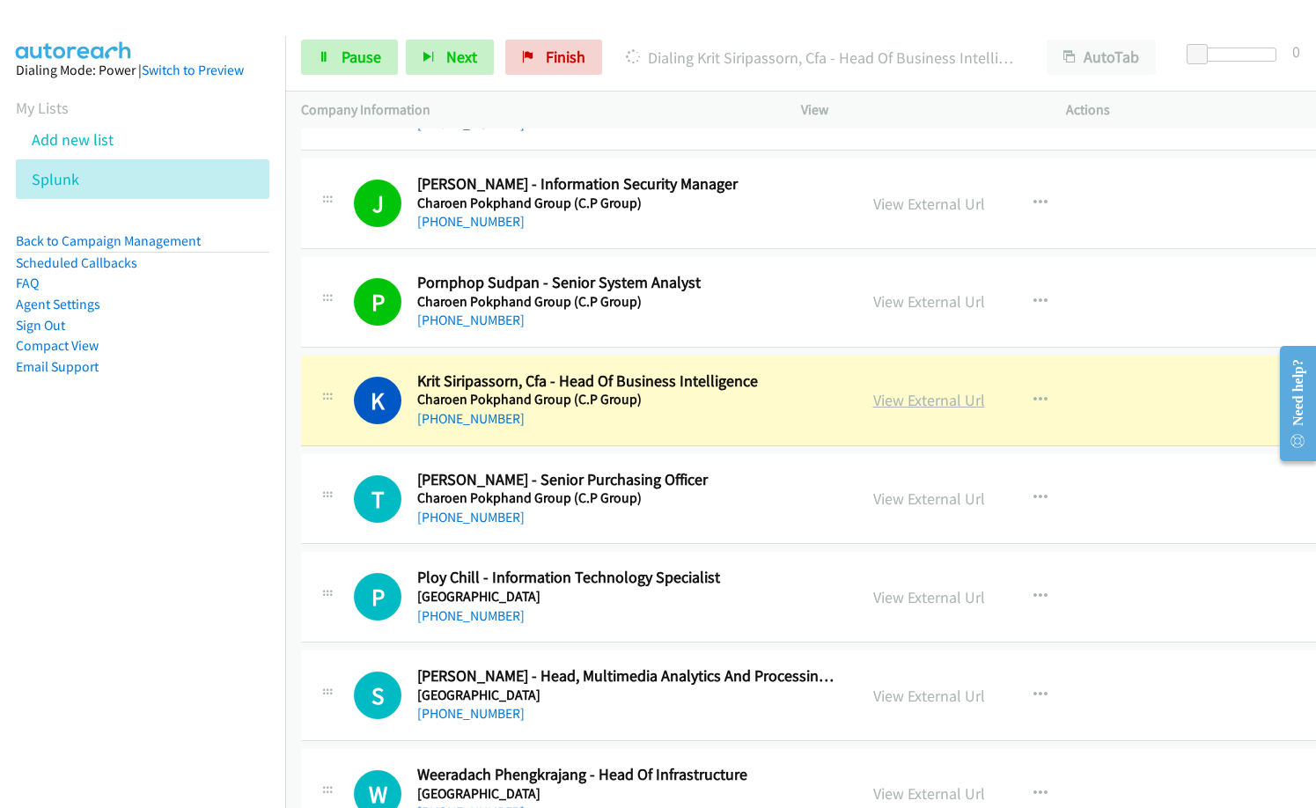
click at [928, 399] on link "View External Url" at bounding box center [929, 400] width 112 height 20
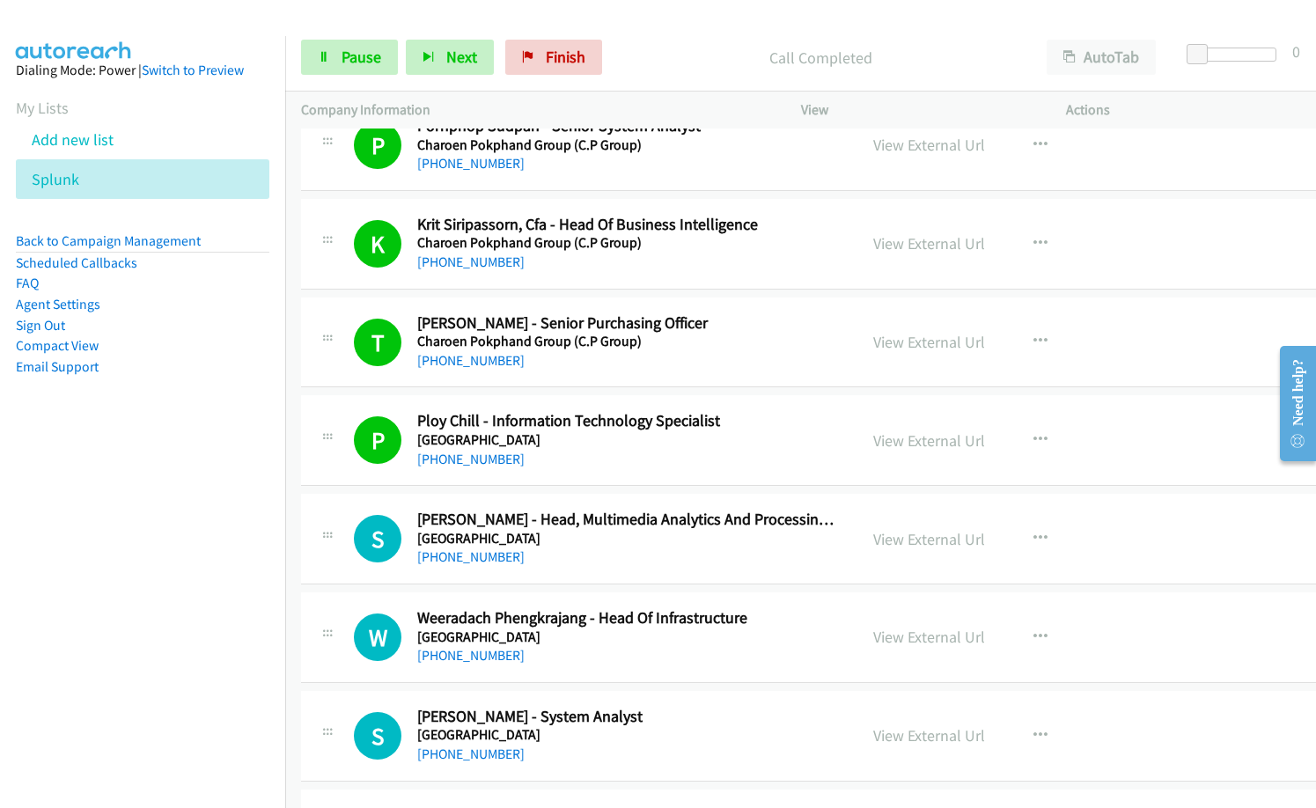
scroll to position [11916, 0]
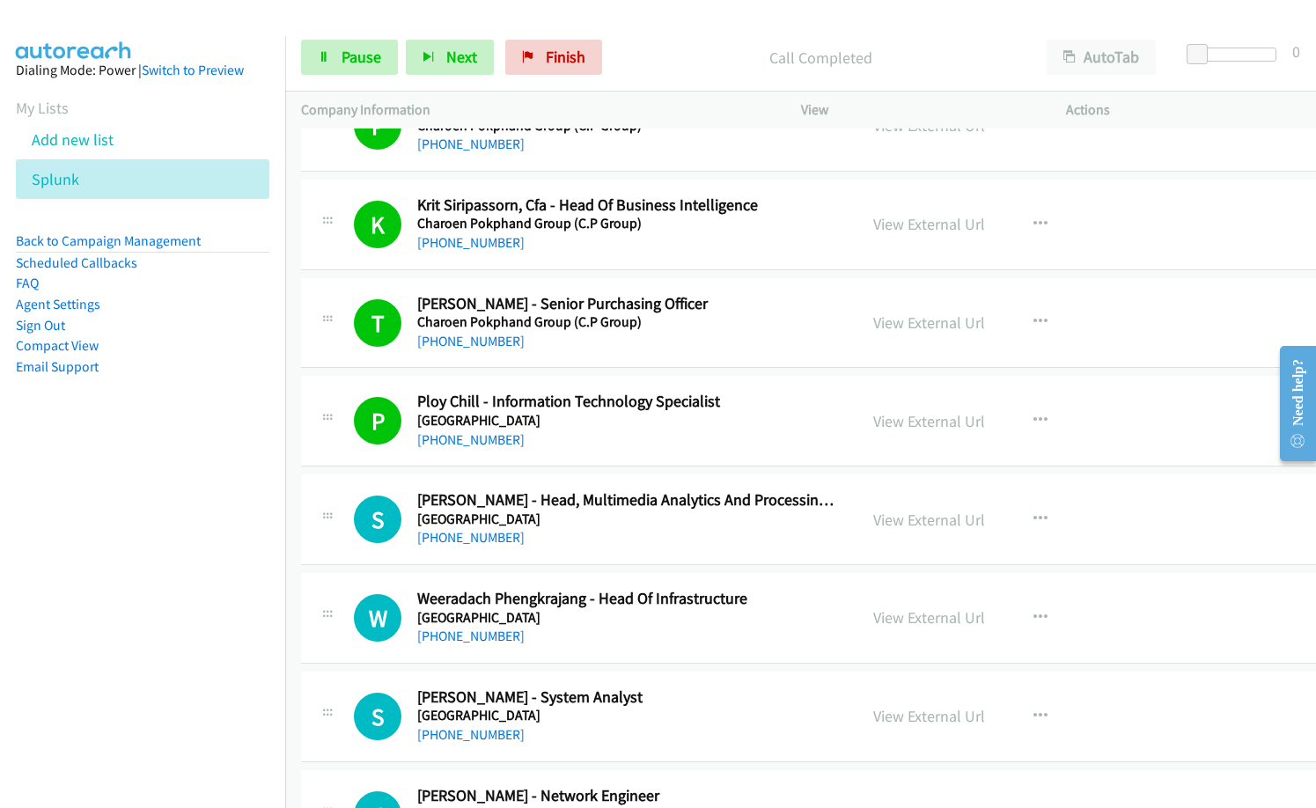
click at [623, 531] on div "[PHONE_NUMBER]" at bounding box center [629, 537] width 424 height 21
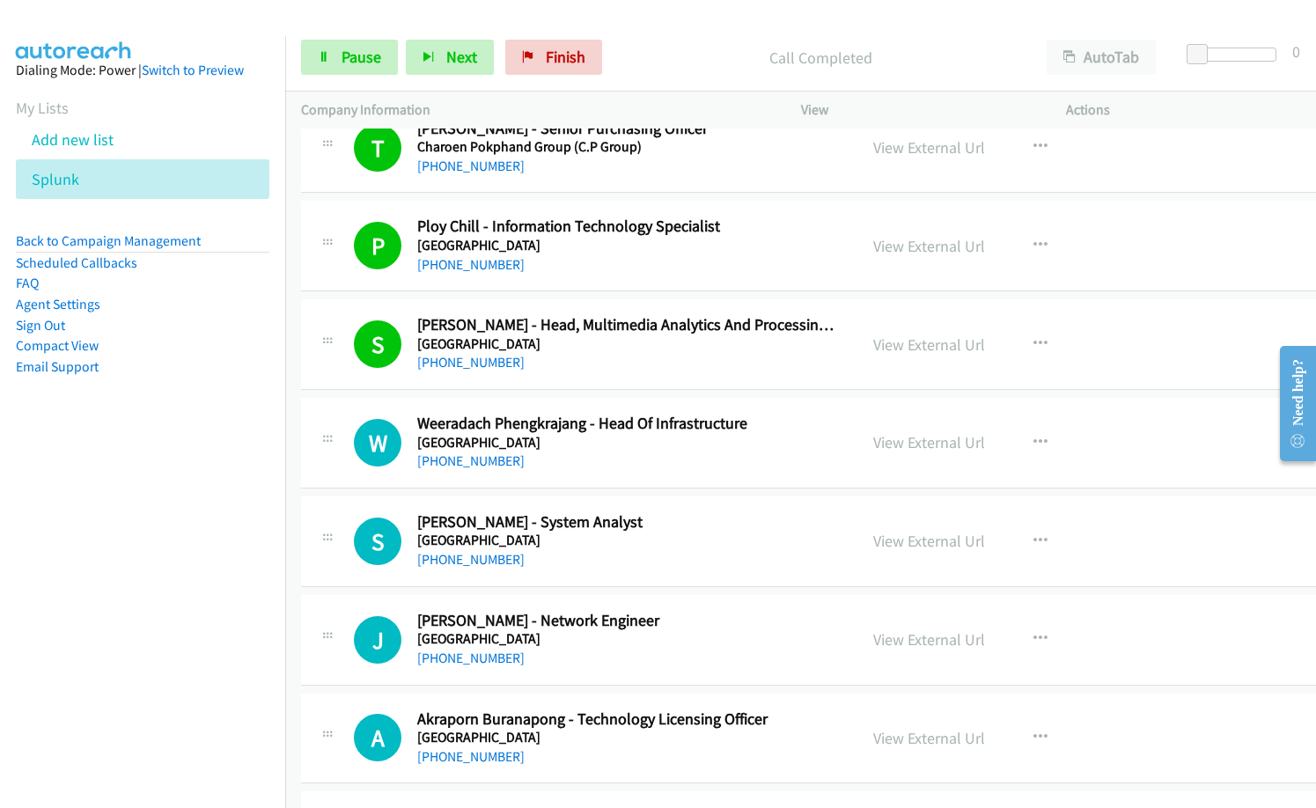
scroll to position [12092, 0]
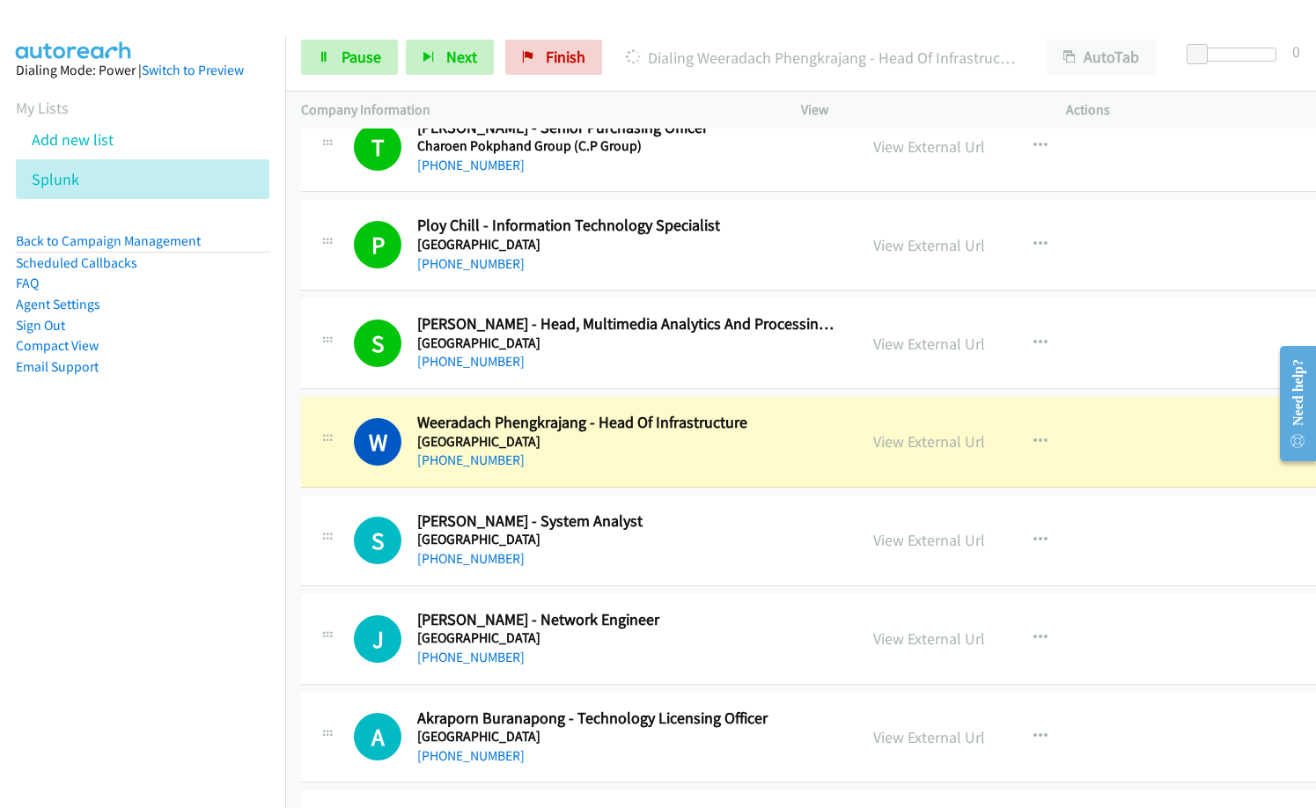
click at [708, 552] on div "[PHONE_NUMBER]" at bounding box center [629, 558] width 424 height 21
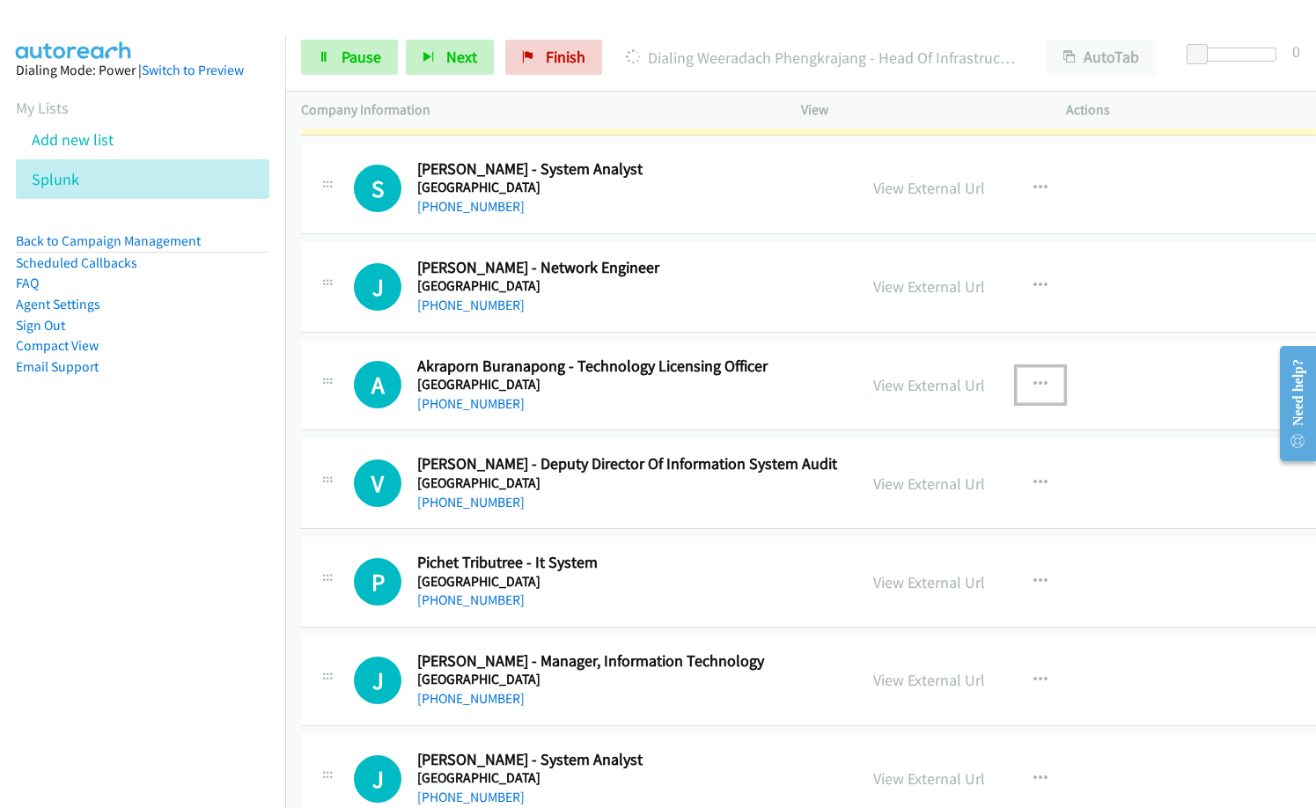
click at [1033, 378] on icon "button" at bounding box center [1040, 385] width 14 height 14
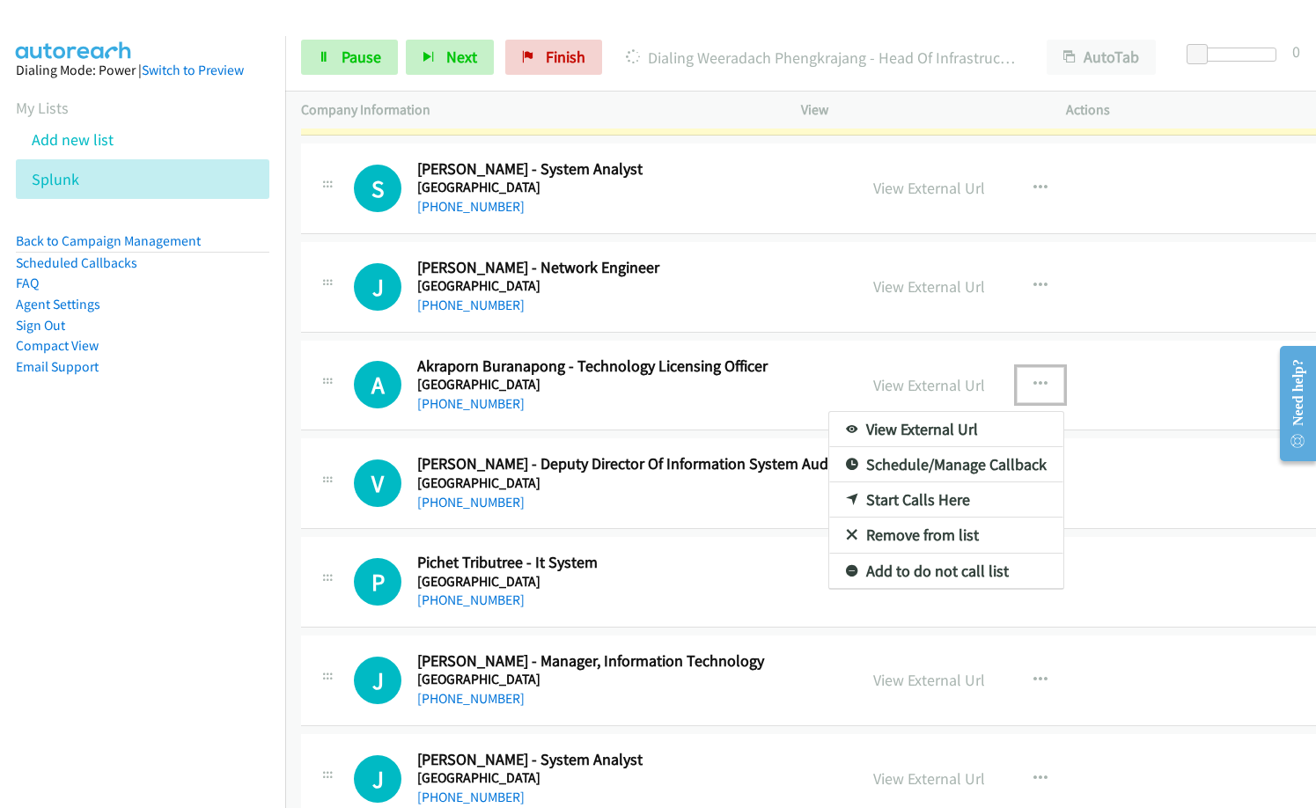
click at [946, 532] on link "Remove from list" at bounding box center [946, 534] width 234 height 35
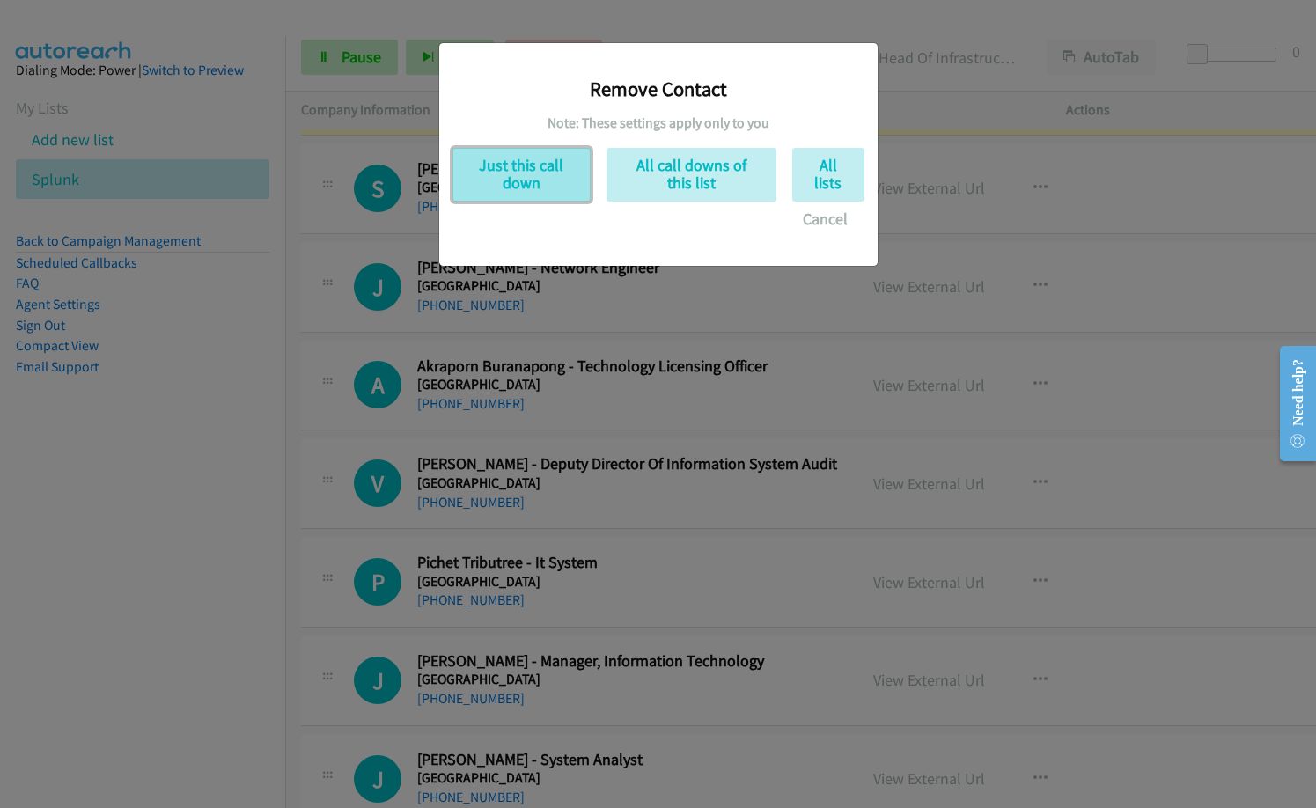
click at [537, 171] on button "Just this call down" at bounding box center [521, 175] width 138 height 54
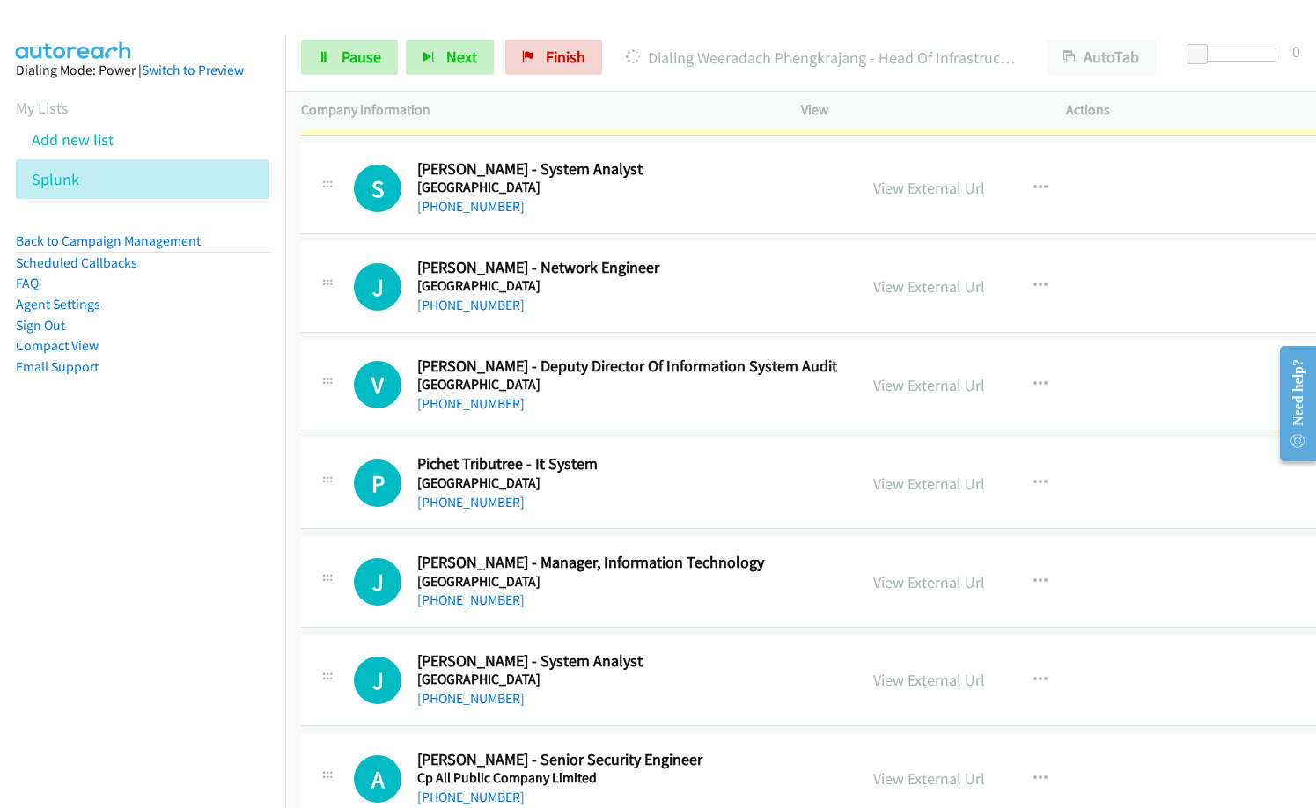
click at [186, 577] on nav "Dialing Mode: Power | Switch to Preview My Lists Add new list Splunk Back to Ca…" at bounding box center [143, 440] width 286 height 808
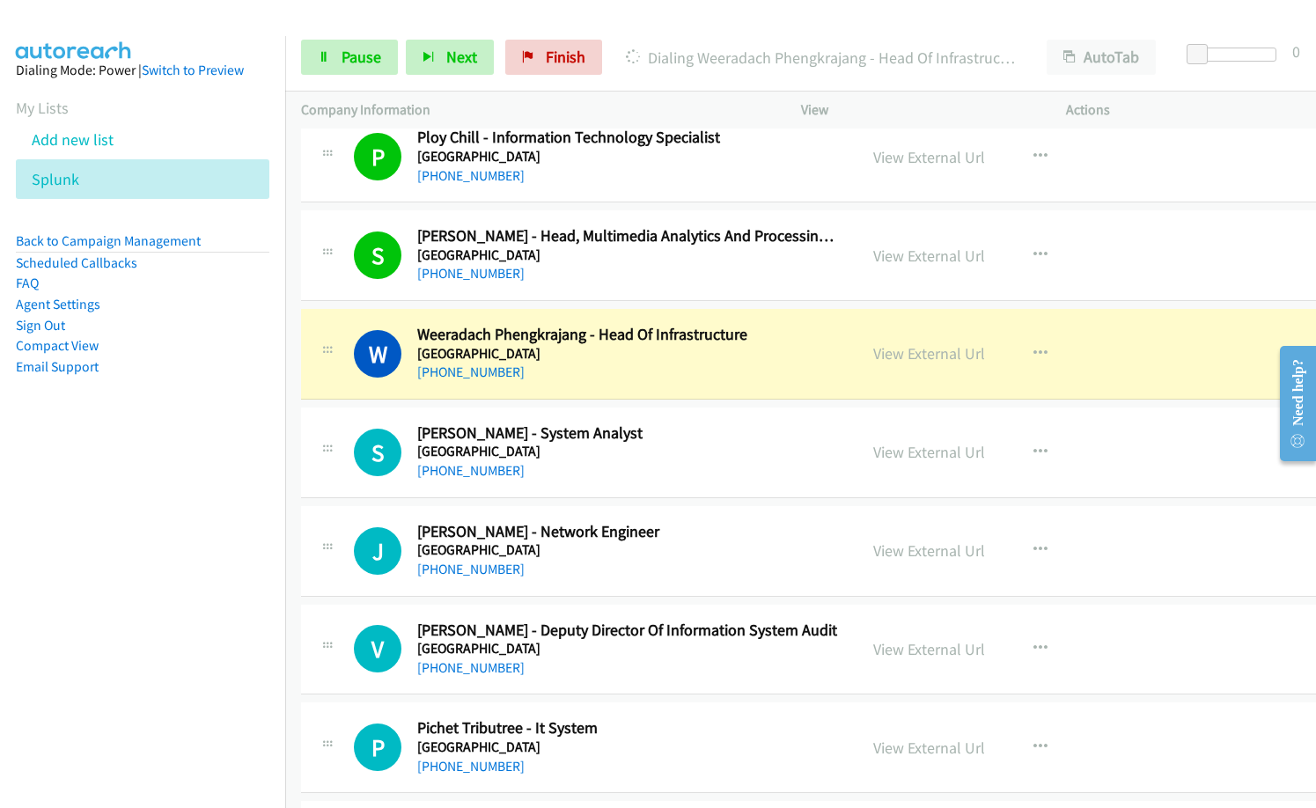
drag, startPoint x: 651, startPoint y: 475, endPoint x: 661, endPoint y: 474, distance: 9.7
click at [651, 475] on div "[PHONE_NUMBER]" at bounding box center [629, 470] width 424 height 21
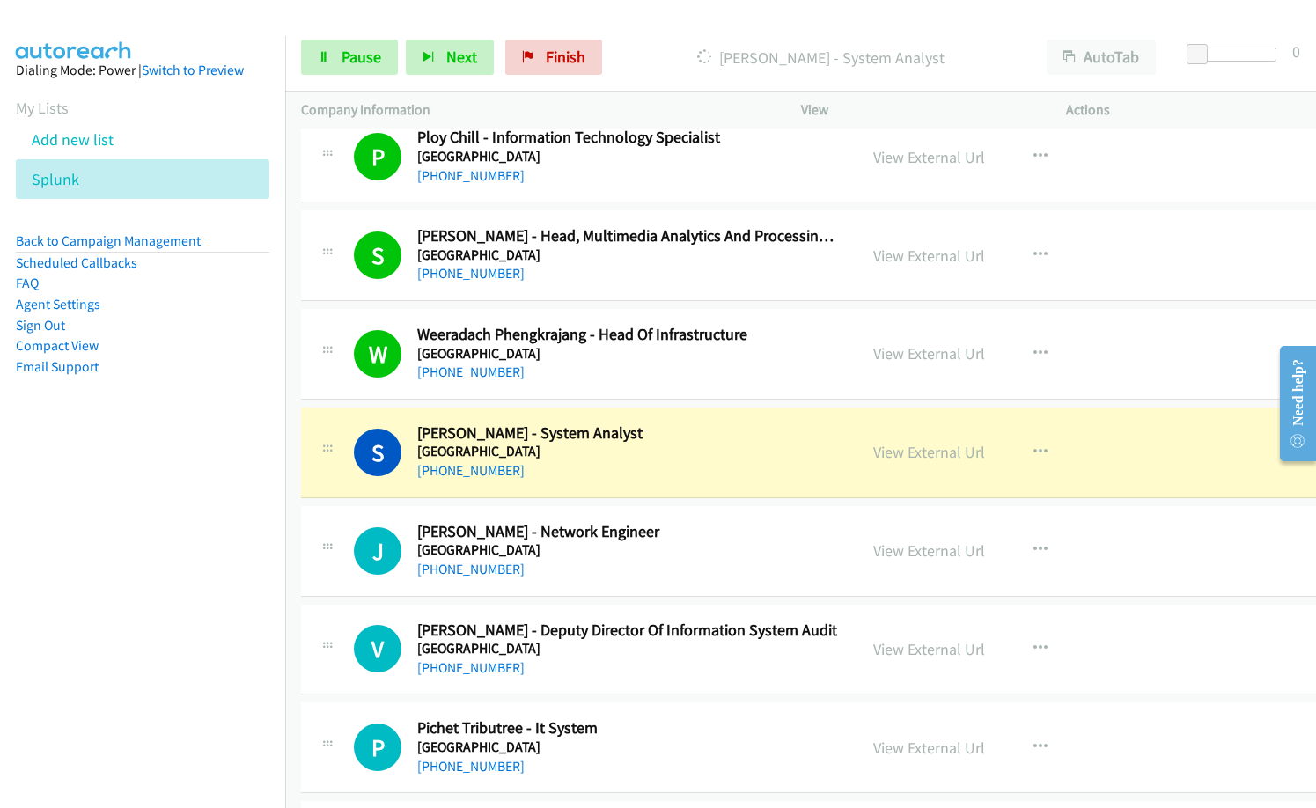
click at [654, 474] on div "[PHONE_NUMBER]" at bounding box center [629, 470] width 424 height 21
click at [950, 444] on link "View External Url" at bounding box center [929, 452] width 112 height 20
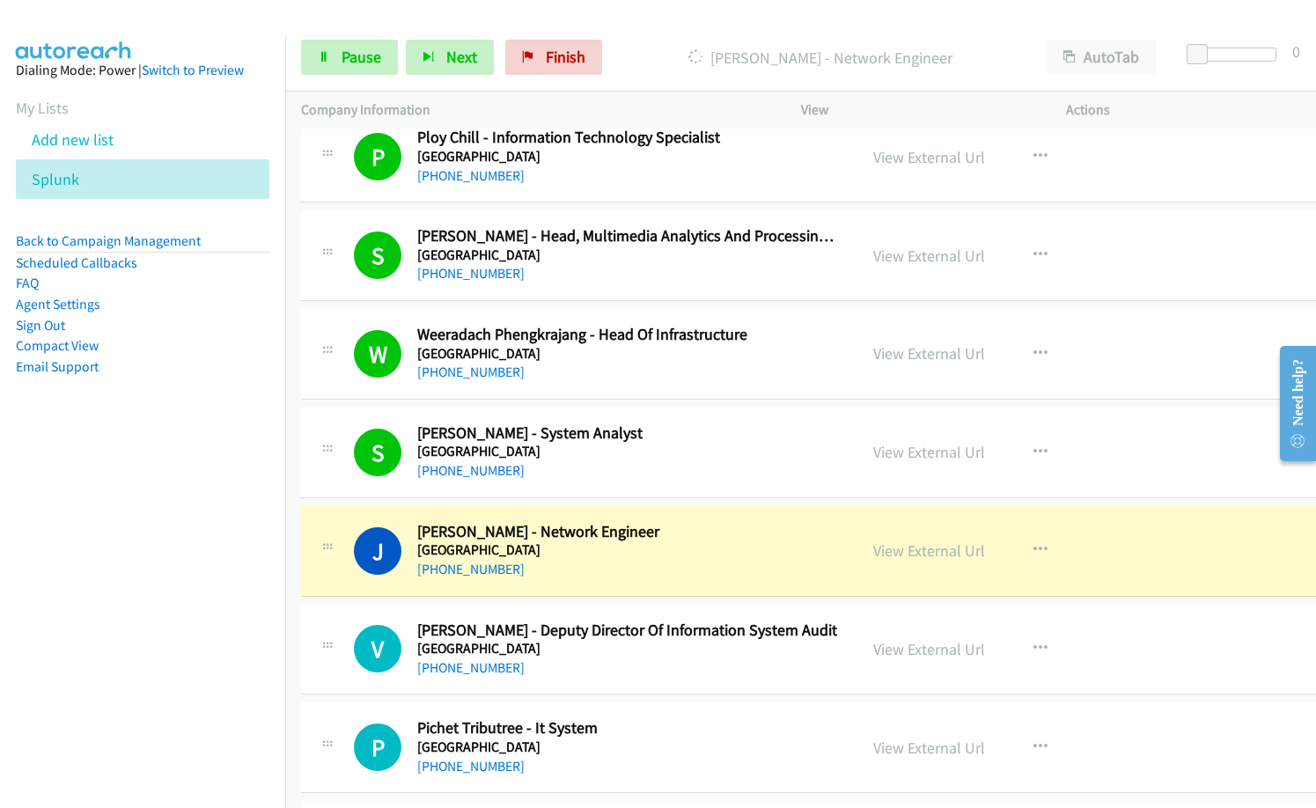
drag, startPoint x: 645, startPoint y: 464, endPoint x: 1222, endPoint y: 113, distance: 675.7
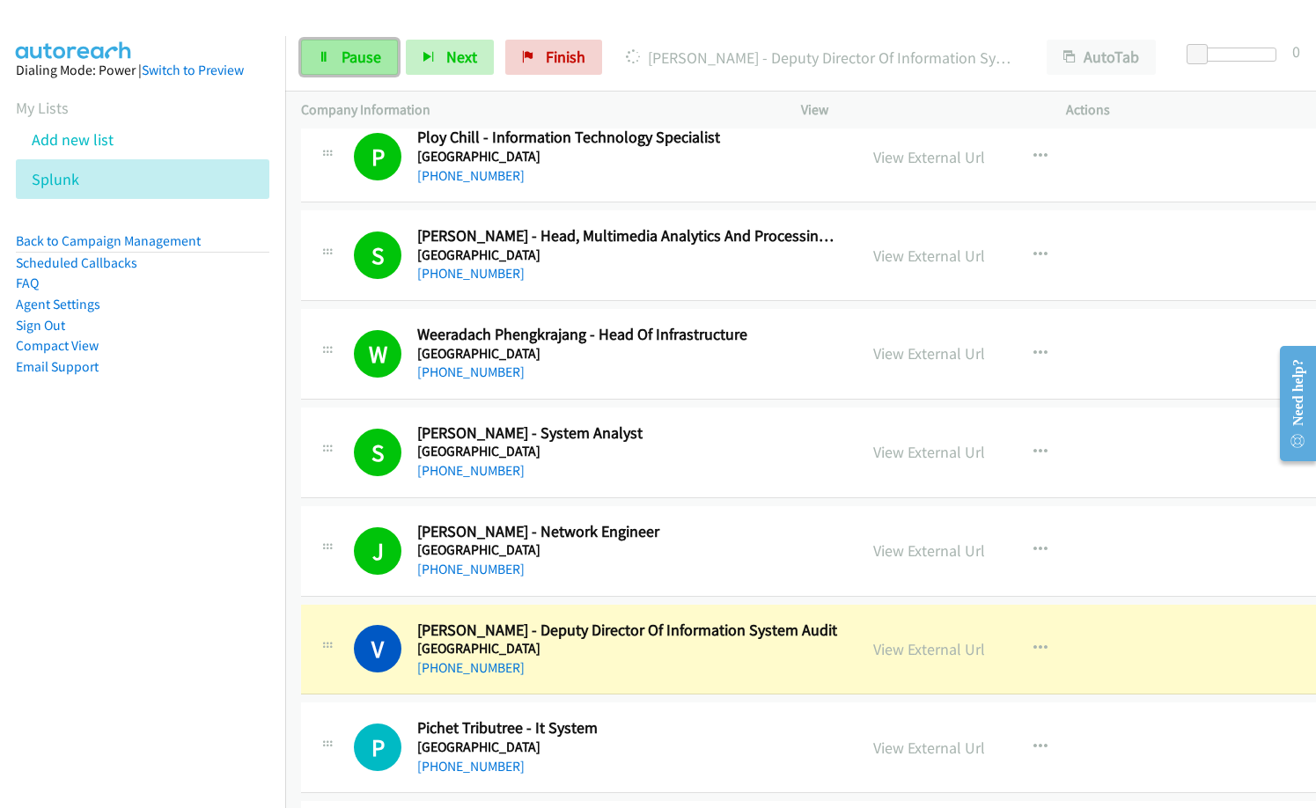
click at [353, 72] on link "Pause" at bounding box center [349, 57] width 97 height 35
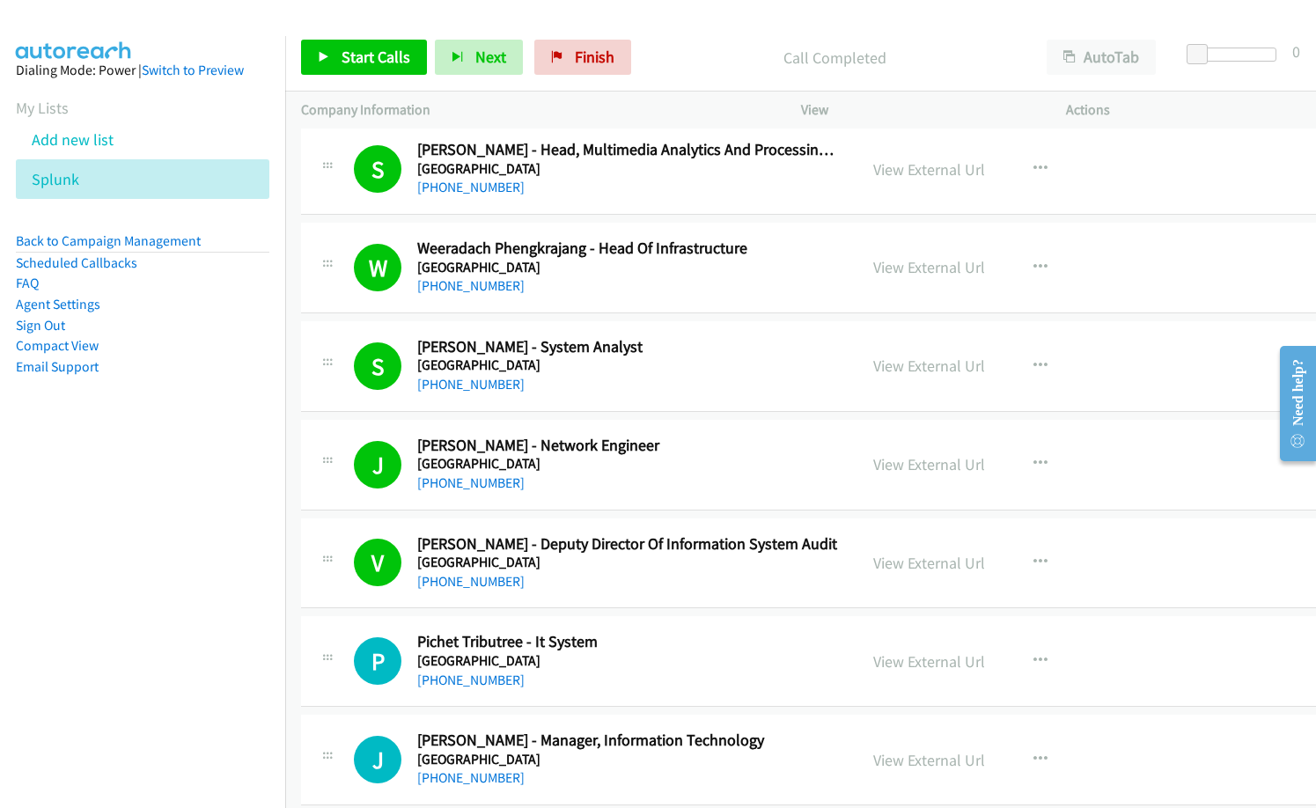
scroll to position [12356, 0]
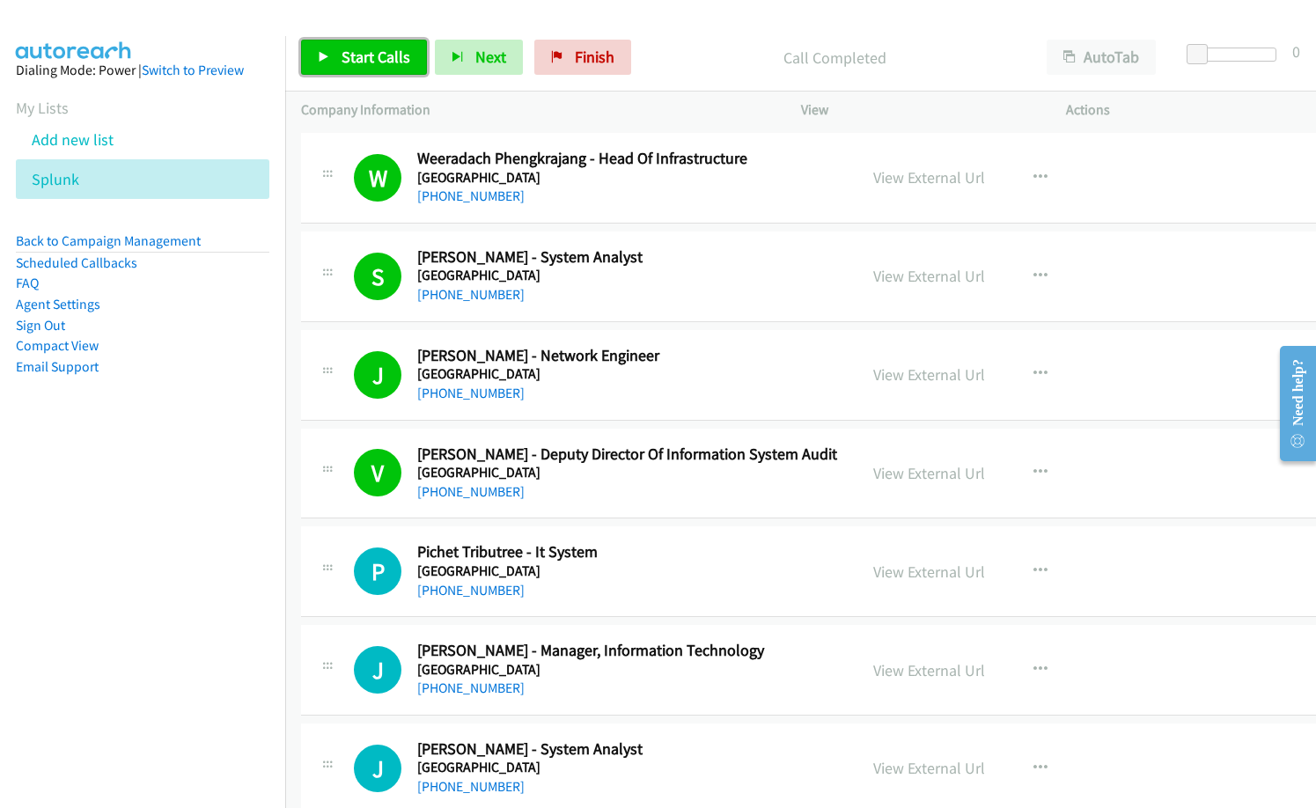
click at [393, 60] on span "Start Calls" at bounding box center [375, 57] width 69 height 20
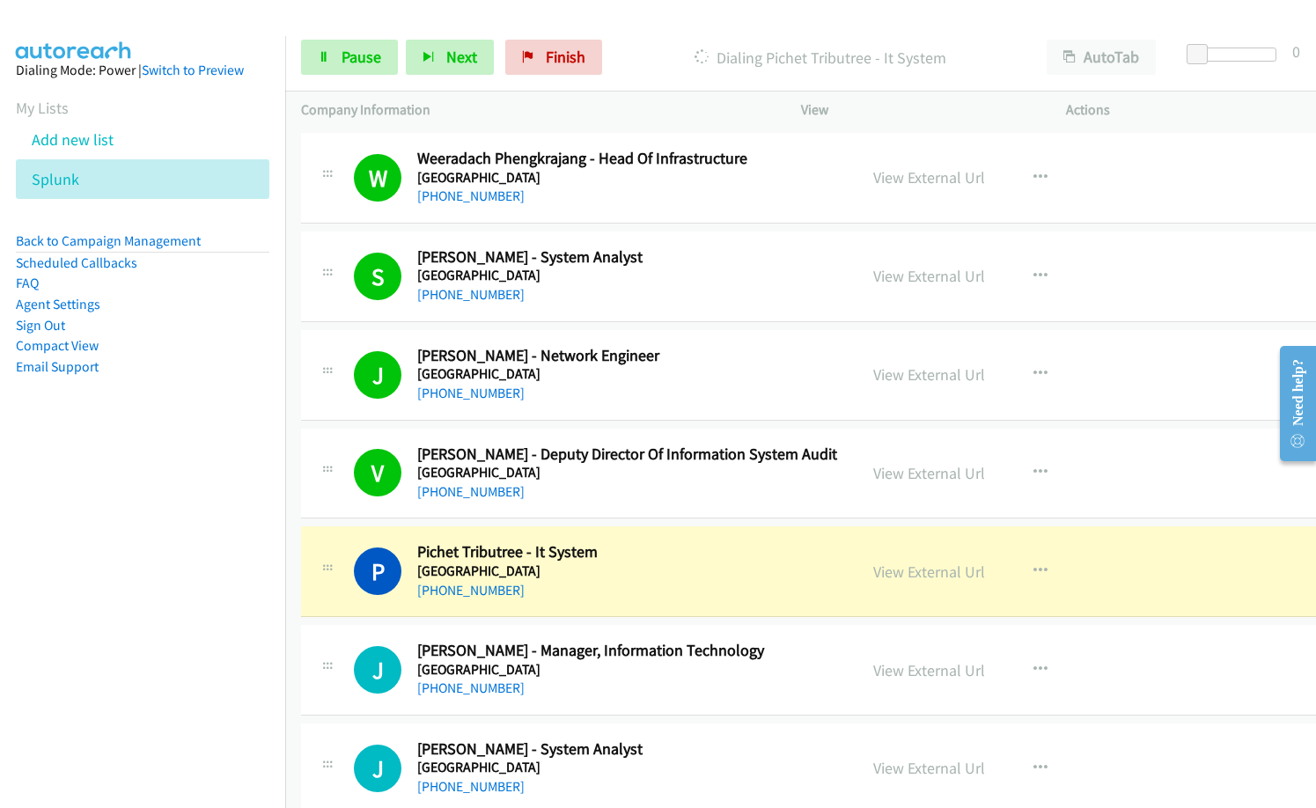
click at [640, 594] on div "[PHONE_NUMBER]" at bounding box center [629, 590] width 424 height 21
click at [664, 60] on p "Dialing Pichet Tributree - It System" at bounding box center [820, 58] width 389 height 24
drag, startPoint x: 226, startPoint y: 591, endPoint x: 260, endPoint y: 569, distance: 39.6
click at [226, 591] on nav "Dialing Mode: Power | Switch to Preview My Lists Add new list Splunk Back to Ca…" at bounding box center [143, 440] width 286 height 808
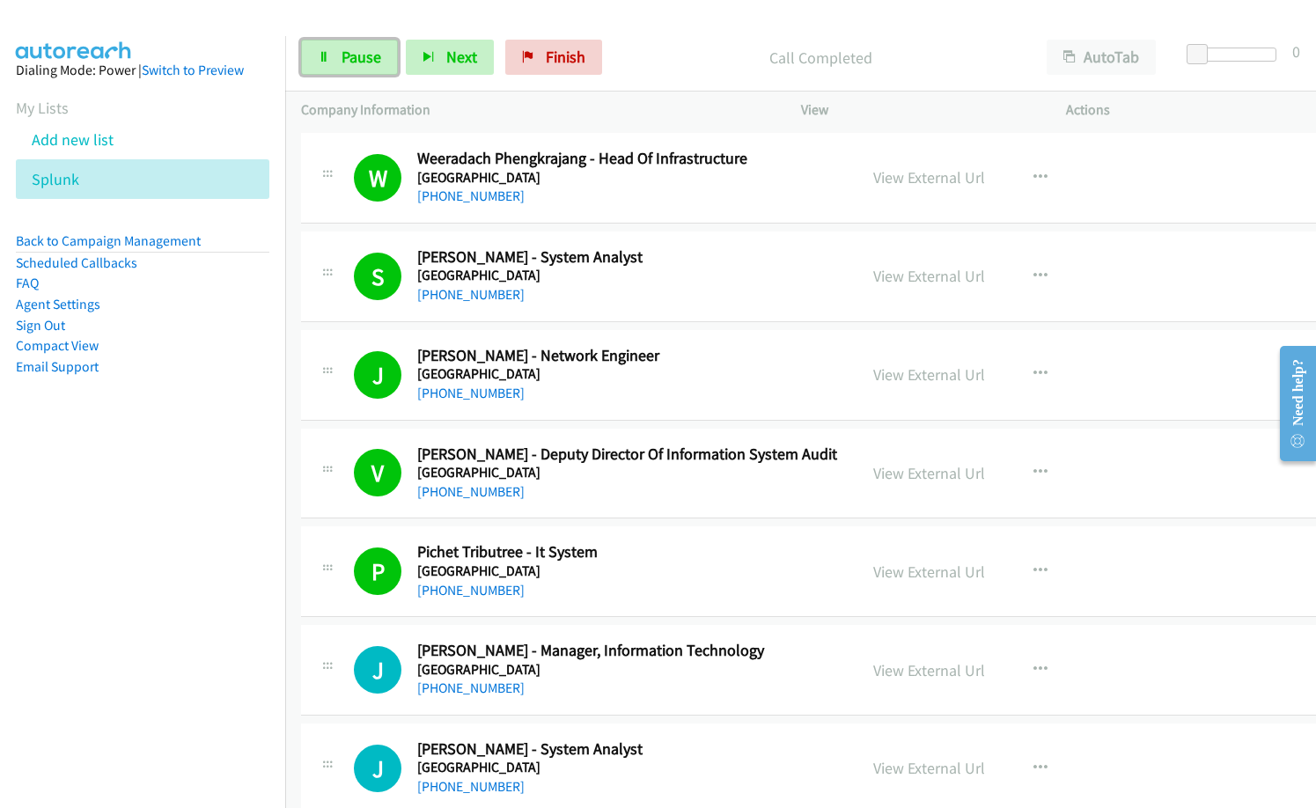
drag, startPoint x: 356, startPoint y: 50, endPoint x: 436, endPoint y: 161, distance: 136.8
click at [356, 50] on span "Pause" at bounding box center [361, 57] width 40 height 20
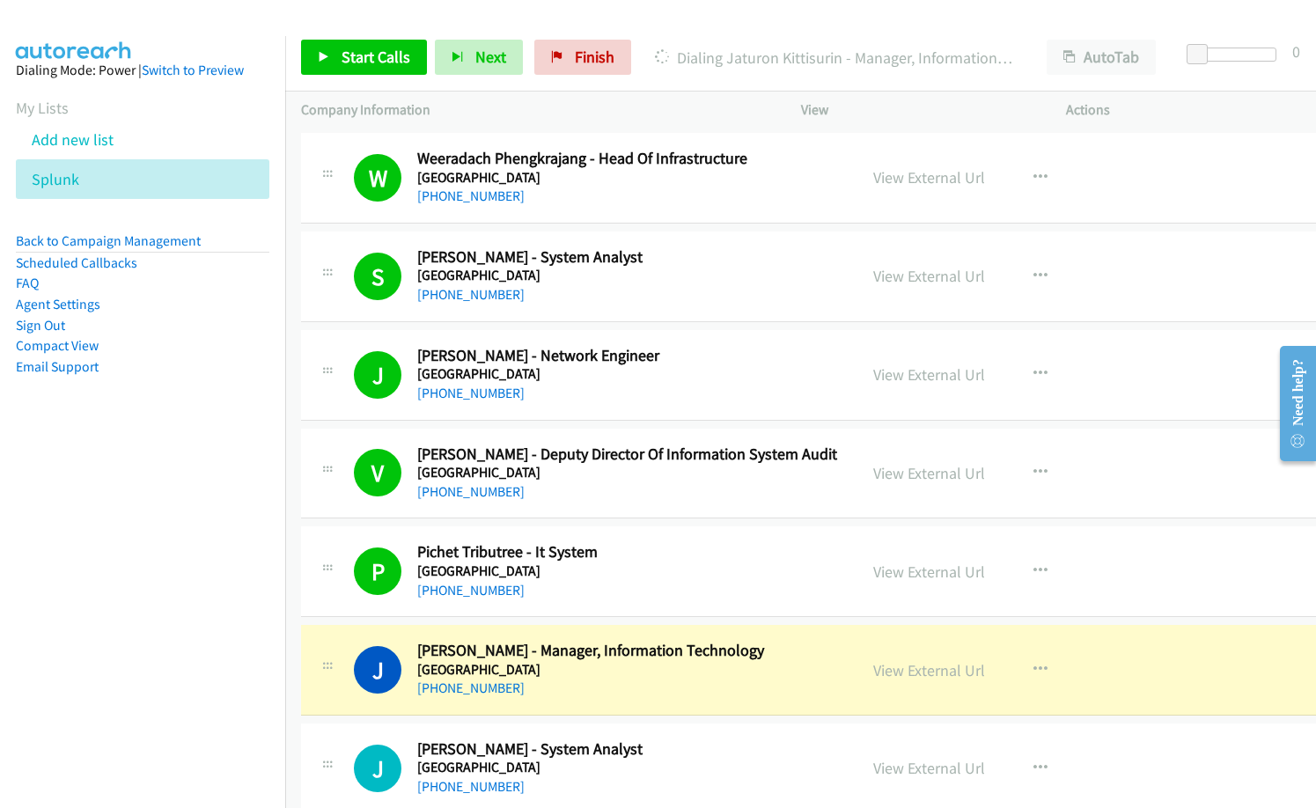
click at [656, 578] on h5 "[GEOGRAPHIC_DATA]" at bounding box center [629, 571] width 424 height 18
click at [671, 48] on p "Dialing Jaturon Kittisurin - Manager, Information Technology" at bounding box center [835, 58] width 360 height 24
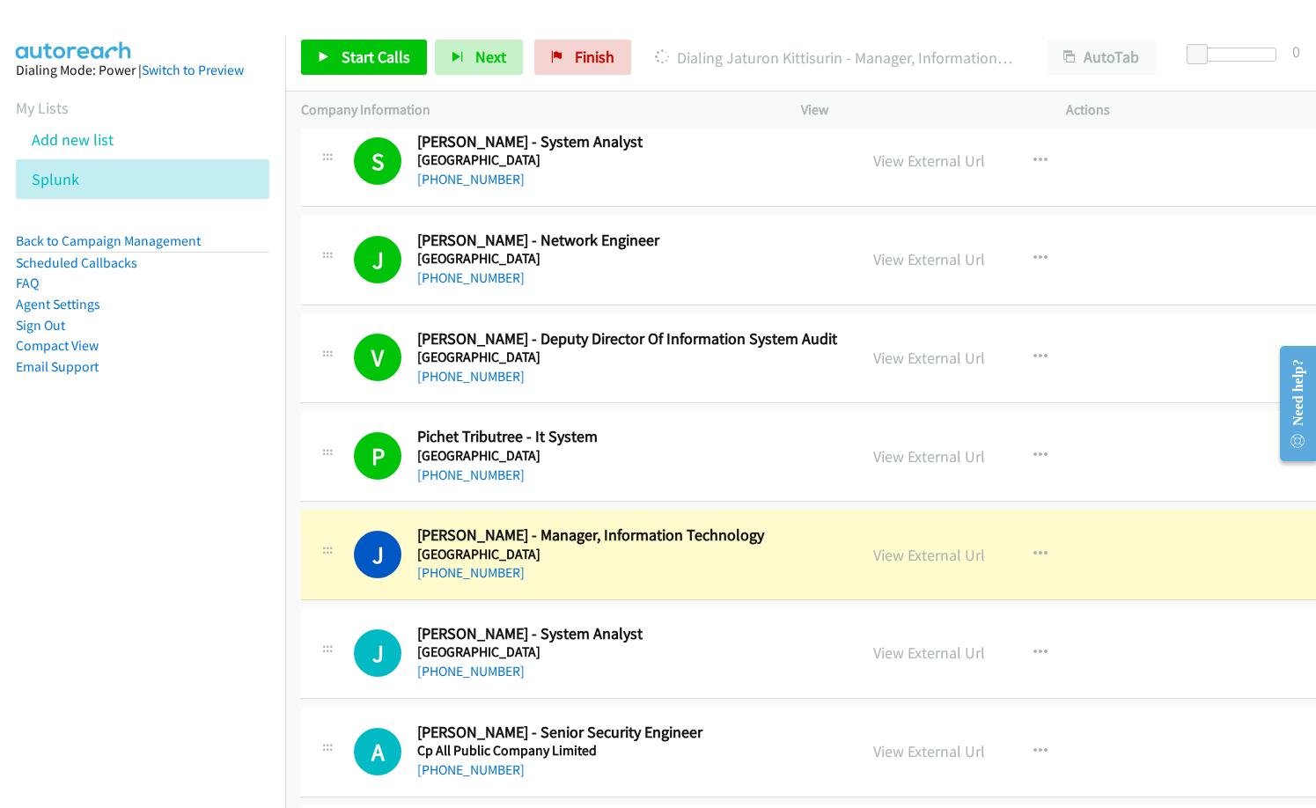
scroll to position [12708, 0]
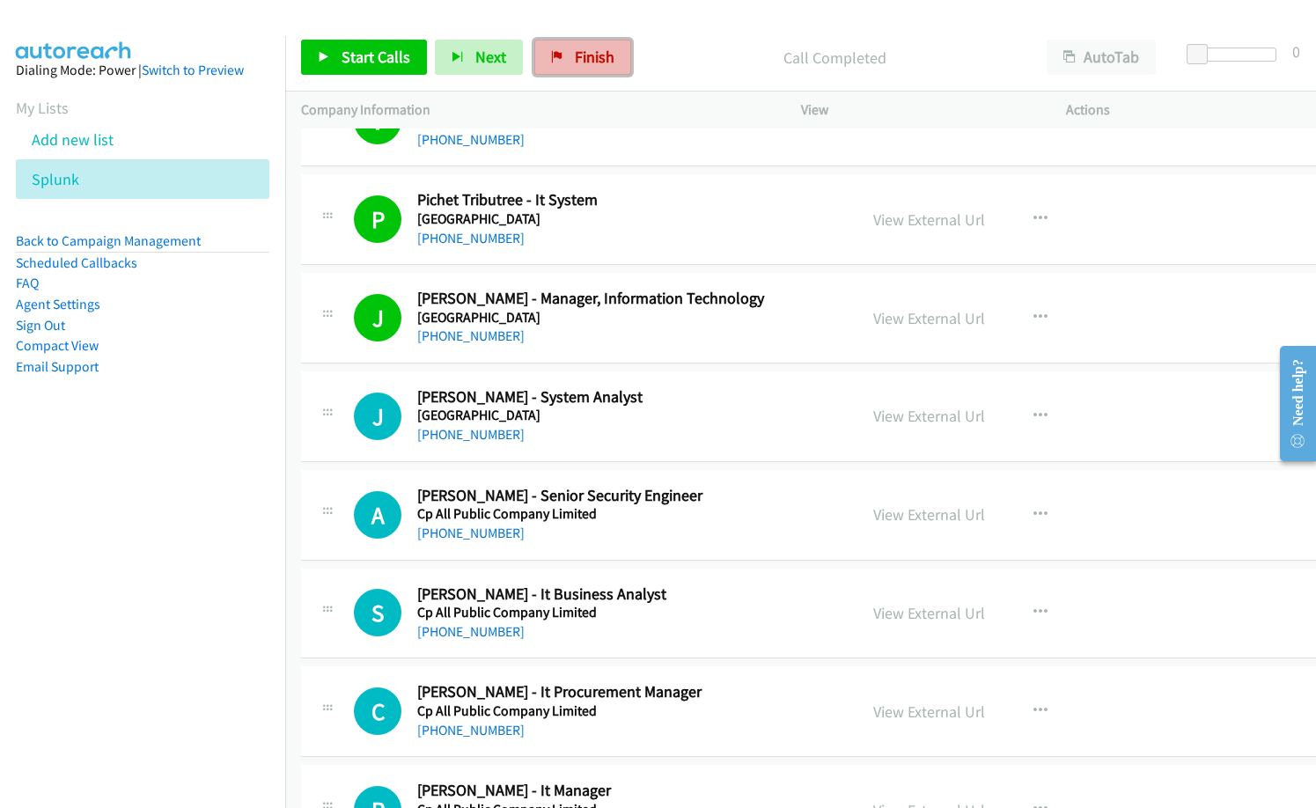
click at [577, 58] on span "Finish" at bounding box center [595, 57] width 40 height 20
